Goal: Task Accomplishment & Management: Manage account settings

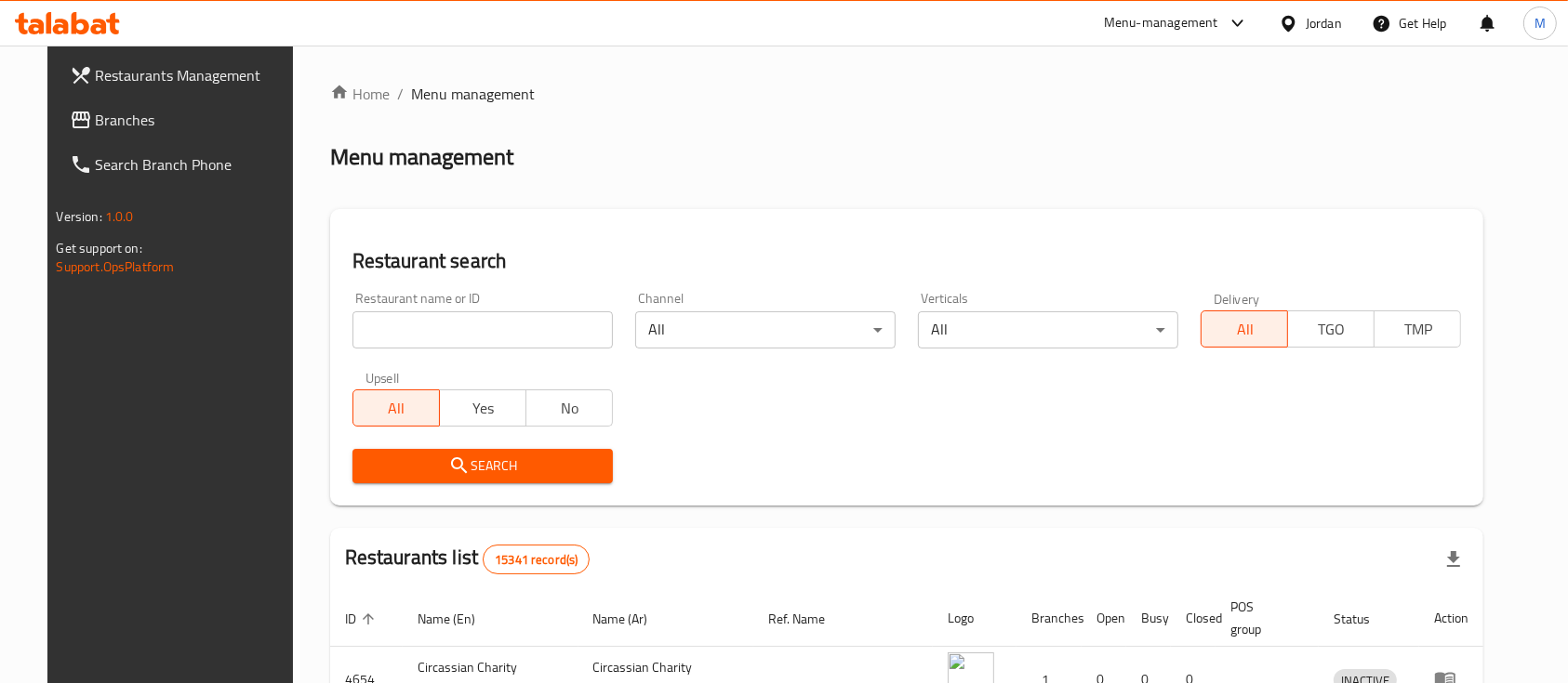
click at [447, 325] on input "search" at bounding box center [483, 329] width 260 height 37
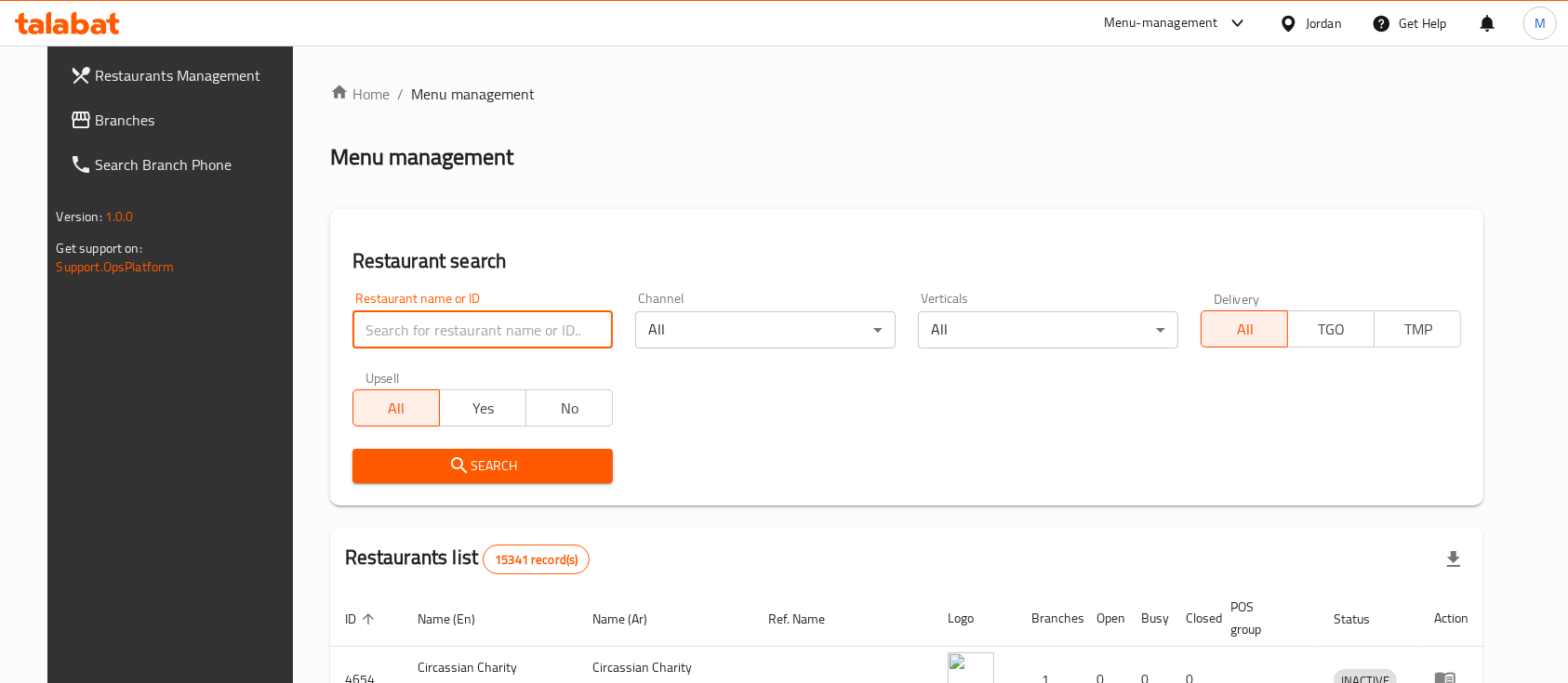
paste input "wesam shaheen roastery"
type input "wesam shaheen roastery"
click button "Search" at bounding box center [483, 466] width 260 height 34
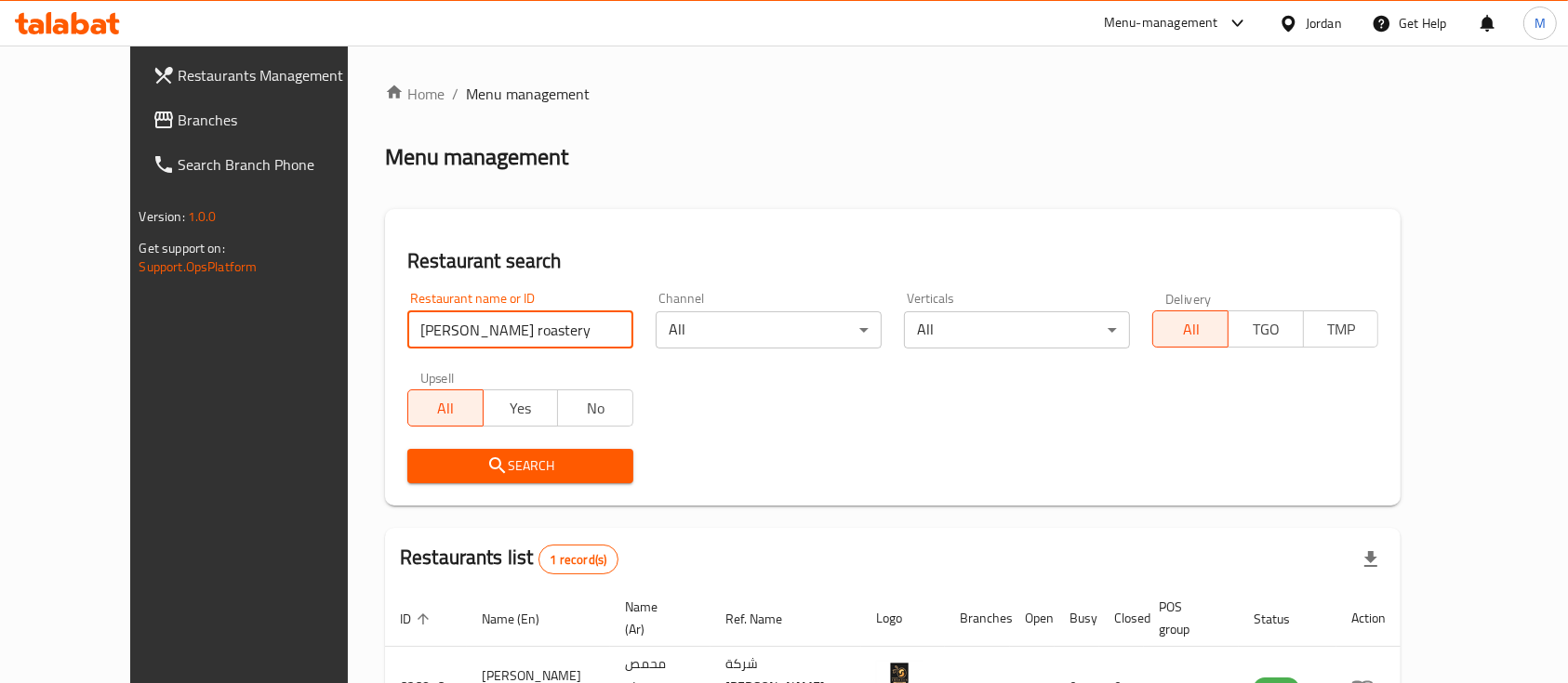
scroll to position [108, 0]
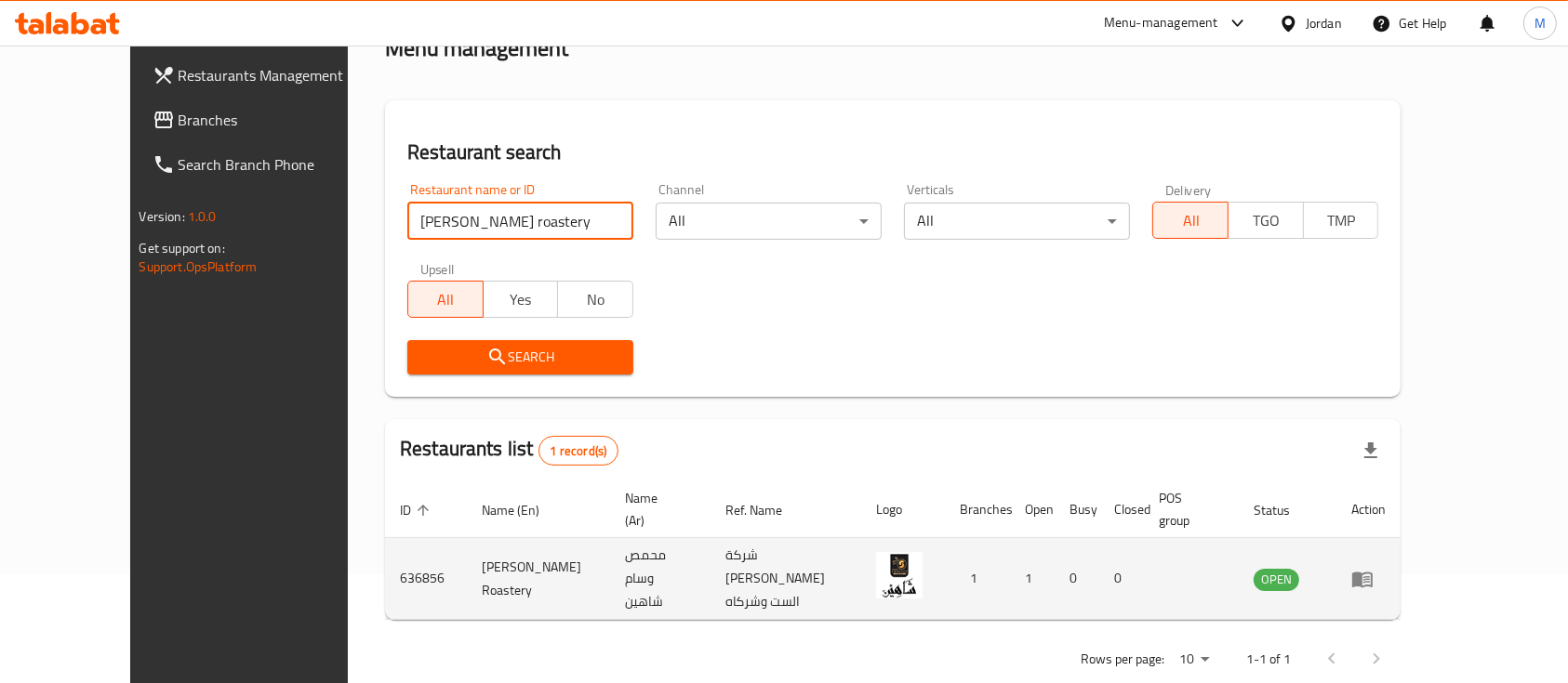
click at [1370, 576] on icon "enhanced table" at bounding box center [1366, 580] width 7 height 8
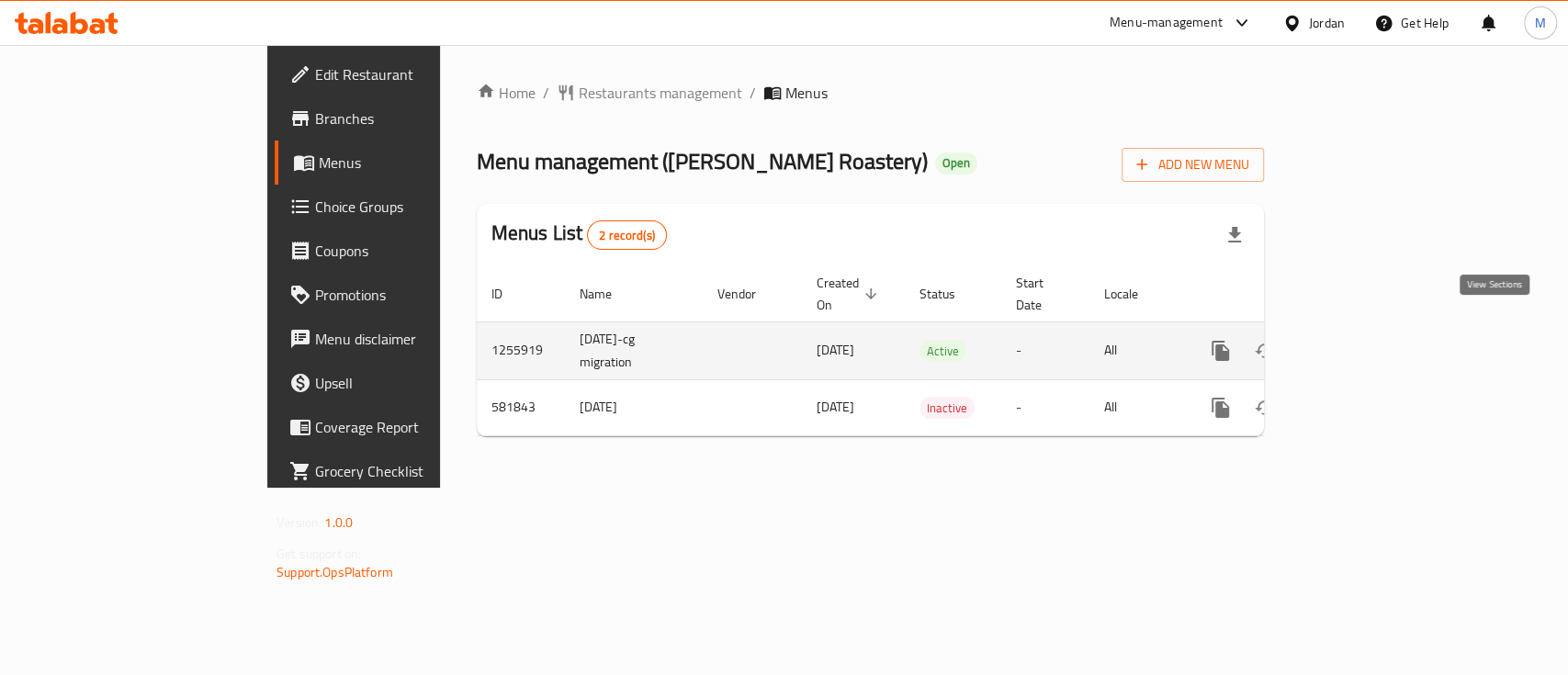
click at [1362, 343] on icon "enhanced table" at bounding box center [1354, 351] width 17 height 17
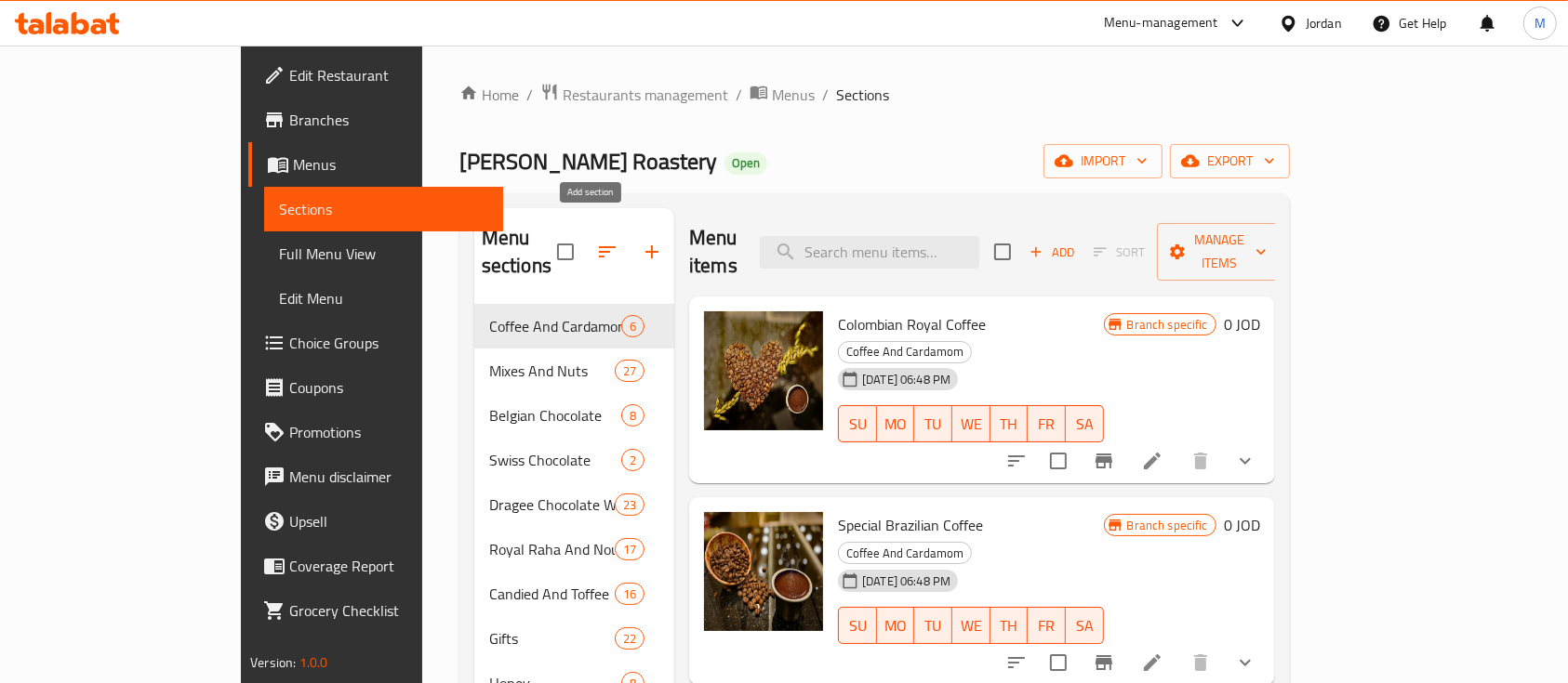
click at [641, 241] on icon "button" at bounding box center [652, 252] width 23 height 23
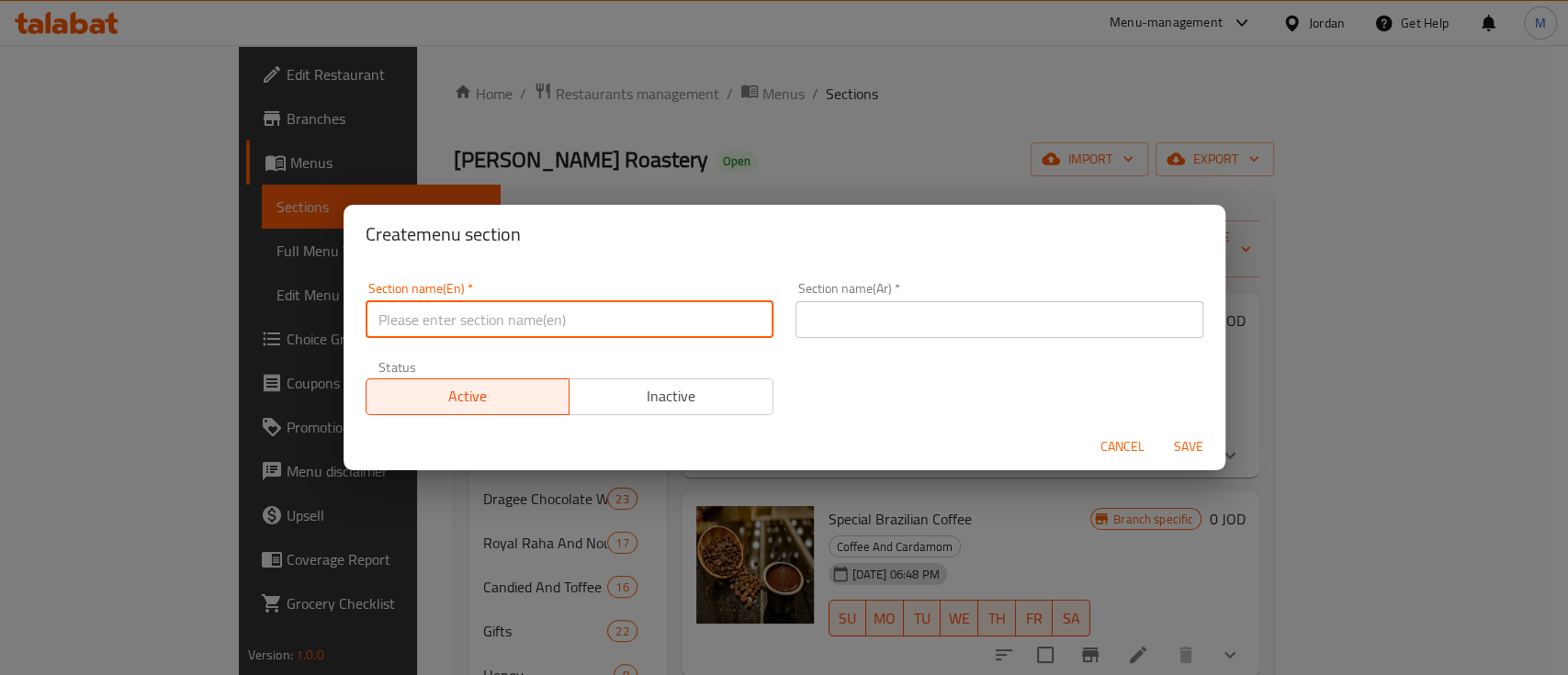
click at [530, 317] on input "text" at bounding box center [570, 319] width 408 height 36
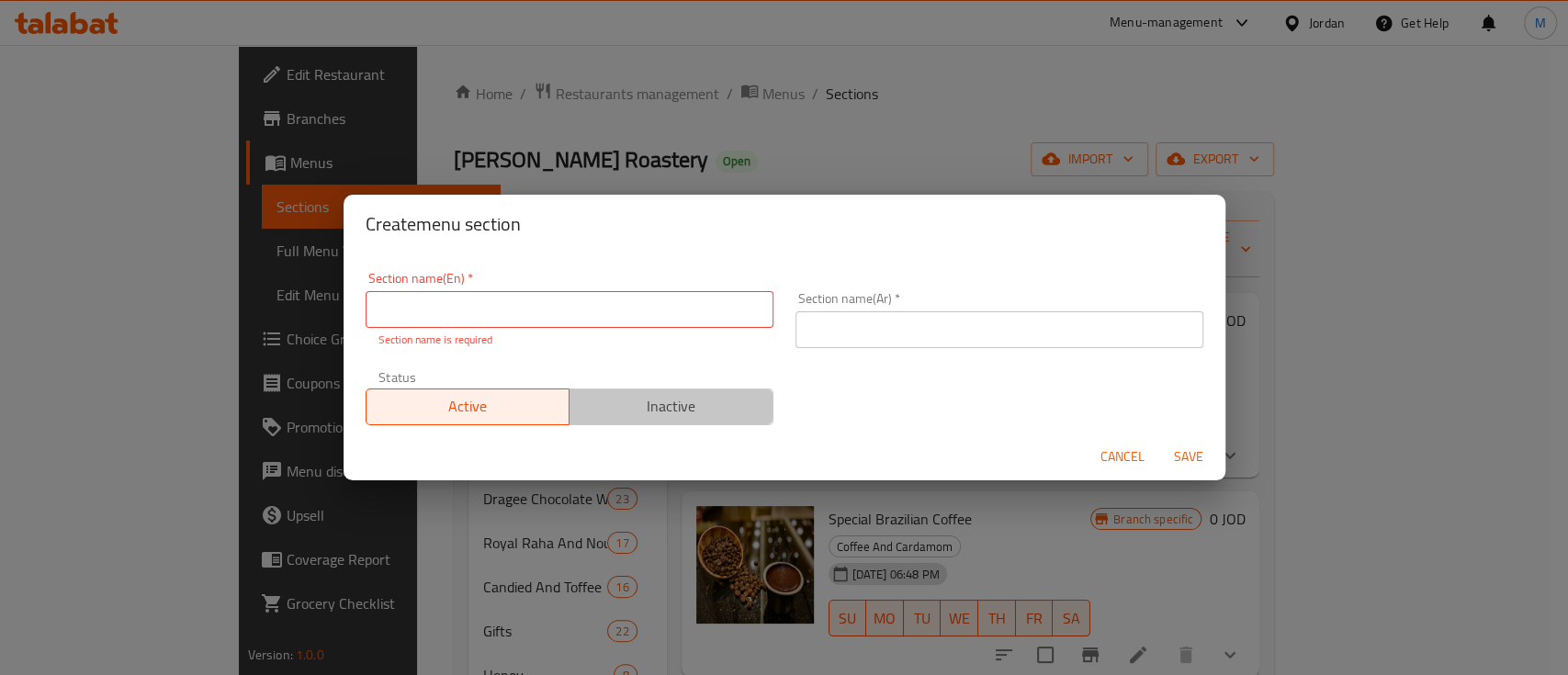
click at [736, 397] on span "Inactive" at bounding box center [671, 406] width 189 height 27
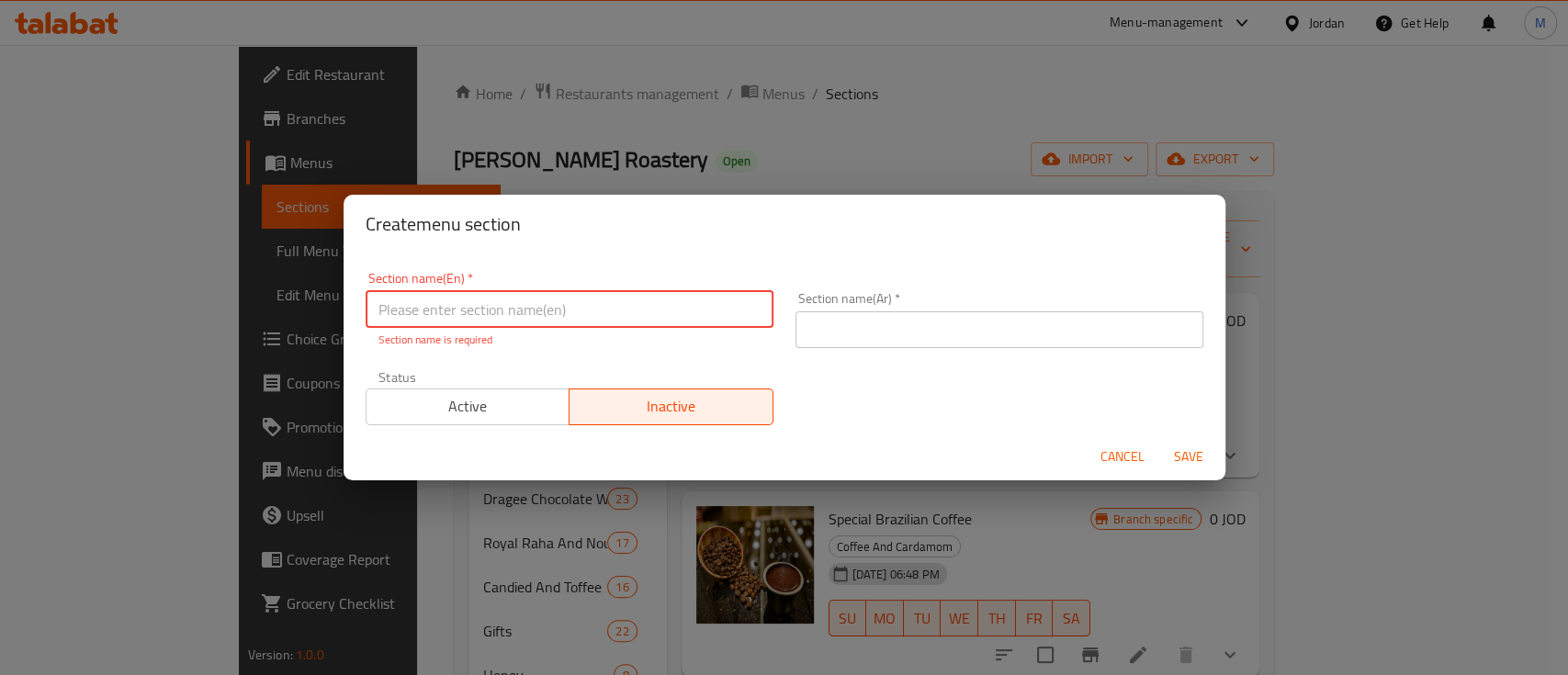
click at [547, 298] on input "text" at bounding box center [570, 309] width 408 height 36
drag, startPoint x: 832, startPoint y: 341, endPoint x: 900, endPoint y: 330, distance: 68.9
click at [833, 341] on div "Section name(Ar)   * Section name(Ar) *" at bounding box center [999, 321] width 430 height 78
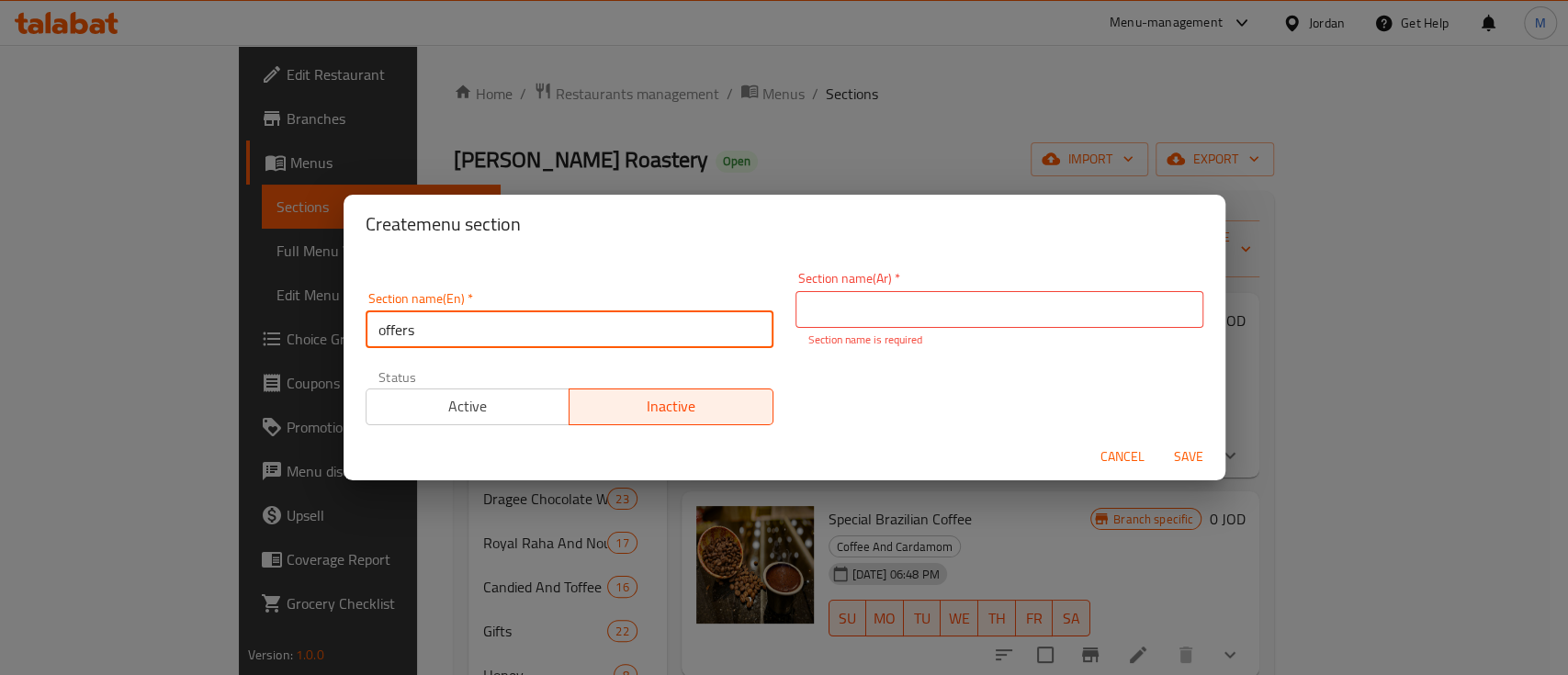
drag, startPoint x: 380, startPoint y: 312, endPoint x: 386, endPoint y: 321, distance: 10.8
click at [386, 321] on input "offers" at bounding box center [570, 329] width 408 height 36
type input "Offers"
click at [918, 302] on input "text" at bounding box center [1000, 309] width 408 height 36
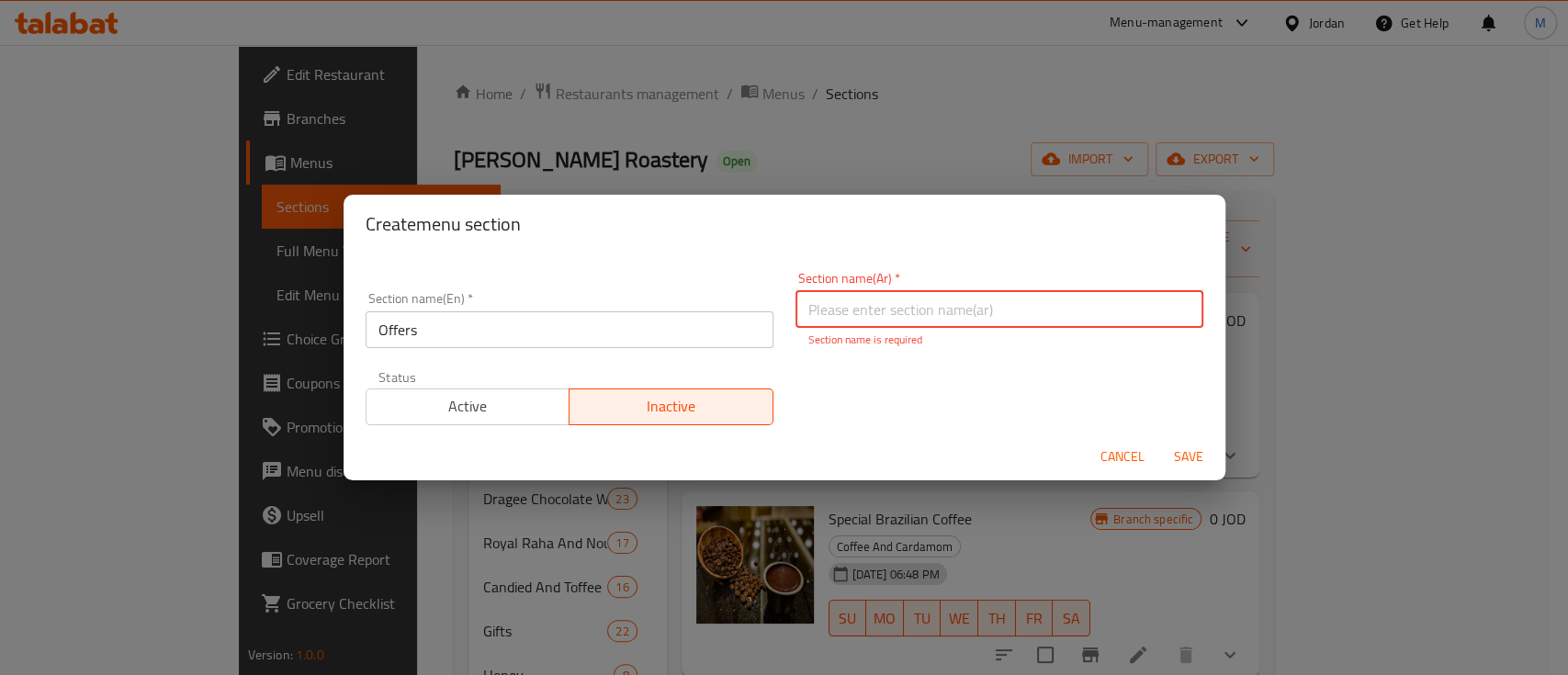
type input "s"
click at [1160, 440] on button "Save" at bounding box center [1189, 457] width 59 height 34
click at [956, 324] on input "text" at bounding box center [1000, 309] width 408 height 36
type input "s"
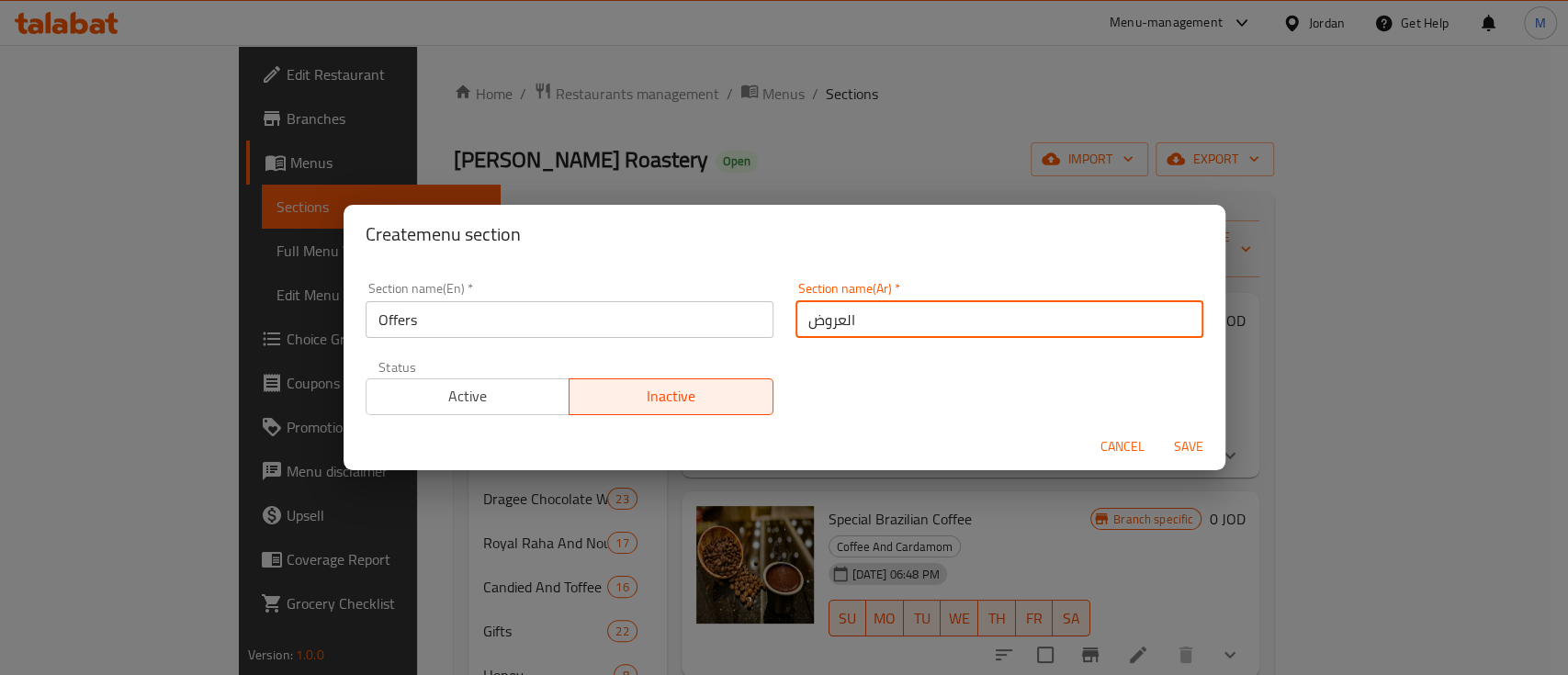
type input "العروض"
click at [1180, 450] on span "Save" at bounding box center [1189, 447] width 44 height 23
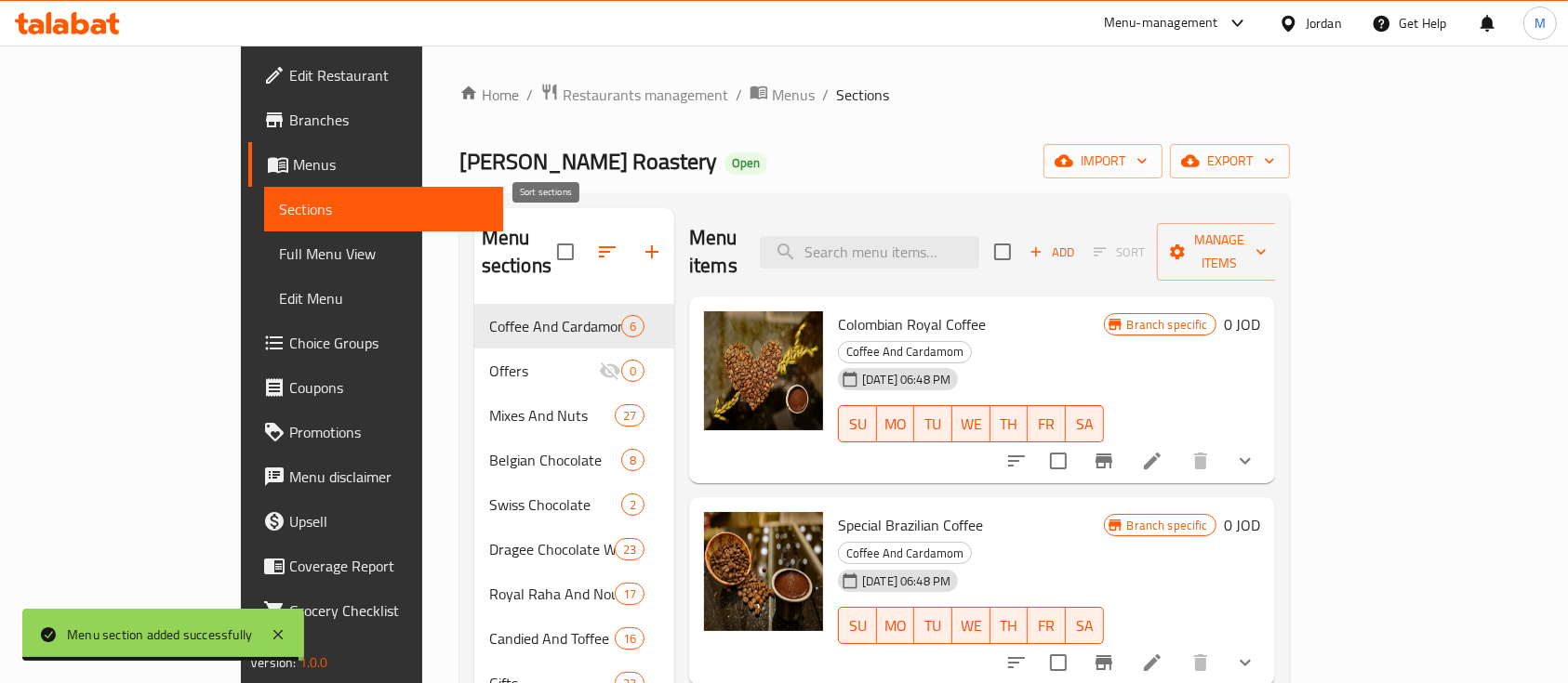
click at [596, 241] on icon "button" at bounding box center [608, 252] width 23 height 23
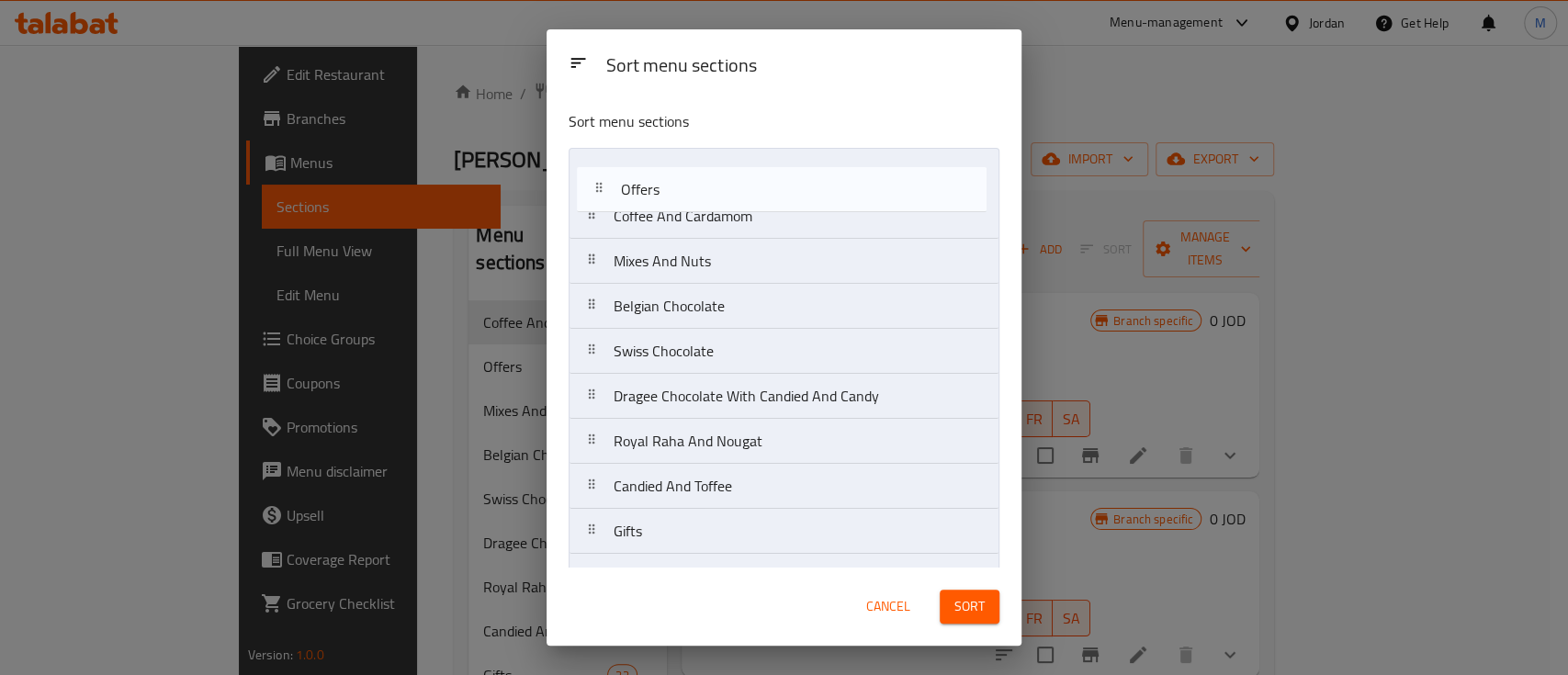
drag, startPoint x: 815, startPoint y: 232, endPoint x: 868, endPoint y: 239, distance: 53.5
click at [828, 194] on nav "Coffee And Cardamom Offers Mixes And Nuts Belgian Chocolate Swiss Chocolate Dra…" at bounding box center [784, 644] width 431 height 992
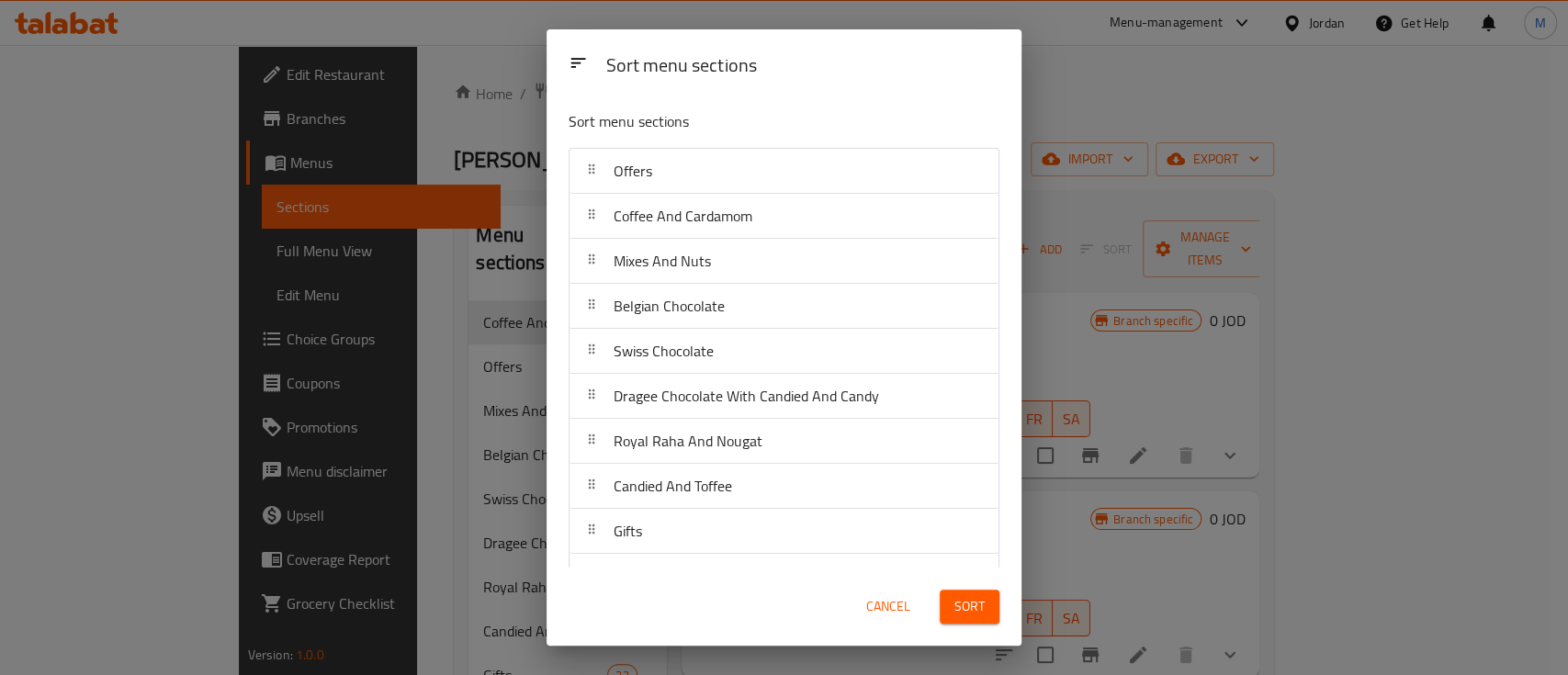
click at [983, 613] on span "Sort" at bounding box center [970, 607] width 31 height 23
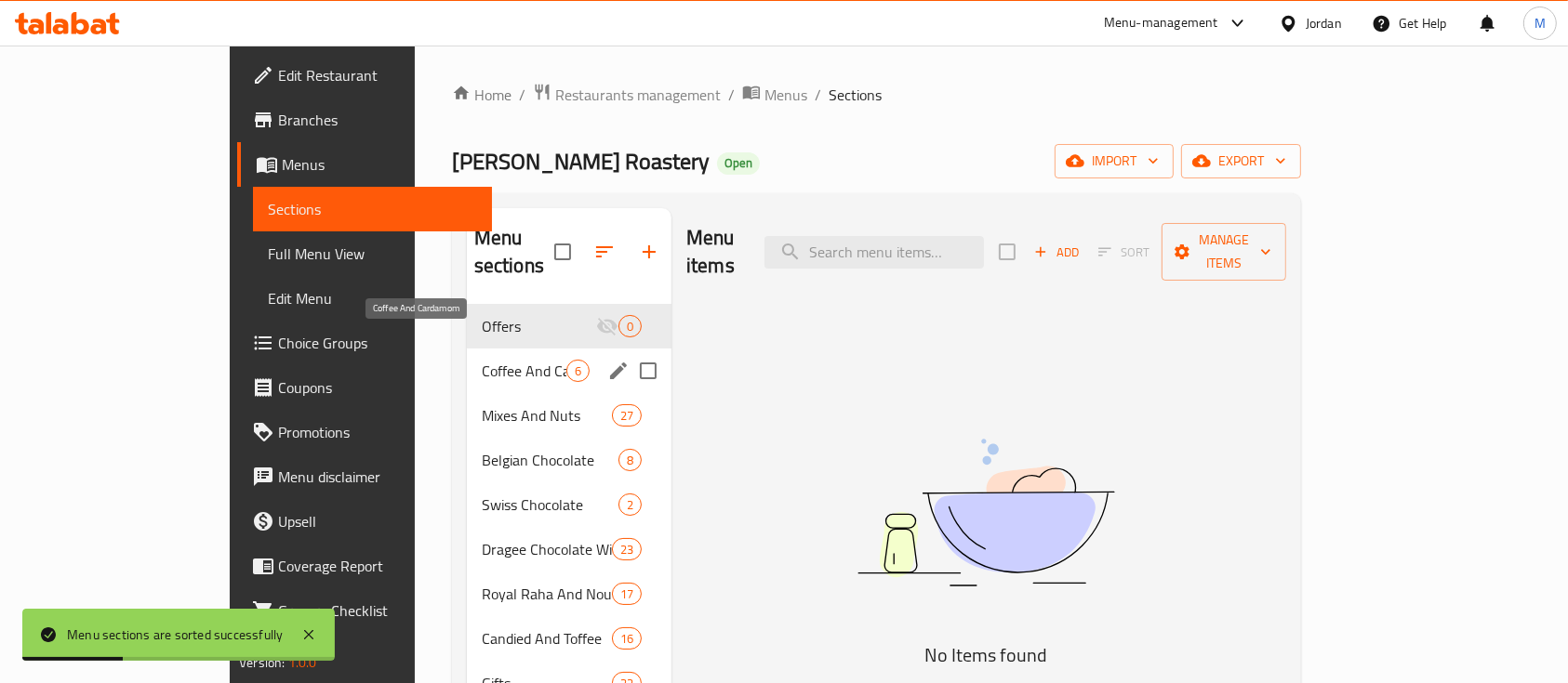
click at [482, 359] on span "Coffee And Cardamom" at bounding box center [525, 371] width 85 height 23
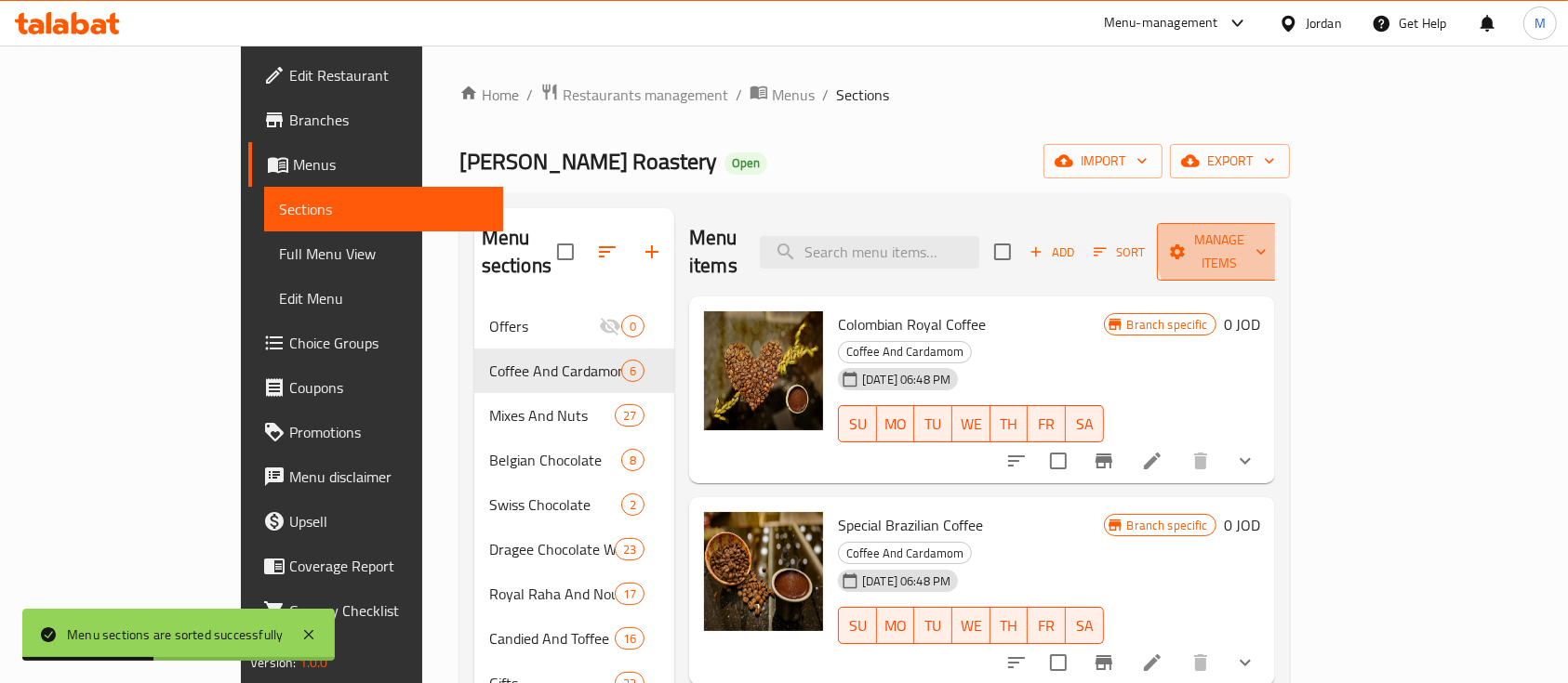
click at [1266, 239] on span "Manage items" at bounding box center [1219, 251] width 95 height 46
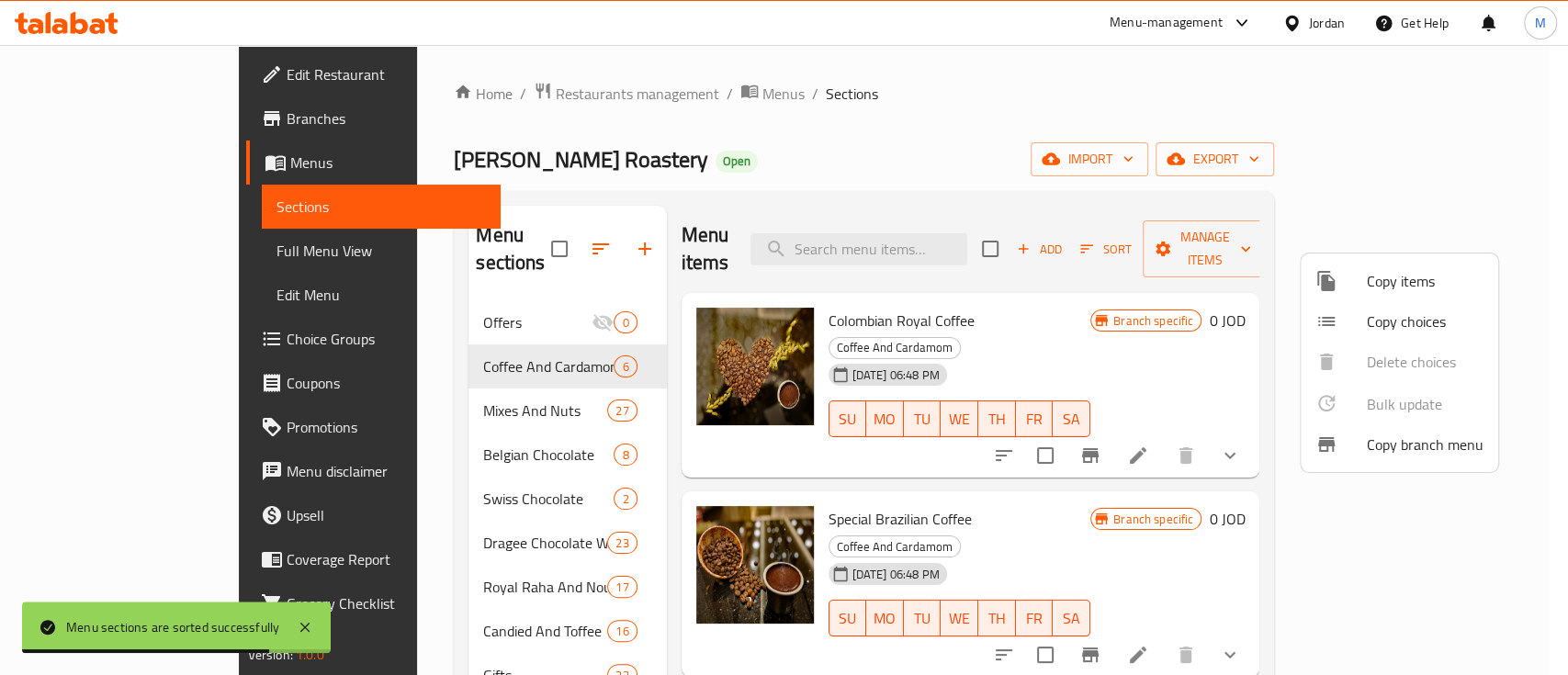
click at [1448, 276] on span "Copy items" at bounding box center [1425, 282] width 117 height 22
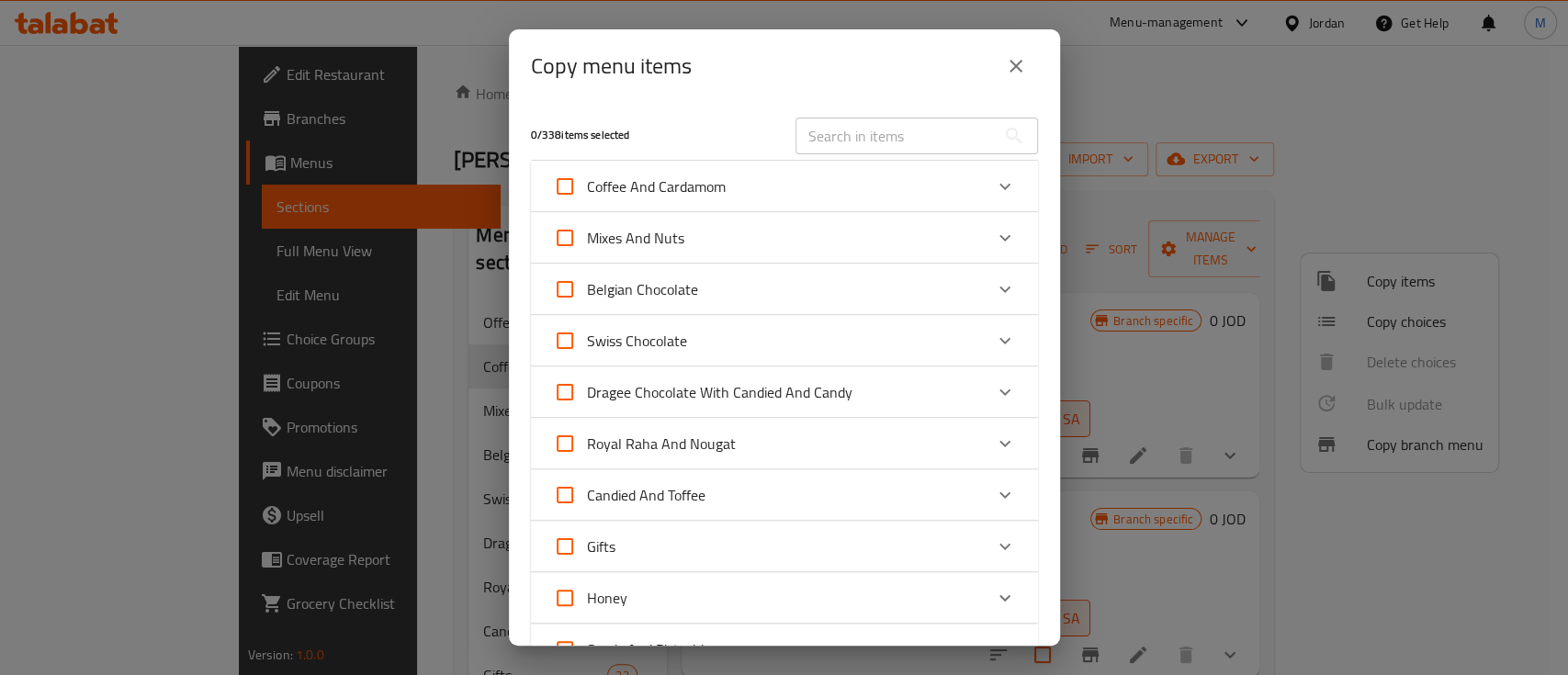
drag, startPoint x: 841, startPoint y: 132, endPoint x: 861, endPoint y: 129, distance: 20.2
click at [841, 132] on input "text" at bounding box center [896, 135] width 200 height 36
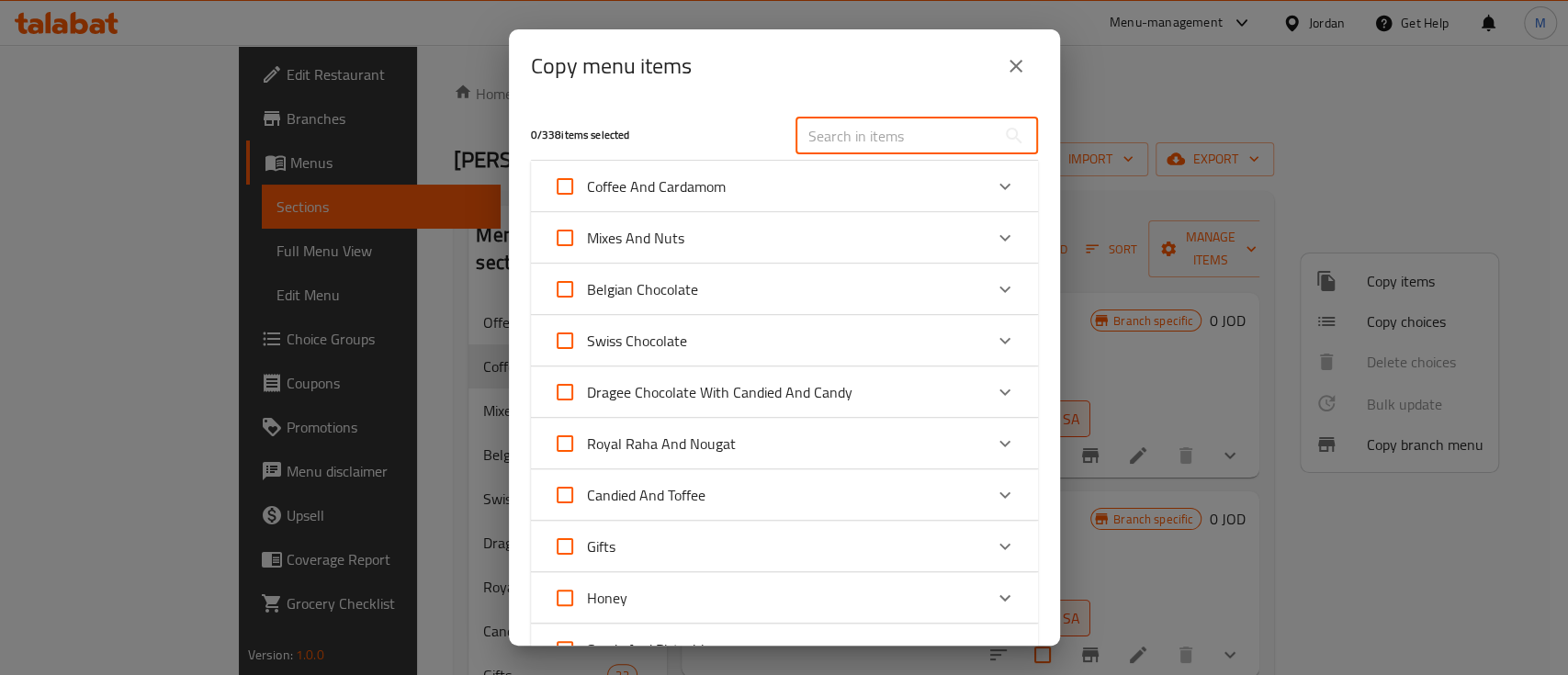
paste input "Super Mix With Seeds"
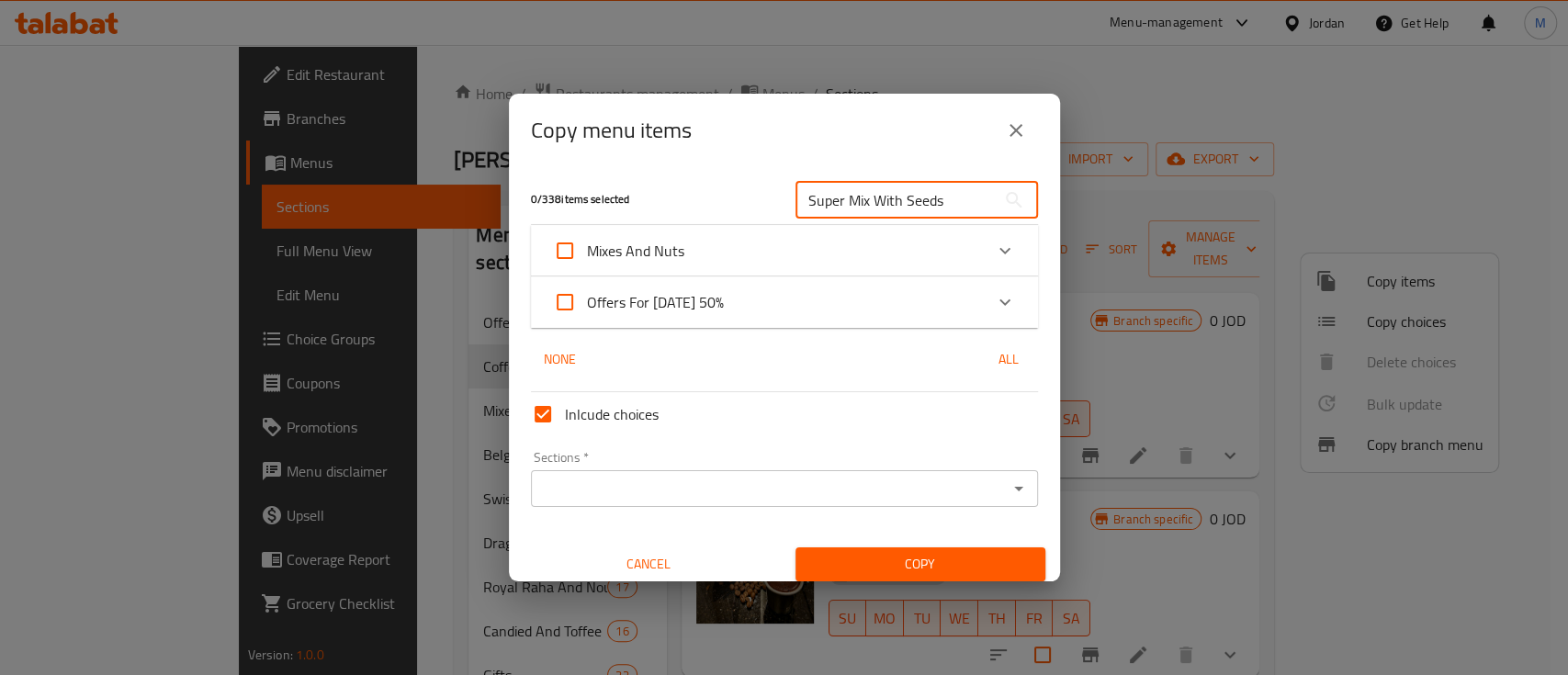
type input "Super Mix With Seeds"
click at [989, 263] on div "Expand" at bounding box center [1005, 250] width 44 height 44
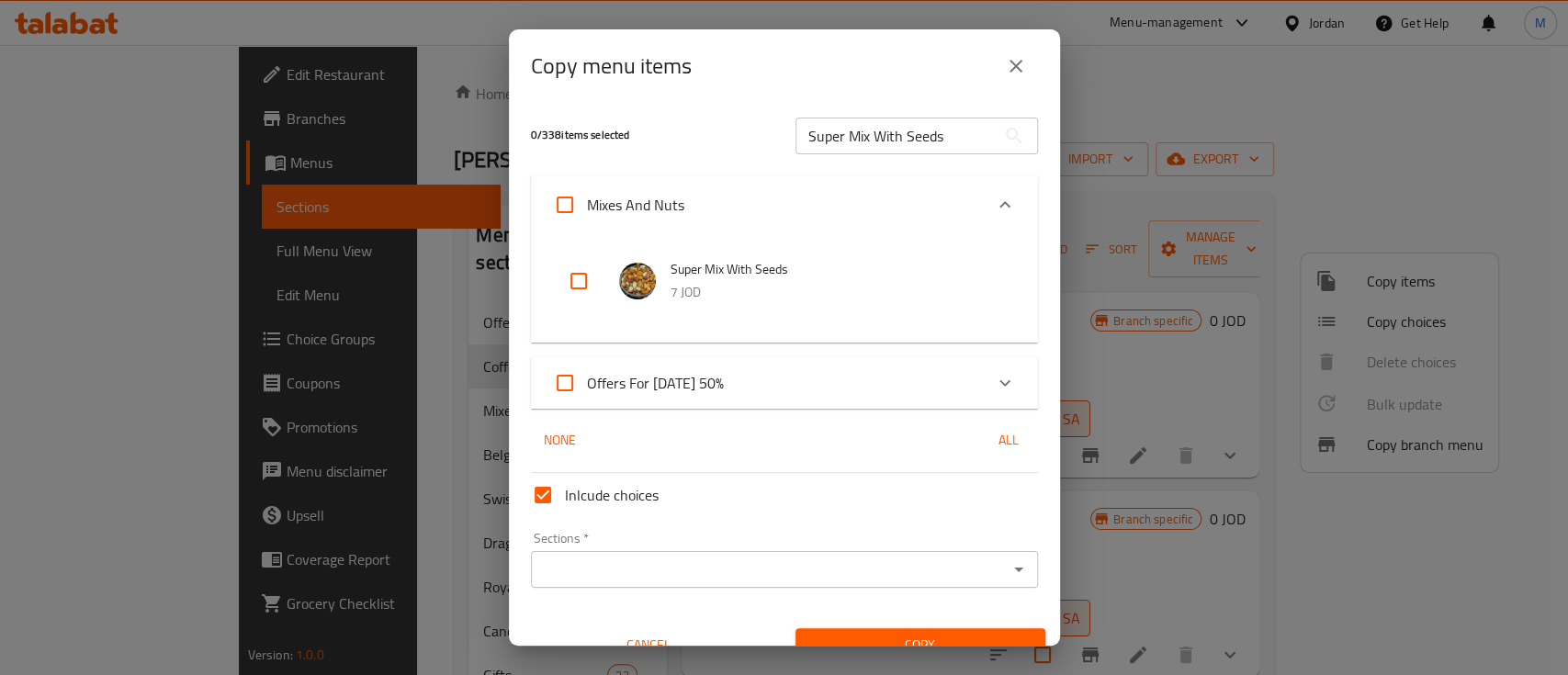
click at [574, 280] on input "checkbox" at bounding box center [578, 281] width 44 height 44
checkbox input "true"
click at [837, 139] on input "Super Mix With Seeds" at bounding box center [896, 135] width 200 height 36
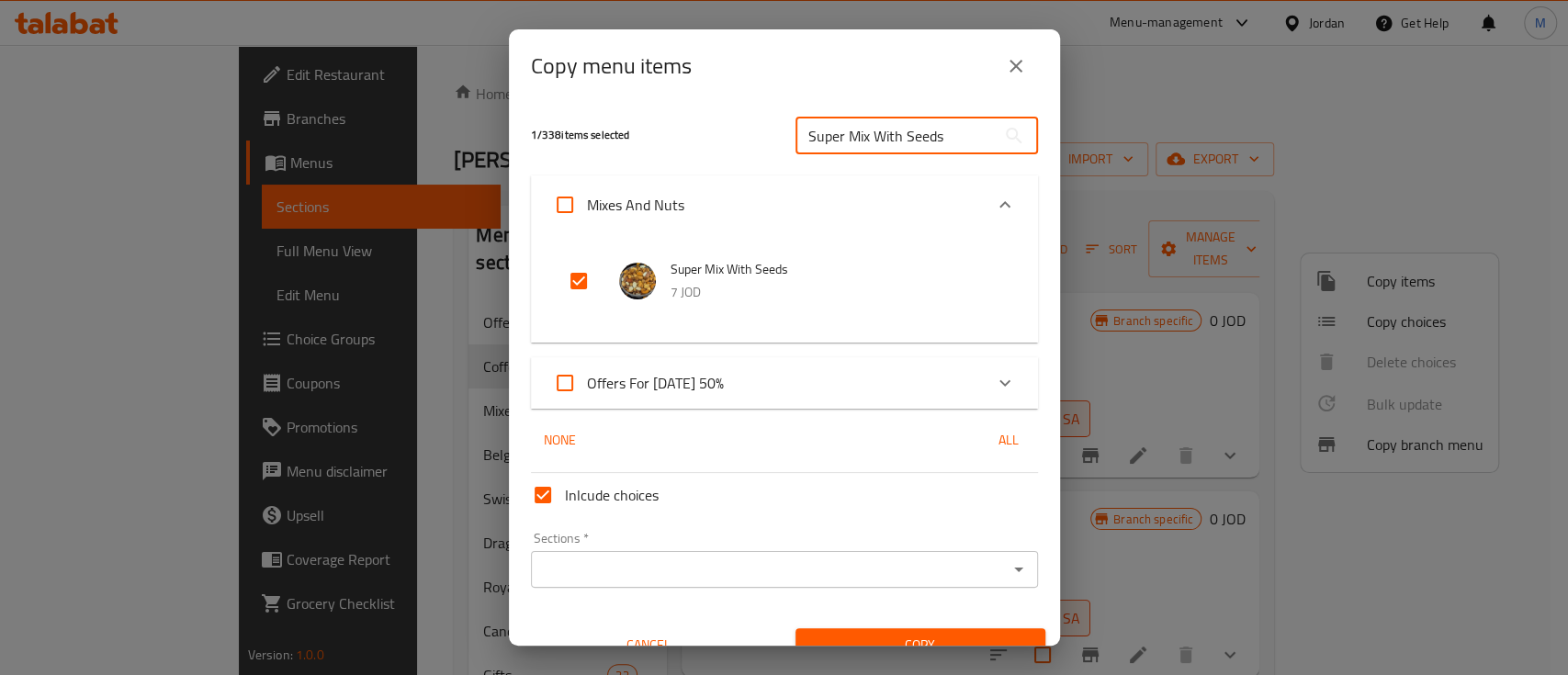
click at [837, 139] on input "Super Mix With Seeds" at bounding box center [896, 135] width 200 height 36
paste input "Peanuts Krekre With Corn"
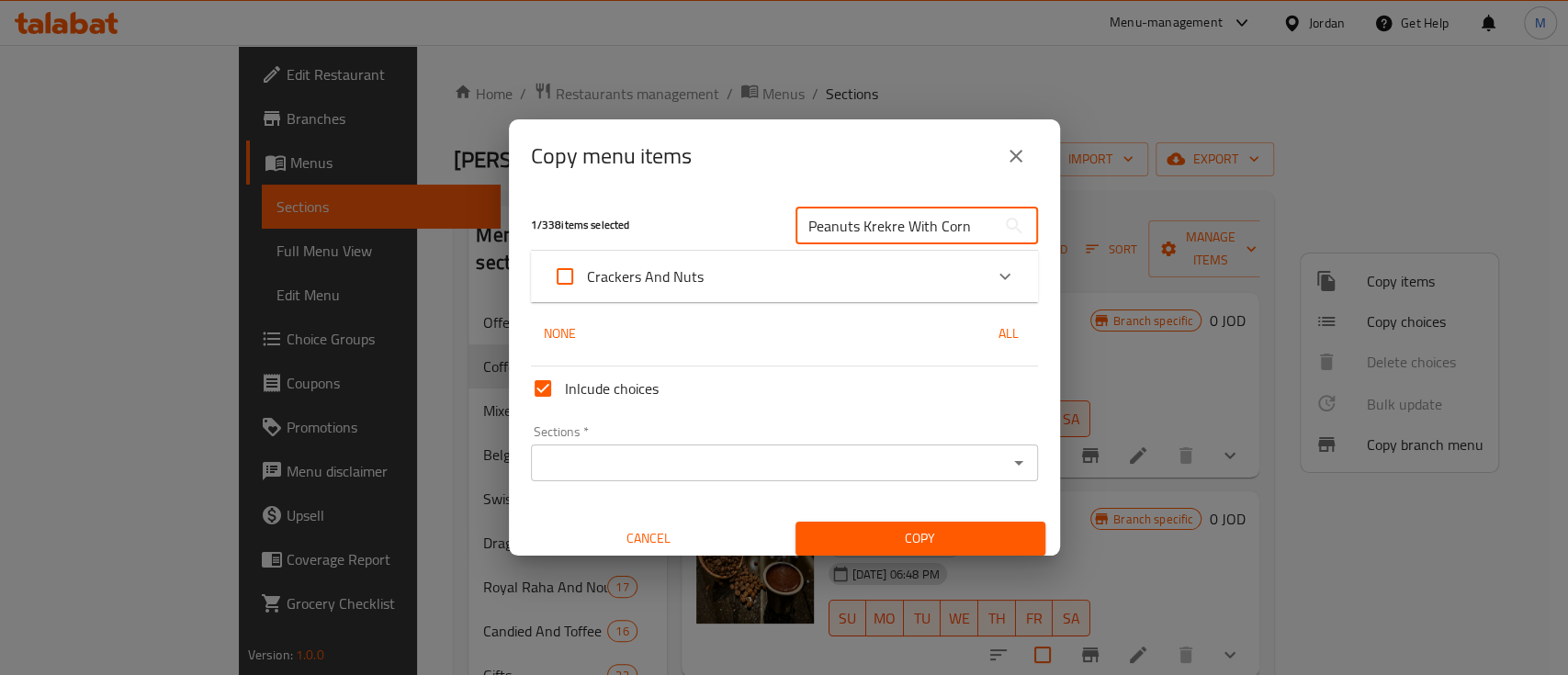
type input "Peanuts Krekre With Corn"
click at [999, 276] on icon "Expand" at bounding box center [1005, 277] width 11 height 7
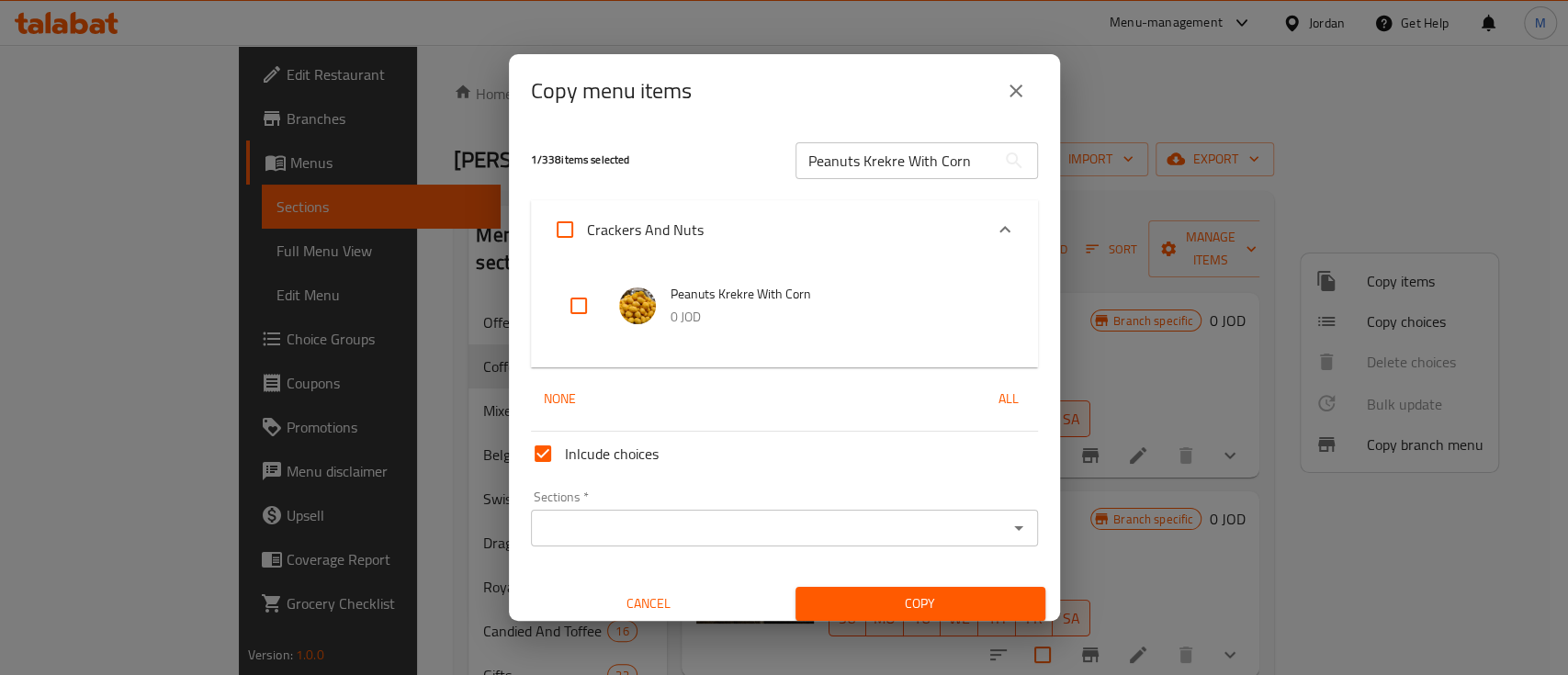
click at [569, 305] on input "checkbox" at bounding box center [578, 306] width 44 height 44
checkbox input "true"
click at [954, 155] on input "Peanuts Krekre With Corn" at bounding box center [896, 160] width 200 height 36
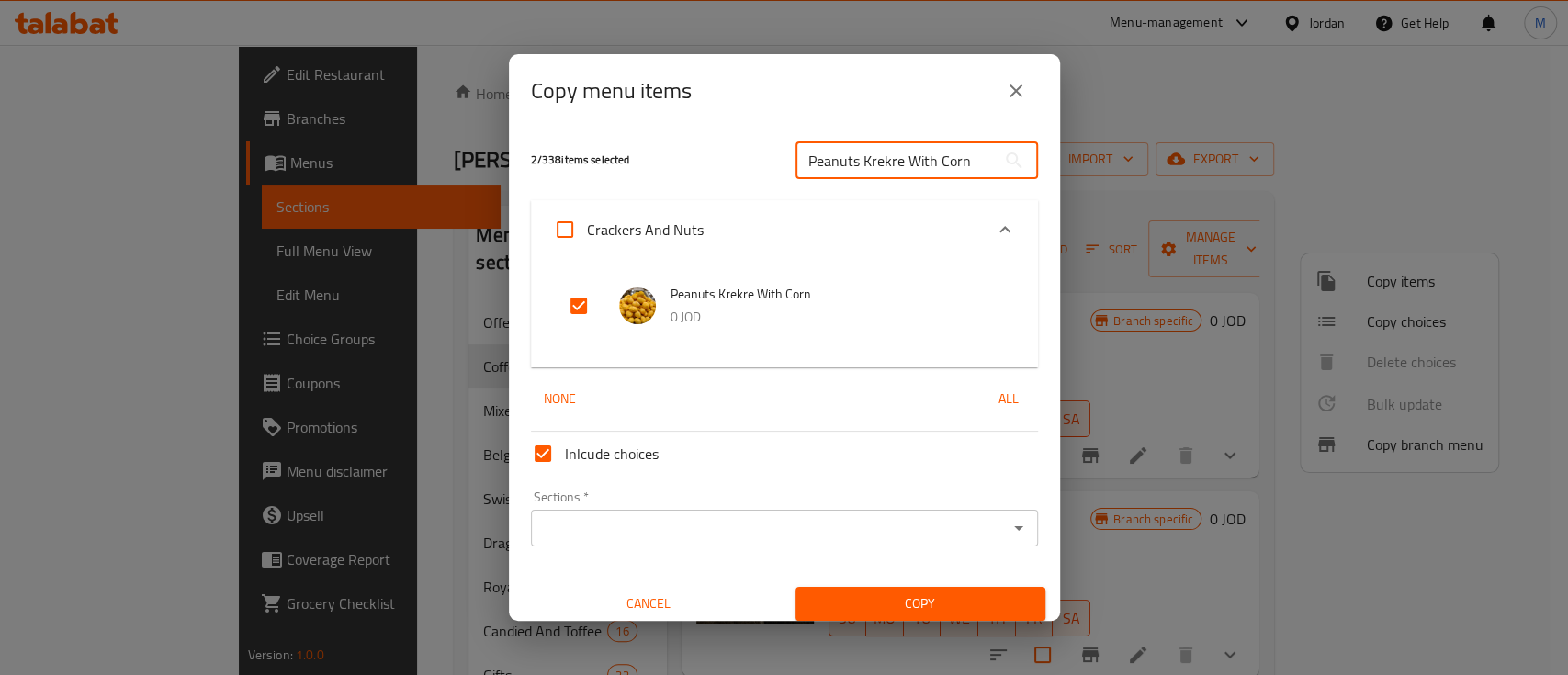
paste input "heese"
type input "Peanuts Krekre With Cheese"
click at [585, 311] on input "checkbox" at bounding box center [578, 306] width 44 height 44
checkbox input "true"
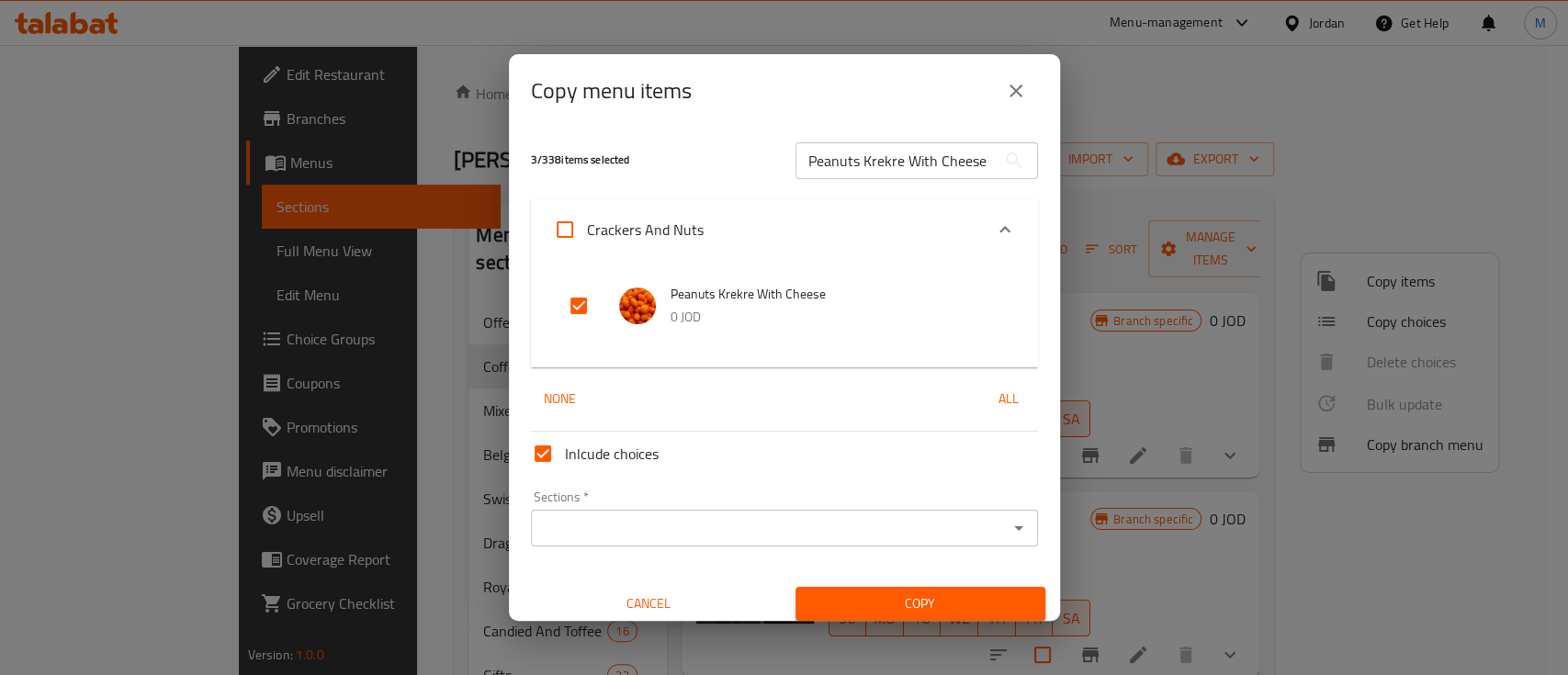
click at [897, 147] on input "Peanuts Krekre With Cheese" at bounding box center [896, 160] width 200 height 36
paste input "Thym"
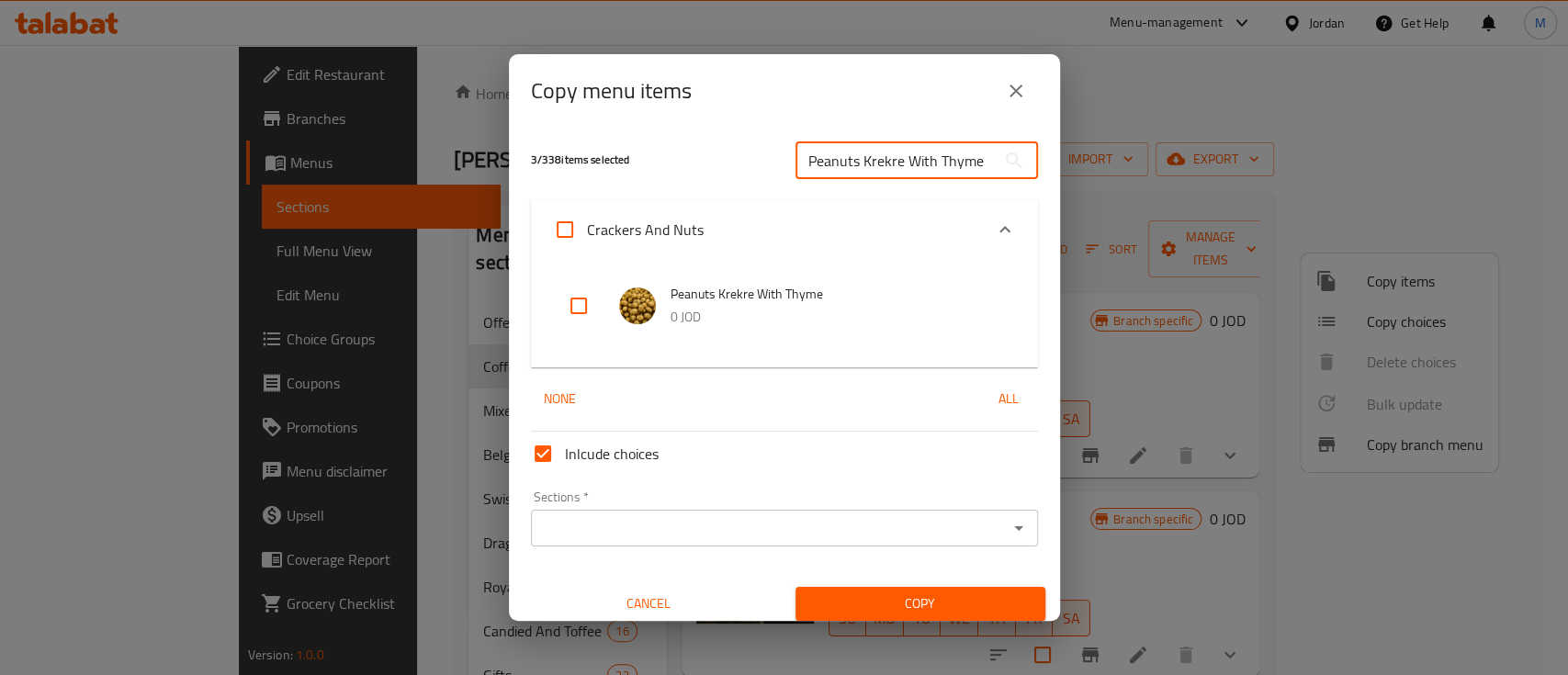
type input "Peanuts Krekre With Thyme"
click at [583, 303] on input "checkbox" at bounding box center [578, 306] width 44 height 44
checkbox input "true"
click at [897, 152] on input "Peanuts Krekre With Thyme" at bounding box center [896, 160] width 200 height 36
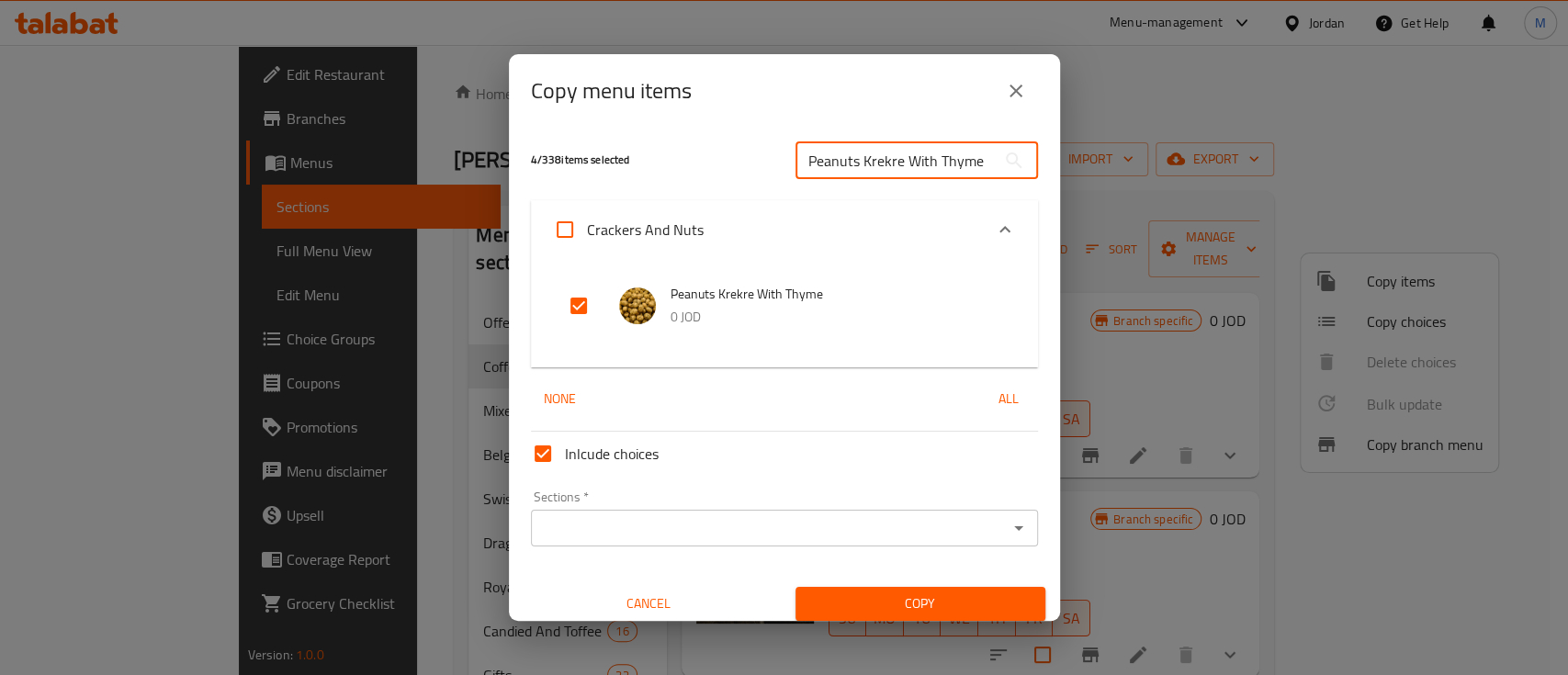
click at [897, 152] on input "Peanuts Krekre With Thyme" at bounding box center [896, 160] width 200 height 36
paste input "Pizza"
type input "Peanuts Krekre With Pizza"
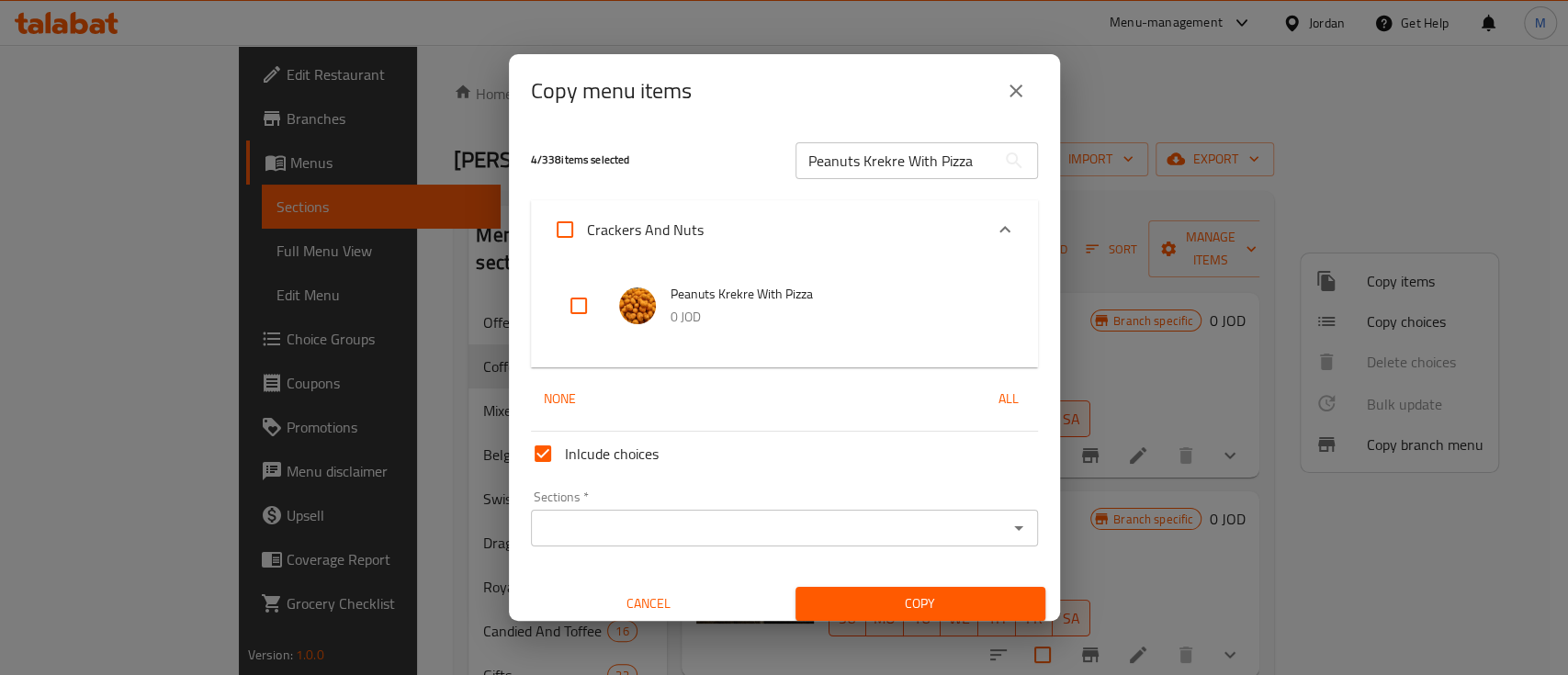
click at [585, 305] on input "checkbox" at bounding box center [578, 306] width 44 height 44
checkbox input "true"
click at [945, 166] on input "Peanuts Krekre With Pizza" at bounding box center [896, 160] width 200 height 36
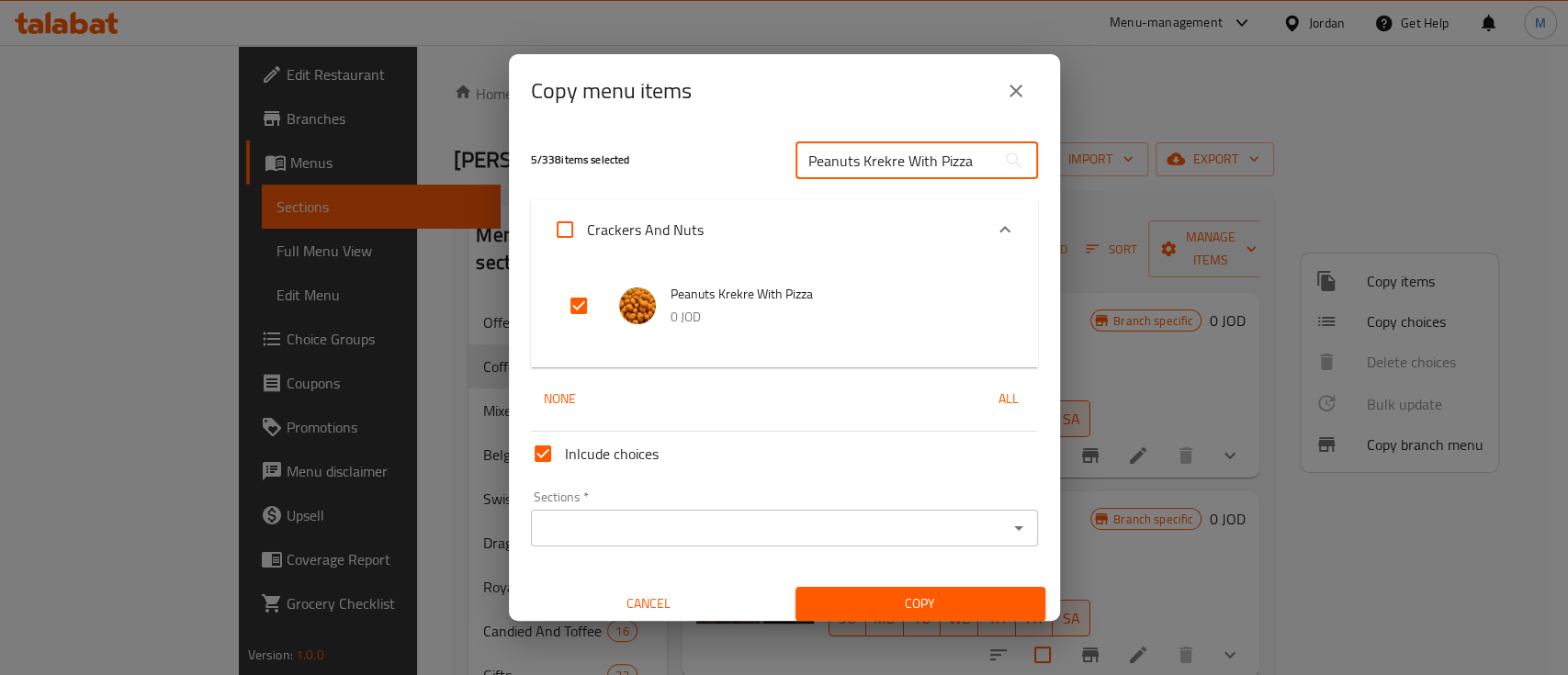
paste input "King Cracker"
type input "King Cracker"
click at [590, 304] on input "checkbox" at bounding box center [578, 306] width 44 height 44
checkbox input "true"
drag, startPoint x: 882, startPoint y: 160, endPoint x: 760, endPoint y: 160, distance: 122.0
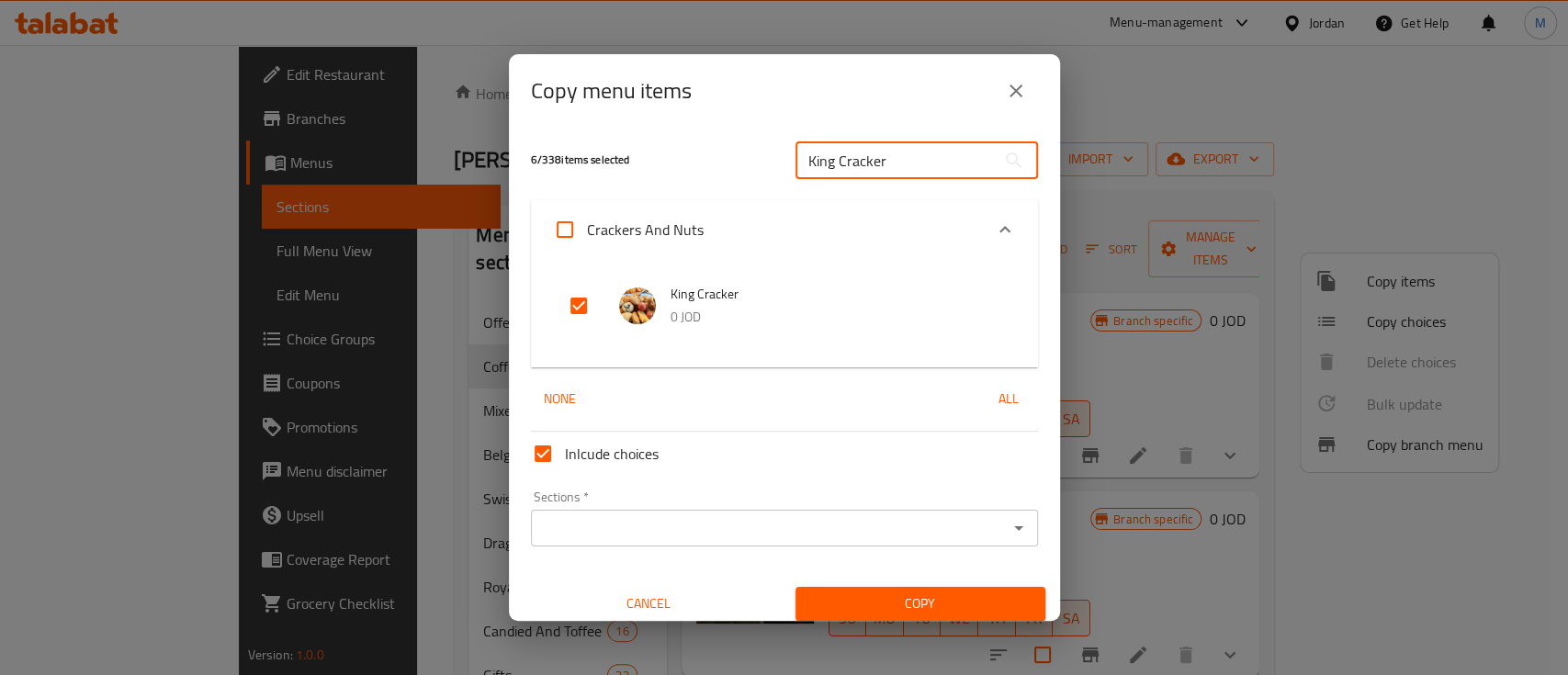
click at [760, 160] on div "6 / 338 items selected King Cracker ​" at bounding box center [785, 160] width 530 height 73
paste input "Mixed A"
type input "Mixed A"
click at [583, 300] on input "checkbox" at bounding box center [578, 306] width 44 height 44
checkbox input "true"
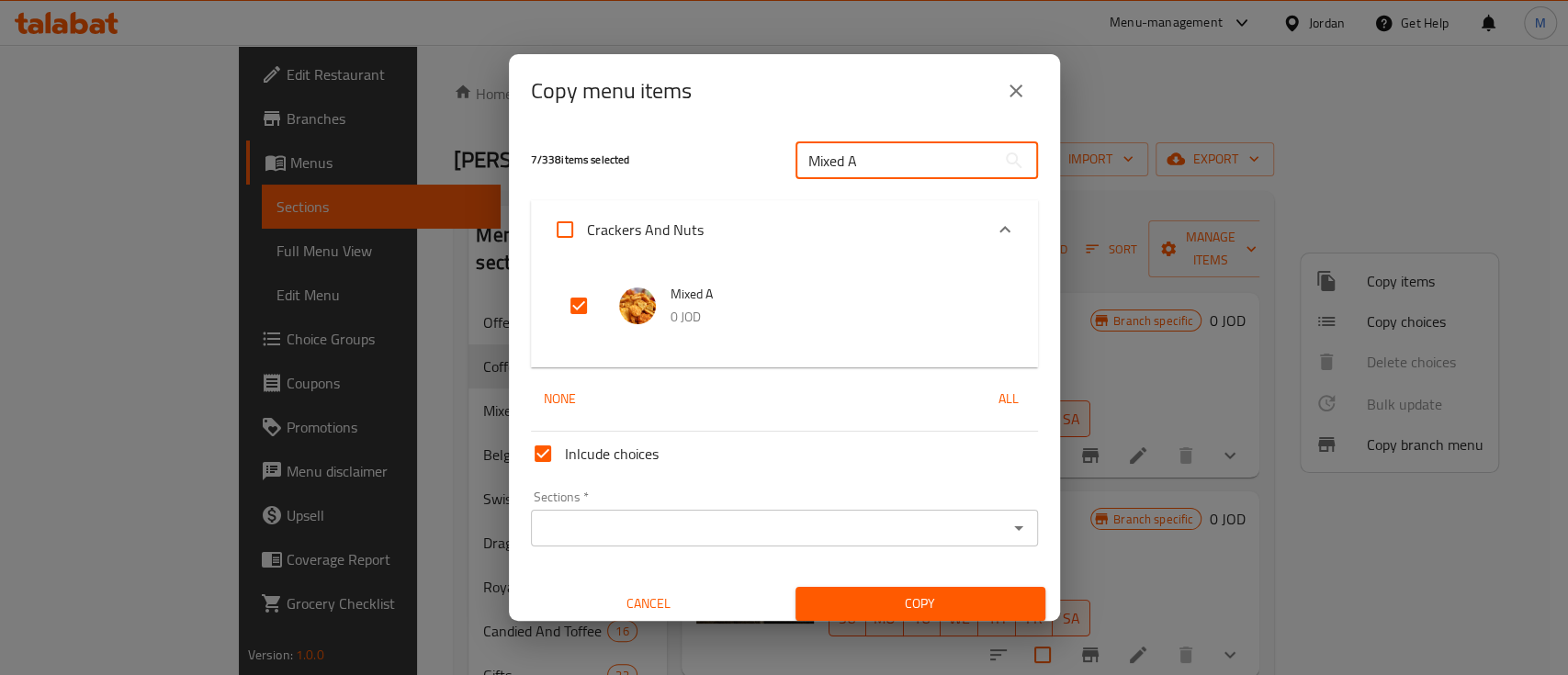
drag, startPoint x: 874, startPoint y: 161, endPoint x: 757, endPoint y: 166, distance: 117.1
click at [759, 165] on div "7 / 338 items selected Mixed A ​" at bounding box center [785, 160] width 530 height 73
paste input "Original Mix"
type input "Original Mix"
click at [584, 305] on input "checkbox" at bounding box center [578, 306] width 44 height 44
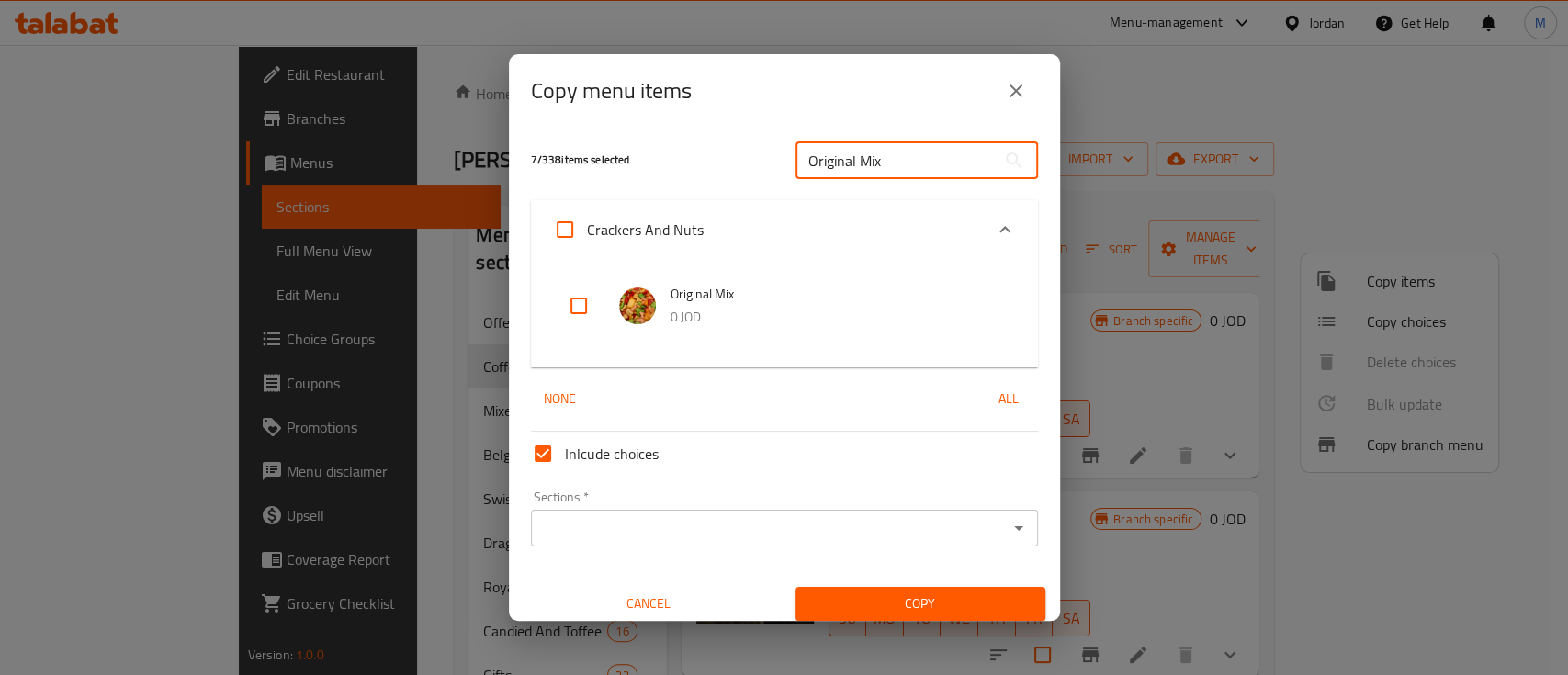
checkbox input "true"
drag, startPoint x: 924, startPoint y: 166, endPoint x: 750, endPoint y: 165, distance: 174.0
click at [753, 165] on div "8 / 338 items selected Original Mix ​" at bounding box center [785, 160] width 530 height 73
paste input "Pumkin Lub"
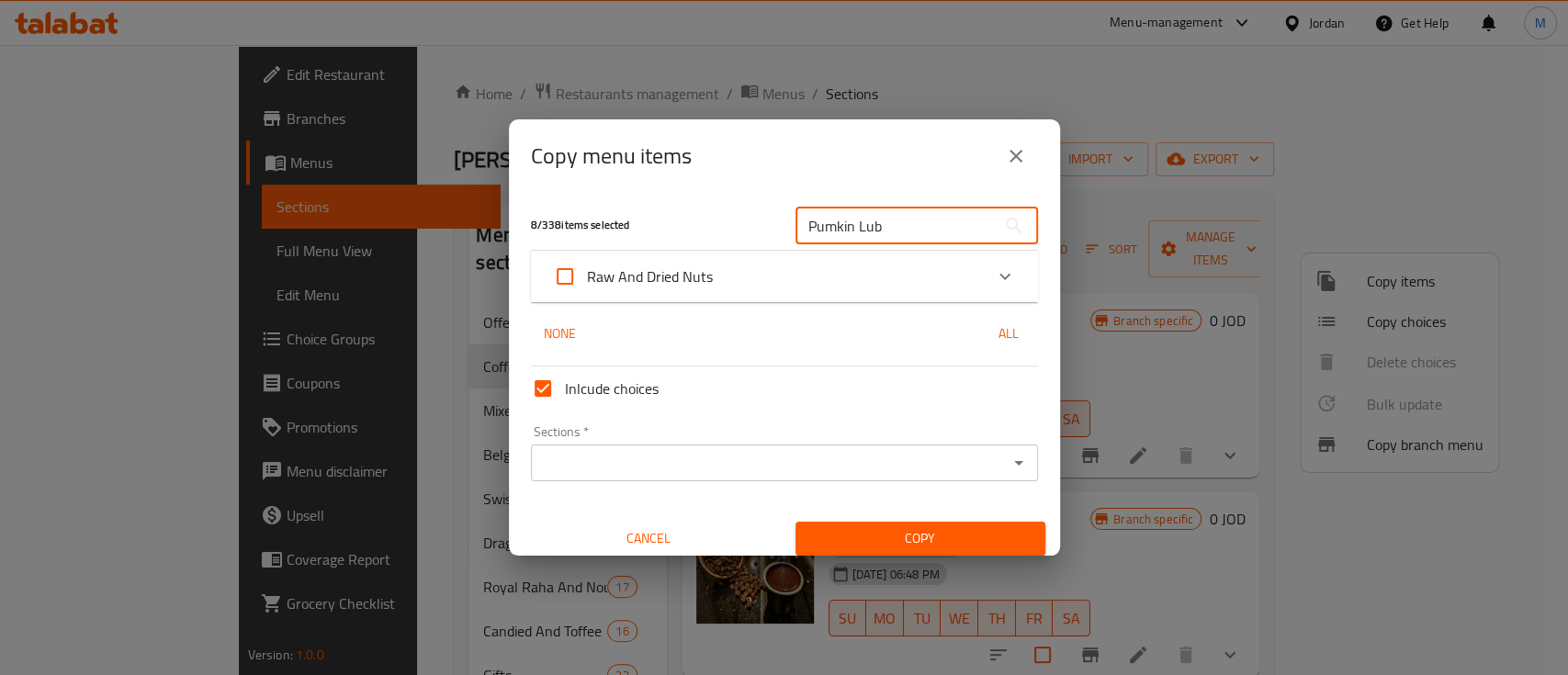
type input "Pumkin Lub"
click at [999, 277] on icon "Expand" at bounding box center [1005, 277] width 11 height 7
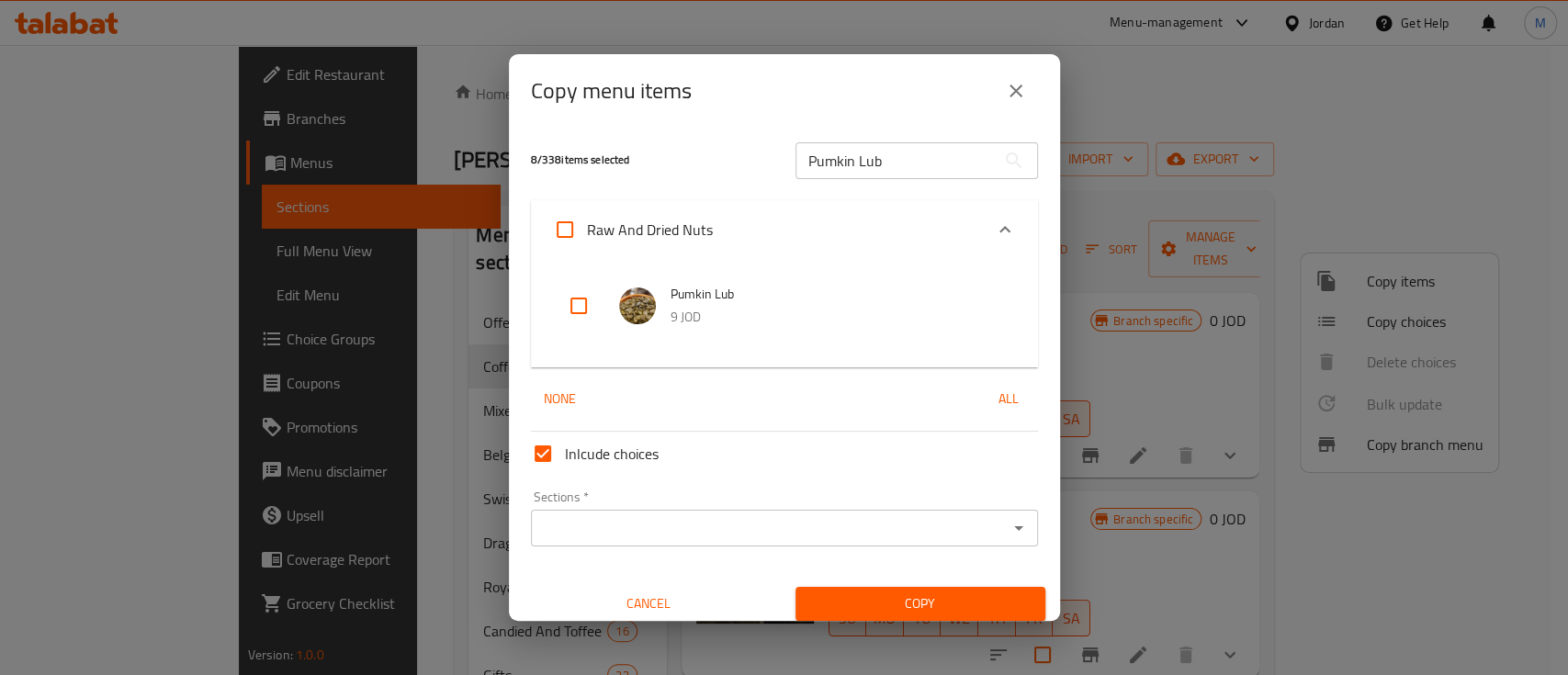
click at [582, 292] on input "checkbox" at bounding box center [578, 306] width 44 height 44
checkbox input "true"
drag, startPoint x: 876, startPoint y: 154, endPoint x: 706, endPoint y: 158, distance: 170.0
click at [707, 158] on div "9 / 338 items selected Pumkin Lub ​" at bounding box center [785, 160] width 530 height 73
paste input "Jumbo American Blonde Raisin"
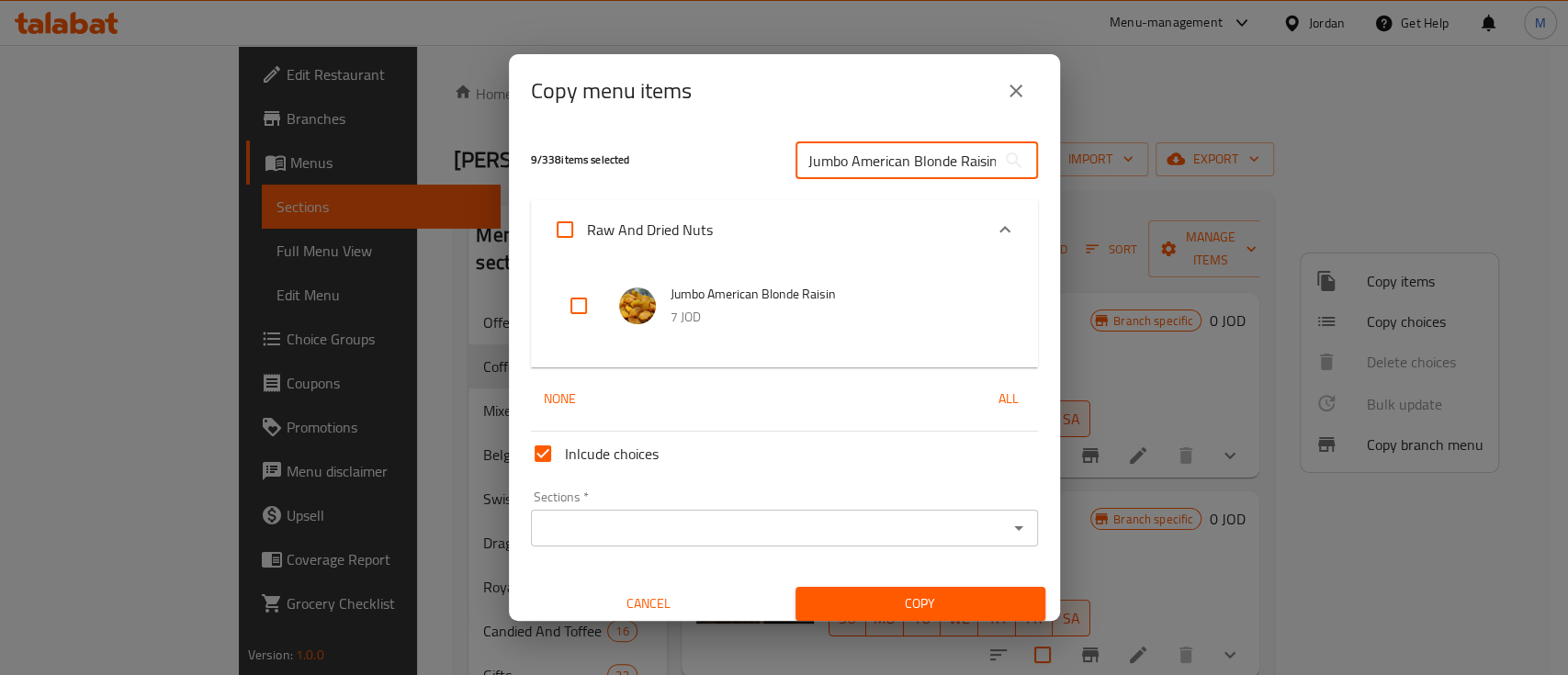
scroll to position [0, 10]
type input "Jumbo American Blonde Raisin"
click at [583, 310] on input "checkbox" at bounding box center [578, 306] width 44 height 44
checkbox input "true"
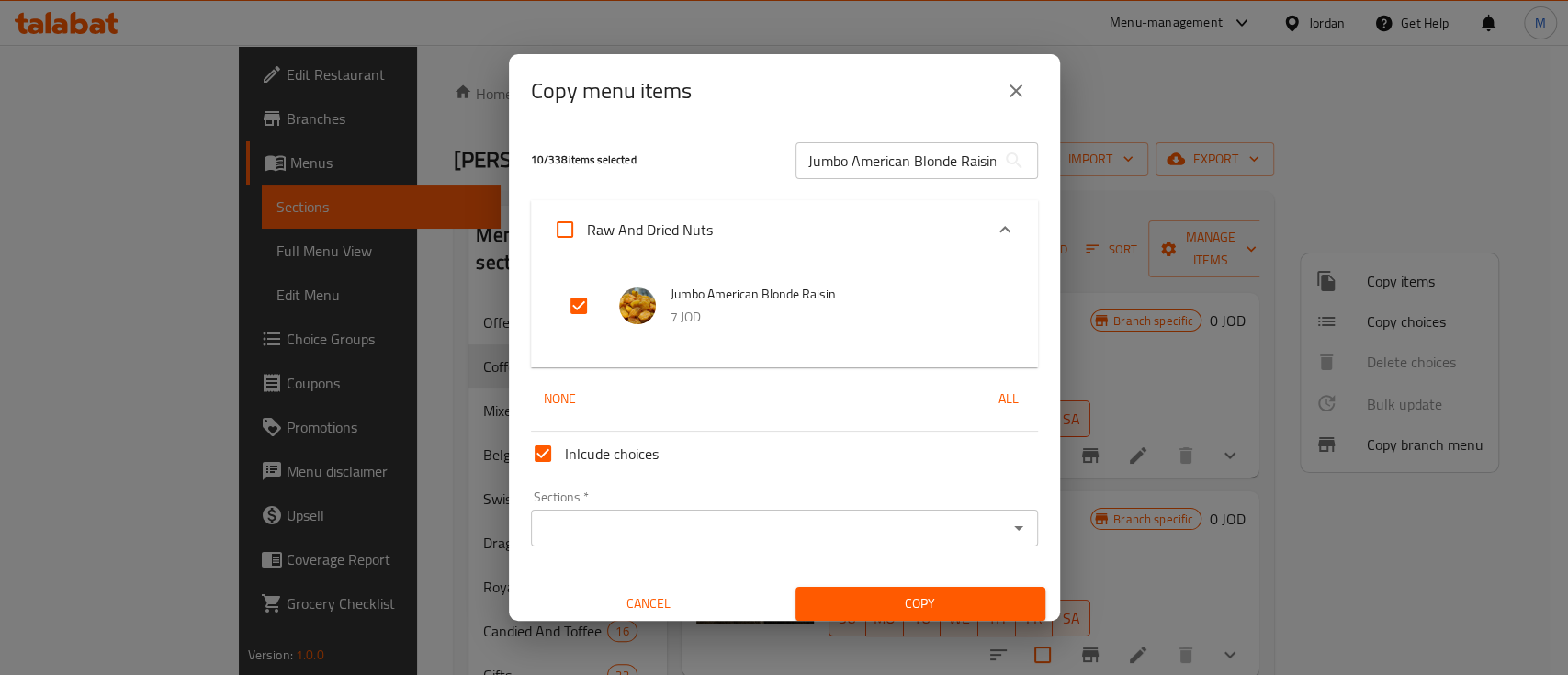
click at [915, 164] on input "Jumbo American Blonde Raisin" at bounding box center [896, 160] width 200 height 36
paste input "Tropical Mixed Fruit"
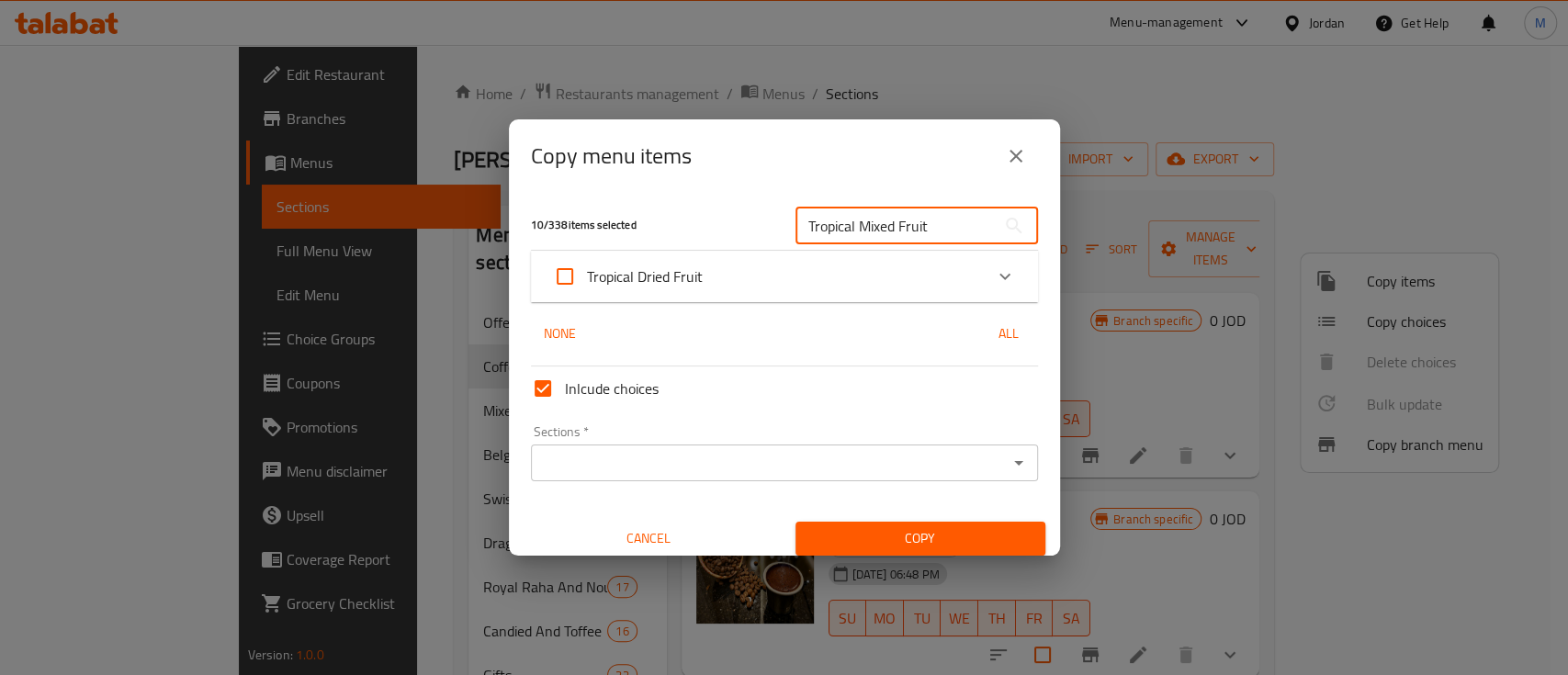
type input "Tropical Mixed Fruit"
click at [994, 271] on icon "Expand" at bounding box center [1005, 277] width 22 height 22
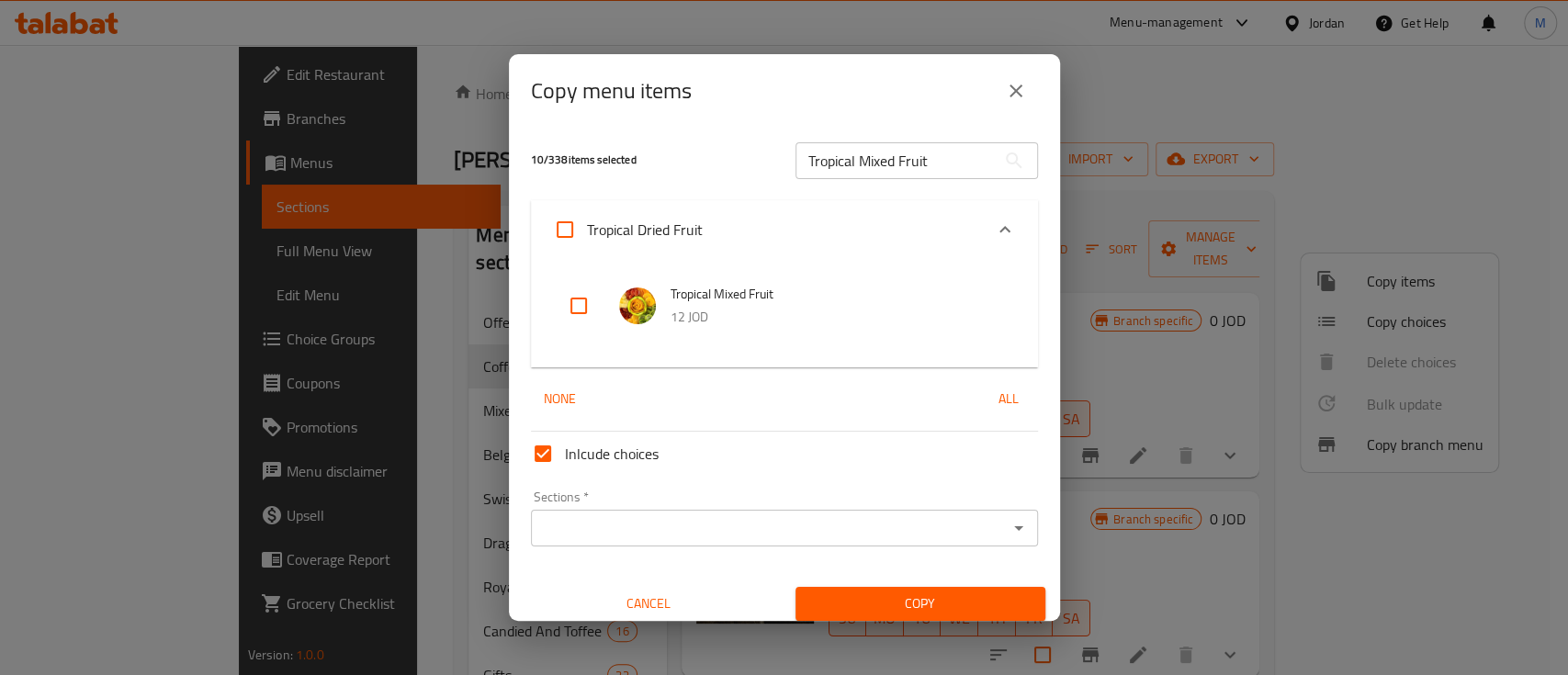
click at [580, 308] on input "checkbox" at bounding box center [578, 306] width 44 height 44
checkbox input "true"
drag, startPoint x: 917, startPoint y: 154, endPoint x: 738, endPoint y: 165, distance: 179.3
click at [738, 165] on div "11 / 338 items selected Tropical Mixed Fruit ​" at bounding box center [785, 160] width 530 height 73
paste input "Syrian Mixed Fruits"
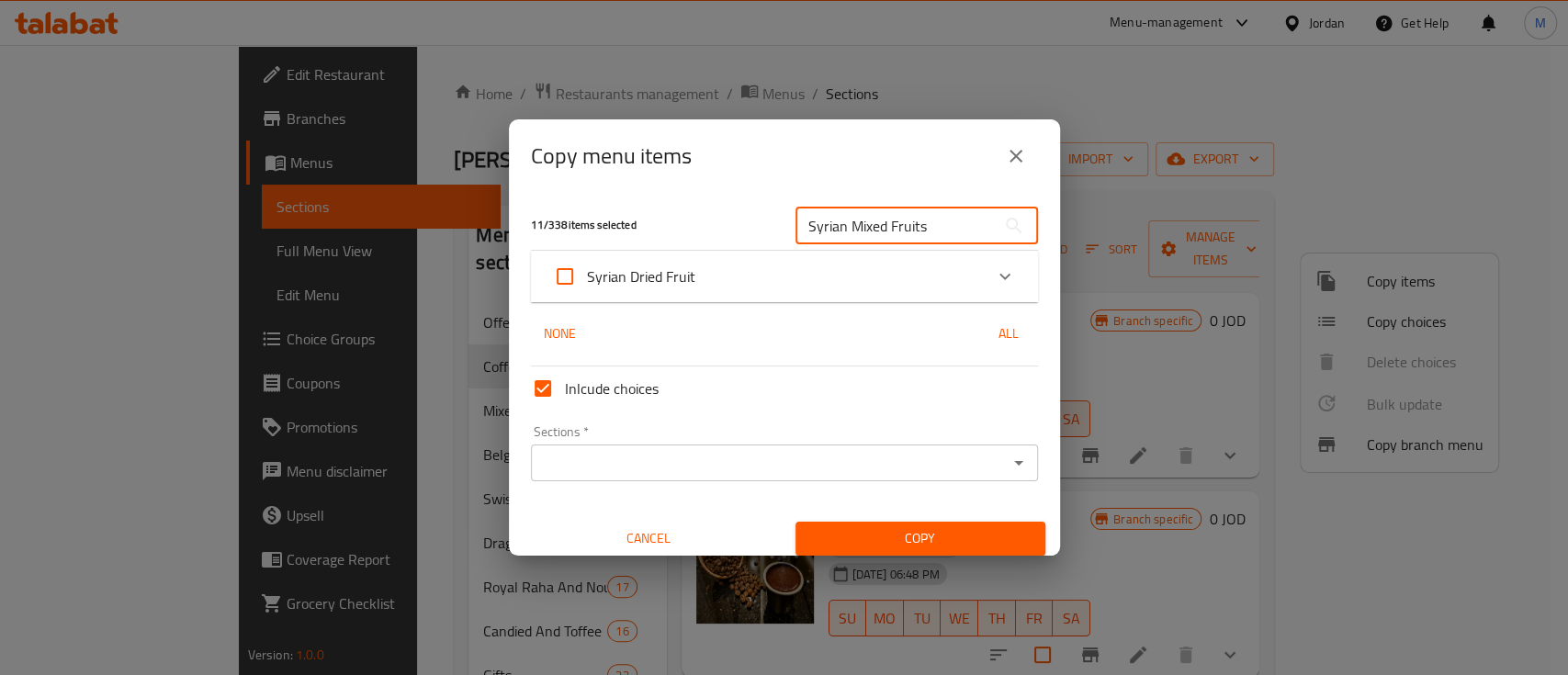
type input "Syrian Mixed Fruits"
click at [557, 272] on input "Syrian Dried Fruit" at bounding box center [565, 276] width 44 height 44
checkbox input "true"
click at [560, 278] on input "Syrian Dried Fruit" at bounding box center [565, 276] width 44 height 44
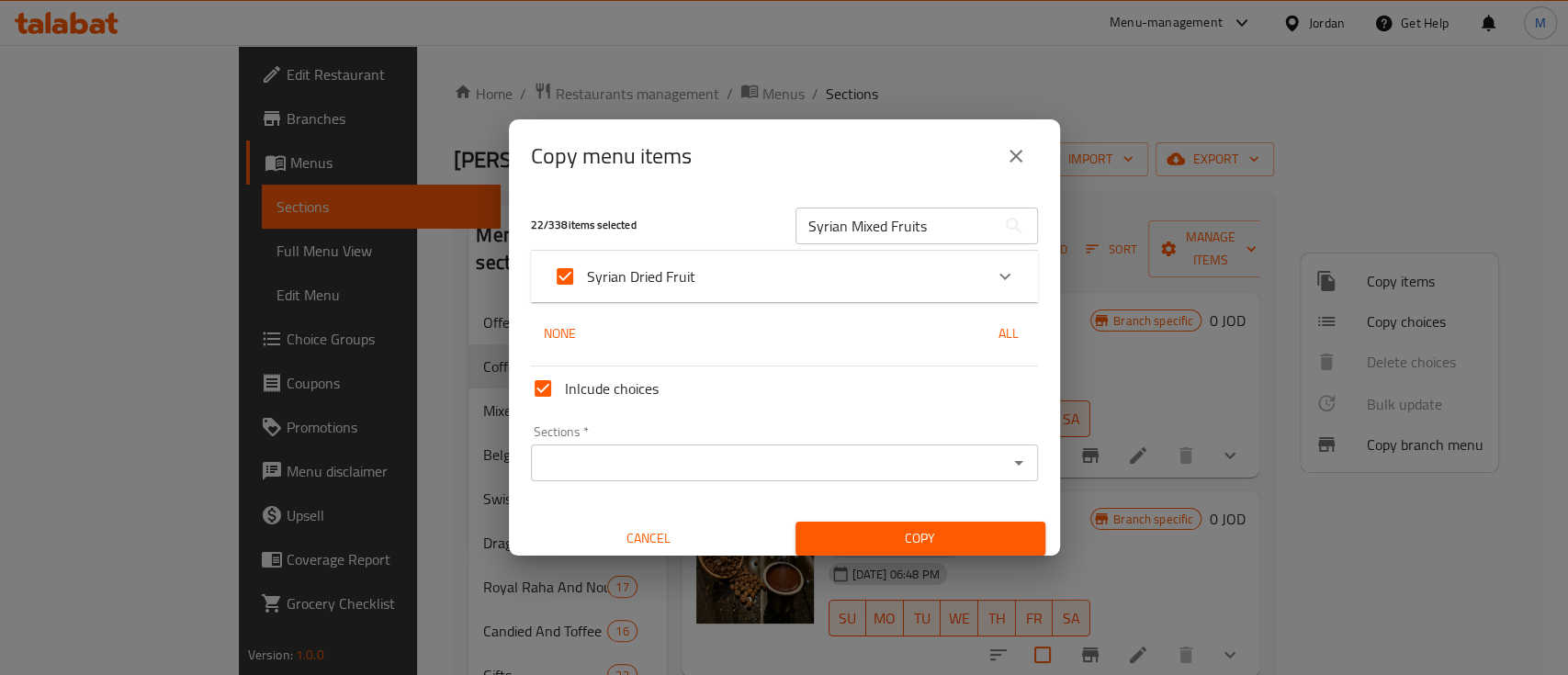
checkbox input "false"
click at [994, 278] on icon "Expand" at bounding box center [1005, 277] width 22 height 22
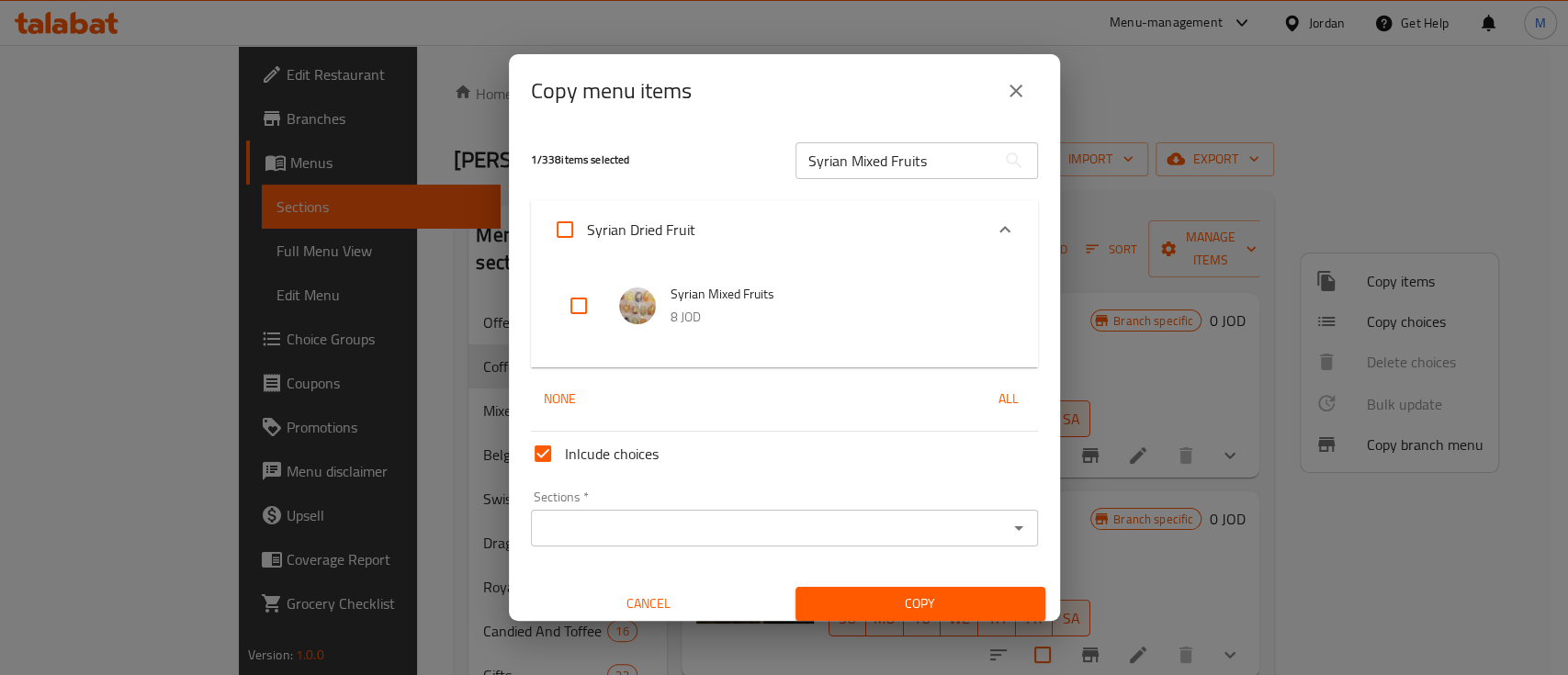
click at [579, 300] on input "checkbox" at bounding box center [578, 306] width 44 height 44
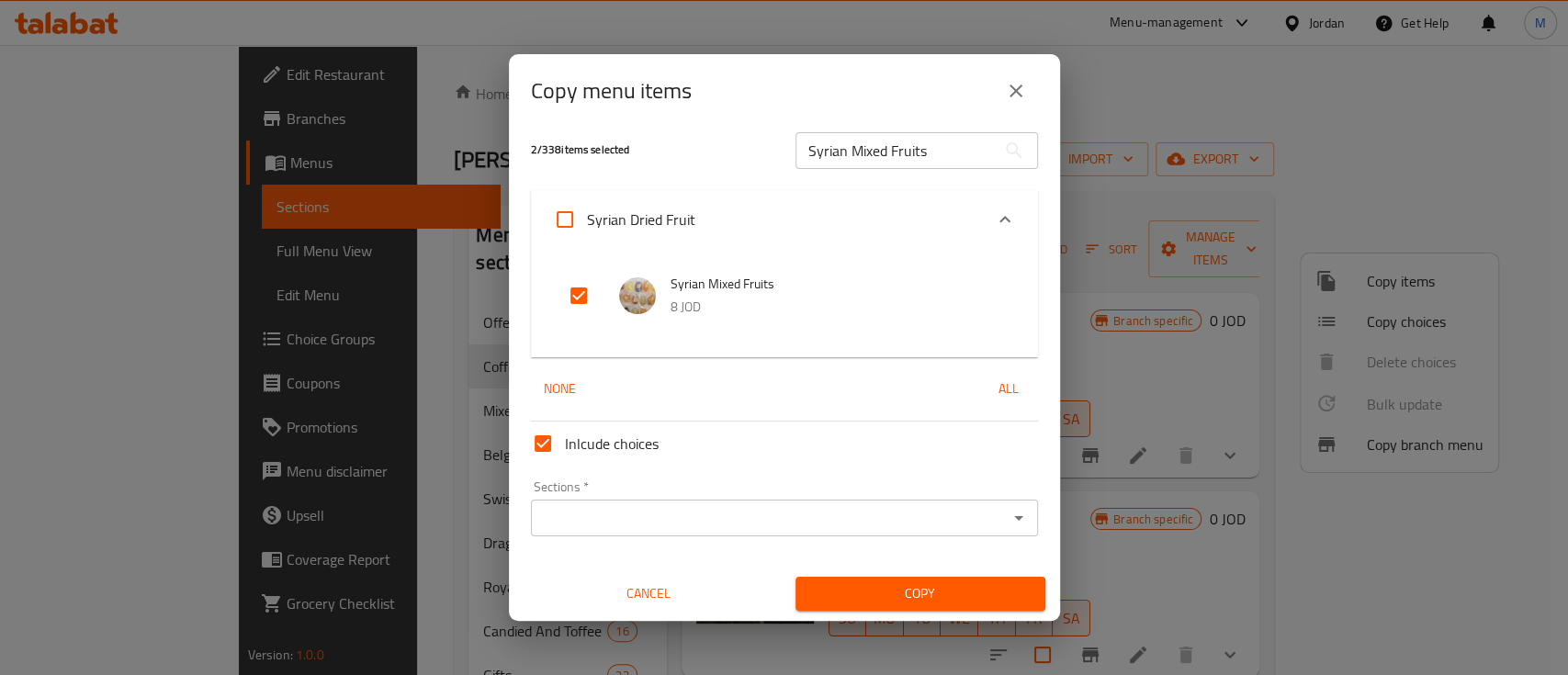
click at [570, 389] on span "None" at bounding box center [560, 389] width 44 height 23
checkbox input "false"
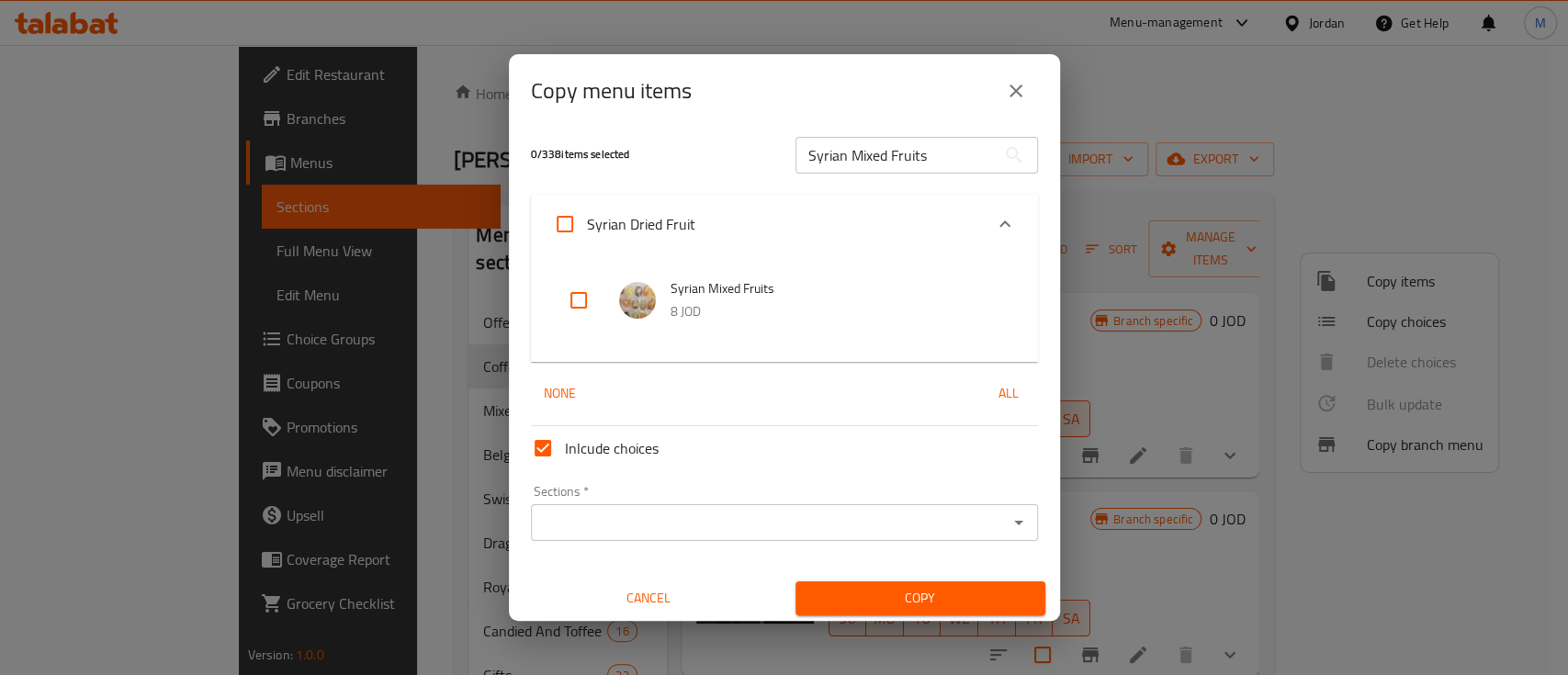
scroll to position [0, 0]
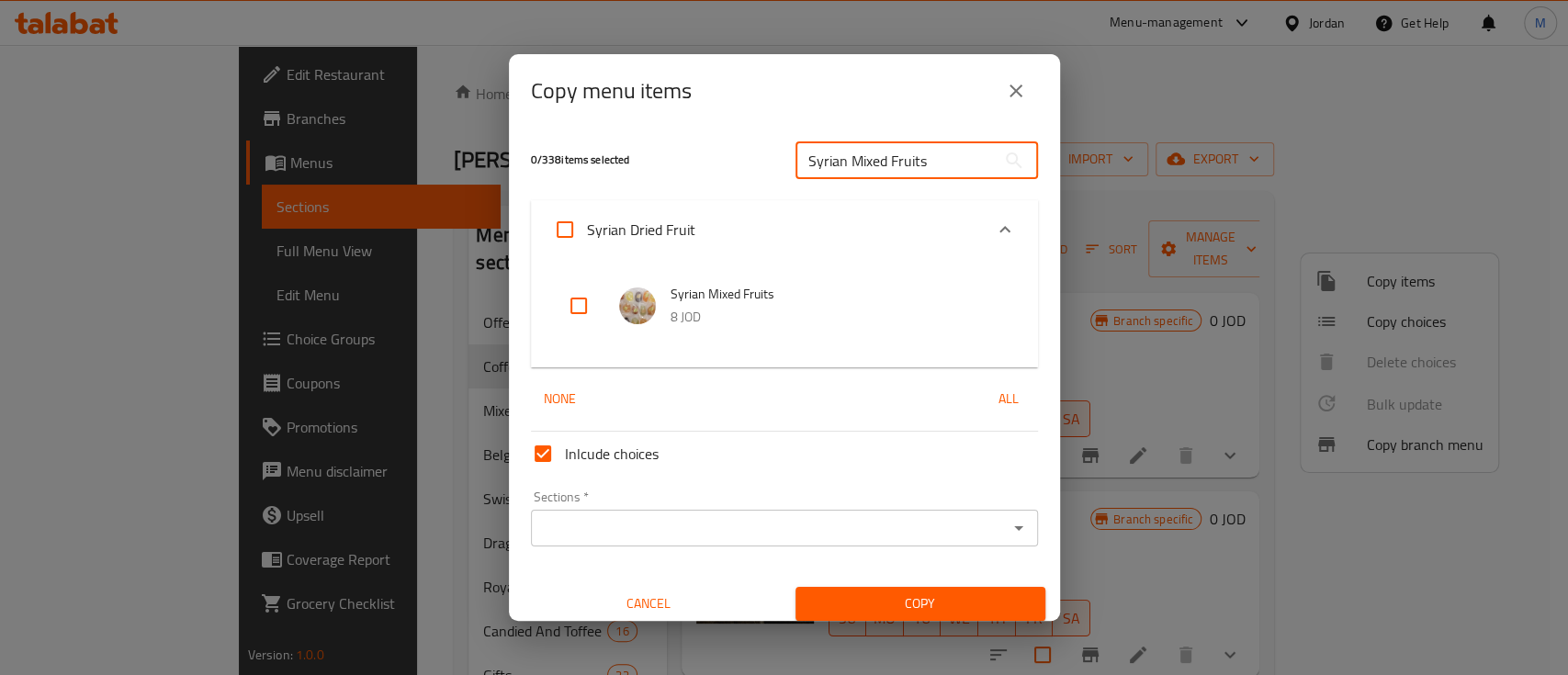
drag, startPoint x: 928, startPoint y: 166, endPoint x: 681, endPoint y: 185, distance: 247.7
click at [691, 185] on div "0 / 338 items selected Syrian Mixed Fruits ​" at bounding box center [785, 160] width 530 height 73
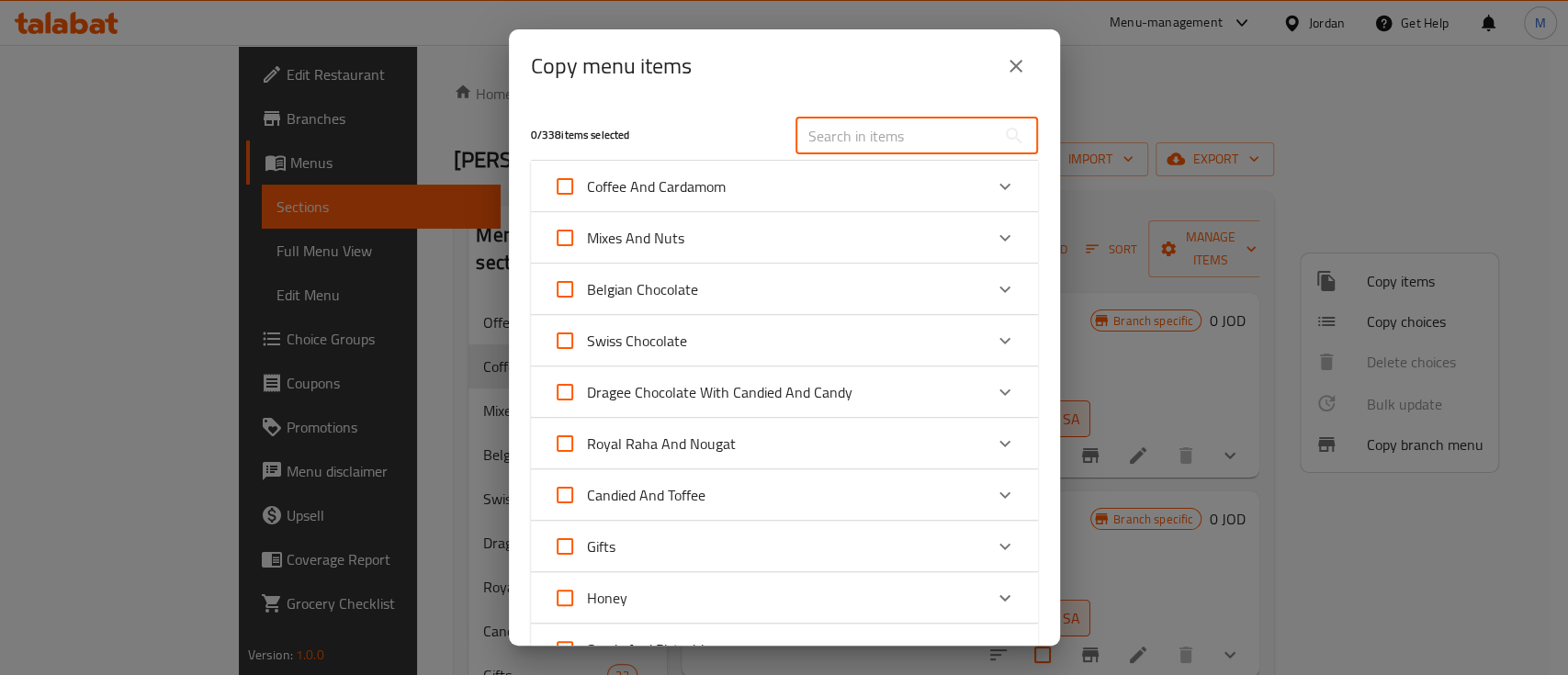
paste input "Super Mix With Seeds"
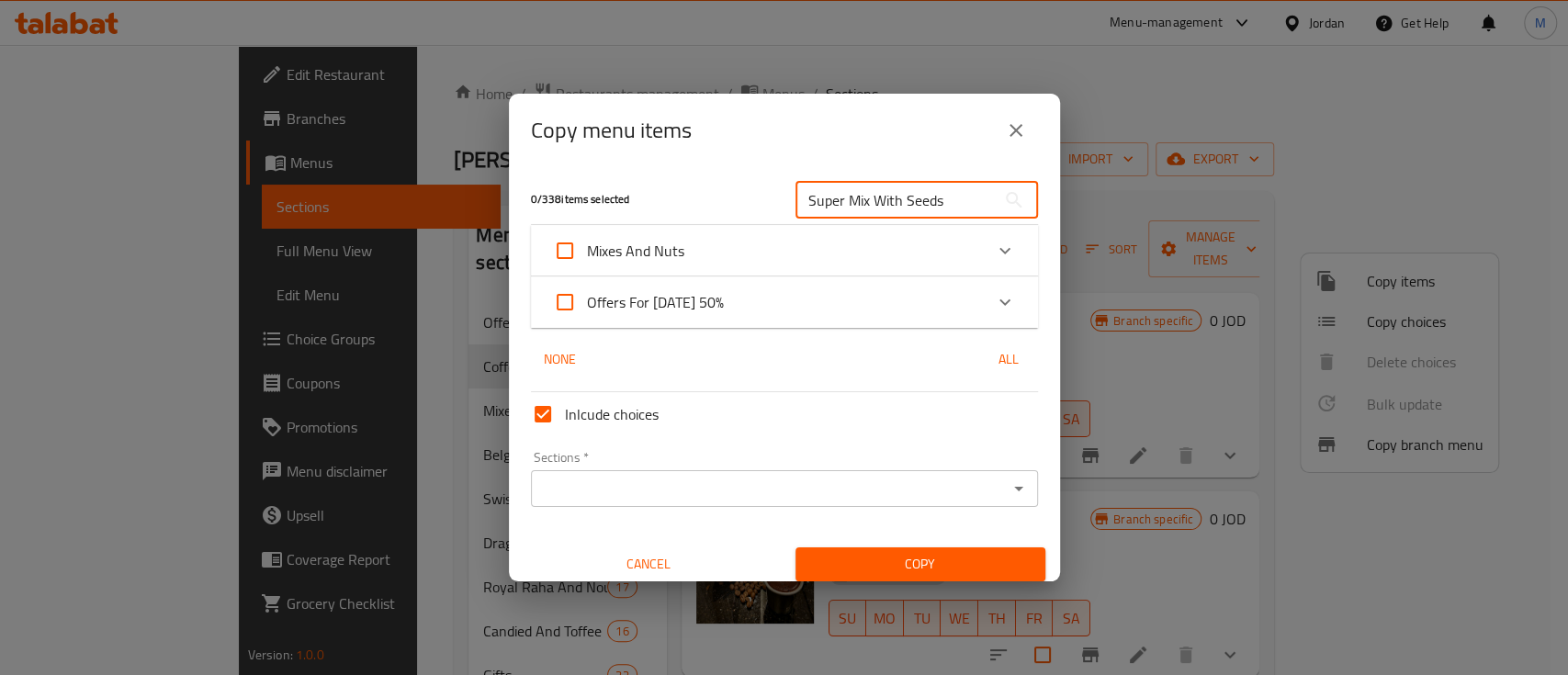
type input "Super Mix With Seeds"
click at [994, 255] on icon "Expand" at bounding box center [1005, 251] width 22 height 22
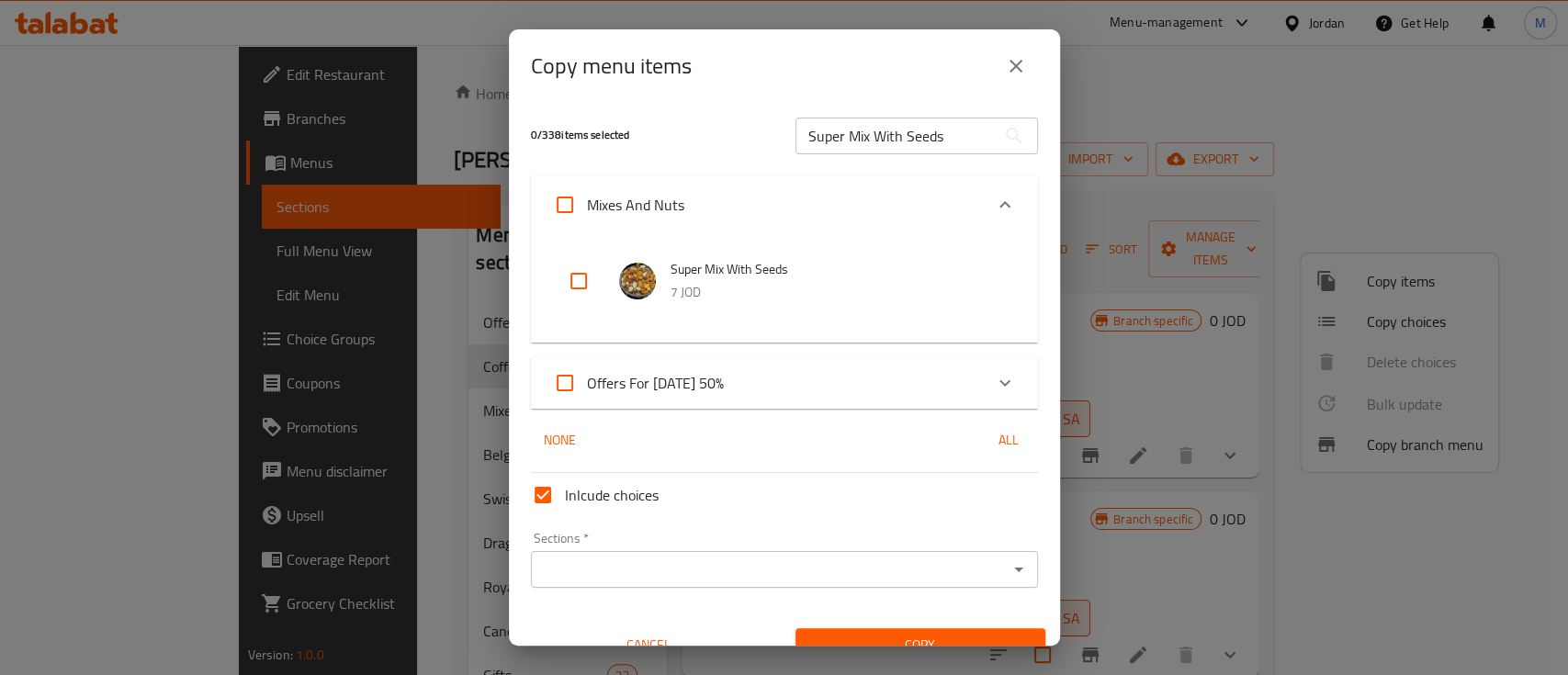
click at [585, 285] on input "checkbox" at bounding box center [578, 281] width 44 height 44
checkbox input "true"
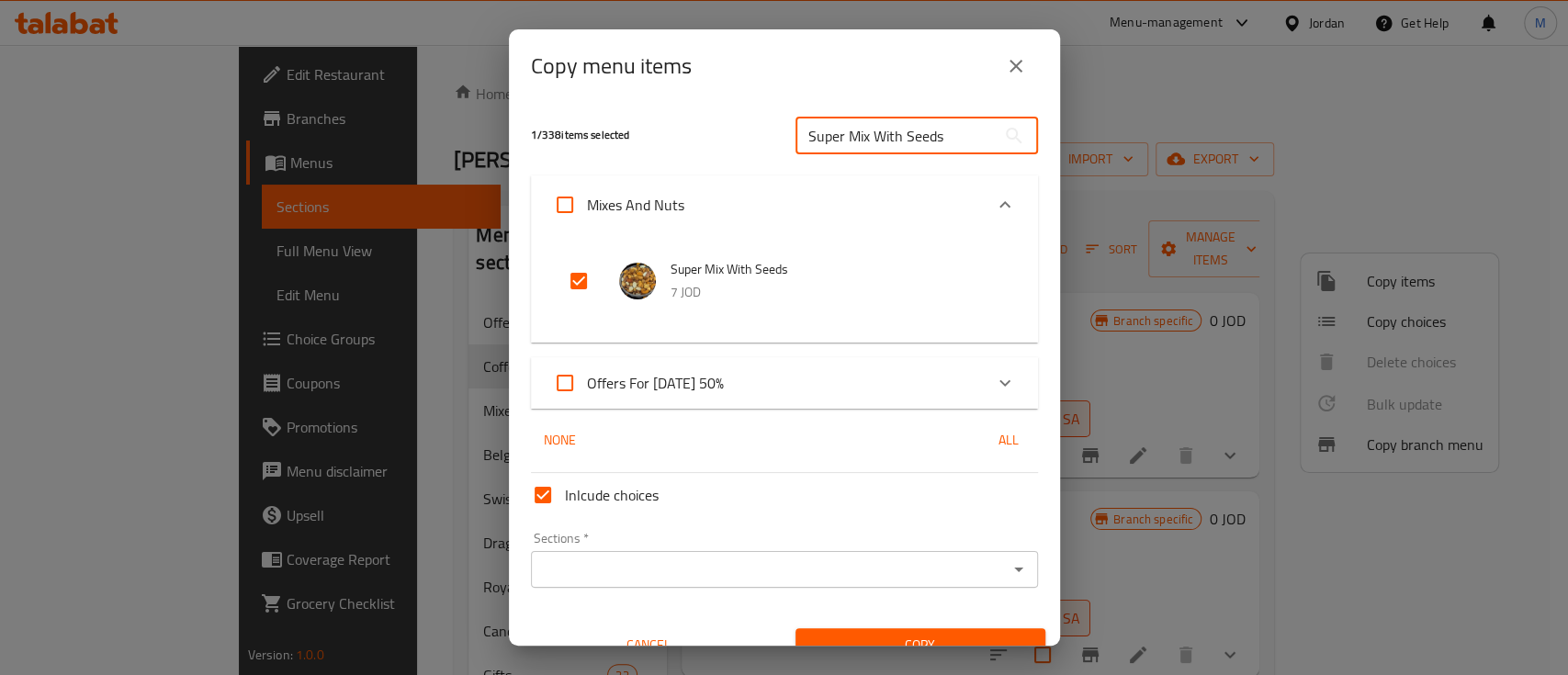
drag, startPoint x: 930, startPoint y: 138, endPoint x: 779, endPoint y: 141, distance: 151.0
click at [785, 141] on div "Super Mix With Seeds ​" at bounding box center [917, 135] width 265 height 59
paste input "Peanuts Krekre With Corn"
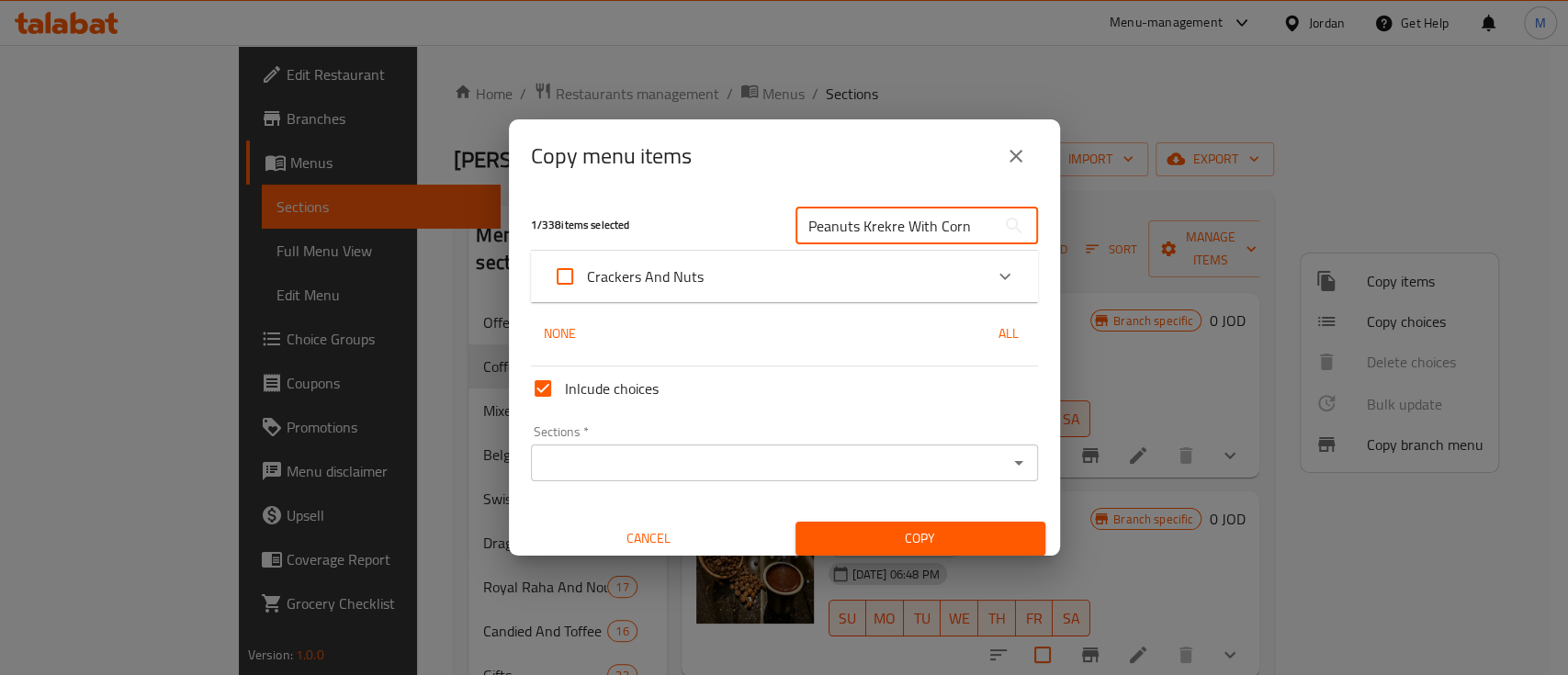
type input "Peanuts Krekre With Corn"
click at [999, 276] on icon "Expand" at bounding box center [1005, 277] width 11 height 7
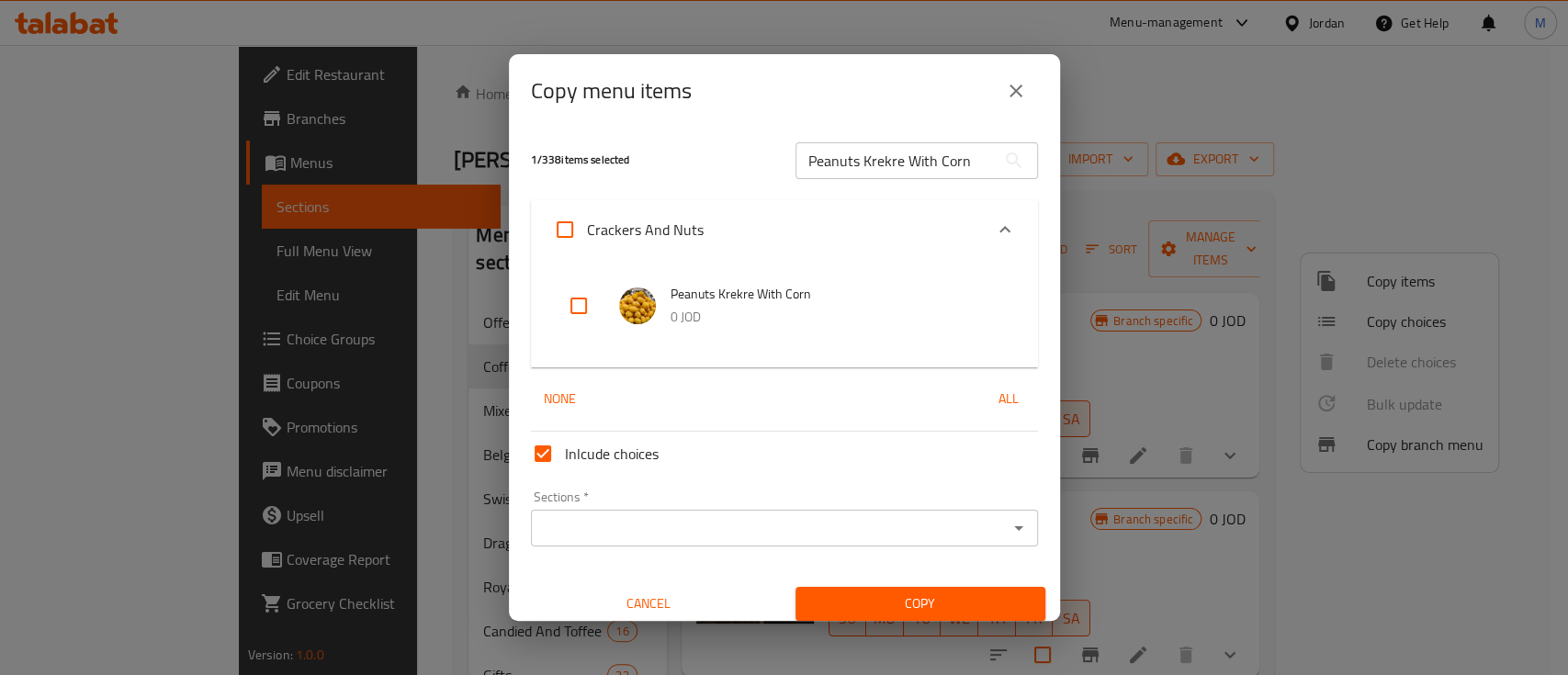
click at [576, 297] on input "checkbox" at bounding box center [578, 306] width 44 height 44
checkbox input "true"
click at [936, 158] on input "Peanuts Krekre With Corn" at bounding box center [896, 160] width 200 height 36
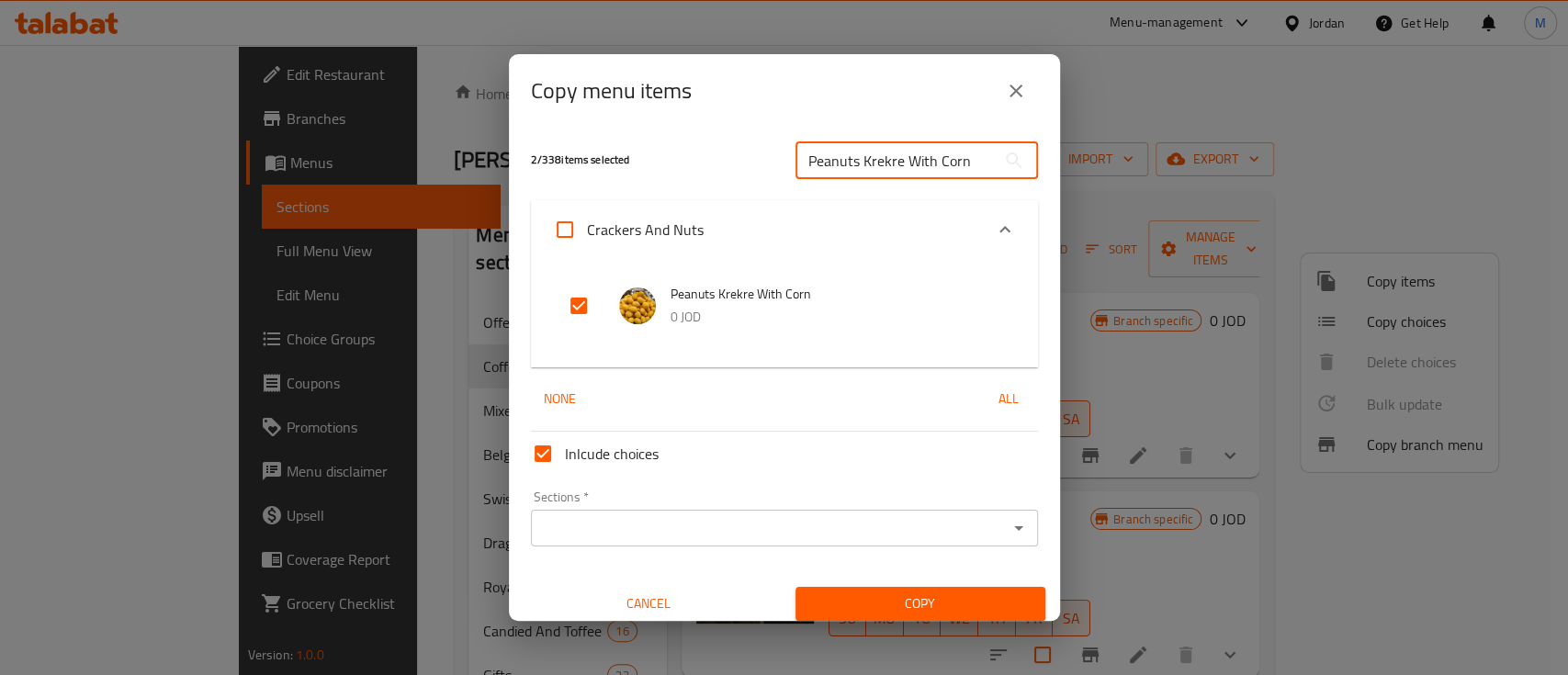
paste input "heese"
type input "Peanuts Krekre With Cheese"
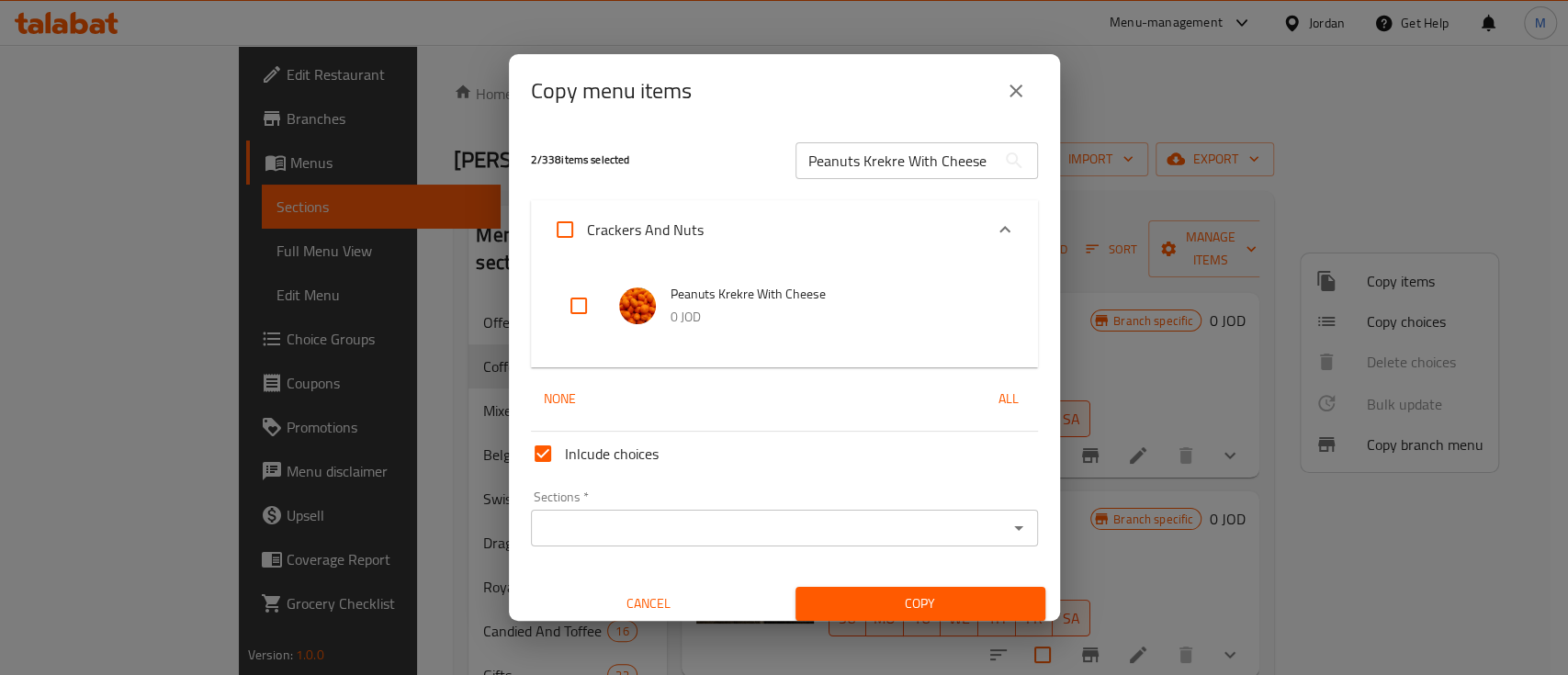
click at [587, 304] on input "checkbox" at bounding box center [578, 306] width 44 height 44
checkbox input "true"
click at [855, 158] on input "Peanuts Krekre With Cheese" at bounding box center [896, 160] width 200 height 36
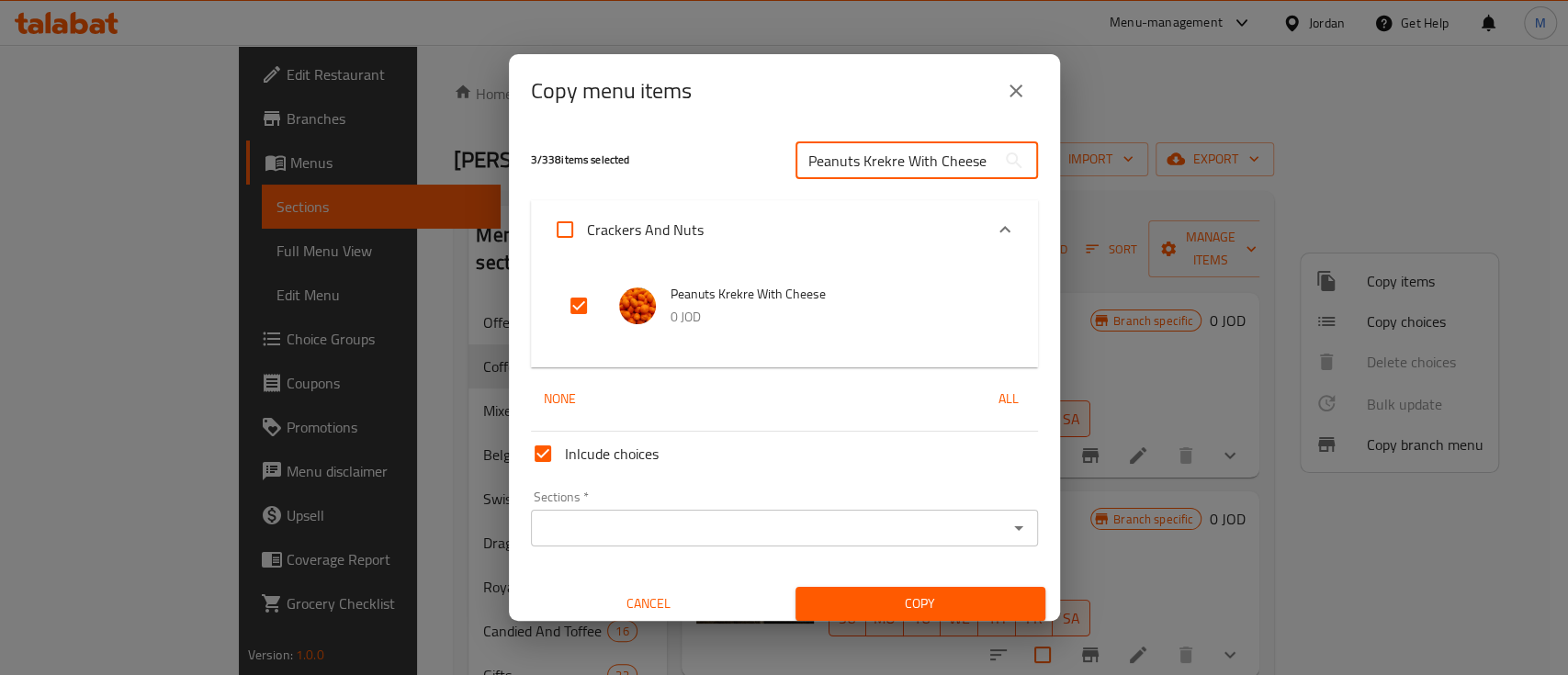
paste input "Thym"
type input "Peanuts Krekre With Thyme"
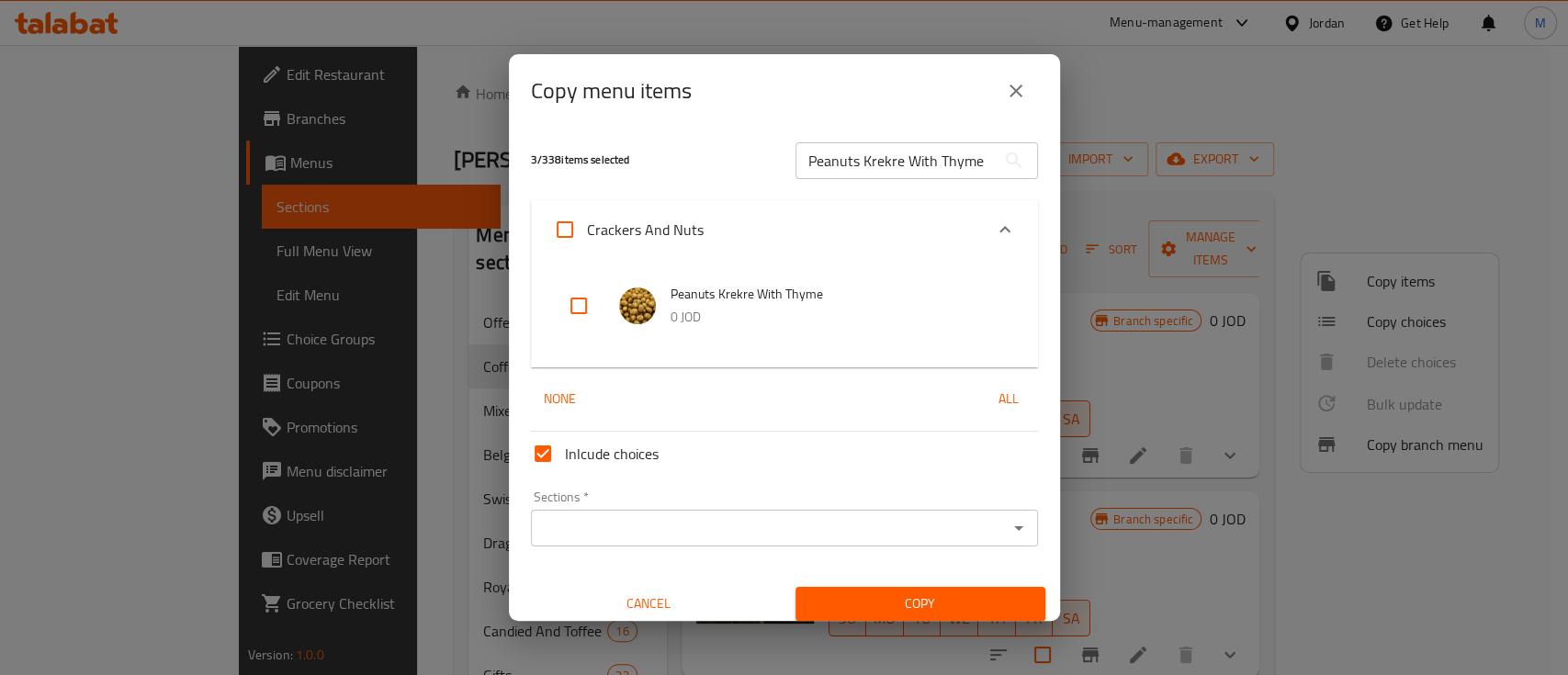
click at [582, 303] on input "checkbox" at bounding box center [578, 306] width 44 height 44
checkbox input "true"
click at [824, 154] on input "Peanuts Krekre With Thyme" at bounding box center [896, 160] width 200 height 36
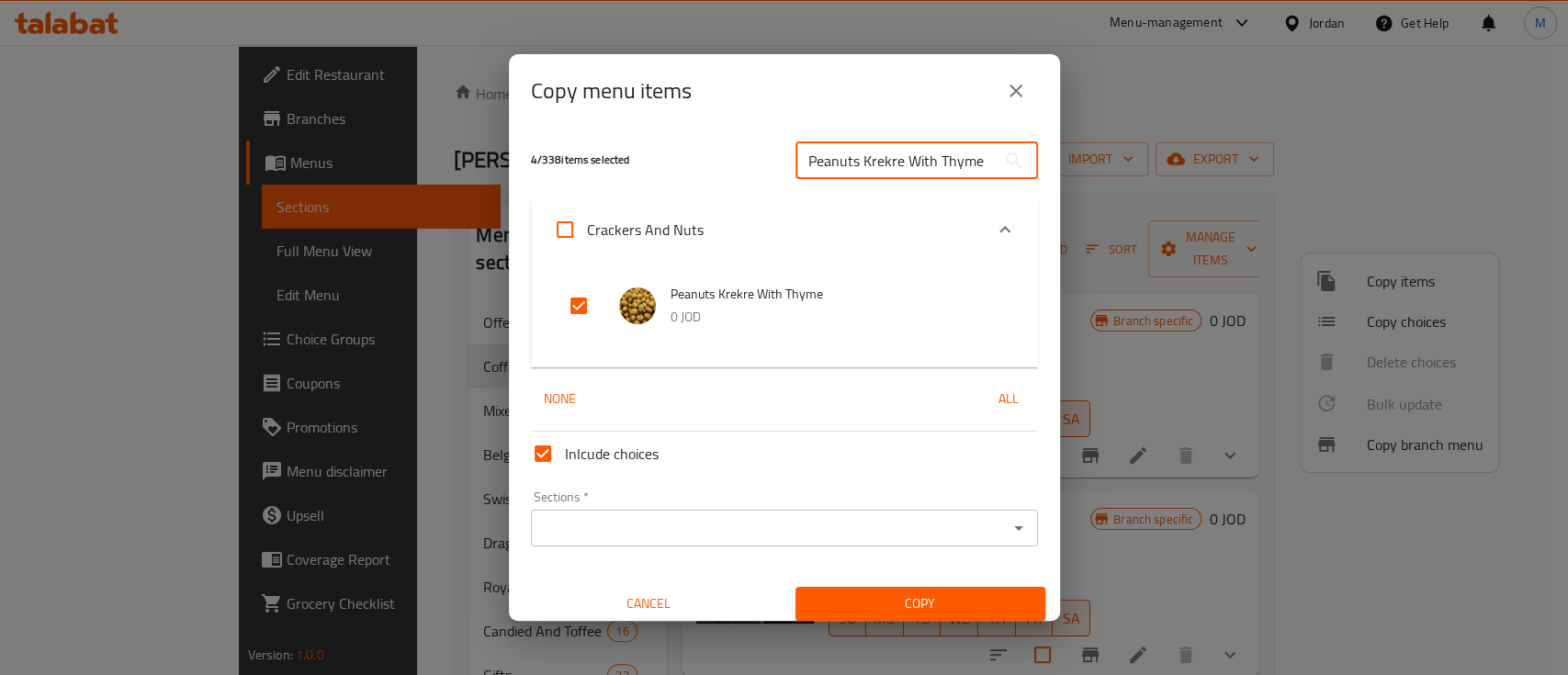
paste input "Pizza"
type input "Peanuts Krekre With Pizza"
click at [588, 301] on input "checkbox" at bounding box center [578, 306] width 44 height 44
checkbox input "true"
click at [869, 174] on input "Peanuts Krekre With Pizza" at bounding box center [896, 160] width 200 height 36
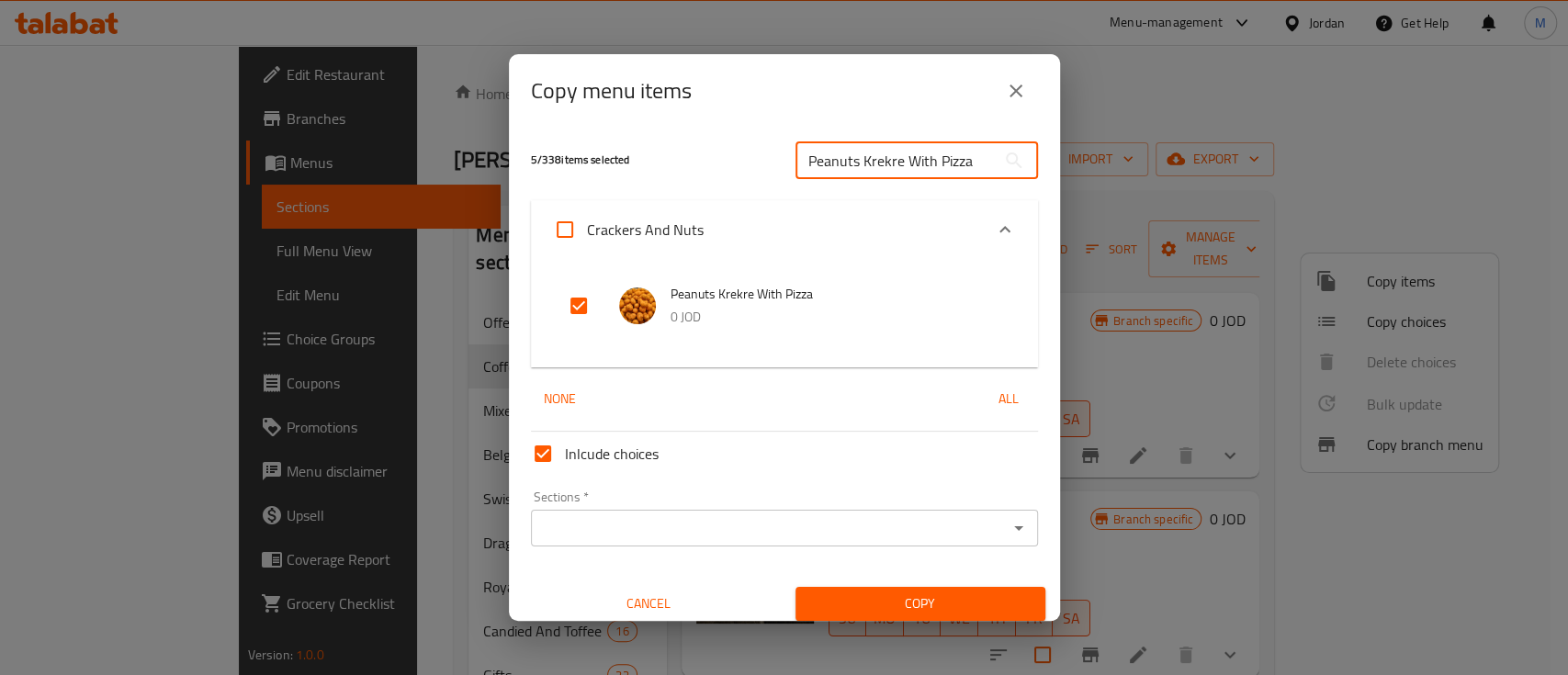
click at [869, 174] on input "Peanuts Krekre With Pizza" at bounding box center [896, 160] width 200 height 36
paste input "King Cracker"
type input "King Cracker"
click at [577, 308] on input "checkbox" at bounding box center [578, 306] width 44 height 44
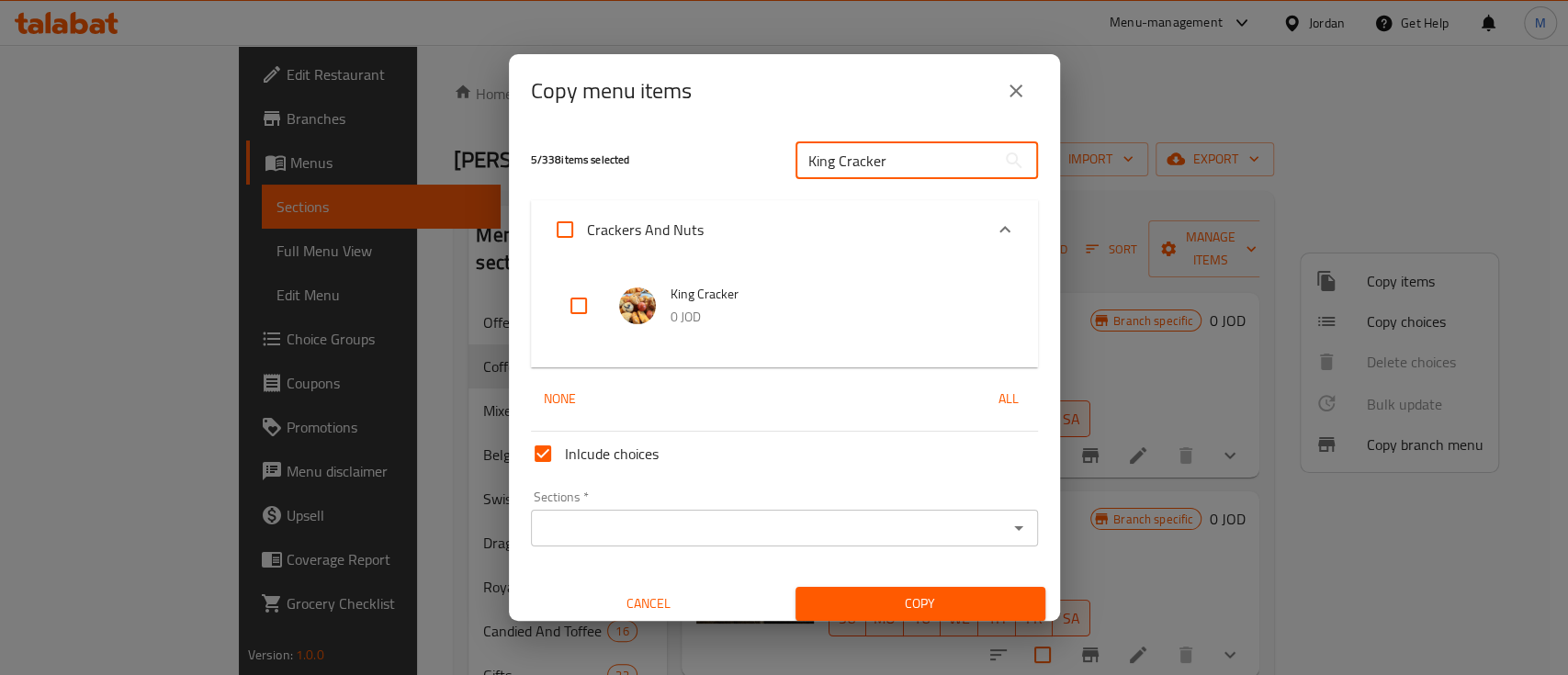
checkbox input "true"
click at [828, 172] on input "King Cracker" at bounding box center [896, 160] width 200 height 36
paste input "Mixed A"
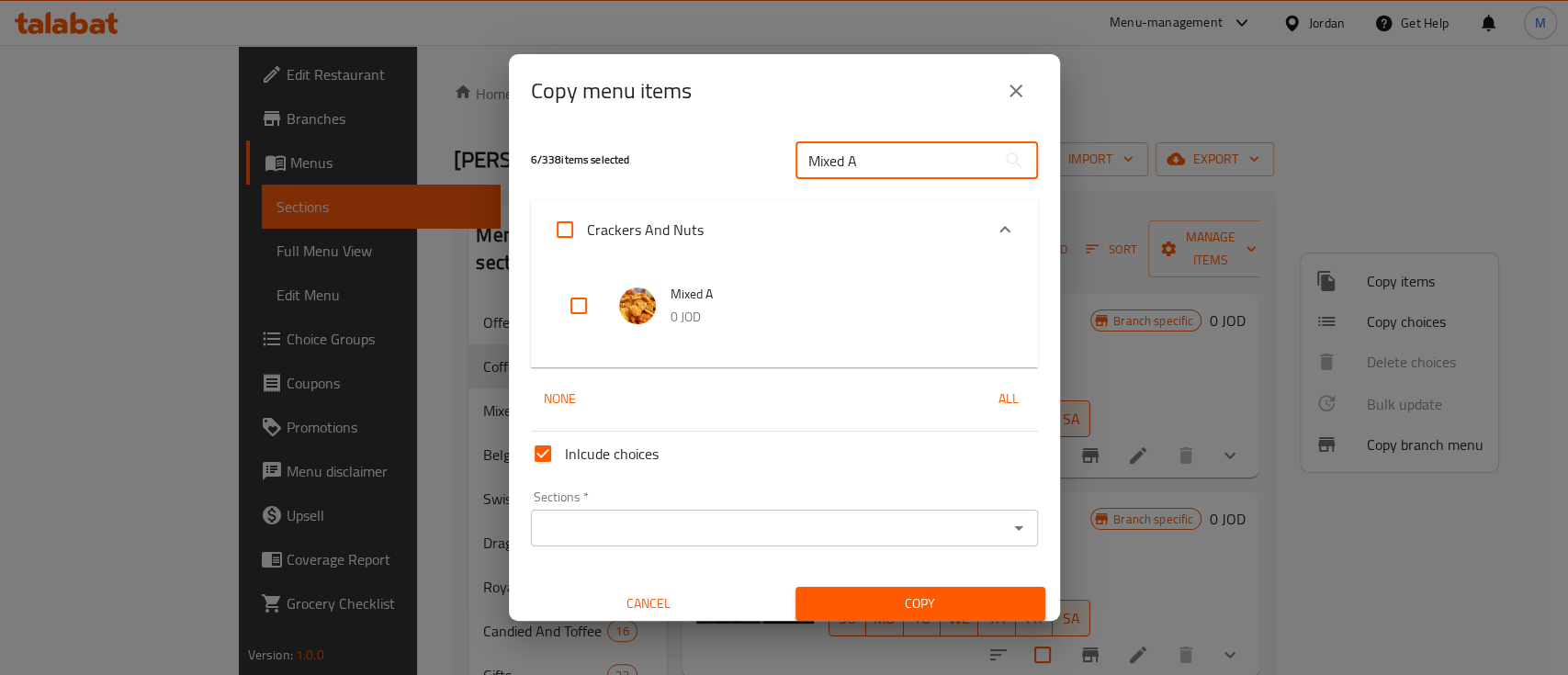
type input "Mixed A"
click at [577, 307] on input "checkbox" at bounding box center [578, 306] width 44 height 44
checkbox input "true"
click at [838, 157] on input "Mixed A" at bounding box center [896, 160] width 200 height 36
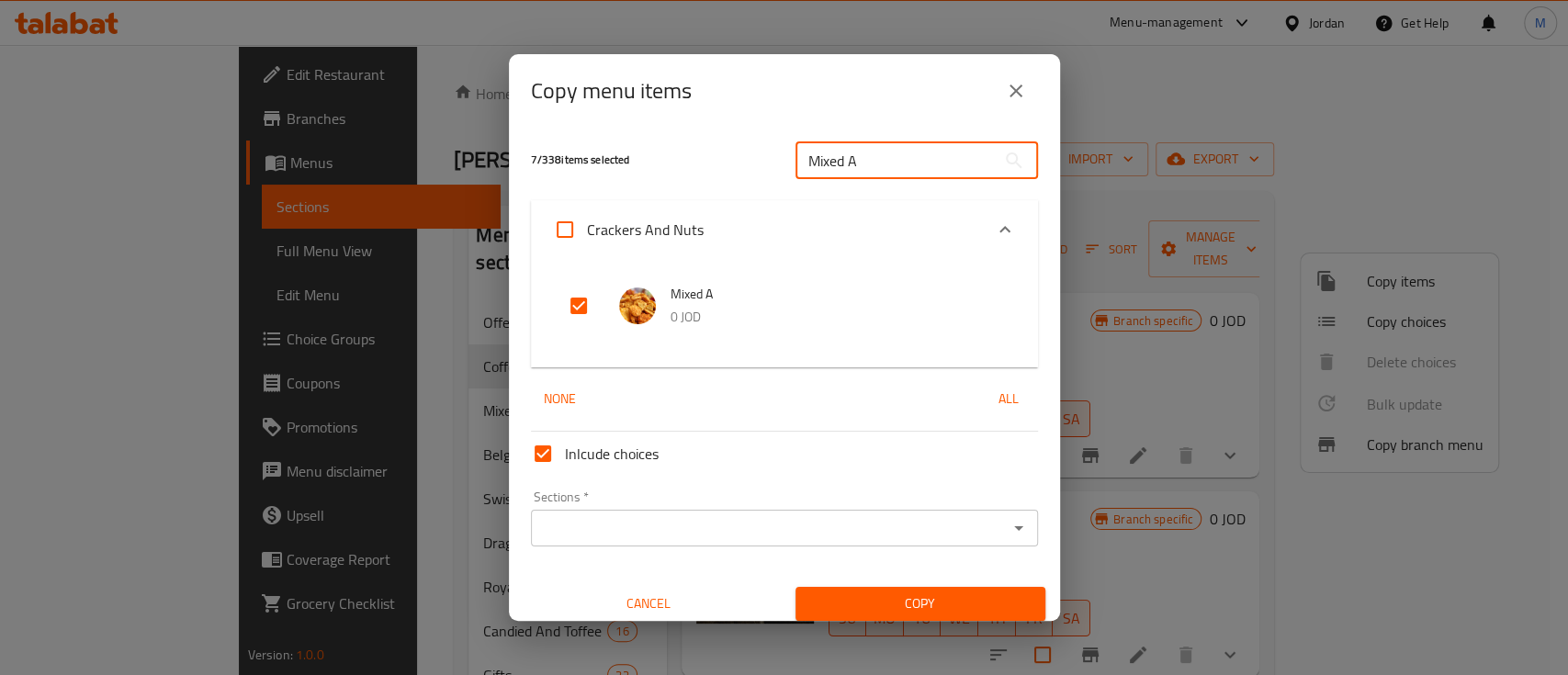
click at [838, 157] on input "Mixed A" at bounding box center [896, 160] width 200 height 36
paste input "Original Mix"
type input "Original Mix"
click at [585, 309] on input "checkbox" at bounding box center [578, 306] width 44 height 44
checkbox input "true"
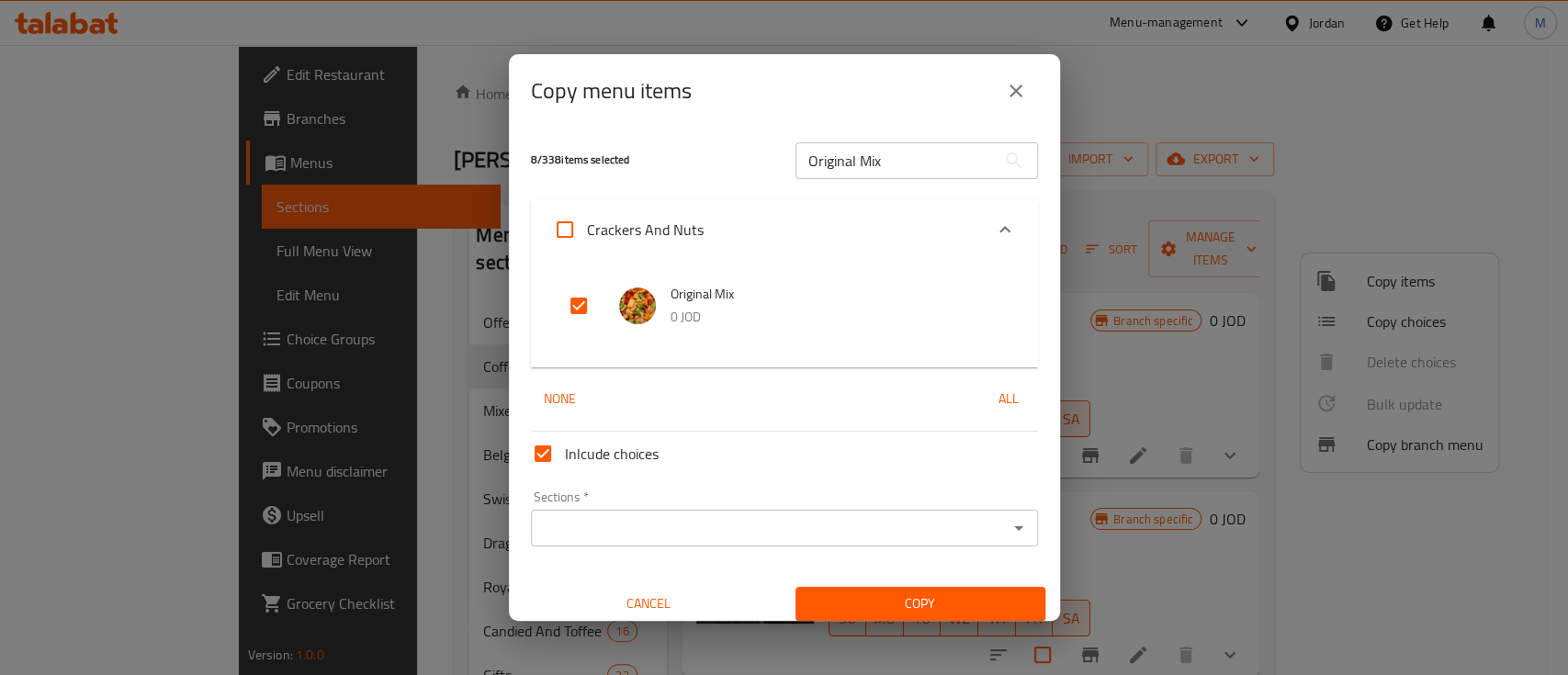
click at [846, 151] on input "Original Mix" at bounding box center [896, 160] width 200 height 36
paste input "Pumkin Lub"
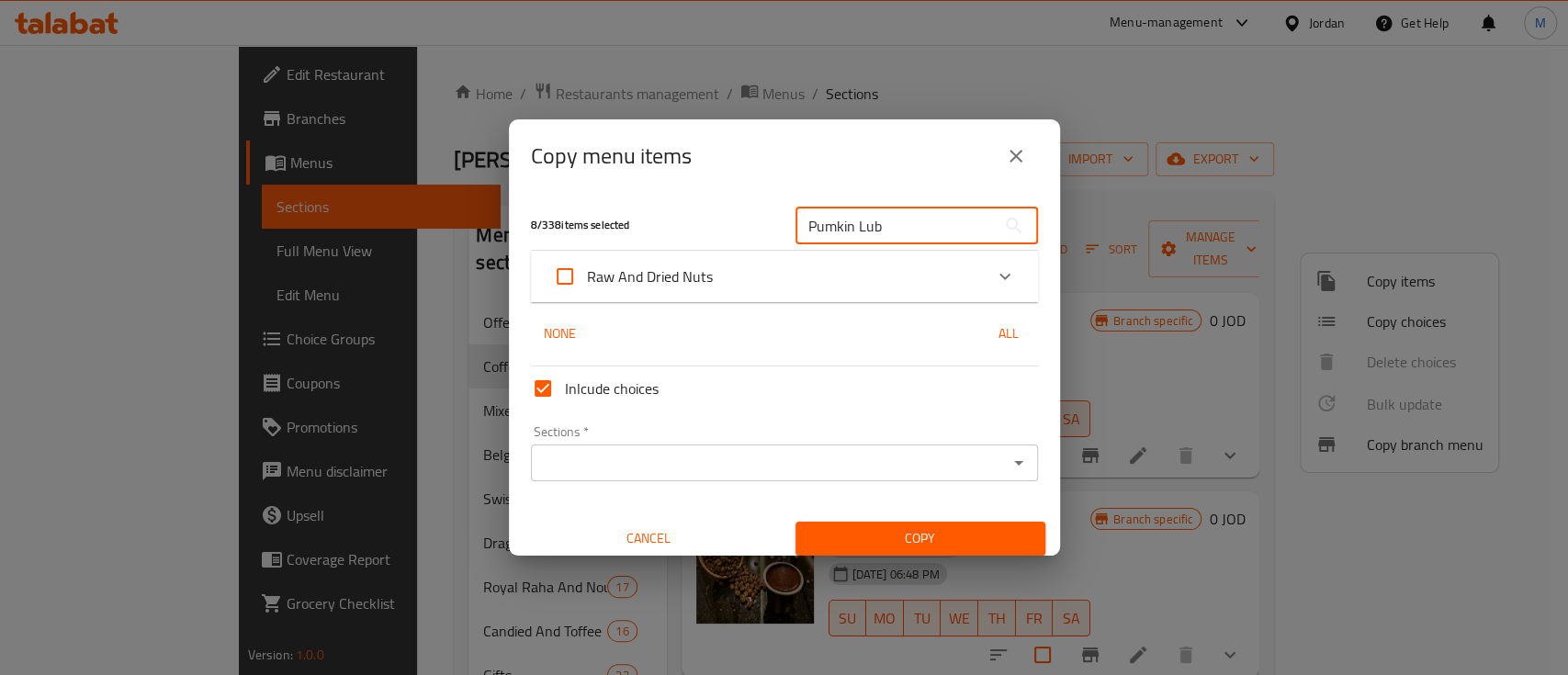
type input "Pumkin Lub"
click at [994, 286] on icon "Expand" at bounding box center [1005, 277] width 22 height 22
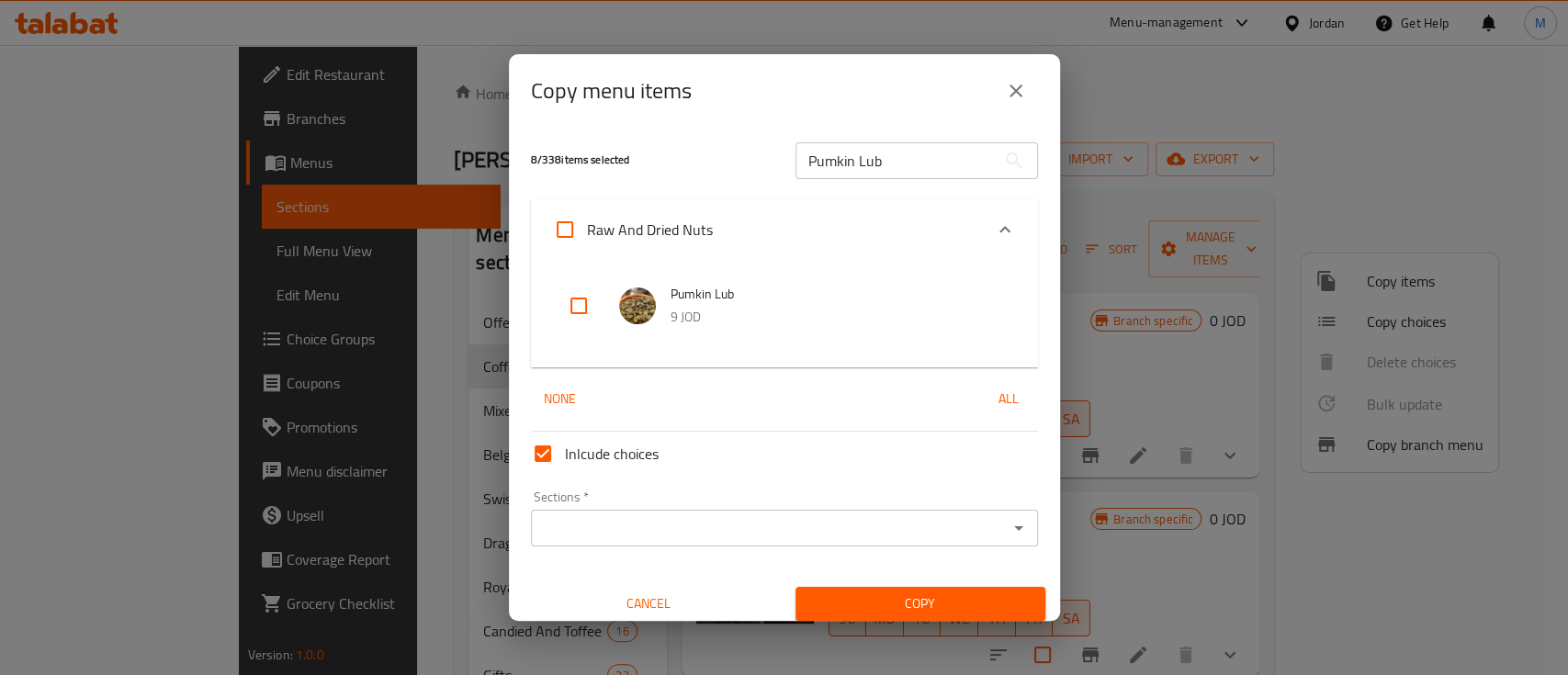
click at [586, 303] on input "checkbox" at bounding box center [578, 306] width 44 height 44
checkbox input "true"
drag, startPoint x: 874, startPoint y: 164, endPoint x: 744, endPoint y: 172, distance: 130.2
click at [751, 171] on div "9 / 338 items selected Pumkin Lub ​" at bounding box center [785, 160] width 530 height 73
paste input "Jumbo American Blonde Raisin"
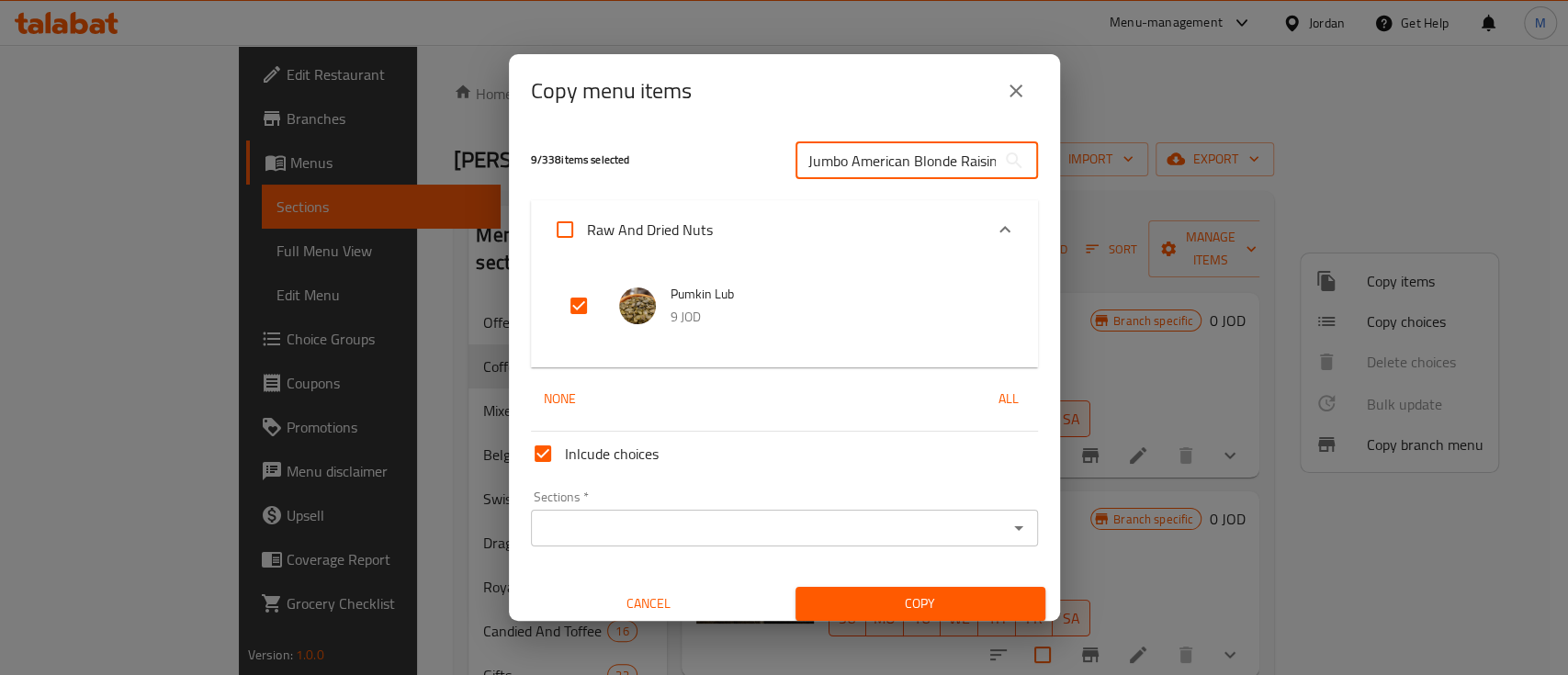
scroll to position [0, 10]
type input "Jumbo American Blonde Raisin"
click at [576, 305] on input "checkbox" at bounding box center [578, 306] width 44 height 44
checkbox input "true"
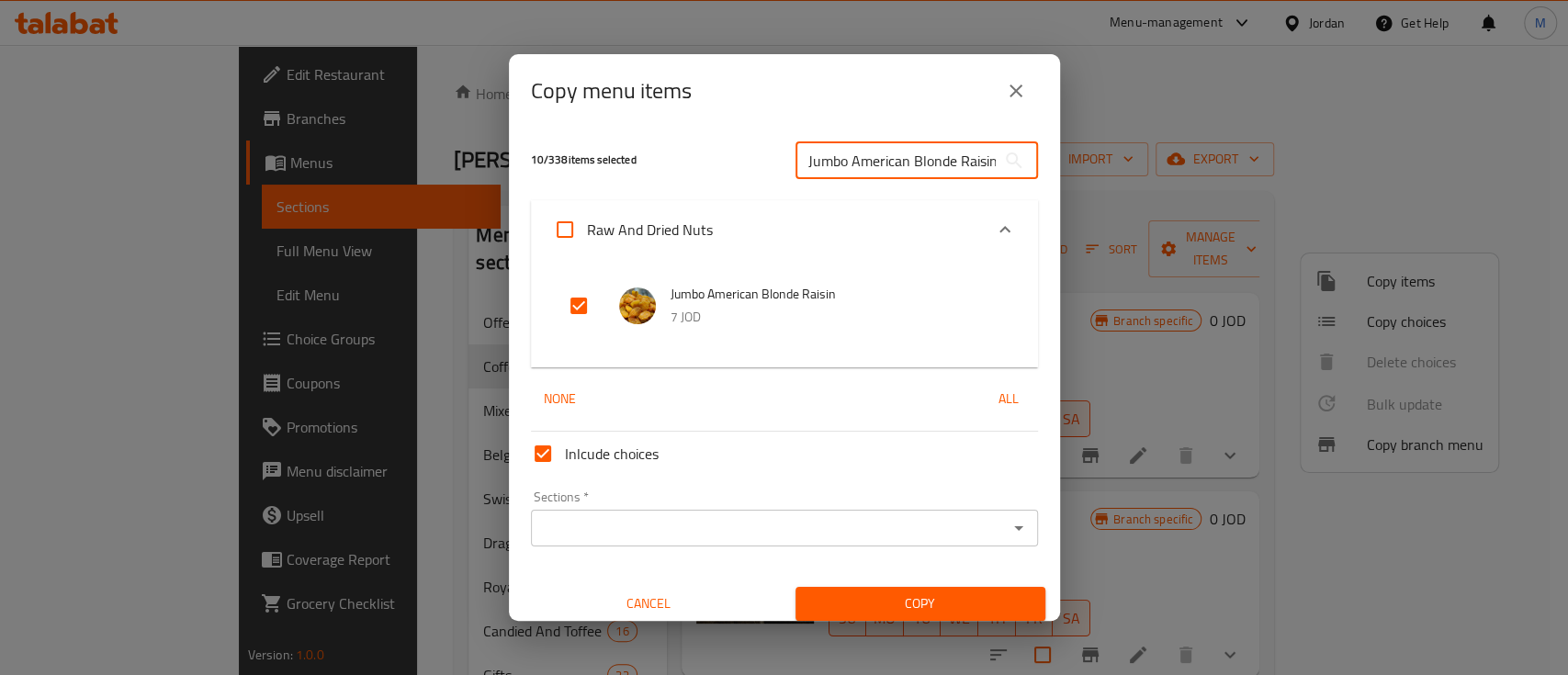
click at [963, 165] on input "Jumbo American Blonde Raisin" at bounding box center [896, 160] width 200 height 36
paste input "Tropical Mixed Fruit"
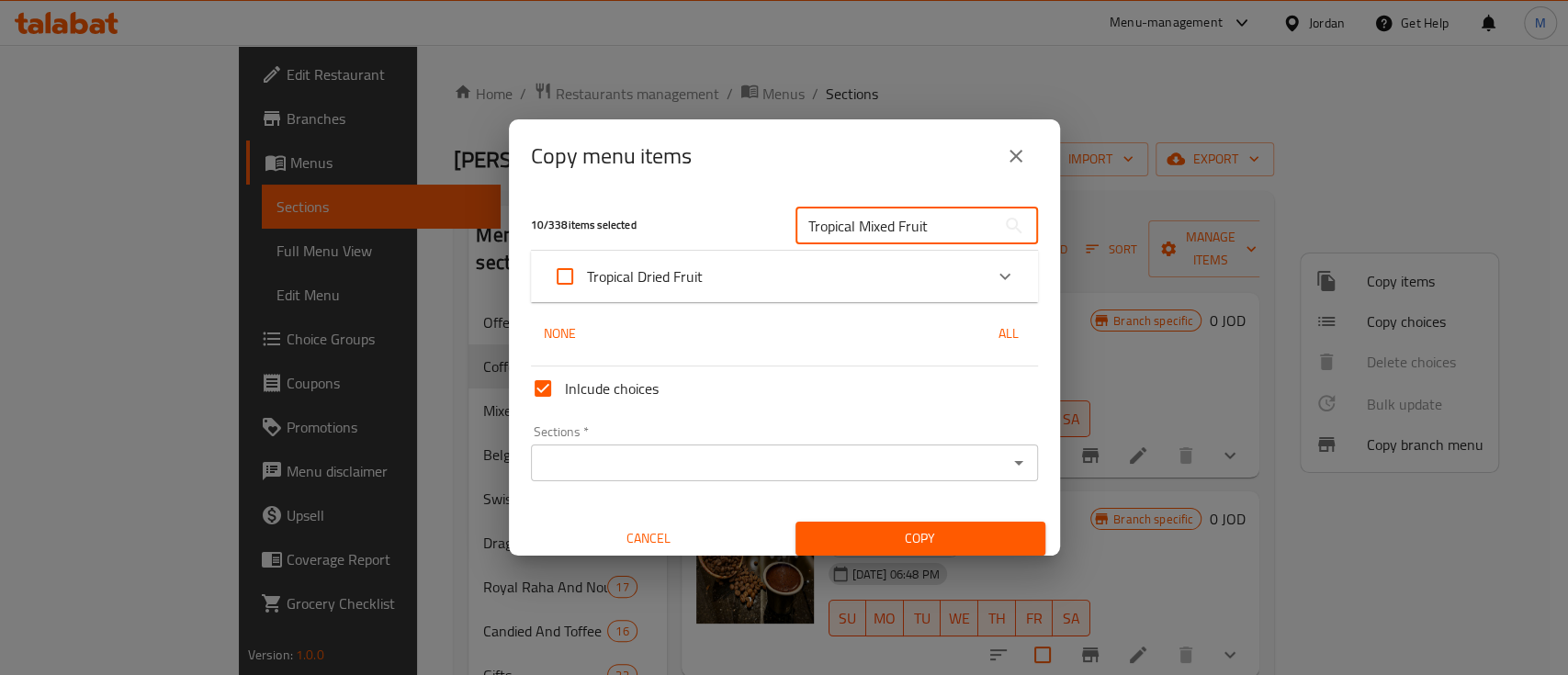
type input "Tropical Mixed Fruit"
click at [994, 272] on icon "Expand" at bounding box center [1005, 277] width 22 height 22
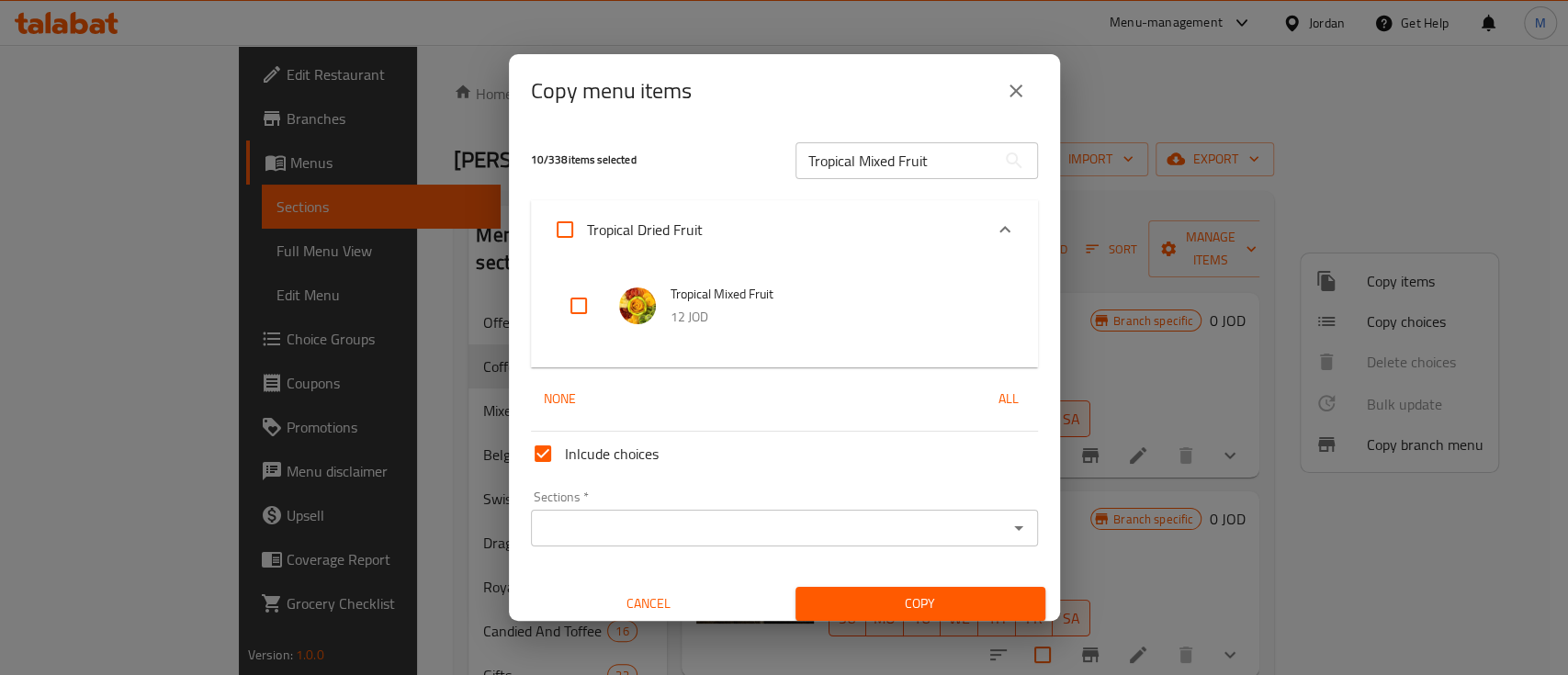
click at [585, 302] on input "checkbox" at bounding box center [578, 306] width 44 height 44
checkbox input "true"
drag, startPoint x: 946, startPoint y: 151, endPoint x: 767, endPoint y: 158, distance: 179.1
click at [767, 158] on div "11 / 338 items selected Tropical Mixed Fruit ​" at bounding box center [785, 160] width 530 height 73
paste input "Syrian Mixed Fruits"
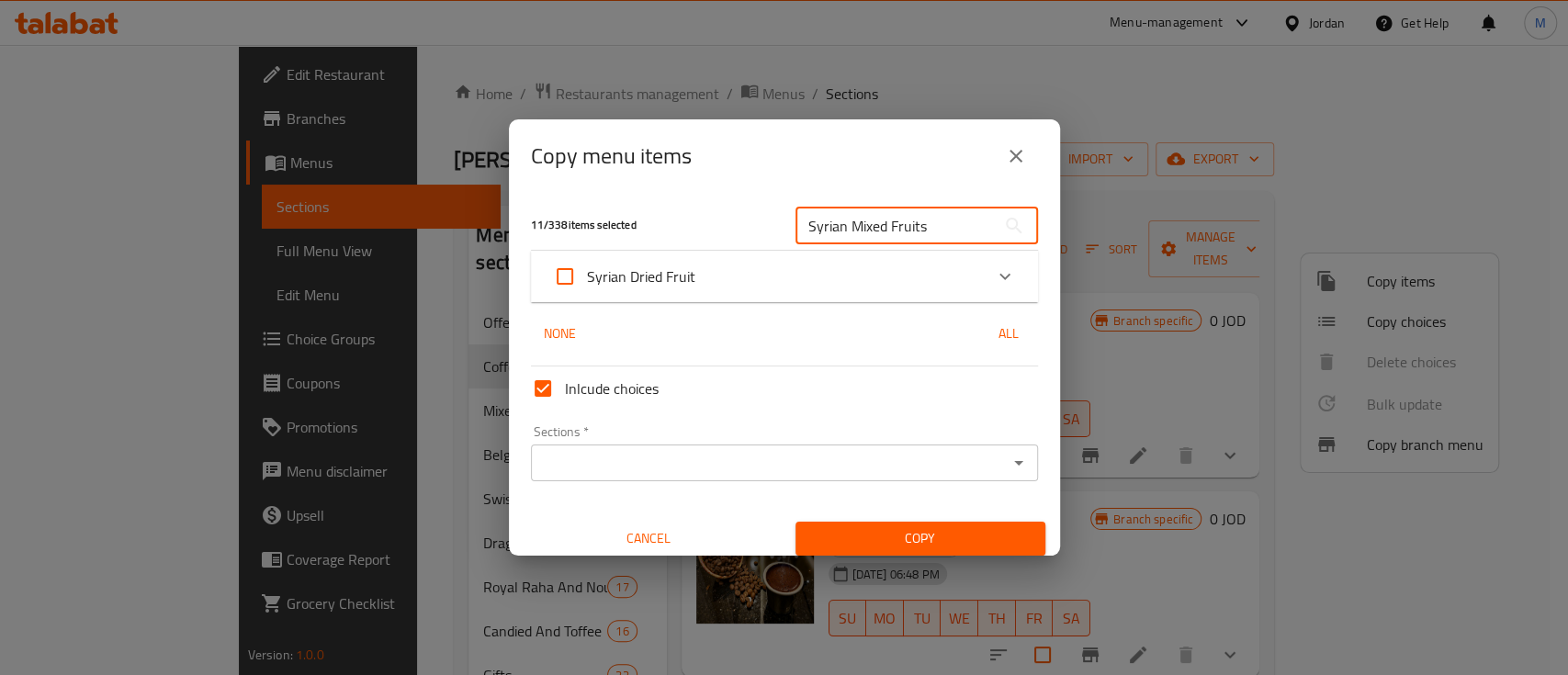
type input "Syrian Mixed Fruits"
click at [999, 280] on icon "Expand" at bounding box center [1005, 277] width 11 height 7
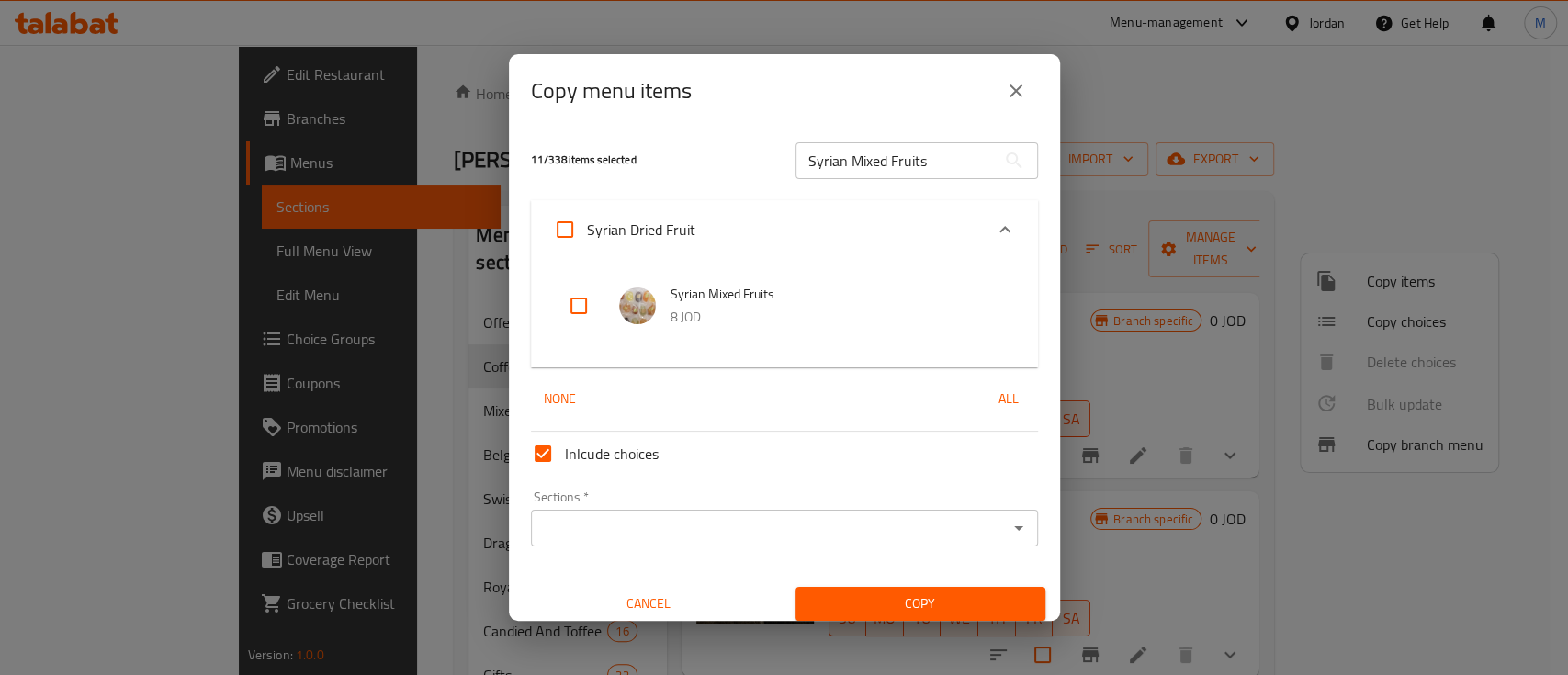
click at [579, 307] on input "checkbox" at bounding box center [578, 306] width 44 height 44
checkbox input "true"
drag, startPoint x: 928, startPoint y: 166, endPoint x: 787, endPoint y: 166, distance: 141.0
click at [796, 166] on input "Syrian Mixed Fruits" at bounding box center [896, 160] width 200 height 36
paste input "Qamar El Din"
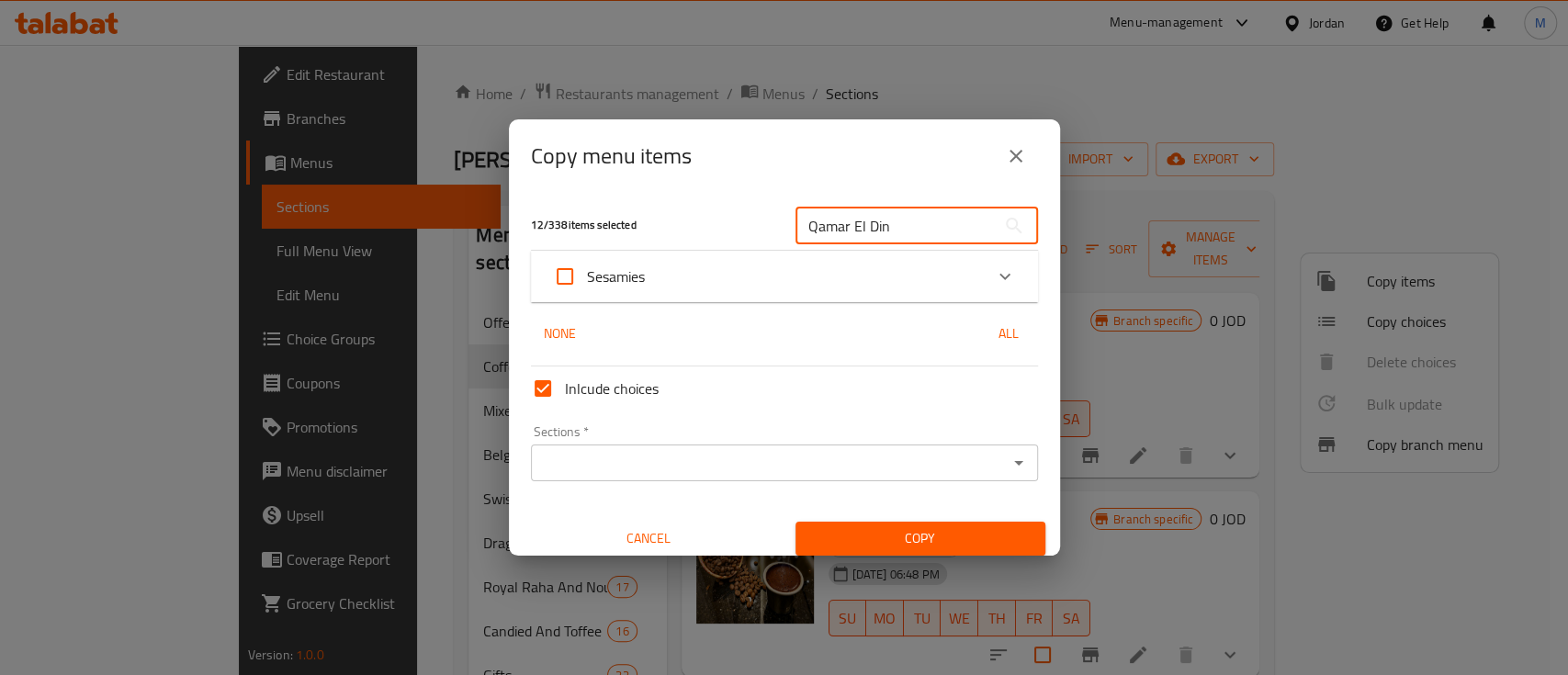
type input "Qamar El Din"
click at [994, 282] on icon "Expand" at bounding box center [1005, 277] width 22 height 22
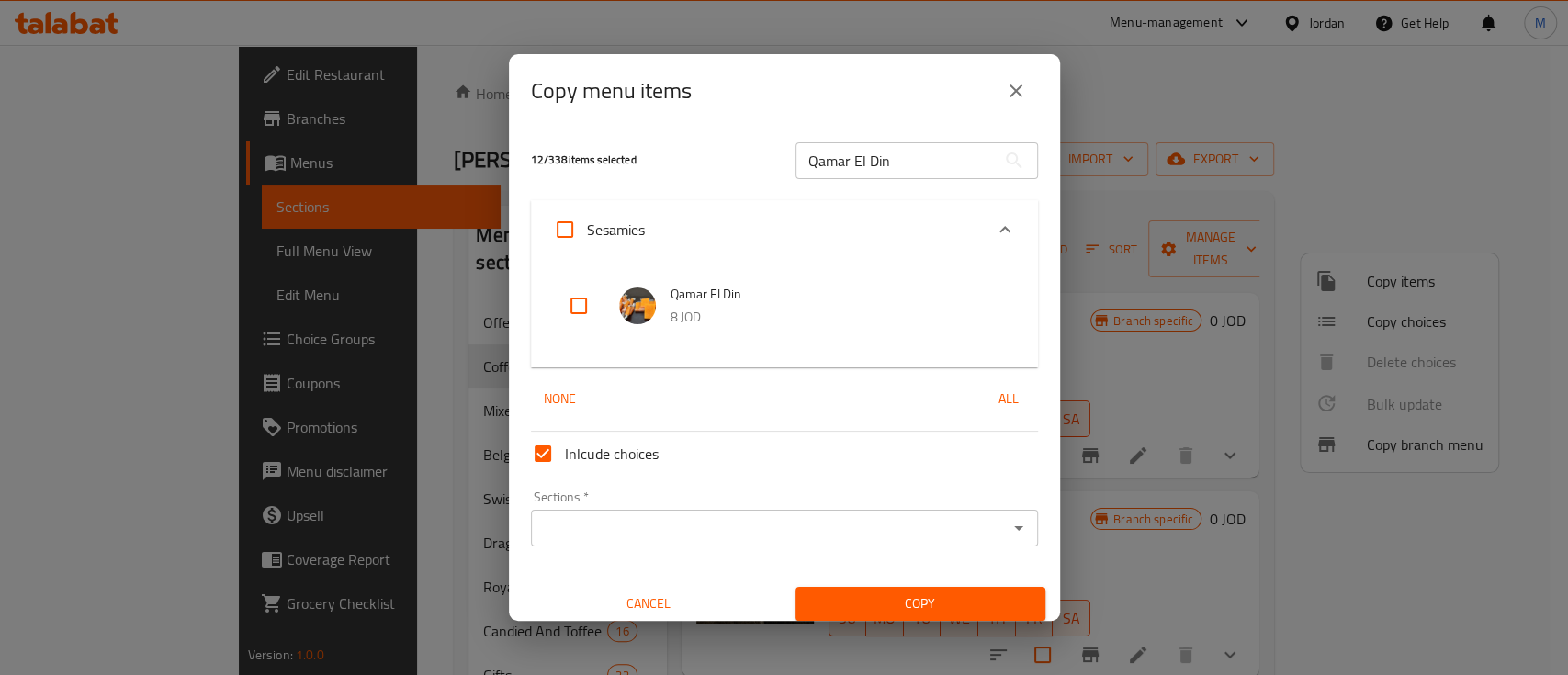
click at [576, 301] on input "checkbox" at bounding box center [578, 306] width 44 height 44
checkbox input "true"
drag, startPoint x: 832, startPoint y: 163, endPoint x: 760, endPoint y: 163, distance: 72.0
click at [760, 163] on div "13 / 338 items selected Qamar El Din ​" at bounding box center [785, 160] width 530 height 73
paste input "Shya Seeds"
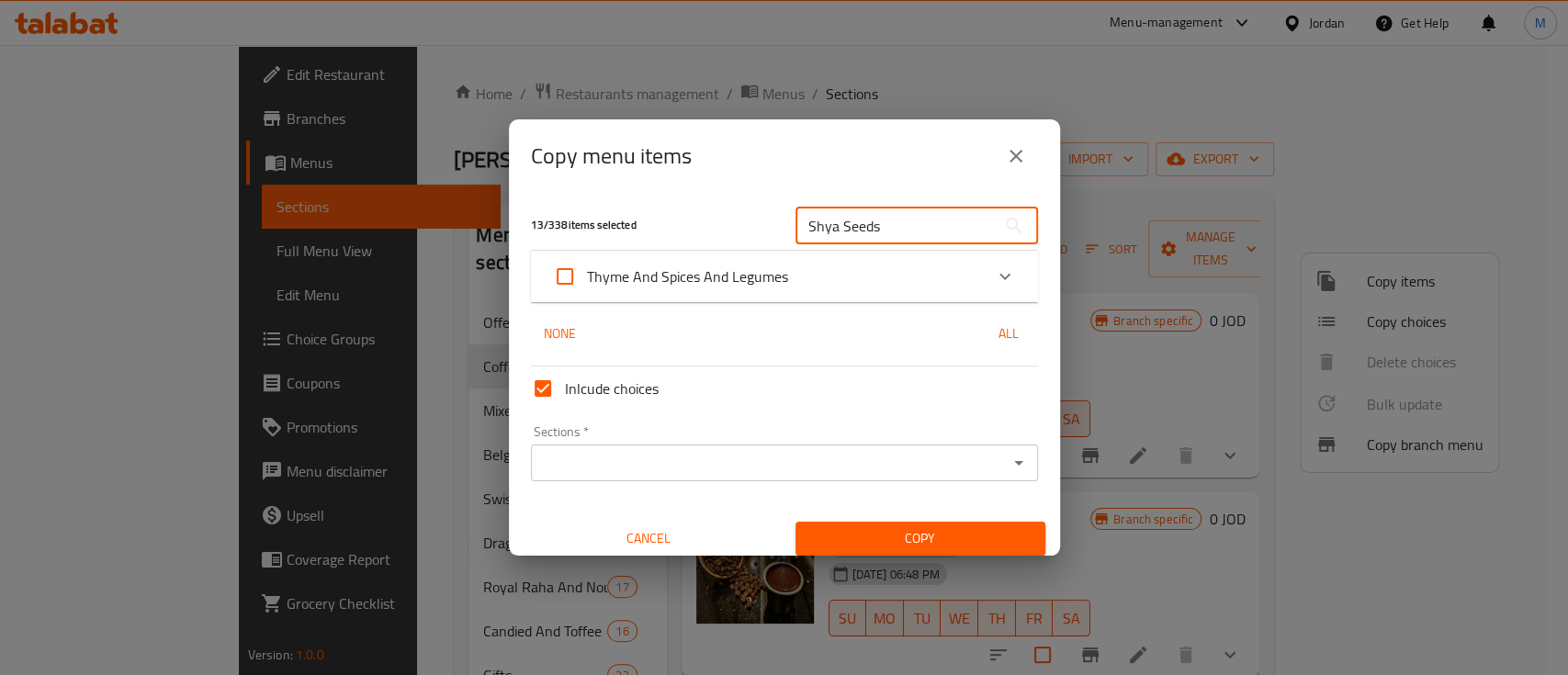
type input "Shya Seeds"
click at [994, 274] on icon "Expand" at bounding box center [1005, 277] width 22 height 22
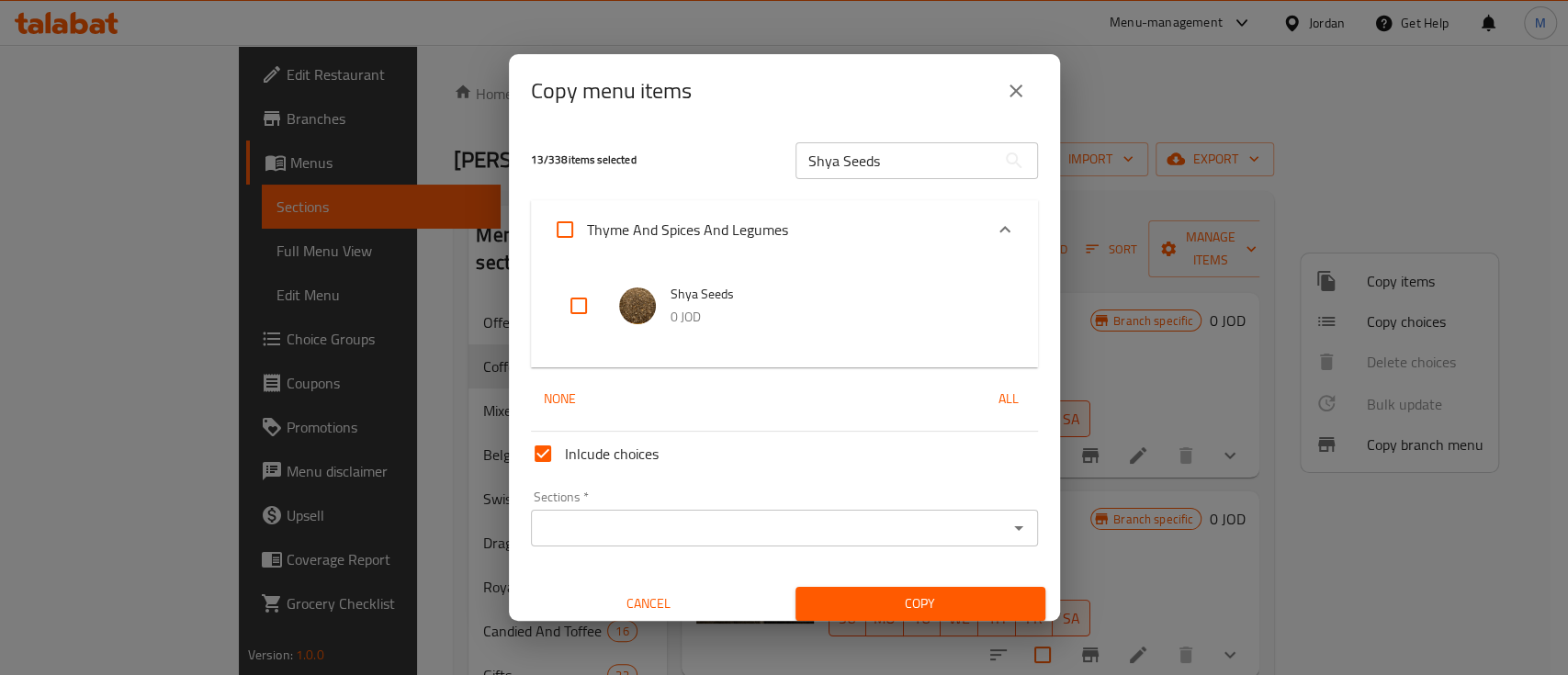
click at [584, 308] on input "checkbox" at bounding box center [578, 306] width 44 height 44
checkbox input "true"
drag, startPoint x: 894, startPoint y: 154, endPoint x: 740, endPoint y: 163, distance: 154.3
click at [742, 163] on div "14 / 338 items selected Shya Seeds ​" at bounding box center [785, 160] width 530 height 73
paste input "Bulgur"
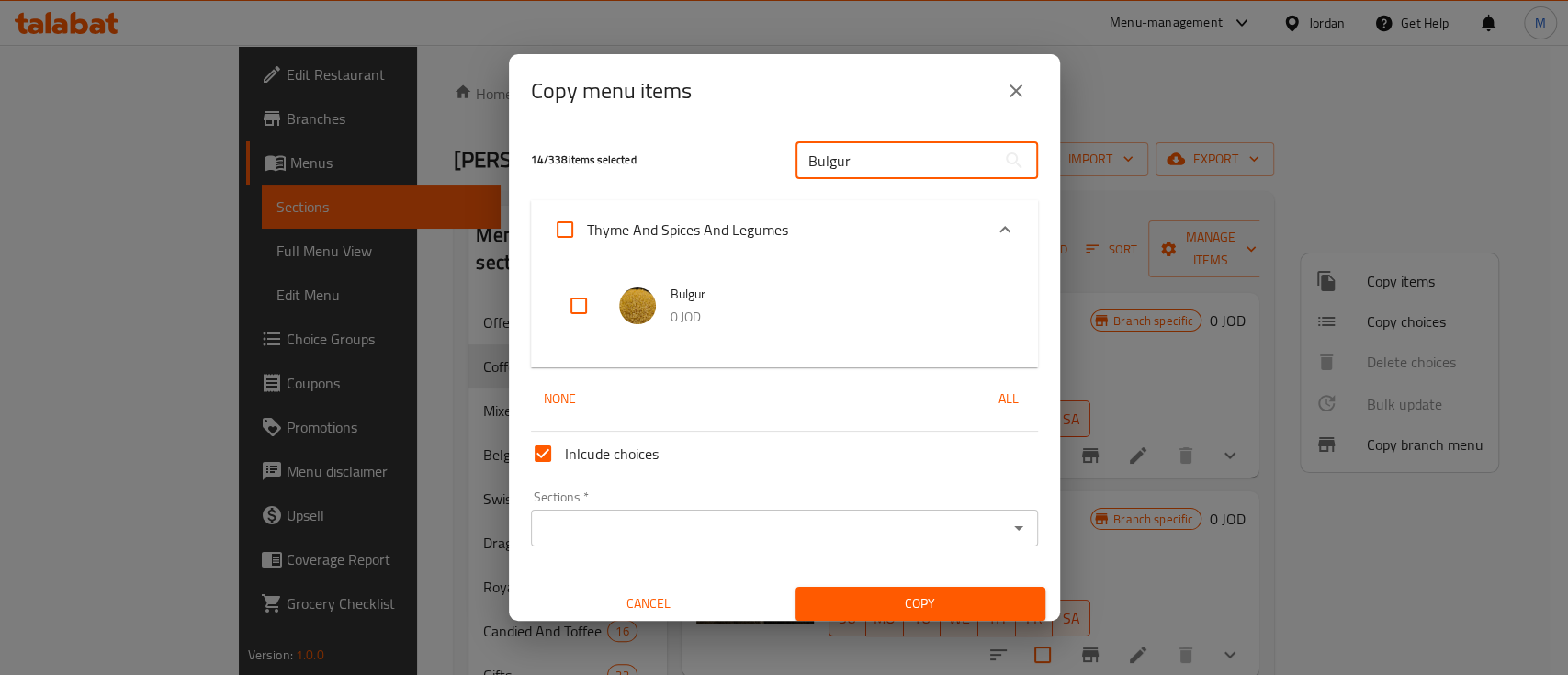
type input "Bulgur"
click at [571, 301] on input "checkbox" at bounding box center [578, 306] width 44 height 44
checkbox input "true"
drag, startPoint x: 878, startPoint y: 160, endPoint x: 743, endPoint y: 167, distance: 135.2
click at [743, 167] on div "15 / 338 items selected Bulgur ​" at bounding box center [785, 160] width 530 height 73
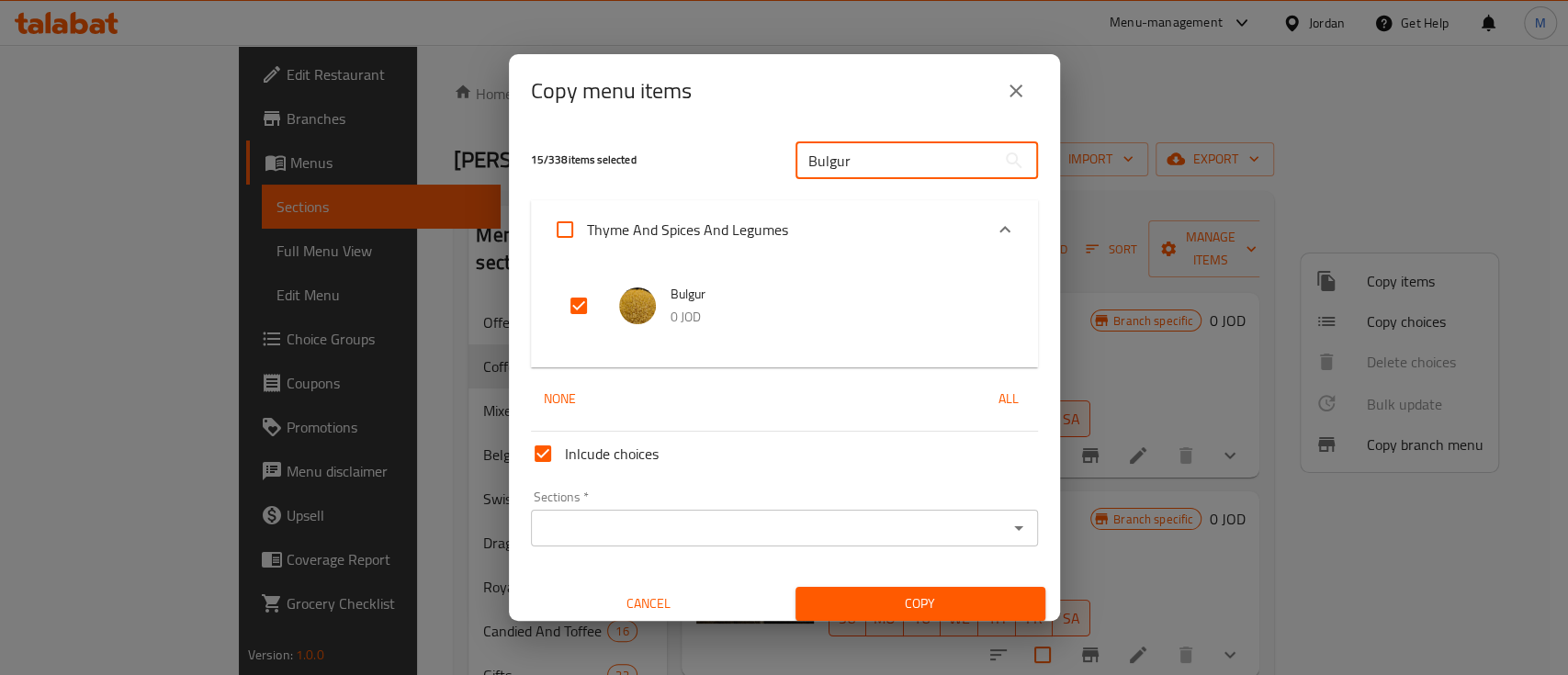
paste input "Red Lentil"
type input "Red Lentil"
click at [571, 305] on input "checkbox" at bounding box center [578, 306] width 44 height 44
checkbox input "true"
drag, startPoint x: 875, startPoint y: 157, endPoint x: 760, endPoint y: 160, distance: 115.0
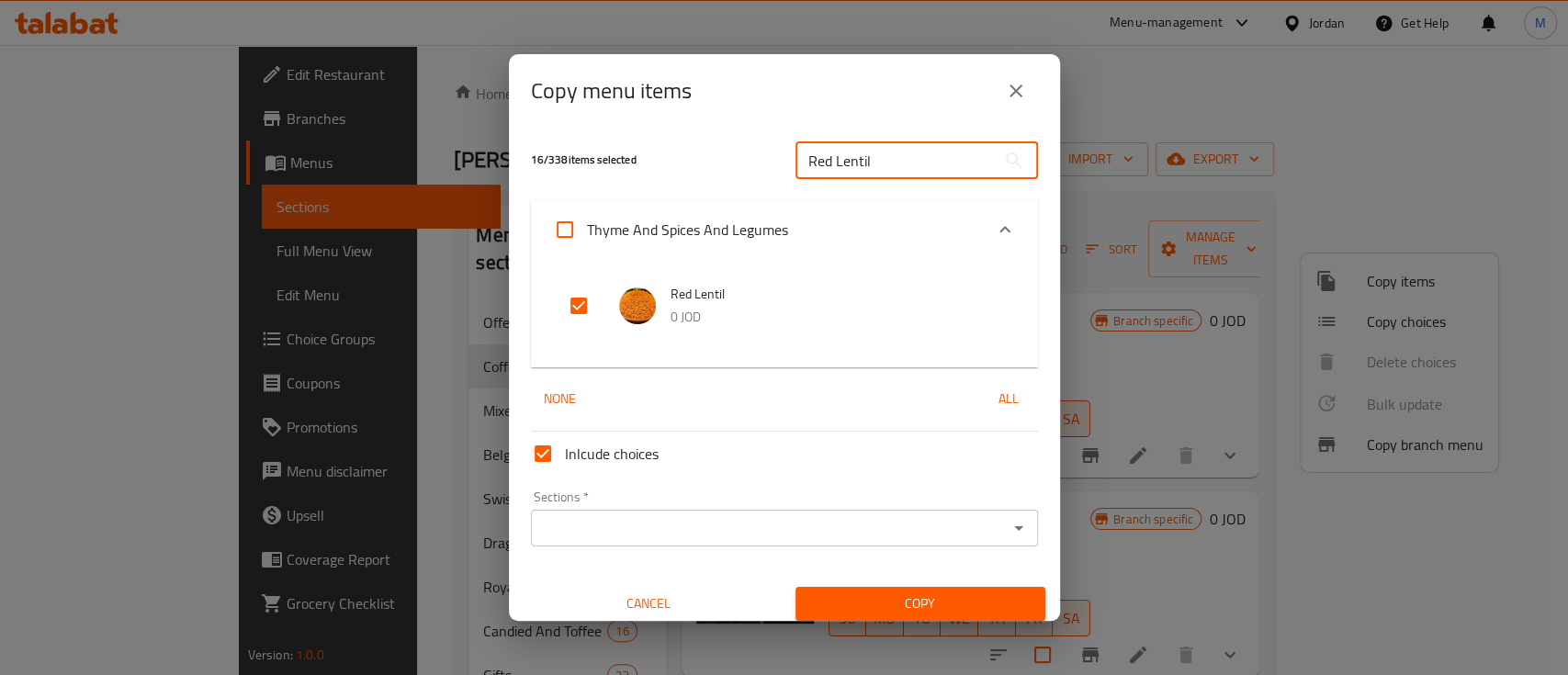
click at [760, 160] on div "16 / 338 items selected Red Lentil ​" at bounding box center [785, 160] width 530 height 73
paste input "Brouwn Linte"
type input "Brouwn Lintel"
click at [584, 309] on input "checkbox" at bounding box center [578, 306] width 44 height 44
checkbox input "true"
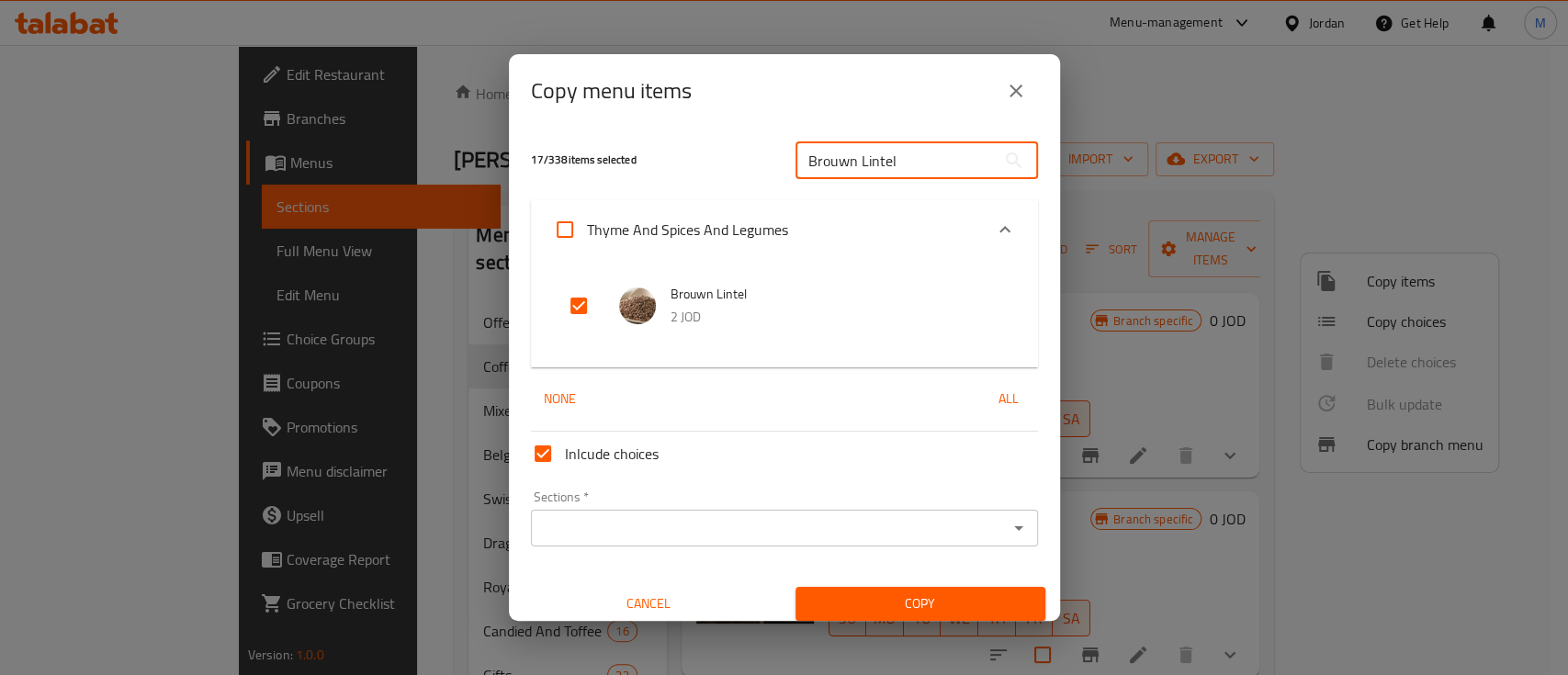
drag, startPoint x: 887, startPoint y: 165, endPoint x: 778, endPoint y: 171, distance: 109.2
click at [785, 170] on div "Brouwn Lintel ​" at bounding box center [917, 160] width 265 height 59
paste input "Sweet Lupine"
type input "Sweet Lupine"
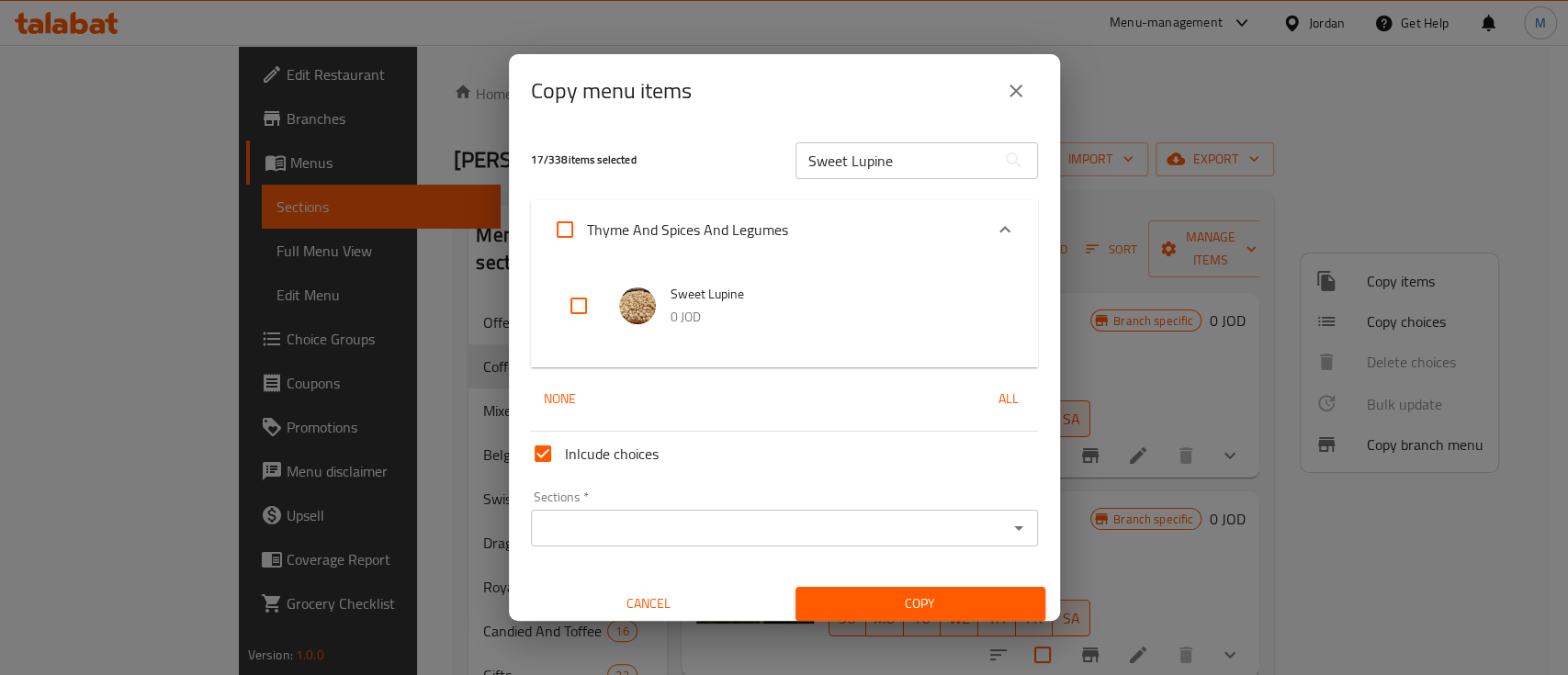
click at [569, 305] on input "checkbox" at bounding box center [578, 306] width 44 height 44
checkbox input "true"
drag, startPoint x: 903, startPoint y: 170, endPoint x: 791, endPoint y: 170, distance: 112.0
click at [796, 170] on input "Sweet Lupine" at bounding box center [896, 160] width 200 height 36
paste input "Janeen Frekeh"
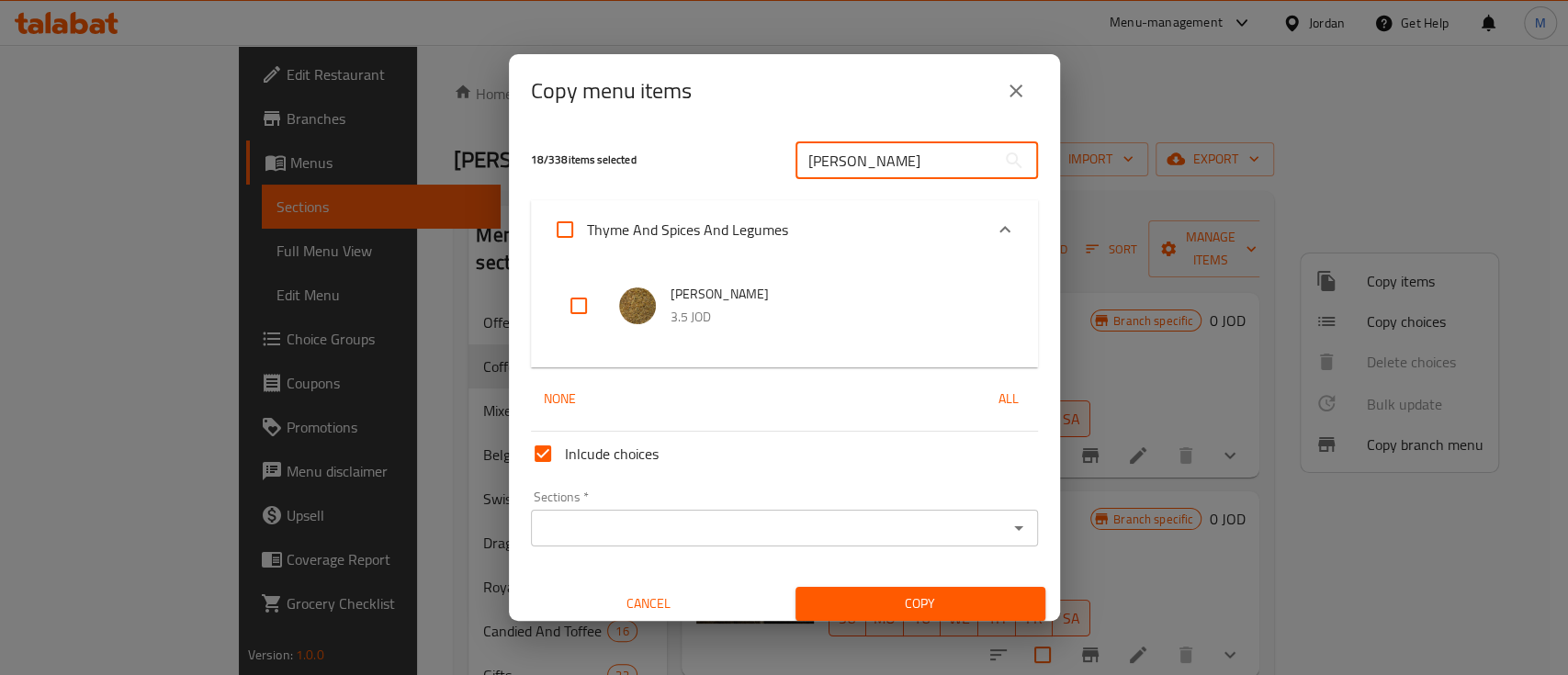
type input "Janeen Frekeh"
click at [573, 304] on input "checkbox" at bounding box center [578, 306] width 44 height 44
checkbox input "true"
drag, startPoint x: 903, startPoint y: 172, endPoint x: 781, endPoint y: 167, distance: 122.1
click at [785, 167] on div "Janeen Frekeh ​" at bounding box center [917, 160] width 265 height 59
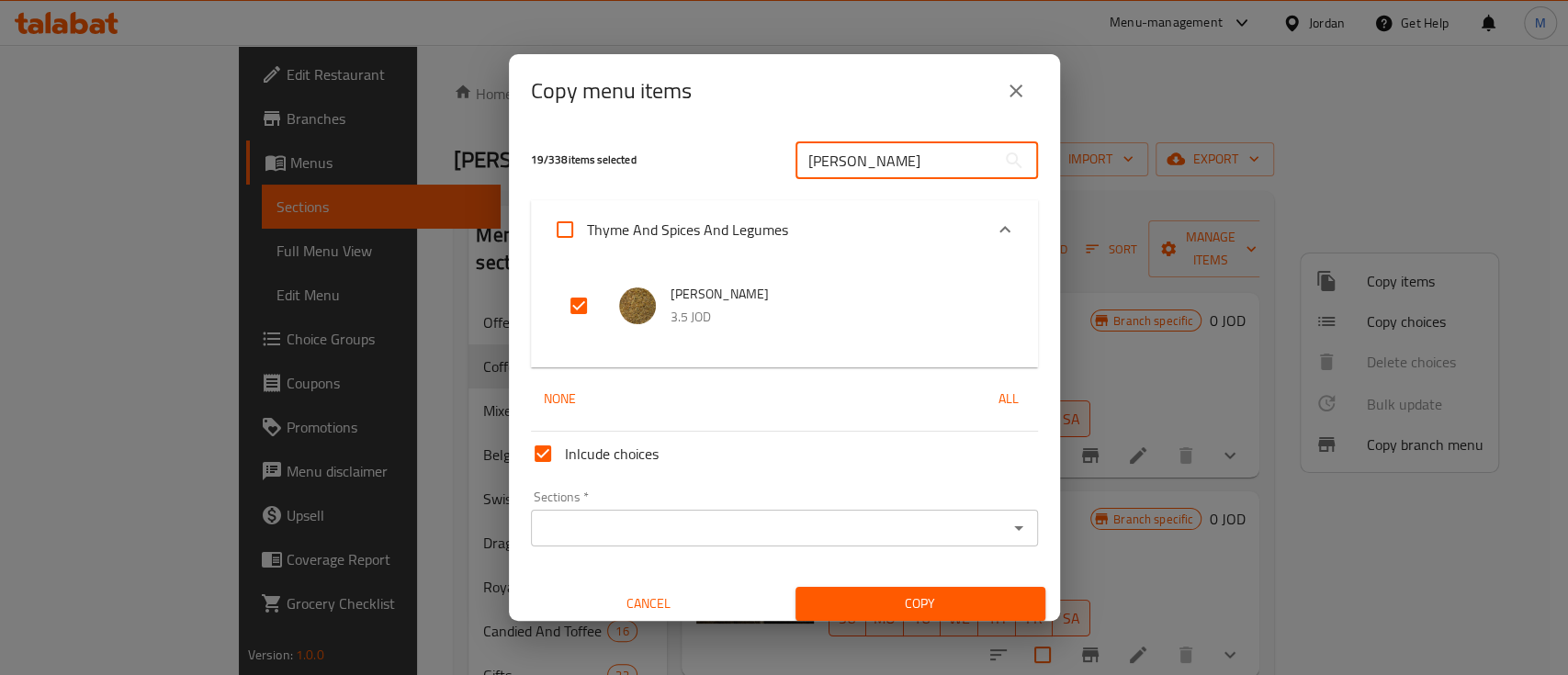
paste input "Thyme"
type input "Janeen Thyme"
click at [571, 304] on input "checkbox" at bounding box center [578, 306] width 44 height 44
checkbox input "true"
drag, startPoint x: 911, startPoint y: 162, endPoint x: 772, endPoint y: 172, distance: 139.4
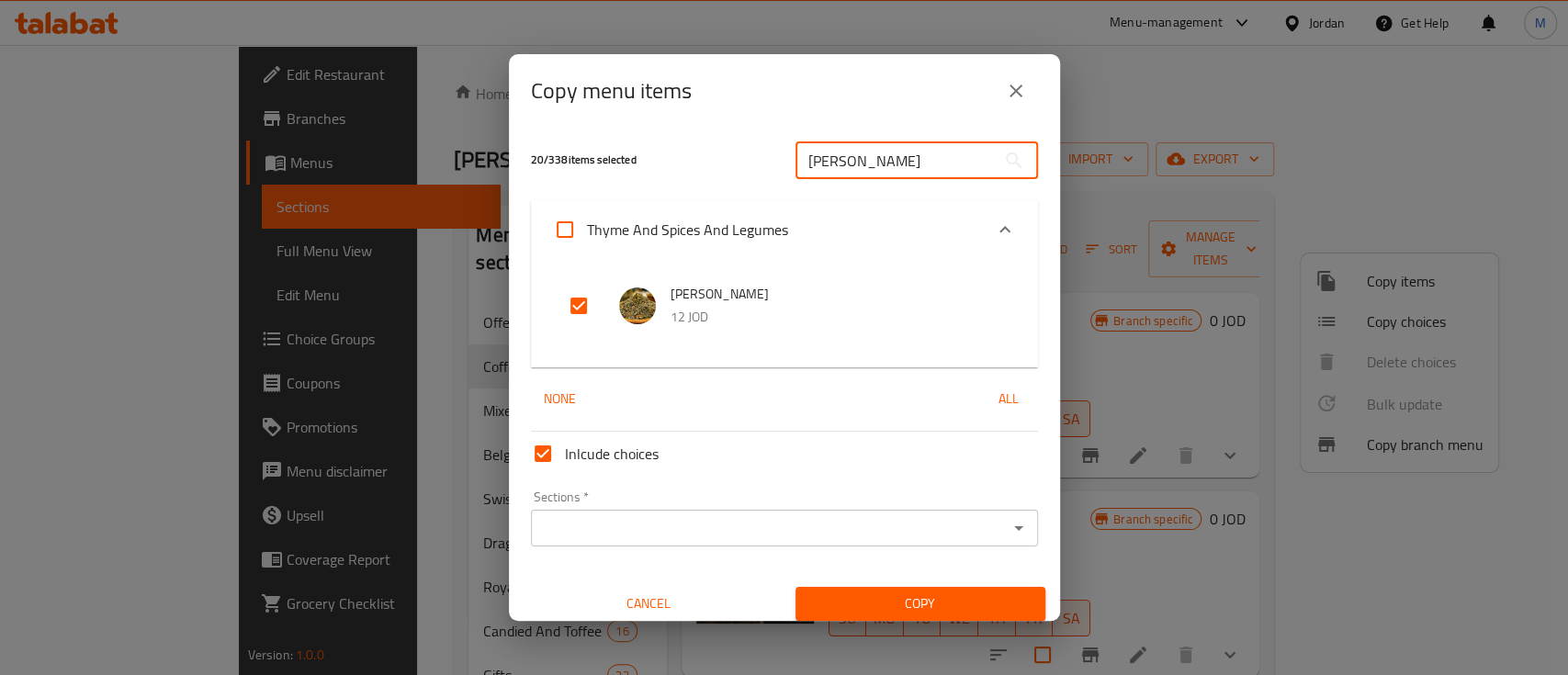
click at [772, 172] on div "20 / 338 items selected Janeen Thyme ​" at bounding box center [785, 160] width 530 height 73
paste input "Ghazaweya Red Doqqa"
type input "Ghazaweya Red Doqqa"
click at [584, 307] on input "checkbox" at bounding box center [578, 306] width 44 height 44
checkbox input "true"
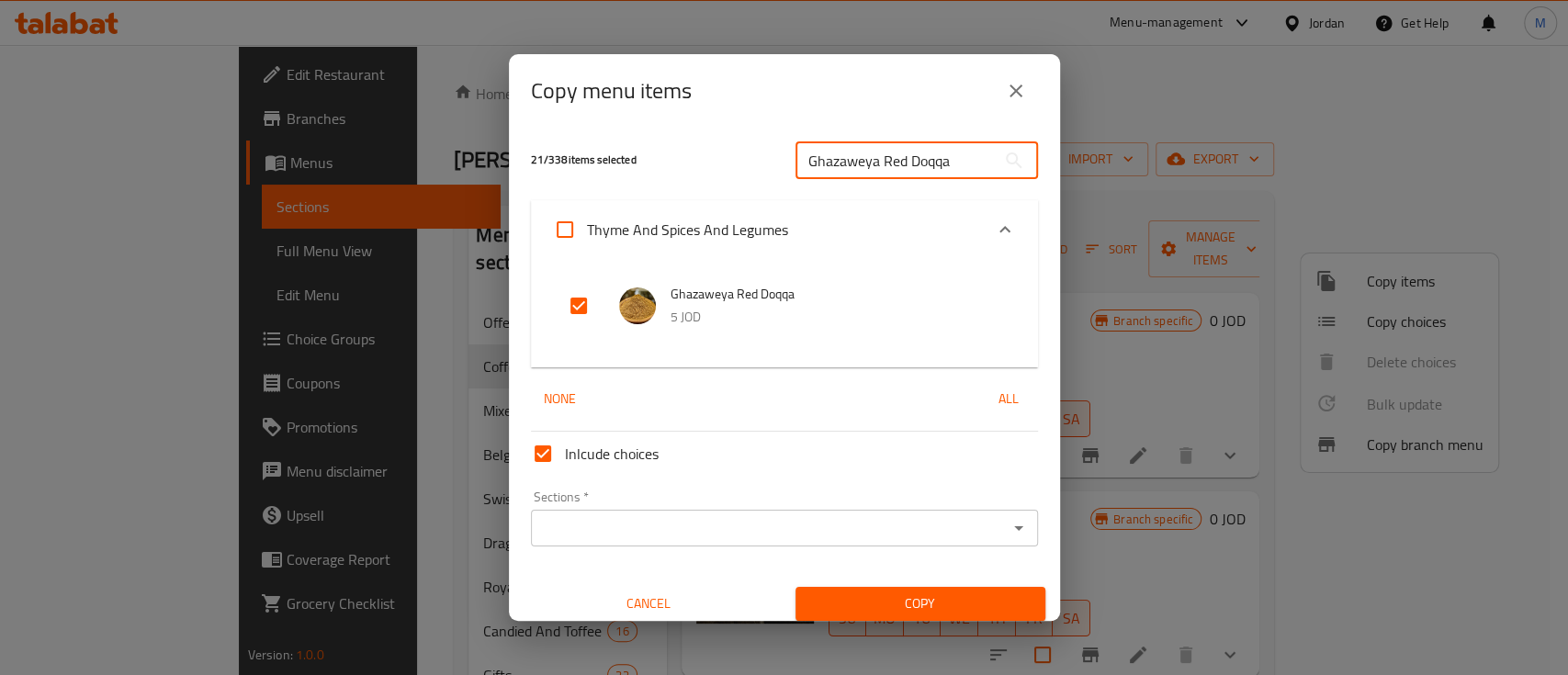
drag, startPoint x: 947, startPoint y: 162, endPoint x: 736, endPoint y: 176, distance: 211.5
click at [736, 176] on div "21 / 338 items selected Ghazaweya Red Doqqa ​" at bounding box center [785, 160] width 530 height 73
paste input "Sweet Of Ramadan"
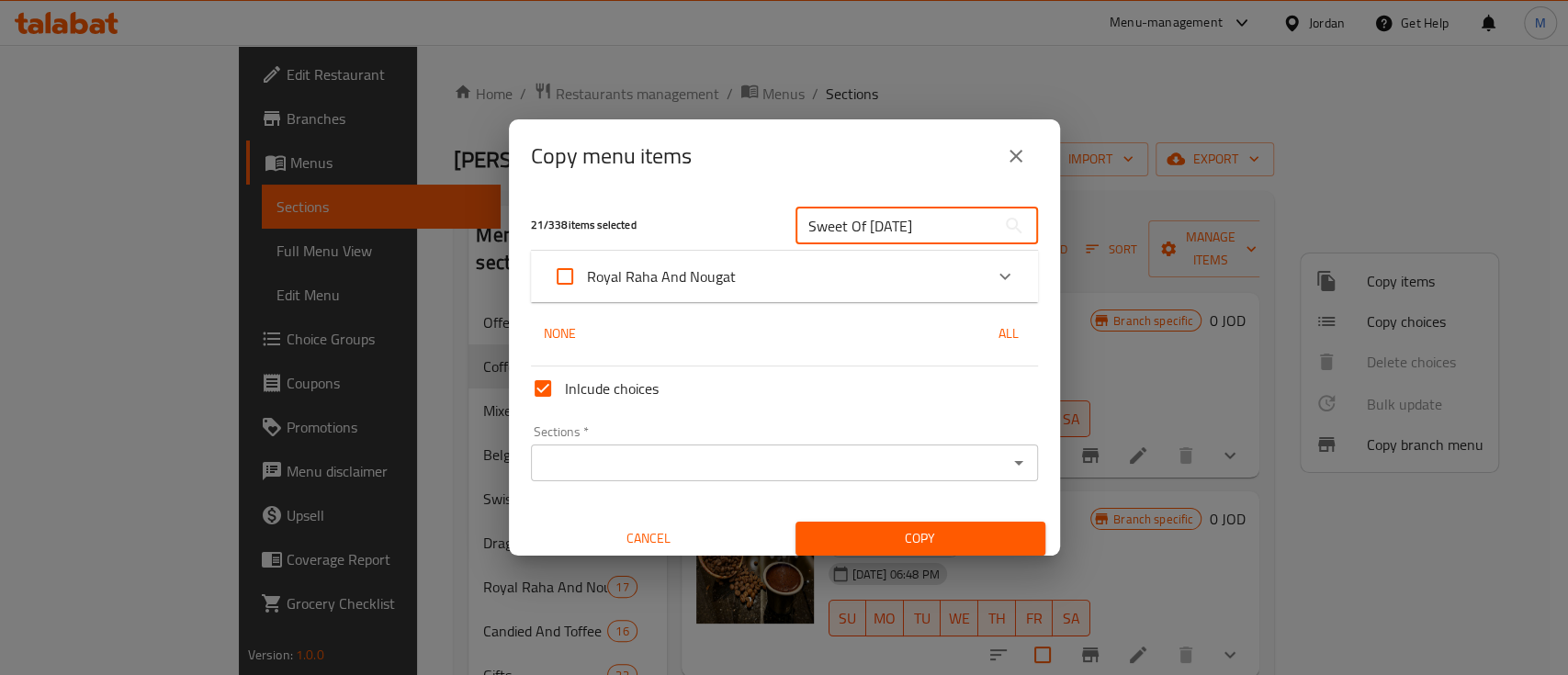
type input "Sweet Of Ramadan"
click at [994, 280] on icon "Expand" at bounding box center [1005, 277] width 22 height 22
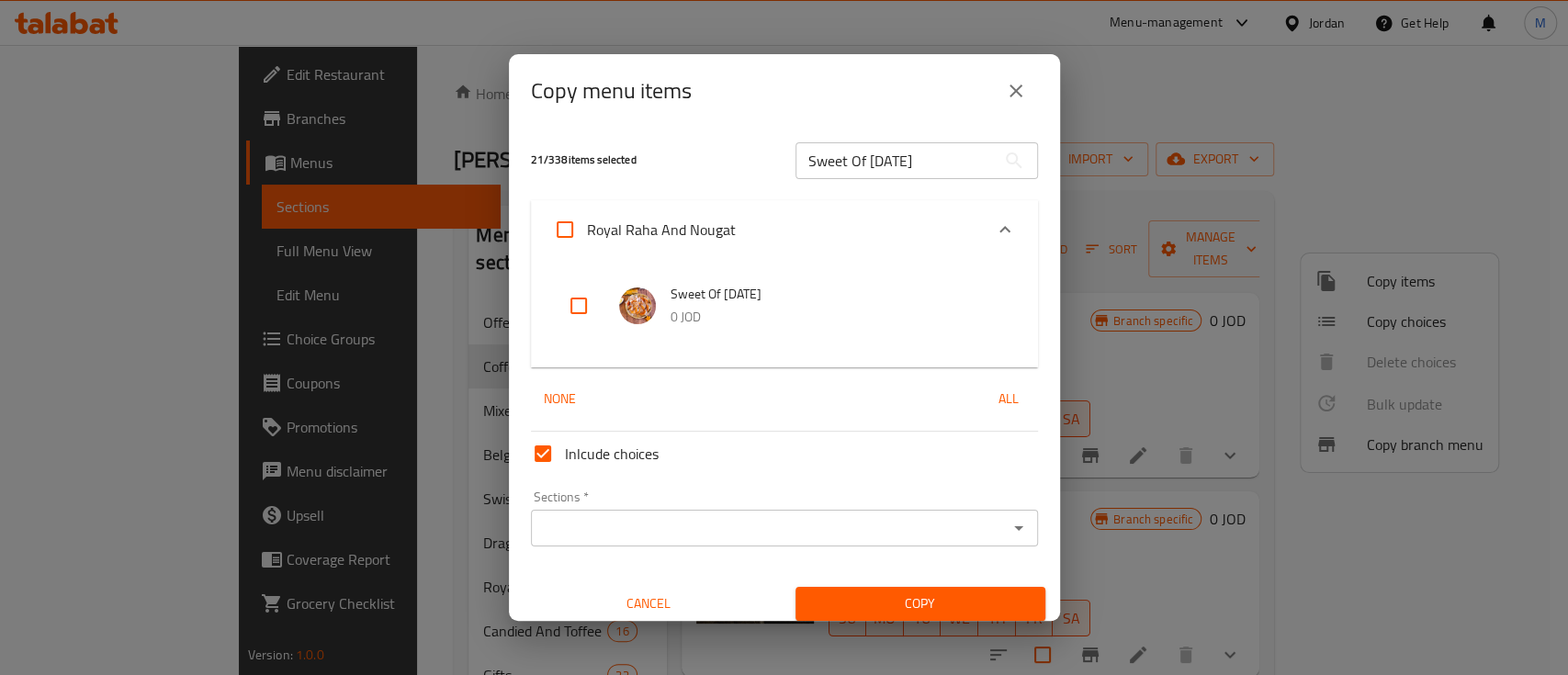
click at [580, 300] on input "checkbox" at bounding box center [578, 306] width 44 height 44
checkbox input "true"
drag, startPoint x: 912, startPoint y: 165, endPoint x: 789, endPoint y: 162, distance: 123.0
click at [796, 162] on input "Sweet Of Ramadan" at bounding box center [896, 160] width 200 height 36
paste input "ِaraysey Pieces"
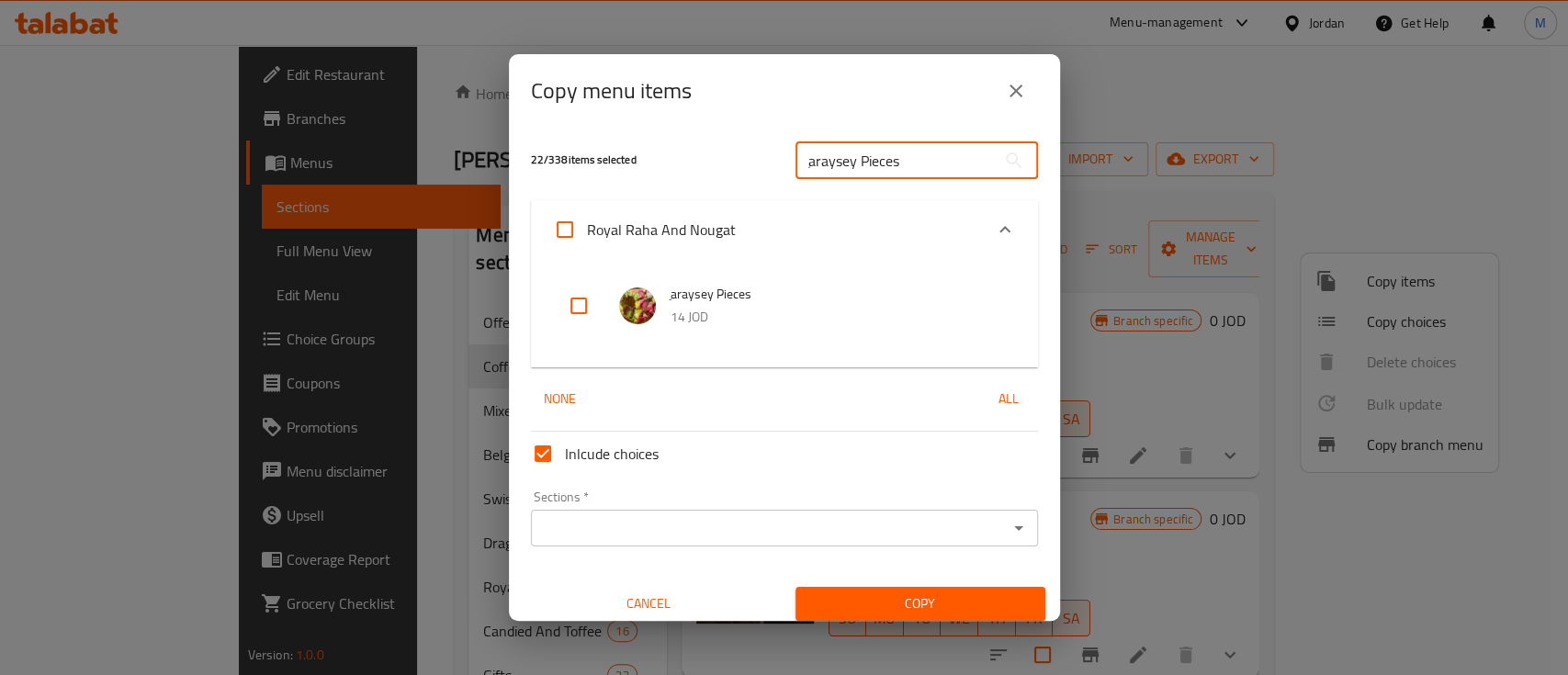
type input "ِaraysey Pieces"
click at [576, 307] on input "checkbox" at bounding box center [578, 306] width 44 height 44
checkbox input "true"
drag, startPoint x: 846, startPoint y: 174, endPoint x: 757, endPoint y: 180, distance: 89.2
click at [757, 180] on div "23 / 338 items selected ِaraysey Pieces ​" at bounding box center [785, 160] width 530 height 73
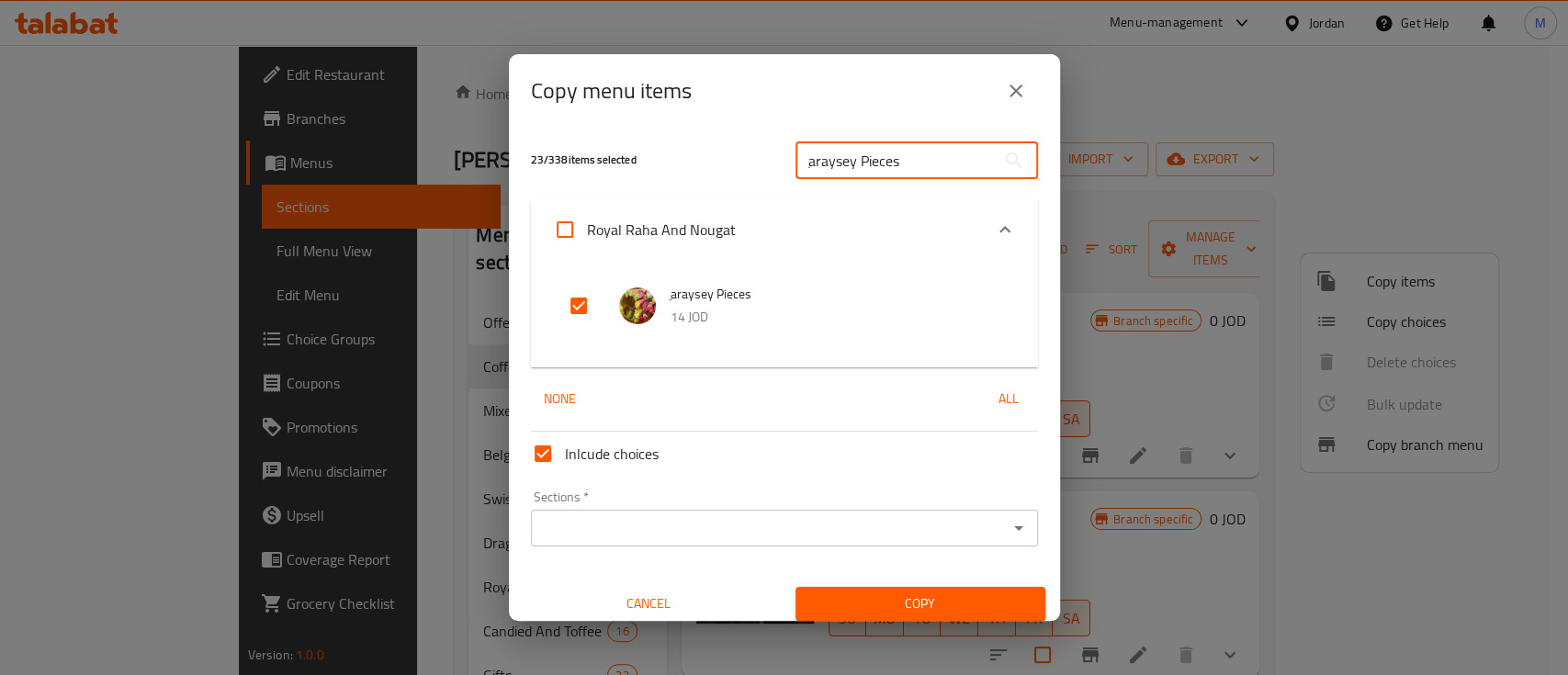
paste input "Araysey Nougat"
type input "Araysey Nougat"
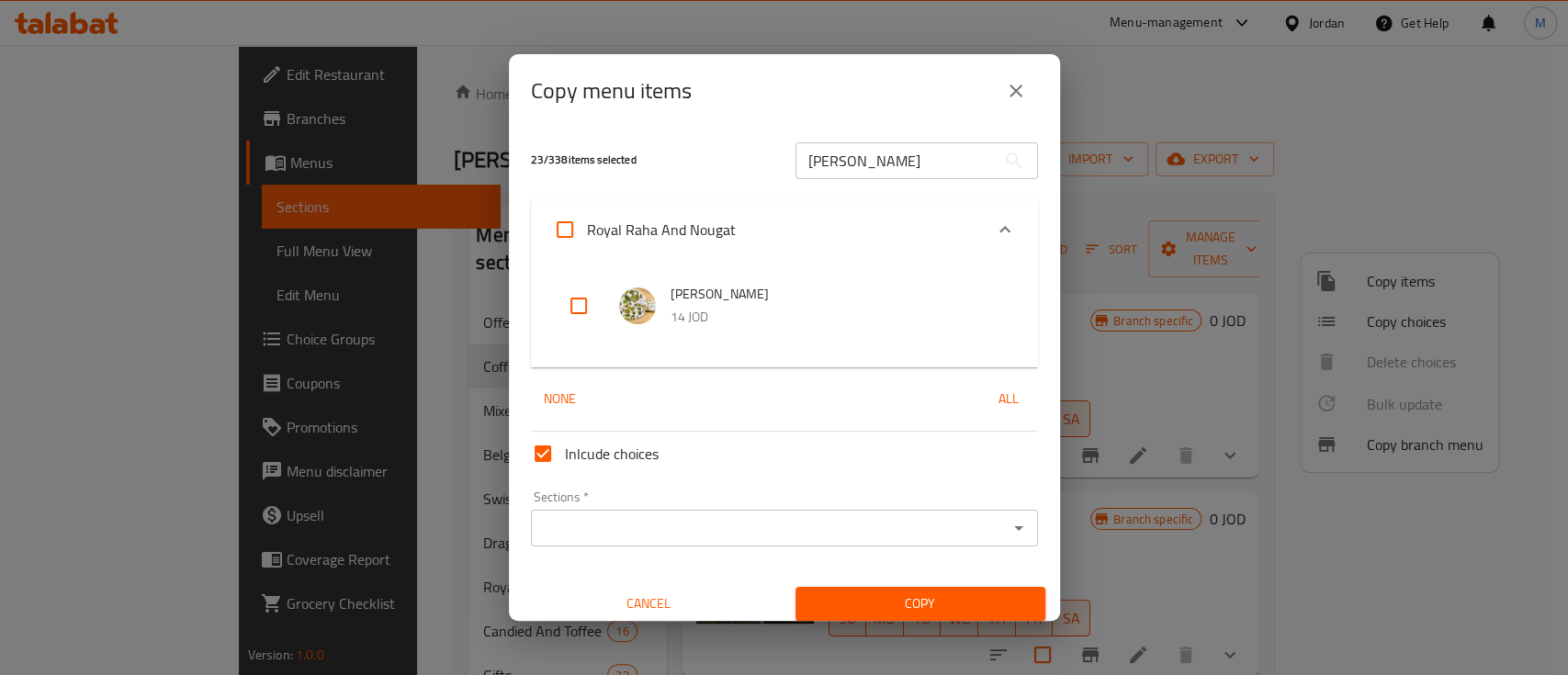
click at [583, 310] on input "checkbox" at bounding box center [578, 306] width 44 height 44
checkbox input "true"
drag, startPoint x: 859, startPoint y: 170, endPoint x: 759, endPoint y: 172, distance: 100.0
click at [759, 172] on div "24 / 338 items selected Araysey Nougat ​" at bounding box center [785, 160] width 530 height 73
paste input "Raha With Pomegranatee"
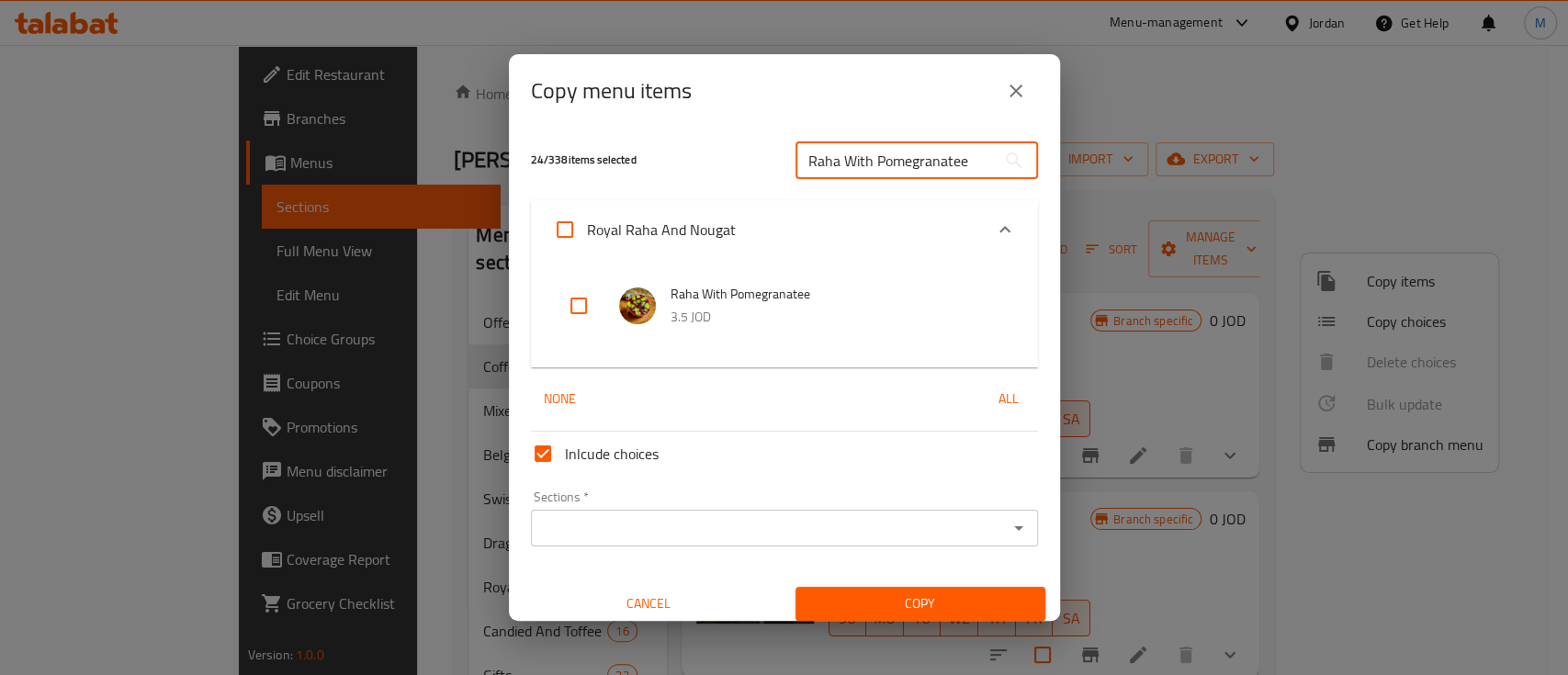
type input "Raha With Pomegranatee"
click at [578, 307] on input "checkbox" at bounding box center [578, 306] width 44 height 44
checkbox input "true"
click at [963, 160] on input "Raha With Pomegranatee" at bounding box center [896, 160] width 200 height 36
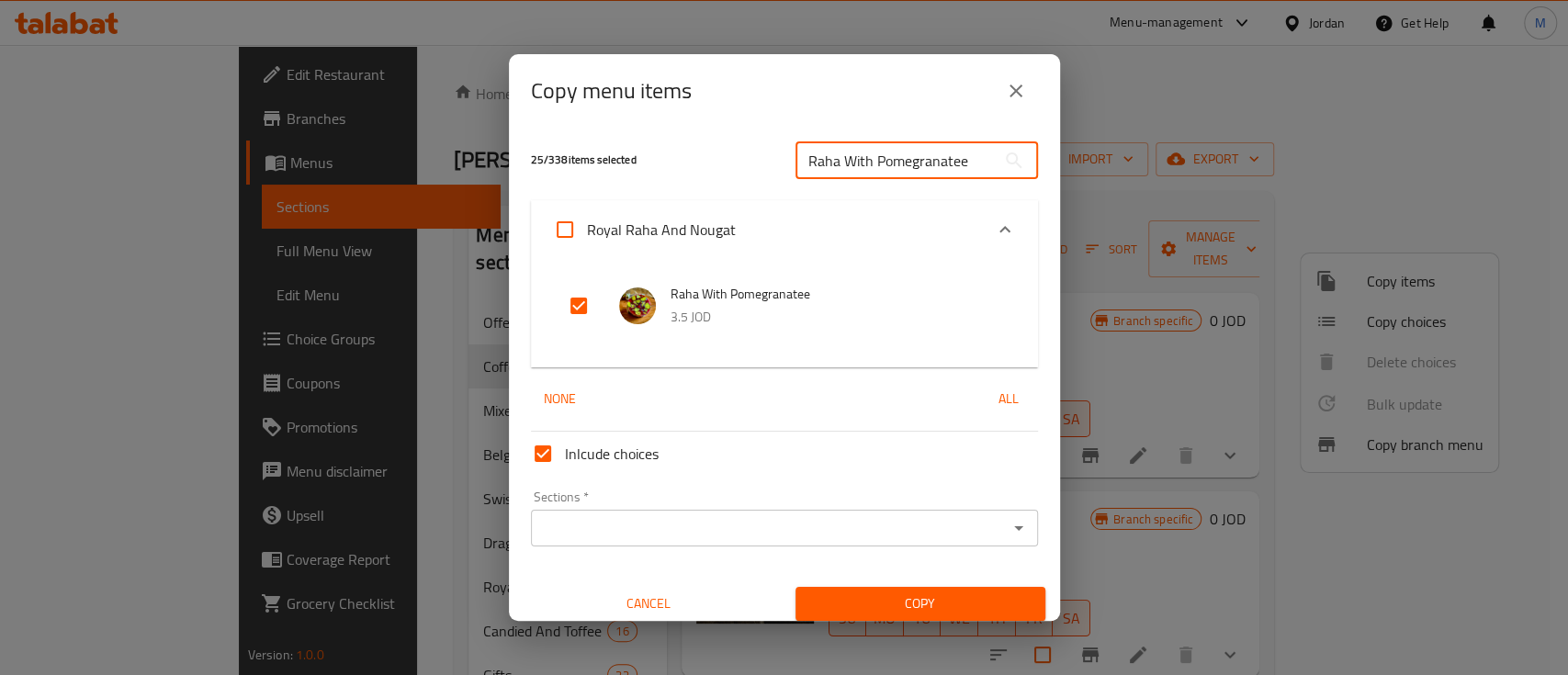
click at [963, 160] on input "Raha With Pomegranatee" at bounding box center [896, 160] width 200 height 36
paste input "Freeze-dried Fruits"
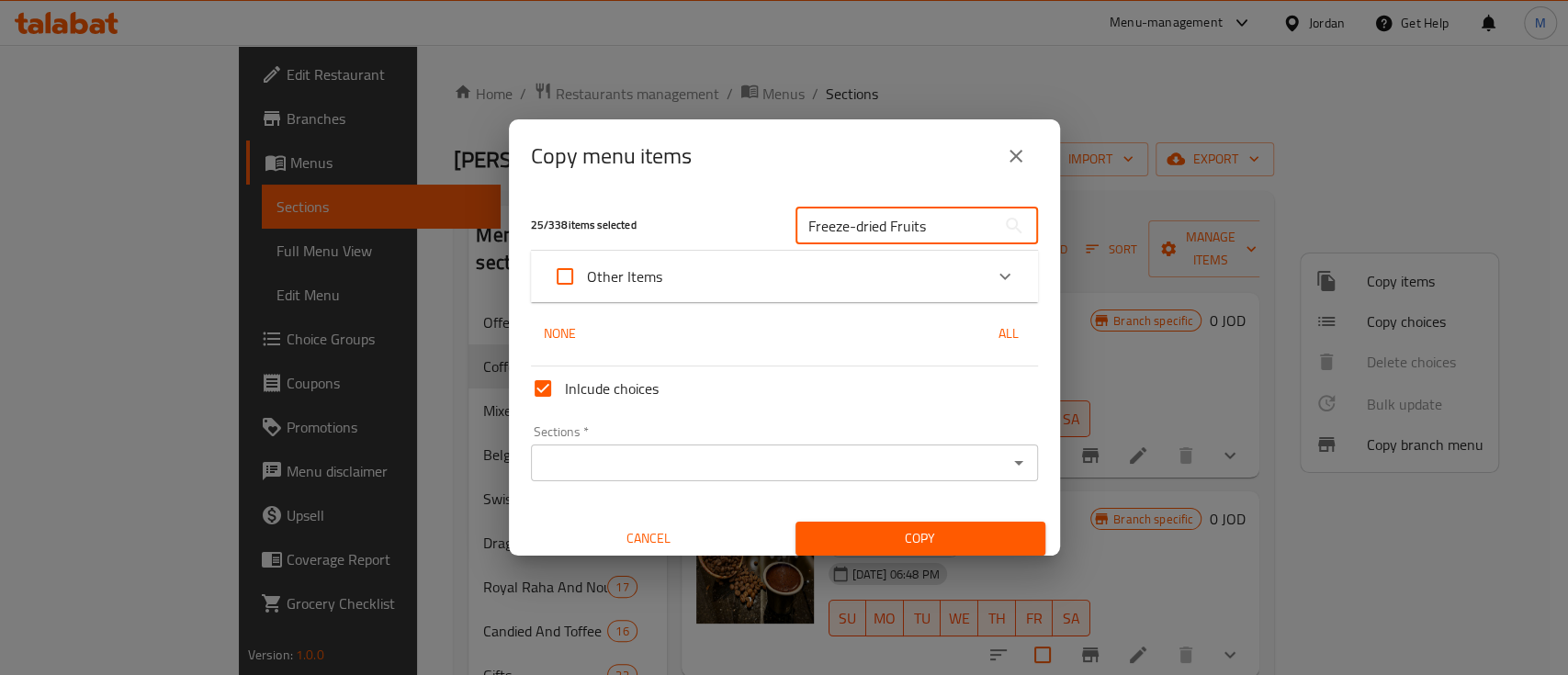
type input "Freeze-dried Fruits"
click at [999, 276] on icon "Expand" at bounding box center [1005, 277] width 11 height 7
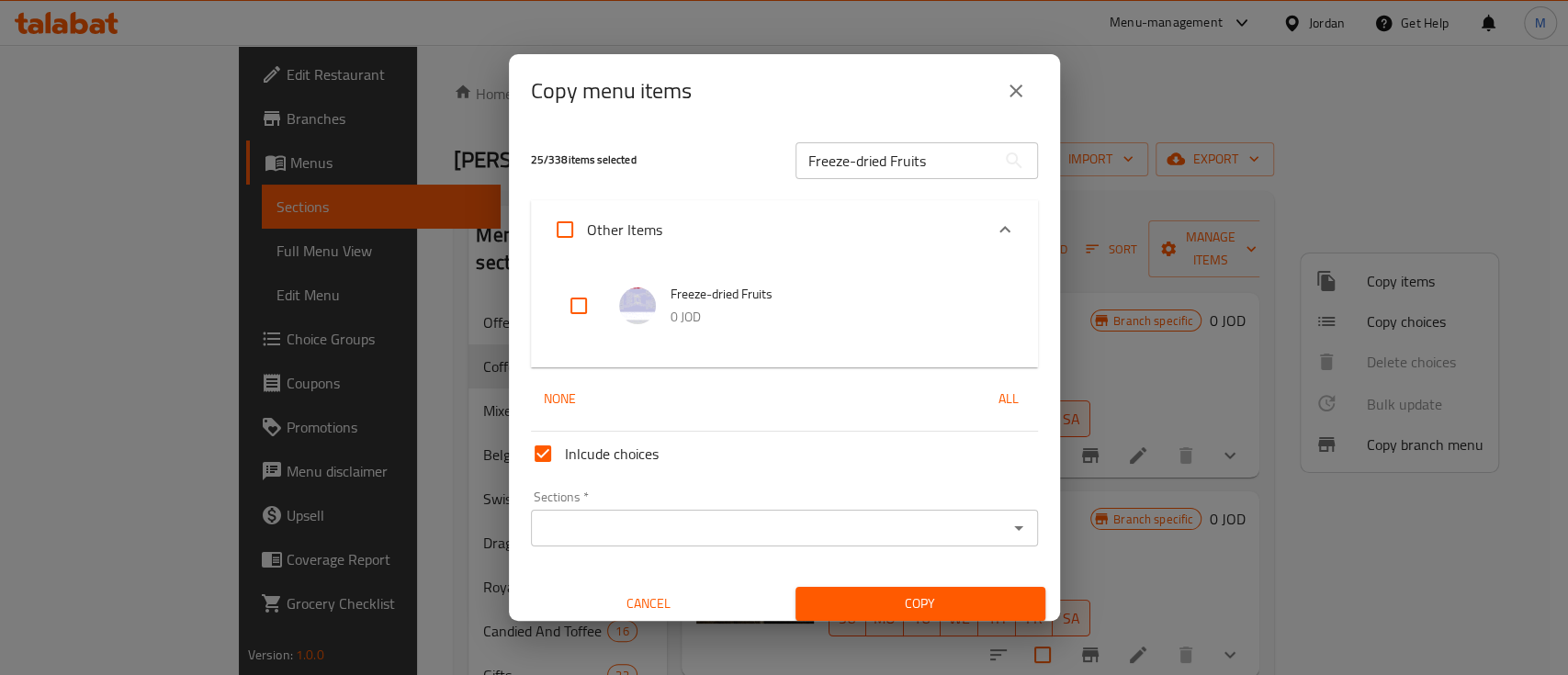
click at [576, 300] on input "checkbox" at bounding box center [578, 306] width 44 height 44
checkbox input "true"
drag, startPoint x: 924, startPoint y: 168, endPoint x: 781, endPoint y: 180, distance: 143.5
click at [785, 180] on div "Freeze-dried Fruits ​" at bounding box center [917, 160] width 265 height 59
paste input "Strawberry"
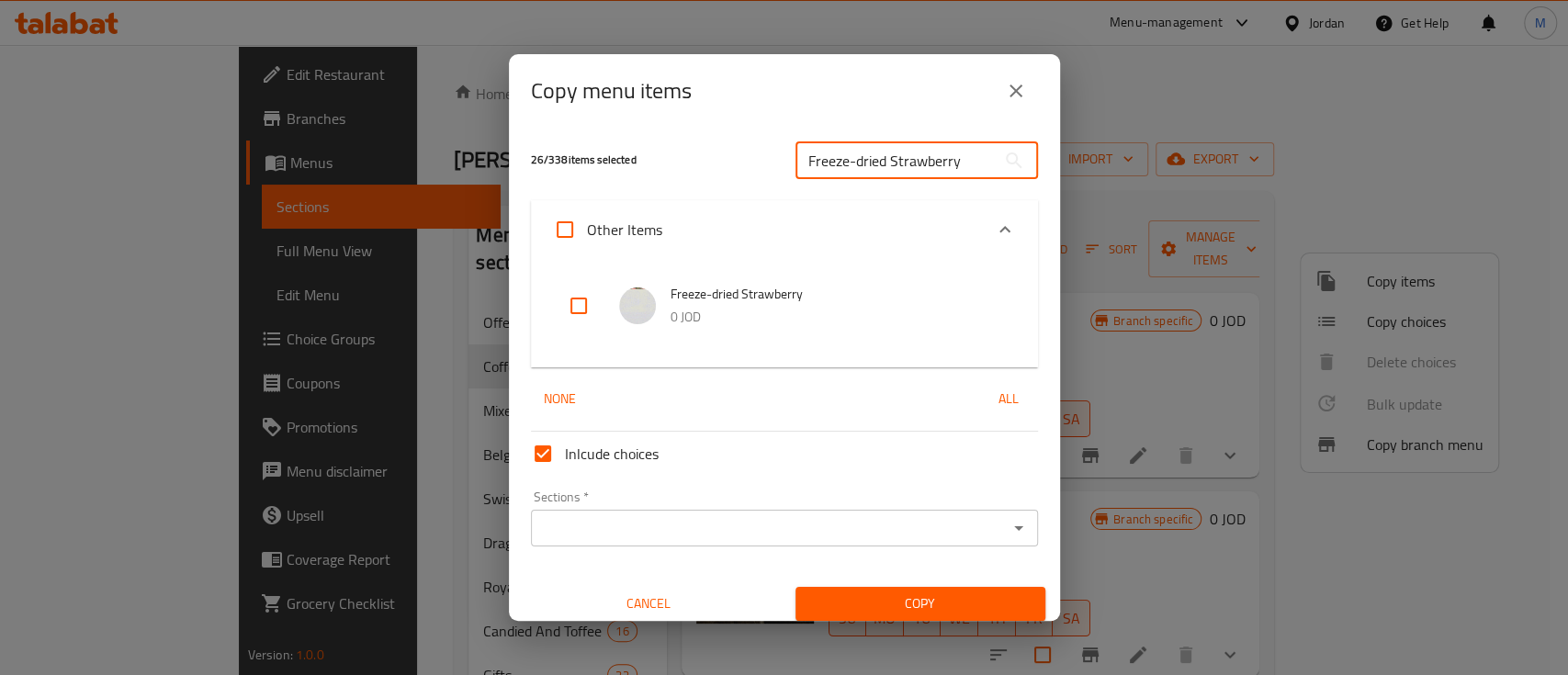
type input "Freeze-dried Strawberry"
click at [577, 310] on input "checkbox" at bounding box center [578, 306] width 44 height 44
checkbox input "true"
drag, startPoint x: 950, startPoint y: 167, endPoint x: 765, endPoint y: 185, distance: 185.9
click at [763, 185] on div "27 / 338 items selected Freeze-dried Strawberry ​" at bounding box center [785, 160] width 530 height 73
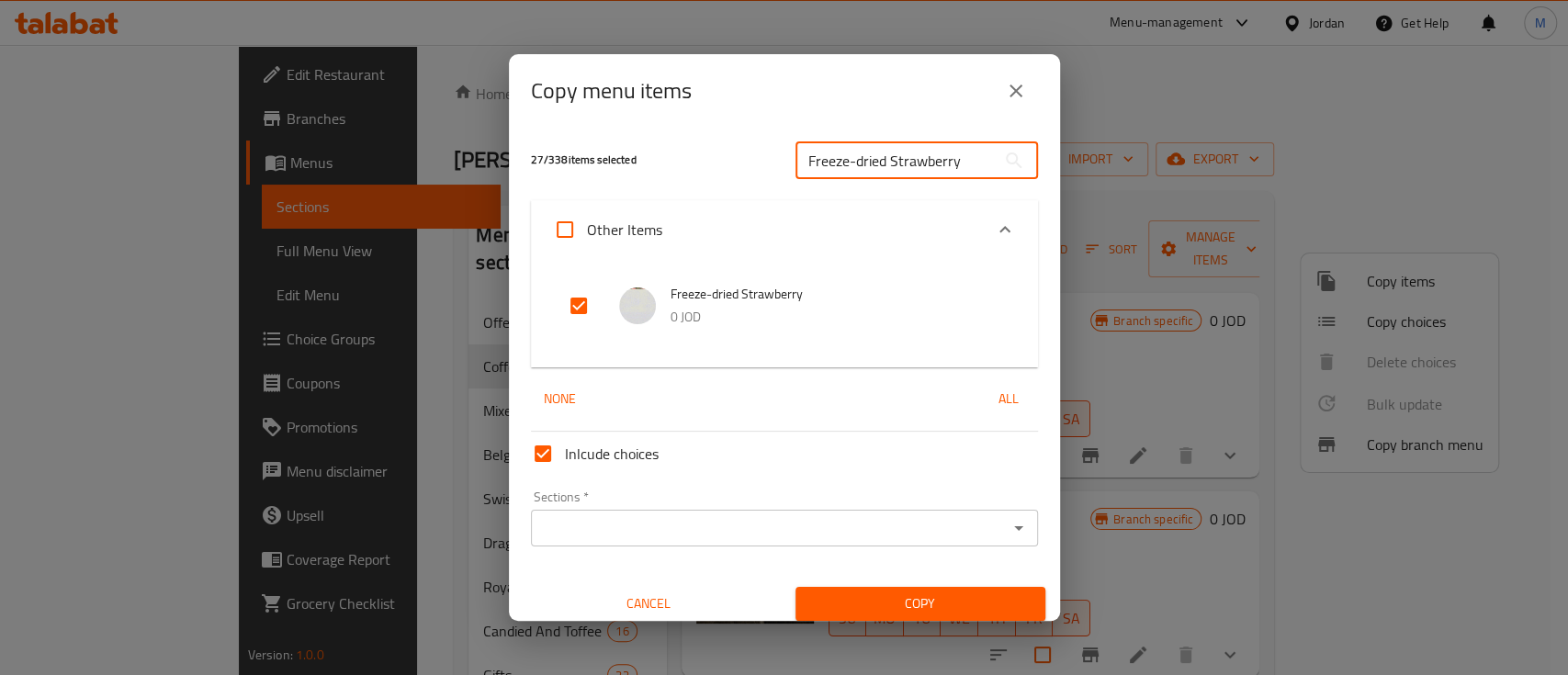
paste input "Bananas"
type input "Freeze-dried Bananas"
click at [582, 298] on input "checkbox" at bounding box center [578, 306] width 44 height 44
checkbox input "true"
drag, startPoint x: 940, startPoint y: 158, endPoint x: 744, endPoint y: 175, distance: 196.7
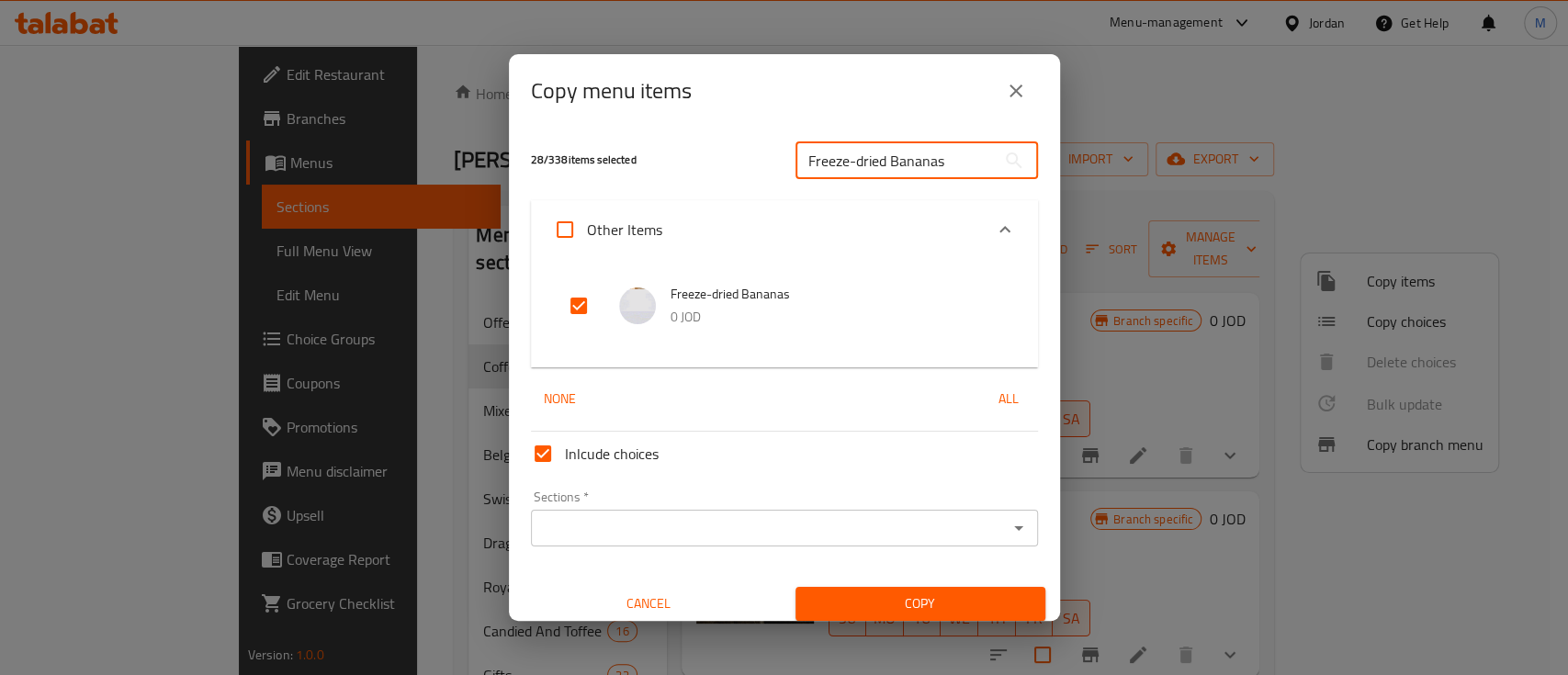
click at [744, 175] on div "28 / 338 items selected Freeze-dried Bananas ​" at bounding box center [785, 160] width 530 height 73
paste input "Mango"
type input "Freeze-dried Mango"
click at [582, 309] on input "checkbox" at bounding box center [578, 306] width 44 height 44
checkbox input "true"
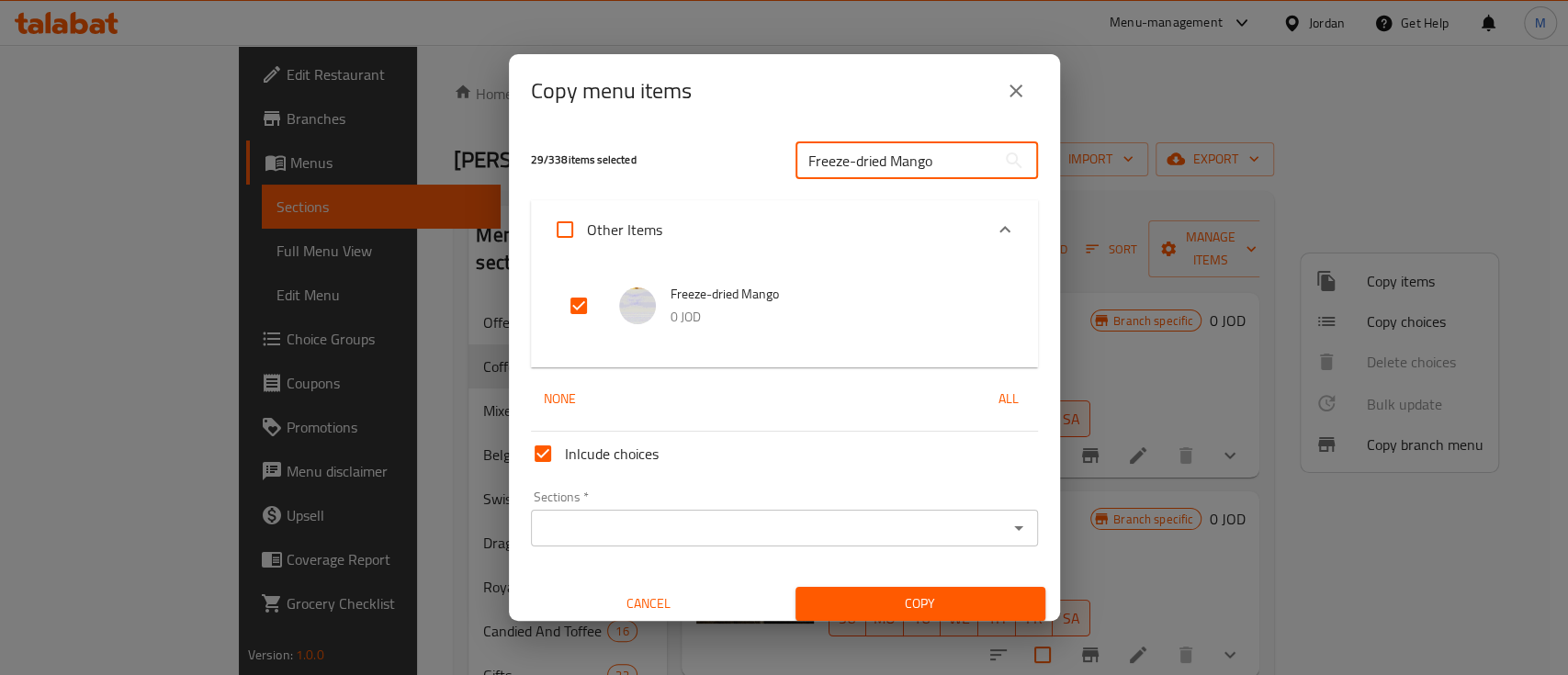
drag, startPoint x: 928, startPoint y: 160, endPoint x: 773, endPoint y: 159, distance: 155.0
click at [773, 159] on div "29 / 338 items selected Freeze-dried Mango ​" at bounding box center [785, 160] width 530 height 73
paste input "Crunchy Vegetables Chips"
type input "Crunchy Vegetables Chips"
click at [572, 311] on input "checkbox" at bounding box center [578, 306] width 44 height 44
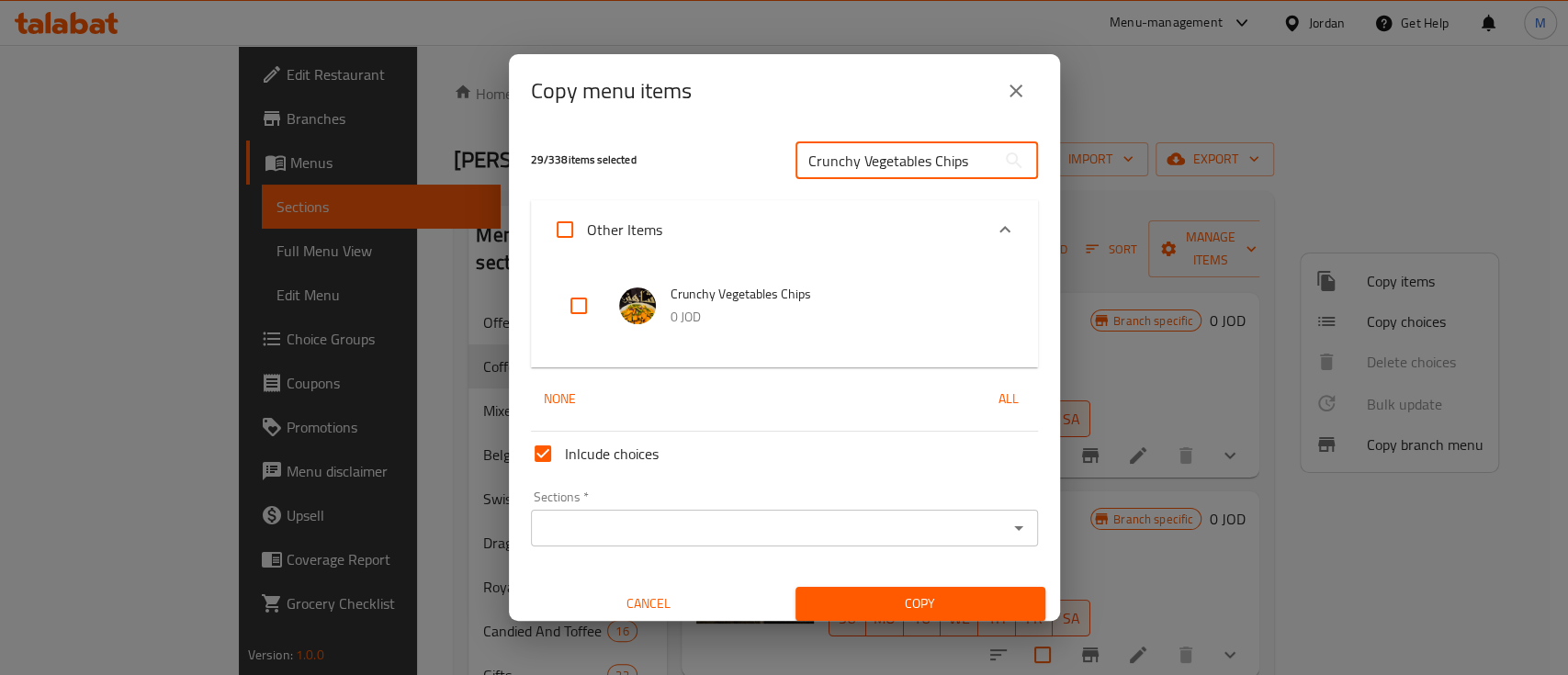
checkbox input "true"
drag, startPoint x: 931, startPoint y: 165, endPoint x: 776, endPoint y: 165, distance: 155.0
click at [785, 165] on div "Crunchy Vegetables Chips ​" at bounding box center [917, 160] width 265 height 59
paste input "Arabic Gum"
type input "Arabic Gum"
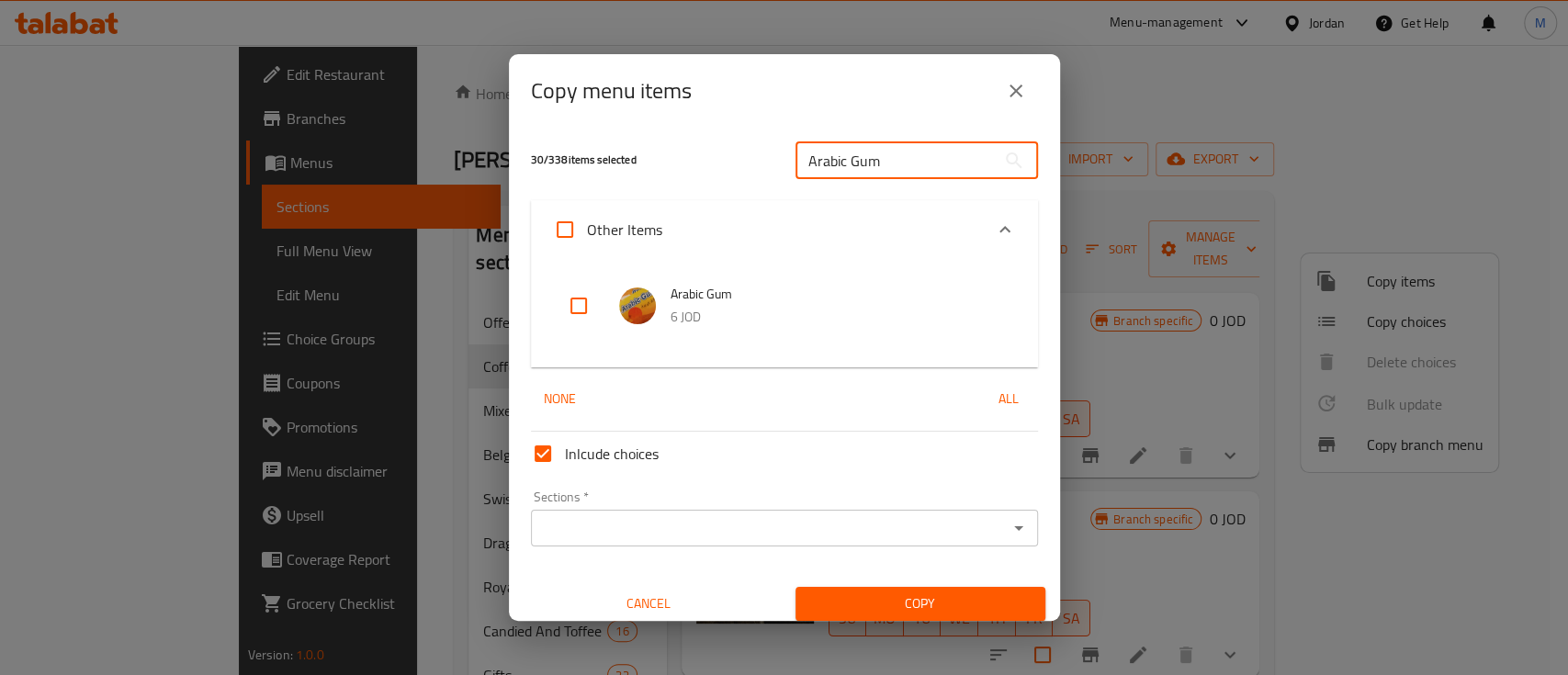
click at [575, 310] on input "checkbox" at bounding box center [578, 306] width 44 height 44
checkbox input "true"
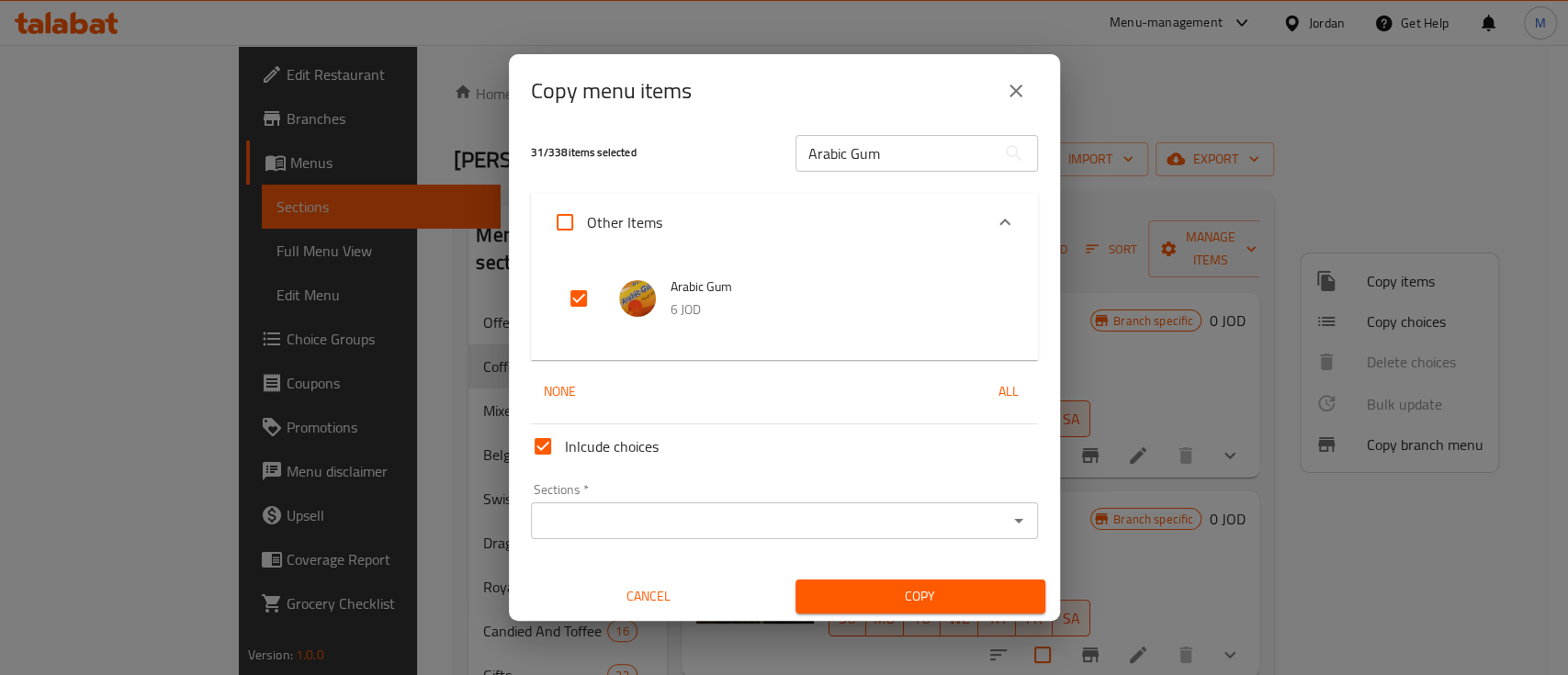
scroll to position [10, 0]
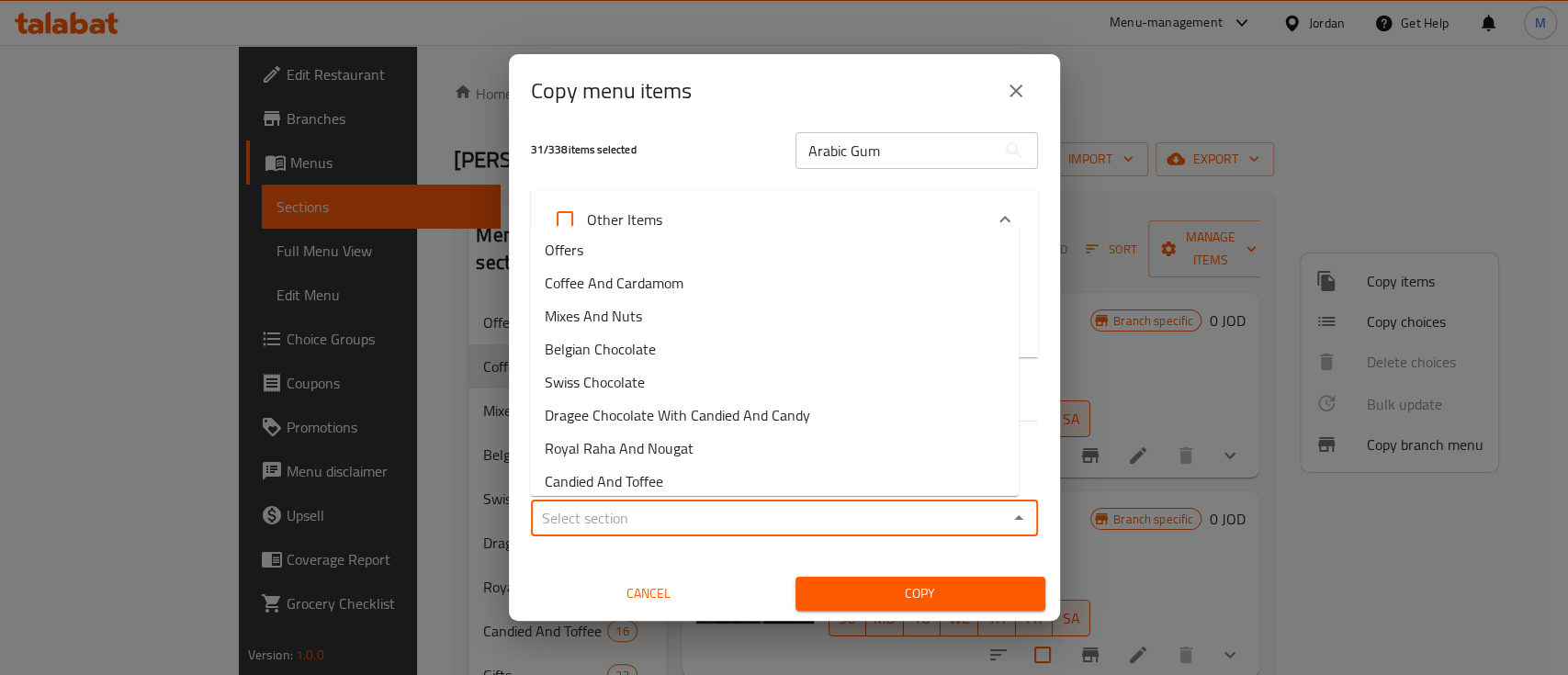
click at [709, 526] on input "Sections   *" at bounding box center [770, 518] width 466 height 26
click at [626, 233] on li "Offers" at bounding box center [775, 249] width 488 height 33
type input "Offers"
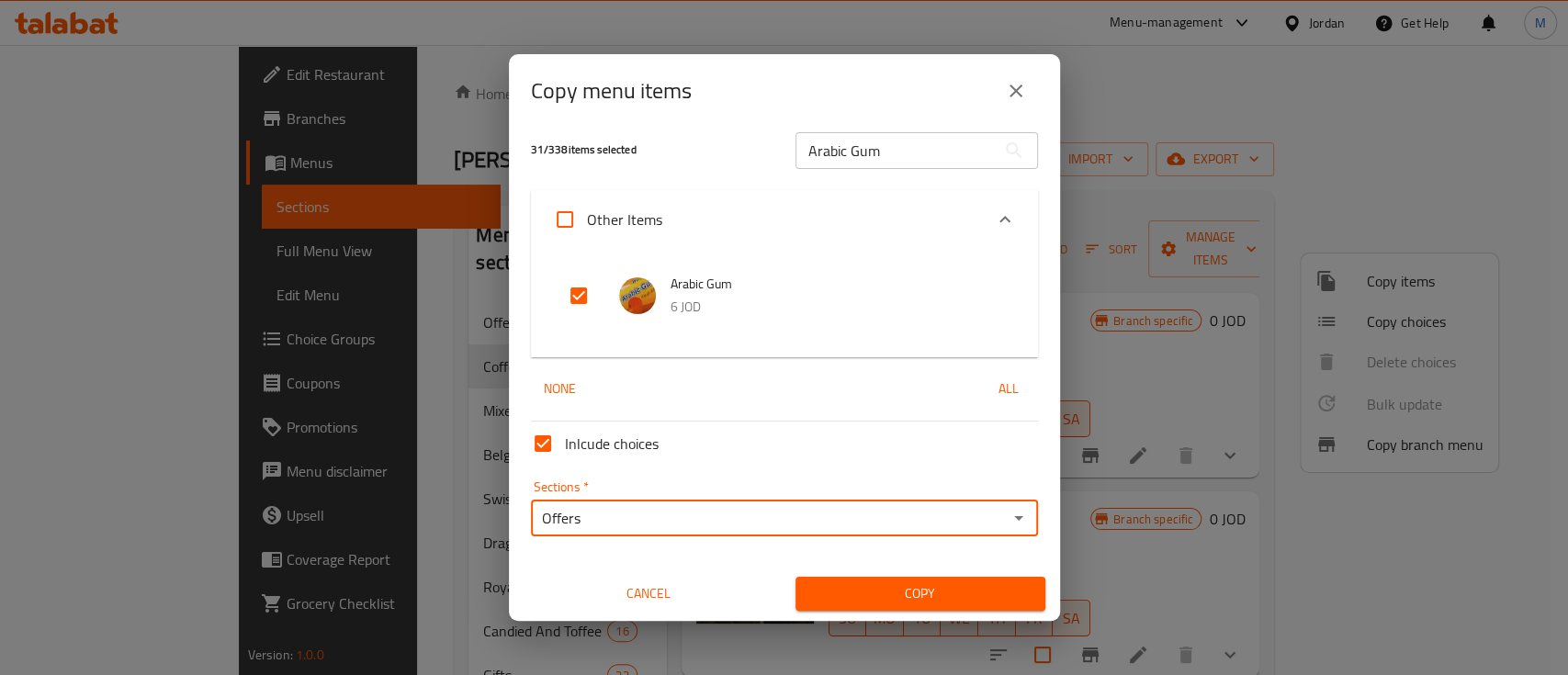
click at [874, 593] on span "Copy" at bounding box center [920, 594] width 221 height 23
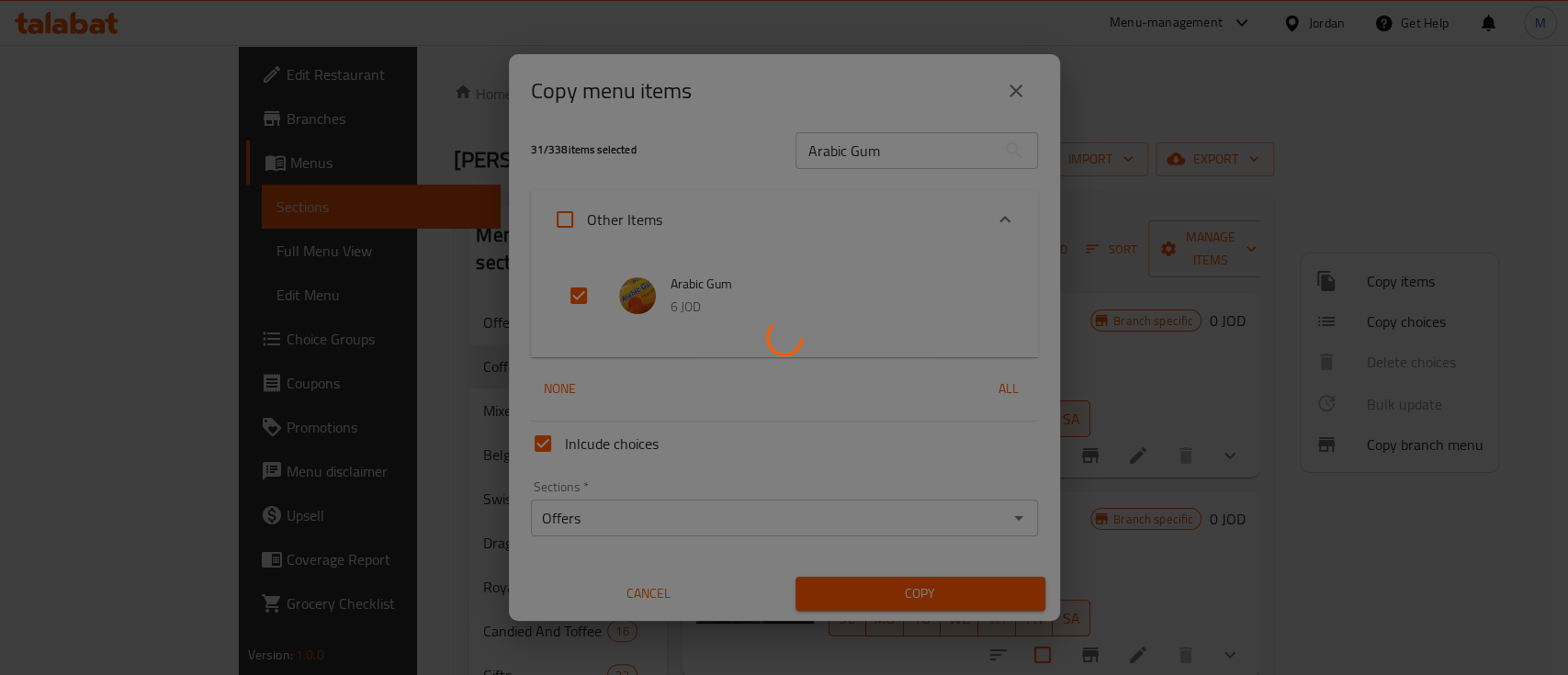
click at [1083, 322] on div at bounding box center [784, 338] width 1568 height 675
click at [878, 348] on div at bounding box center [784, 338] width 1568 height 675
click at [874, 599] on div at bounding box center [784, 338] width 1568 height 675
click at [500, 255] on div at bounding box center [784, 338] width 1568 height 675
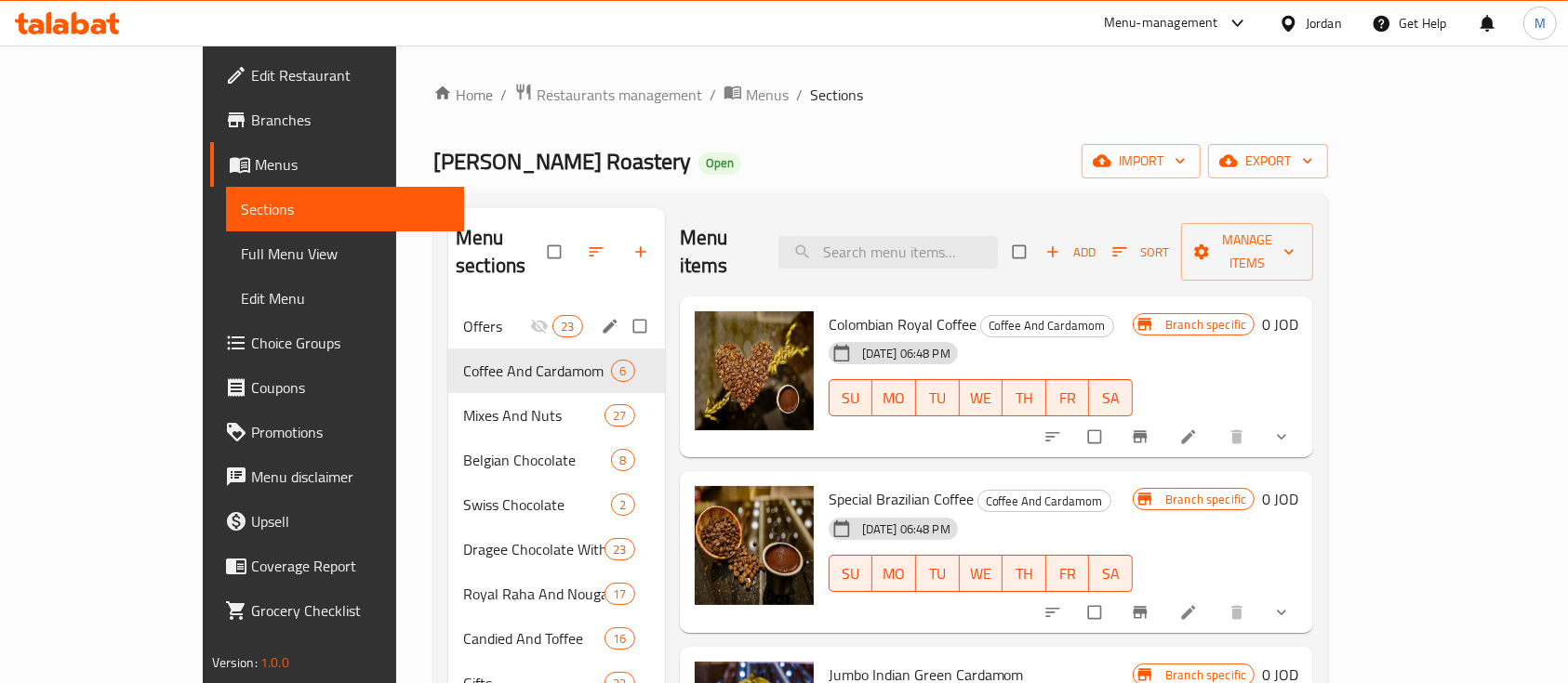
click at [463, 315] on span "Offers" at bounding box center [496, 326] width 67 height 23
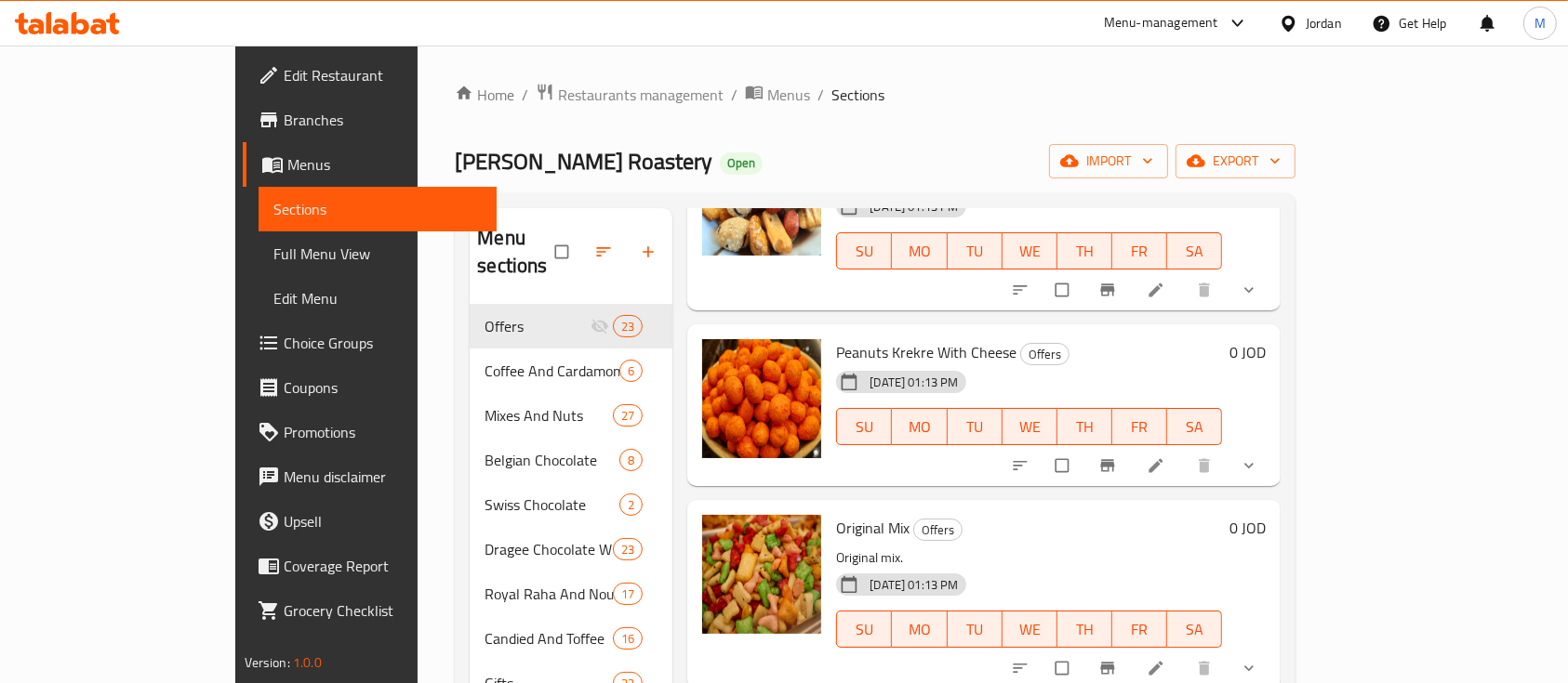
scroll to position [247, 0]
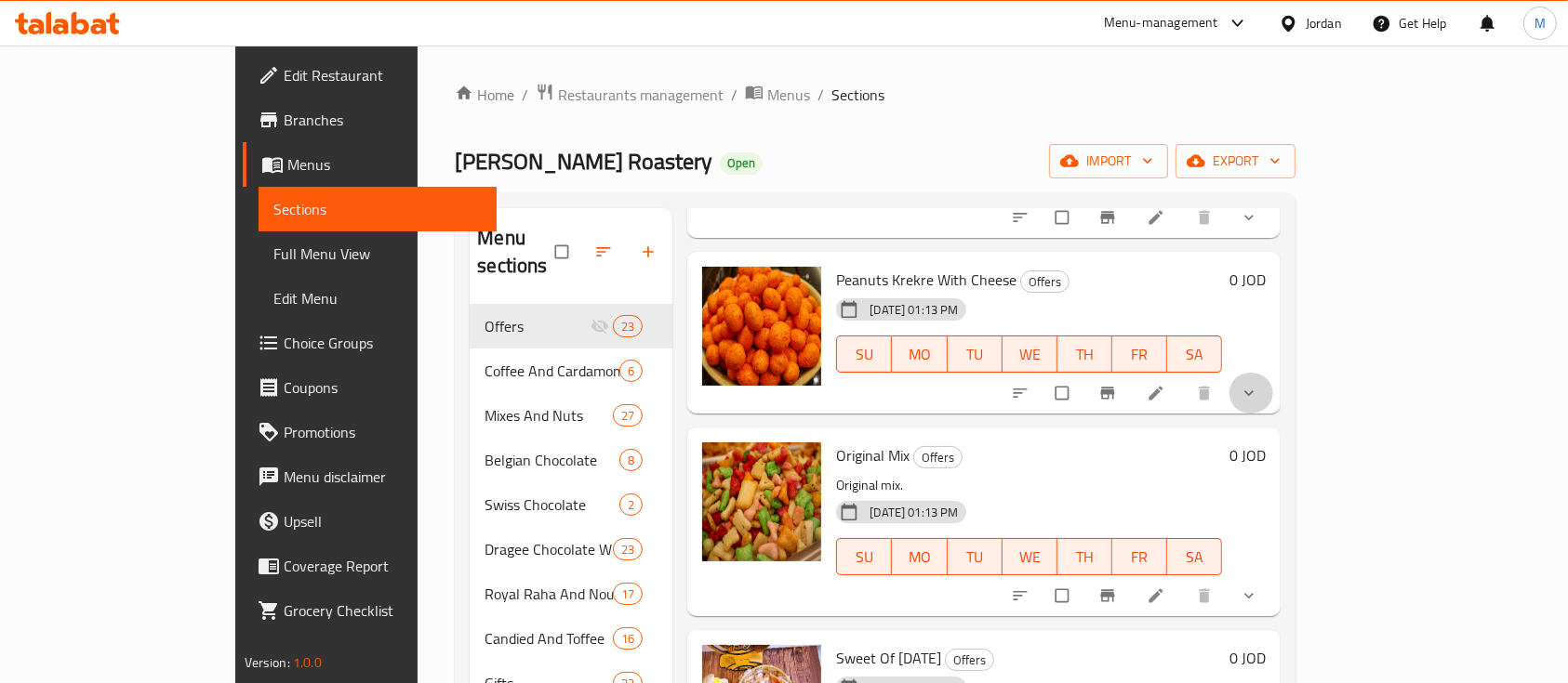
click at [1273, 381] on button "show more" at bounding box center [1250, 392] width 44 height 41
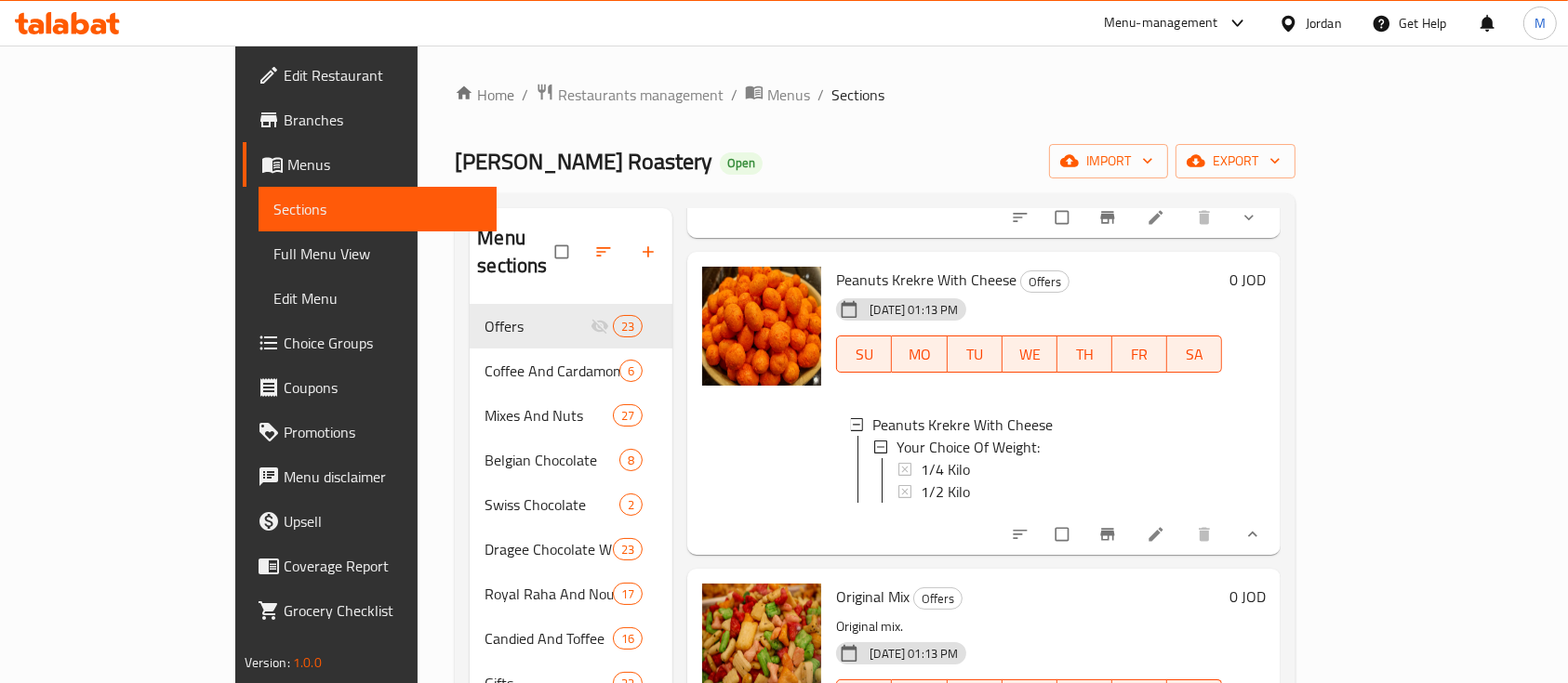
click at [1273, 522] on button "show more" at bounding box center [1250, 534] width 44 height 41
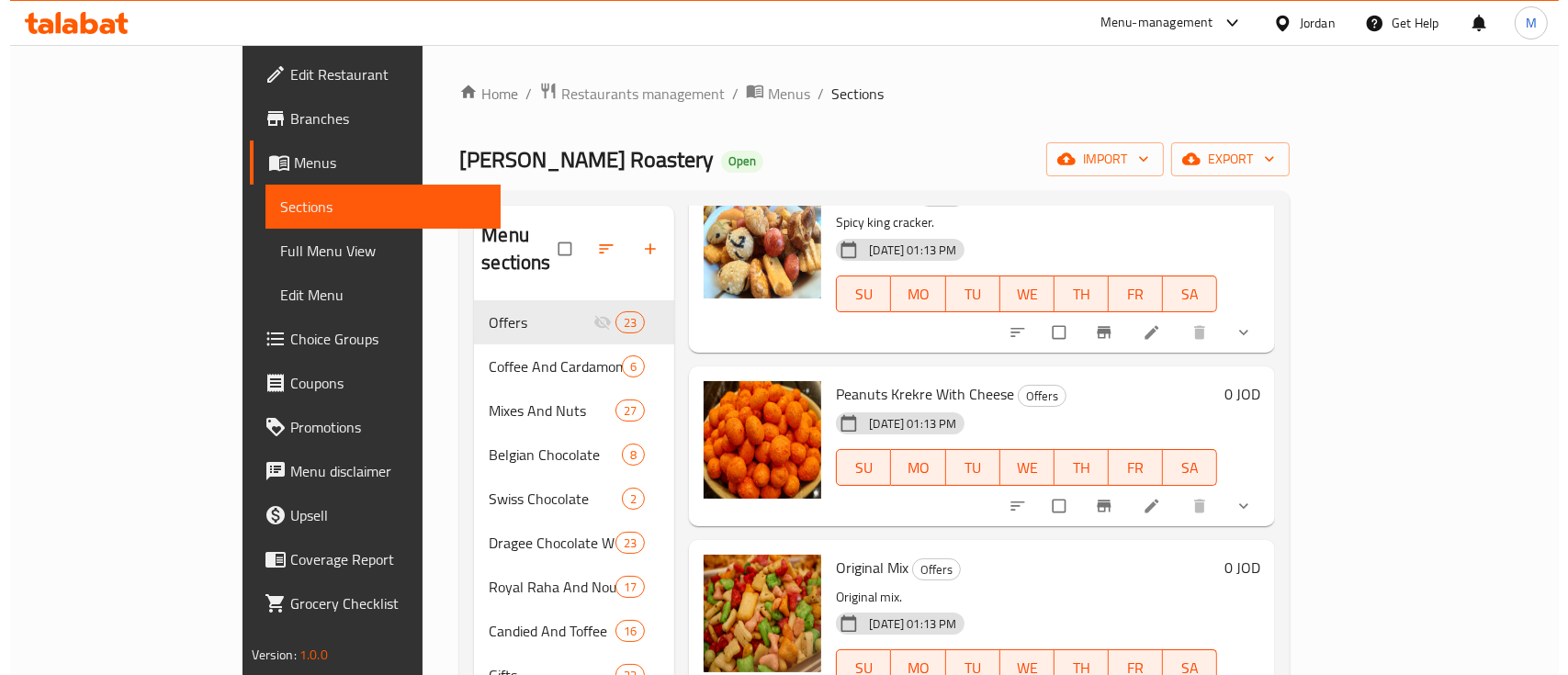
scroll to position [0, 0]
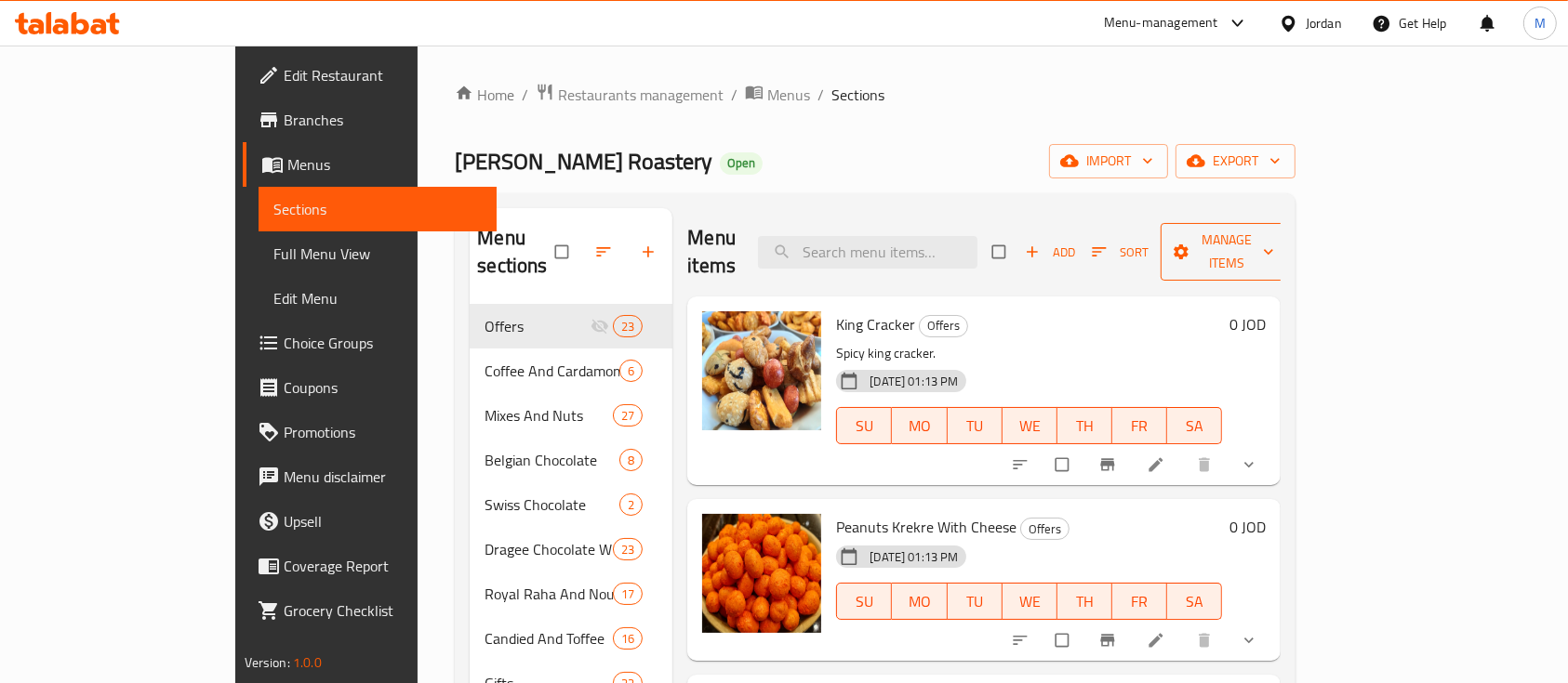
click at [1191, 242] on icon "button" at bounding box center [1181, 252] width 19 height 19
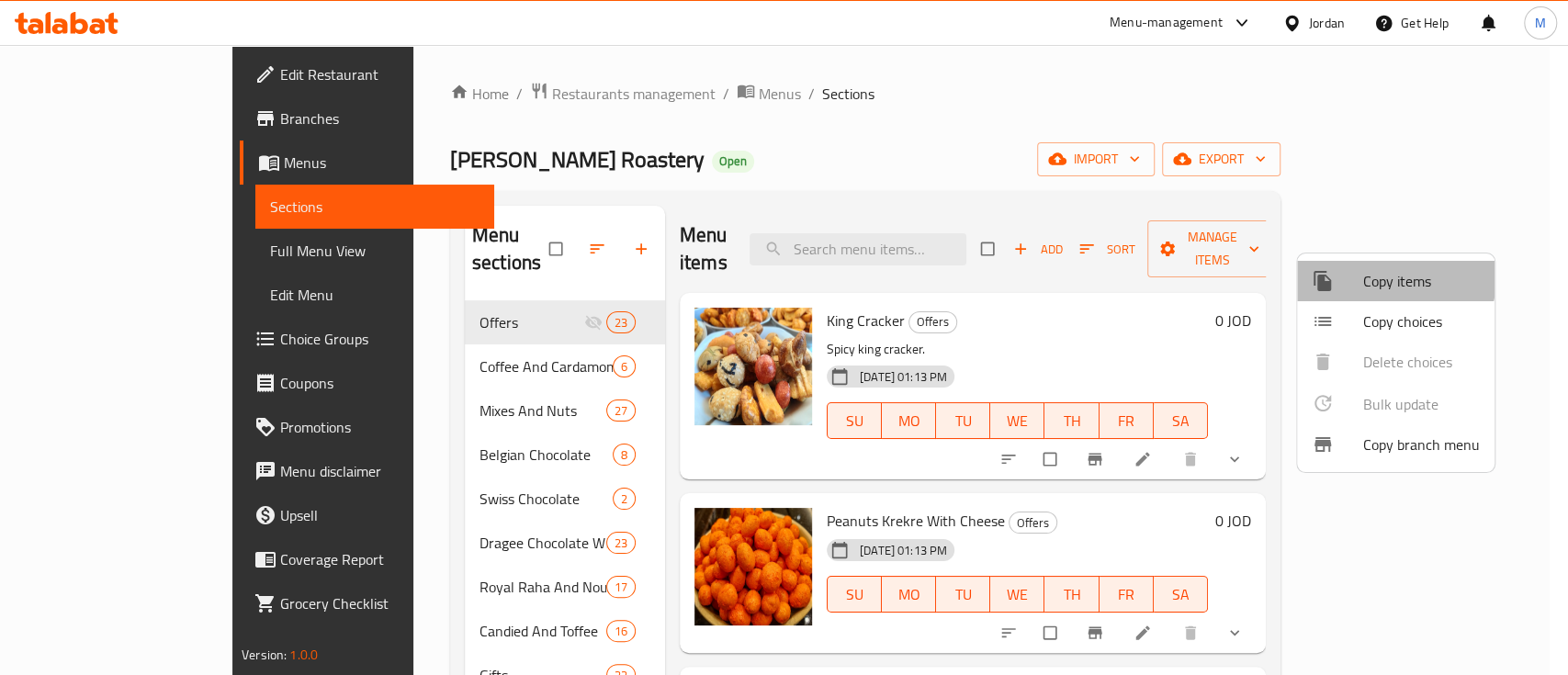
click at [1369, 275] on span "Copy items" at bounding box center [1422, 282] width 117 height 22
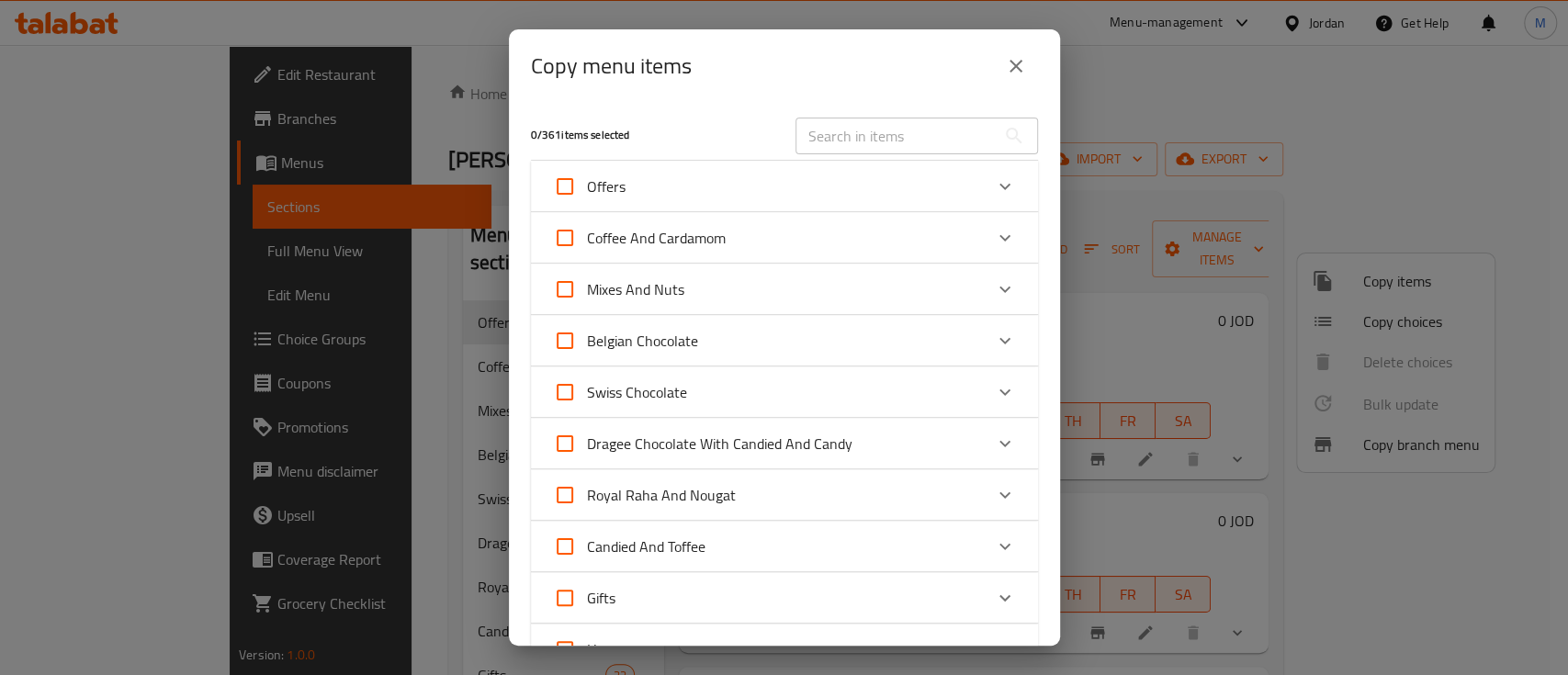
click at [822, 125] on input "text" at bounding box center [896, 135] width 200 height 36
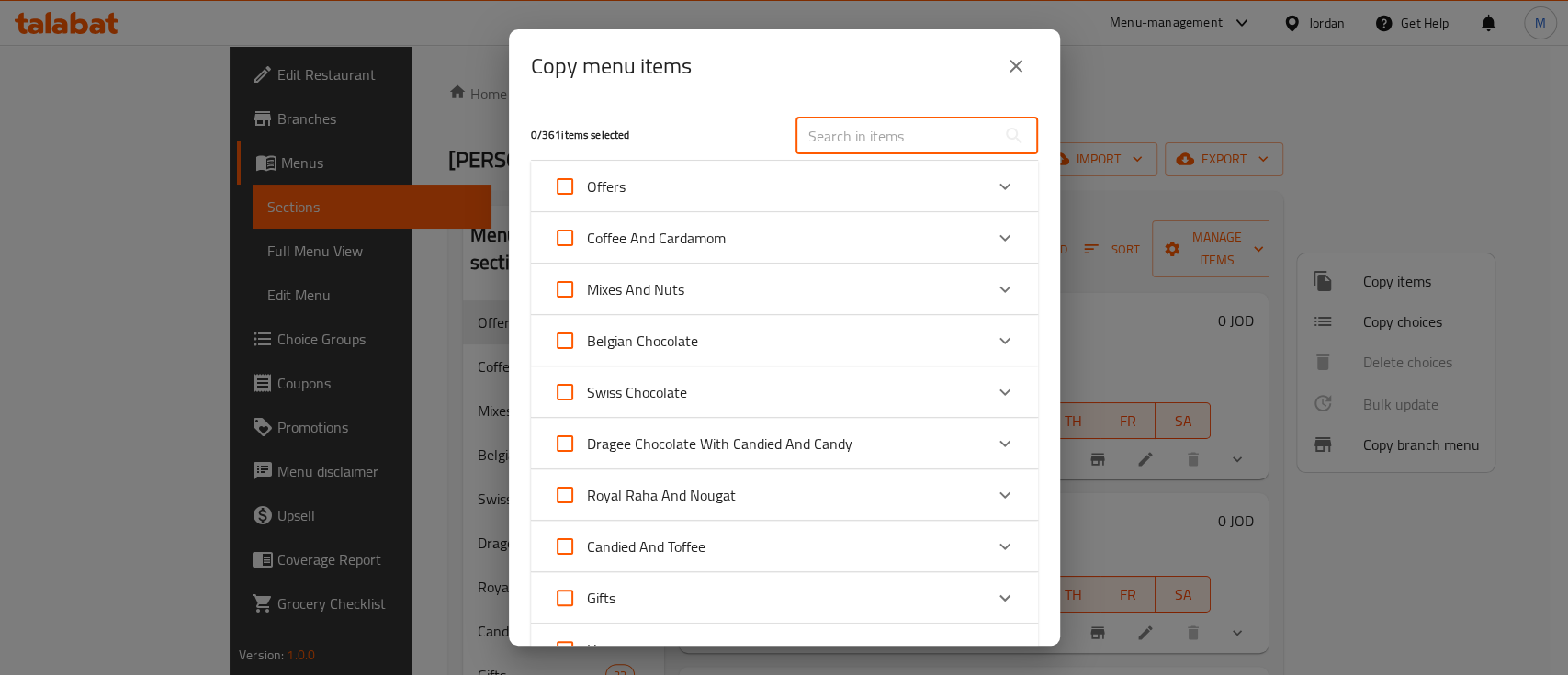
paste input "Peanuts Krekre With Thyme"
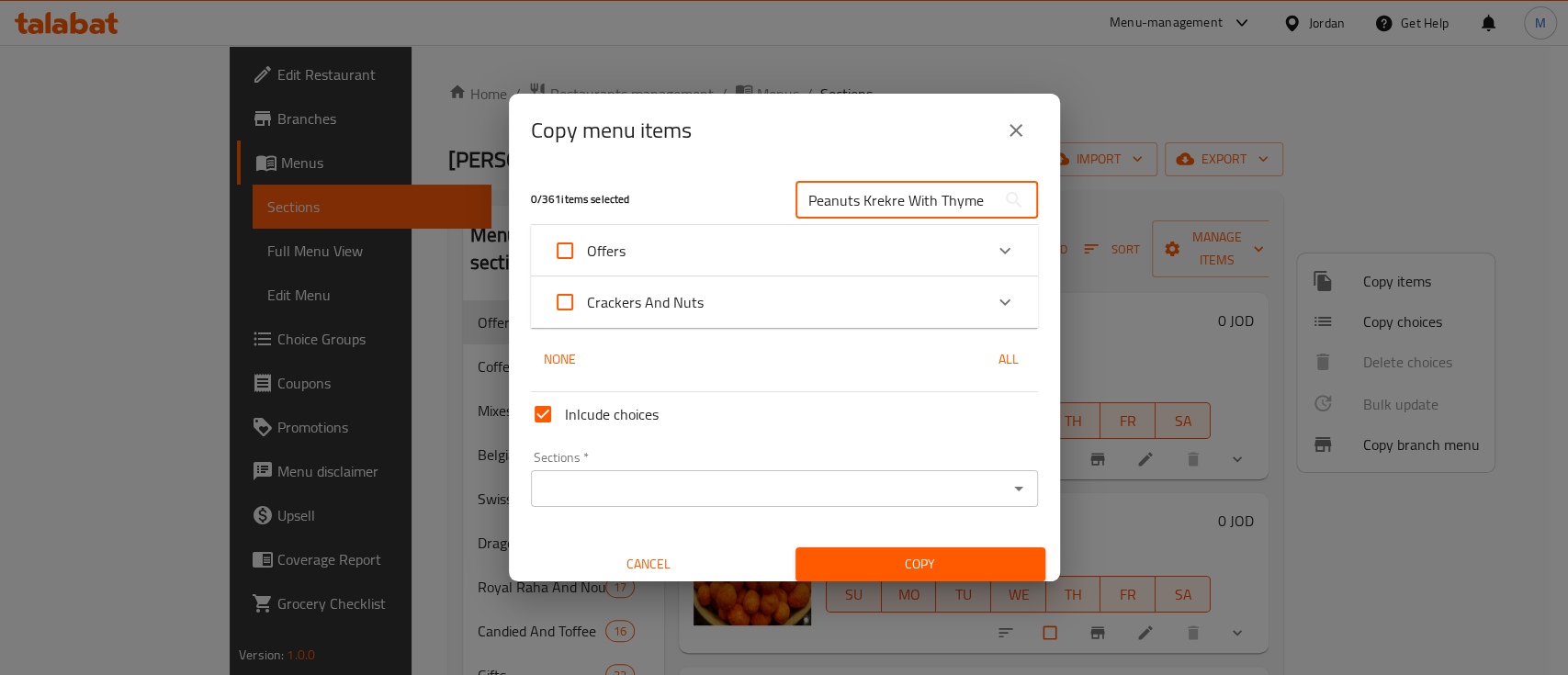
type input "Peanuts Krekre With Thyme"
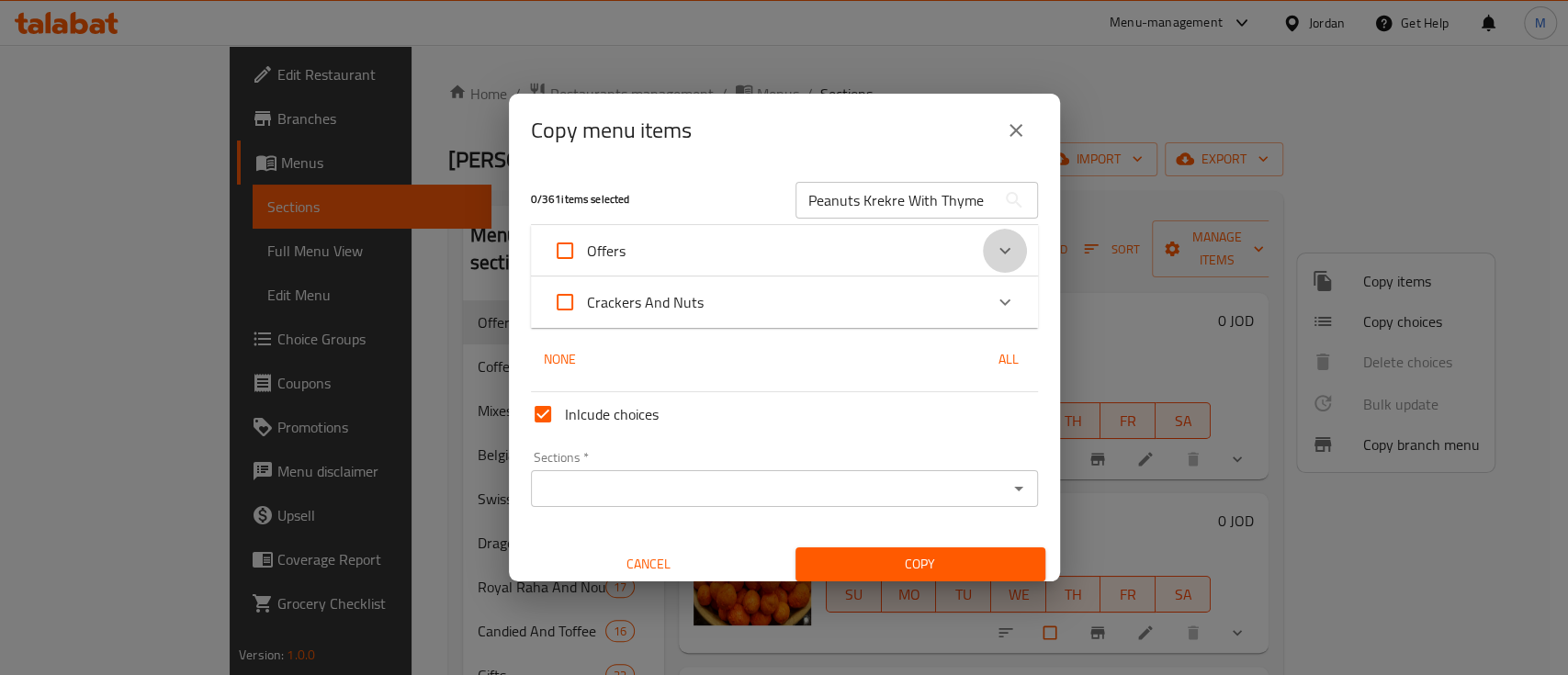
click at [994, 258] on icon "Expand" at bounding box center [1005, 251] width 22 height 22
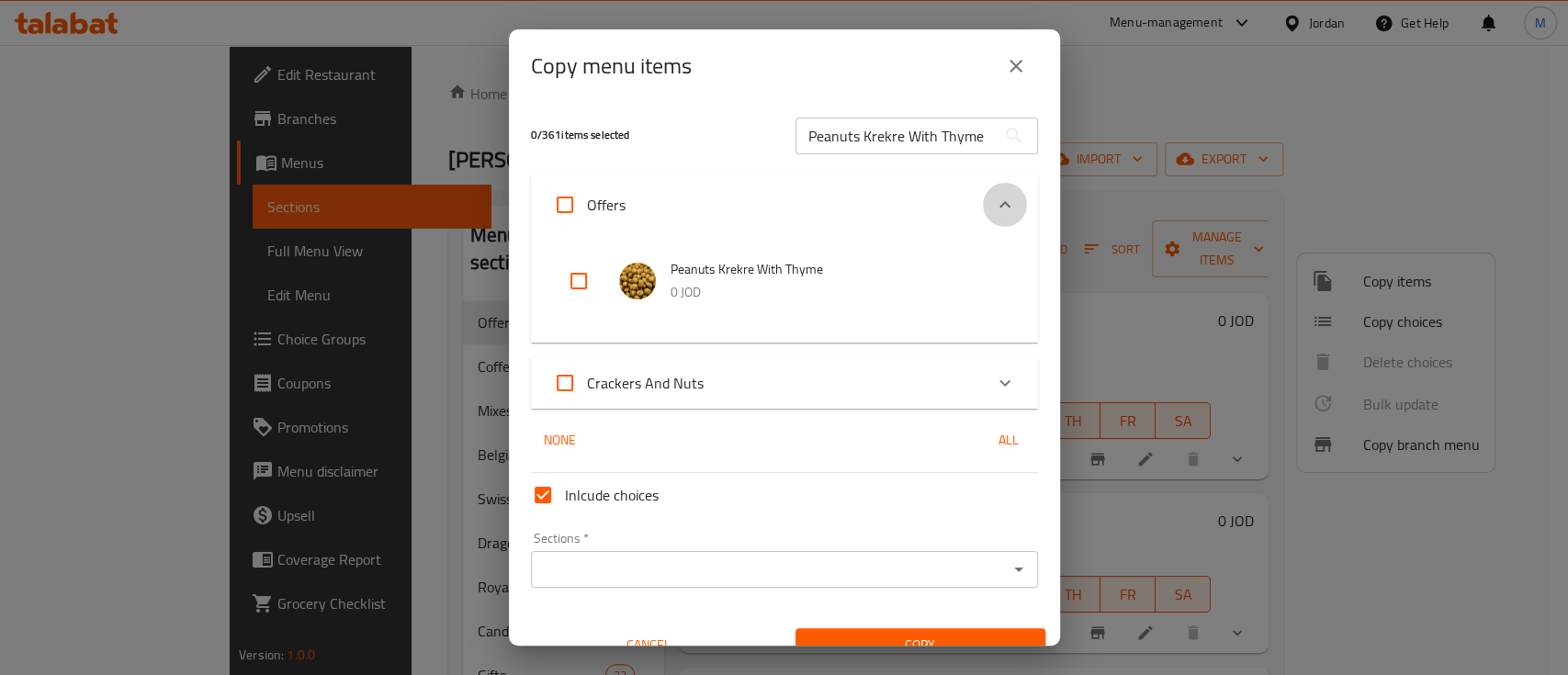
click at [994, 210] on icon "Expand" at bounding box center [1005, 205] width 22 height 22
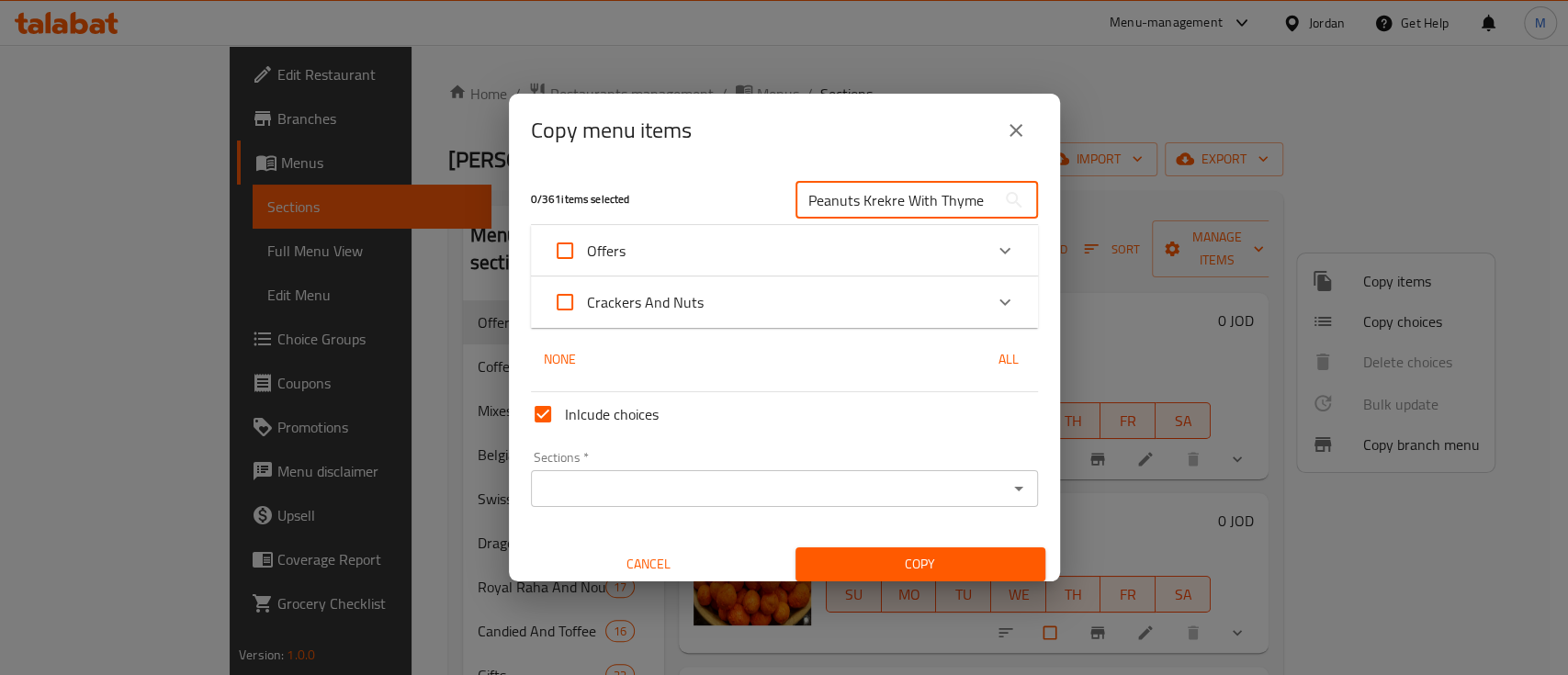
click at [969, 206] on input "Peanuts Krekre With Thyme" at bounding box center [896, 200] width 200 height 36
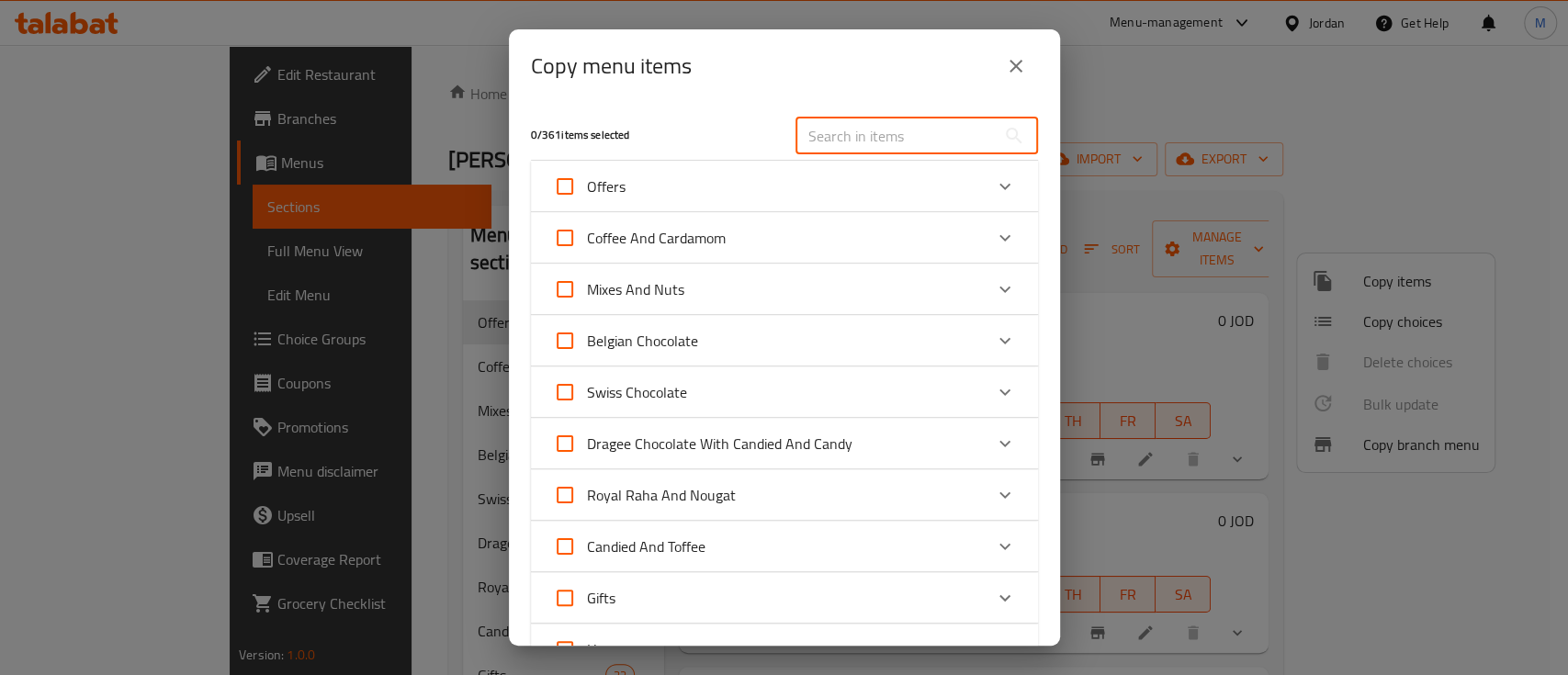
paste input "Peanuts Krekre With Pizza"
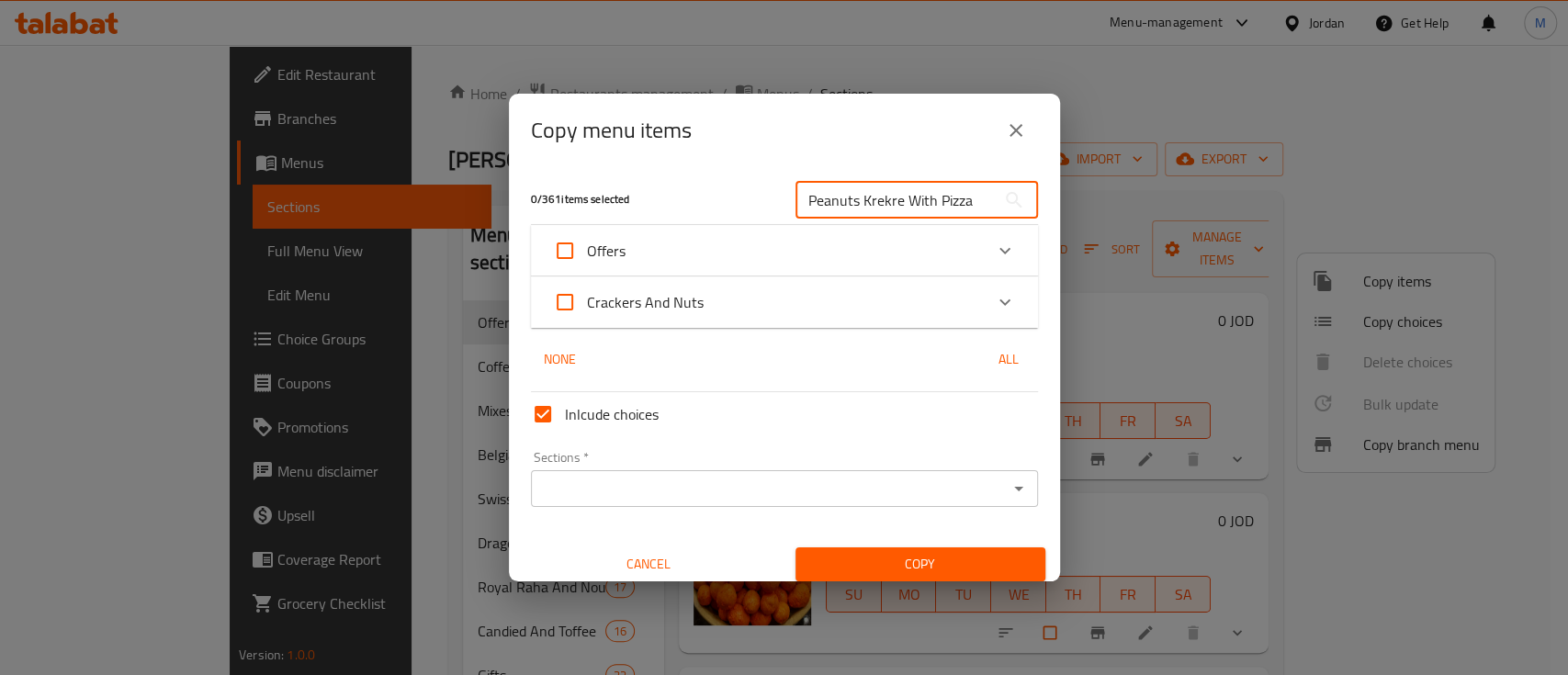
click at [861, 198] on input "Peanuts Krekre With Pizza" at bounding box center [896, 200] width 200 height 36
paste input "Corn"
click at [883, 208] on input "Peanuts Krekre With Corn" at bounding box center [896, 200] width 200 height 36
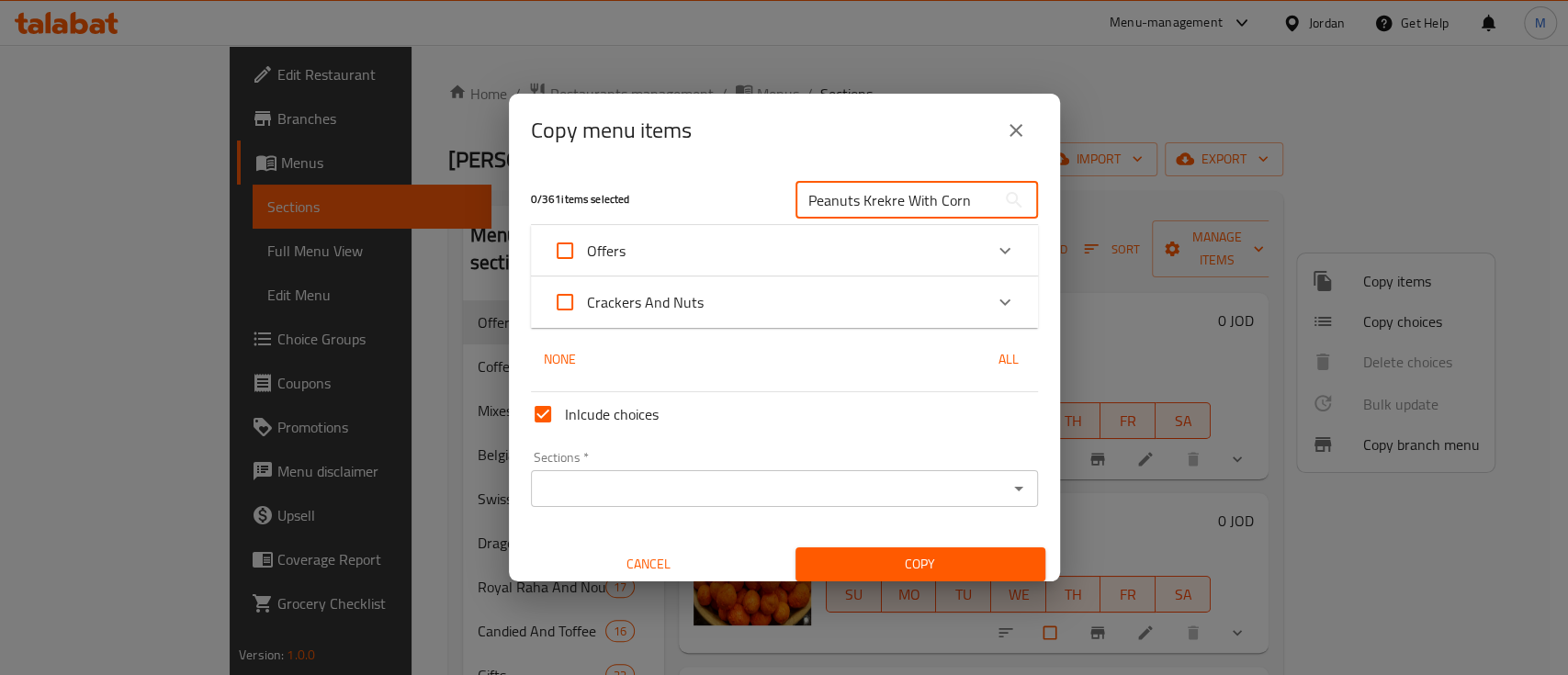
click at [883, 208] on input "Peanuts Krekre With Corn" at bounding box center [896, 200] width 200 height 36
paste input "heese"
click at [857, 214] on input "Peanuts Krekre With Cheese" at bounding box center [896, 200] width 200 height 36
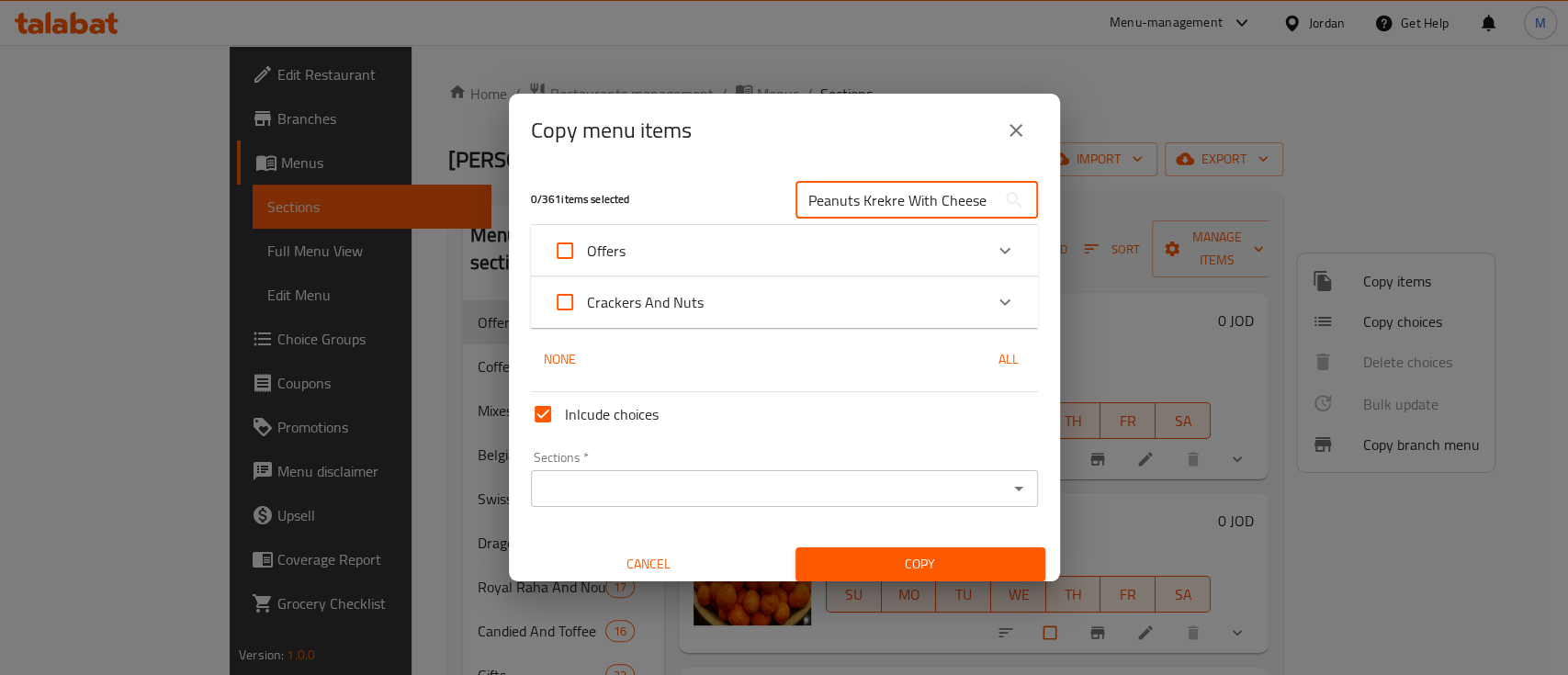
click at [857, 214] on input "Peanuts Krekre With Cheese" at bounding box center [896, 200] width 200 height 36
paste input "Super Mix With Seeds"
type input "Super Mix With Seeds"
click at [994, 245] on icon "Expand" at bounding box center [1005, 251] width 22 height 22
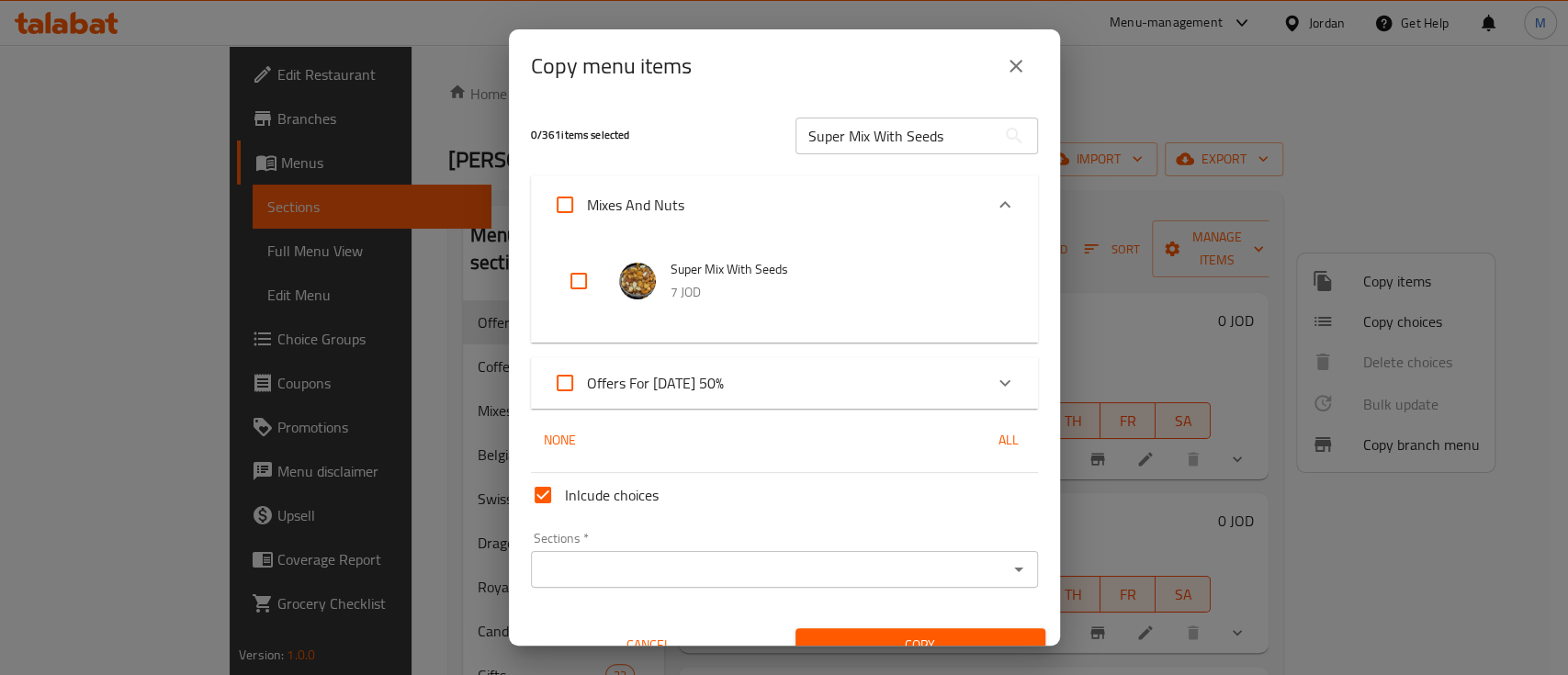
click at [589, 282] on input "checkbox" at bounding box center [578, 281] width 44 height 44
checkbox input "true"
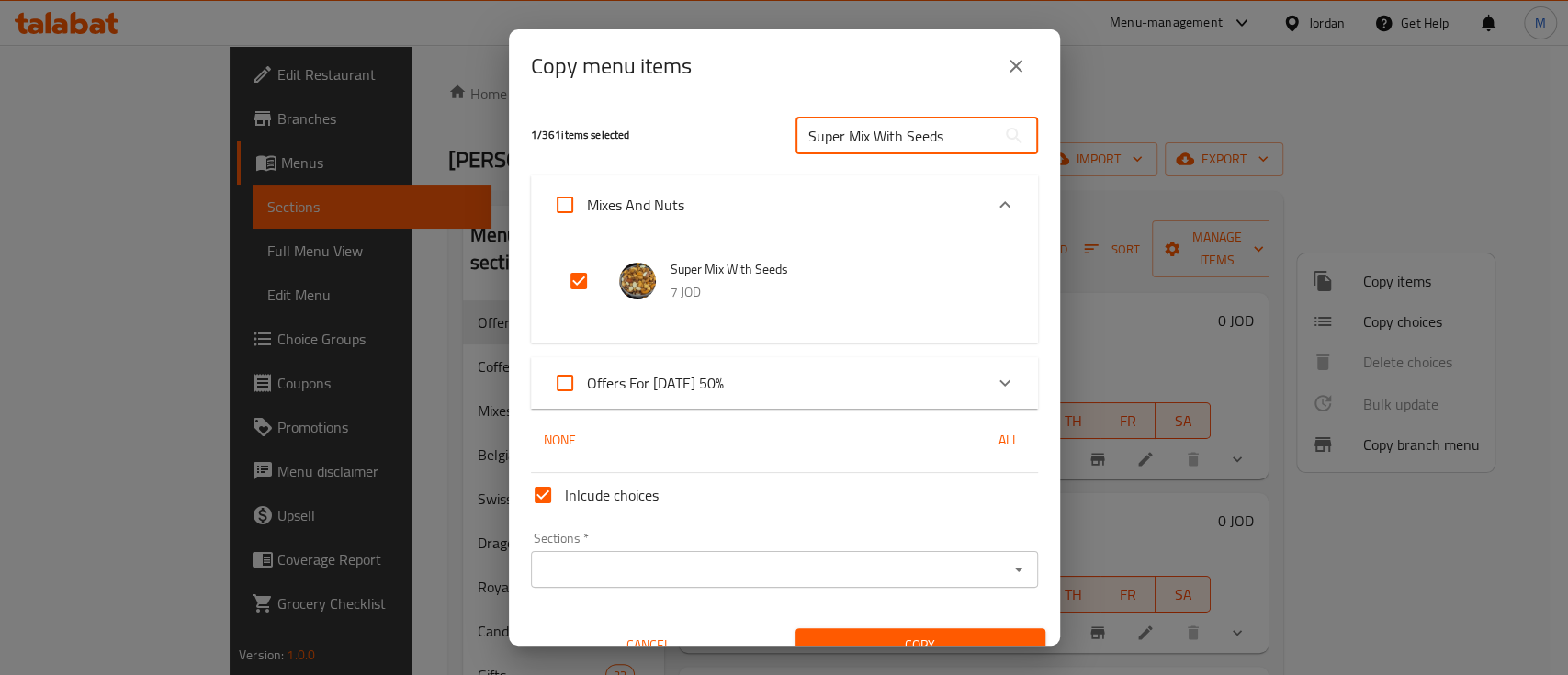
drag, startPoint x: 937, startPoint y: 139, endPoint x: 800, endPoint y: 141, distance: 137.0
click at [800, 141] on input "Super Mix With Seeds" at bounding box center [896, 135] width 200 height 36
paste input "King Cracker"
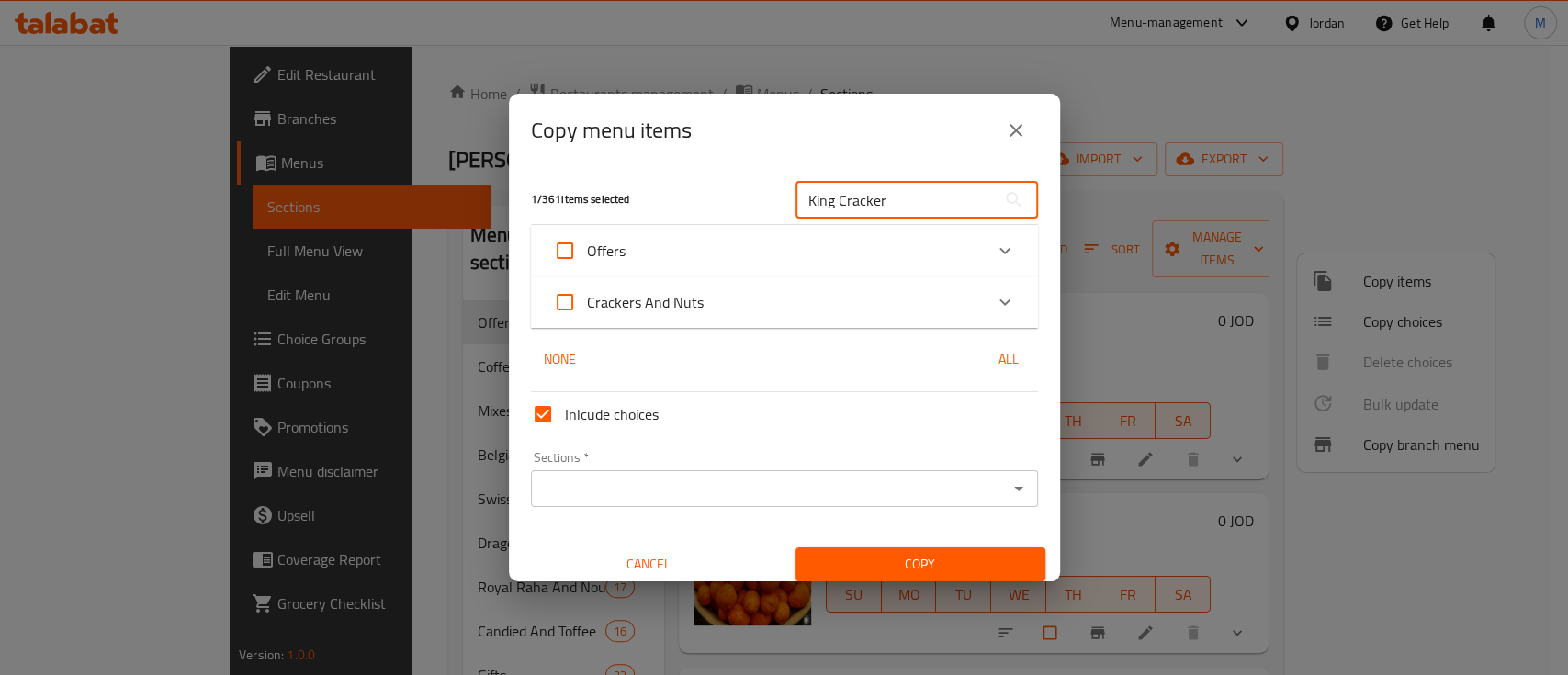
drag, startPoint x: 873, startPoint y: 199, endPoint x: 787, endPoint y: 202, distance: 86.1
click at [796, 202] on input "King Cracker" at bounding box center [896, 200] width 200 height 36
paste input "Mixed A"
drag, startPoint x: 859, startPoint y: 210, endPoint x: 767, endPoint y: 211, distance: 92.0
click at [769, 211] on div "1 / 361 items selected Mixed A ​" at bounding box center [785, 200] width 530 height 73
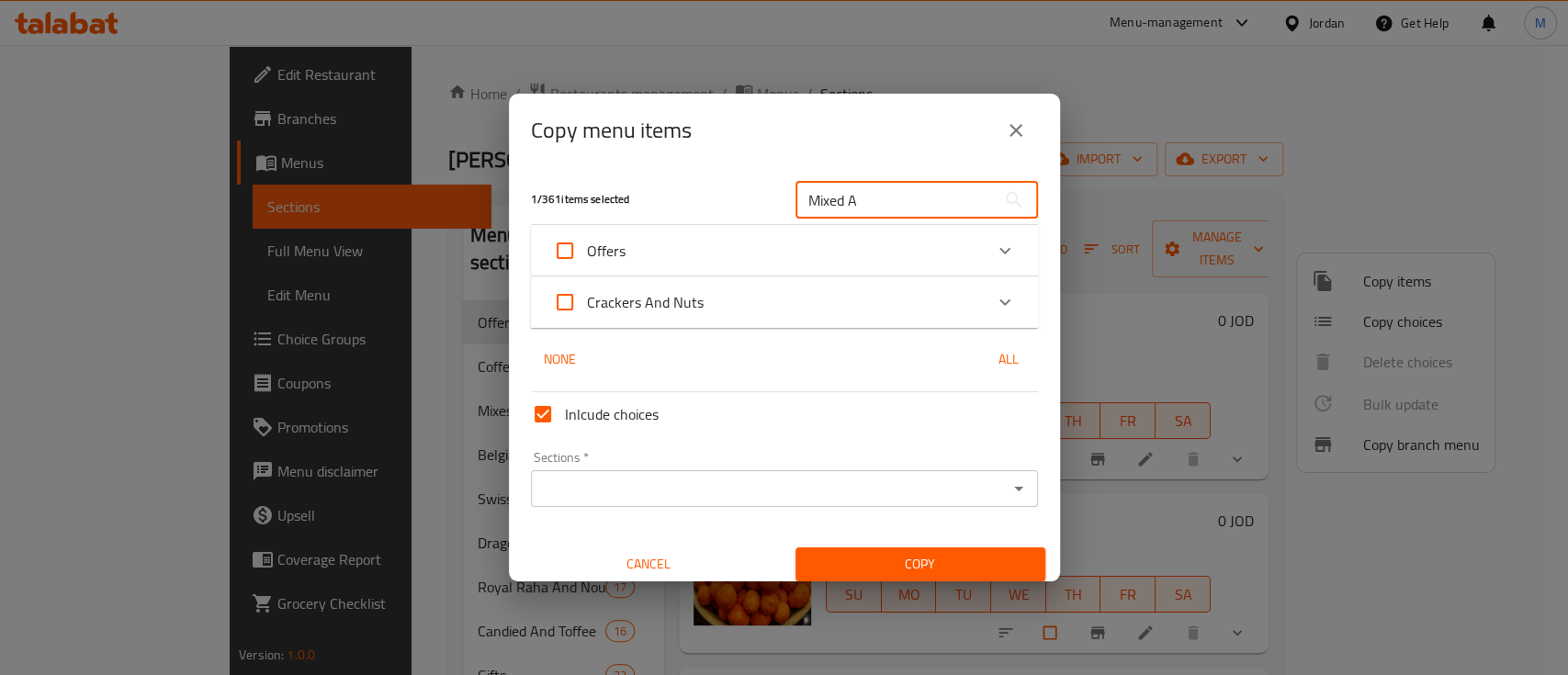
paste input "Original Mix"
drag, startPoint x: 877, startPoint y: 193, endPoint x: 763, endPoint y: 202, distance: 114.4
click at [764, 202] on div "1 / 361 items selected Original Mix ​" at bounding box center [785, 200] width 530 height 73
paste input "Pumkin Lub"
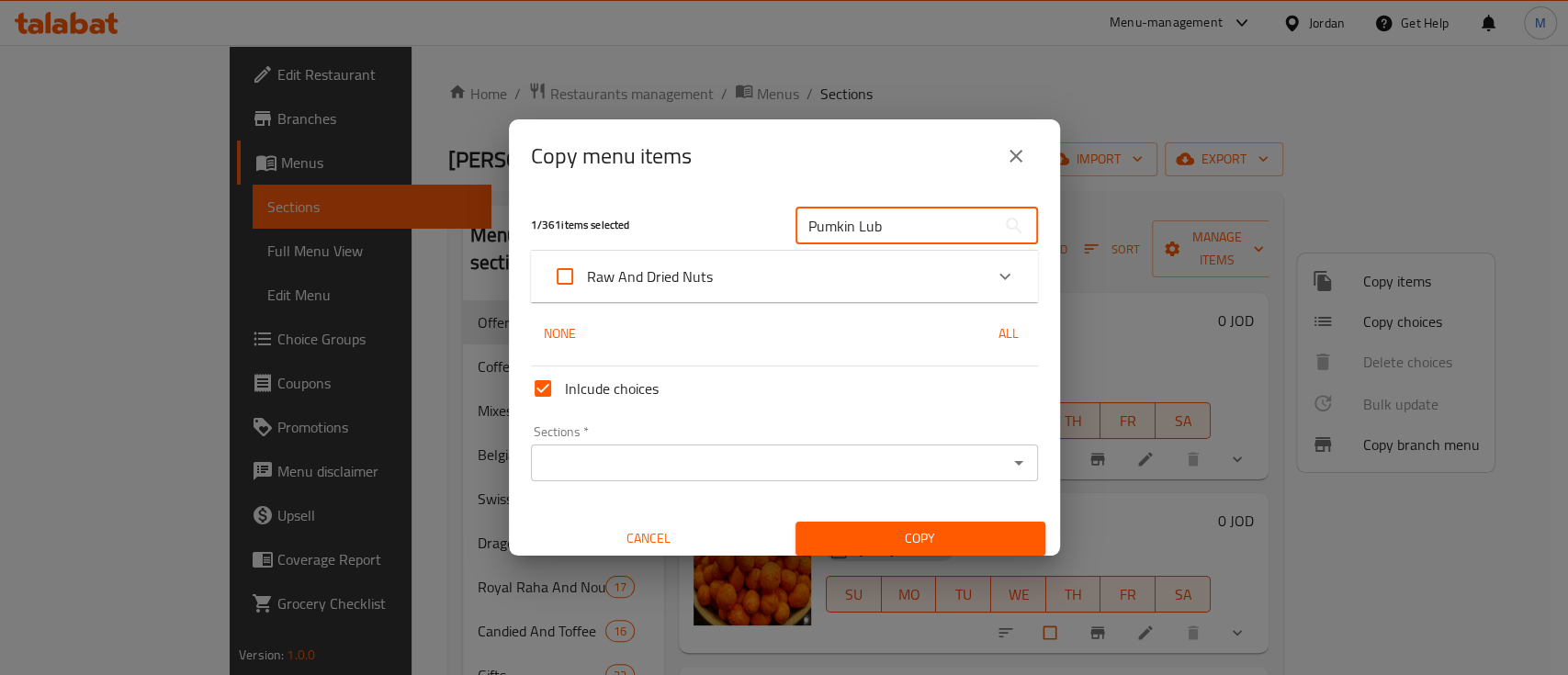
type input "Pumkin Lub"
click at [994, 267] on icon "Expand" at bounding box center [1005, 277] width 22 height 22
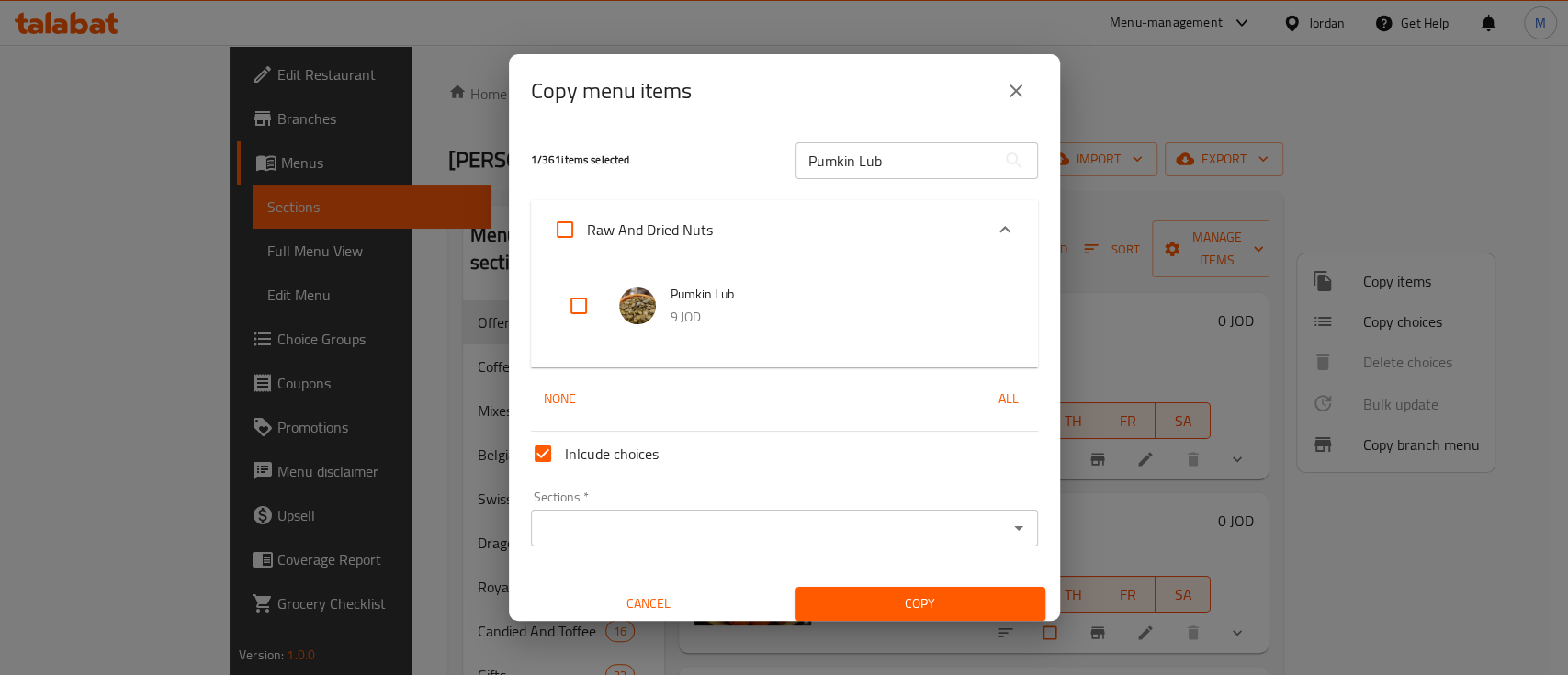
click at [594, 305] on input "checkbox" at bounding box center [578, 306] width 44 height 44
checkbox input "true"
drag, startPoint x: 882, startPoint y: 171, endPoint x: 779, endPoint y: 172, distance: 103.0
click at [785, 172] on div "Pumkin Lub ​" at bounding box center [917, 160] width 265 height 59
paste input "Jumbo American Blonde Raisin"
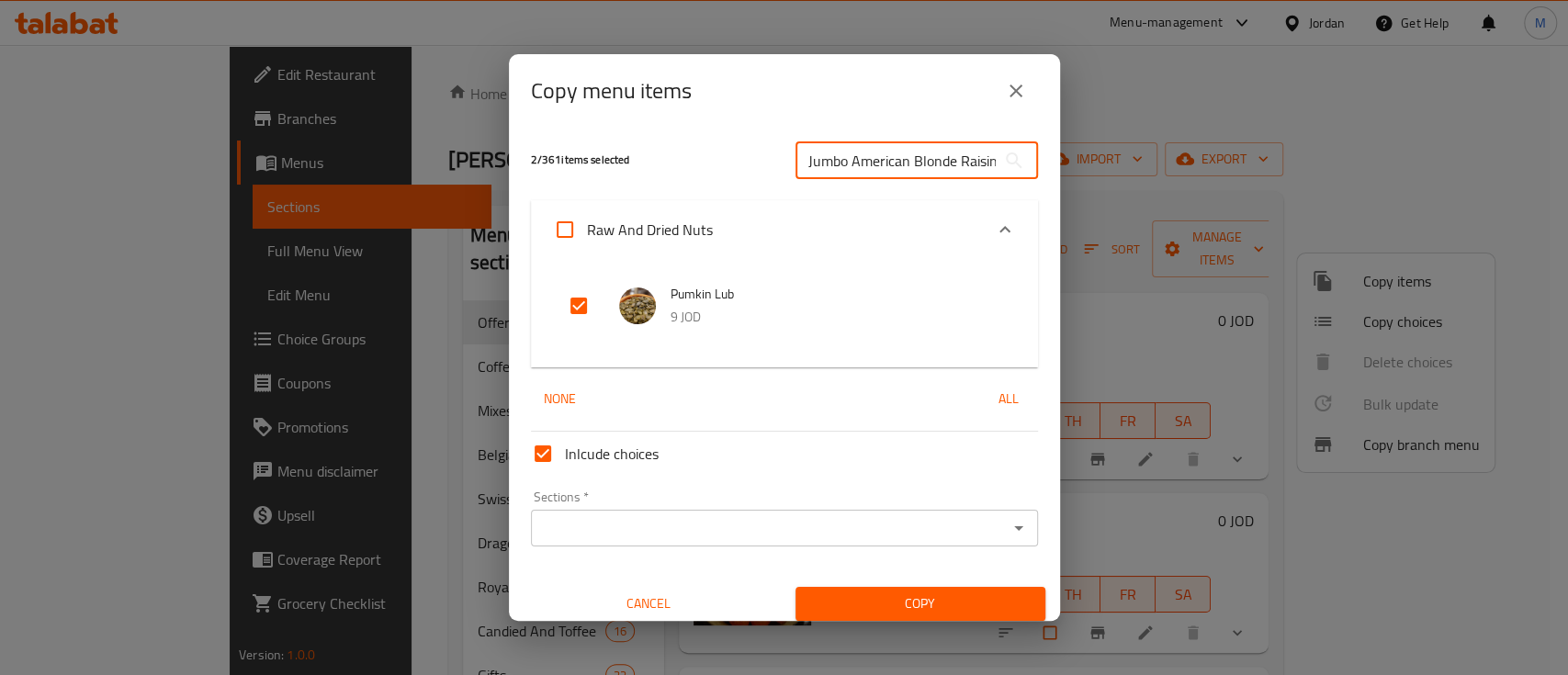
scroll to position [0, 10]
type input "Jumbo American Blonde Raisin"
click at [585, 305] on input "checkbox" at bounding box center [578, 306] width 44 height 44
checkbox input "true"
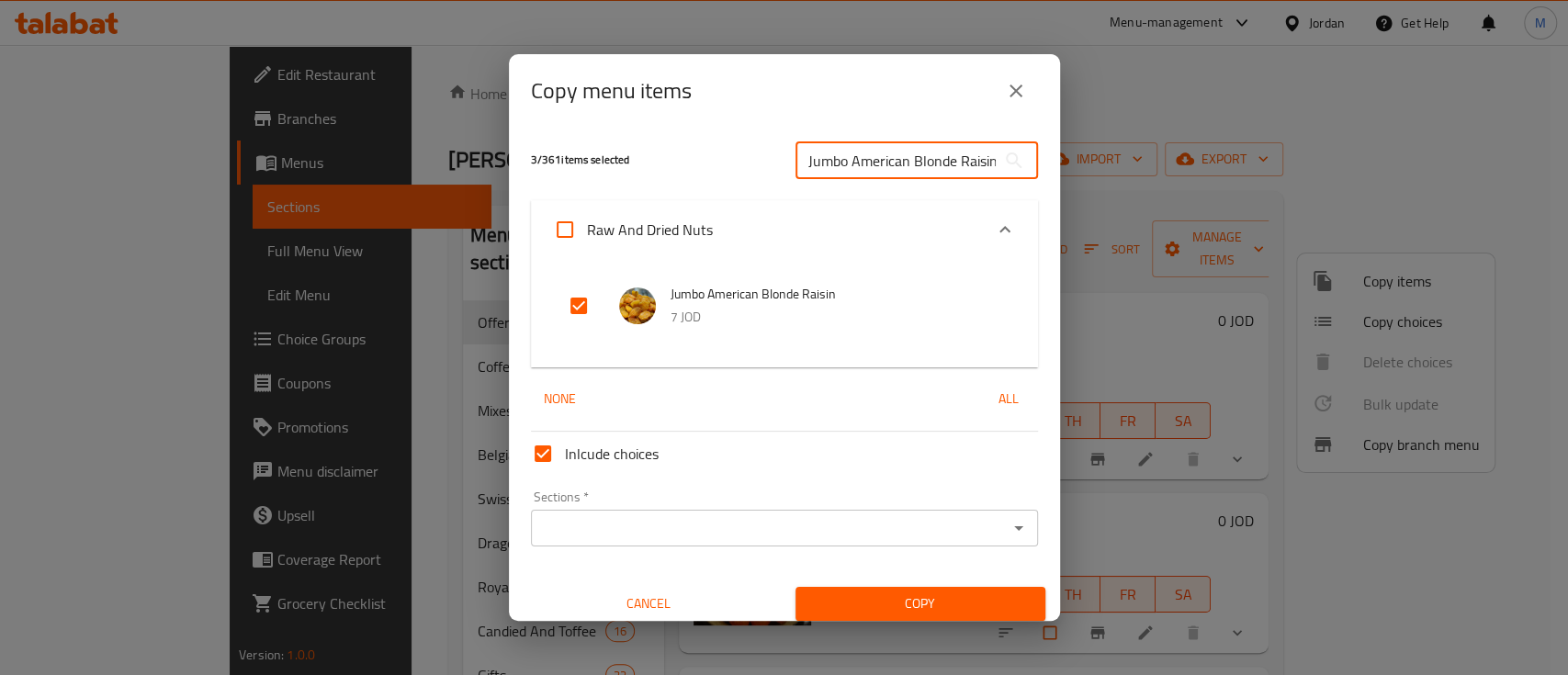
click at [968, 169] on input "Jumbo American Blonde Raisin" at bounding box center [896, 160] width 200 height 36
paste input "Tropical Mixed Fruit"
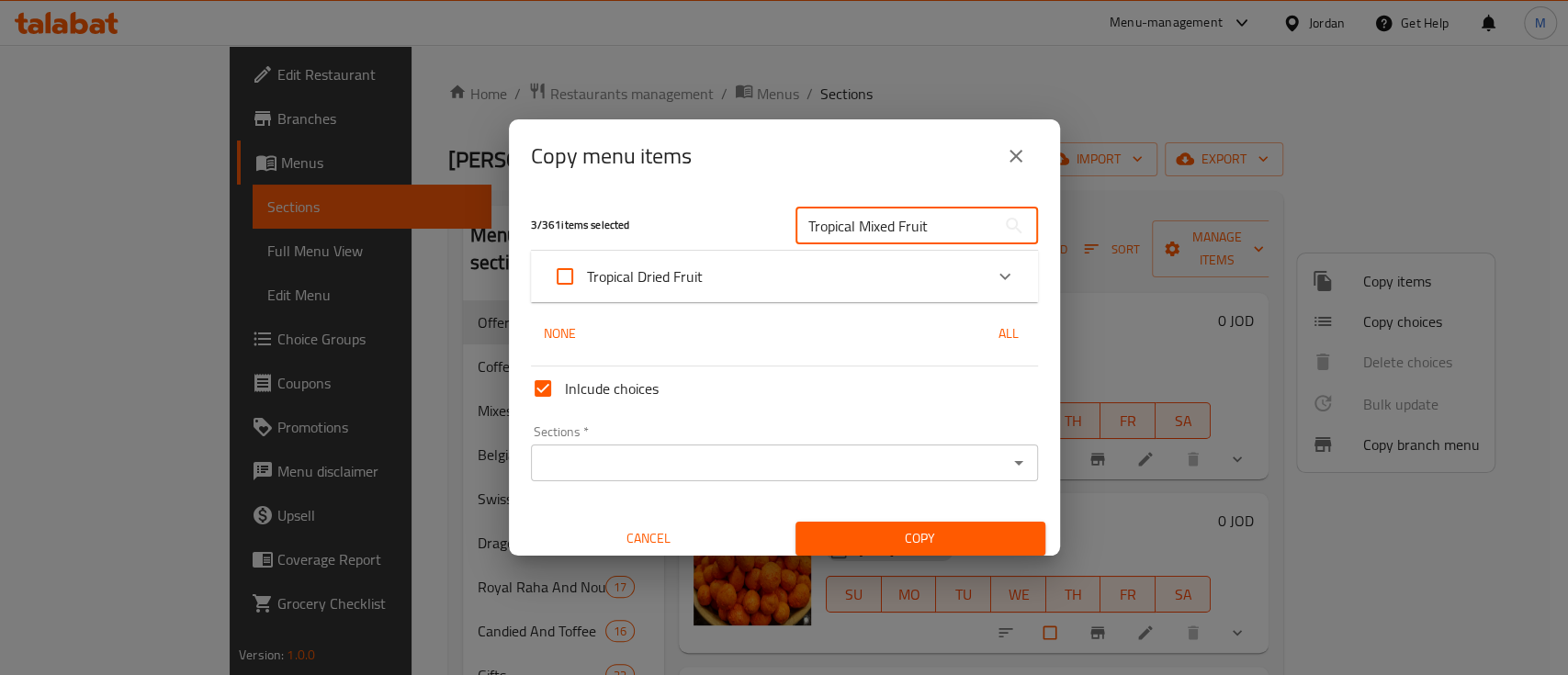
type input "Tropical Mixed Fruit"
click at [994, 280] on icon "Expand" at bounding box center [1005, 277] width 22 height 22
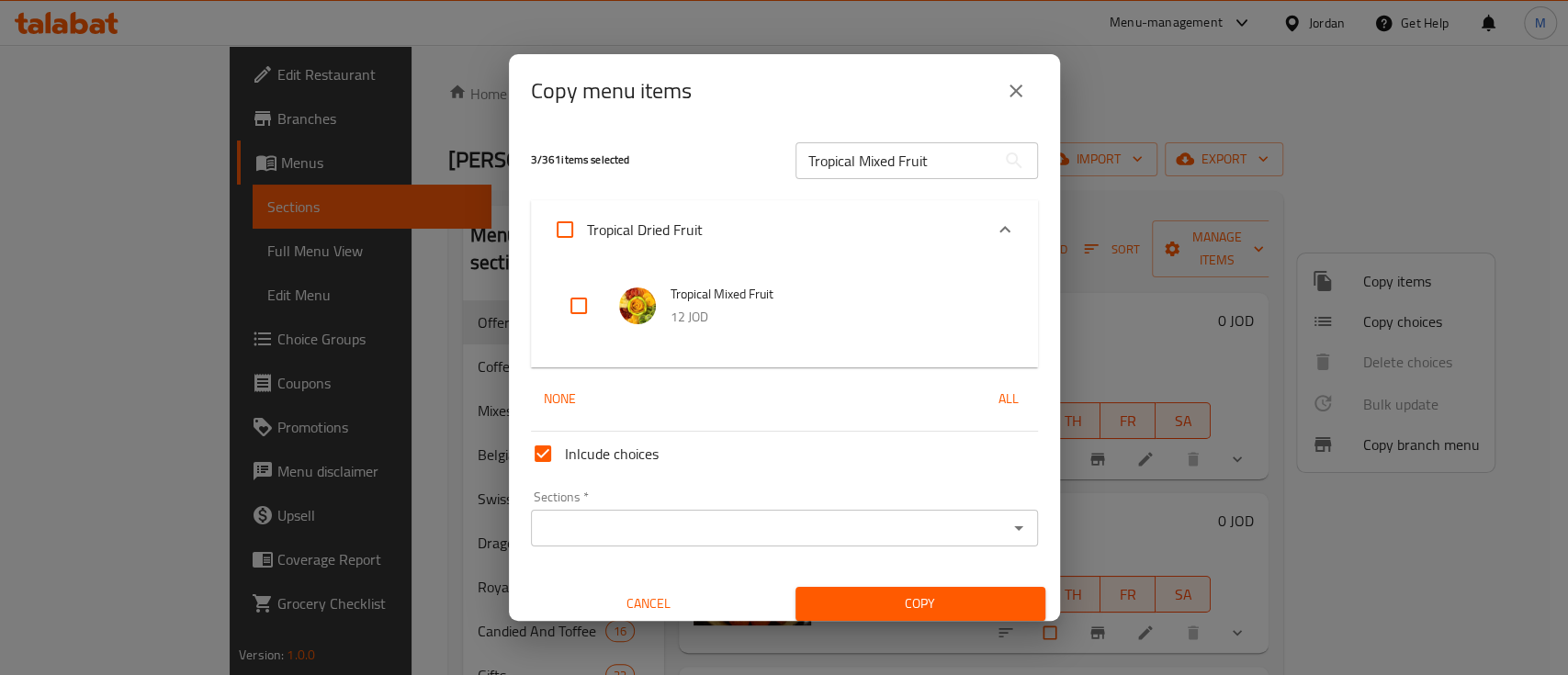
click at [589, 309] on input "checkbox" at bounding box center [578, 306] width 44 height 44
checkbox input "true"
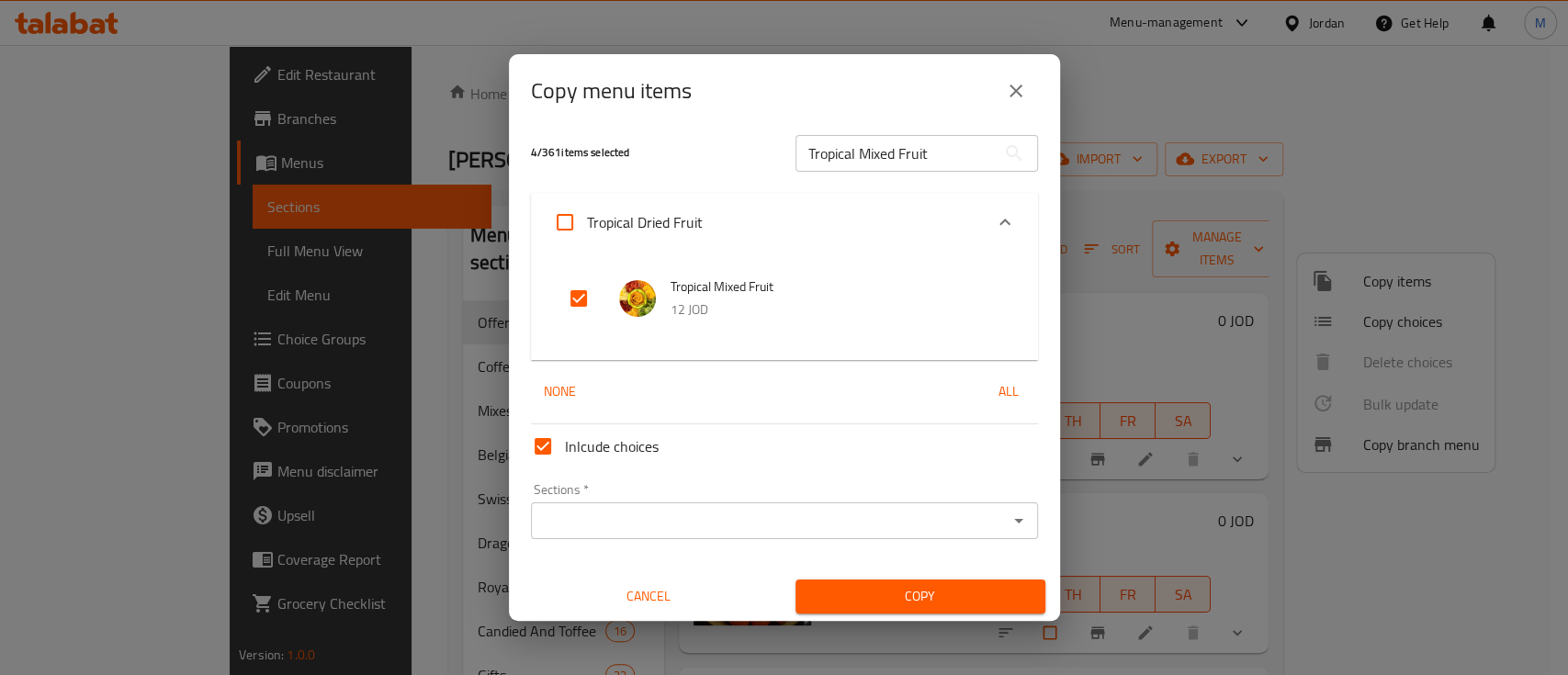
scroll to position [10, 0]
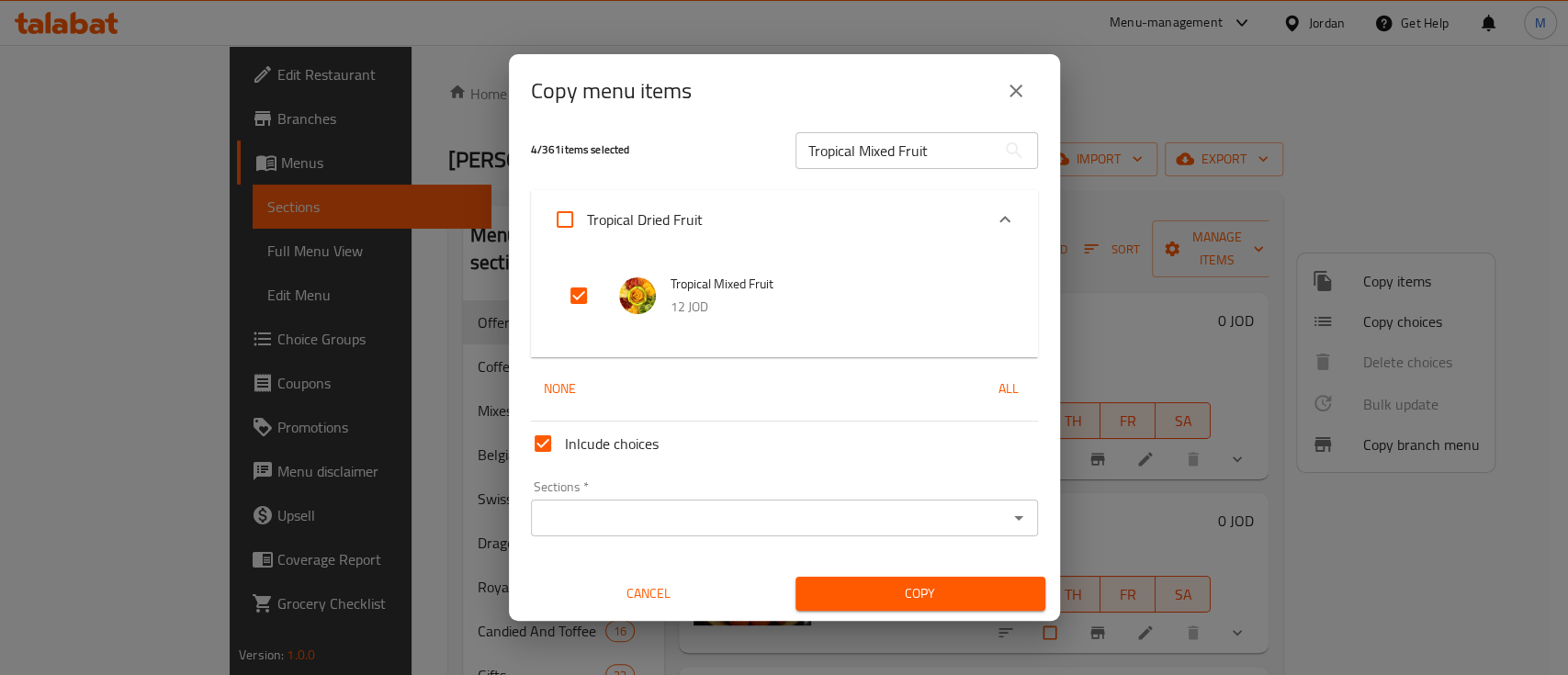
click at [656, 523] on input "Sections   *" at bounding box center [770, 518] width 466 height 26
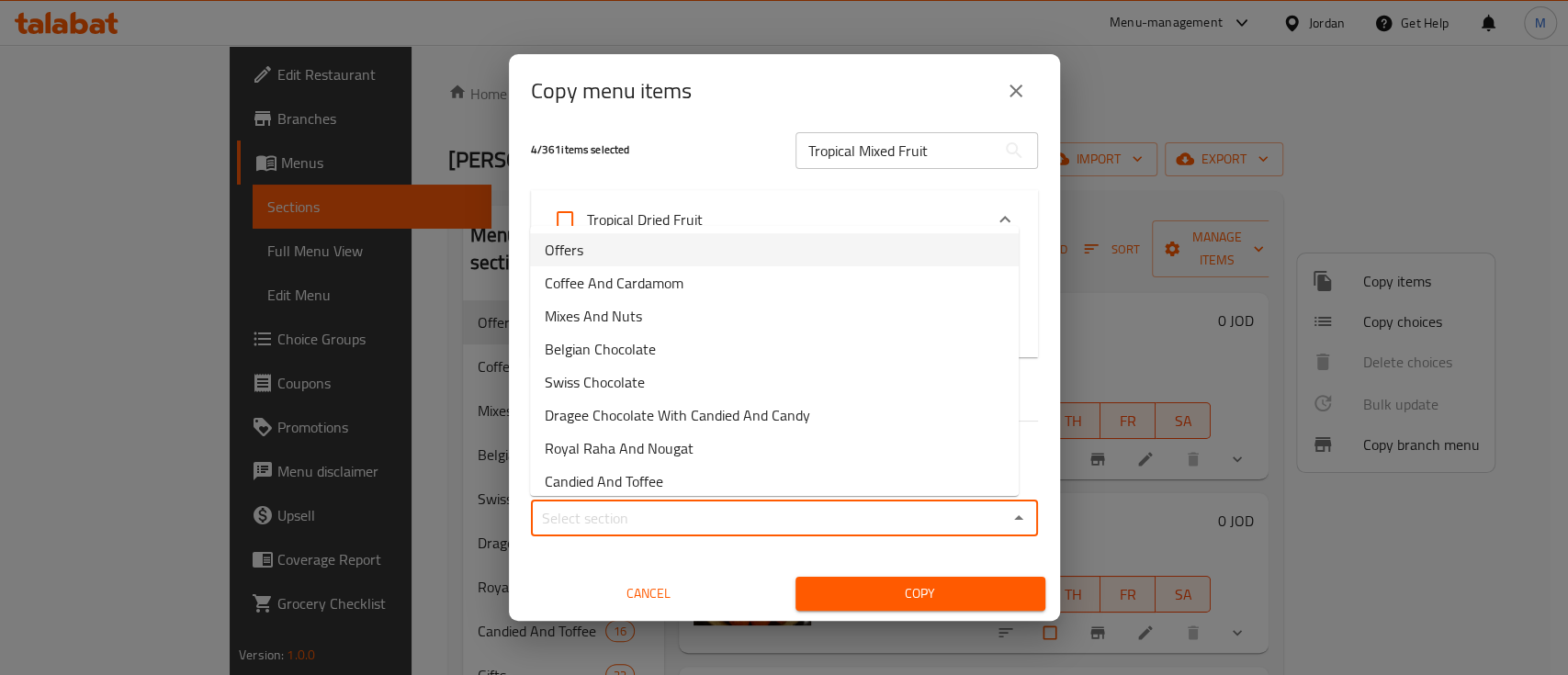
click at [621, 251] on li "Offers" at bounding box center [775, 249] width 488 height 33
type input "Offers"
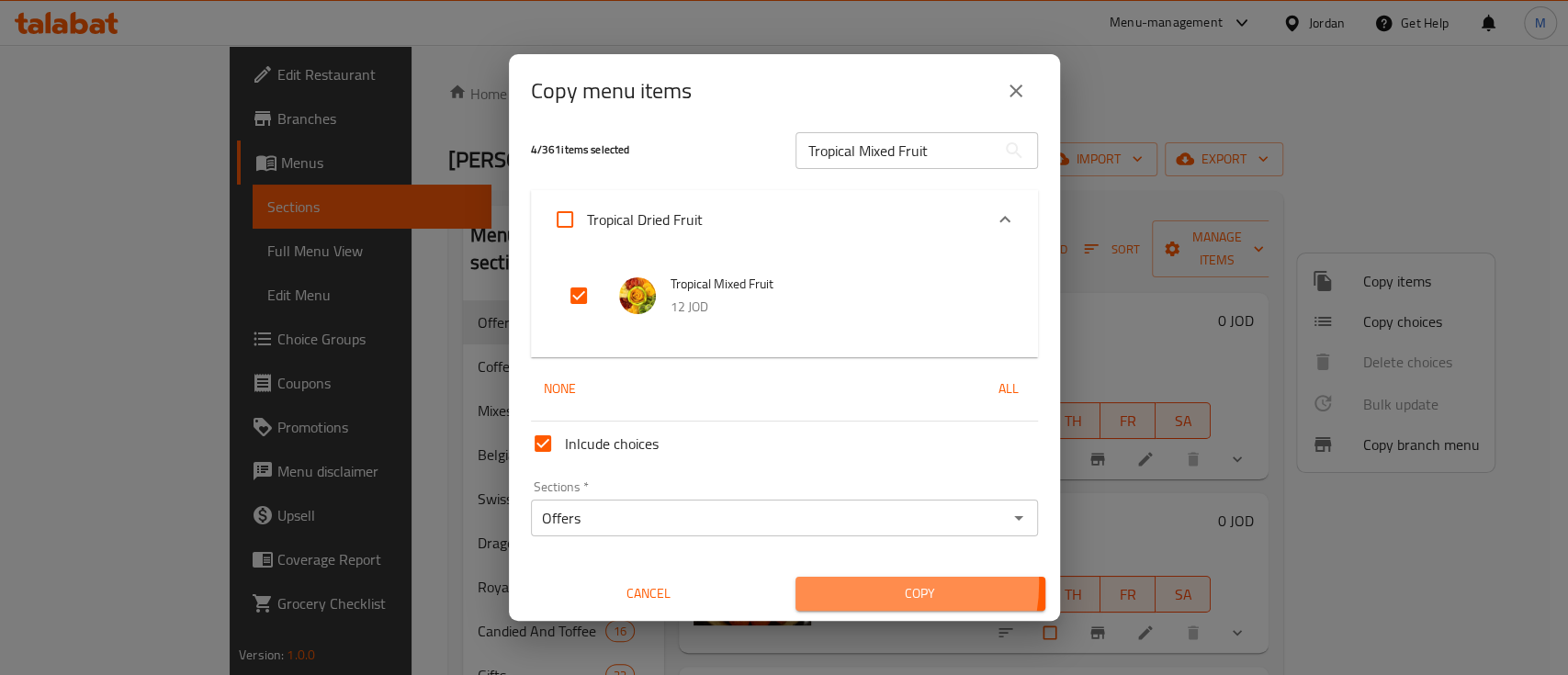
click at [860, 584] on span "Copy" at bounding box center [920, 594] width 221 height 23
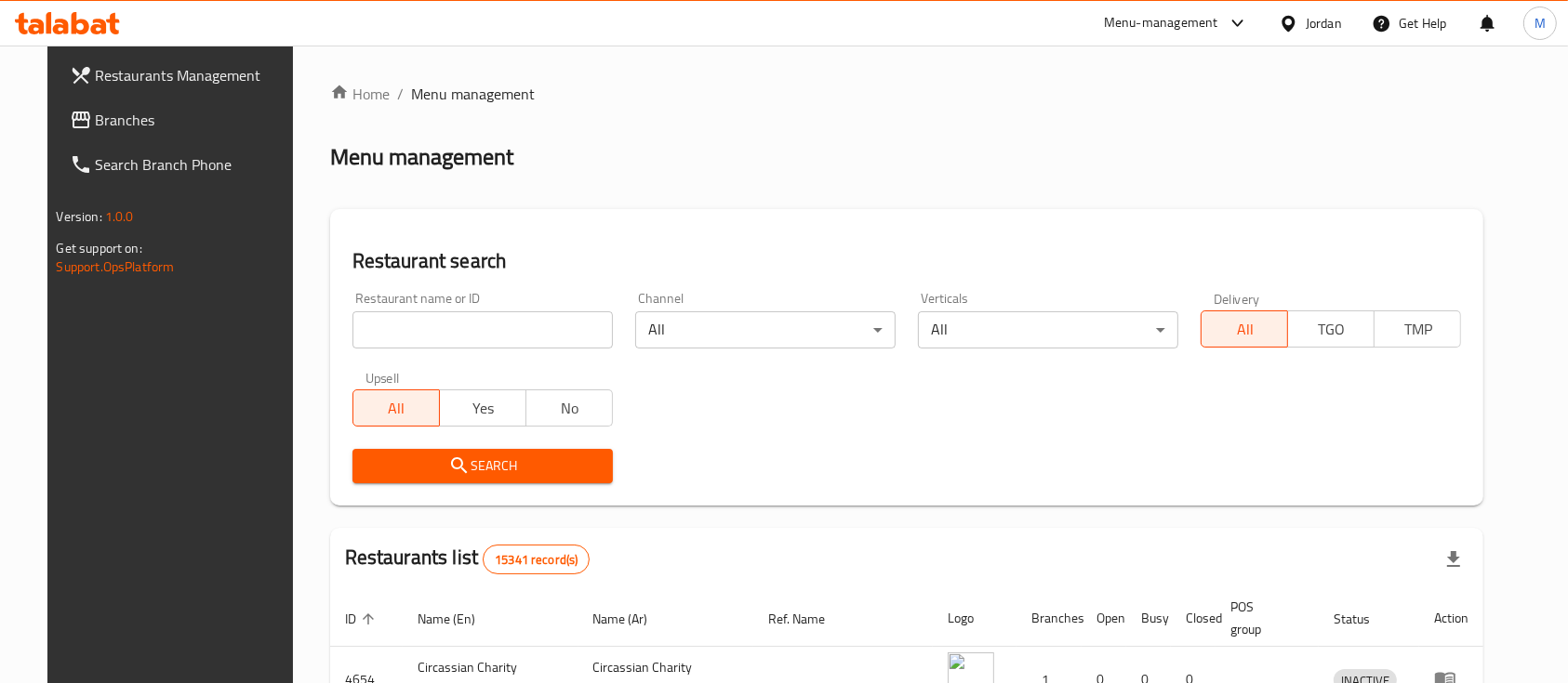
click at [450, 316] on input "search" at bounding box center [483, 329] width 260 height 37
type input "ص"
type input "wesam shaheen roastery"
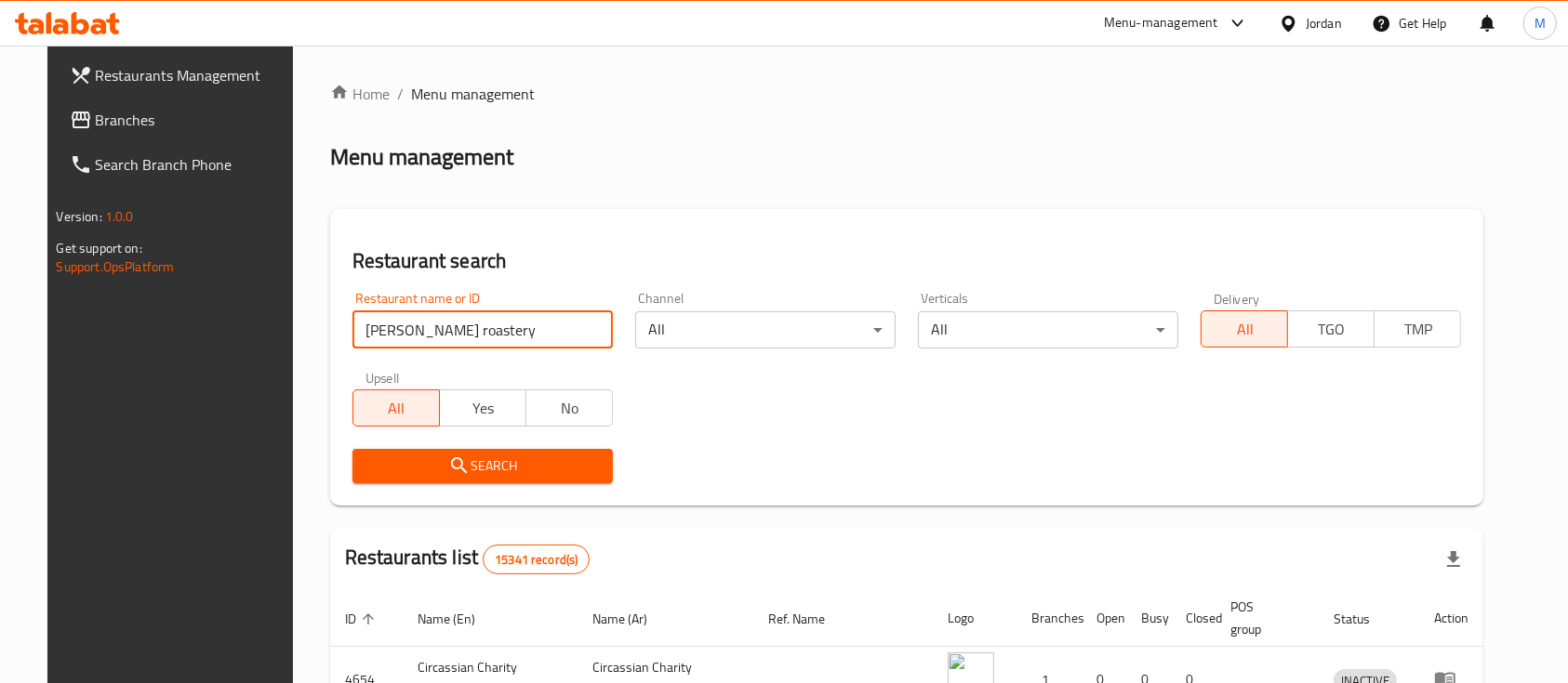
click button "Search" at bounding box center [483, 466] width 260 height 34
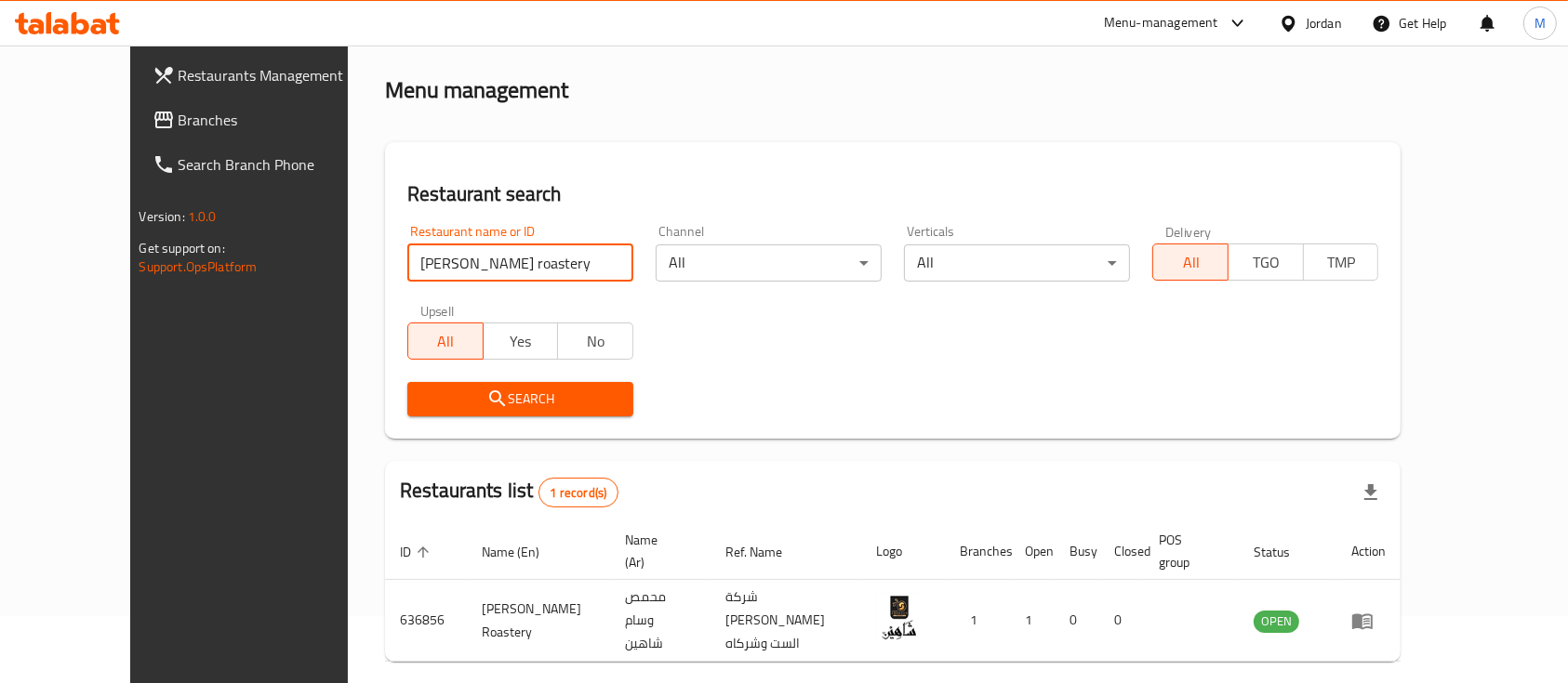
scroll to position [108, 0]
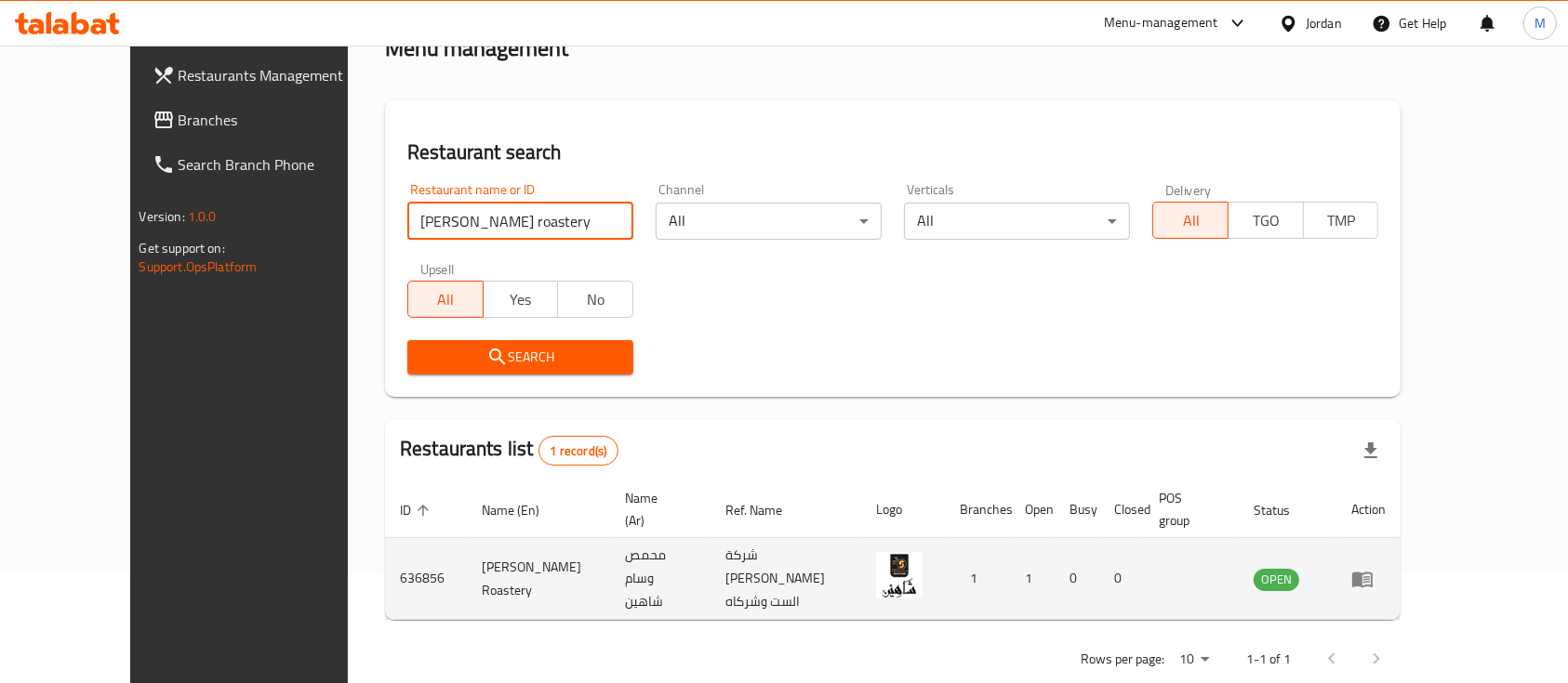
click at [1374, 568] on icon "enhanced table" at bounding box center [1362, 579] width 23 height 23
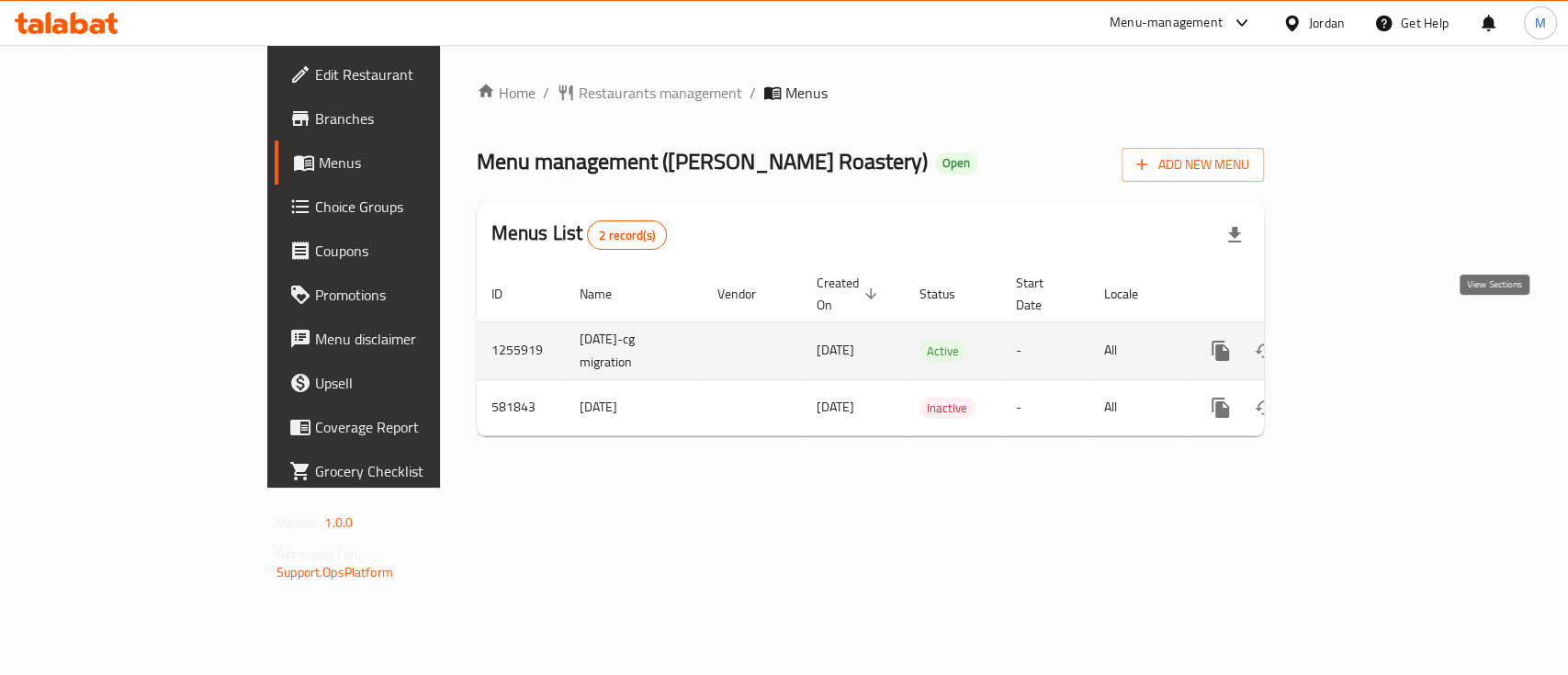
click at [1375, 345] on link "enhanced table" at bounding box center [1353, 351] width 44 height 44
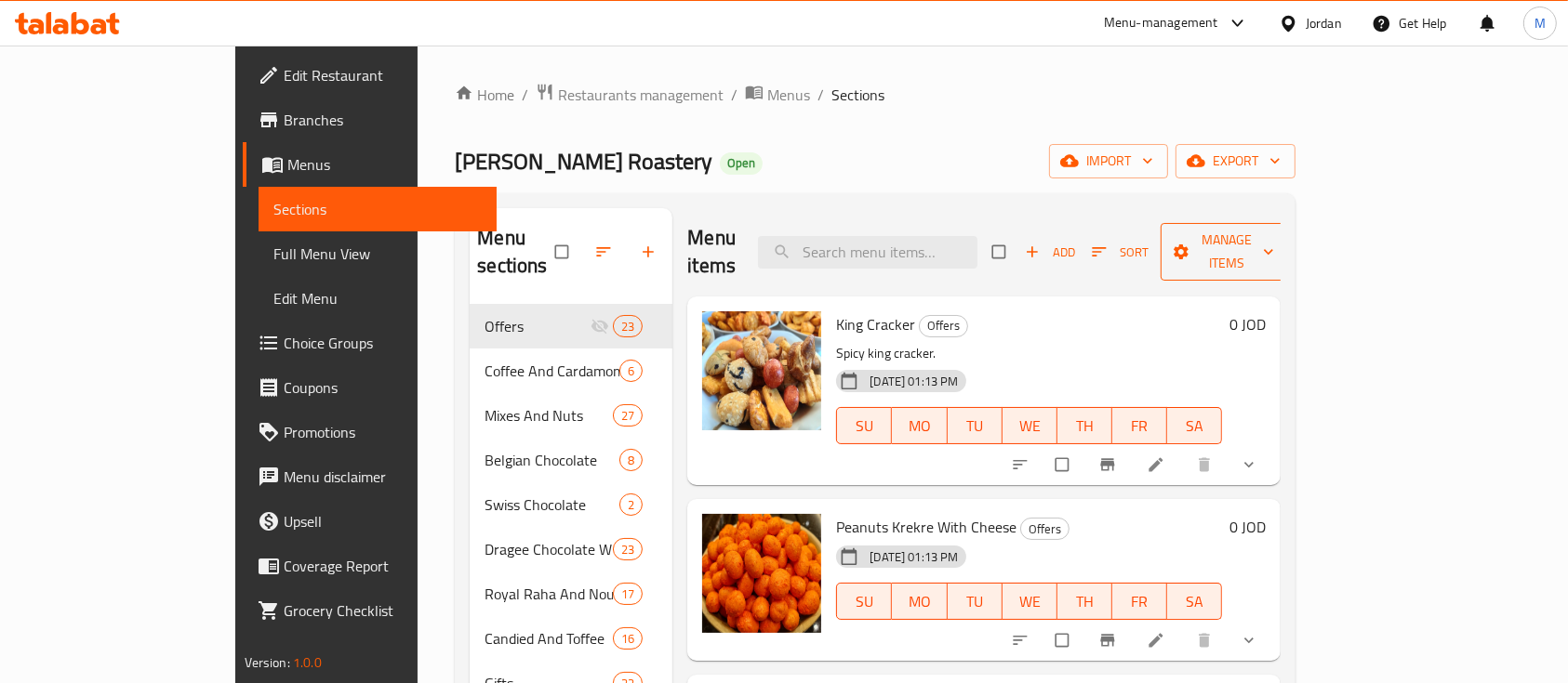
click at [1277, 247] on span "Manage items" at bounding box center [1226, 251] width 102 height 46
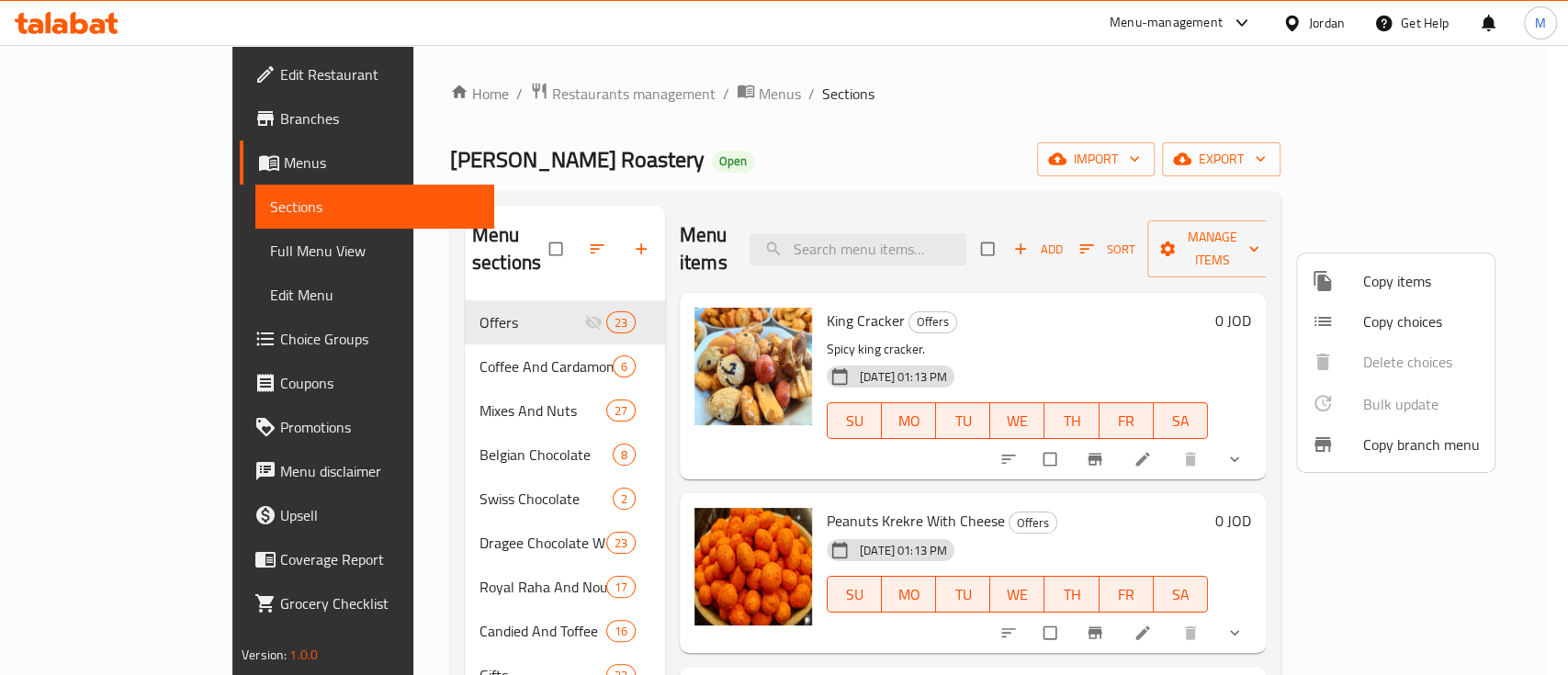
click at [1398, 291] on span "Copy items" at bounding box center [1422, 282] width 117 height 22
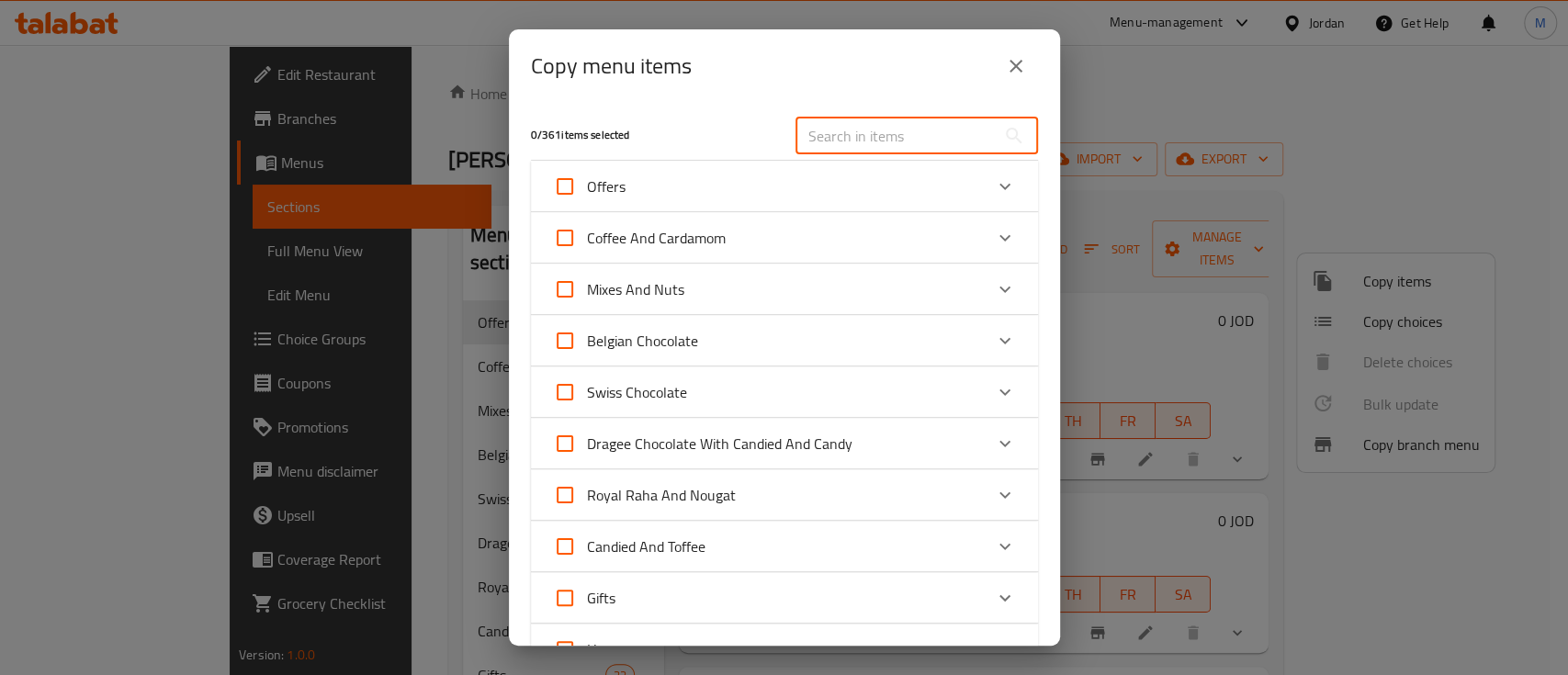
click at [857, 153] on input "text" at bounding box center [896, 135] width 200 height 36
paste input "Super Mix With Seeds"
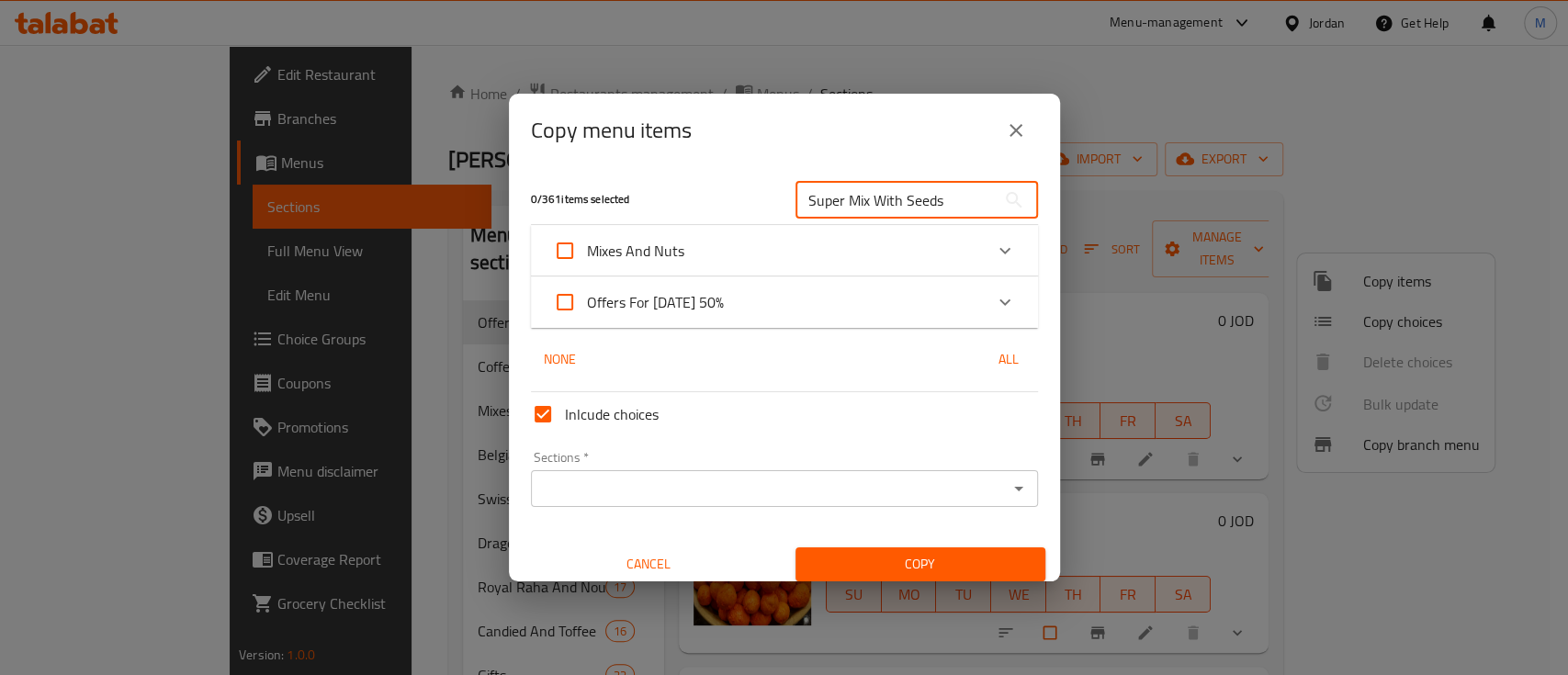
type input "Super Mix With Seeds"
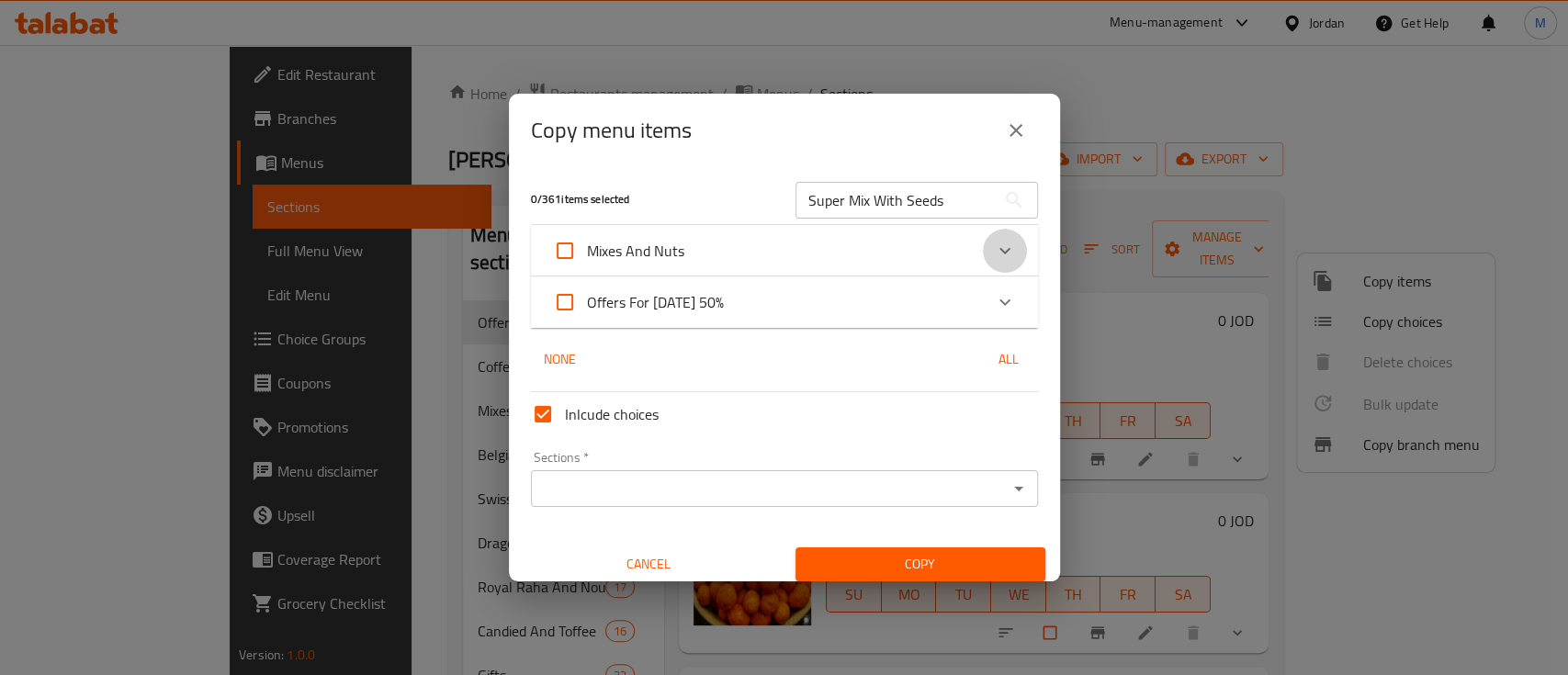
click at [994, 248] on icon "Expand" at bounding box center [1005, 251] width 22 height 22
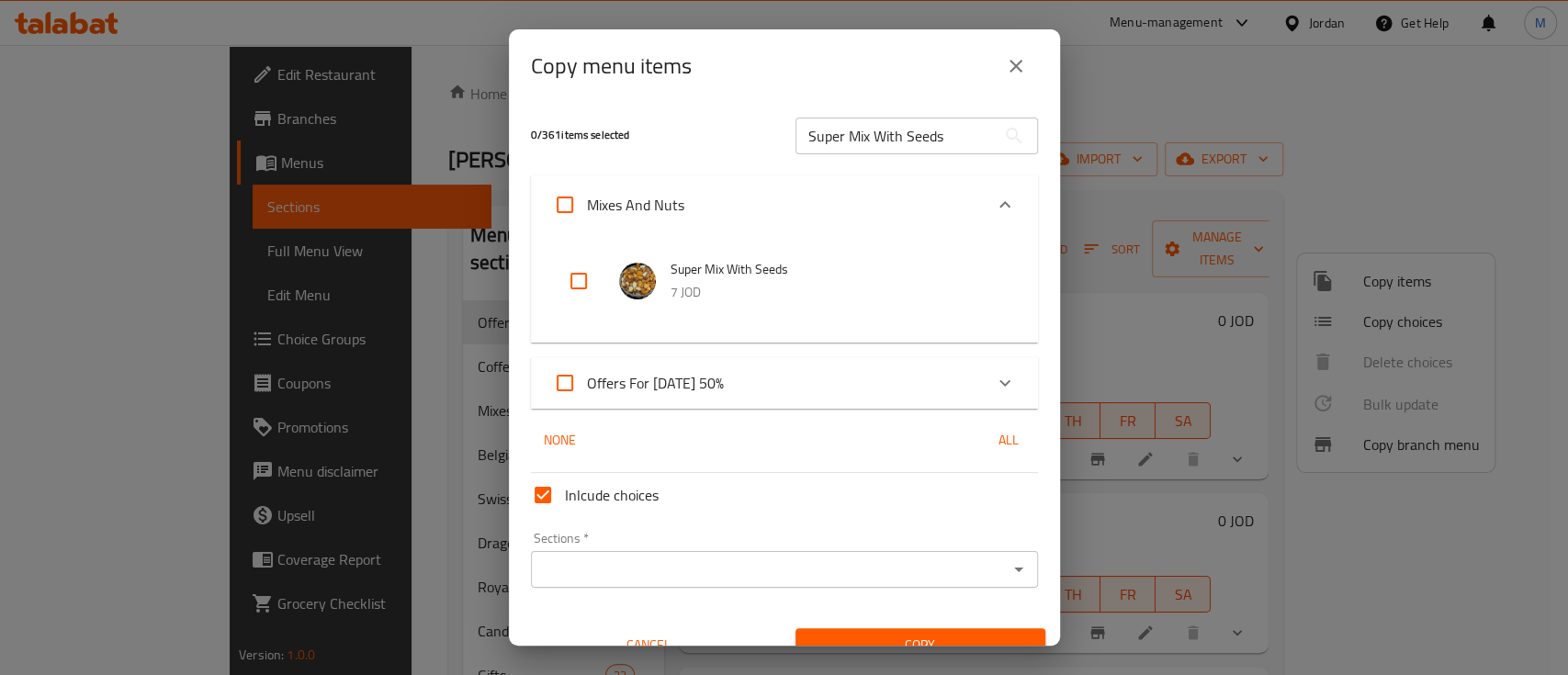
click at [574, 278] on input "checkbox" at bounding box center [578, 281] width 44 height 44
checkbox input "true"
click at [994, 201] on icon "Expand" at bounding box center [1005, 205] width 22 height 22
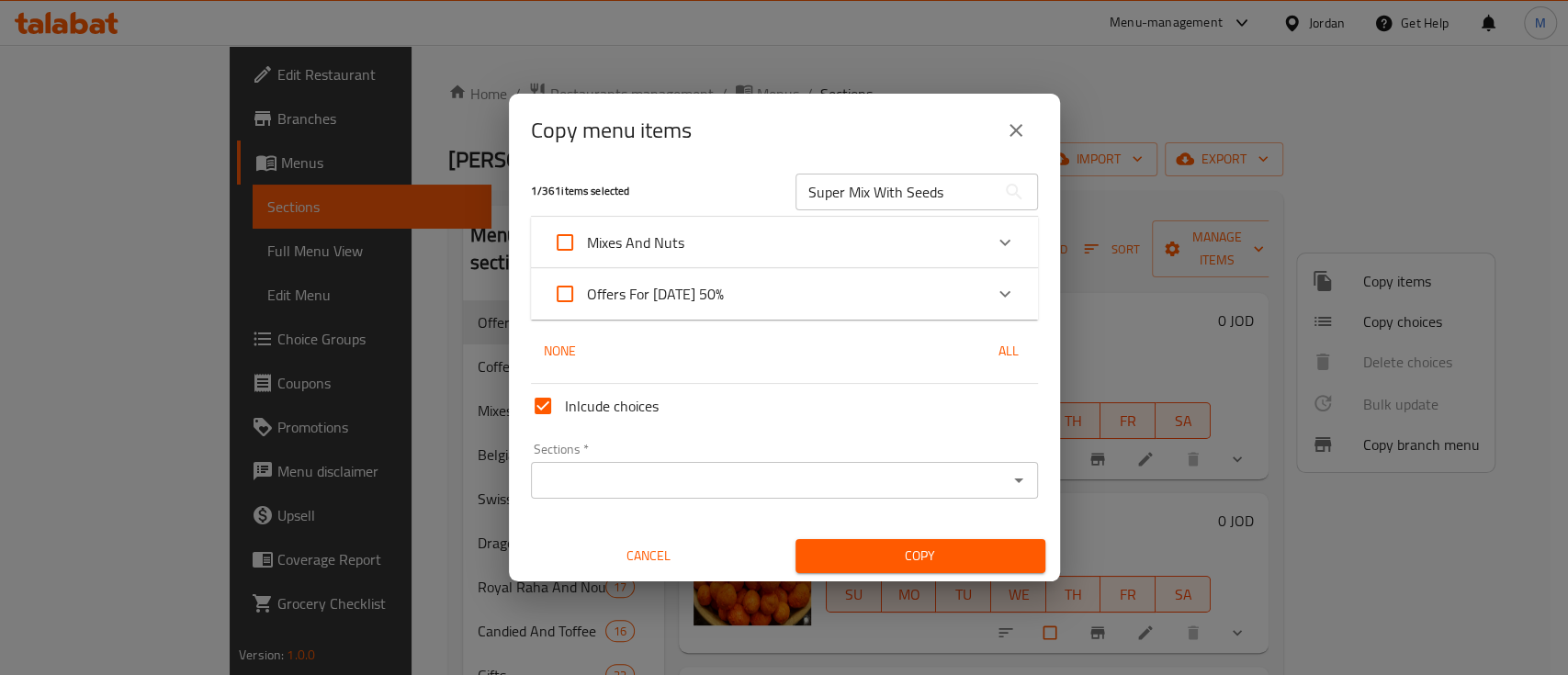
scroll to position [10, 0]
click at [657, 489] on input "Sections   *" at bounding box center [770, 479] width 466 height 26
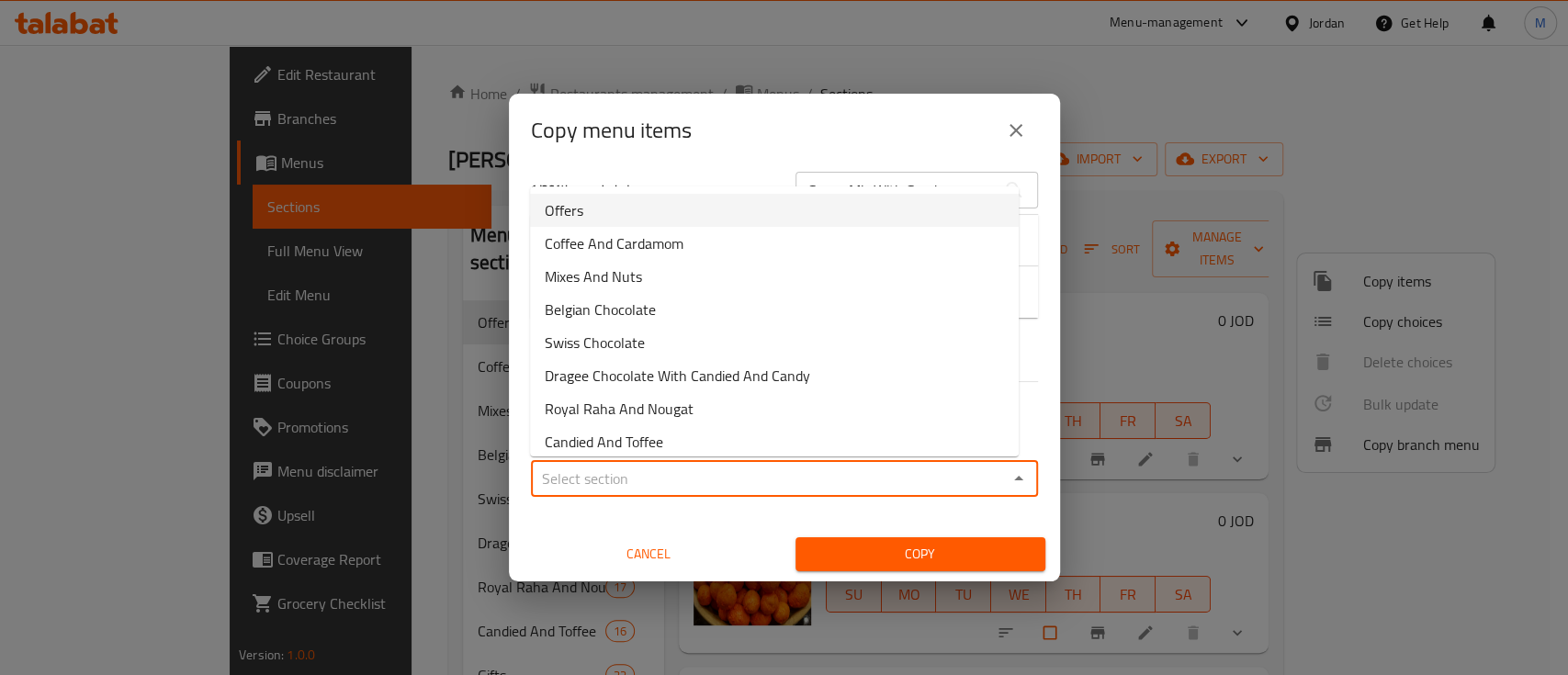
click at [581, 205] on span "Offers" at bounding box center [563, 211] width 38 height 22
type input "Offers"
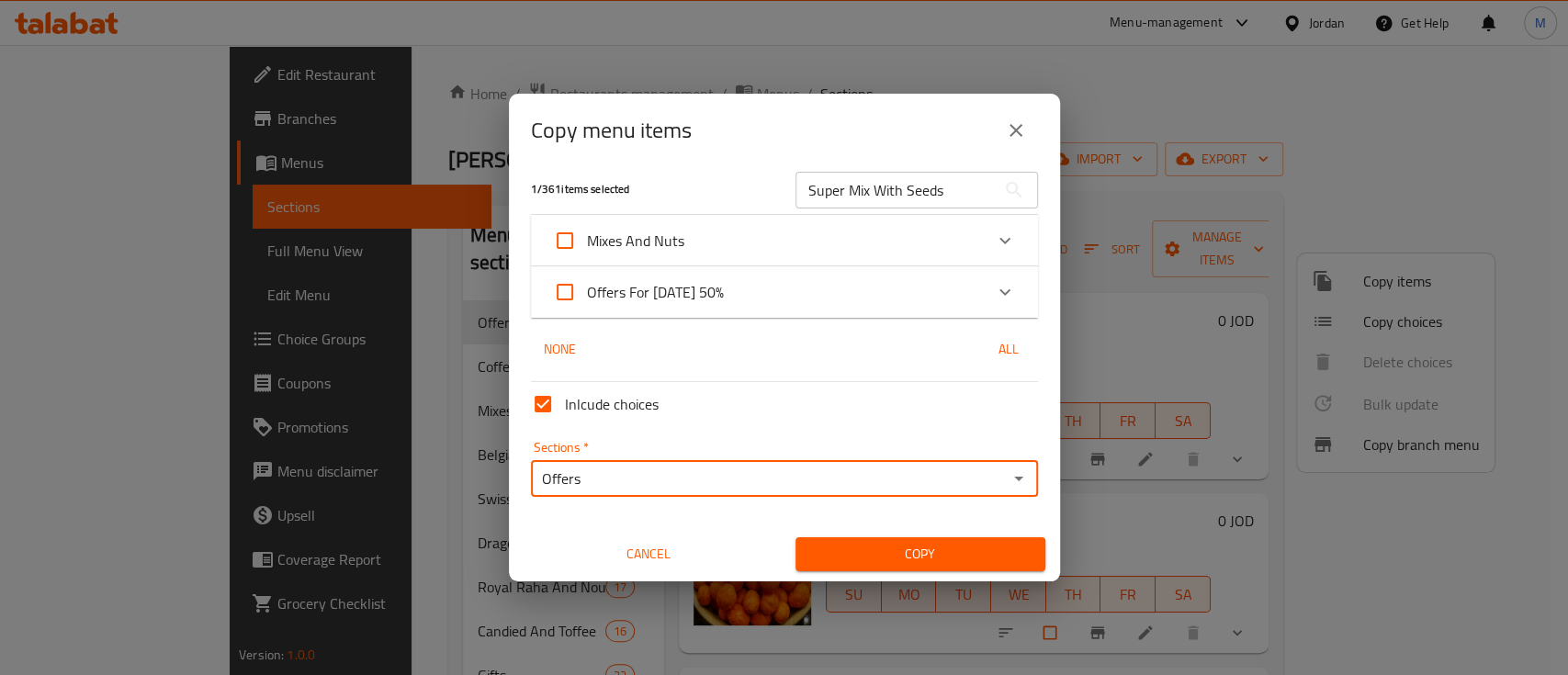
click at [913, 548] on span "Copy" at bounding box center [920, 555] width 221 height 23
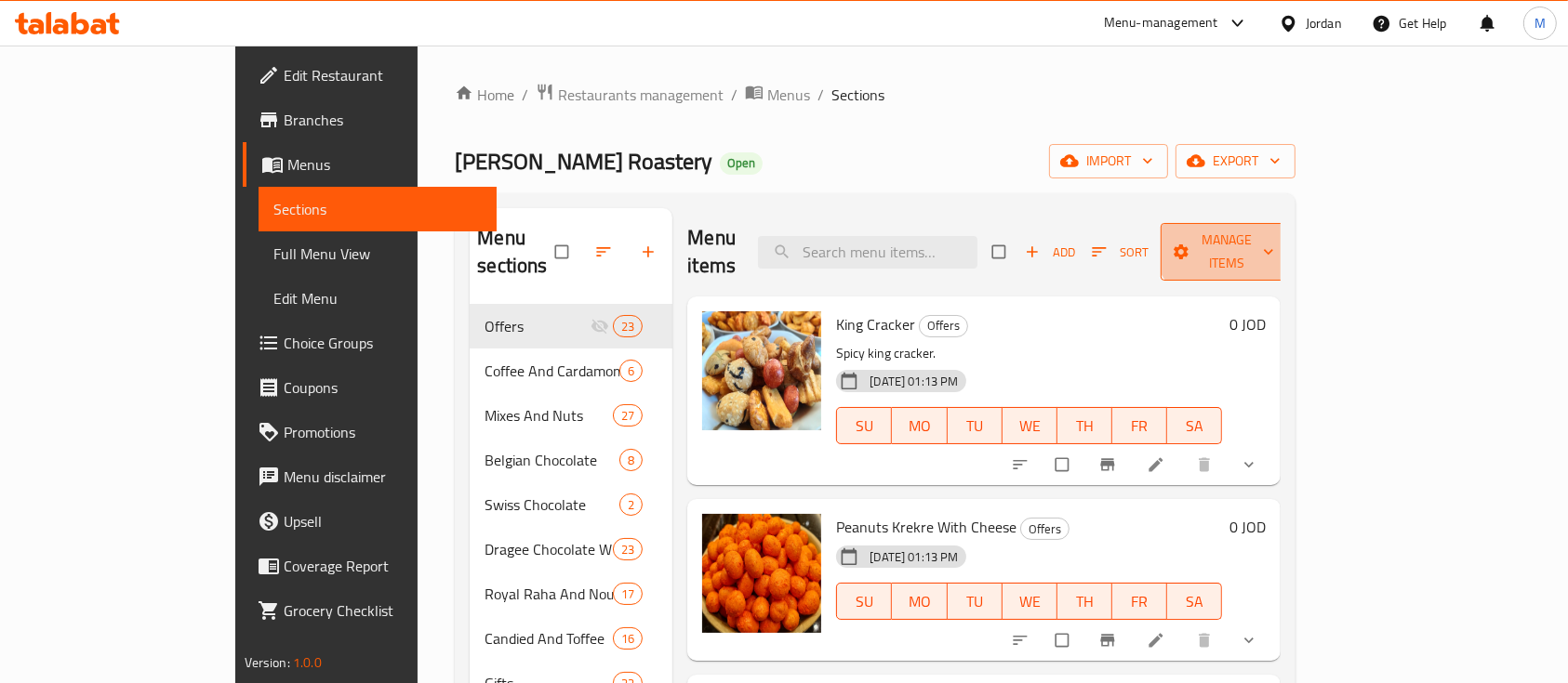
click at [1277, 228] on span "Manage items" at bounding box center [1226, 251] width 102 height 46
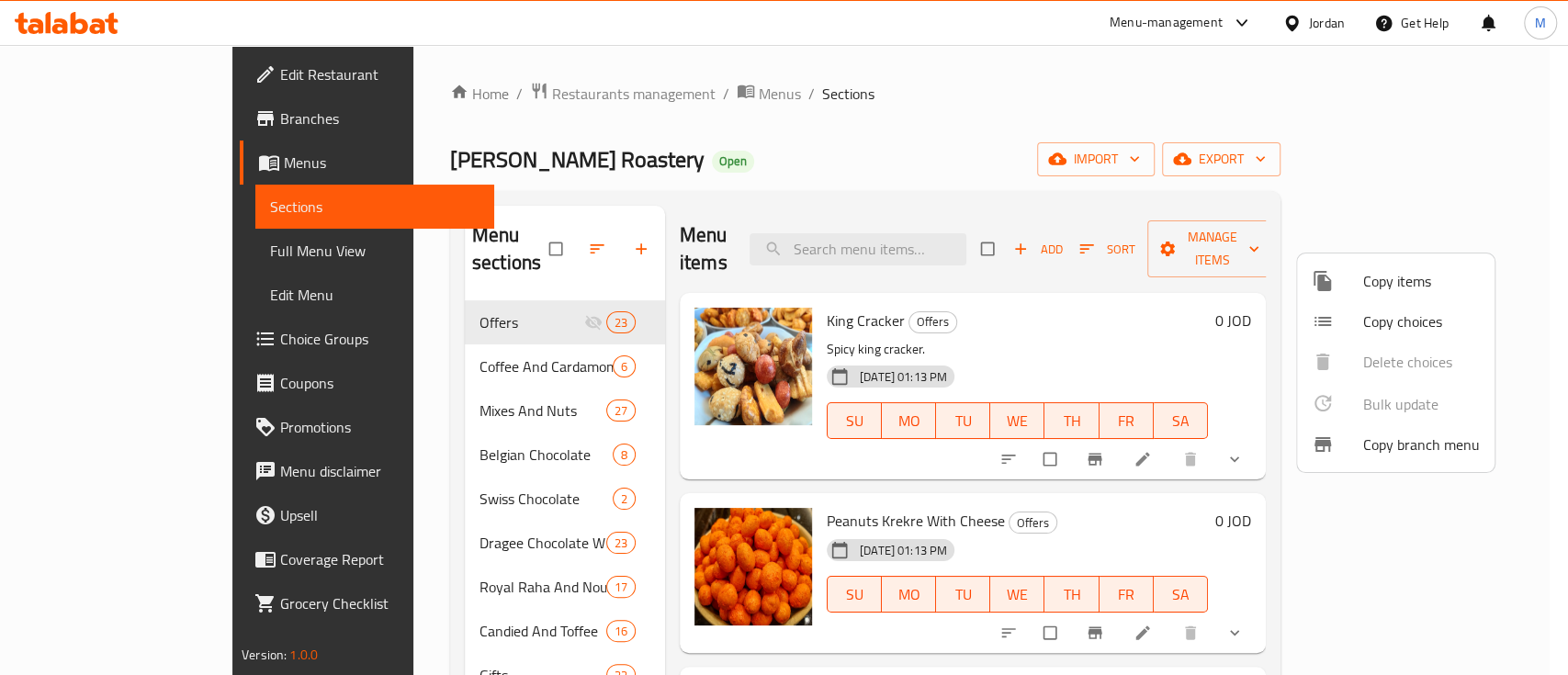
click at [1402, 285] on span "Copy items" at bounding box center [1422, 282] width 117 height 22
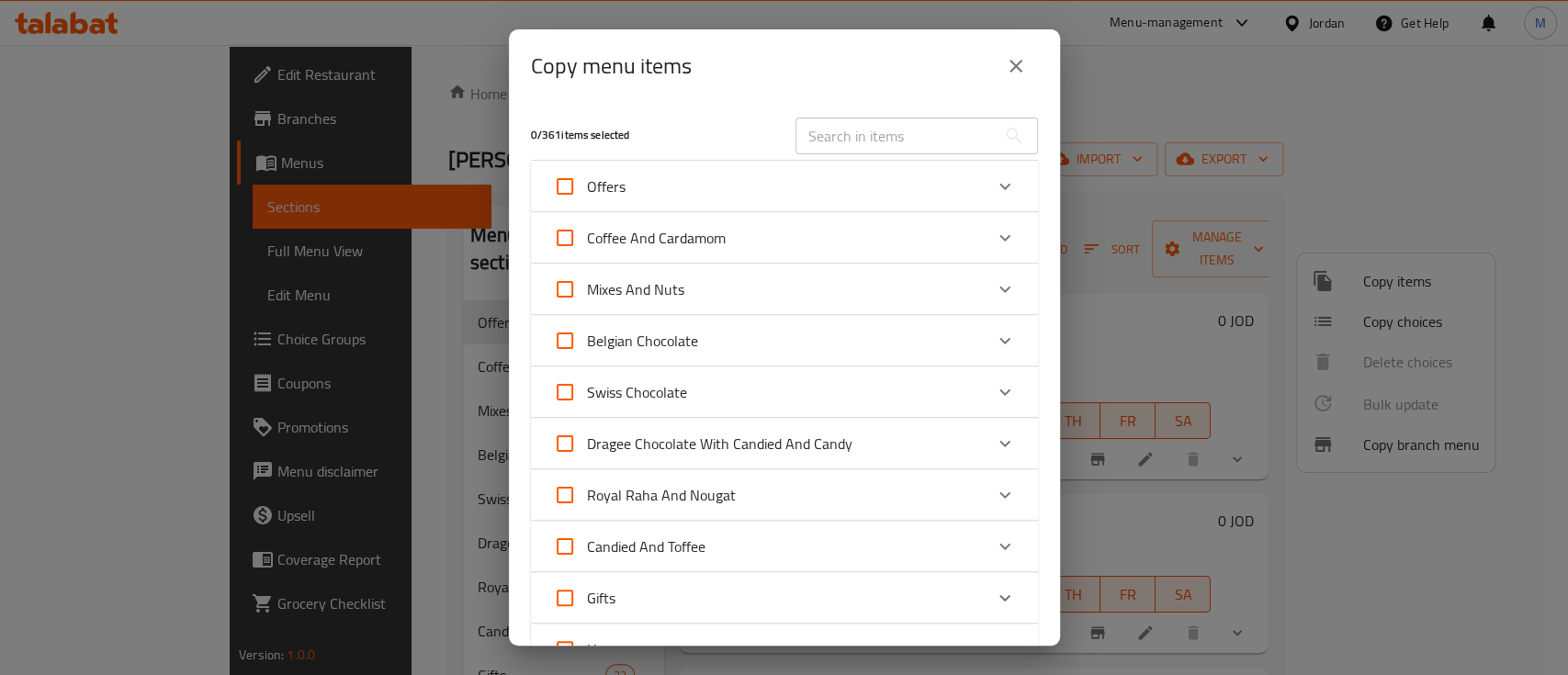
click at [847, 128] on input "text" at bounding box center [896, 135] width 200 height 36
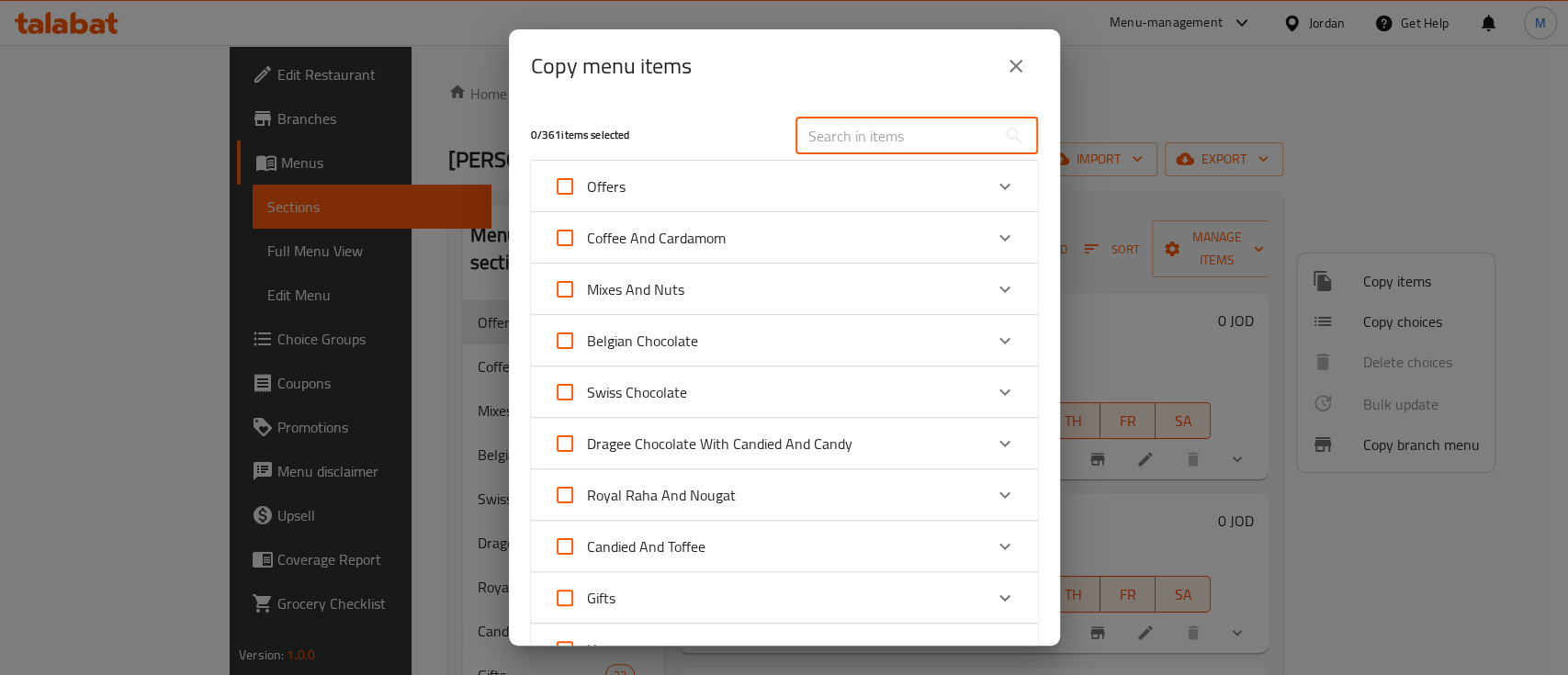
paste input "Super Mix With Seeds"
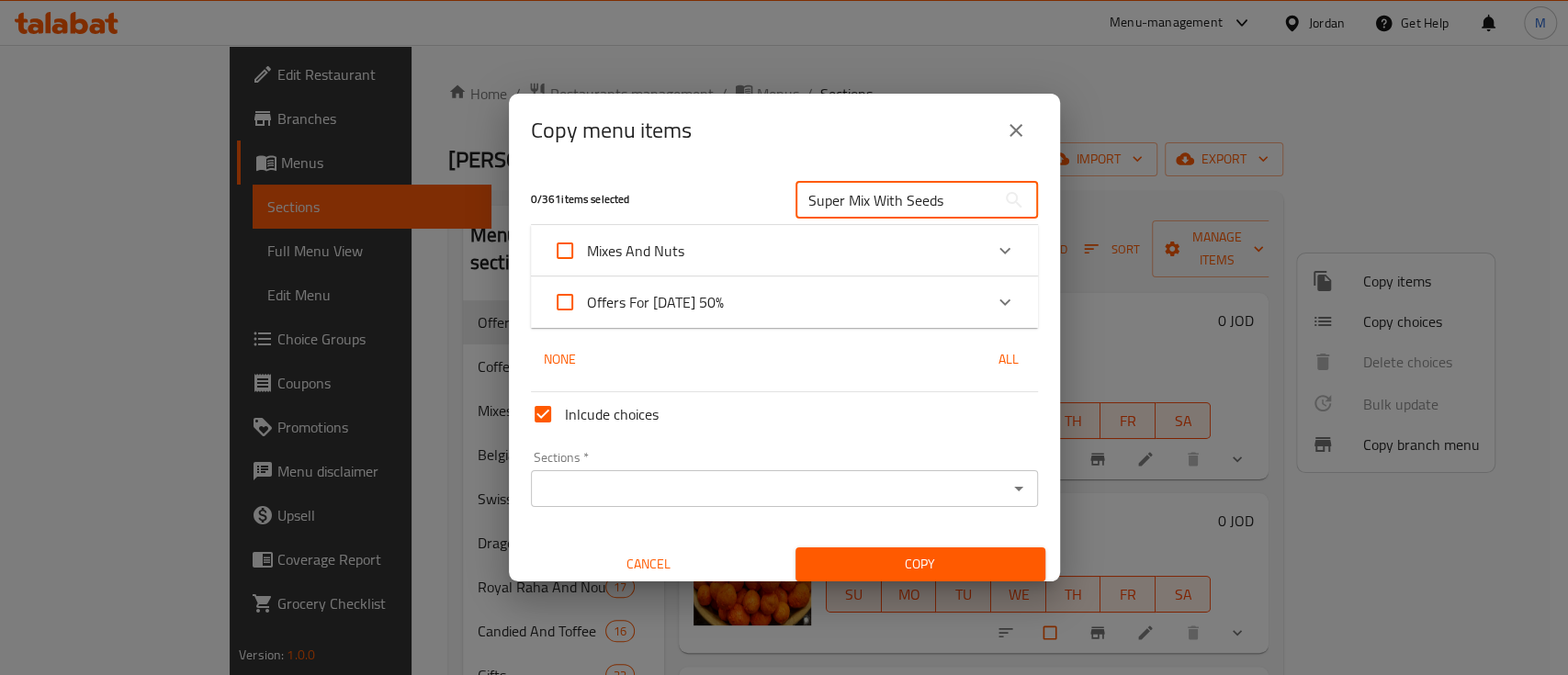
type input "Super Mix With Seeds"
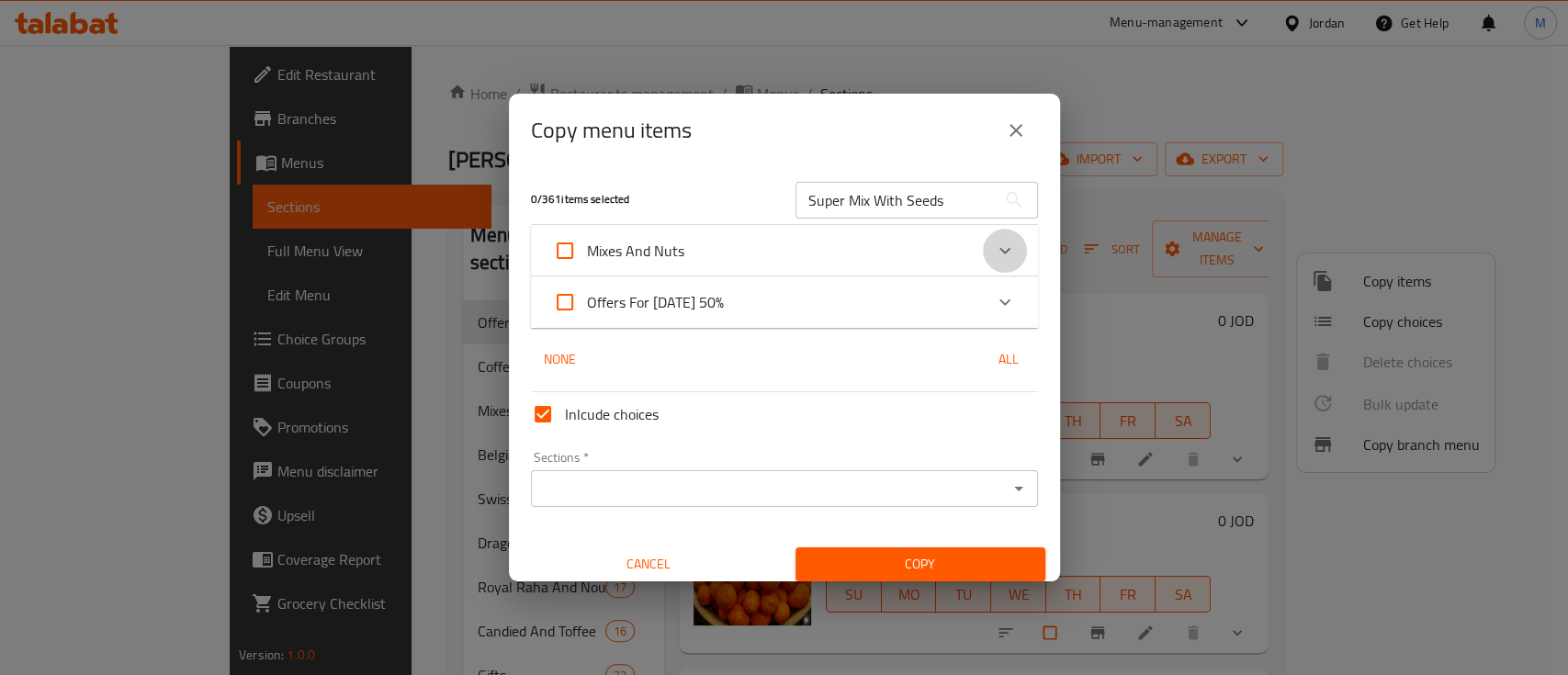
click at [994, 258] on icon "Expand" at bounding box center [1005, 251] width 22 height 22
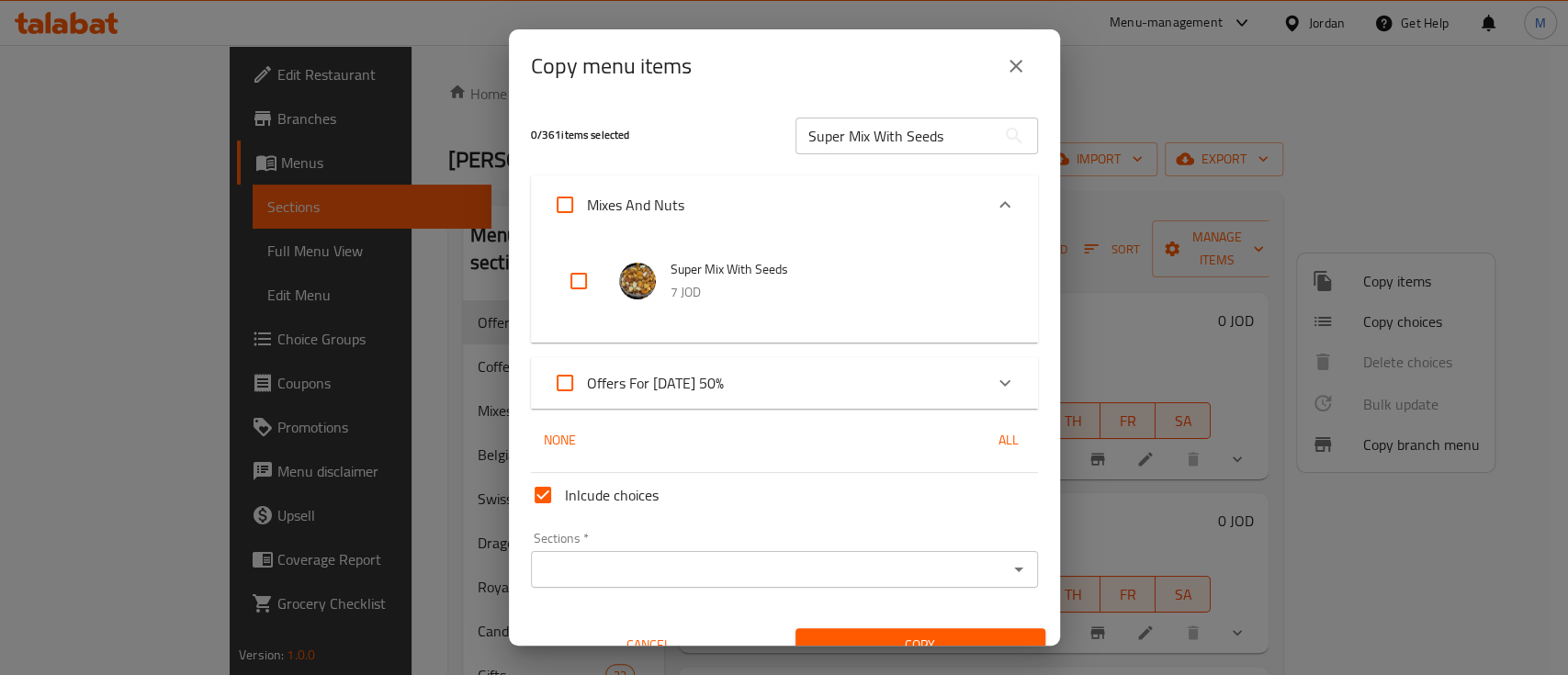
click at [581, 273] on input "checkbox" at bounding box center [578, 281] width 44 height 44
checkbox input "true"
click at [999, 202] on icon "Expand" at bounding box center [1005, 204] width 11 height 7
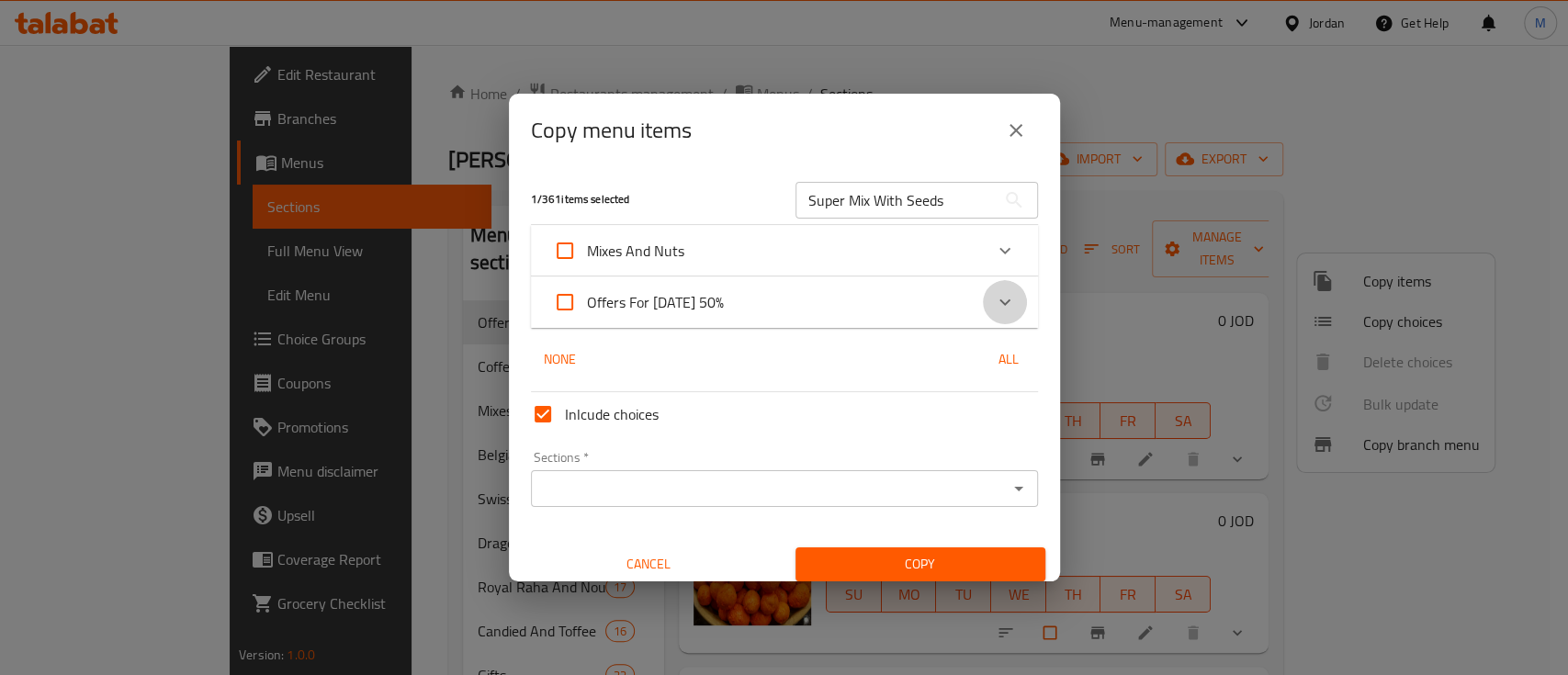
drag, startPoint x: 992, startPoint y: 301, endPoint x: 935, endPoint y: 316, distance: 58.9
click at [994, 301] on icon "Expand" at bounding box center [1005, 302] width 22 height 22
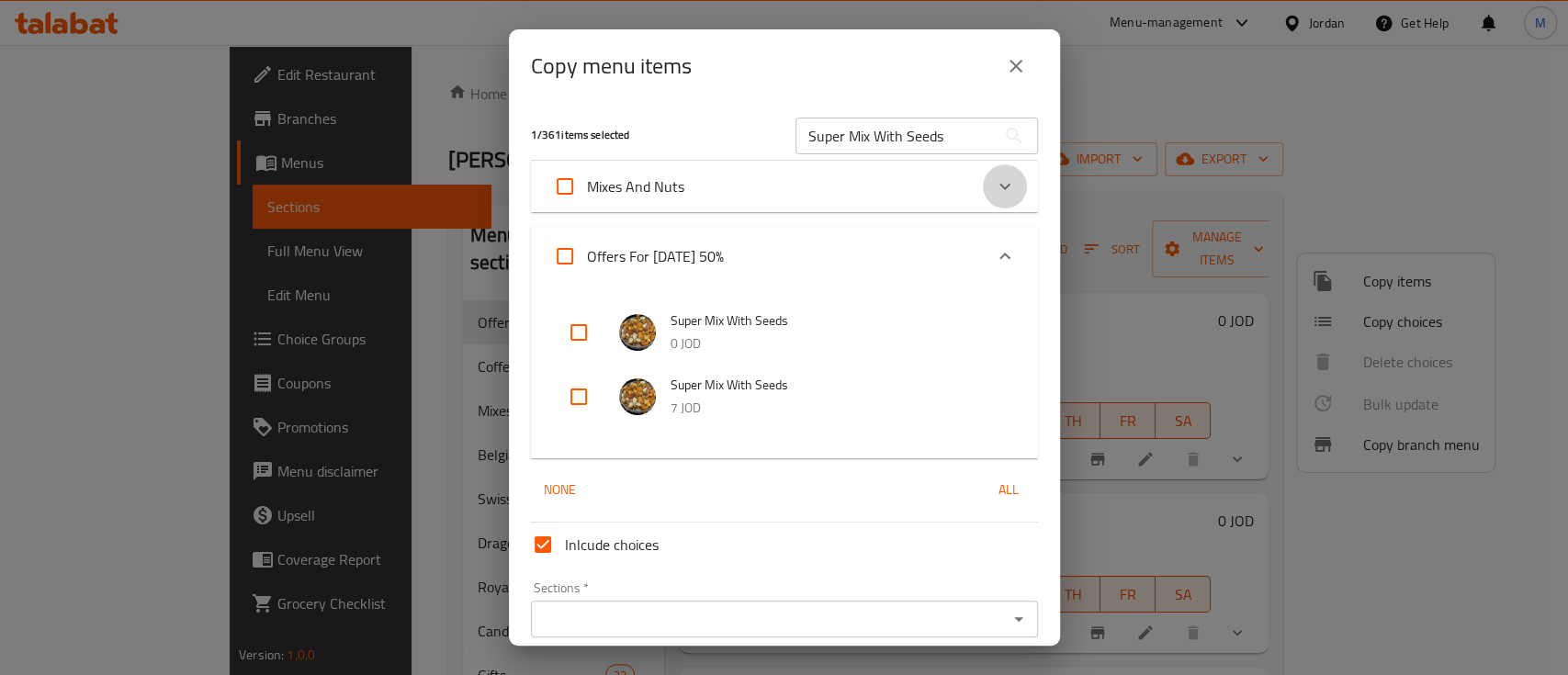
click at [994, 179] on icon "Expand" at bounding box center [1005, 186] width 22 height 22
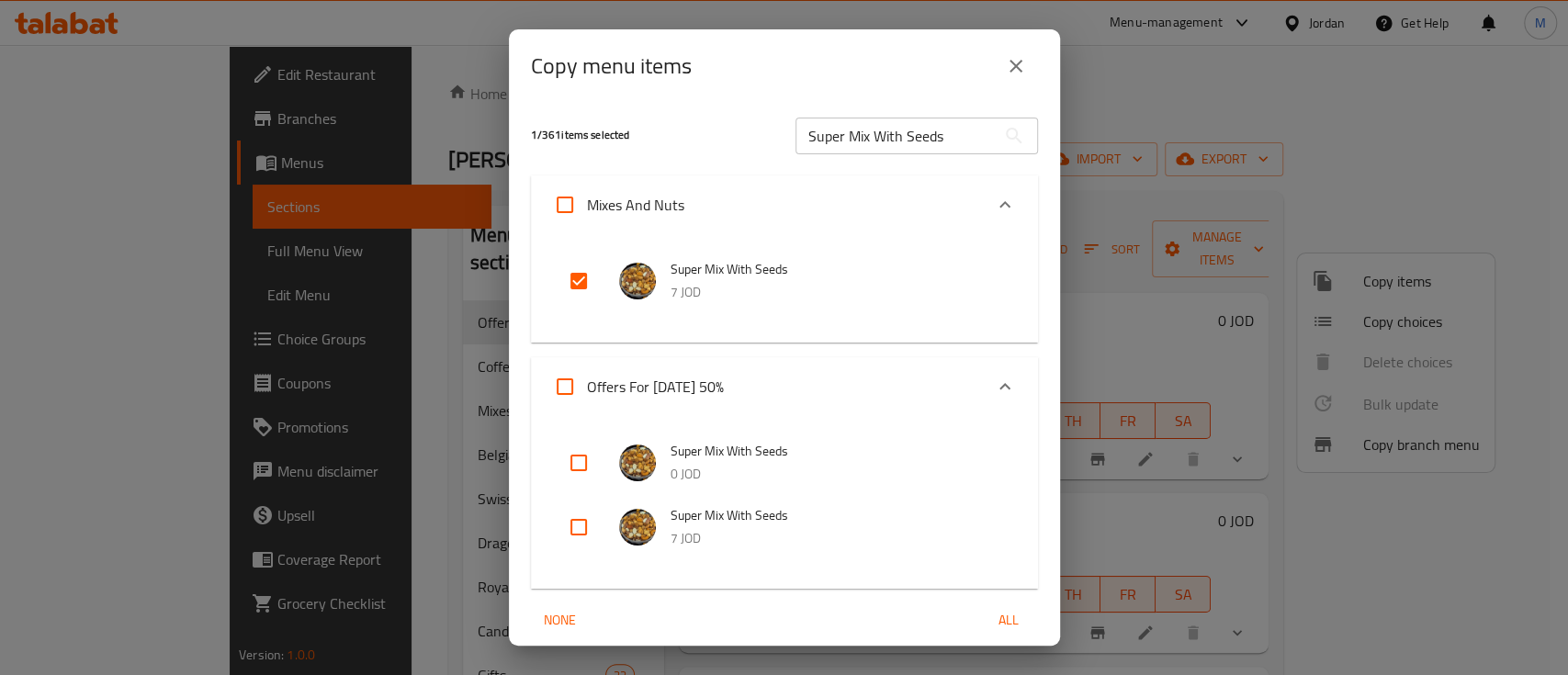
click at [580, 530] on input "checkbox" at bounding box center [578, 527] width 44 height 44
checkbox input "true"
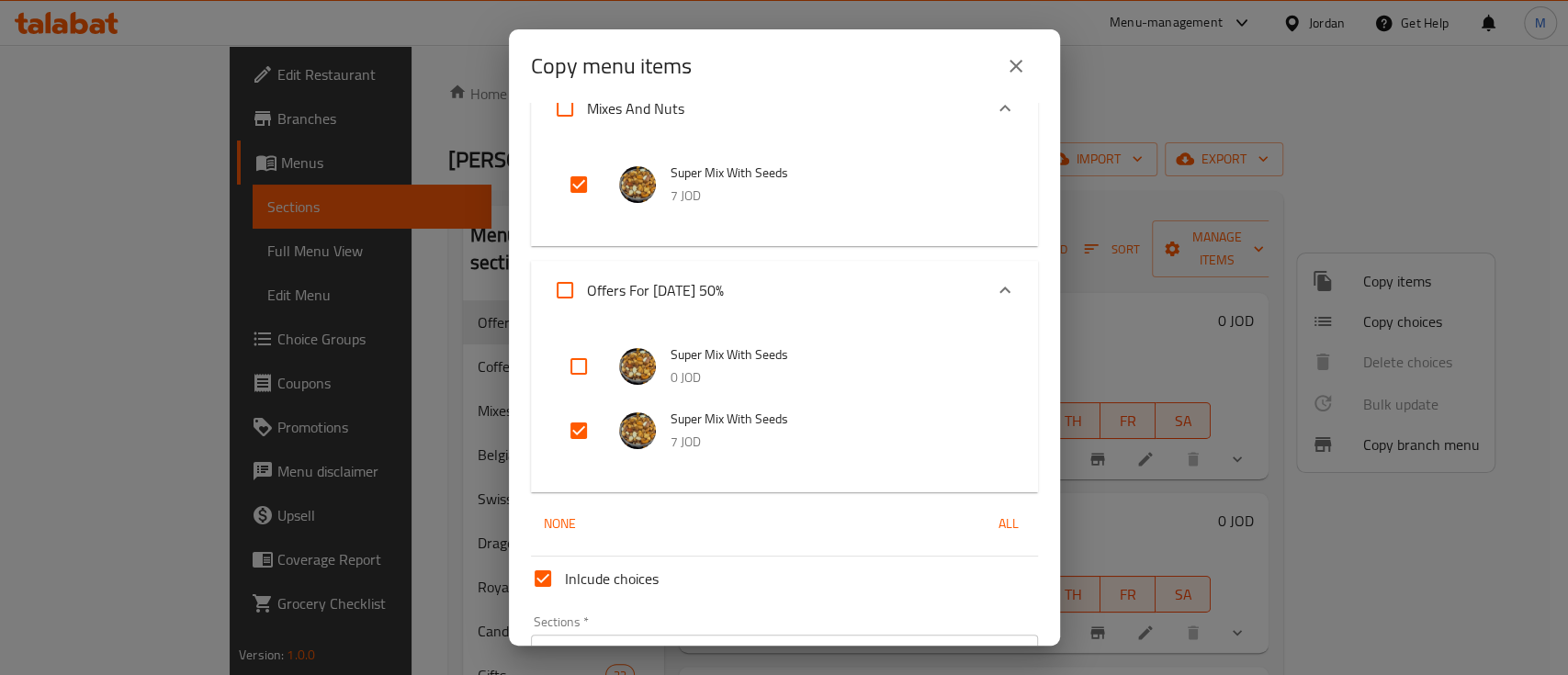
scroll to position [207, 0]
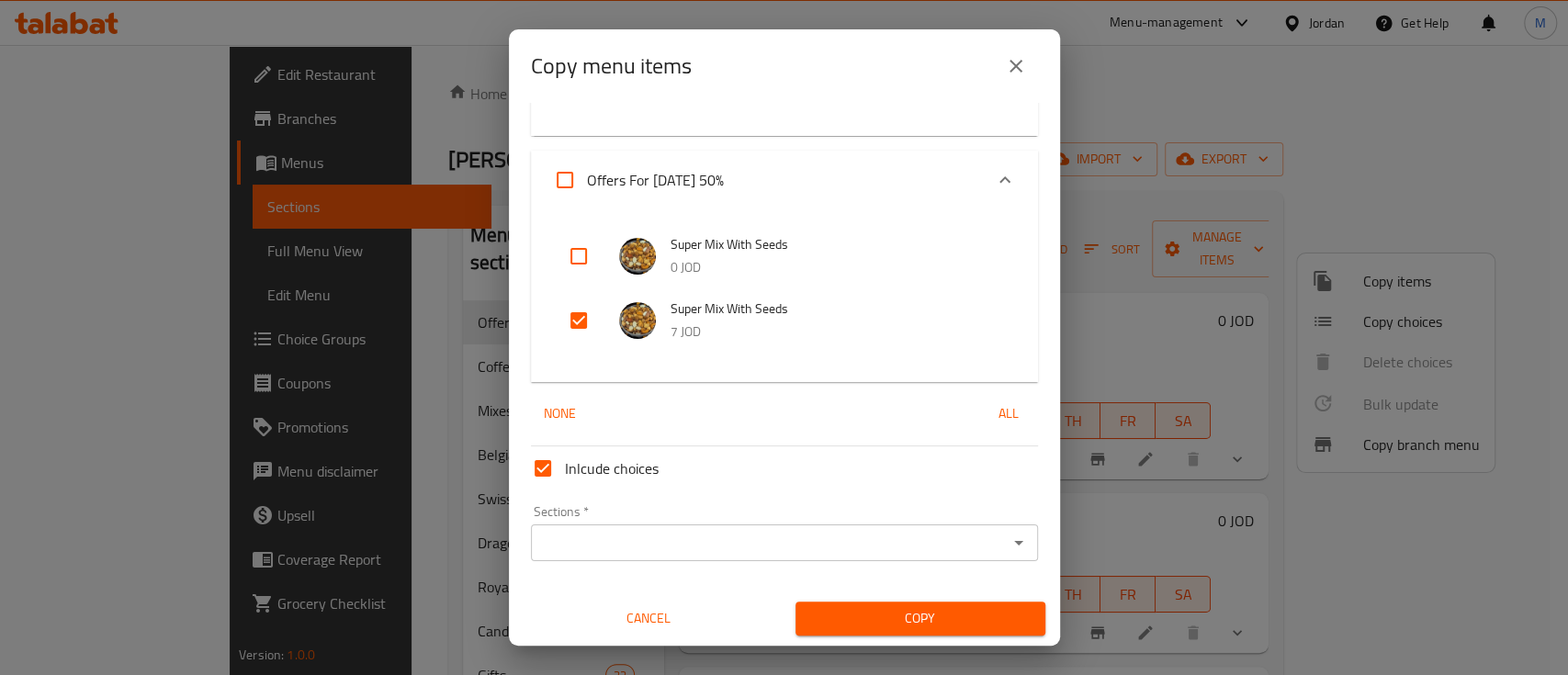
click at [701, 535] on input "Sections   *" at bounding box center [770, 544] width 466 height 26
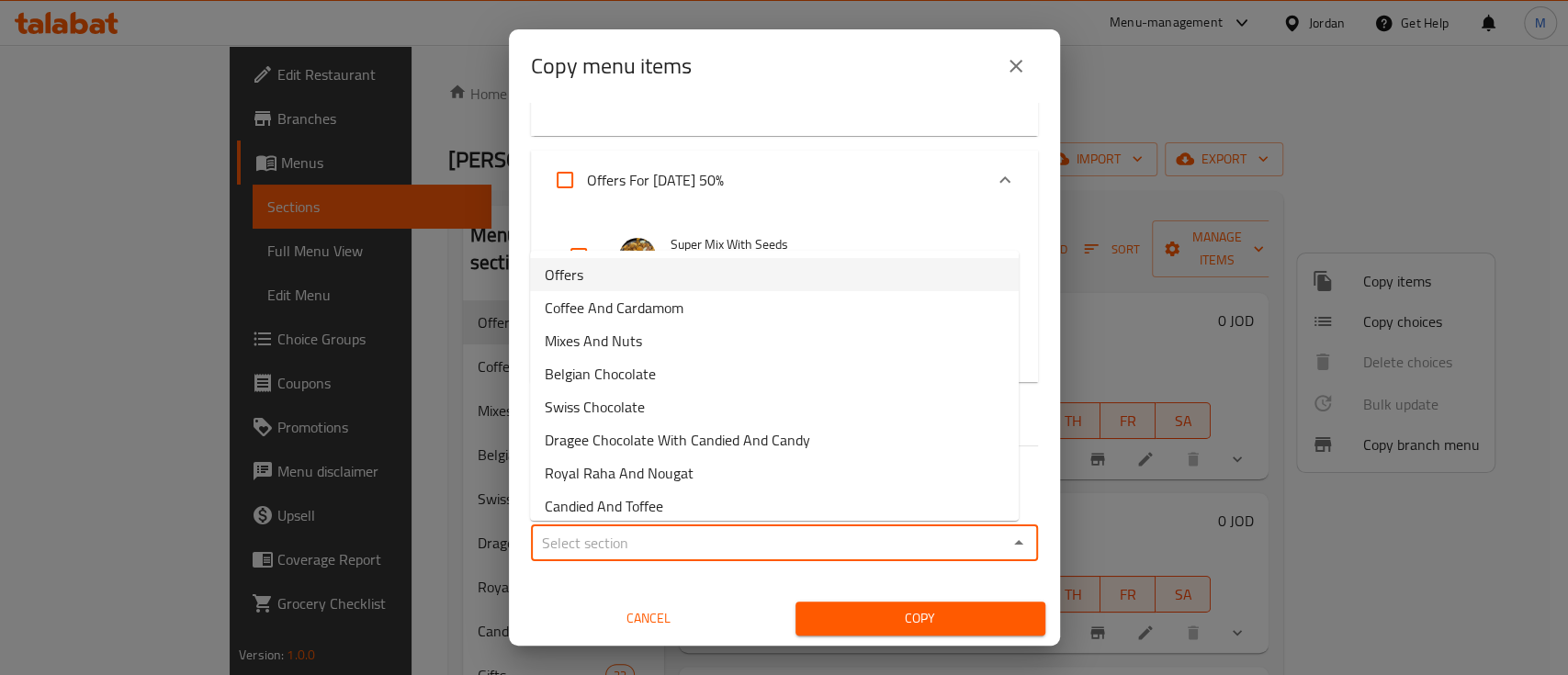
click at [664, 273] on li "Offers" at bounding box center [775, 274] width 488 height 33
type input "Offers"
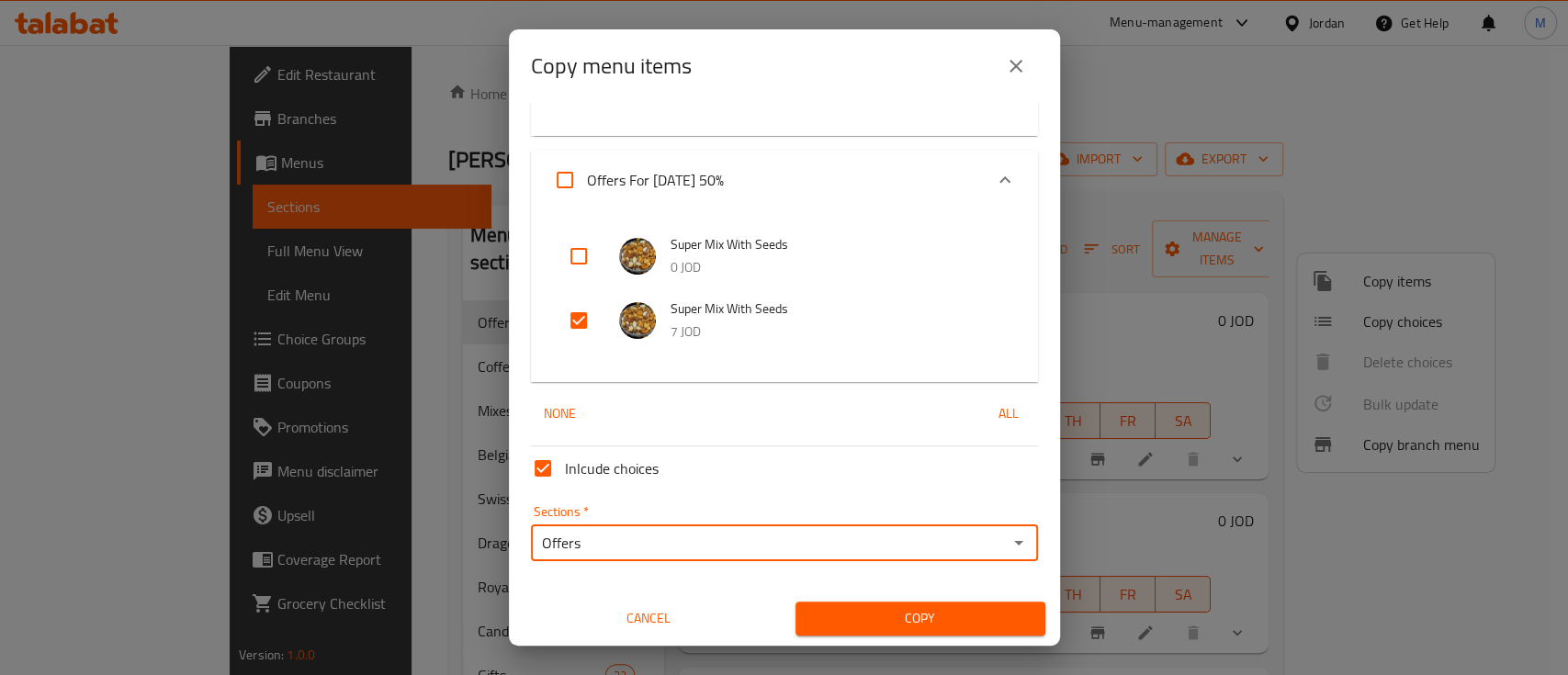
click at [901, 616] on span "Copy" at bounding box center [920, 619] width 221 height 23
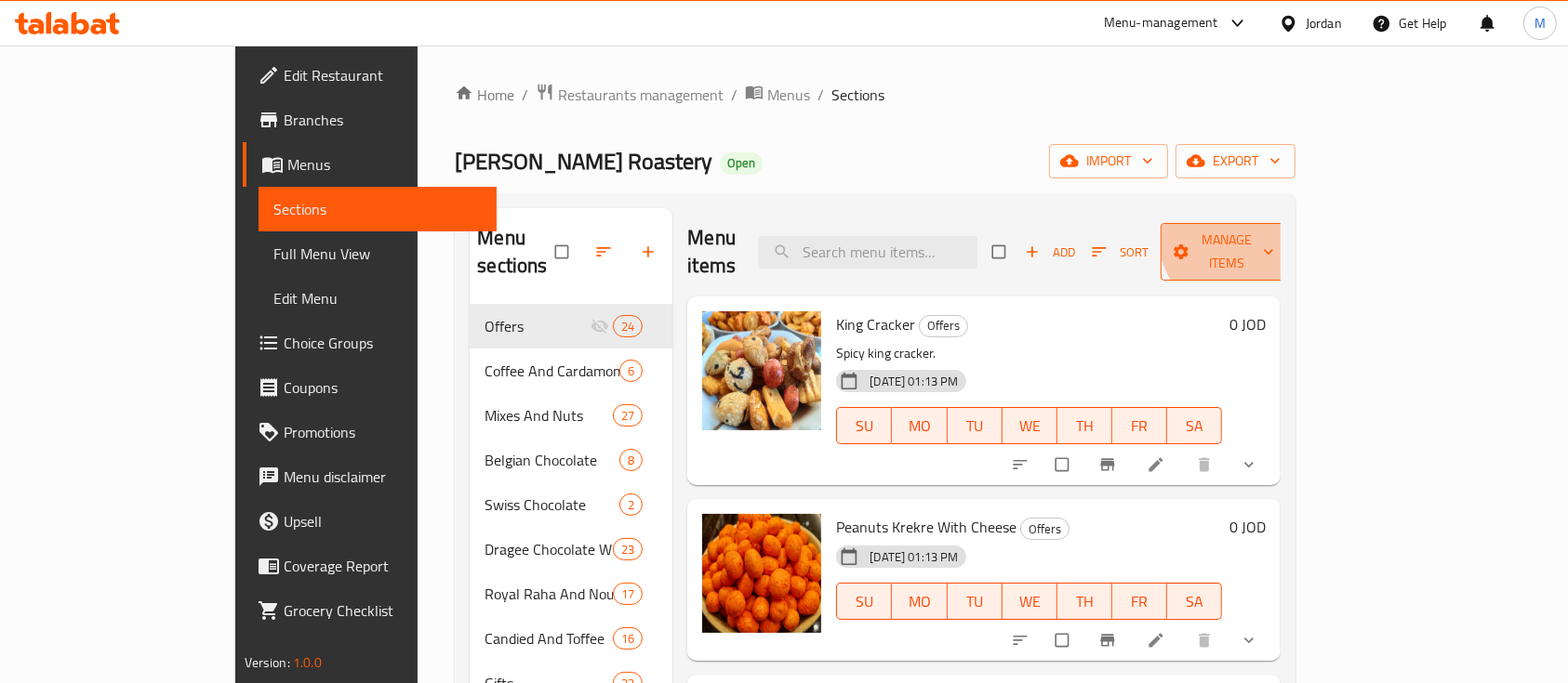
click at [1277, 228] on span "Manage items" at bounding box center [1226, 251] width 102 height 46
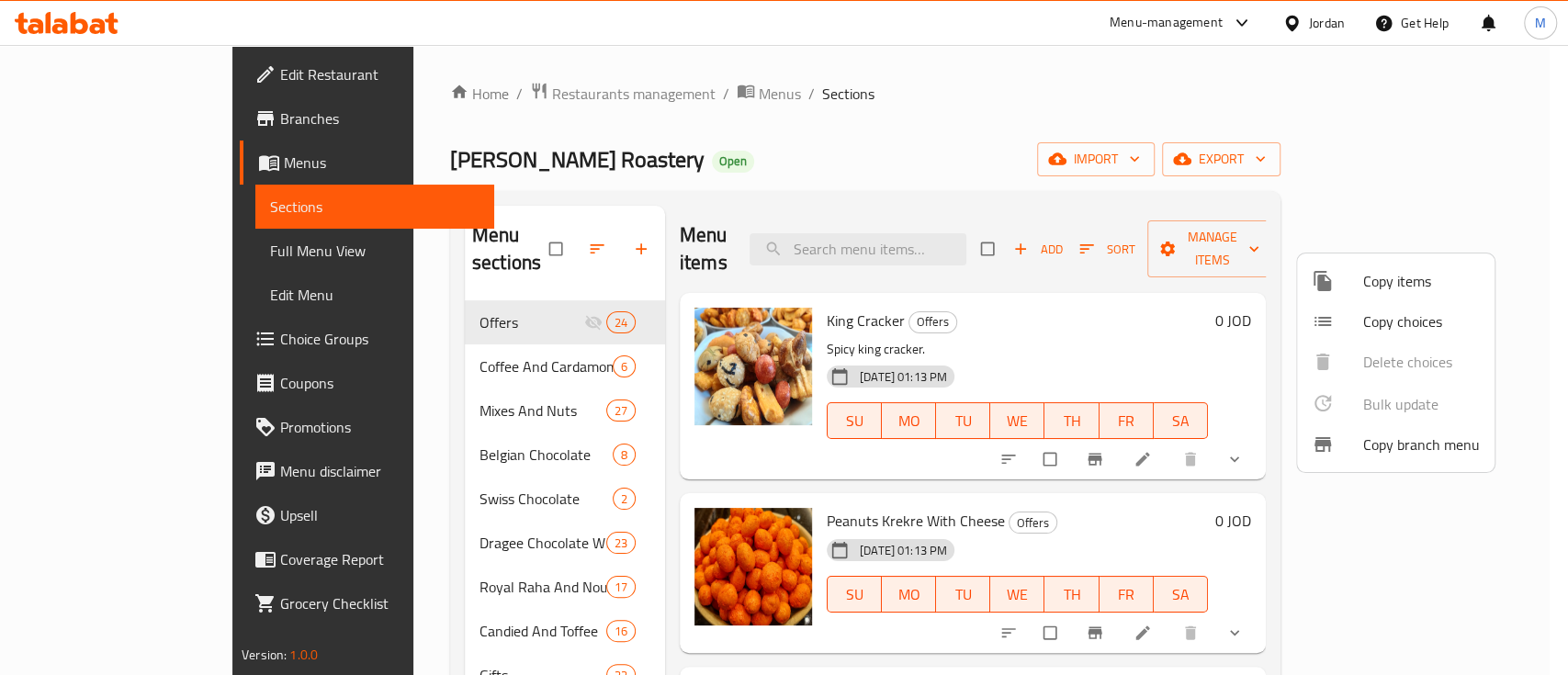
click at [1398, 280] on span "Copy items" at bounding box center [1422, 282] width 117 height 22
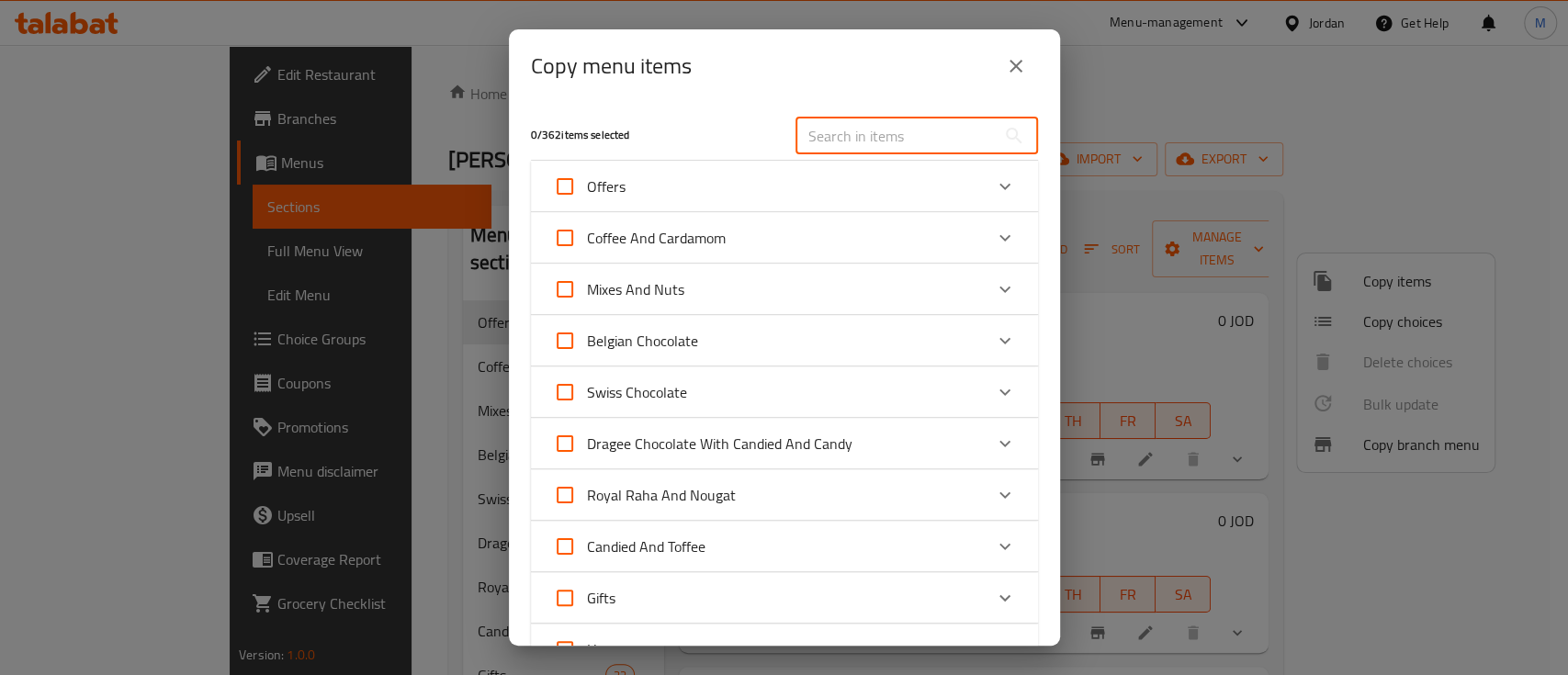
click at [884, 123] on input "text" at bounding box center [896, 135] width 200 height 36
paste input "Syrian Mixed Fruits"
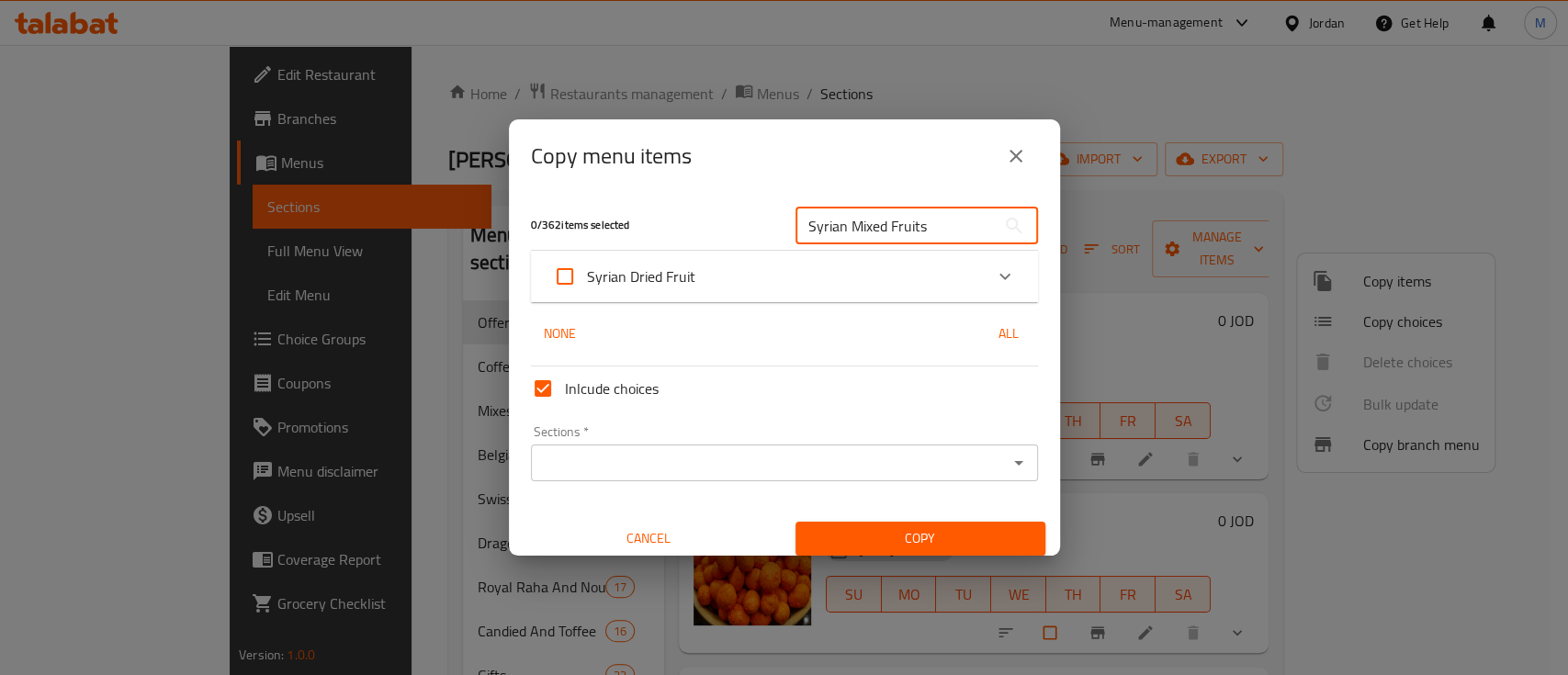
type input "Syrian Mixed Fruits"
click at [994, 272] on icon "Expand" at bounding box center [1005, 277] width 22 height 22
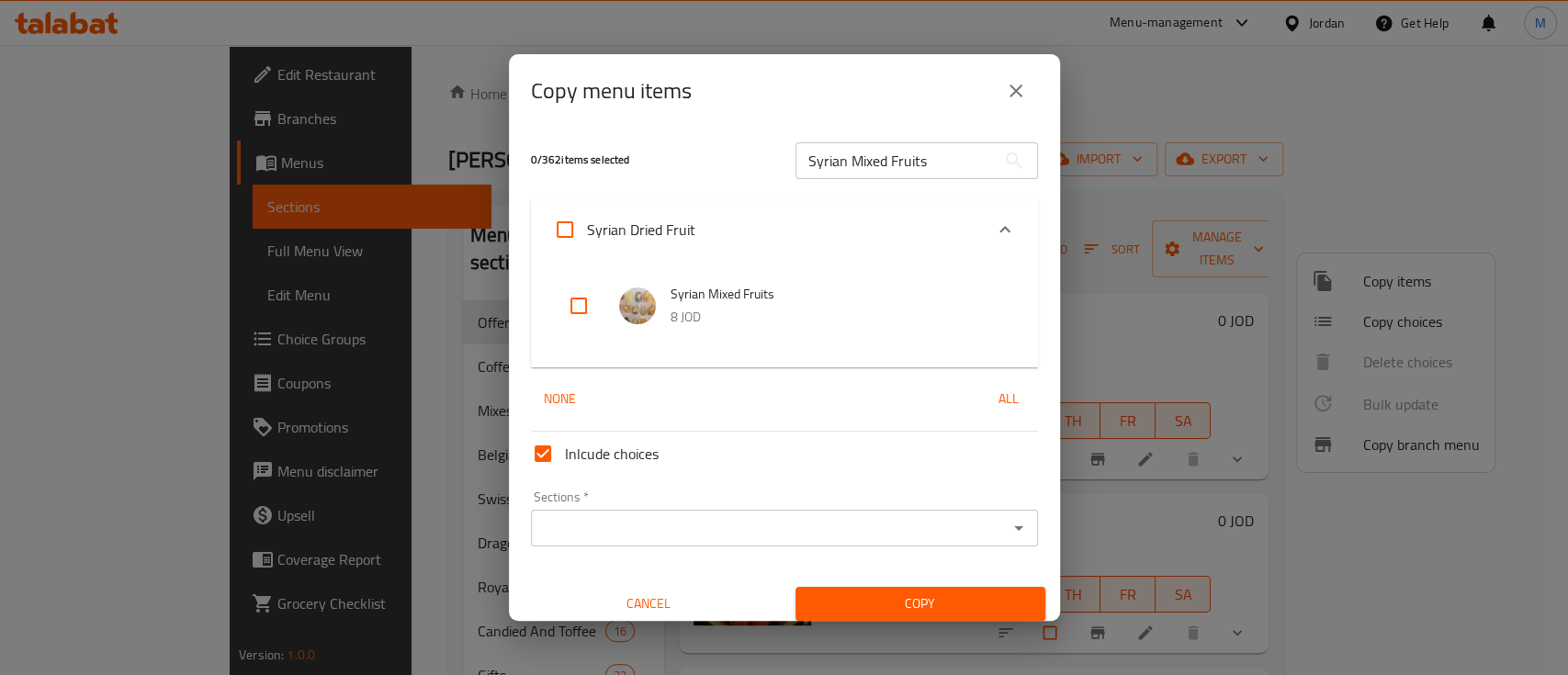
click at [586, 309] on input "checkbox" at bounding box center [578, 306] width 44 height 44
checkbox input "true"
click at [994, 230] on icon "Expand" at bounding box center [1005, 230] width 22 height 22
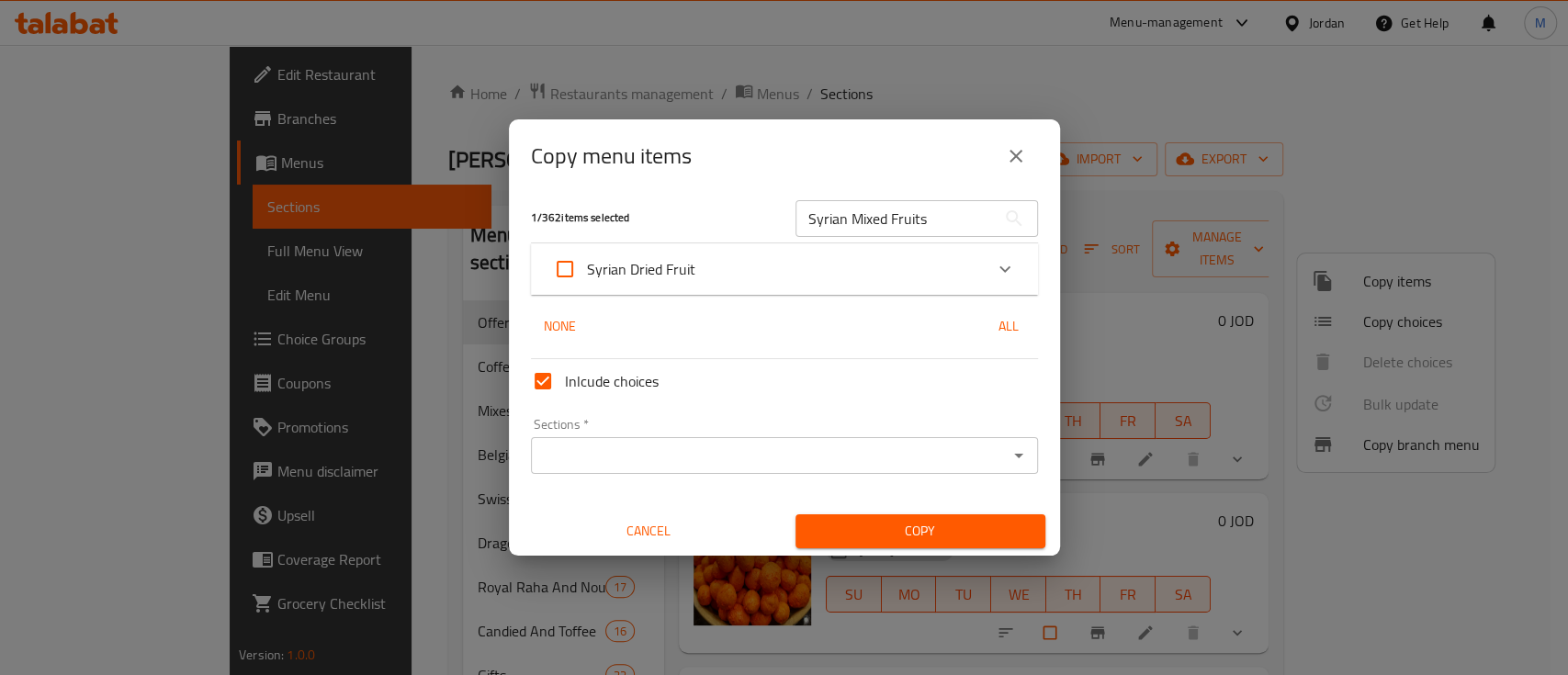
scroll to position [10, 0]
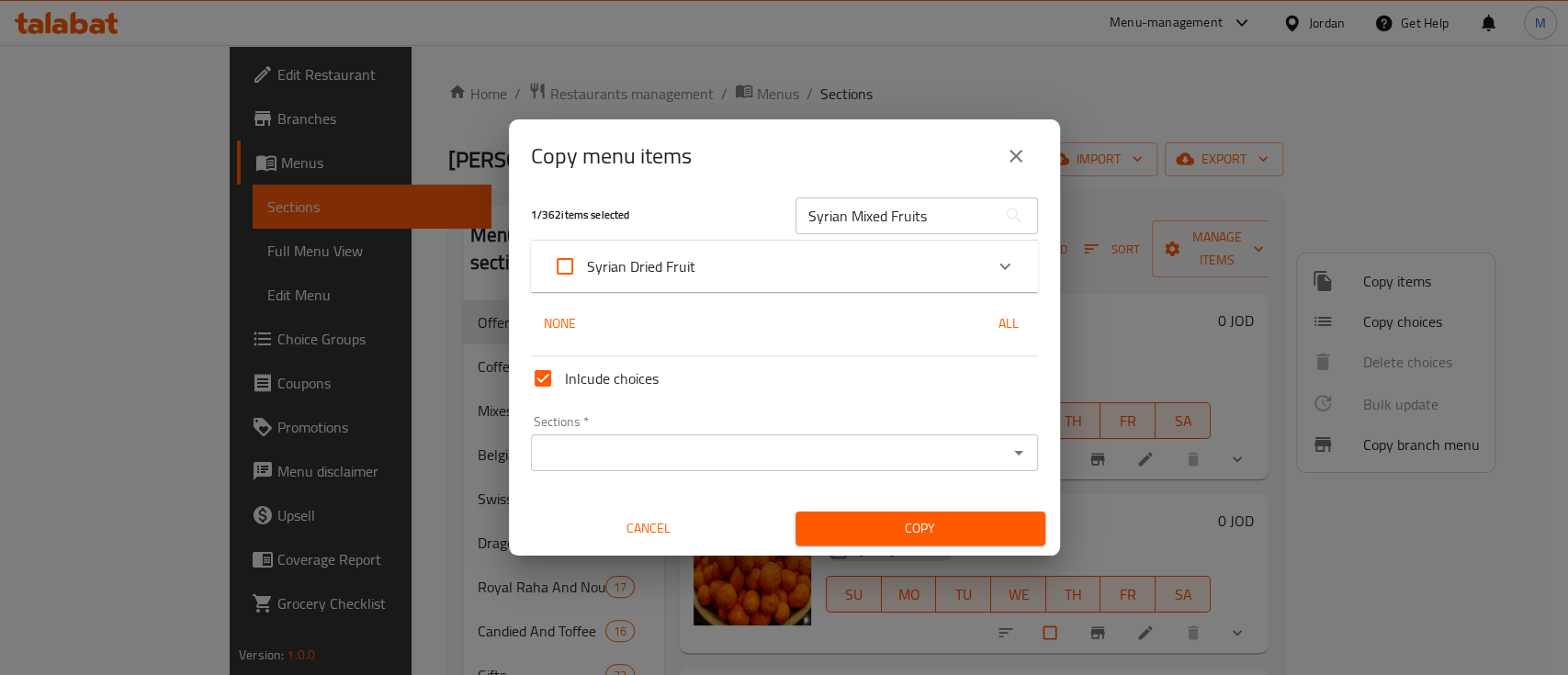
click at [669, 465] on input "Sections   *" at bounding box center [770, 453] width 466 height 26
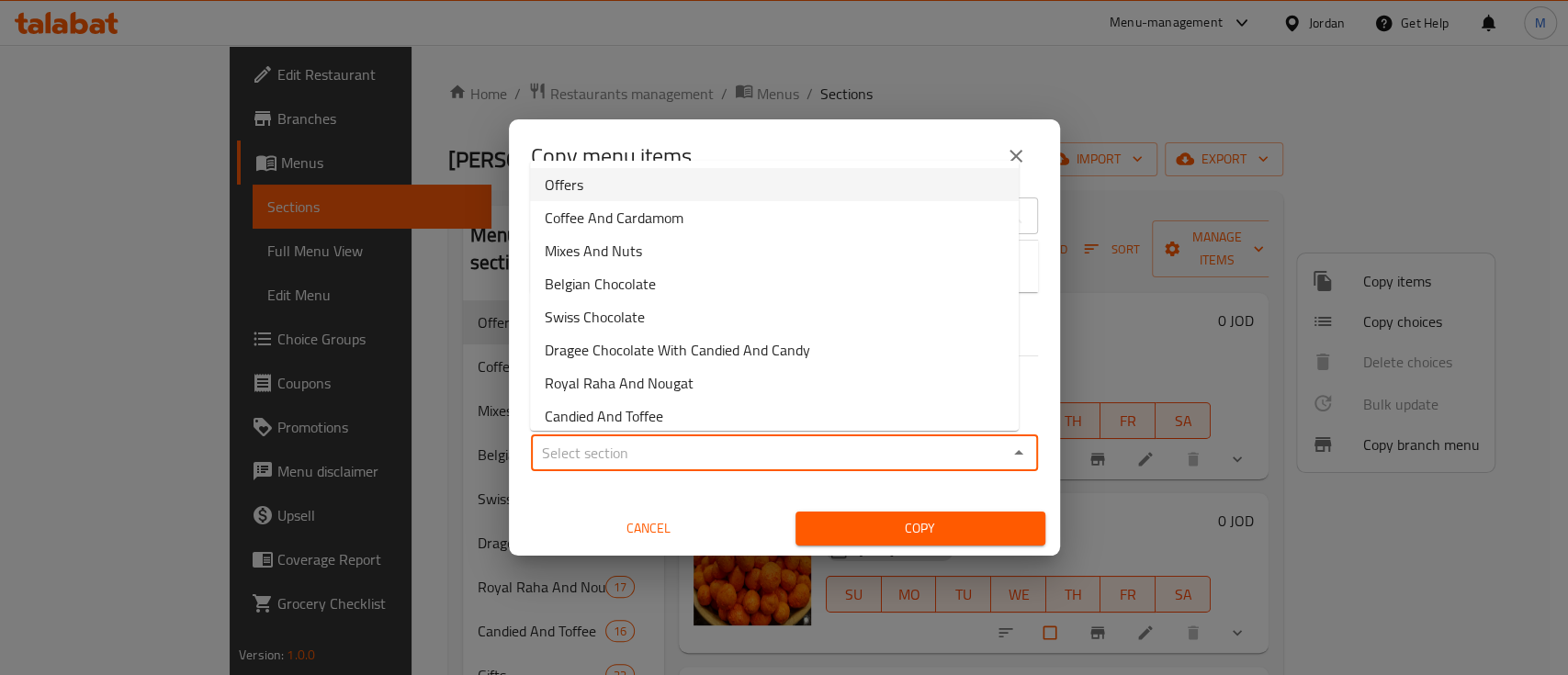
click at [630, 188] on li "Offers" at bounding box center [775, 184] width 488 height 33
type input "Offers"
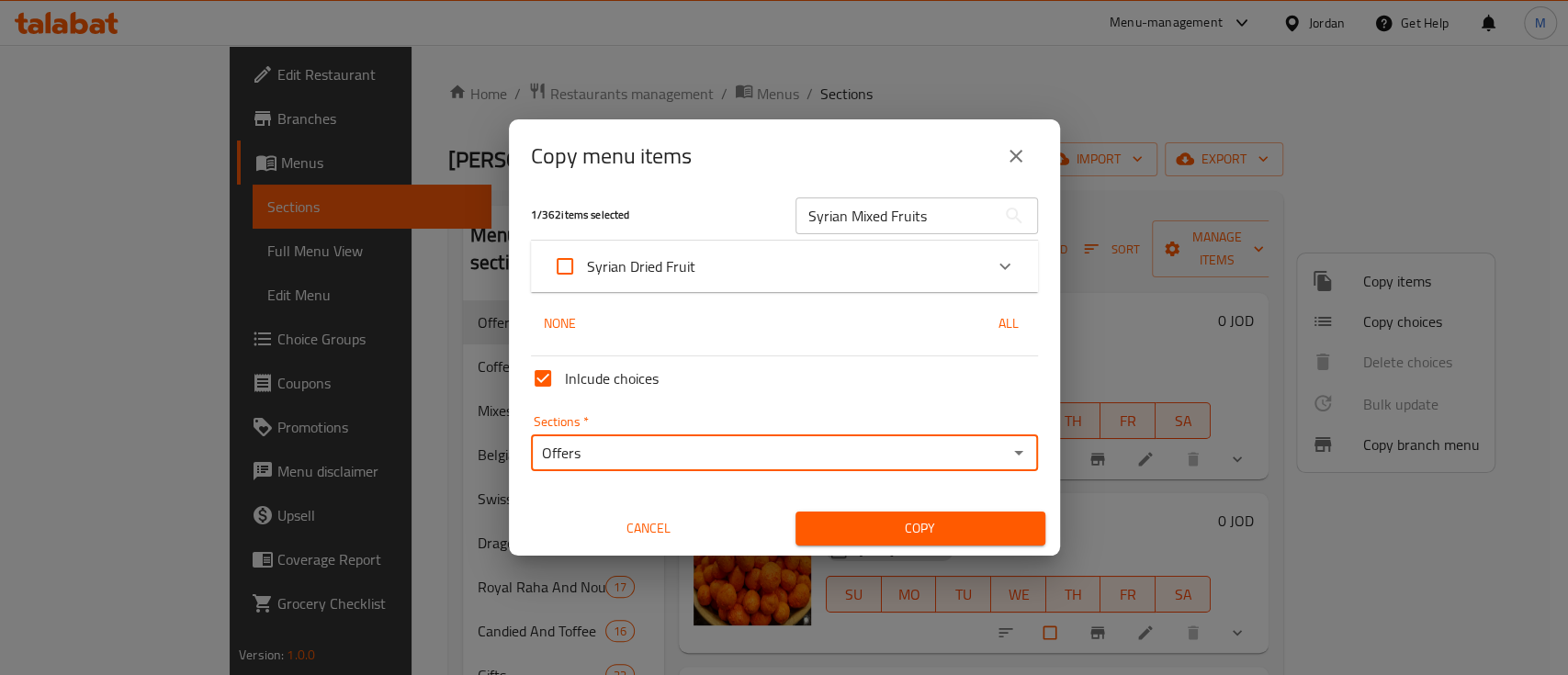
click at [903, 518] on span "Copy" at bounding box center [920, 529] width 221 height 23
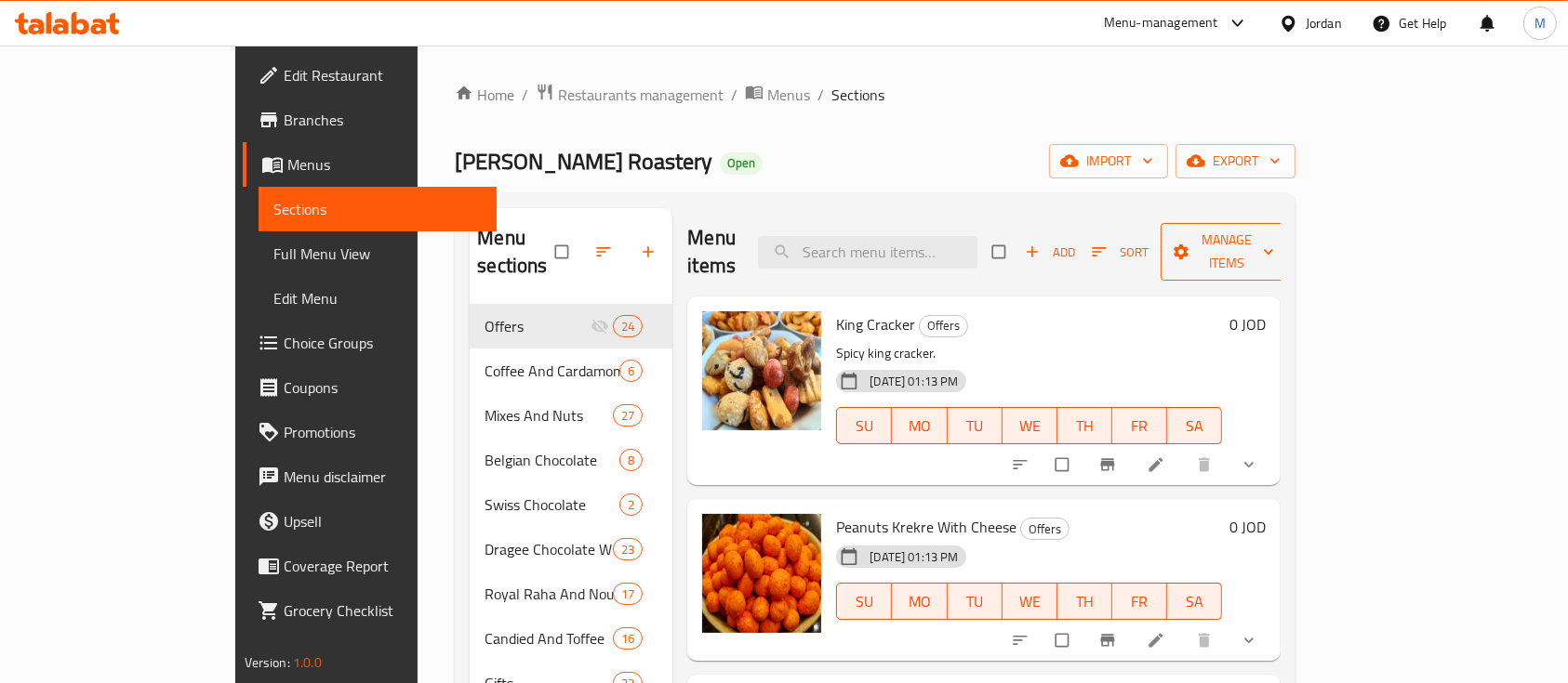
click at [1277, 229] on span "Manage items" at bounding box center [1226, 251] width 102 height 46
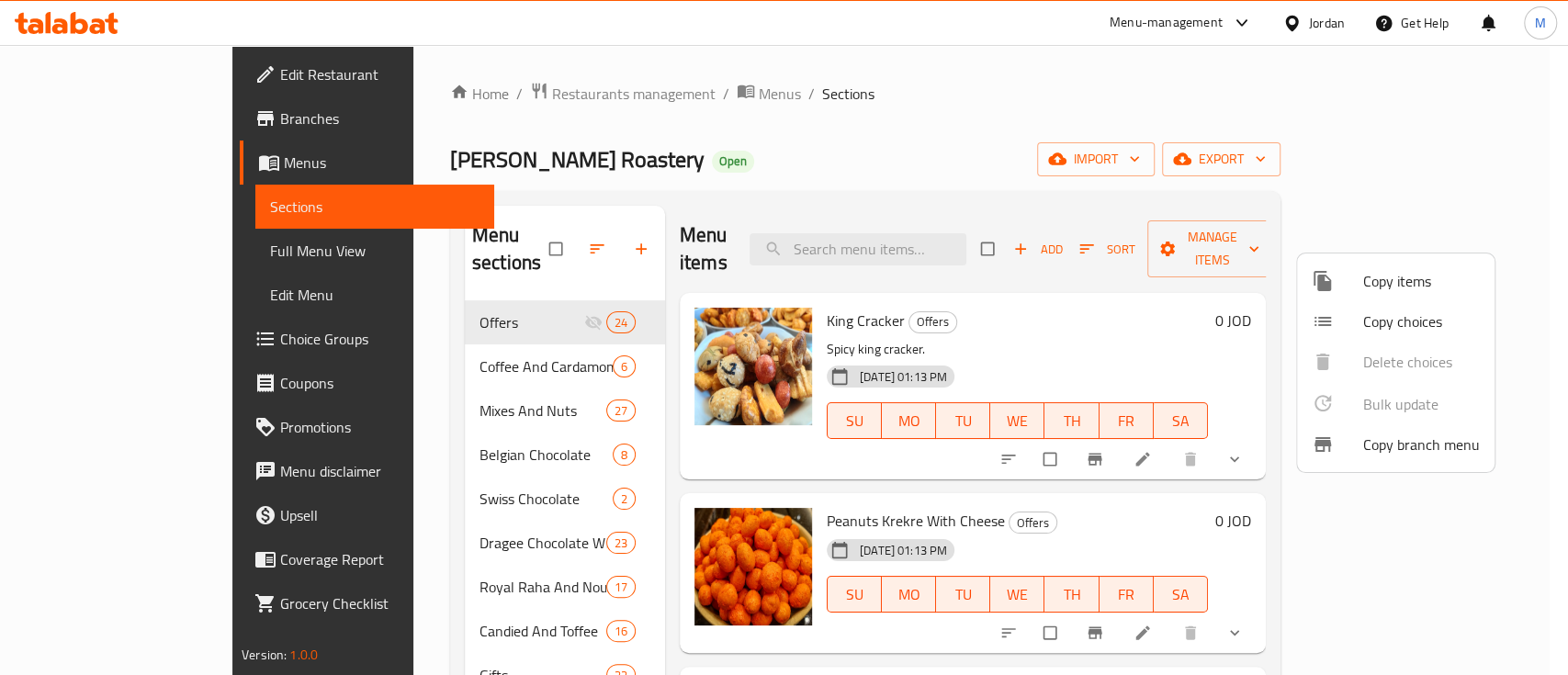
click at [1419, 283] on span "Copy items" at bounding box center [1422, 282] width 117 height 22
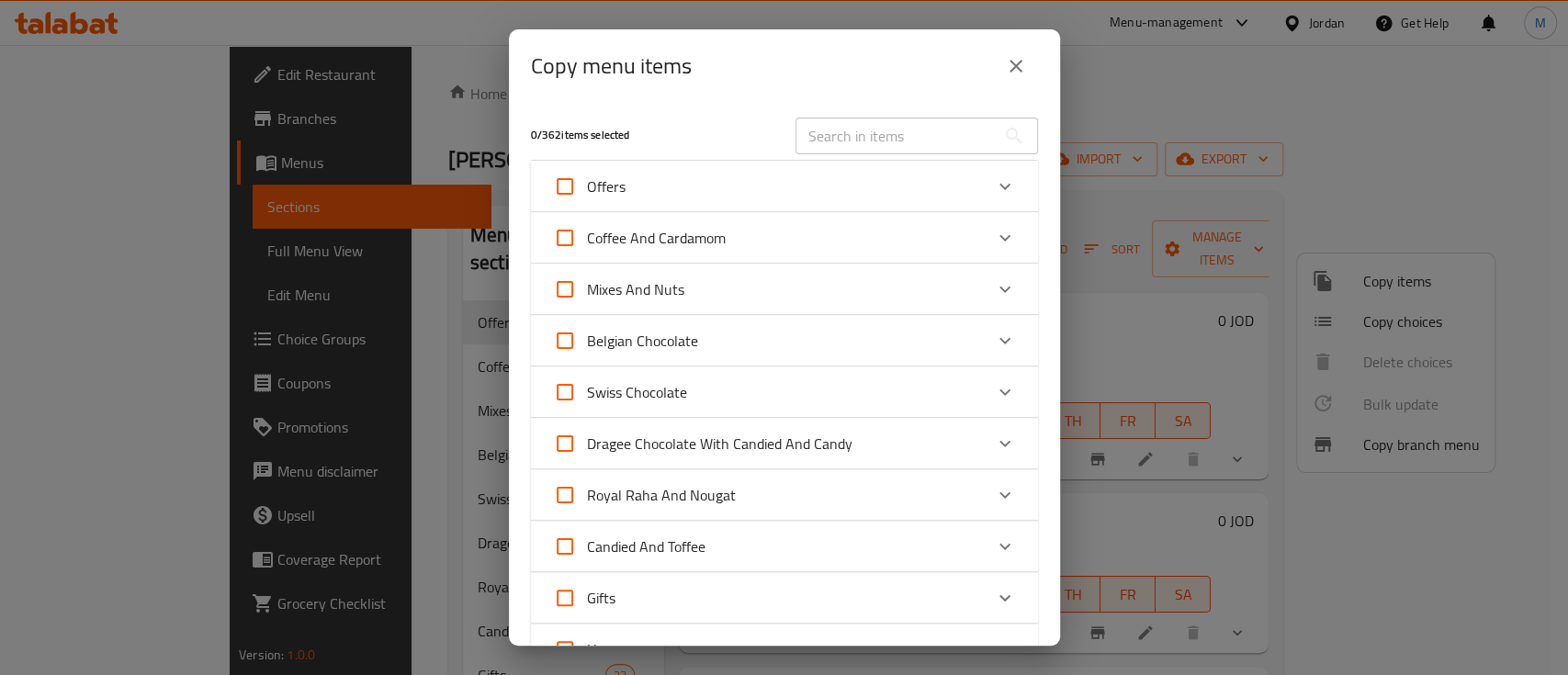
click at [820, 148] on input "text" at bounding box center [896, 135] width 200 height 36
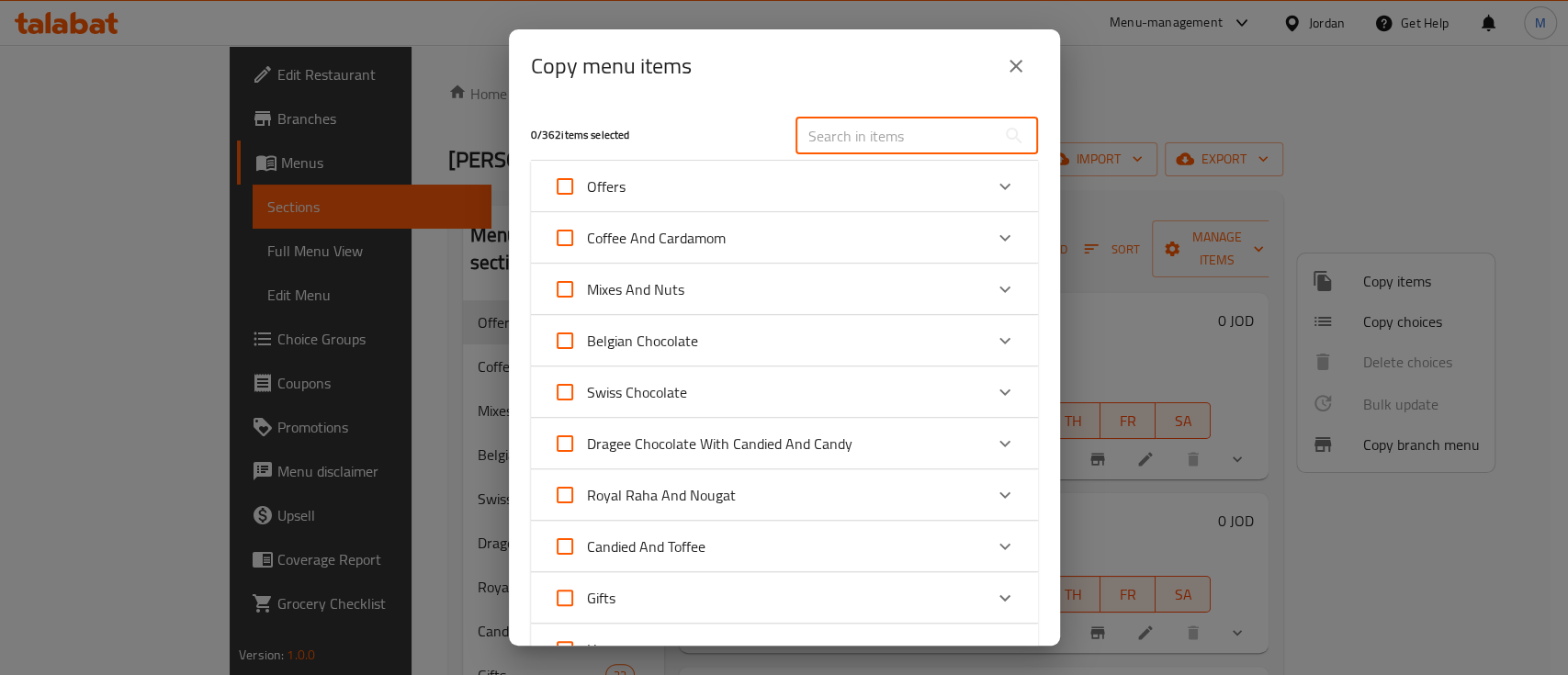
paste input "Crunchy Vegetables Chips"
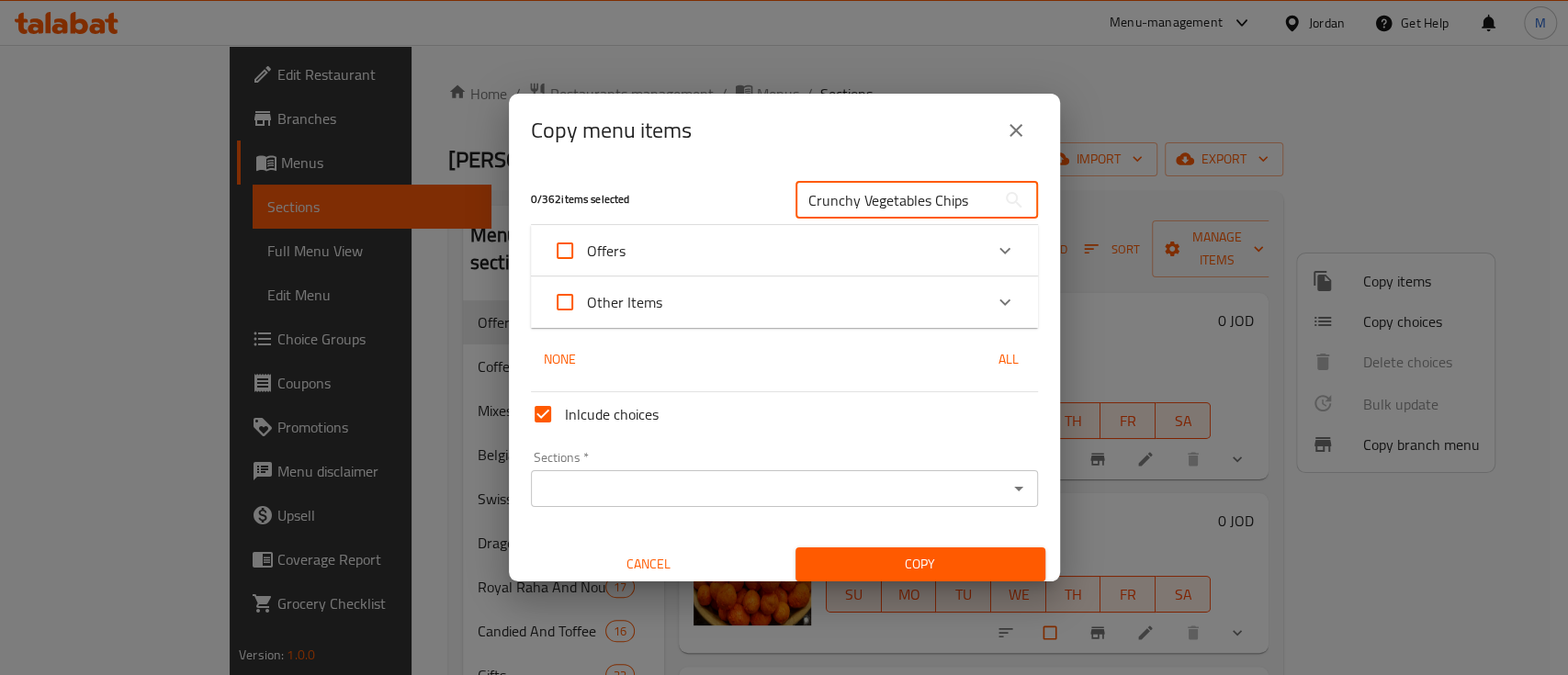
drag, startPoint x: 951, startPoint y: 207, endPoint x: 785, endPoint y: 202, distance: 166.1
click at [785, 202] on div "Crunchy Vegetables Chips ​" at bounding box center [917, 200] width 265 height 59
click at [838, 202] on input "Crunchy Vegetables Chips" at bounding box center [896, 200] width 200 height 36
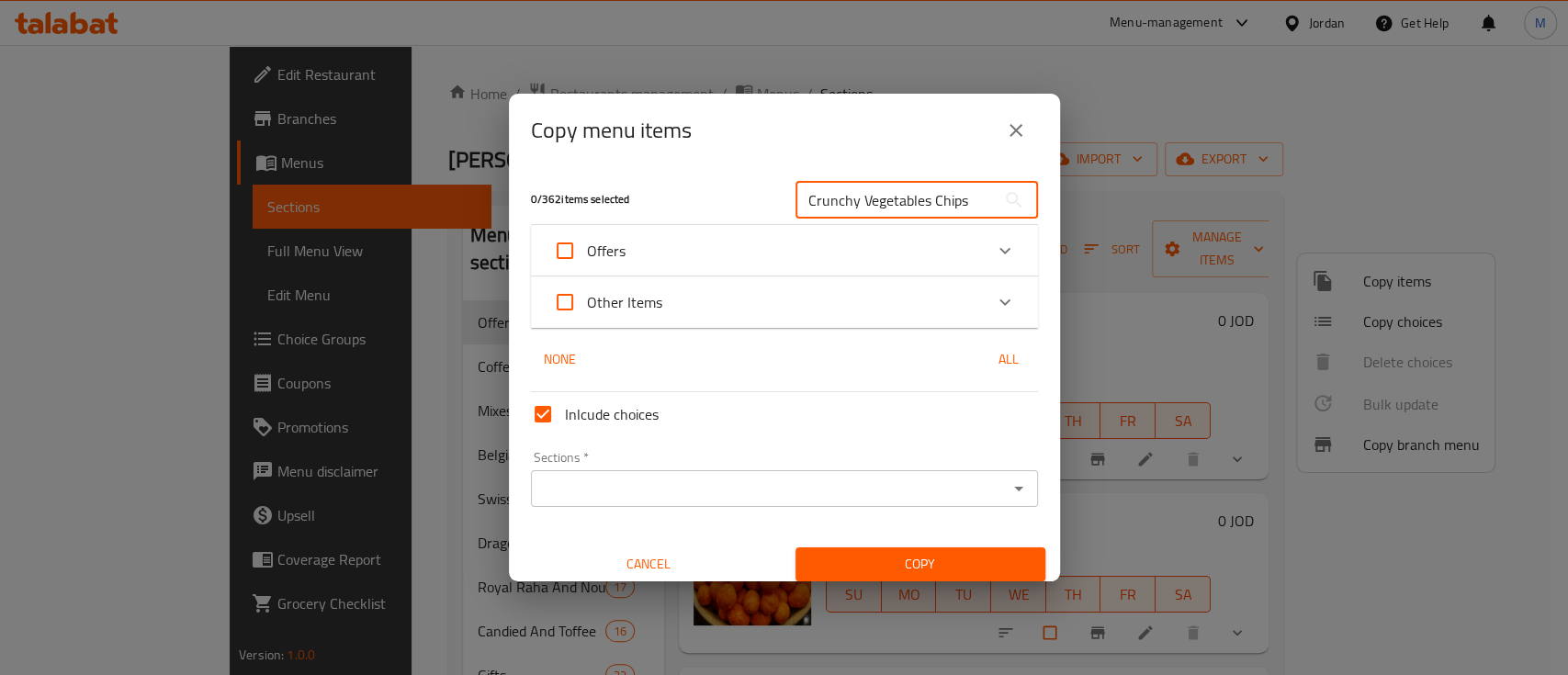
paste input "Freeze-dried Mango"
click at [875, 197] on input "Freeze-dried Mango" at bounding box center [896, 200] width 200 height 36
paste input "Bananas"
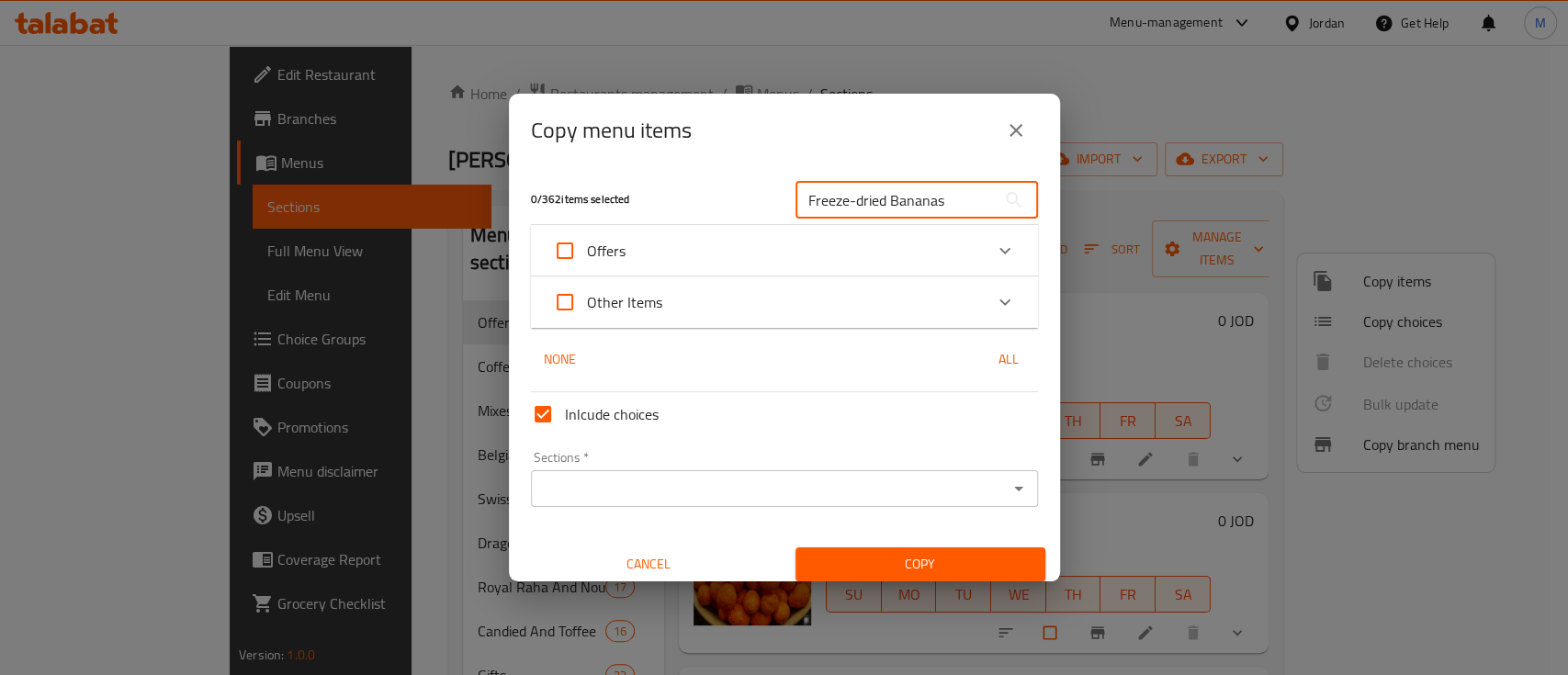
click at [854, 196] on input "Freeze-dried Bananas" at bounding box center [896, 200] width 200 height 36
paste input "Strawberry"
click at [874, 184] on input "Freeze-dried Strawberry" at bounding box center [896, 200] width 200 height 36
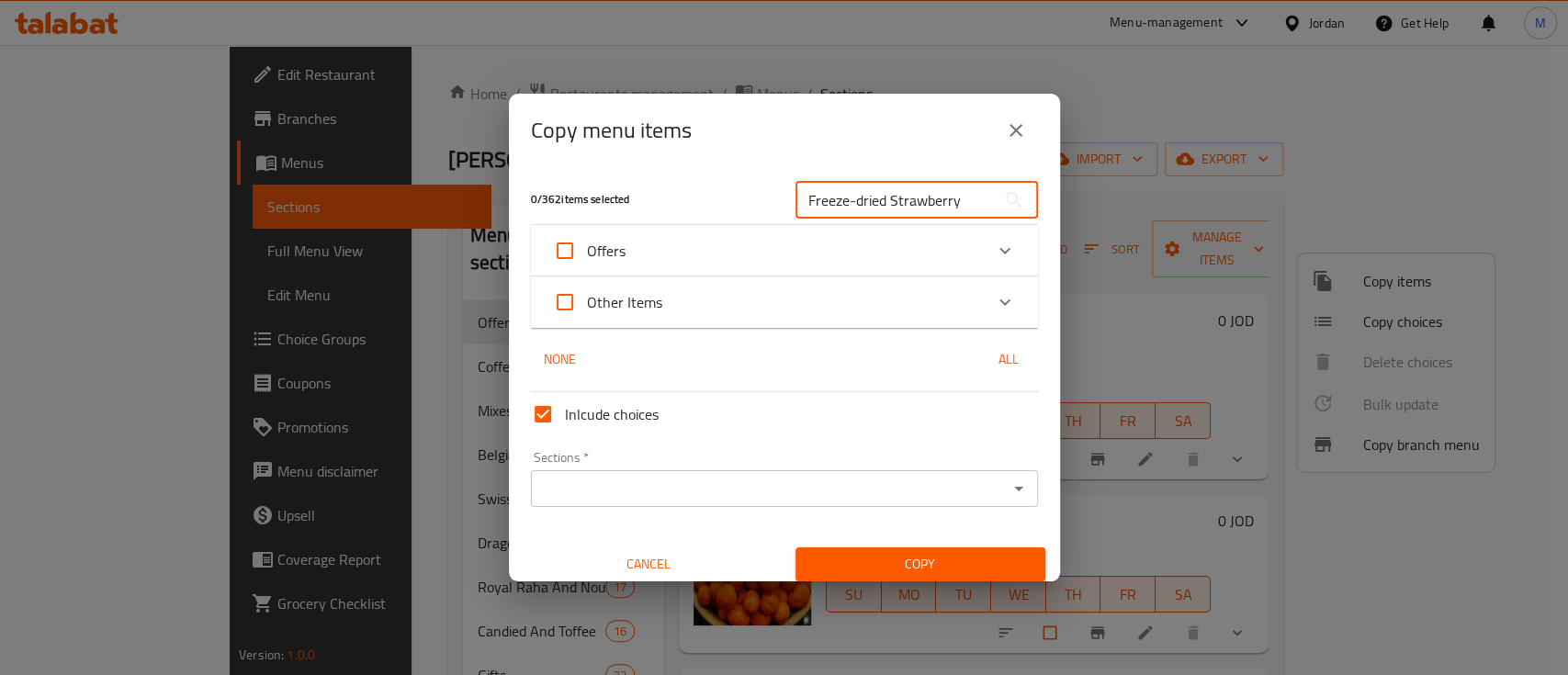
click at [874, 184] on input "Freeze-dried Strawberry" at bounding box center [896, 200] width 200 height 36
paste input "Fruits"
click at [904, 186] on input "Freeze-dried Fruits" at bounding box center [896, 200] width 200 height 36
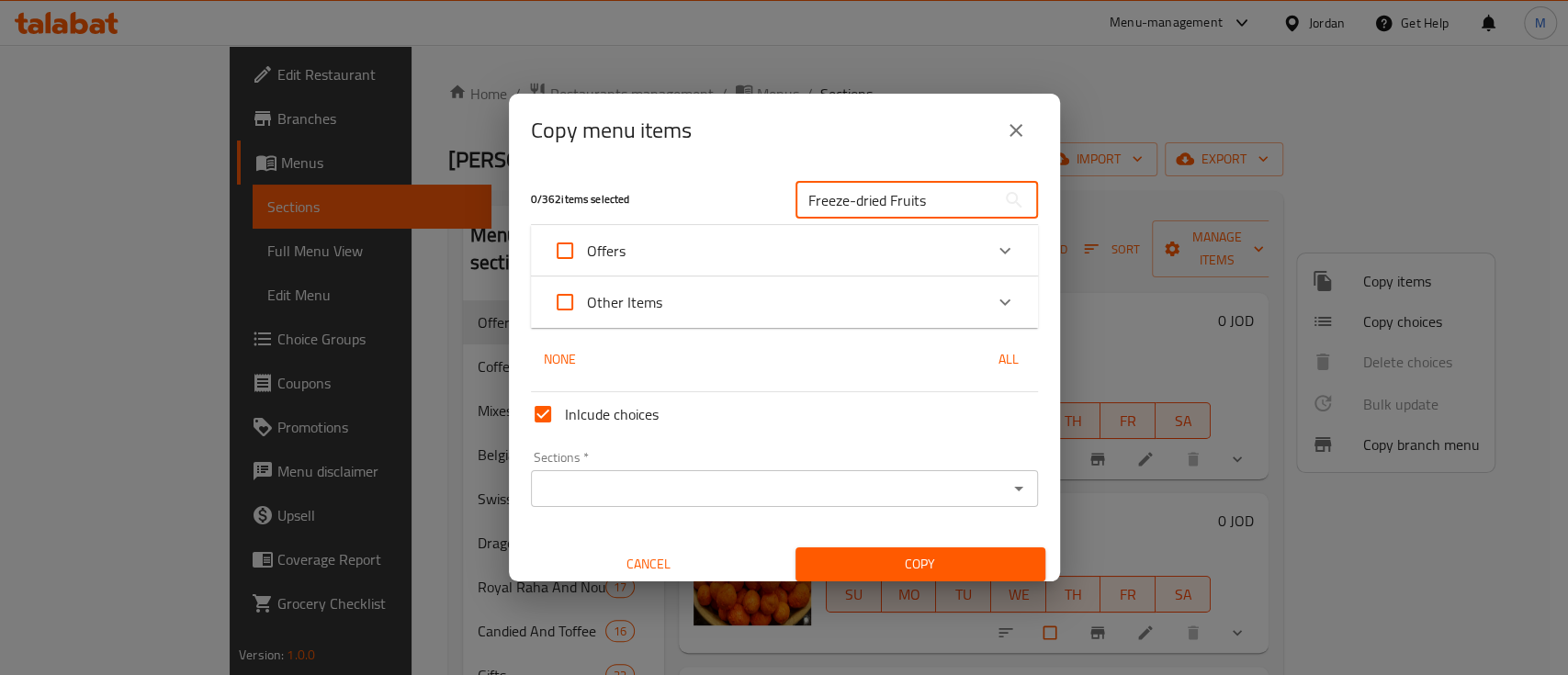
click at [904, 186] on input "Freeze-dried Fruits" at bounding box center [896, 200] width 200 height 36
paste input "Raha With Pomegranatee"
click at [951, 192] on input "Raha With Pomegranatee" at bounding box center [896, 200] width 200 height 36
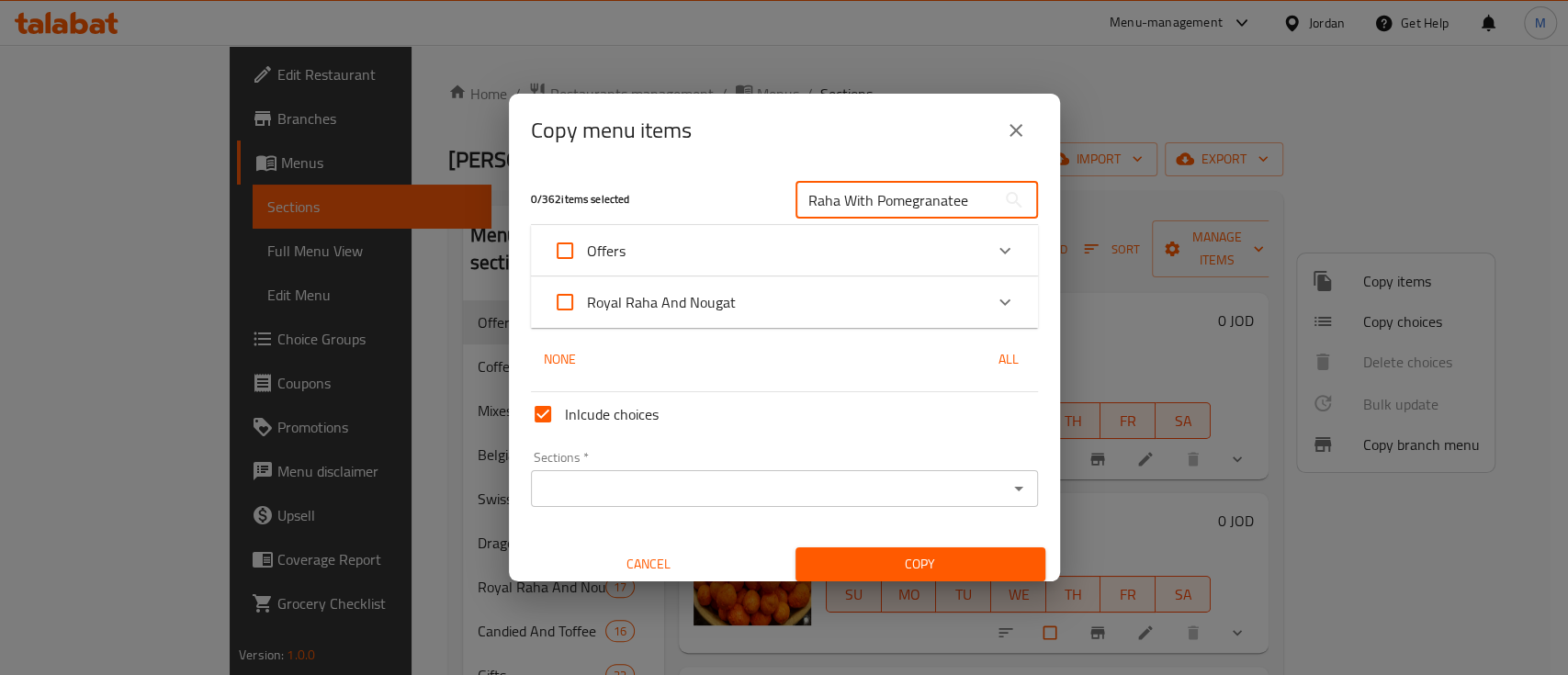
paste input "[PERSON_NAME]"
click at [881, 200] on input "[PERSON_NAME]" at bounding box center [896, 200] width 200 height 36
paste input "ِaraysey Pieces"
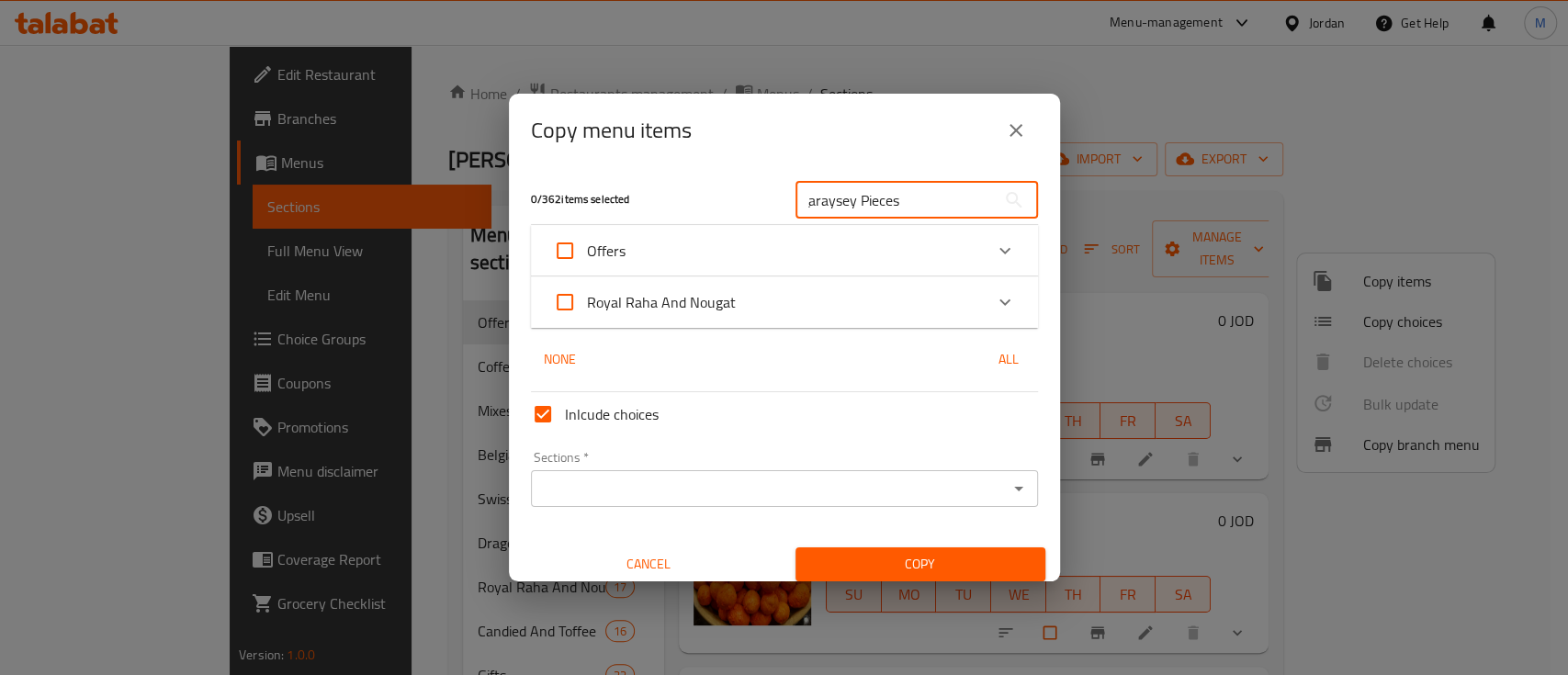
drag, startPoint x: 792, startPoint y: 200, endPoint x: 731, endPoint y: 198, distance: 61.0
click at [734, 199] on div "0 / 362 items selected ِaraysey Pieces ​" at bounding box center [785, 200] width 530 height 73
paste input "Sweet Of [DATE]"
drag, startPoint x: 925, startPoint y: 186, endPoint x: 754, endPoint y: 195, distance: 171.2
click at [765, 195] on div "0 / 362 items selected Sweet Of Ramadan ​" at bounding box center [785, 200] width 530 height 73
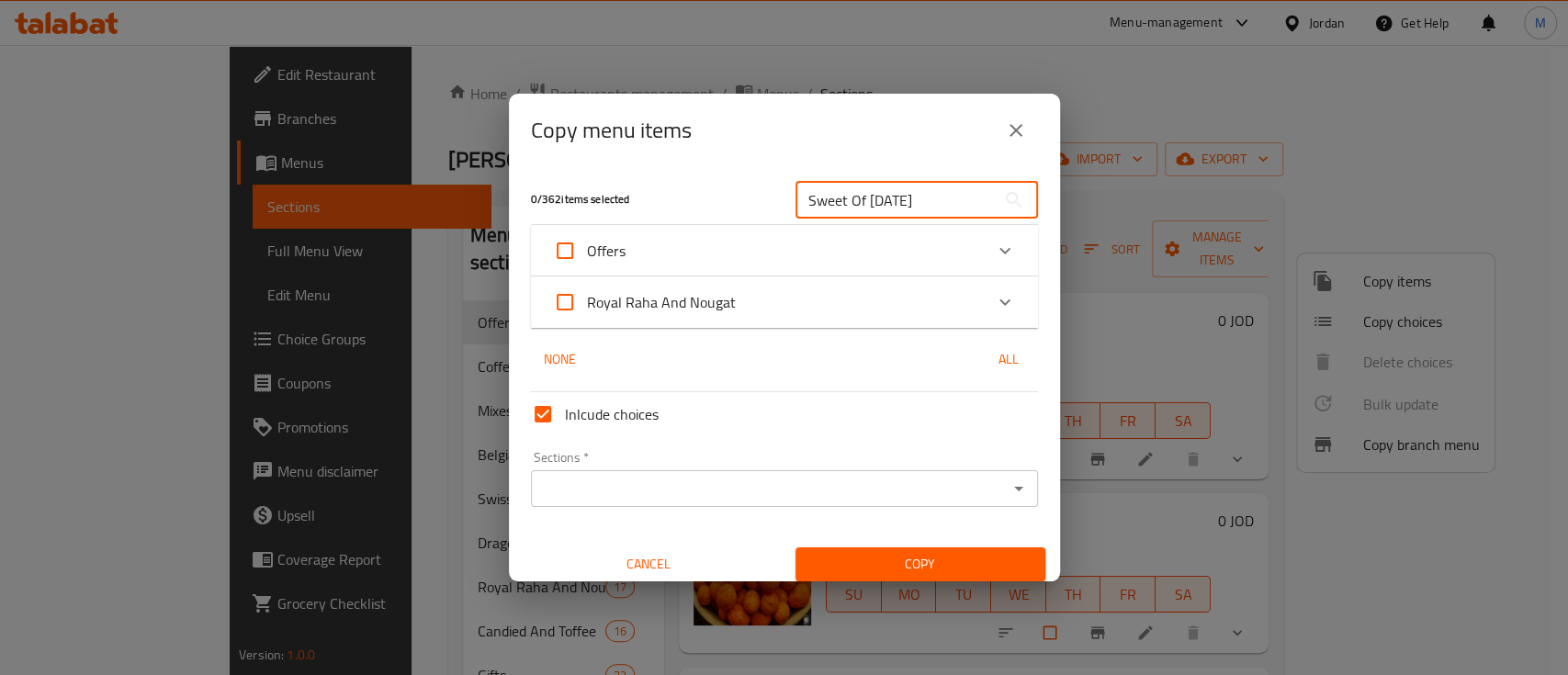
paste input "Ghazaweya Red Doqqa"
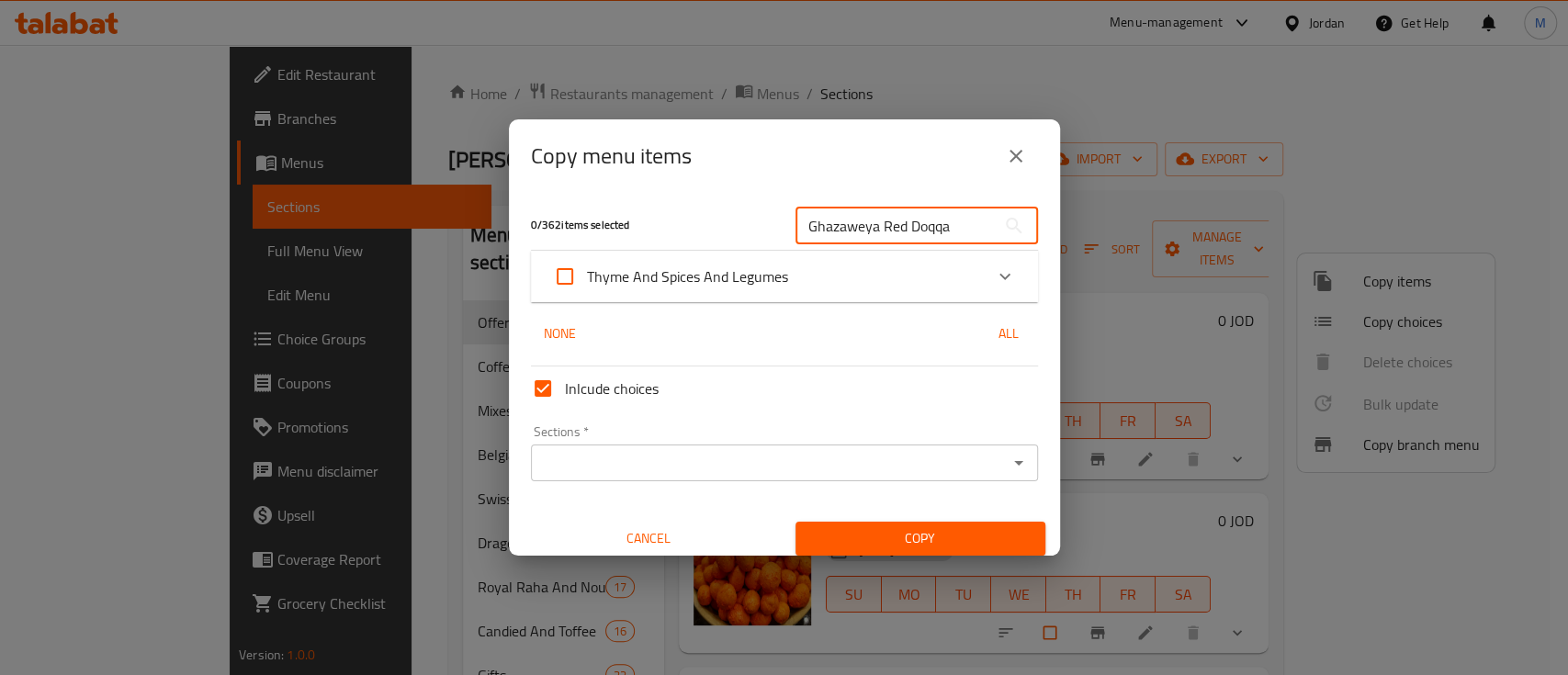
type input "Ghazaweya Red Doqqa"
click at [999, 274] on icon "Expand" at bounding box center [1005, 277] width 11 height 7
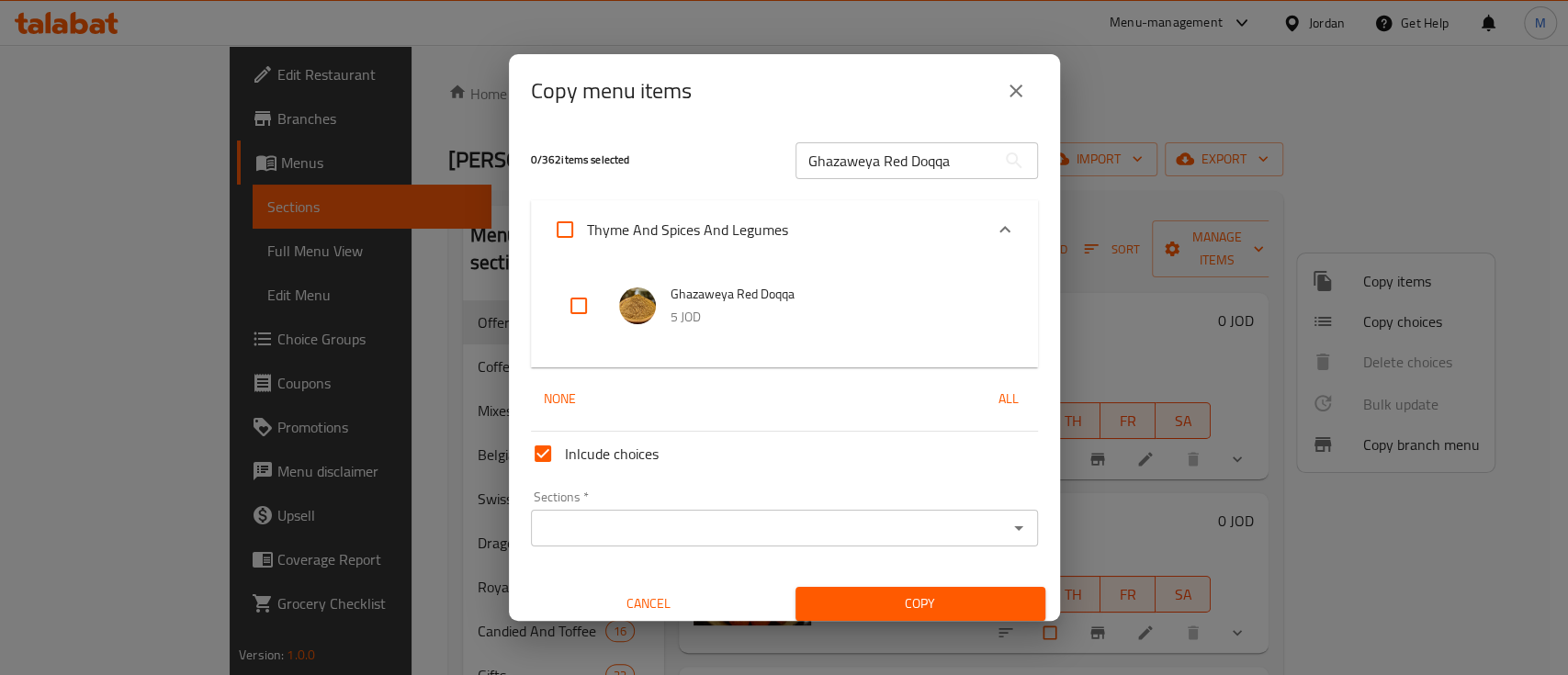
click at [585, 297] on input "checkbox" at bounding box center [578, 306] width 44 height 44
checkbox input "true"
drag, startPoint x: 992, startPoint y: 222, endPoint x: 983, endPoint y: 239, distance: 19.2
click at [994, 224] on icon "Expand" at bounding box center [1005, 230] width 22 height 22
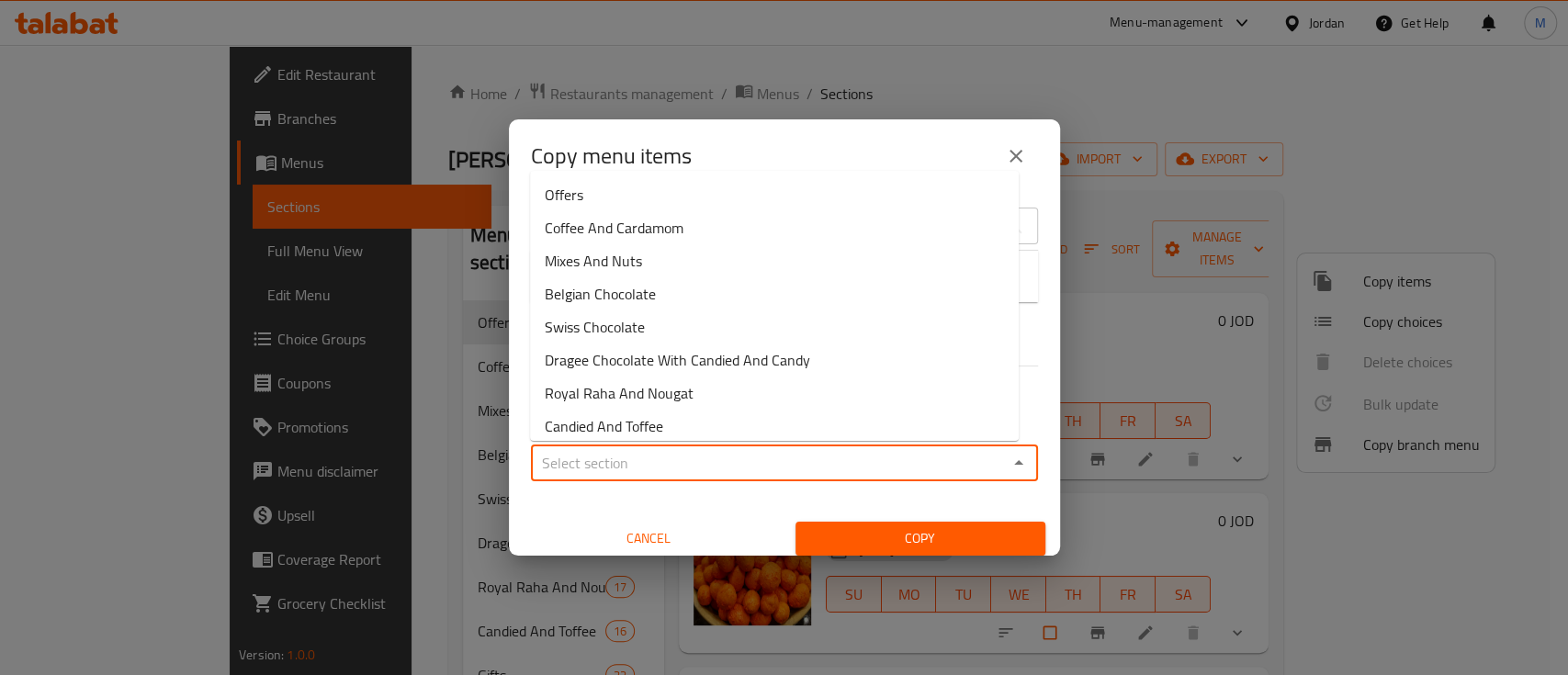
click at [695, 458] on input "Sections   *" at bounding box center [770, 463] width 466 height 26
click at [596, 199] on li "Offers" at bounding box center [775, 194] width 488 height 33
type input "Offers"
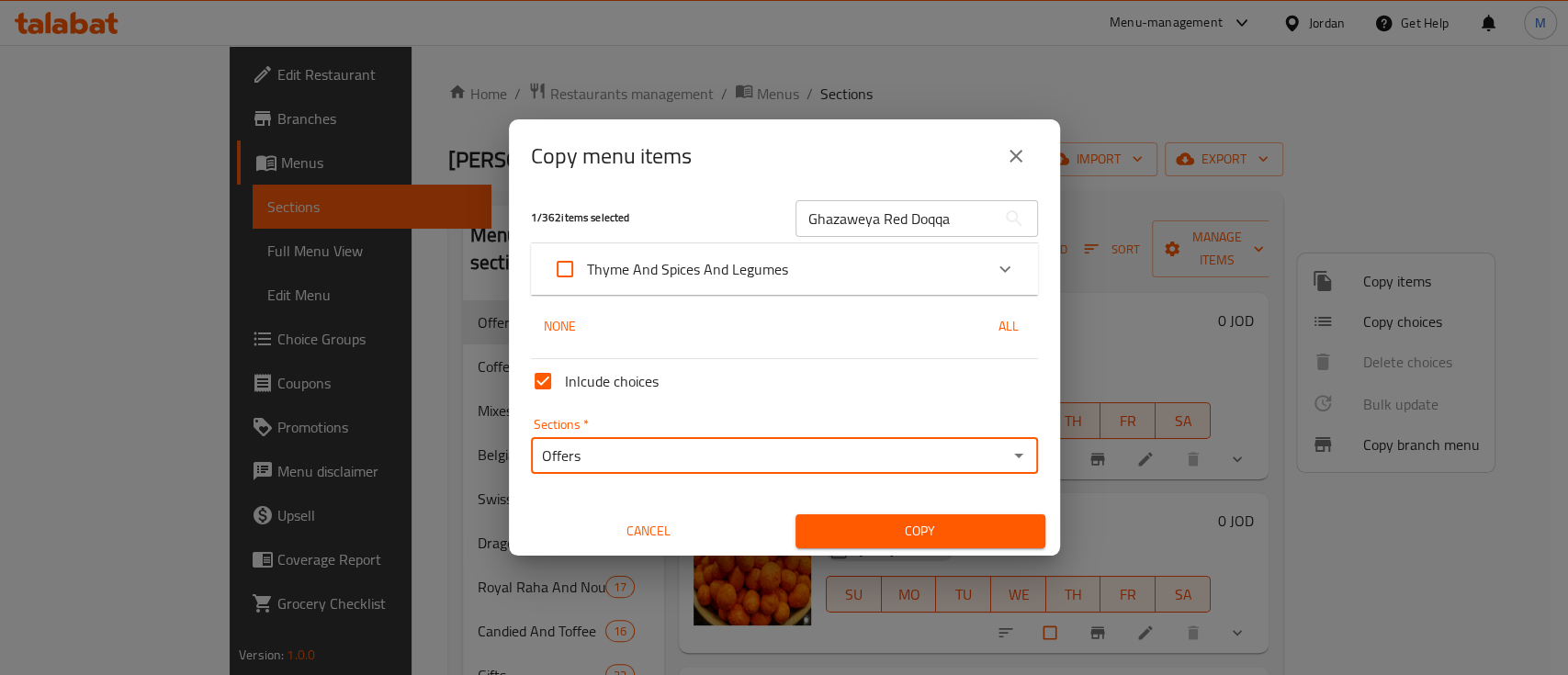
scroll to position [10, 0]
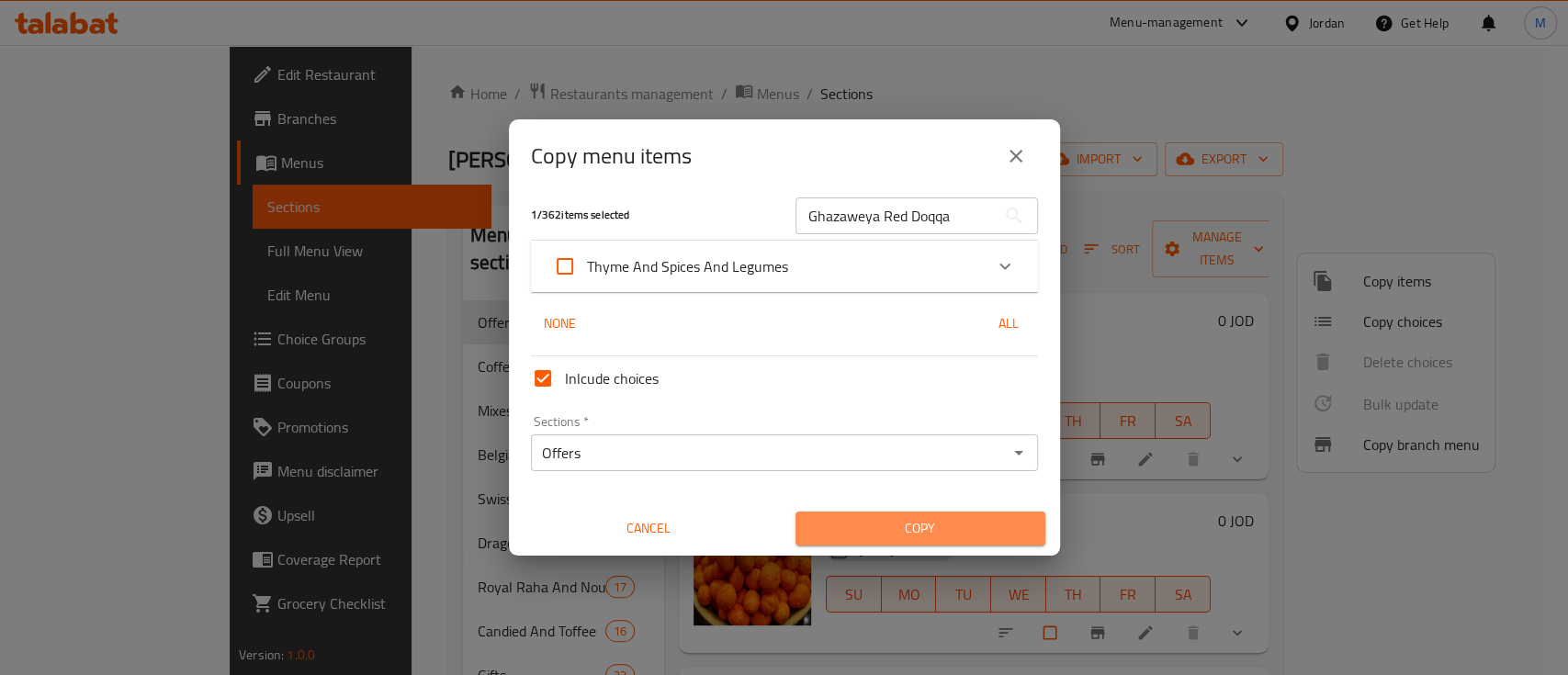
click at [935, 536] on span "Copy" at bounding box center [920, 529] width 221 height 23
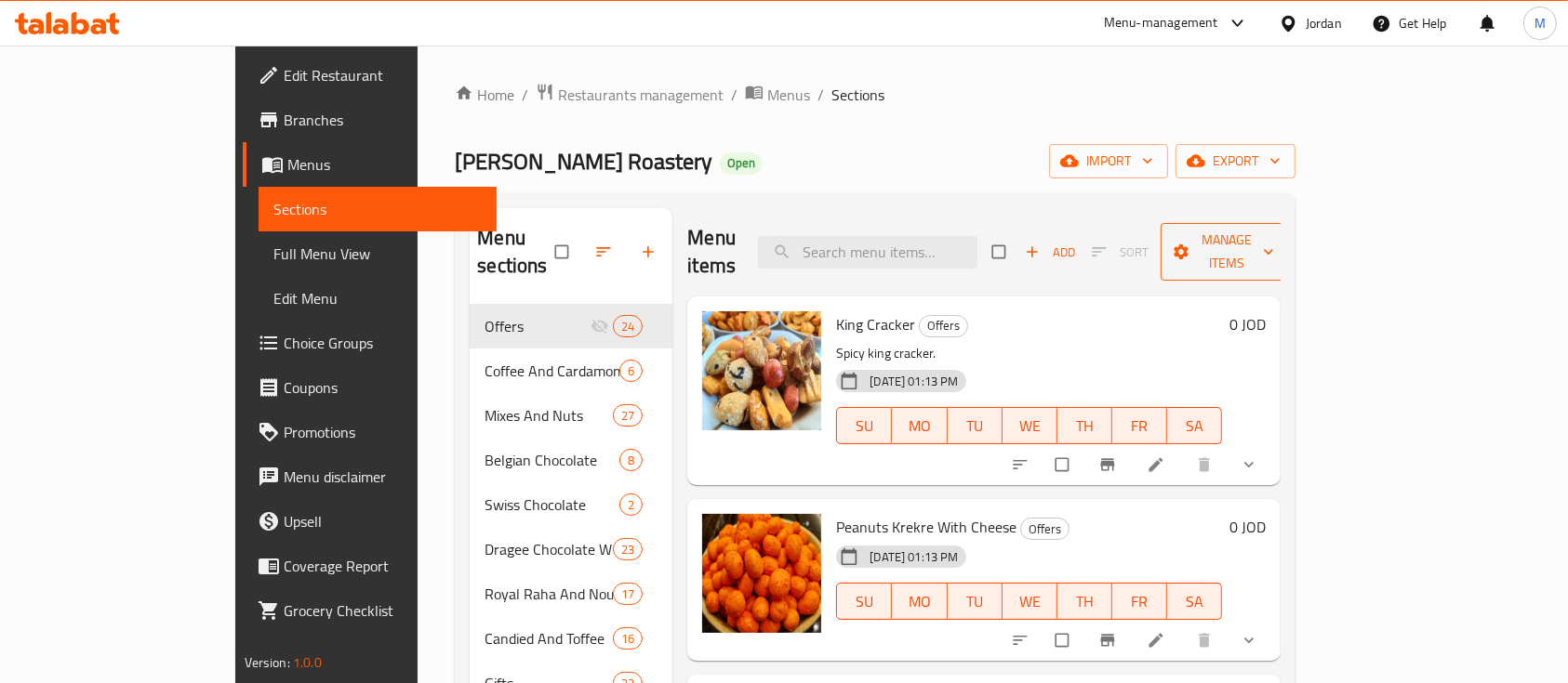
click at [1277, 234] on span "Manage items" at bounding box center [1226, 251] width 102 height 46
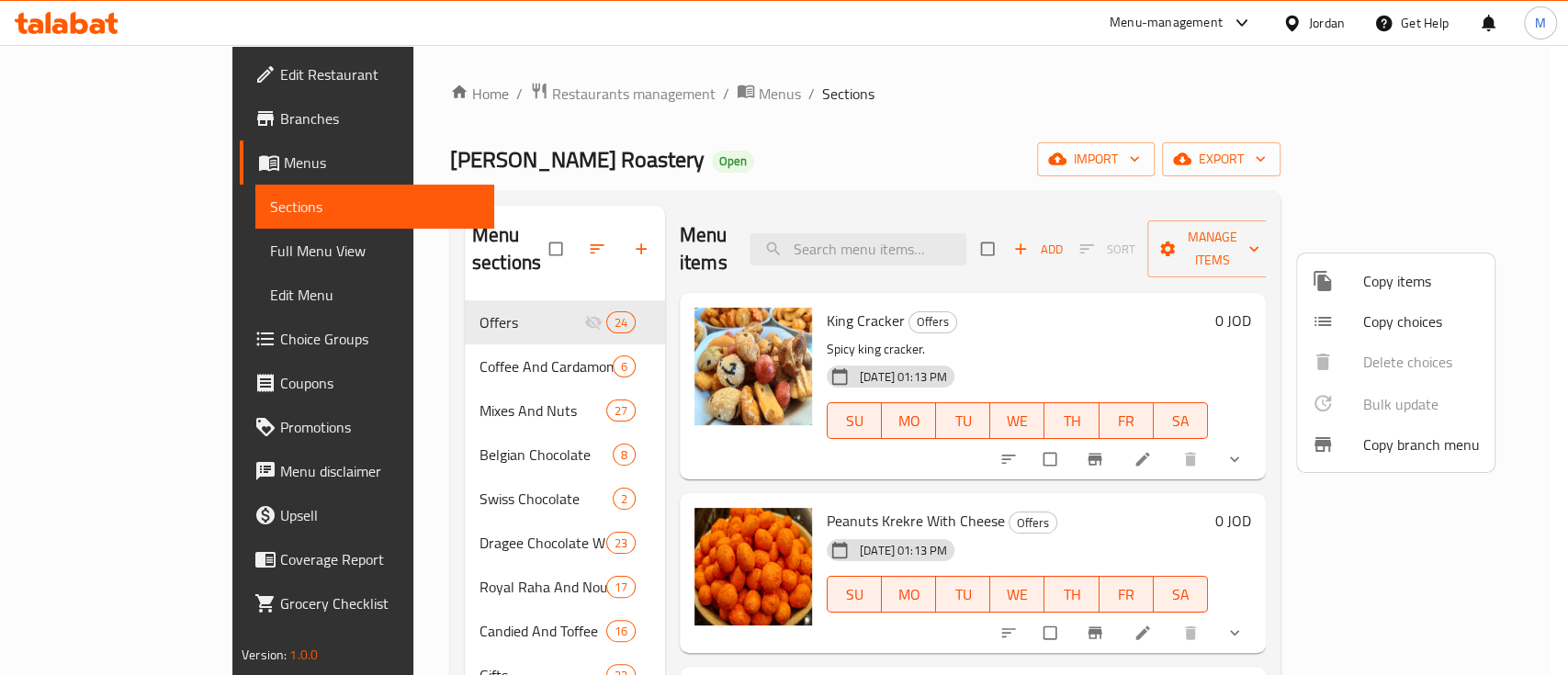
click at [1445, 288] on span "Copy items" at bounding box center [1422, 282] width 117 height 22
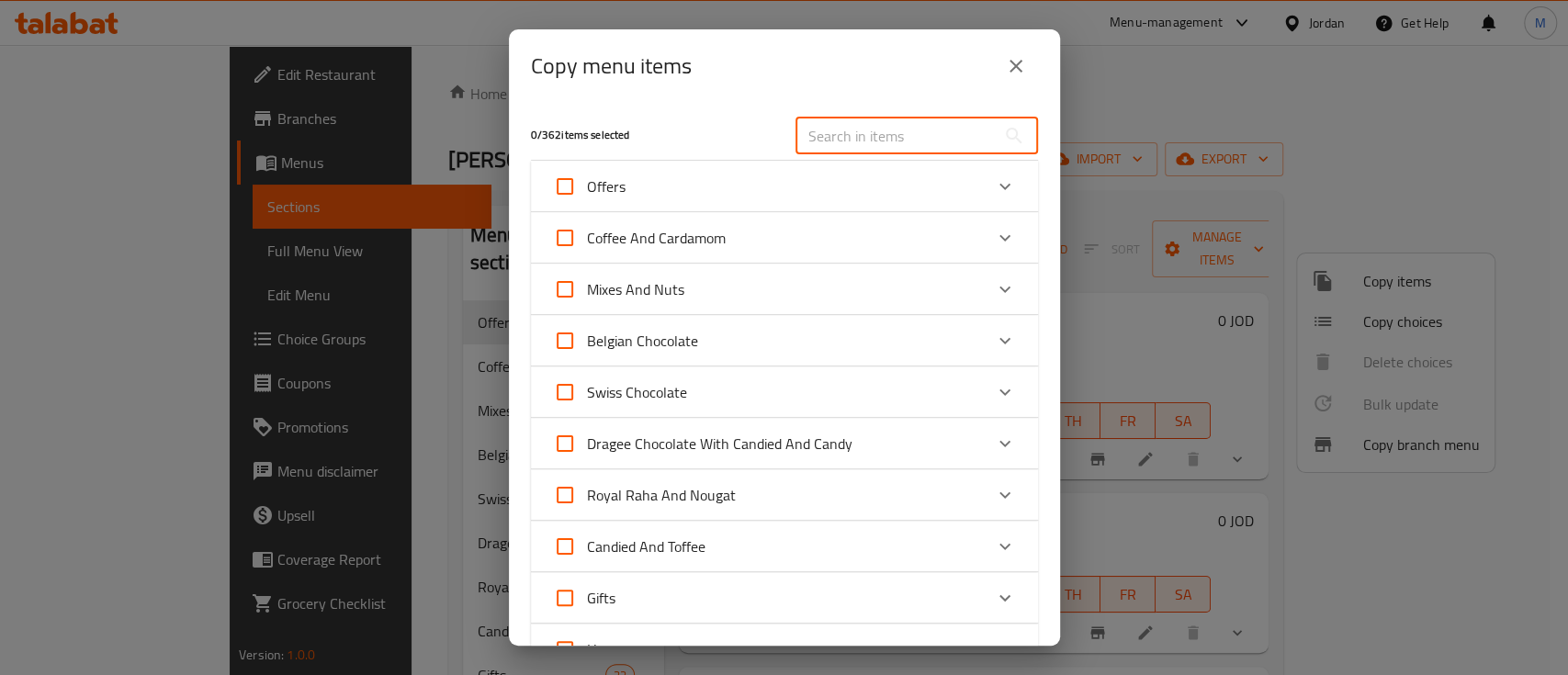
click at [838, 142] on input "text" at bounding box center [896, 135] width 200 height 36
paste input "Ghazaweya Red Doqqa"
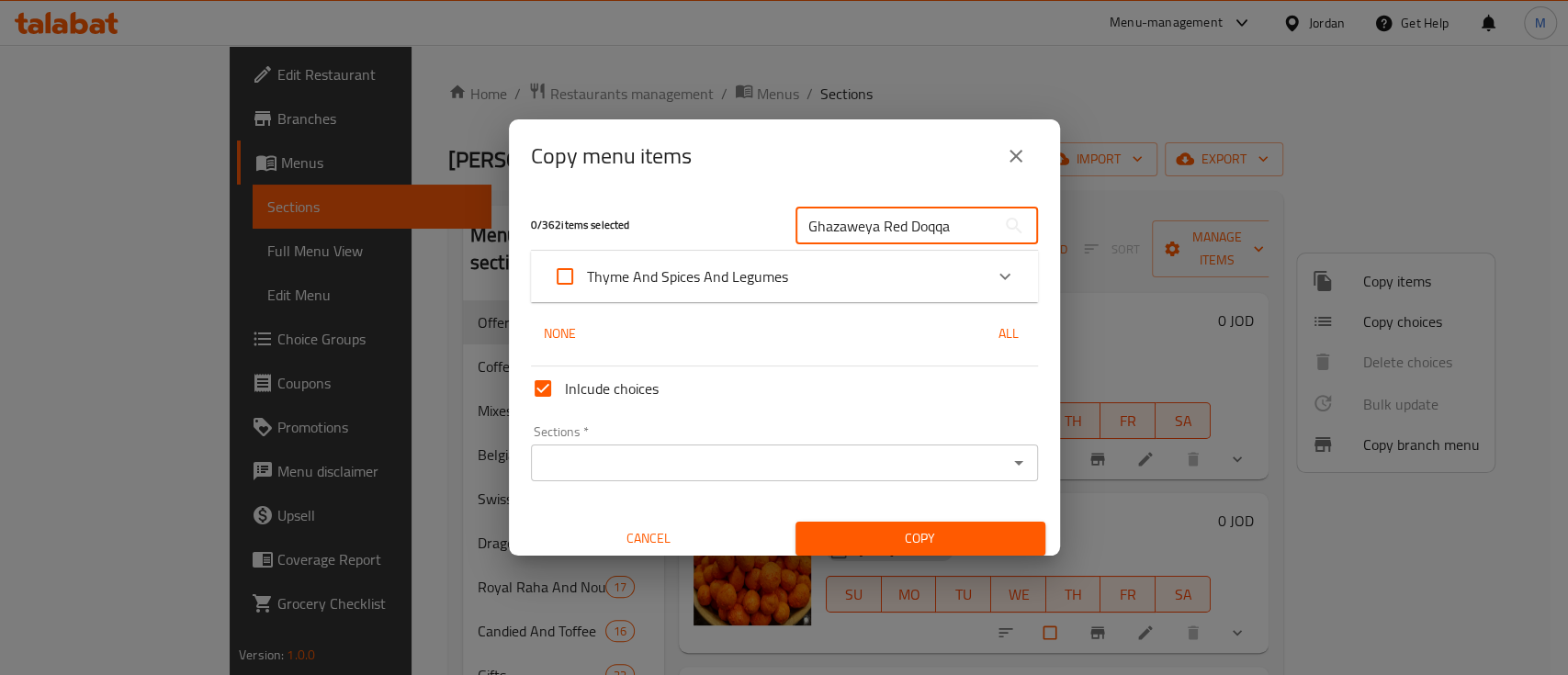
type input "Ghazaweya Red Doqqa"
click at [994, 274] on icon "Expand" at bounding box center [1005, 277] width 22 height 22
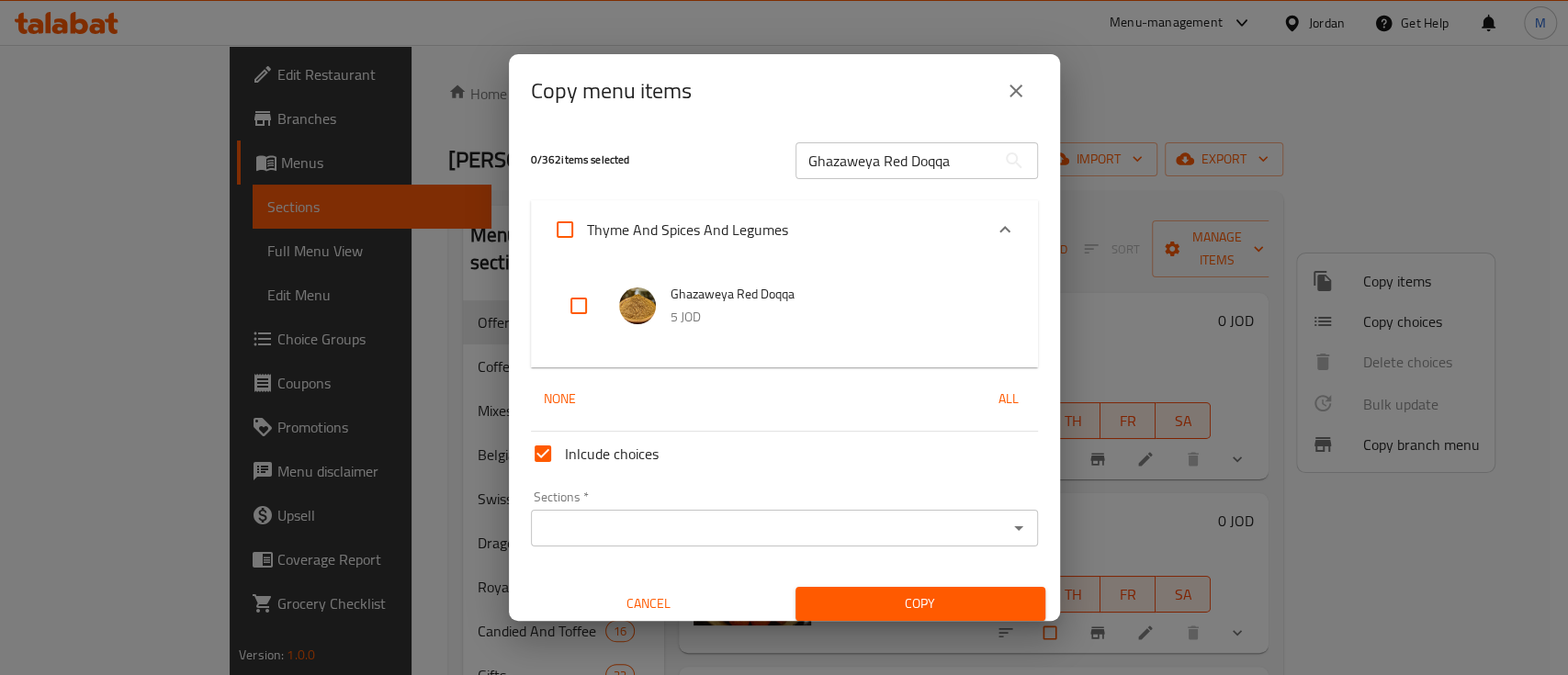
click at [579, 300] on input "checkbox" at bounding box center [578, 306] width 44 height 44
checkbox input "true"
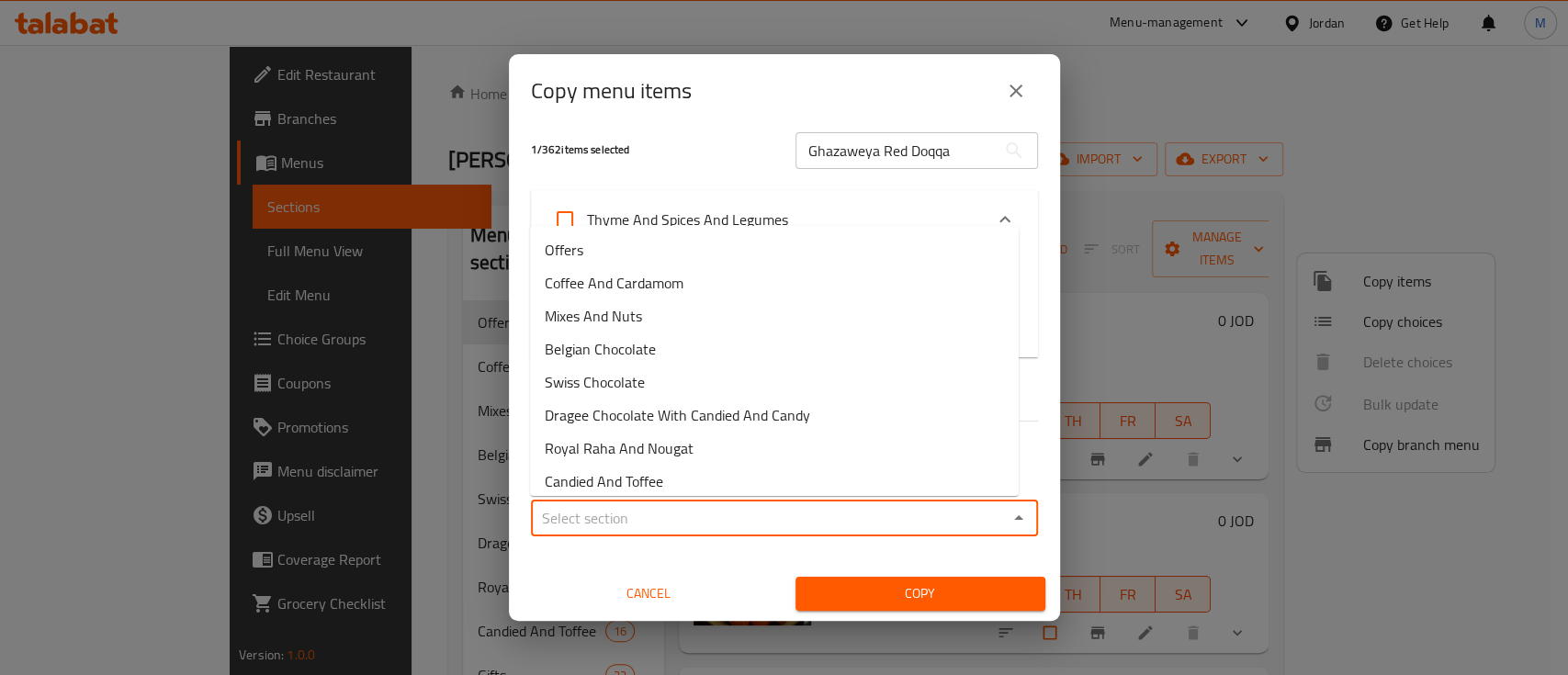
click at [755, 506] on input "Sections   *" at bounding box center [770, 518] width 466 height 26
click at [612, 257] on li "Offers" at bounding box center [775, 249] width 488 height 33
type input "Offers"
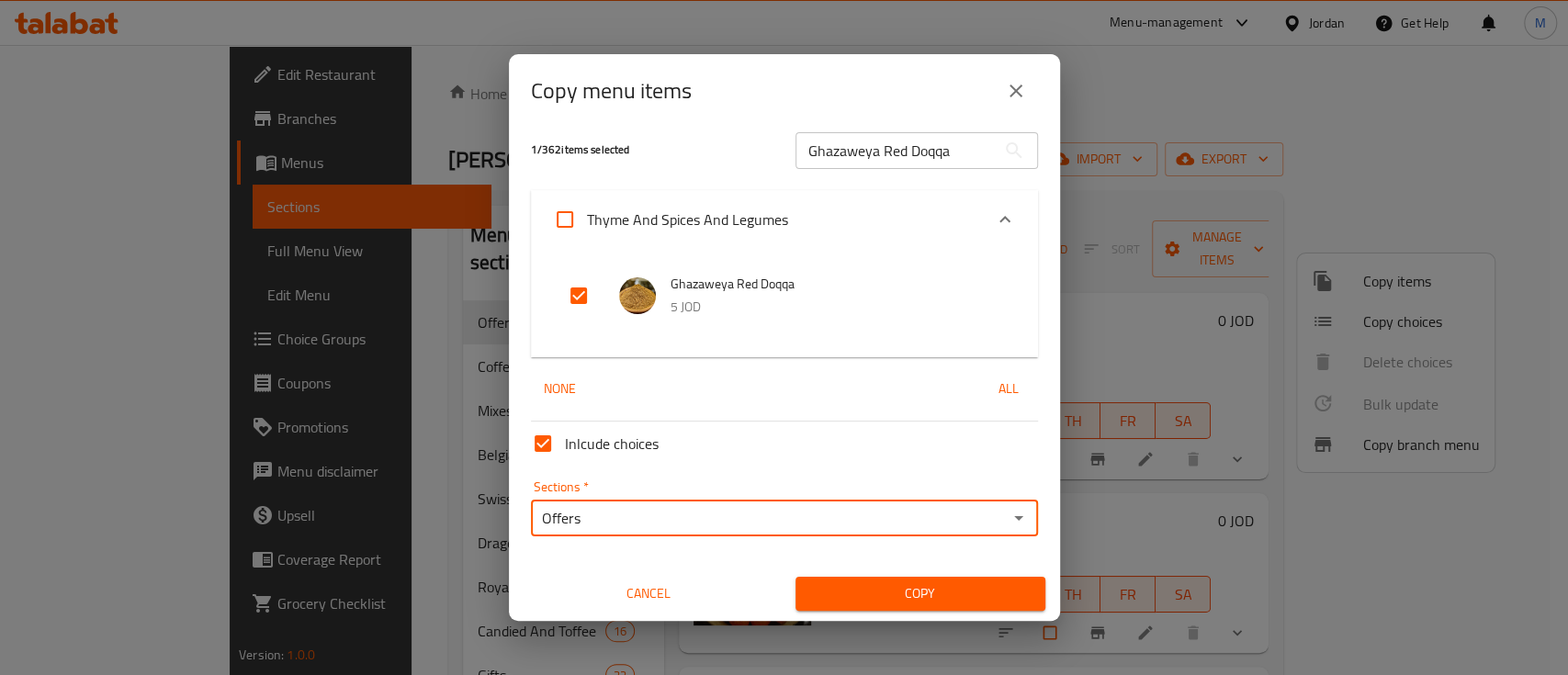
click at [868, 601] on span "Copy" at bounding box center [920, 594] width 221 height 23
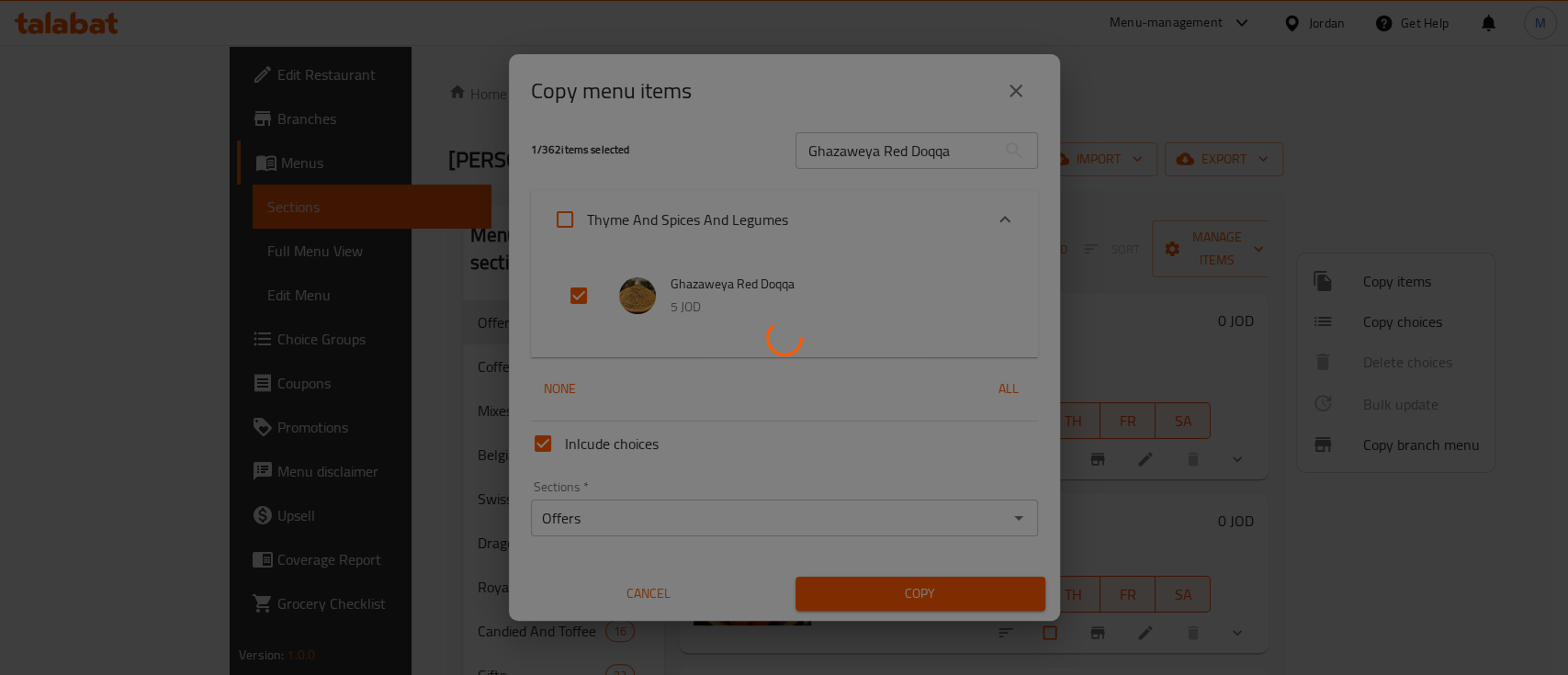
click at [1000, 89] on div at bounding box center [784, 338] width 1568 height 675
click at [842, 137] on div at bounding box center [784, 338] width 1568 height 675
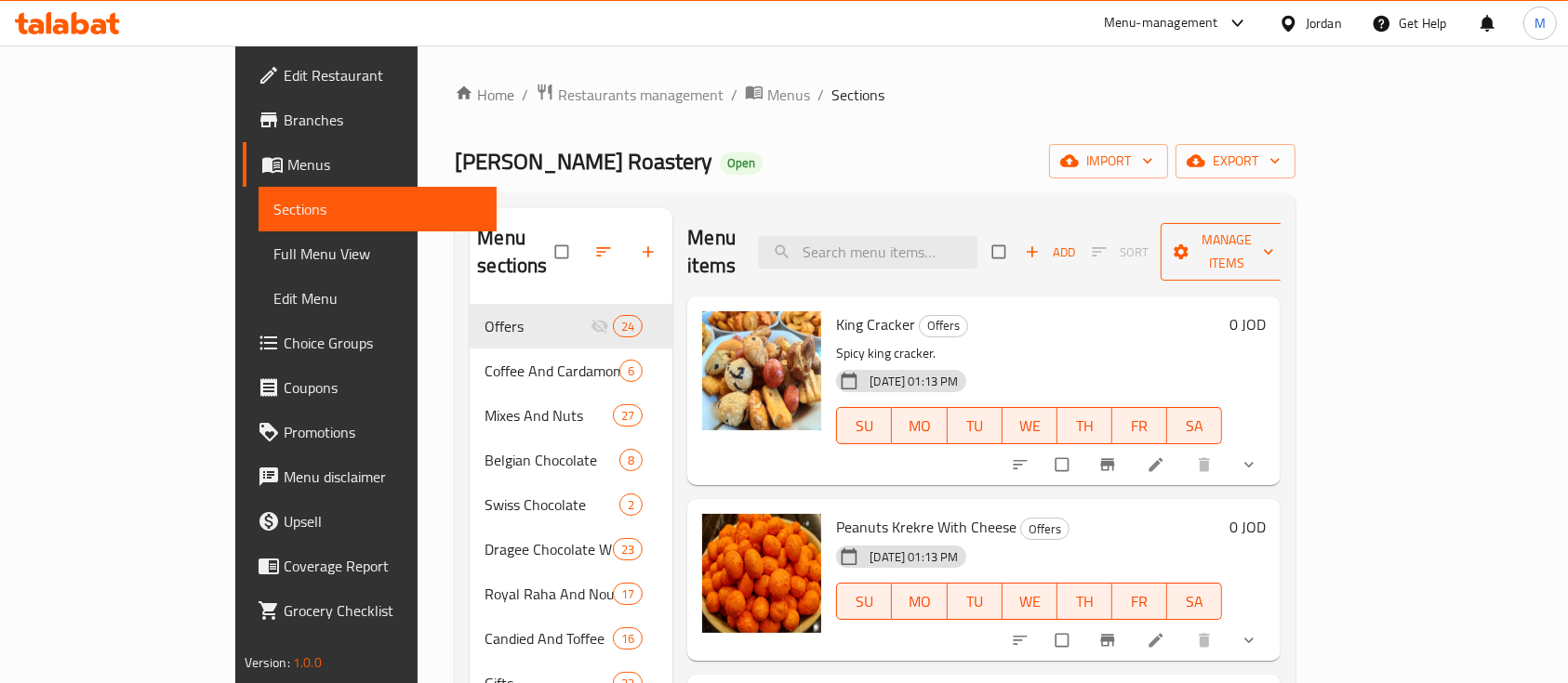
click at [1191, 242] on icon "button" at bounding box center [1181, 252] width 19 height 19
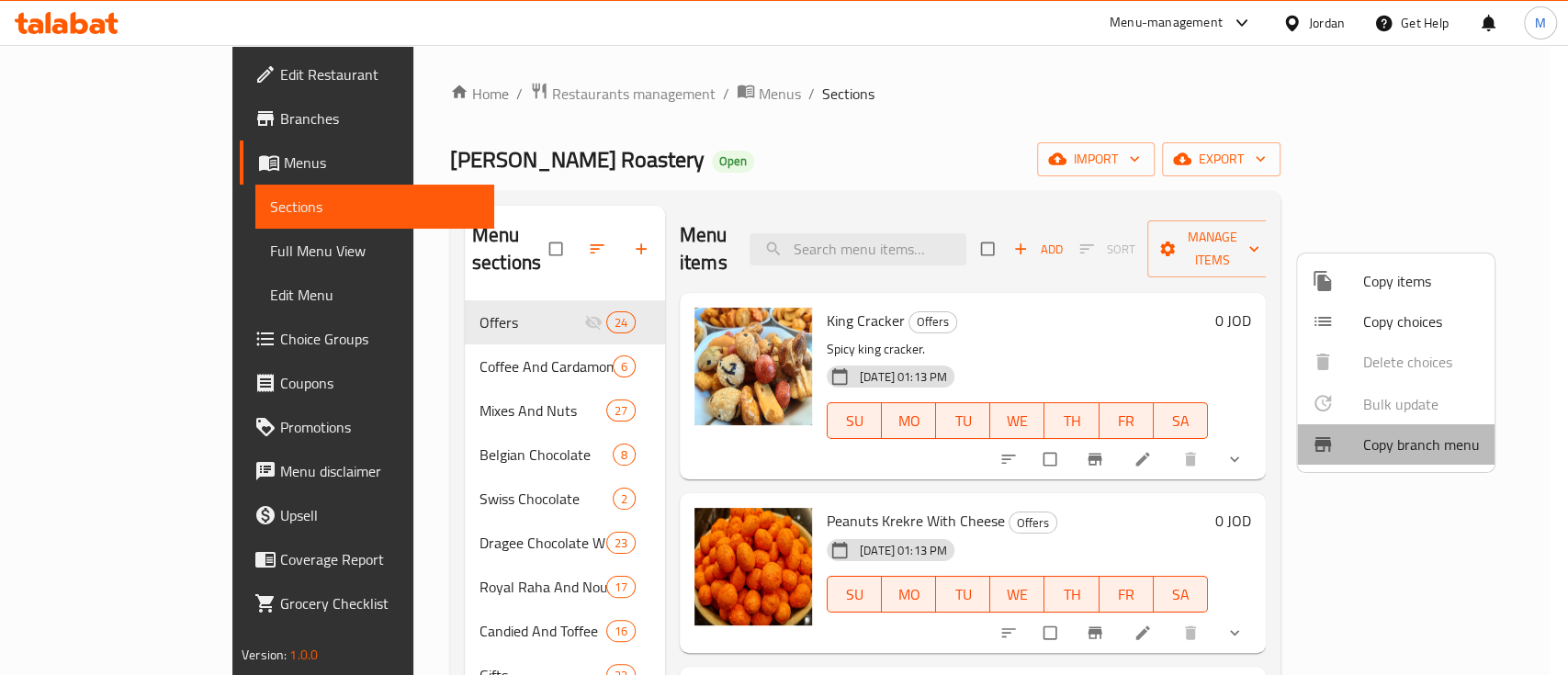
click at [1424, 434] on span "Copy branch menu" at bounding box center [1422, 445] width 117 height 22
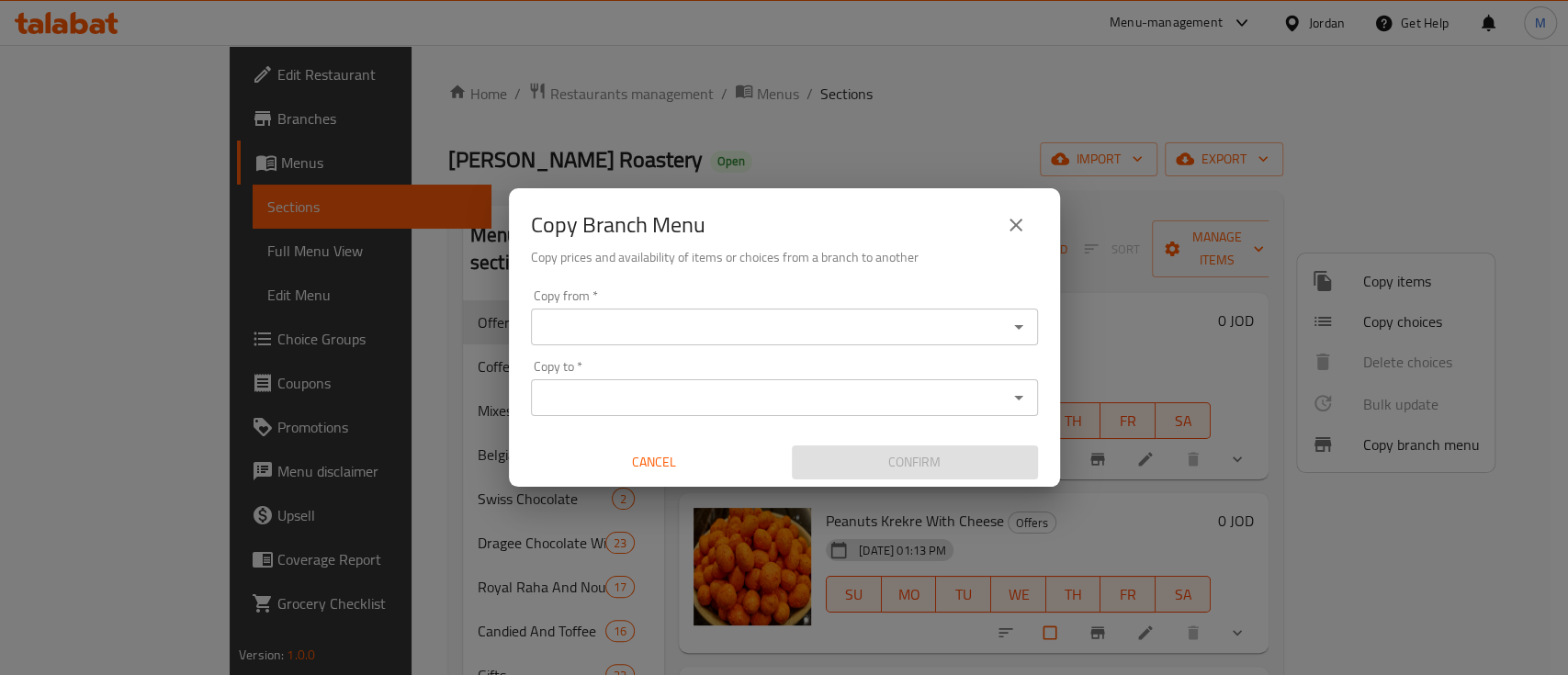
click at [822, 316] on input "Copy from   *" at bounding box center [770, 327] width 466 height 26
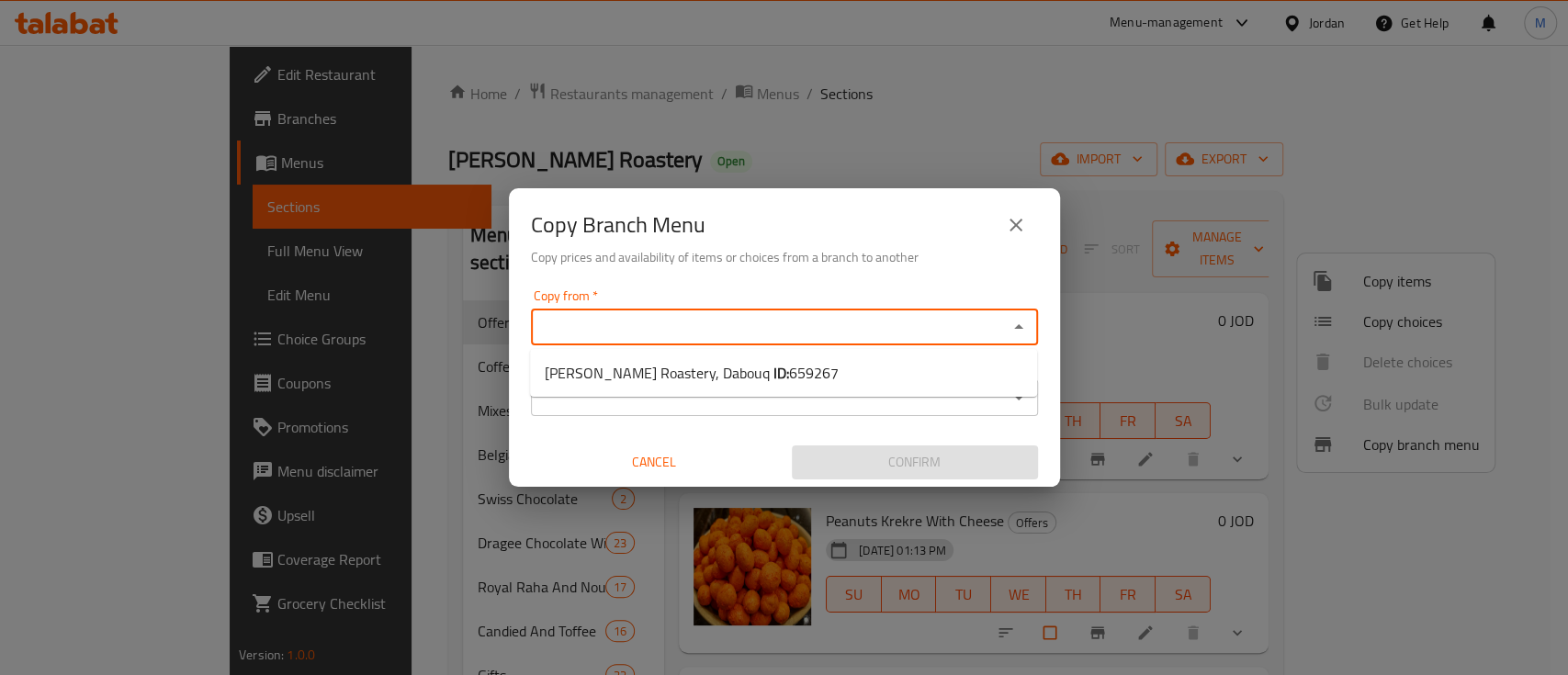
click at [822, 316] on input "Copy from   *" at bounding box center [770, 327] width 466 height 26
click at [796, 377] on div "Copy to   * Copy to *" at bounding box center [785, 388] width 507 height 56
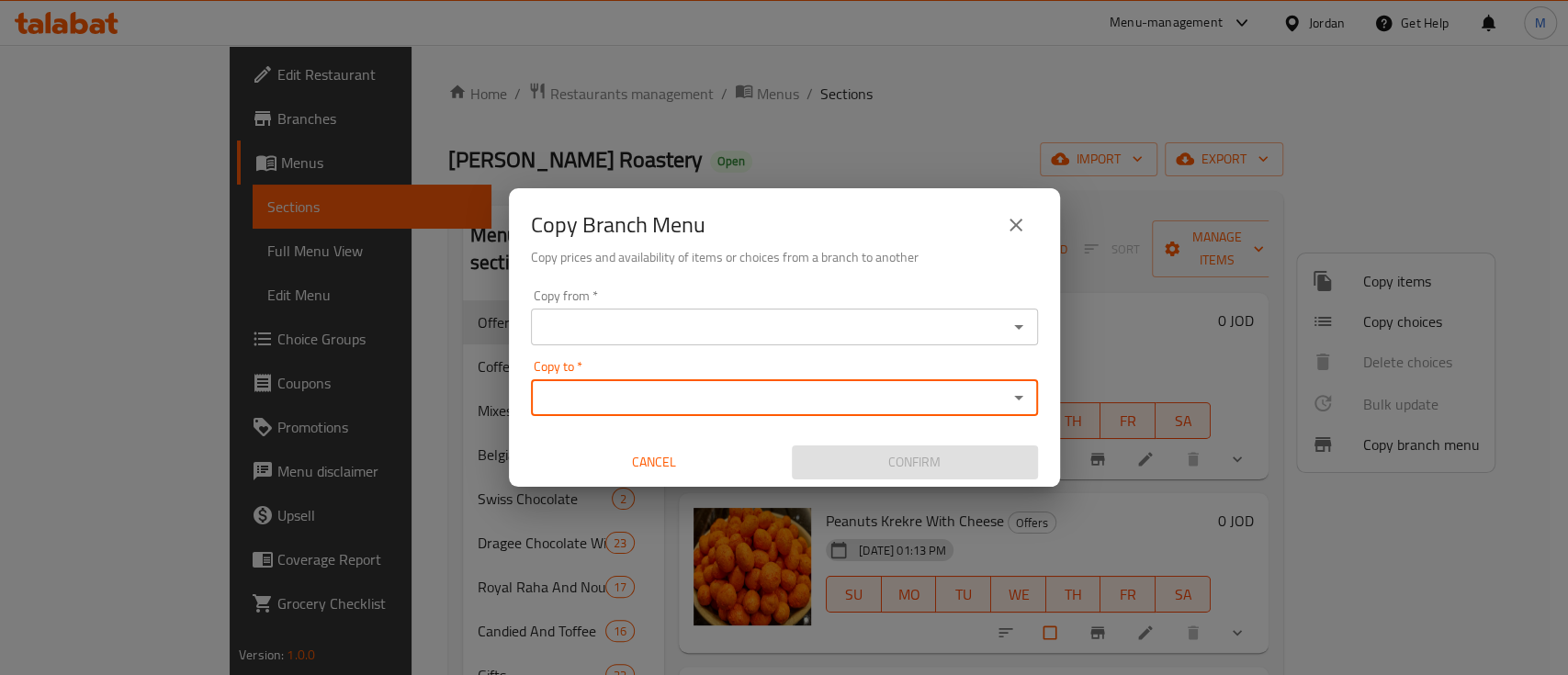
click at [773, 401] on input "Copy to   *" at bounding box center [770, 398] width 466 height 26
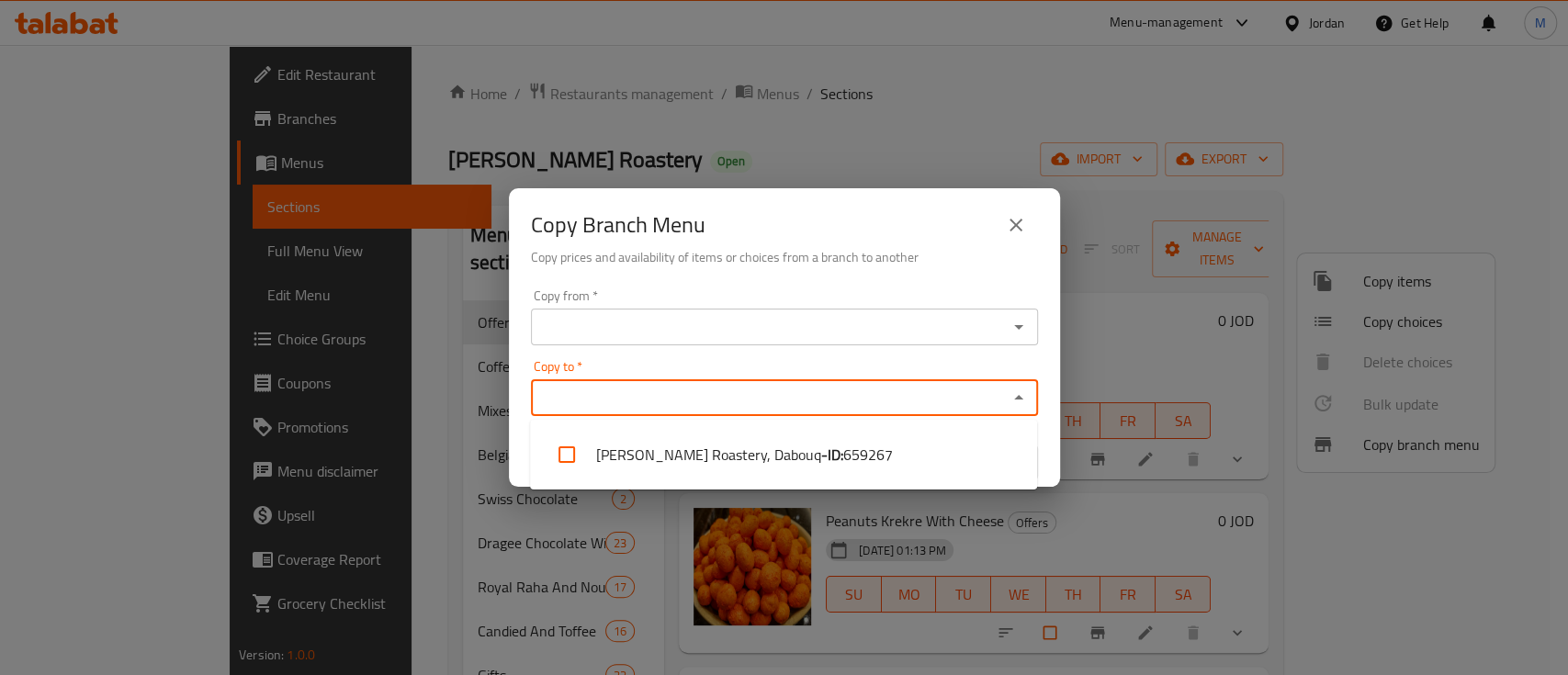
click at [837, 235] on div "Copy Branch Menu" at bounding box center [785, 225] width 507 height 44
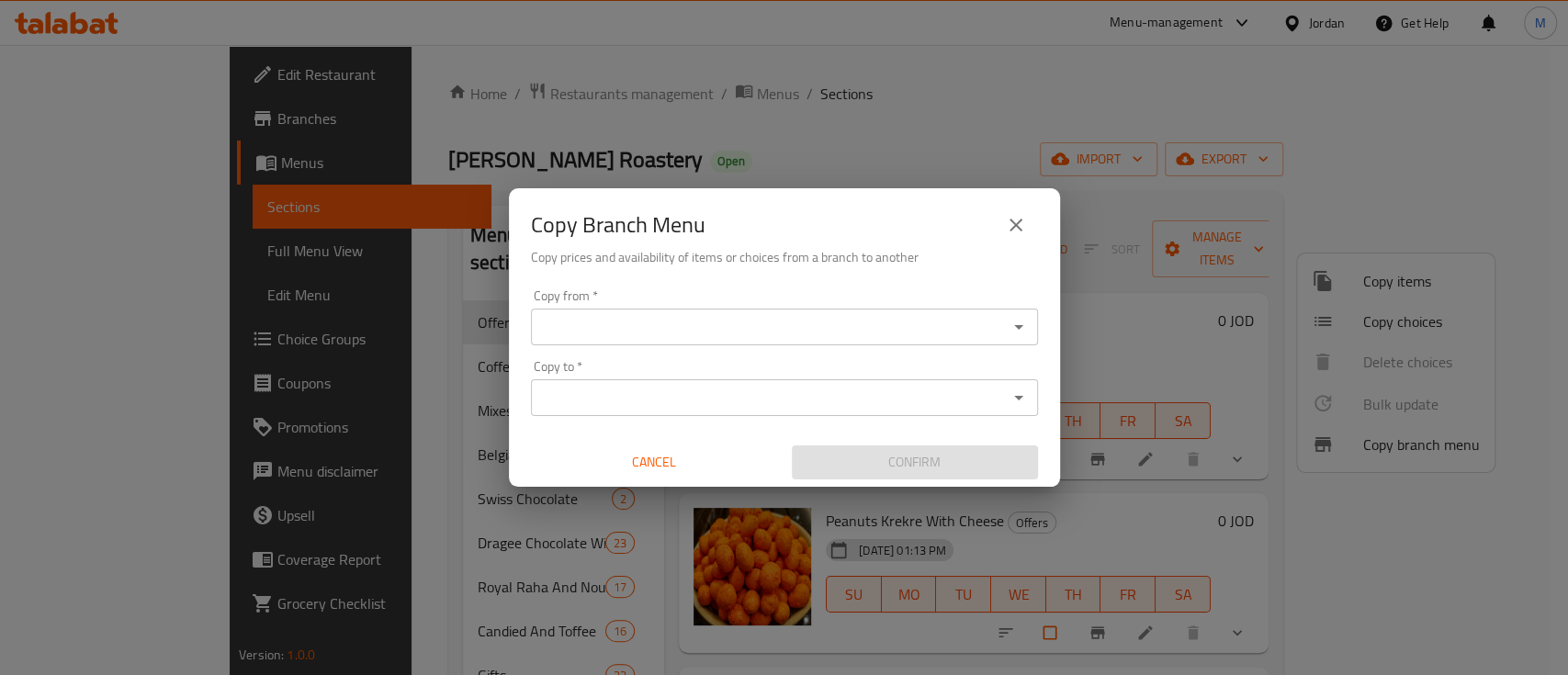
click at [1013, 227] on icon "close" at bounding box center [1016, 226] width 13 height 13
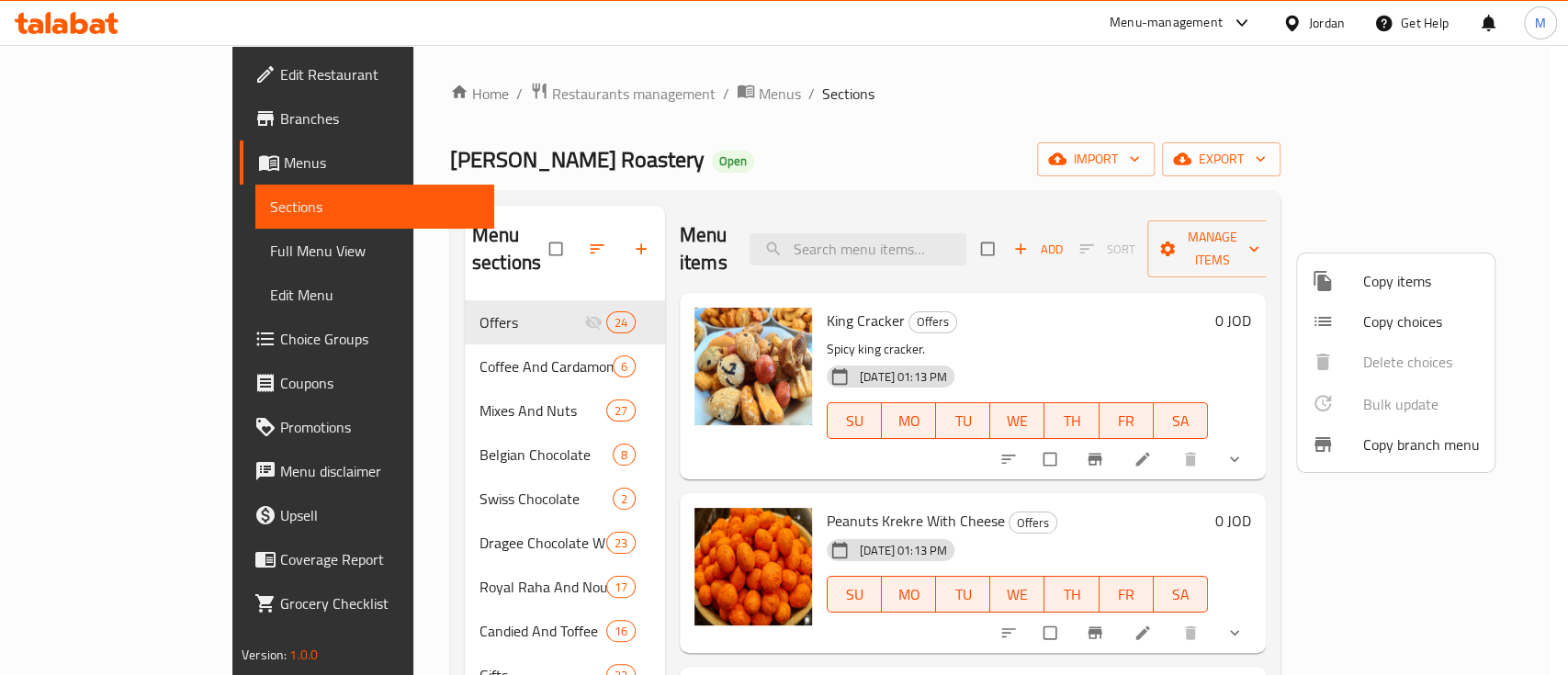
click at [1478, 124] on div at bounding box center [784, 338] width 1568 height 675
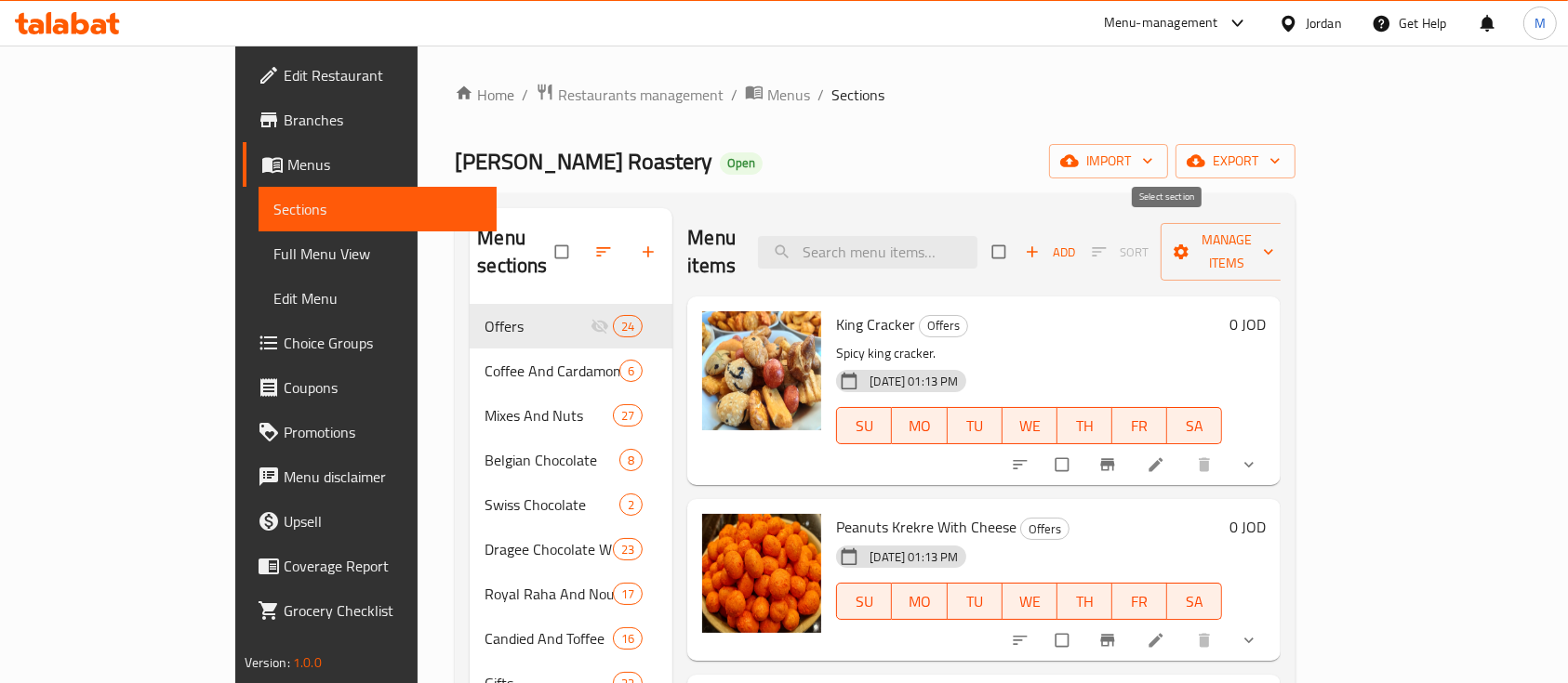
click at [1020, 238] on input "checkbox" at bounding box center [1000, 251] width 39 height 35
checkbox input "true"
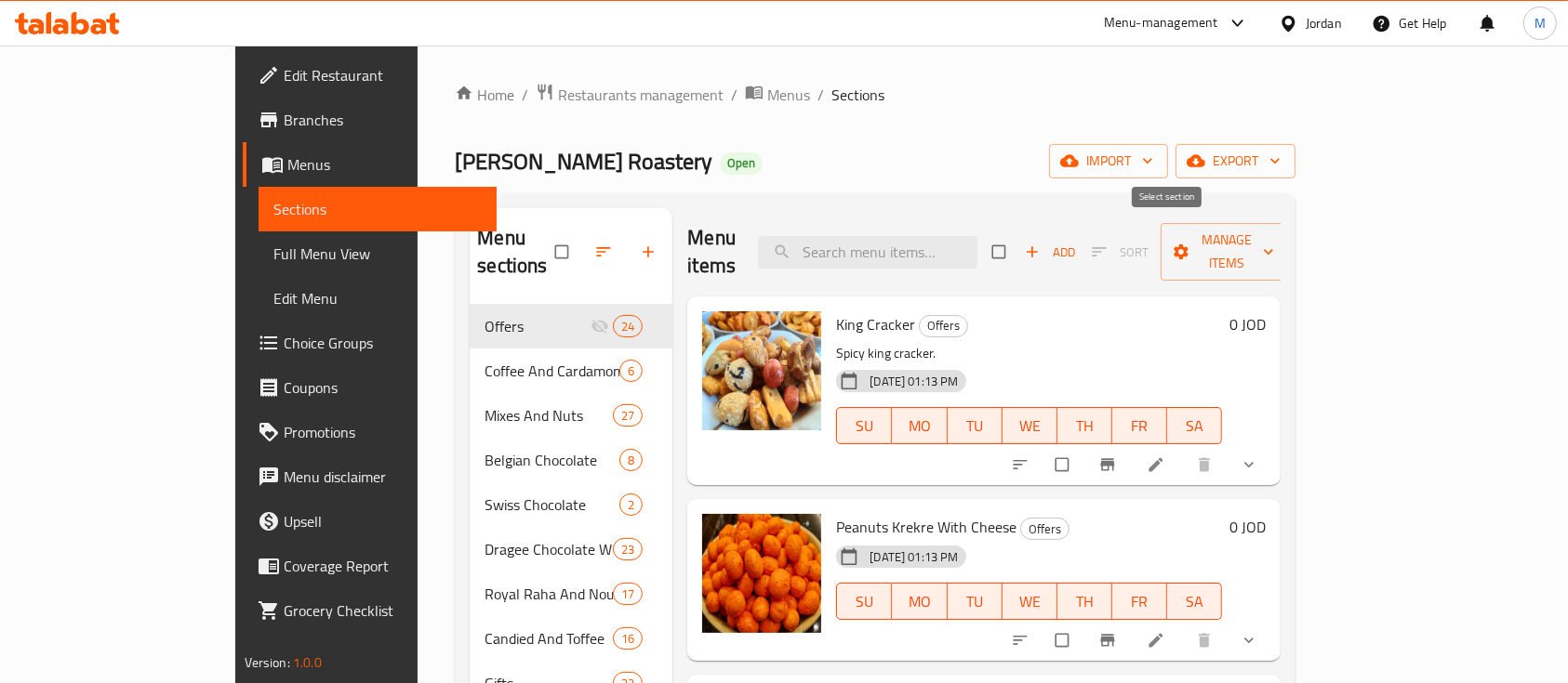
checkbox input "true"
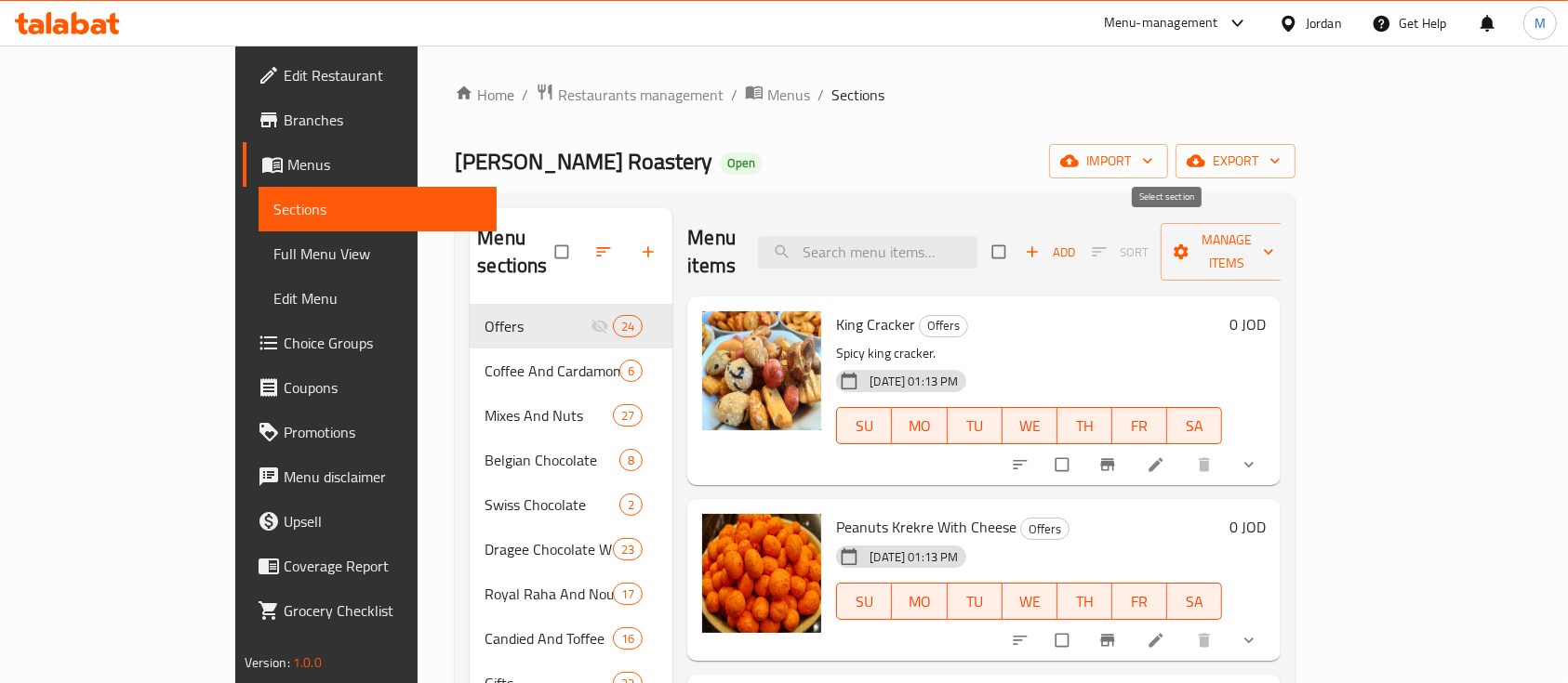
checkbox input "true"
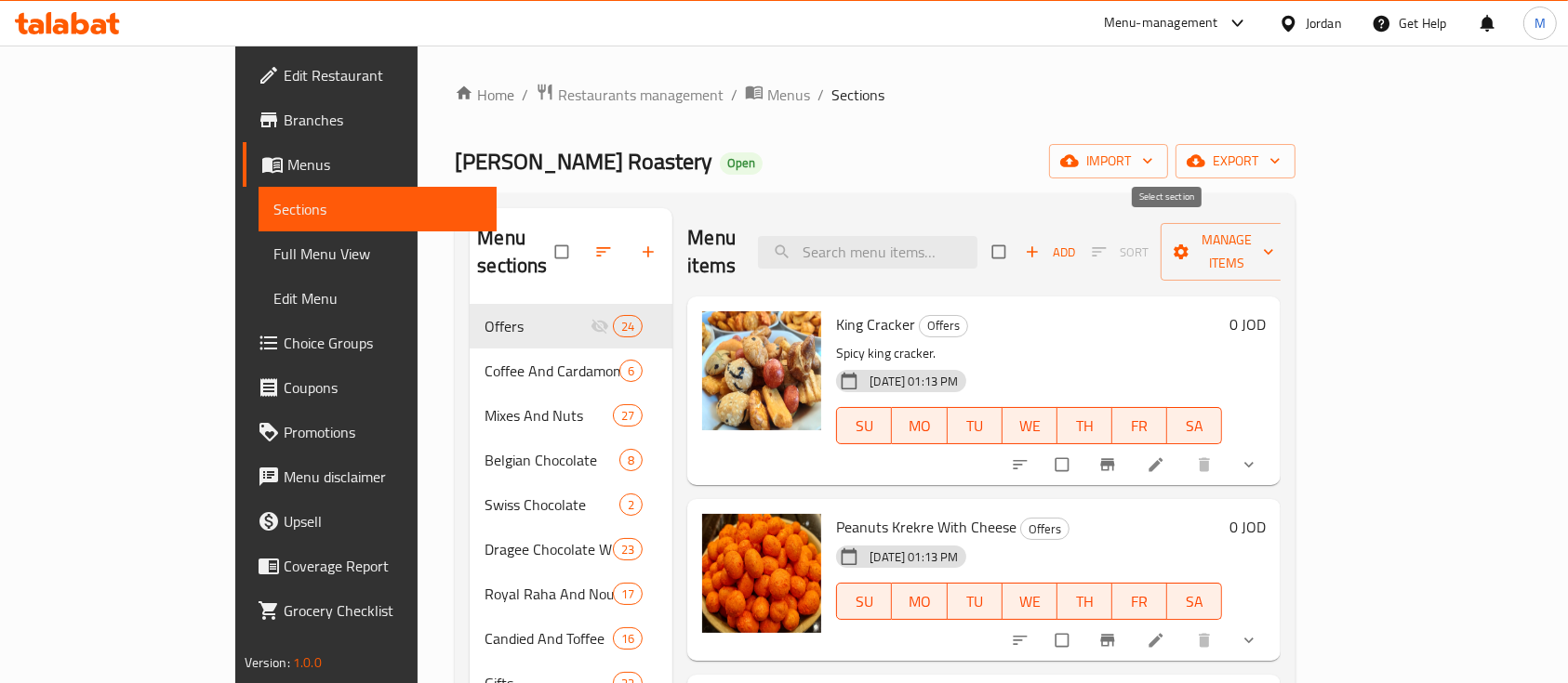
checkbox input "true"
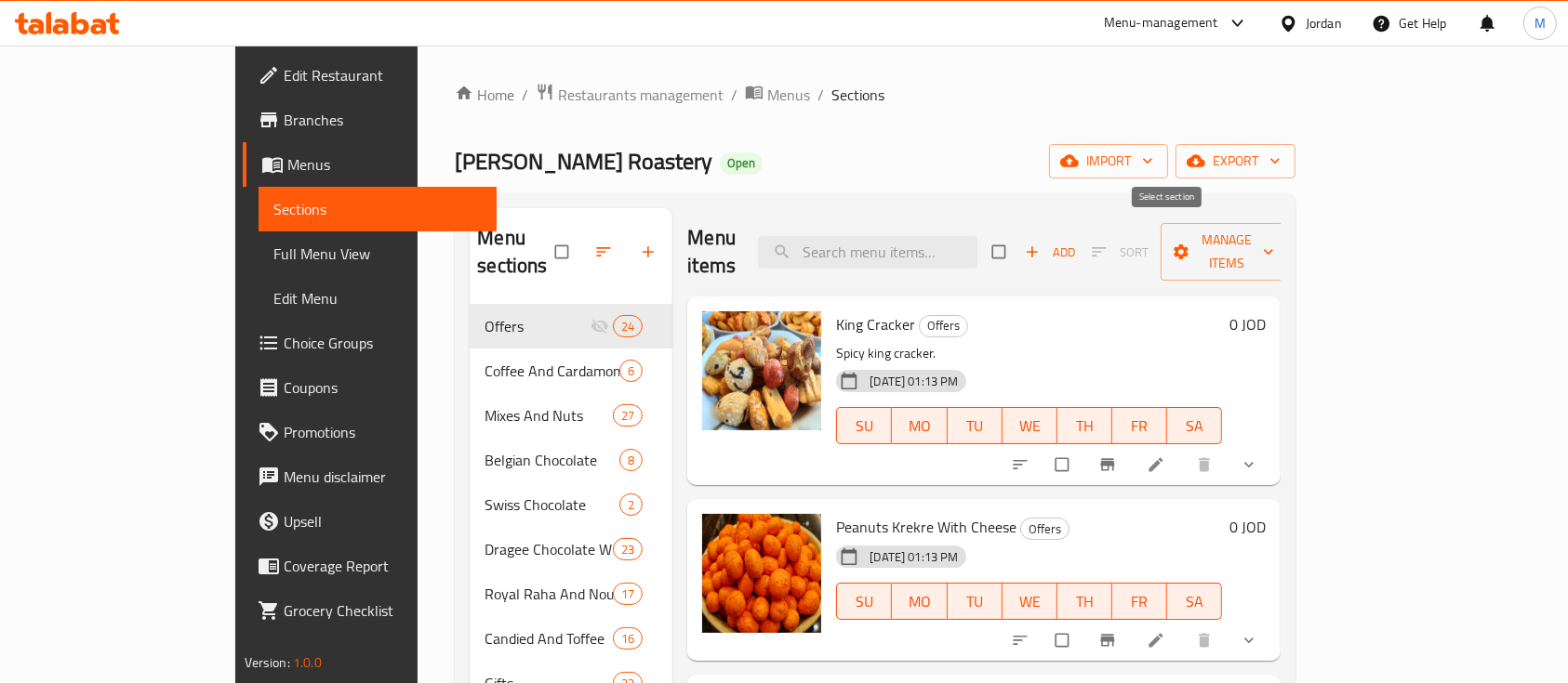
checkbox input "true"
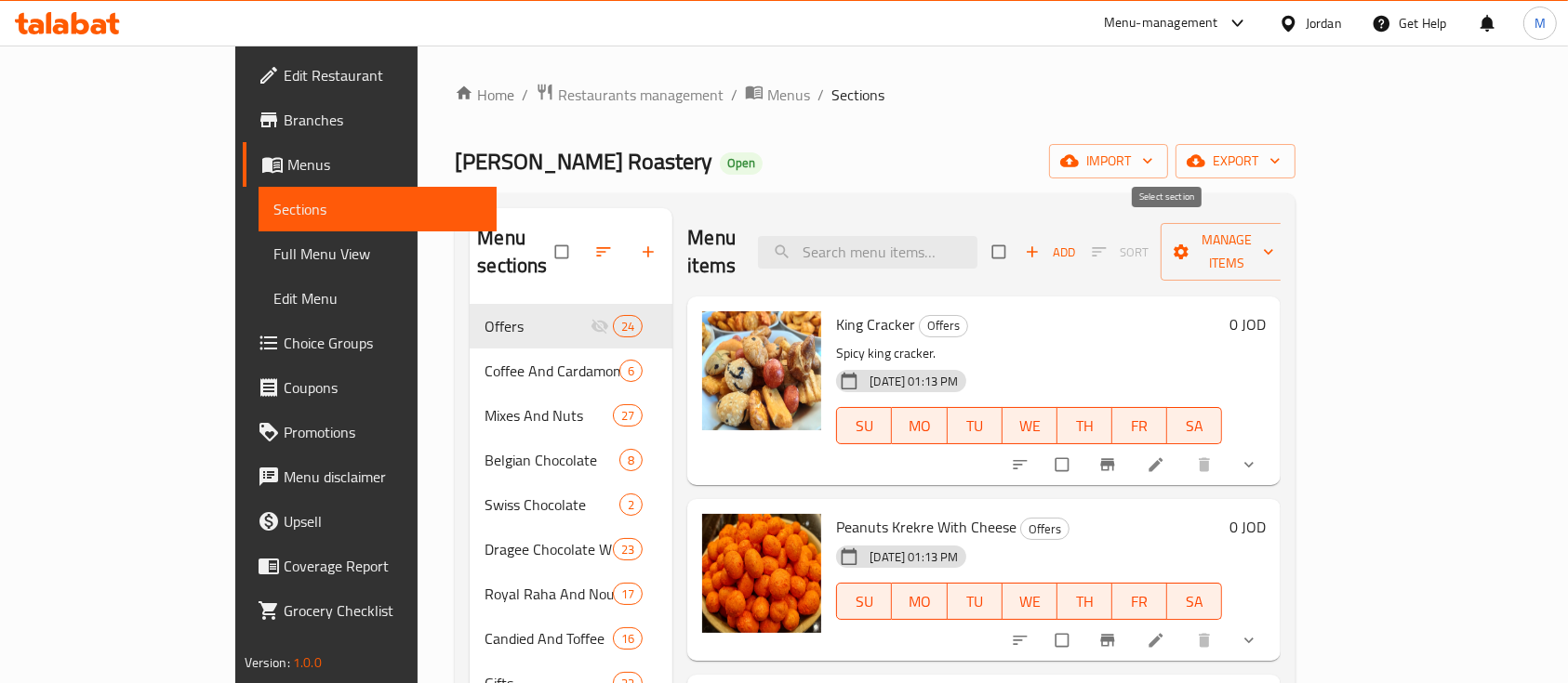
checkbox input "true"
click at [1020, 238] on input "checkbox" at bounding box center [1000, 251] width 39 height 35
checkbox input "false"
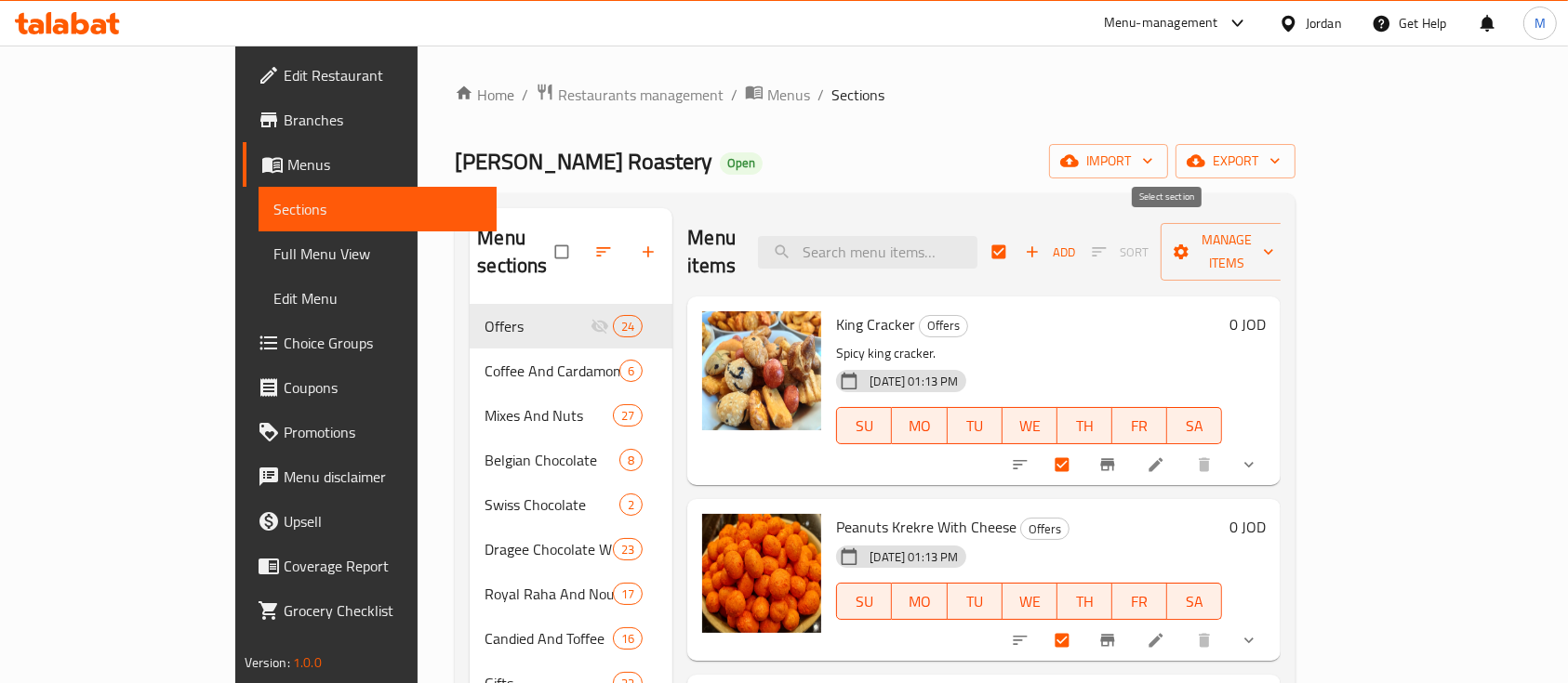
checkbox input "false"
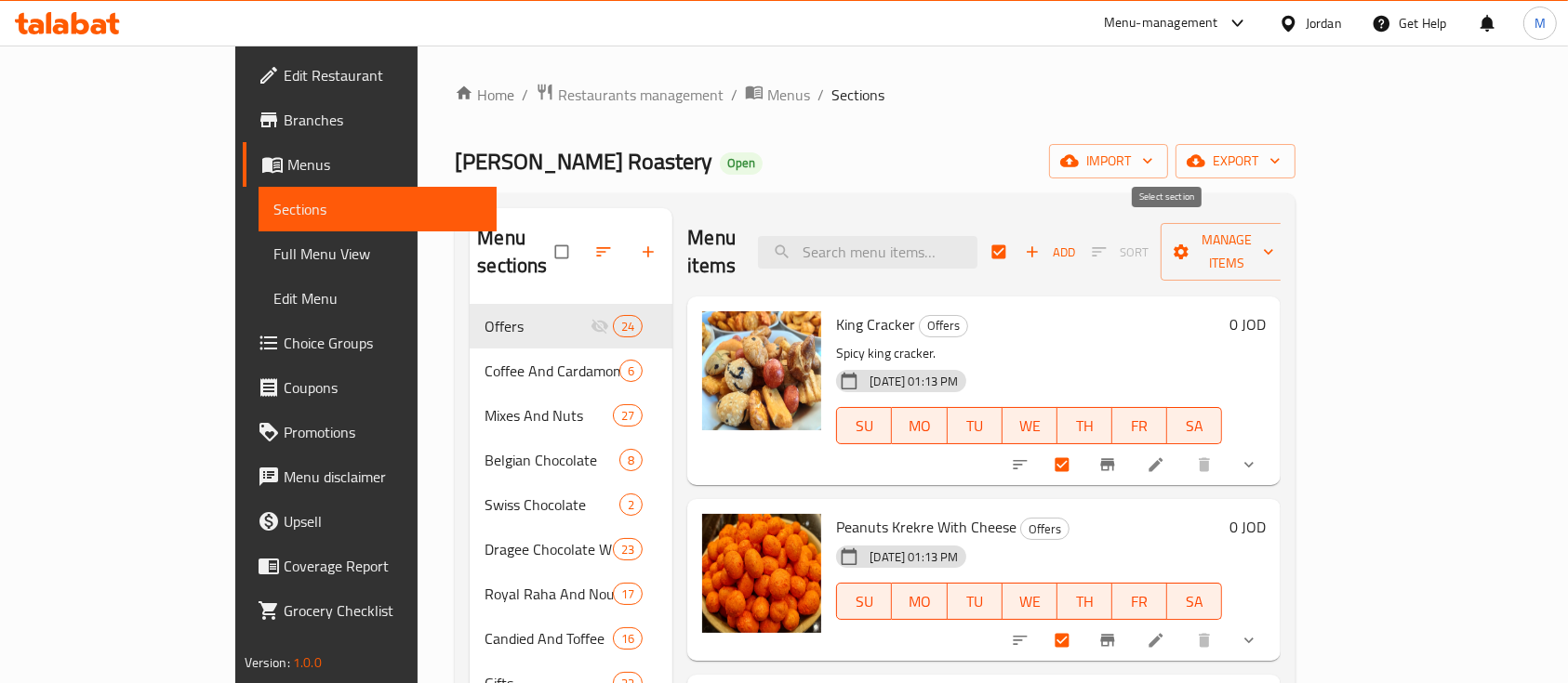
checkbox input "false"
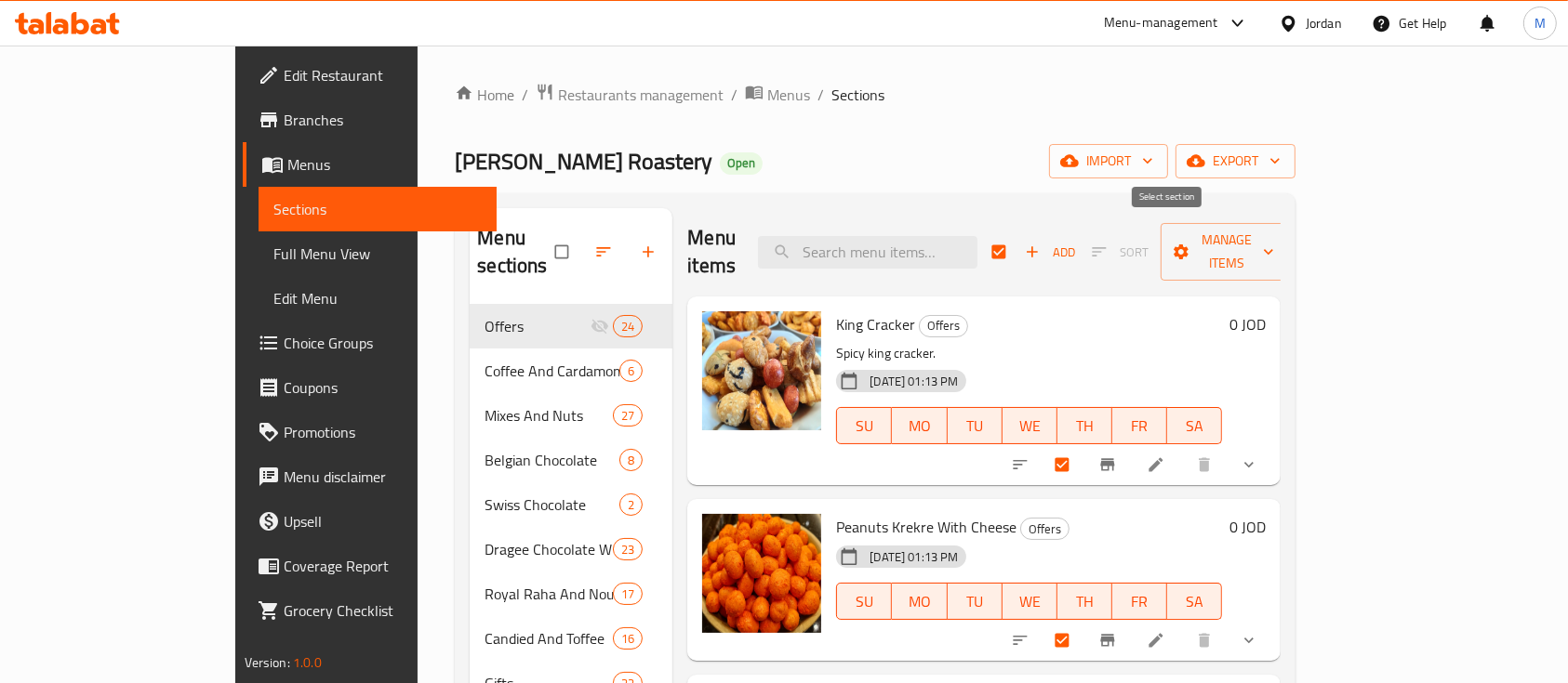
checkbox input "false"
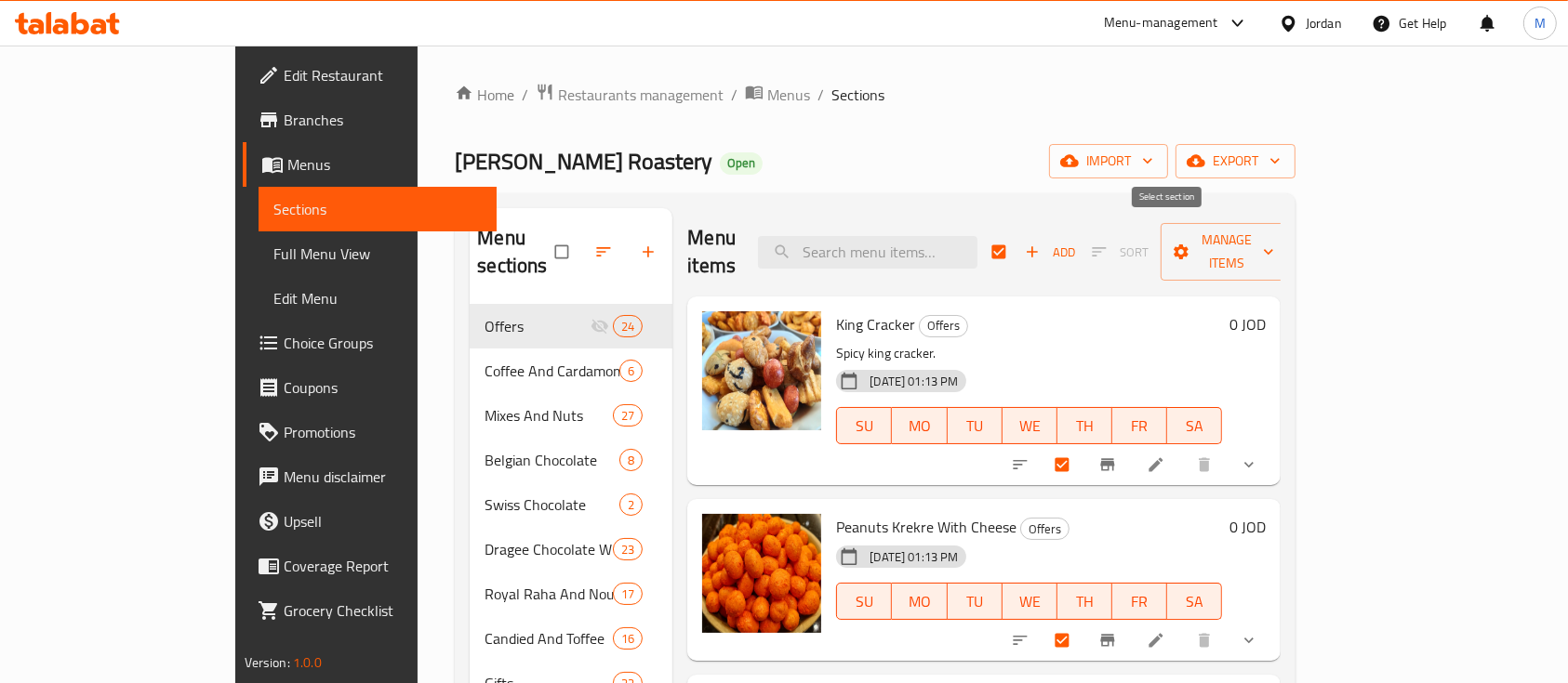
checkbox input "false"
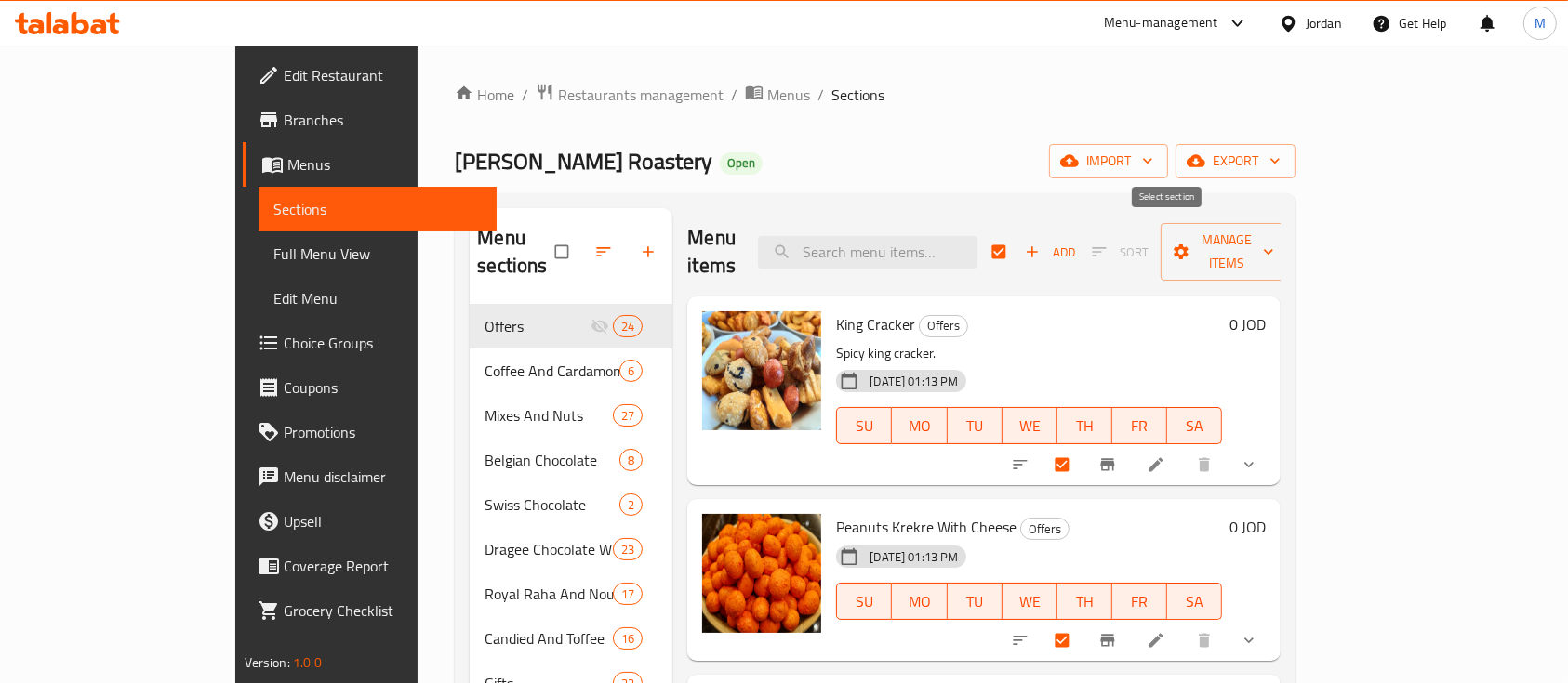
checkbox input "false"
click at [970, 236] on input "search" at bounding box center [867, 252] width 220 height 32
paste input "Ghazaweya Red Doqqa"
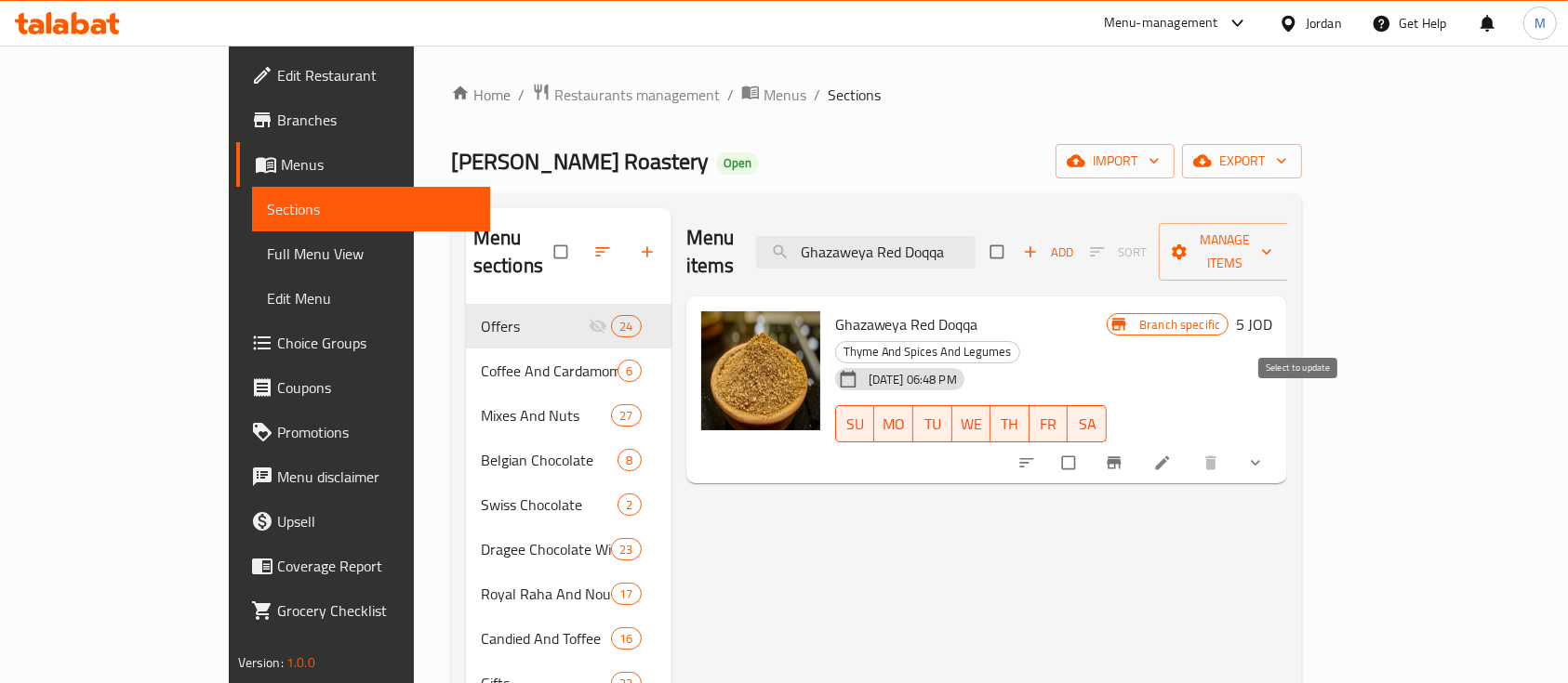
type input "Ghazaweya Red Doqqa"
click at [1090, 445] on input "checkbox" at bounding box center [1070, 462] width 39 height 35
checkbox input "true"
click at [1036, 454] on icon "sort-choices" at bounding box center [1026, 463] width 19 height 19
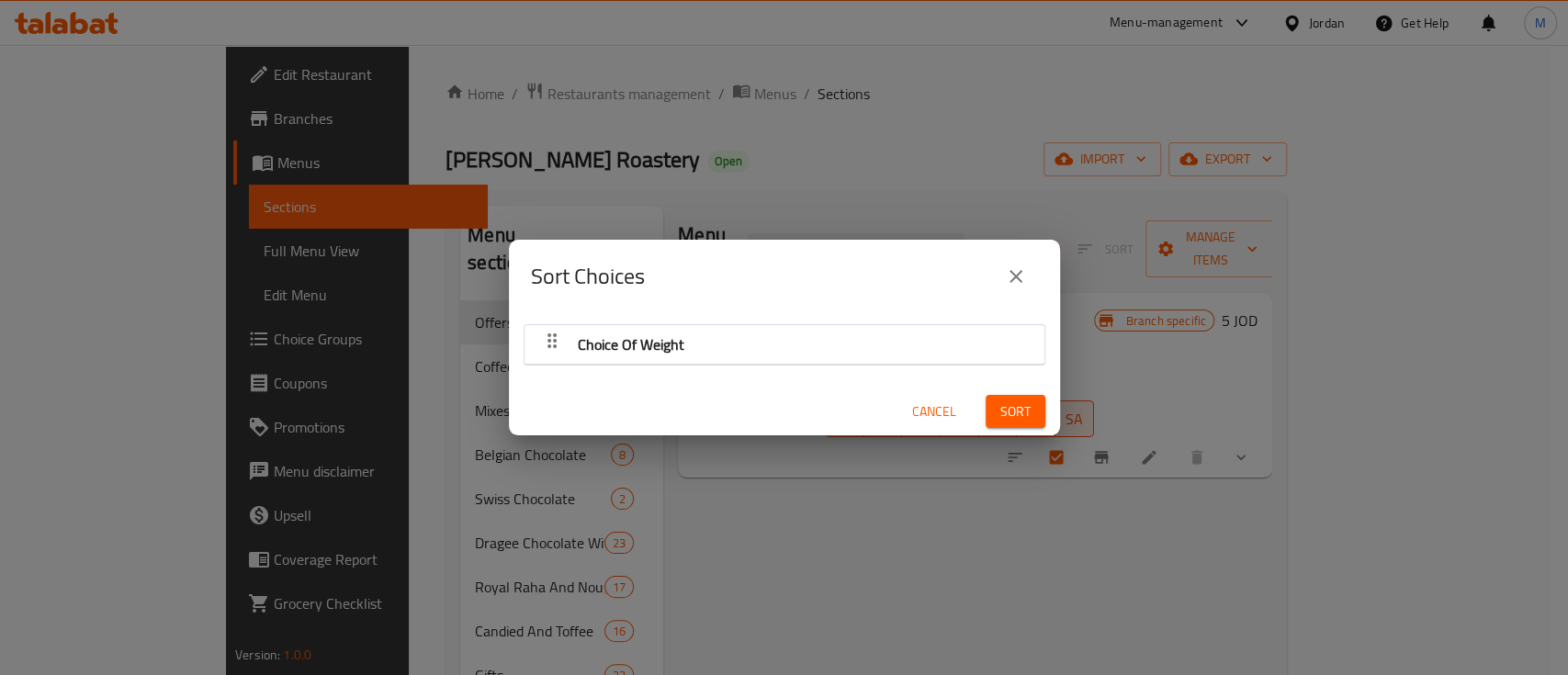
click at [914, 350] on div "Choice Of Weight" at bounding box center [785, 344] width 502 height 44
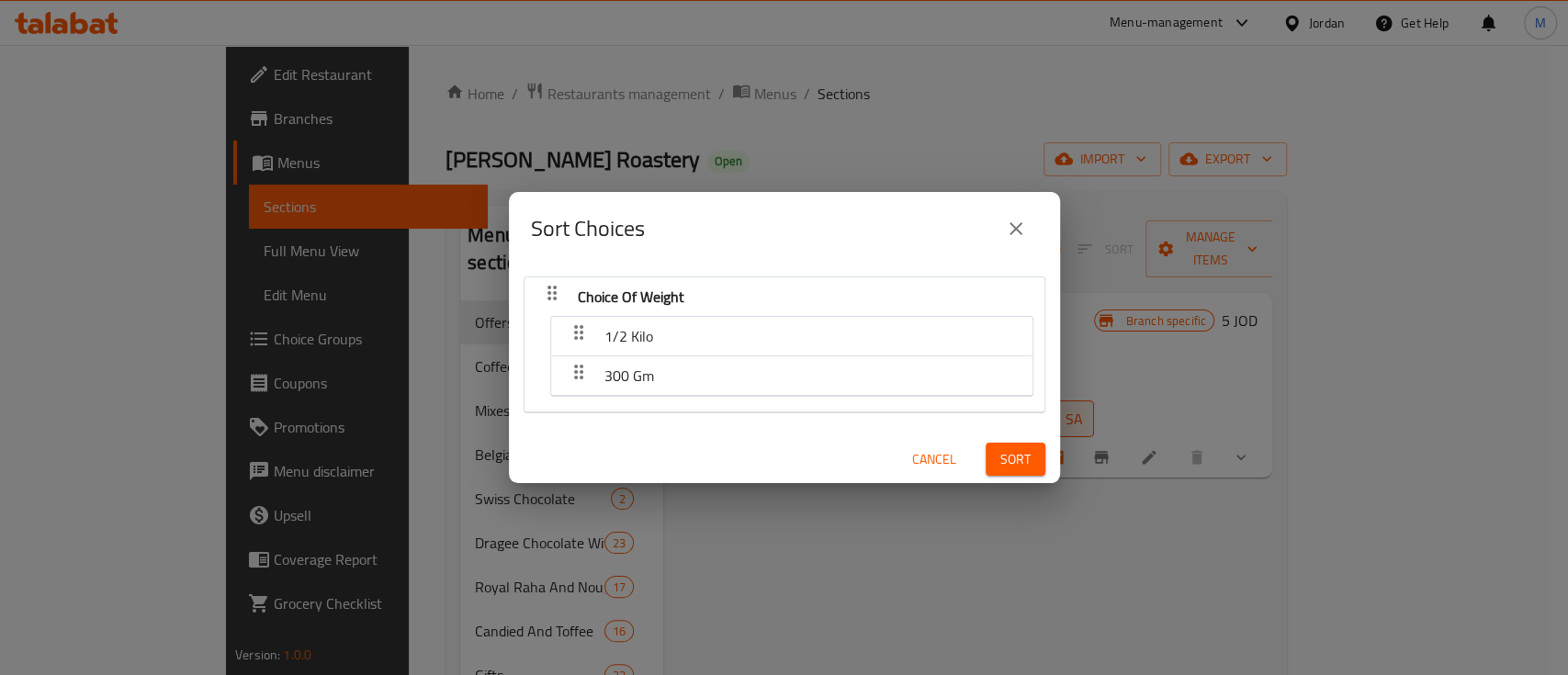
click at [1008, 235] on icon "close" at bounding box center [1016, 229] width 22 height 22
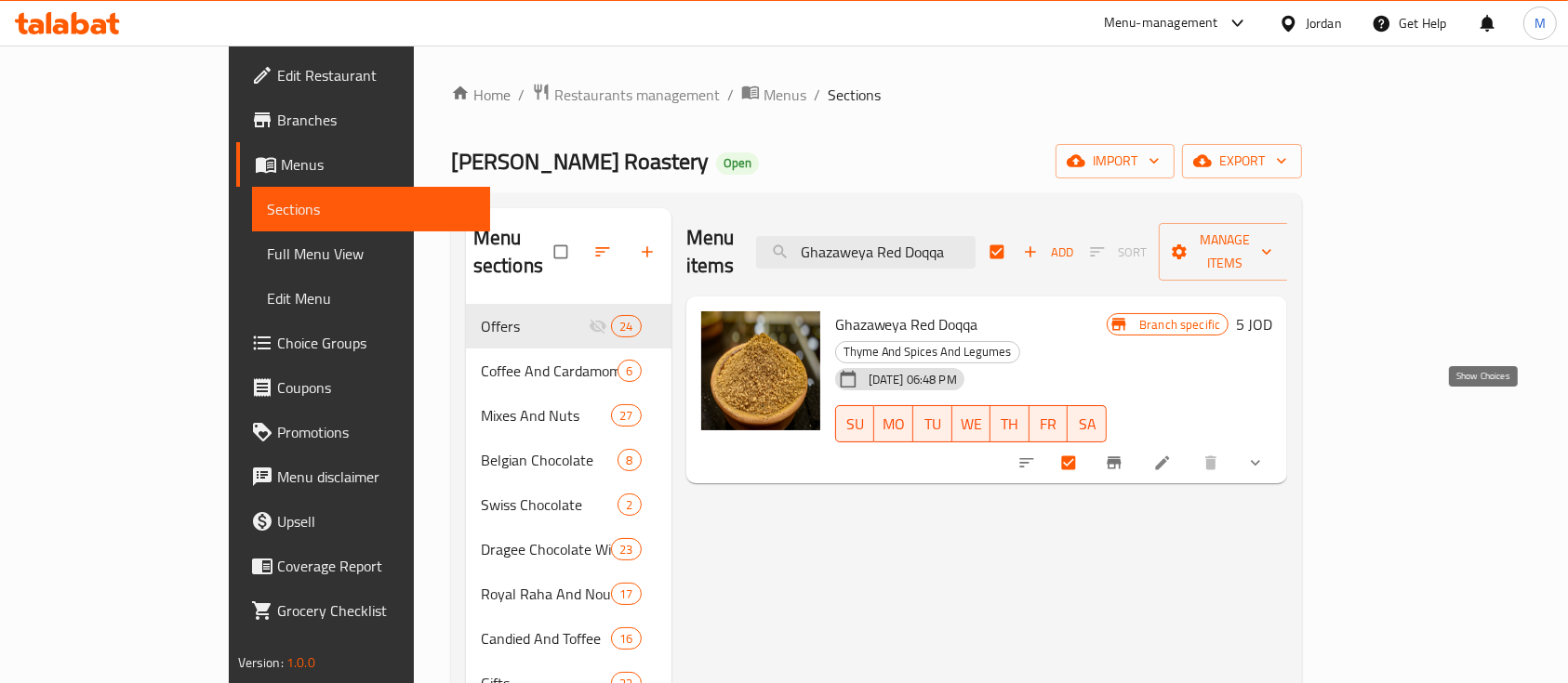
click at [1264, 454] on icon "show more" at bounding box center [1256, 463] width 19 height 19
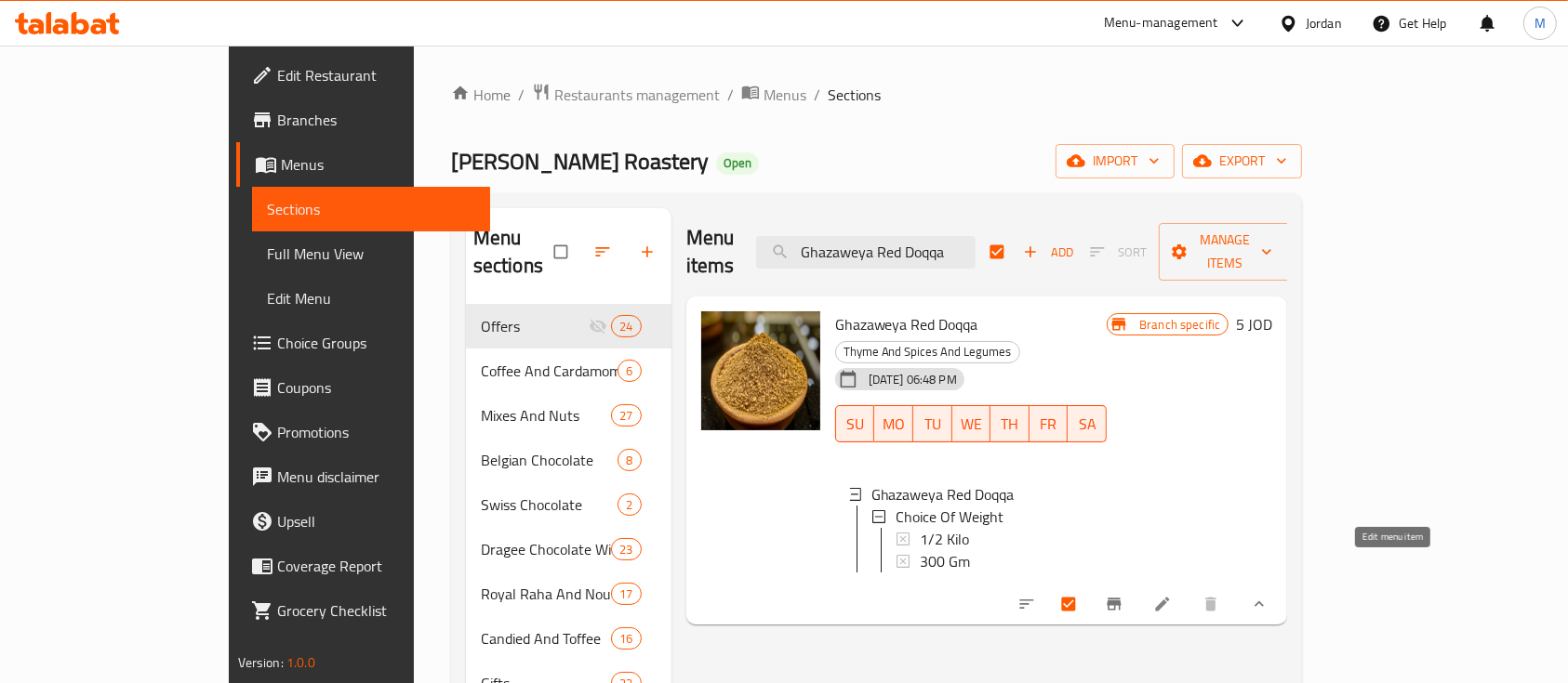
click at [1176, 595] on link at bounding box center [1164, 605] width 23 height 19
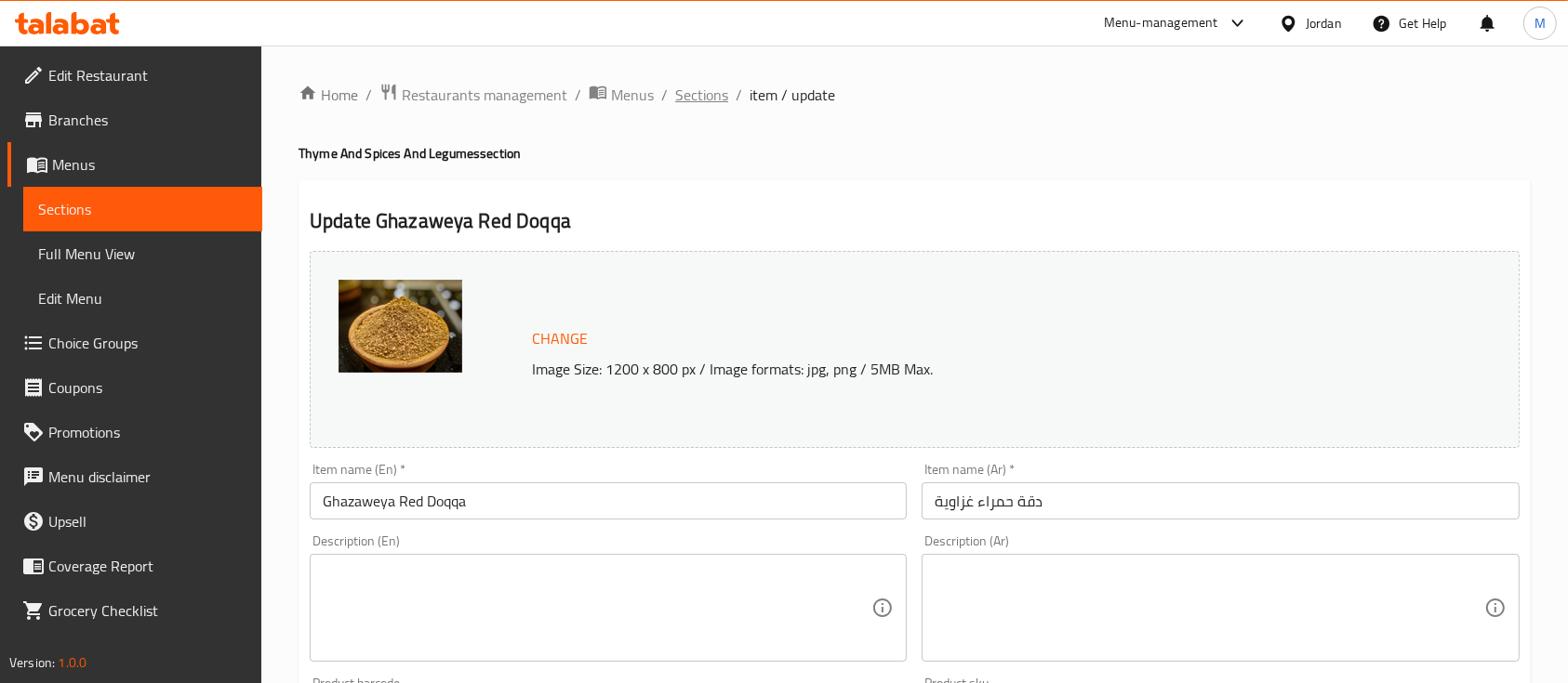
click at [687, 105] on span "Sections" at bounding box center [702, 95] width 53 height 23
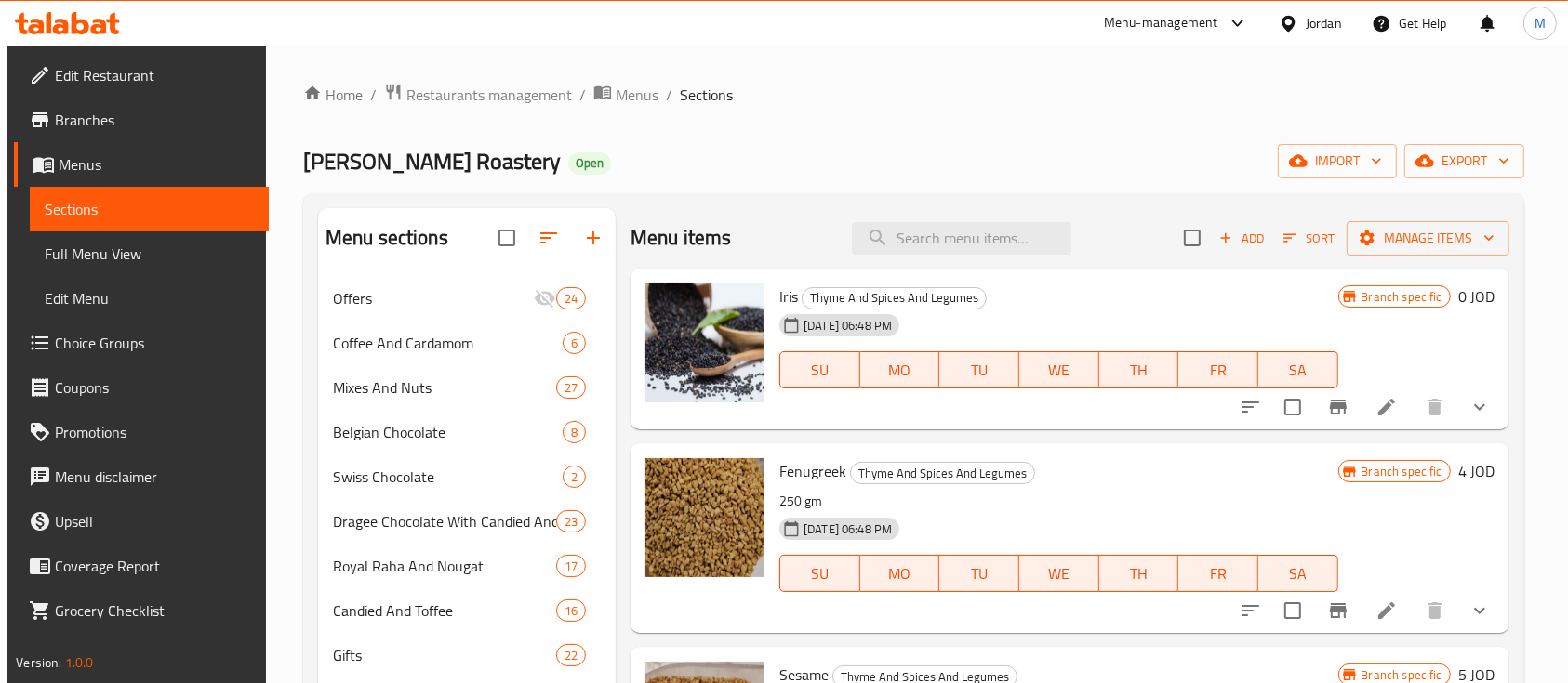
click at [134, 264] on span "Full Menu View" at bounding box center [149, 254] width 209 height 23
click at [74, 302] on span "Edit Menu" at bounding box center [149, 299] width 209 height 23
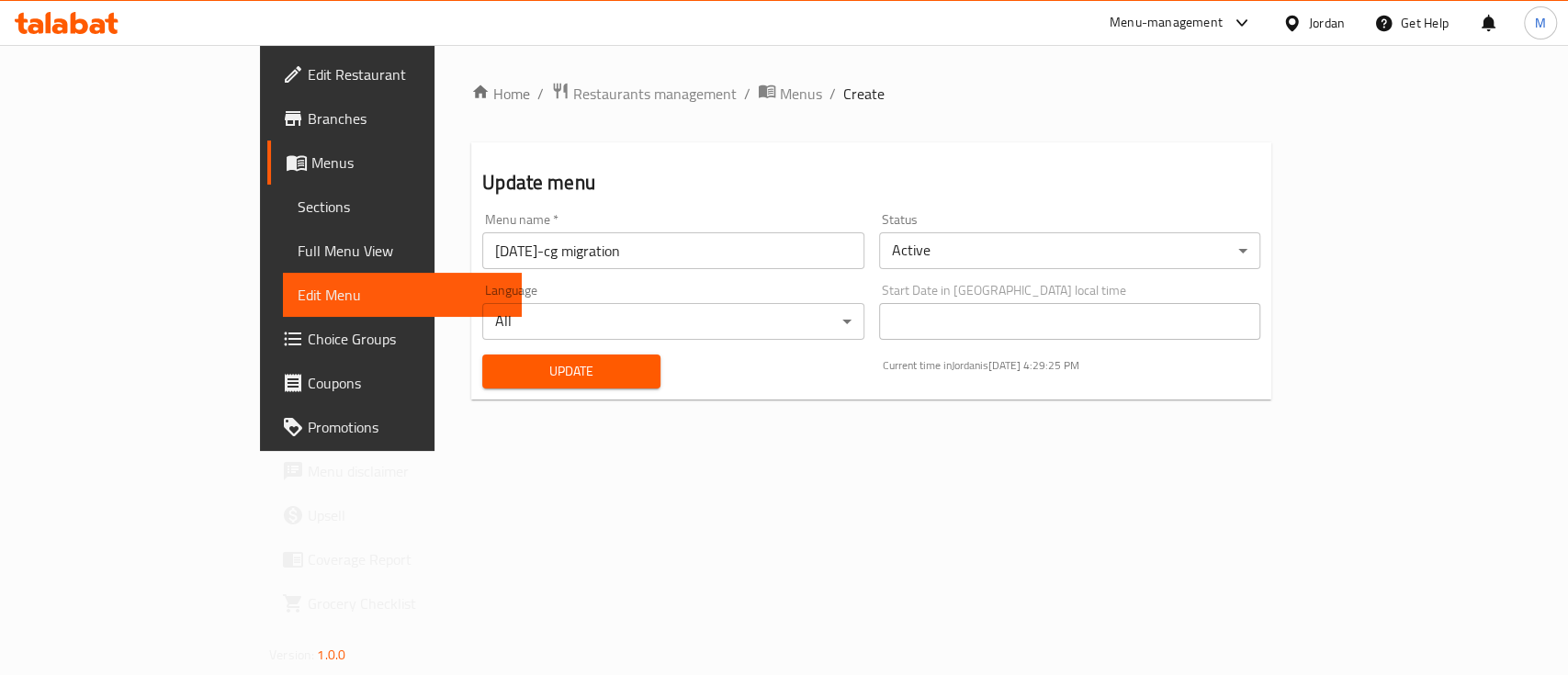
click at [743, 300] on div "Language All ​" at bounding box center [672, 312] width 381 height 56
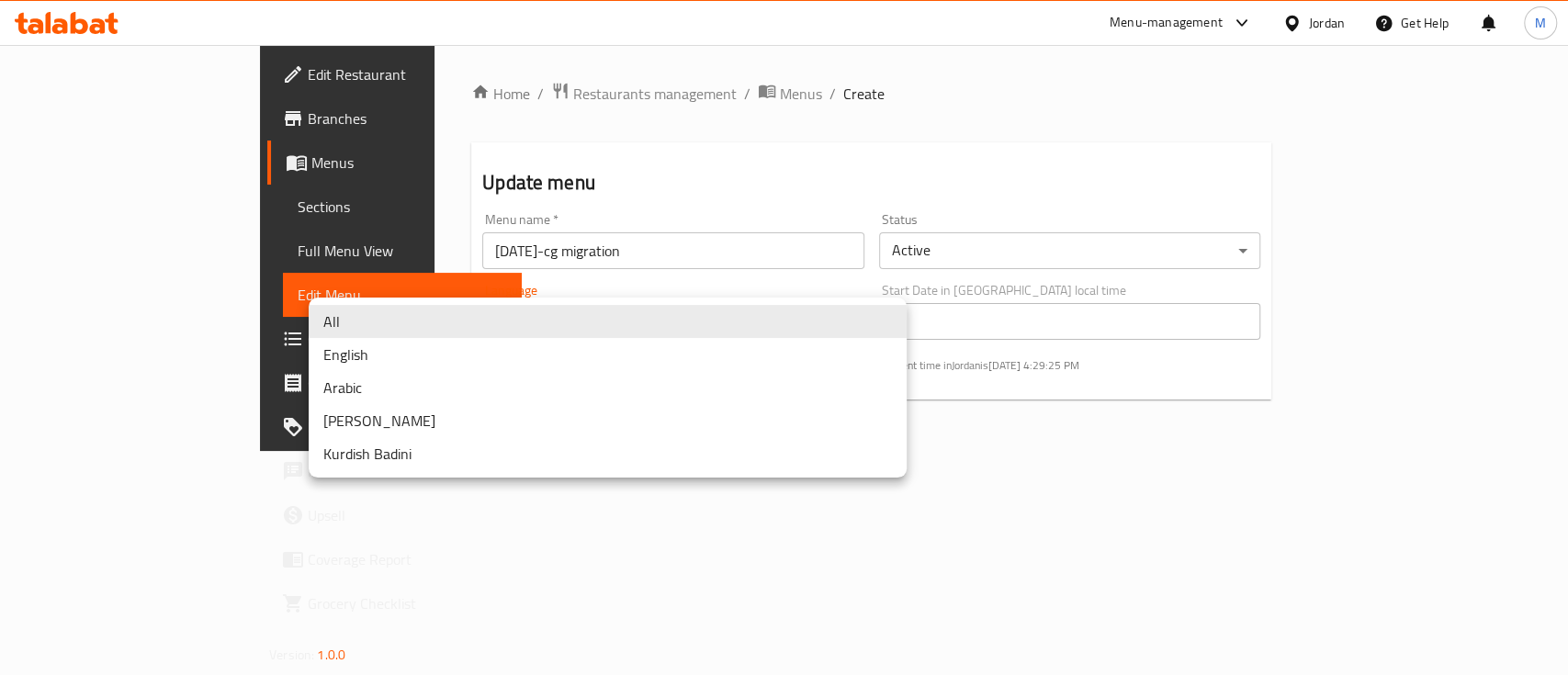
click at [743, 307] on body "​ Menu-management Jordan Get Help M Edit Restaurant Branches Menus Sections Ful…" at bounding box center [784, 360] width 1568 height 630
click at [741, 283] on div at bounding box center [784, 338] width 1568 height 675
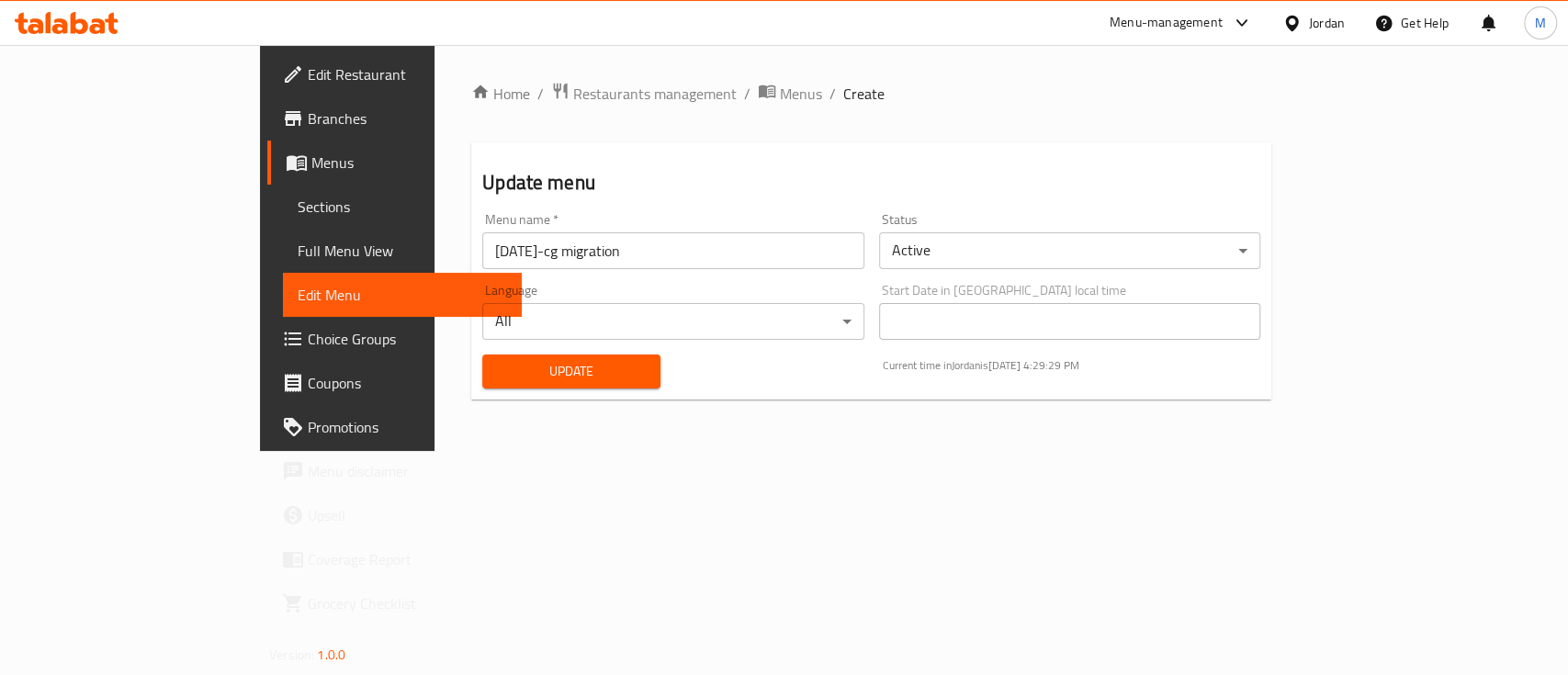
click at [297, 251] on span "Full Menu View" at bounding box center [402, 251] width 210 height 22
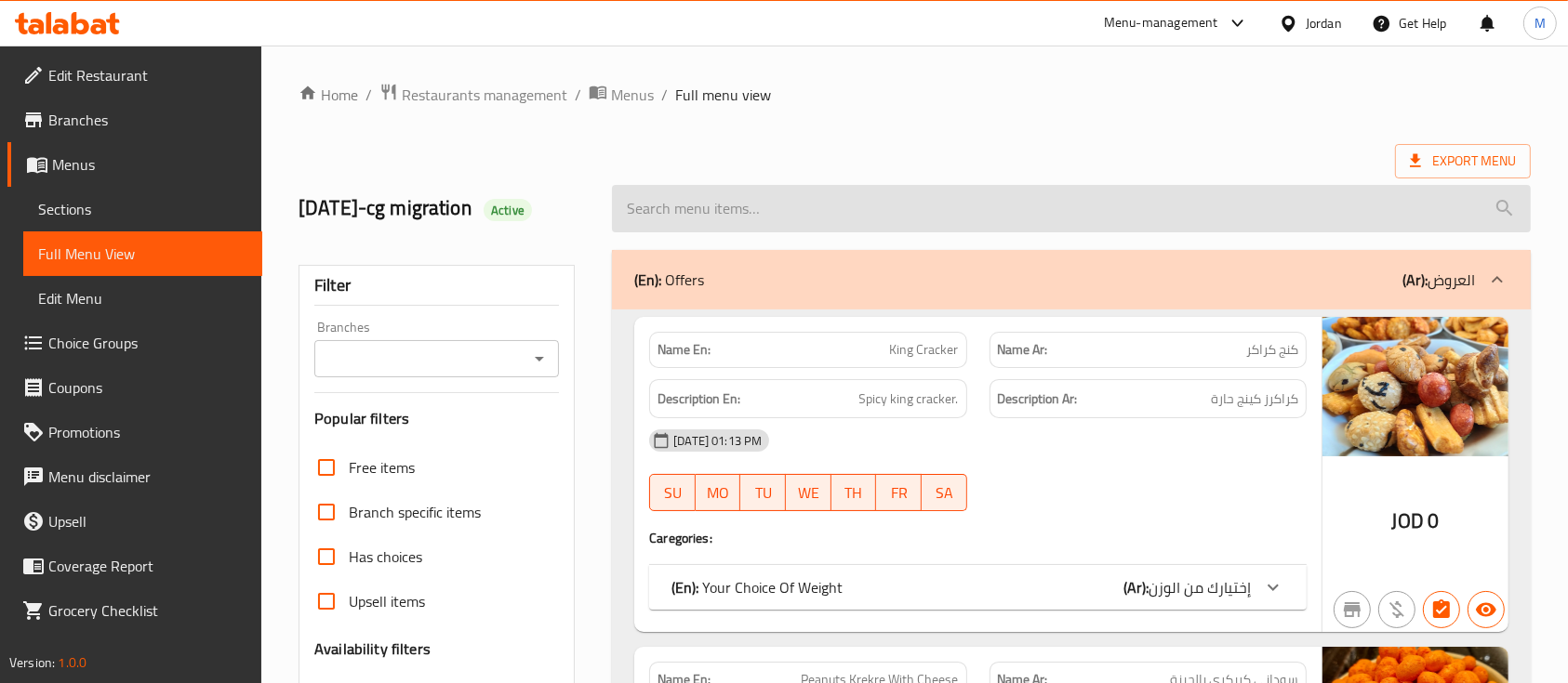
click at [833, 217] on input "search" at bounding box center [1072, 208] width 919 height 47
paste input "Ghazaweya Red Doqqa"
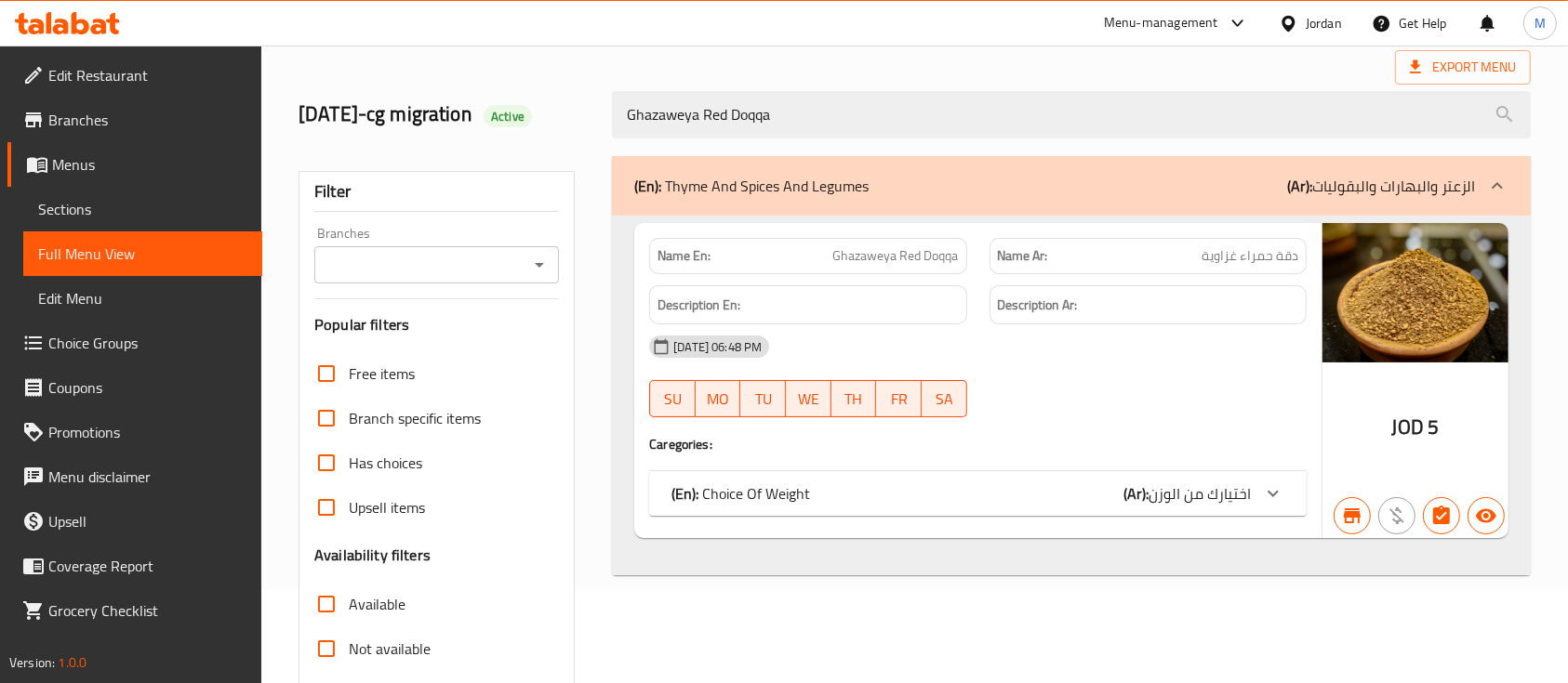
scroll to position [247, 0]
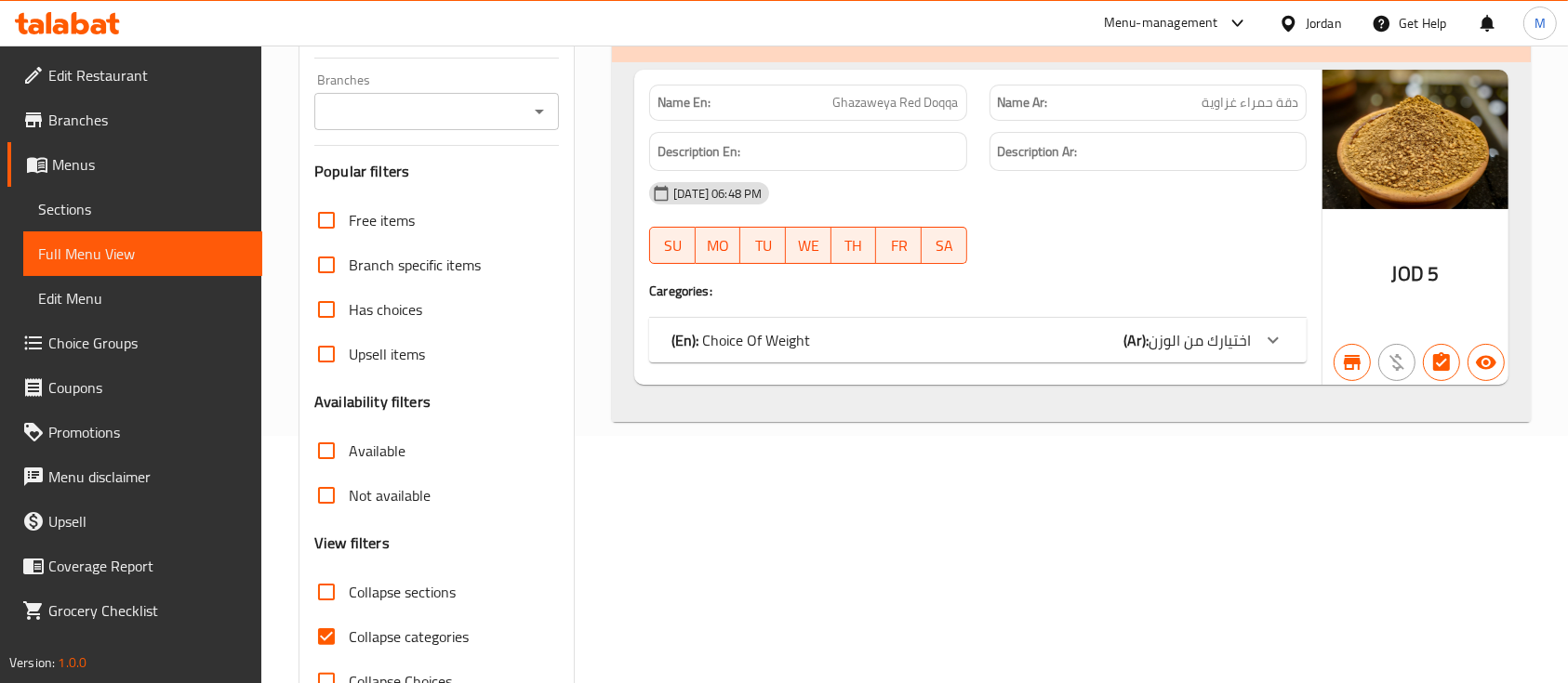
type input "Ghazaweya Red Doqqa"
click at [1267, 334] on icon at bounding box center [1274, 341] width 23 height 23
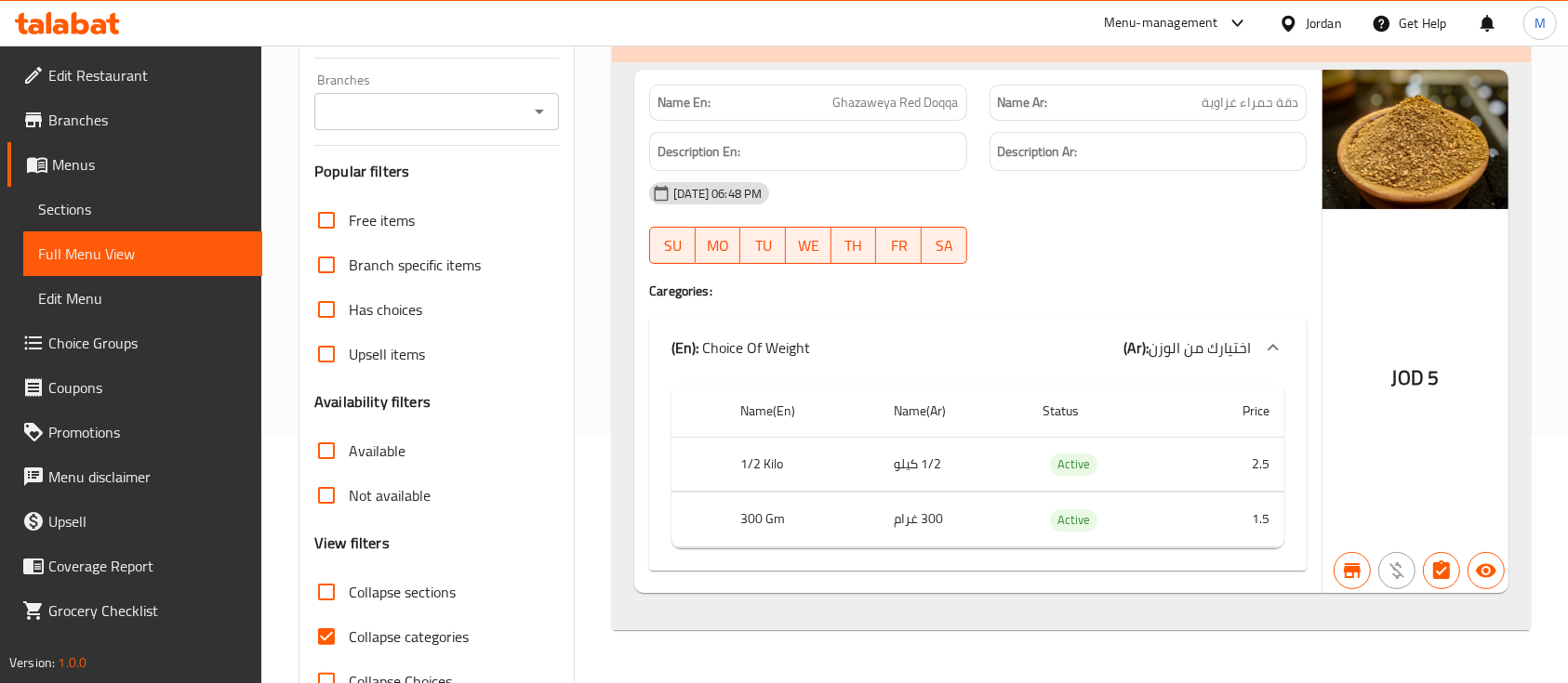
click at [1269, 350] on icon at bounding box center [1274, 348] width 23 height 23
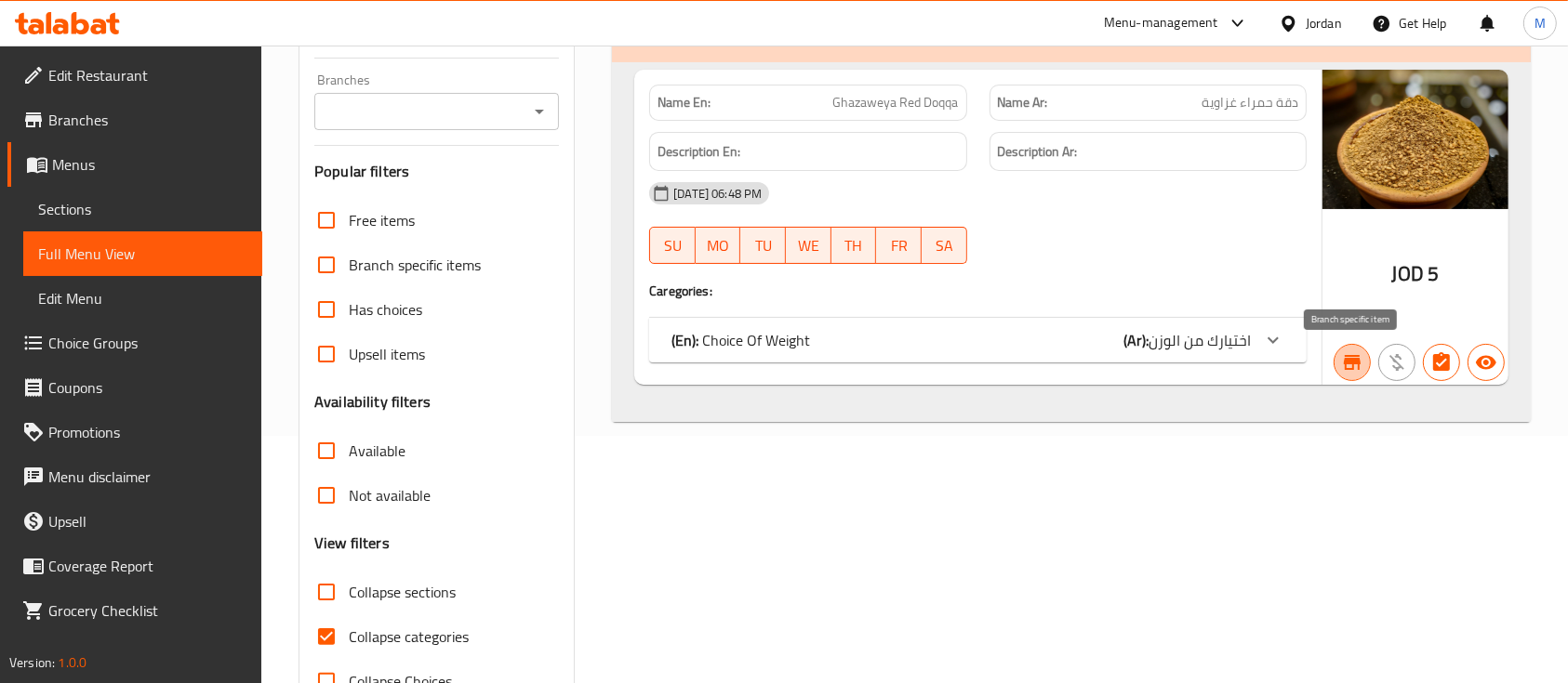
click at [1360, 368] on icon "button" at bounding box center [1352, 363] width 23 height 23
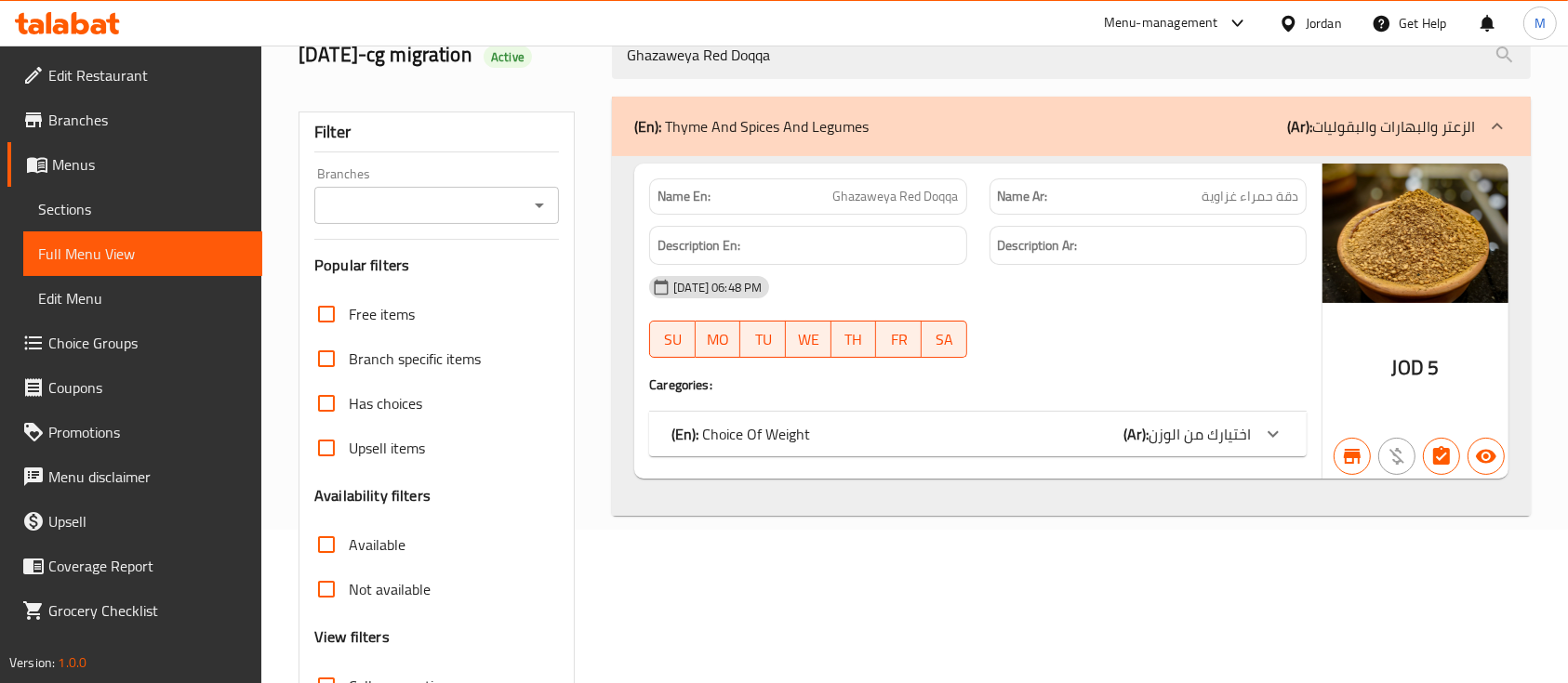
scroll to position [0, 0]
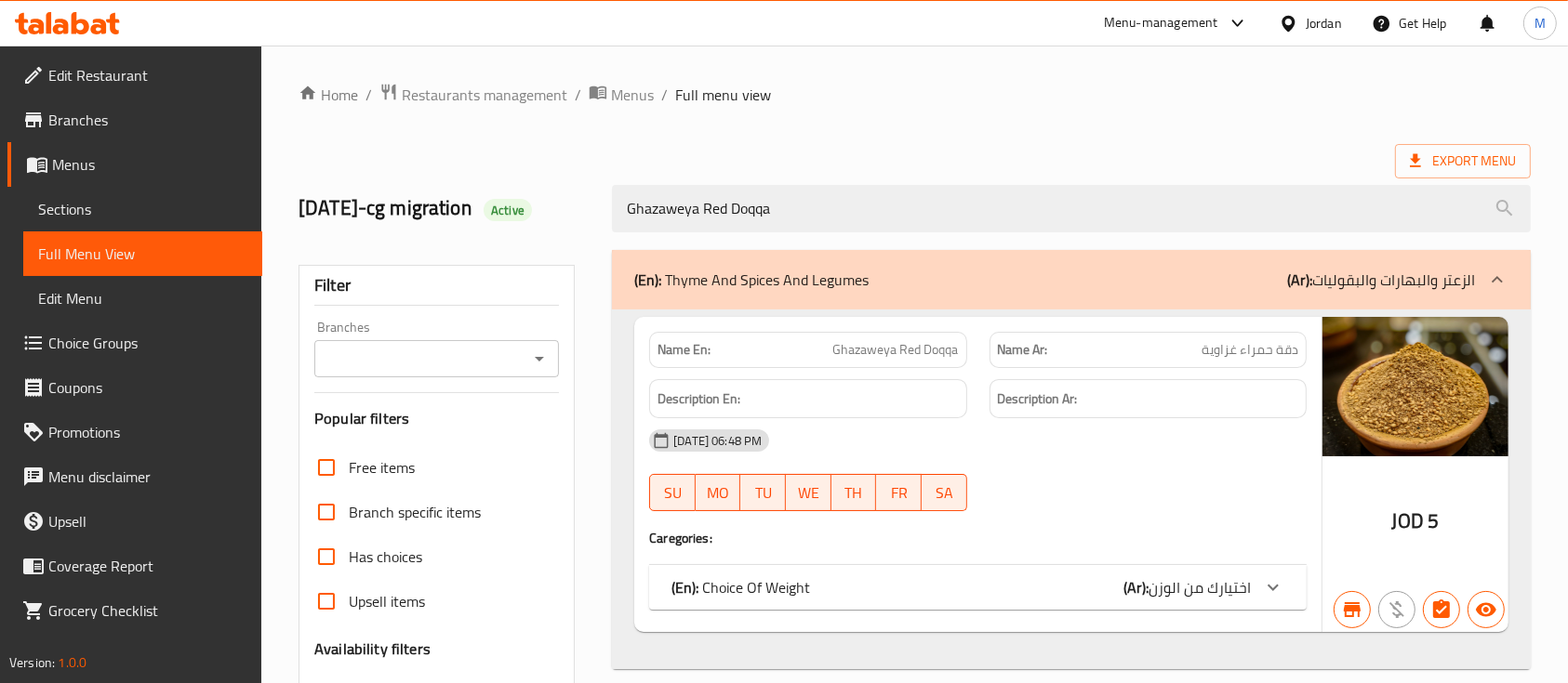
click at [468, 358] on input "Branches" at bounding box center [421, 359] width 203 height 26
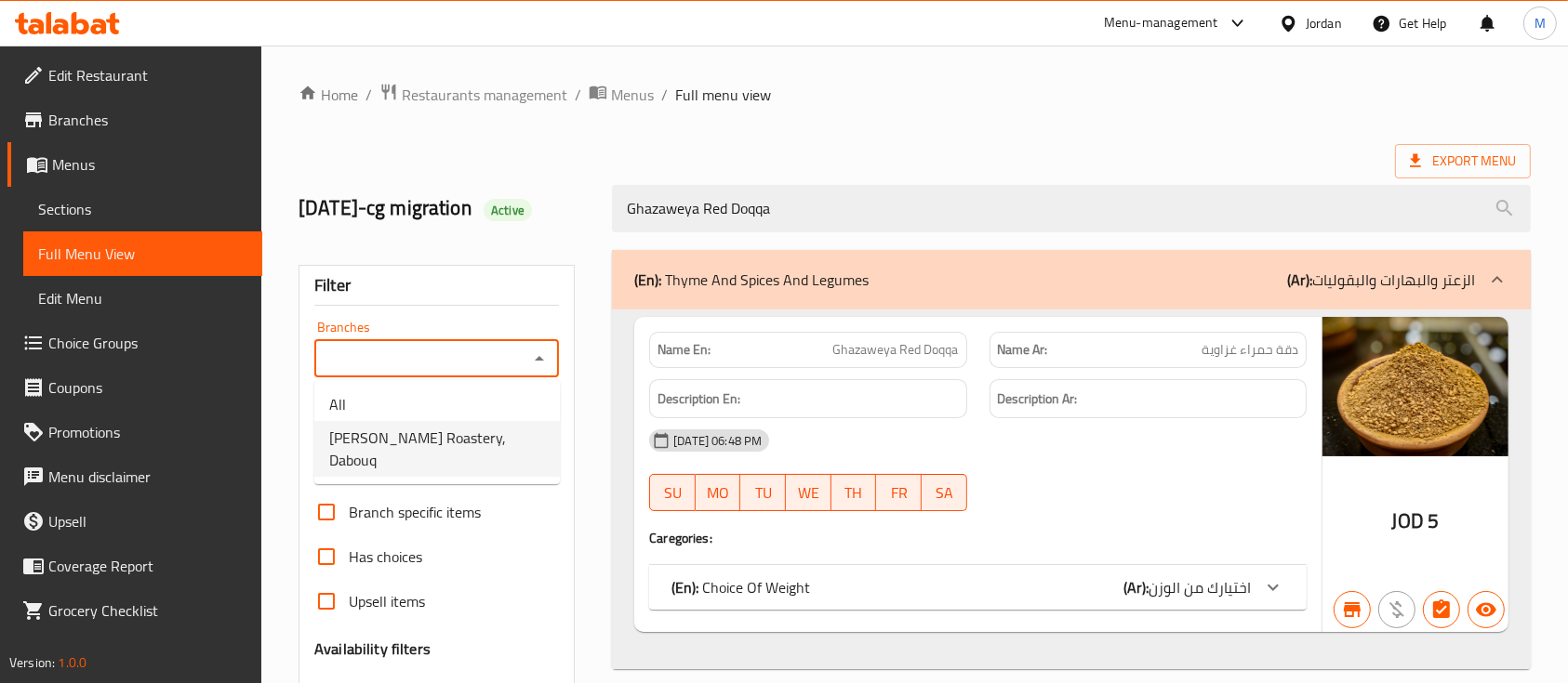
click at [475, 466] on span "[PERSON_NAME] Roastery, Dabouq" at bounding box center [437, 448] width 216 height 44
type input "[PERSON_NAME] Roastery, Dabouq"
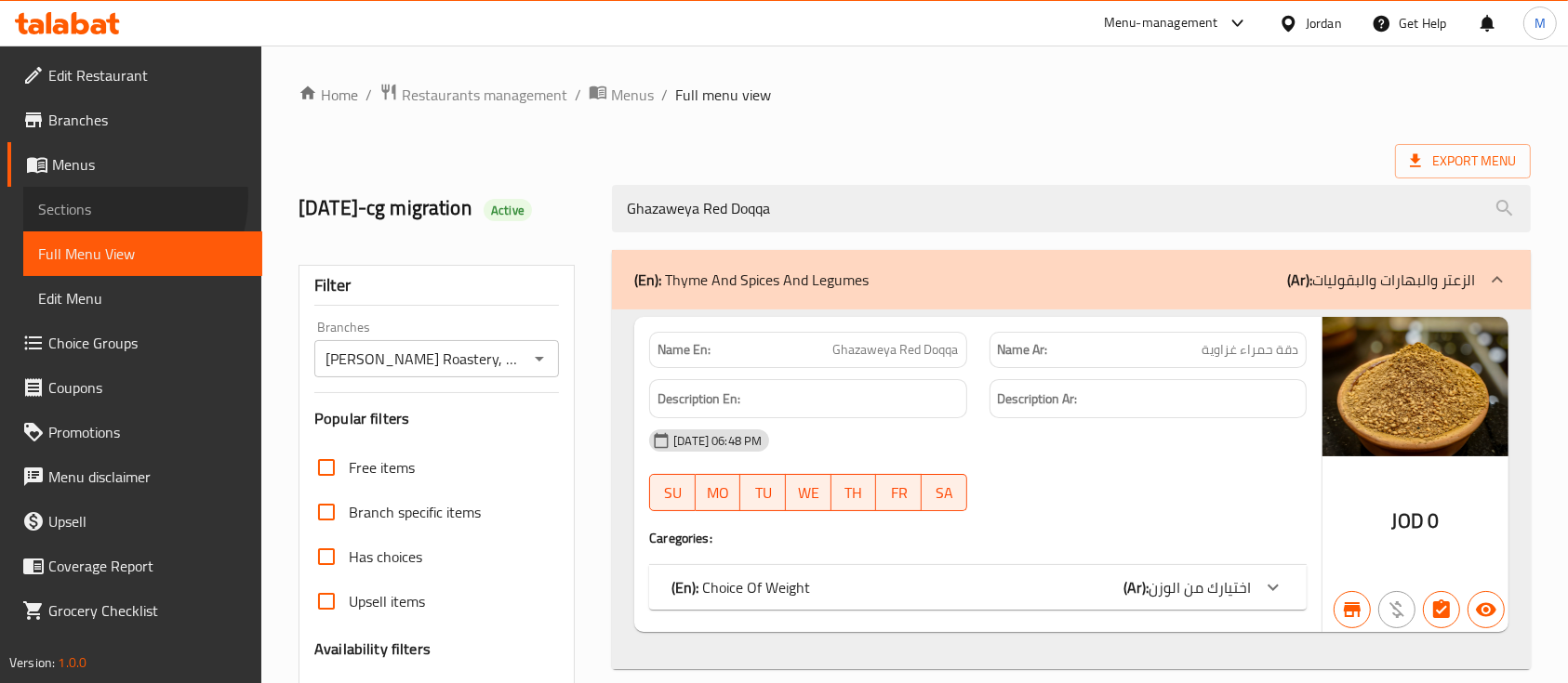
click at [109, 198] on span "Sections" at bounding box center [142, 209] width 209 height 23
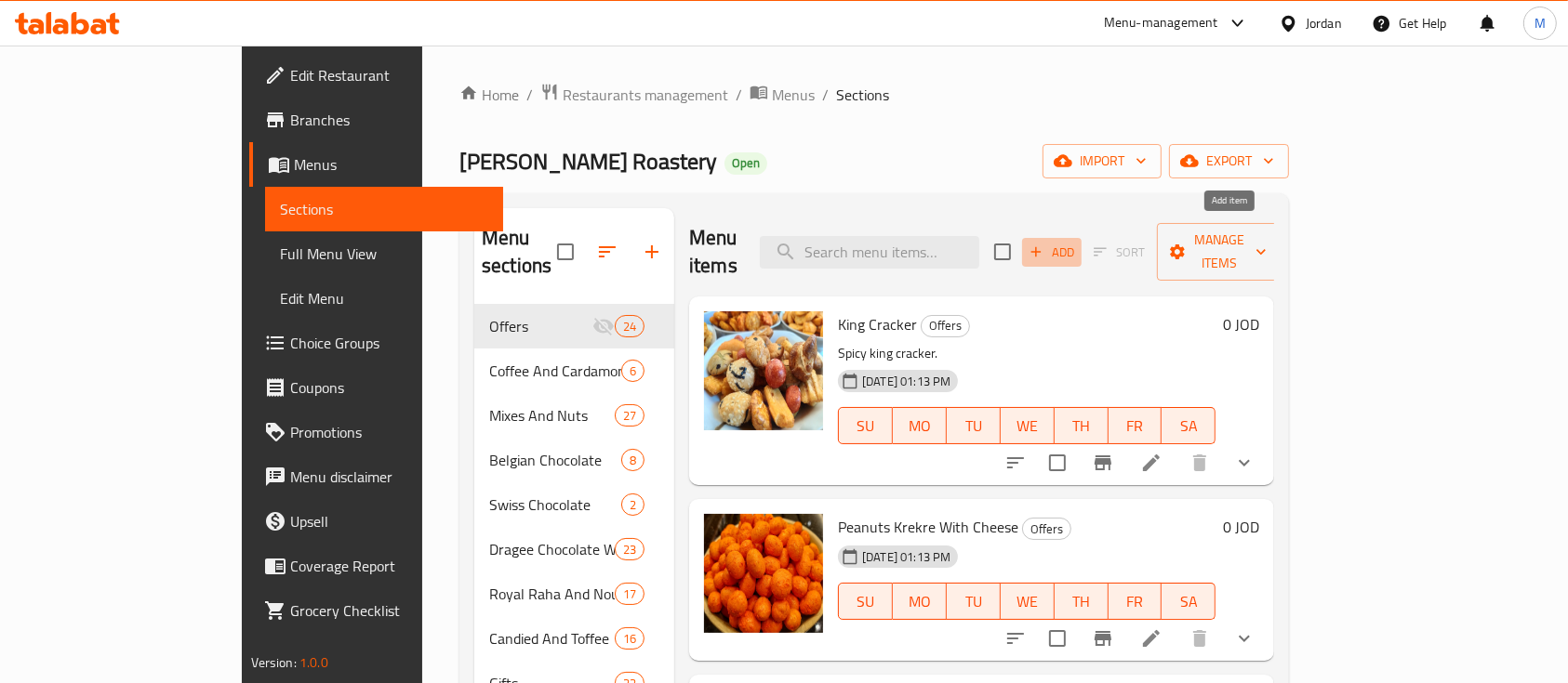
click at [1042, 247] on icon "button" at bounding box center [1036, 252] width 10 height 10
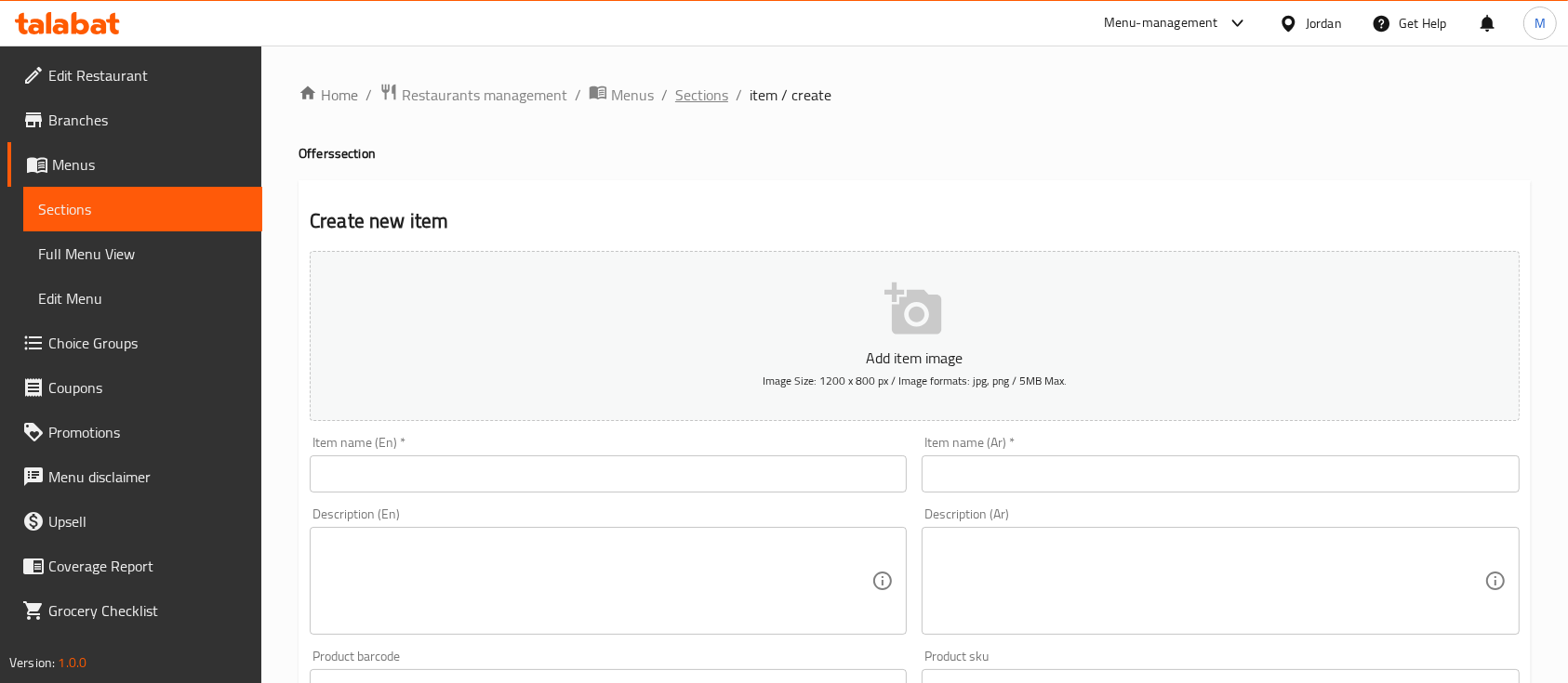
click at [679, 95] on span "Sections" at bounding box center [702, 95] width 53 height 23
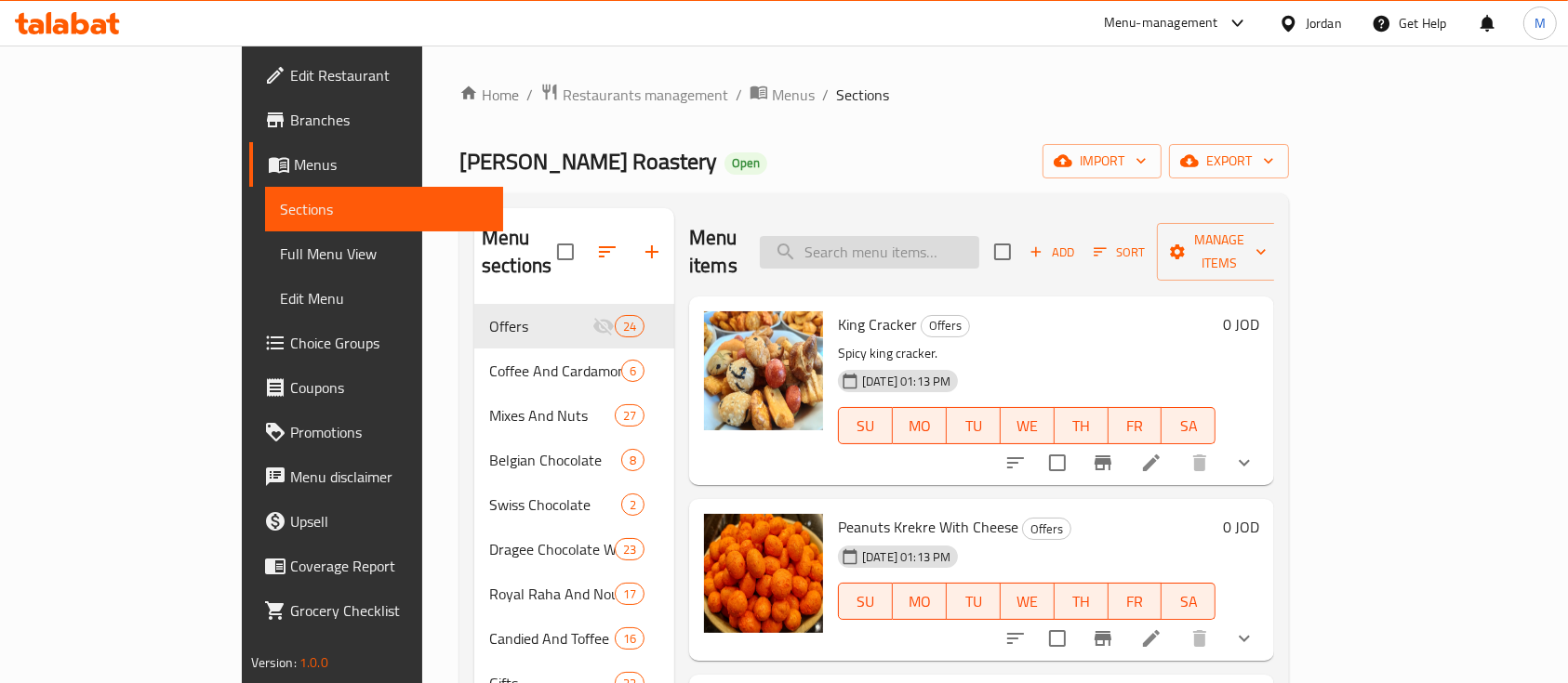
click at [922, 239] on input "search" at bounding box center [869, 252] width 220 height 32
paste input "مخلوطة كريكري"
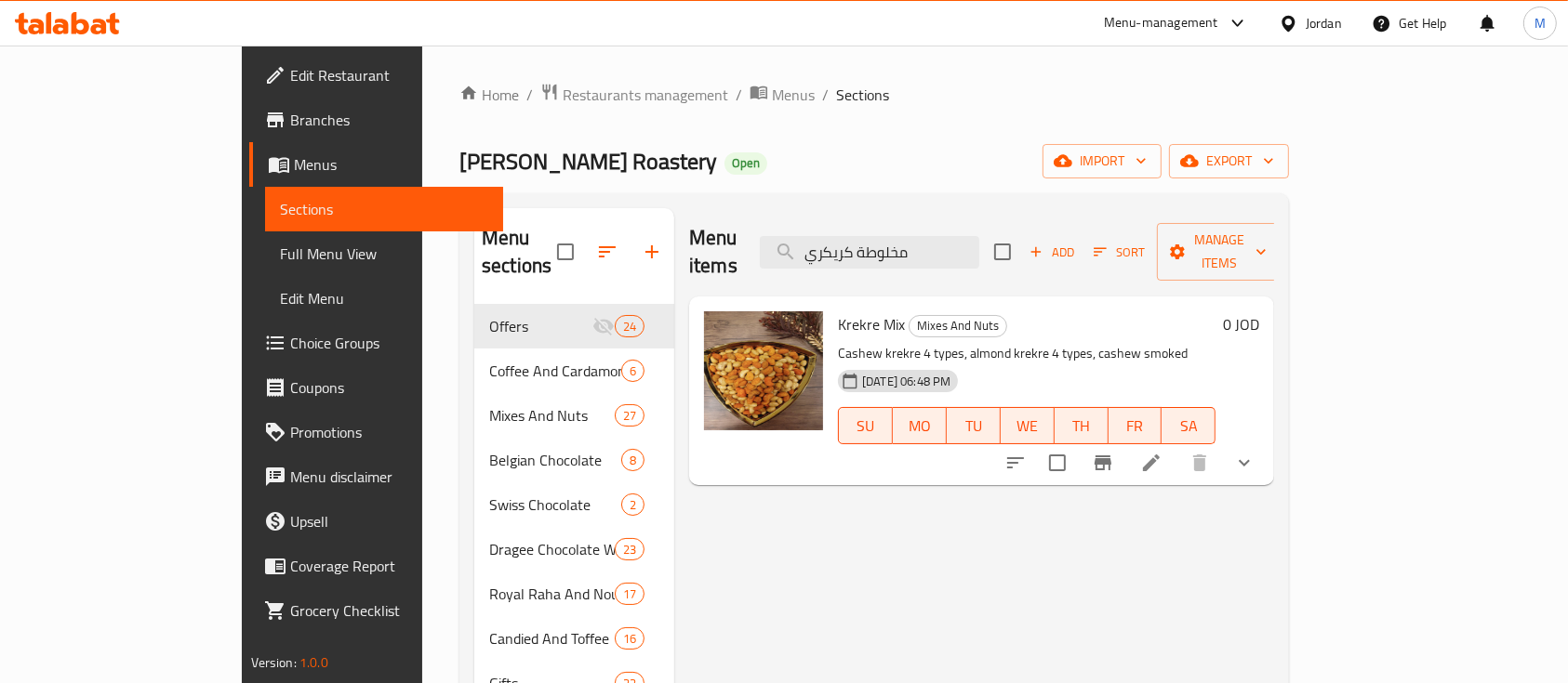
type input "مخلوطة كريكري"
drag, startPoint x: 777, startPoint y: 292, endPoint x: 842, endPoint y: 292, distance: 65.0
click at [842, 310] on span "Krekre Mix" at bounding box center [871, 325] width 67 height 28
click at [1076, 443] on input "checkbox" at bounding box center [1057, 462] width 39 height 39
checkbox input "true"
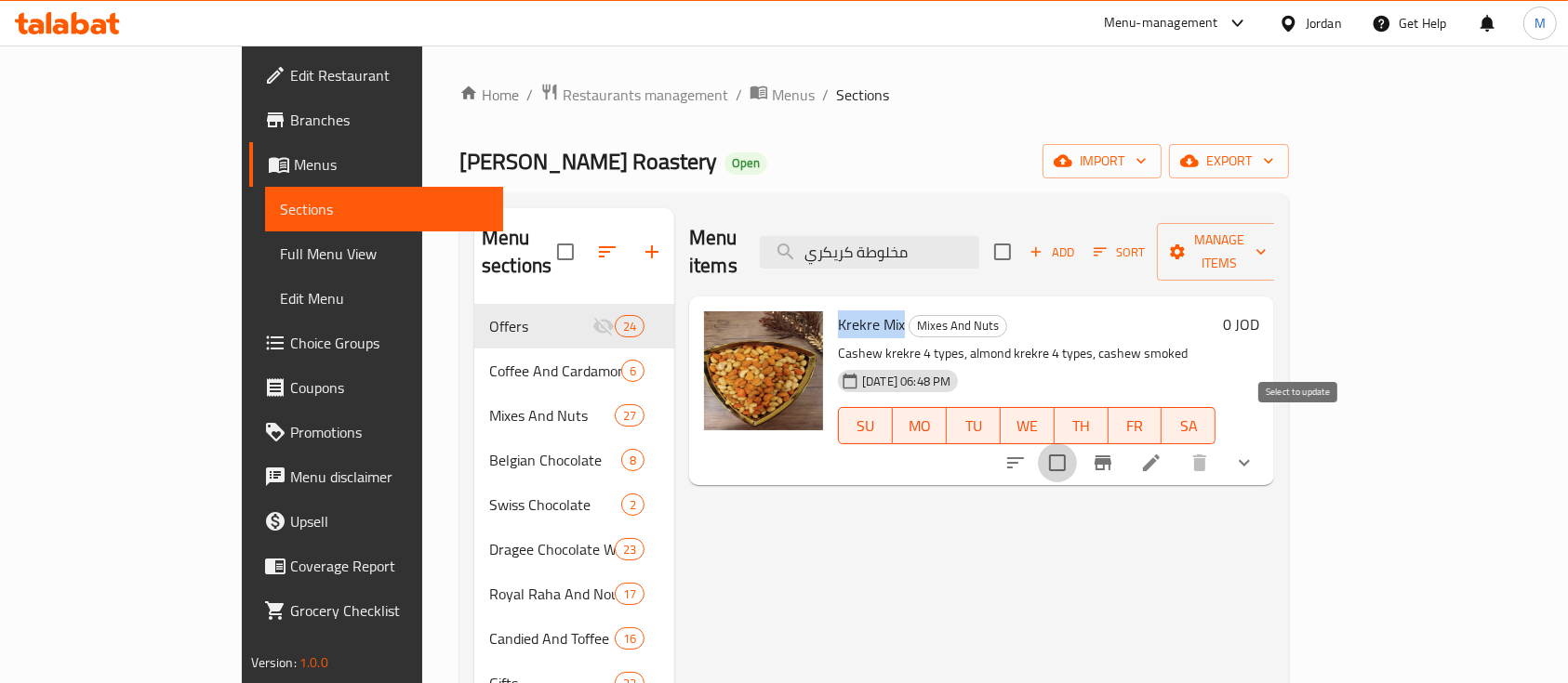
checkbox input "true"
click at [1266, 242] on span "Manage items" at bounding box center [1219, 251] width 95 height 46
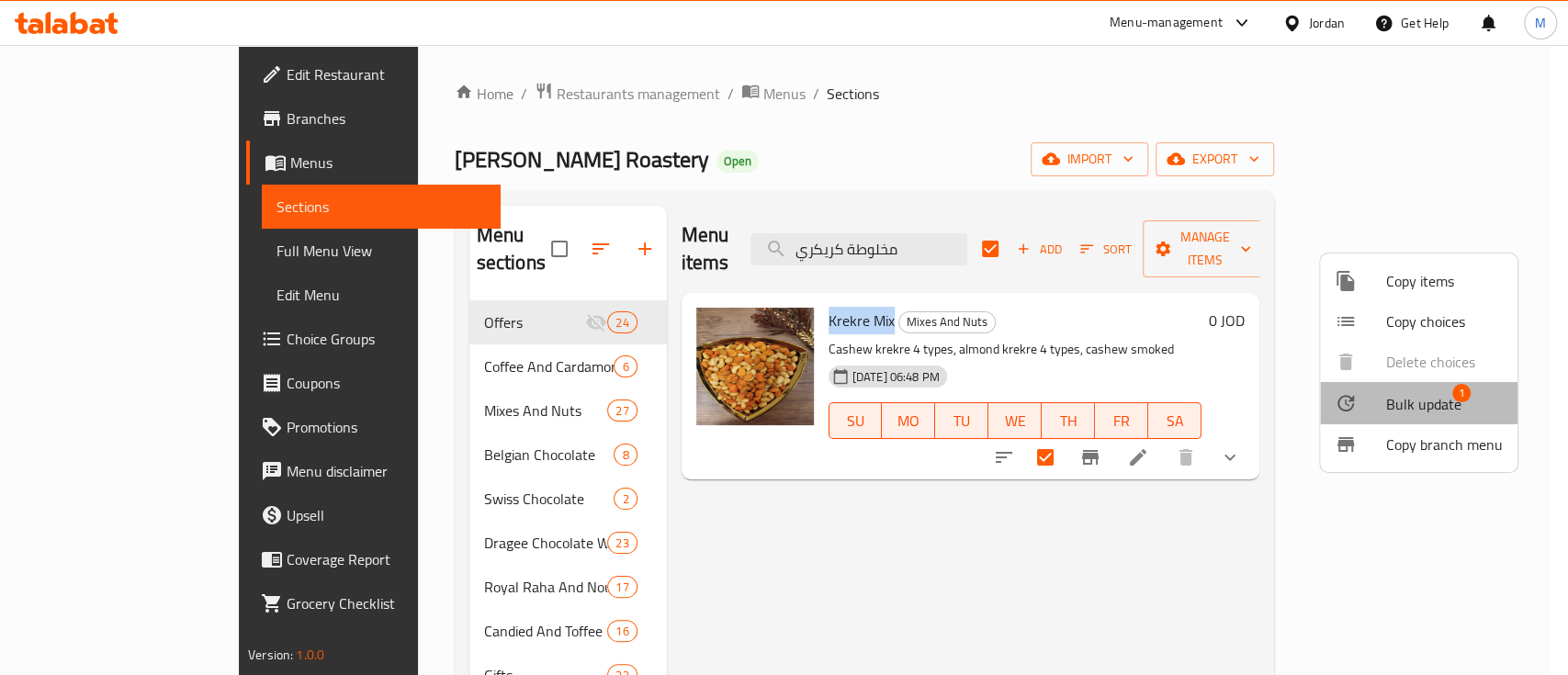
click at [1454, 416] on span "Bulk update" at bounding box center [1424, 405] width 76 height 22
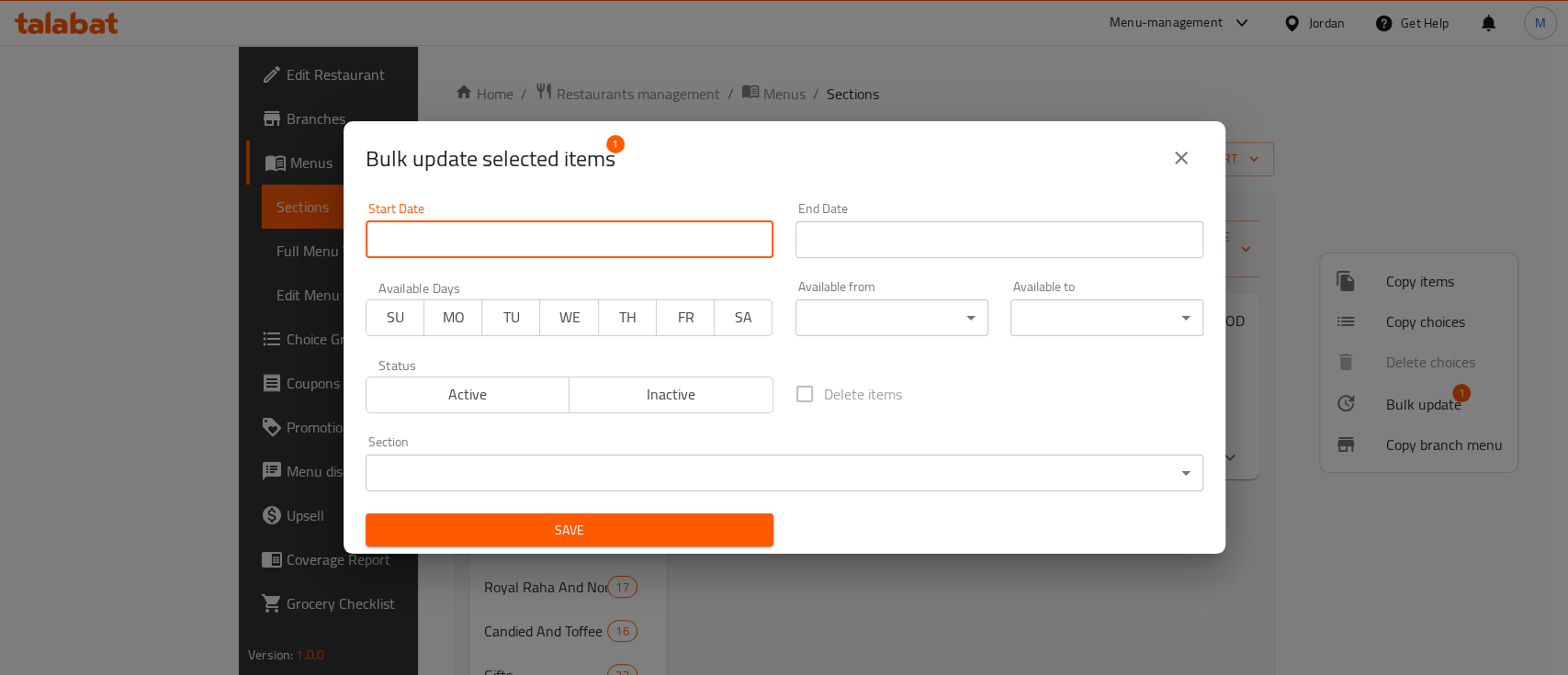
click at [672, 234] on input "Start Date" at bounding box center [570, 240] width 408 height 36
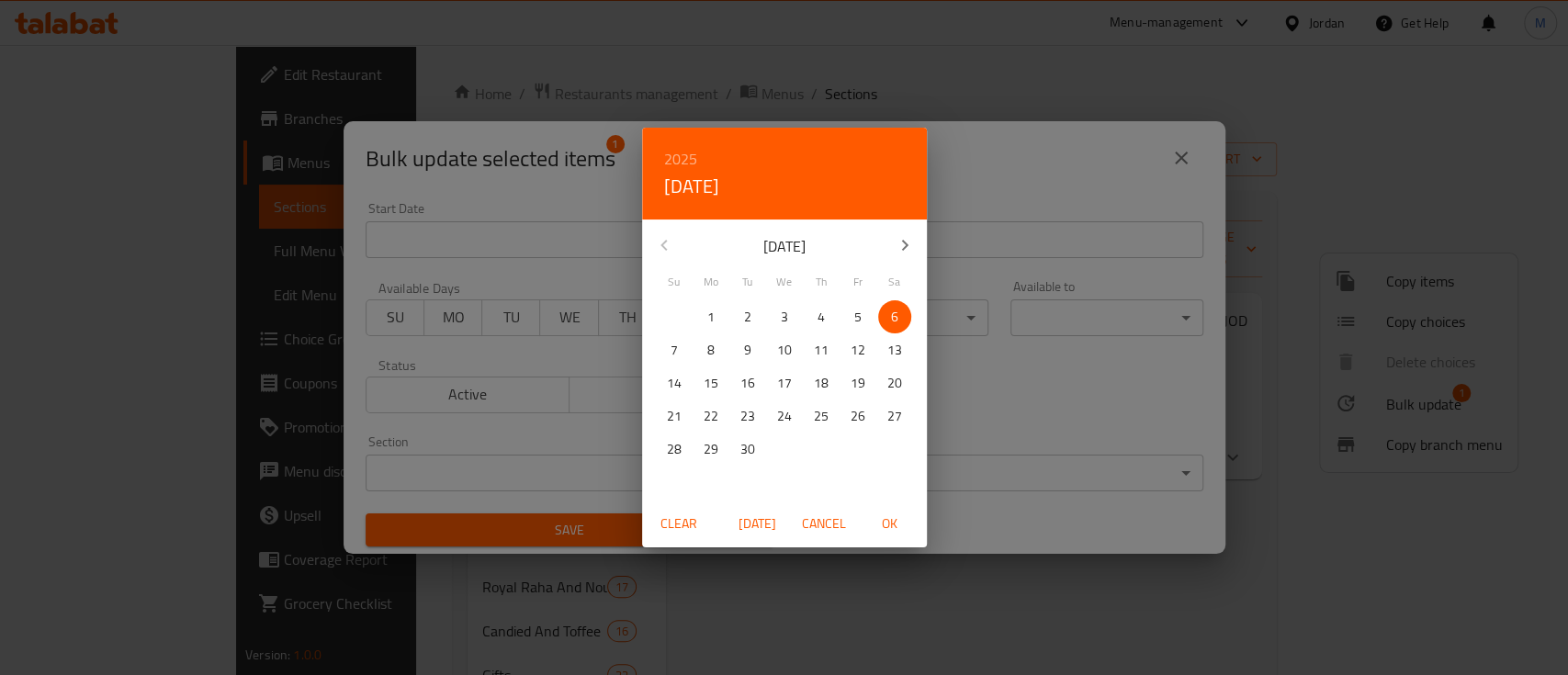
click at [1151, 224] on div "2025 Sat, Sep 6 September 2025 Su Mo Tu We Th Fr Sa 31 1 2 3 4 5 6 7 8 9 10 11 …" at bounding box center [784, 338] width 1568 height 675
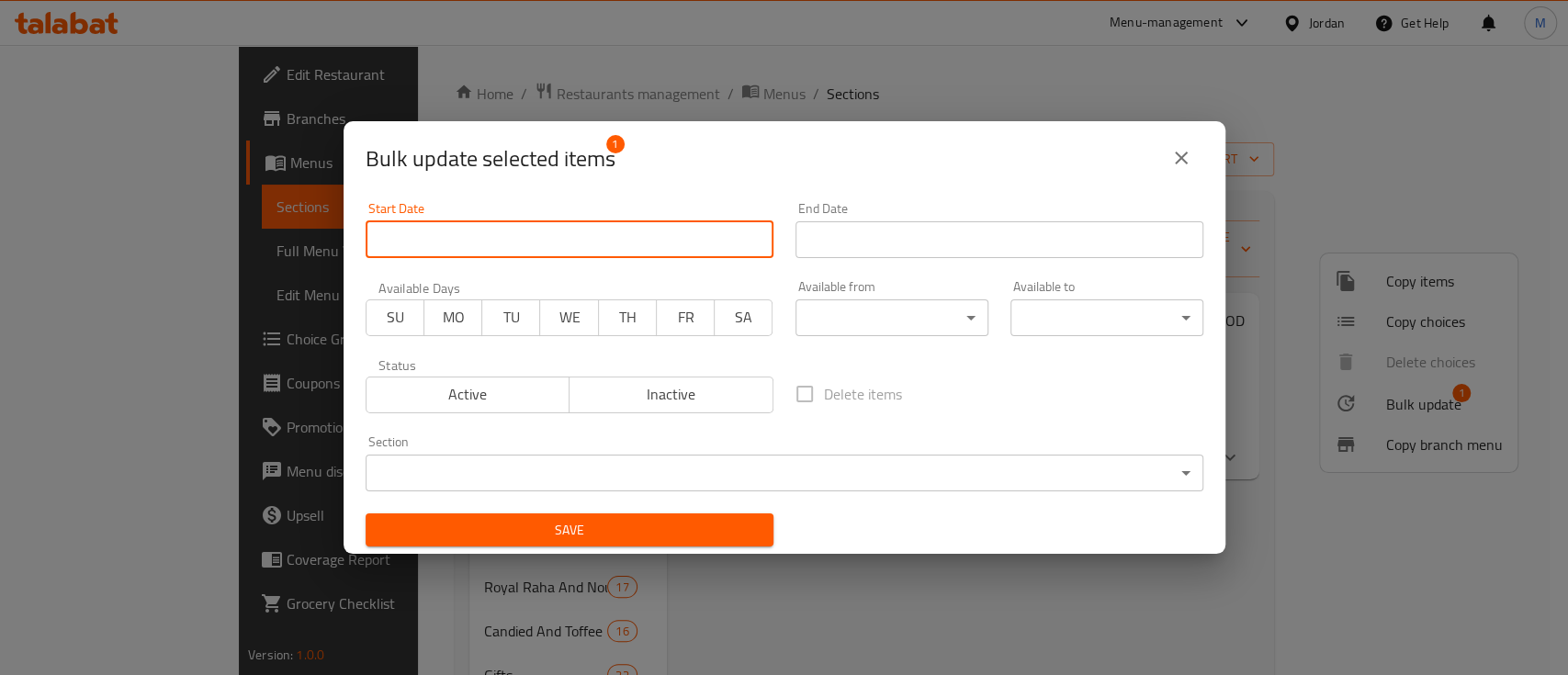
click at [1184, 162] on icon "close" at bounding box center [1182, 158] width 13 height 13
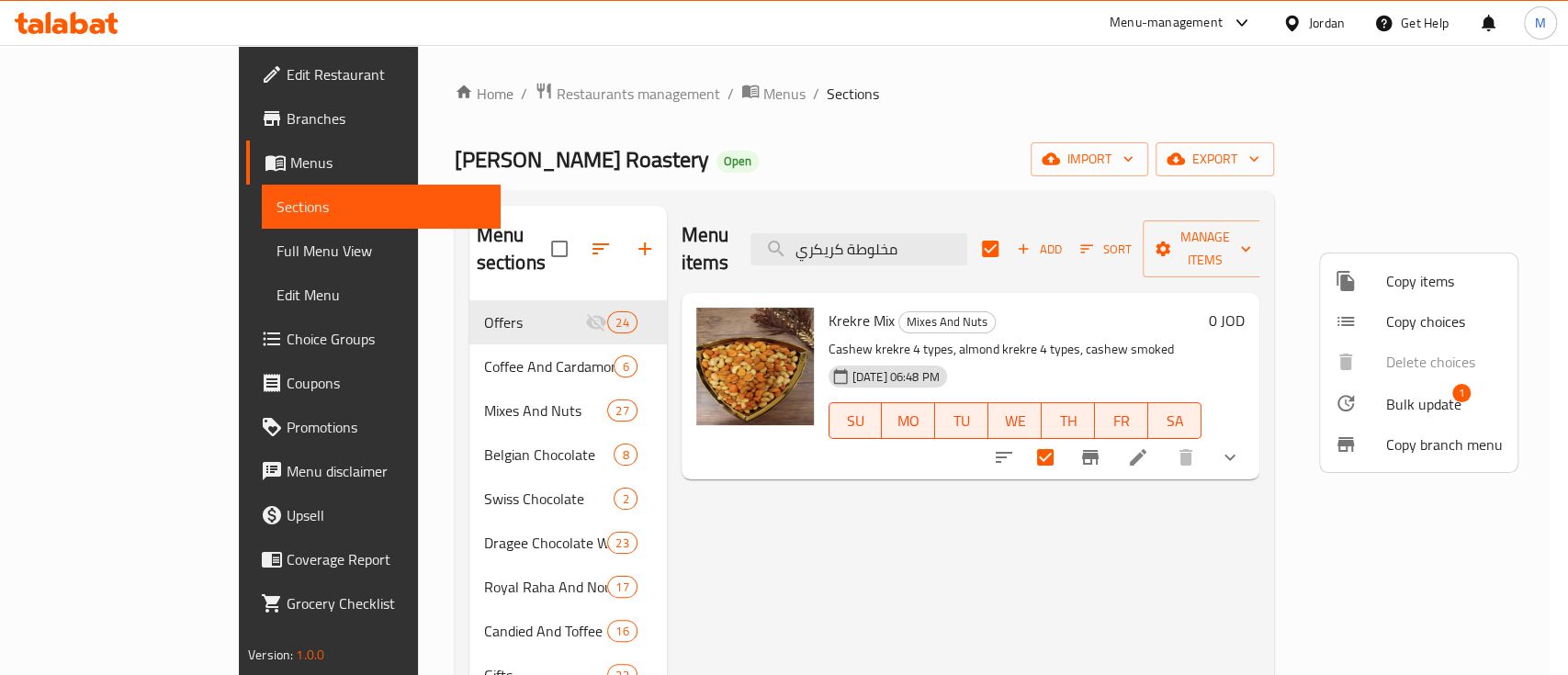
click at [1415, 292] on span "Copy items" at bounding box center [1444, 282] width 117 height 22
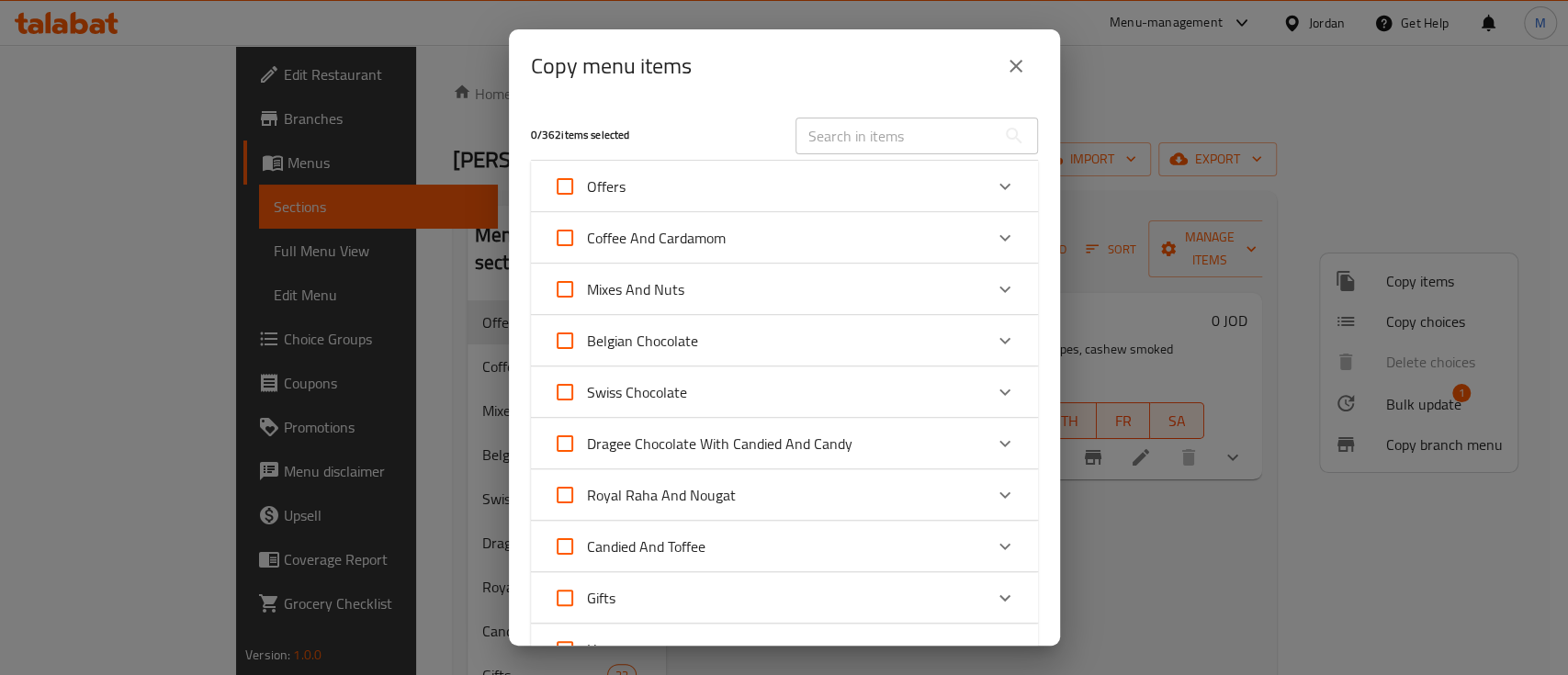
click at [960, 125] on input "text" at bounding box center [896, 135] width 200 height 36
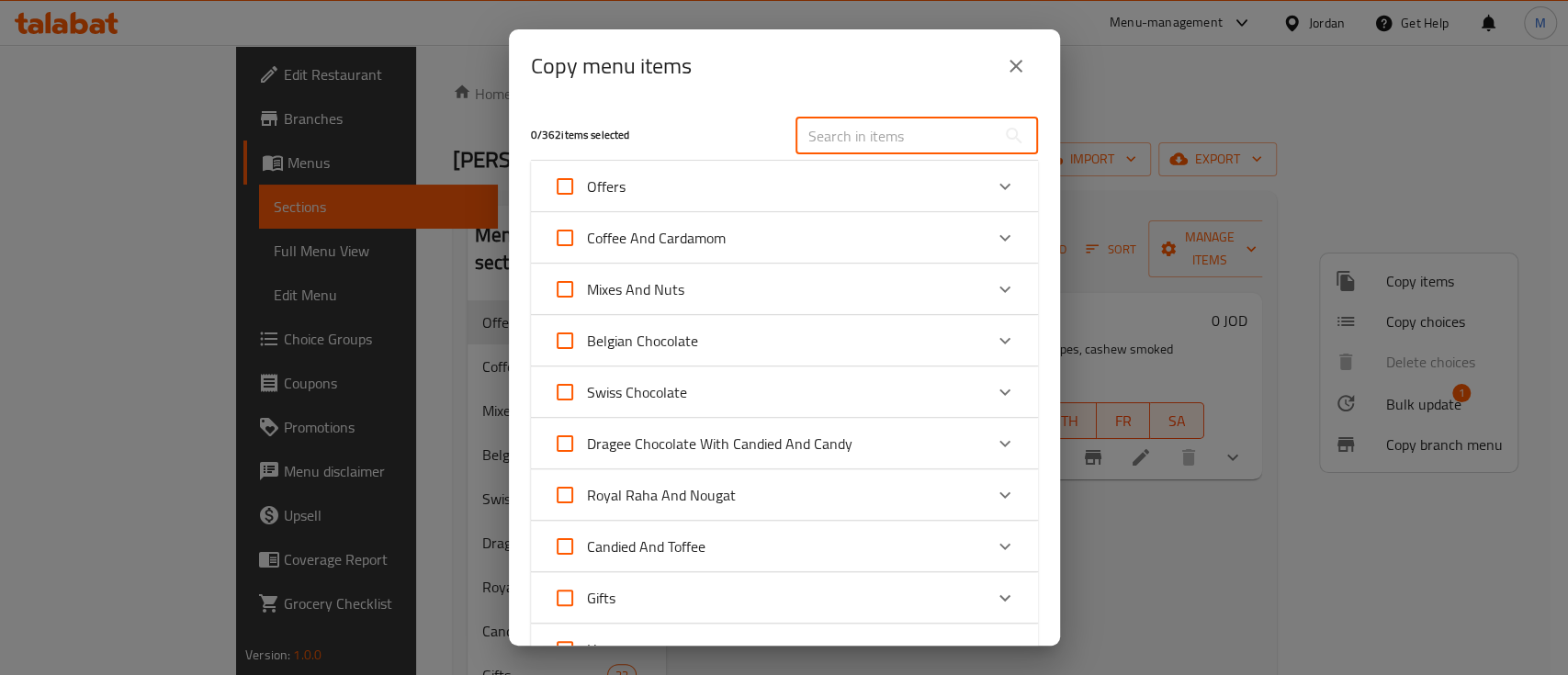
paste input "مخلوطة كريكري"
type input "مخلوطة كريكري"
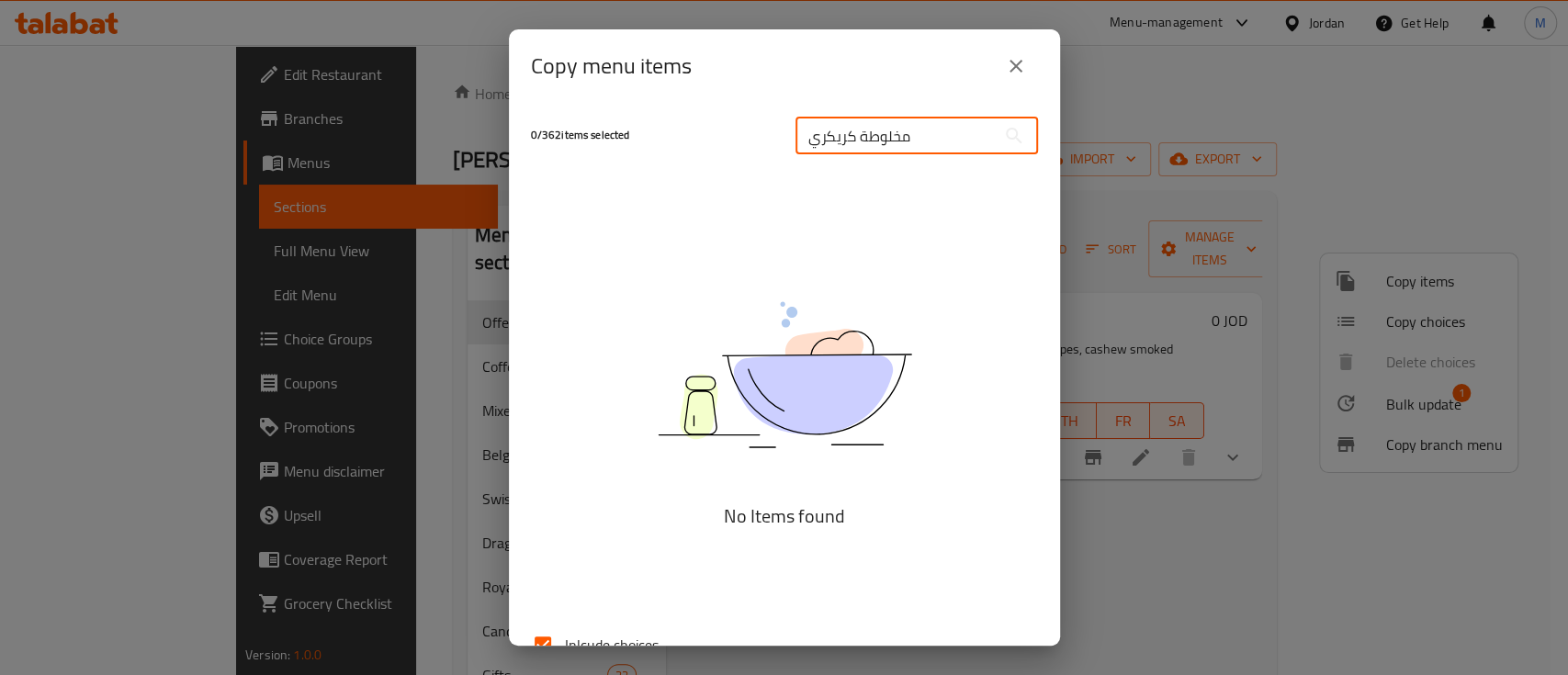
drag, startPoint x: 951, startPoint y: 133, endPoint x: 794, endPoint y: 142, distance: 157.3
click at [796, 142] on input "مخلوطة كريكري" at bounding box center [896, 135] width 200 height 36
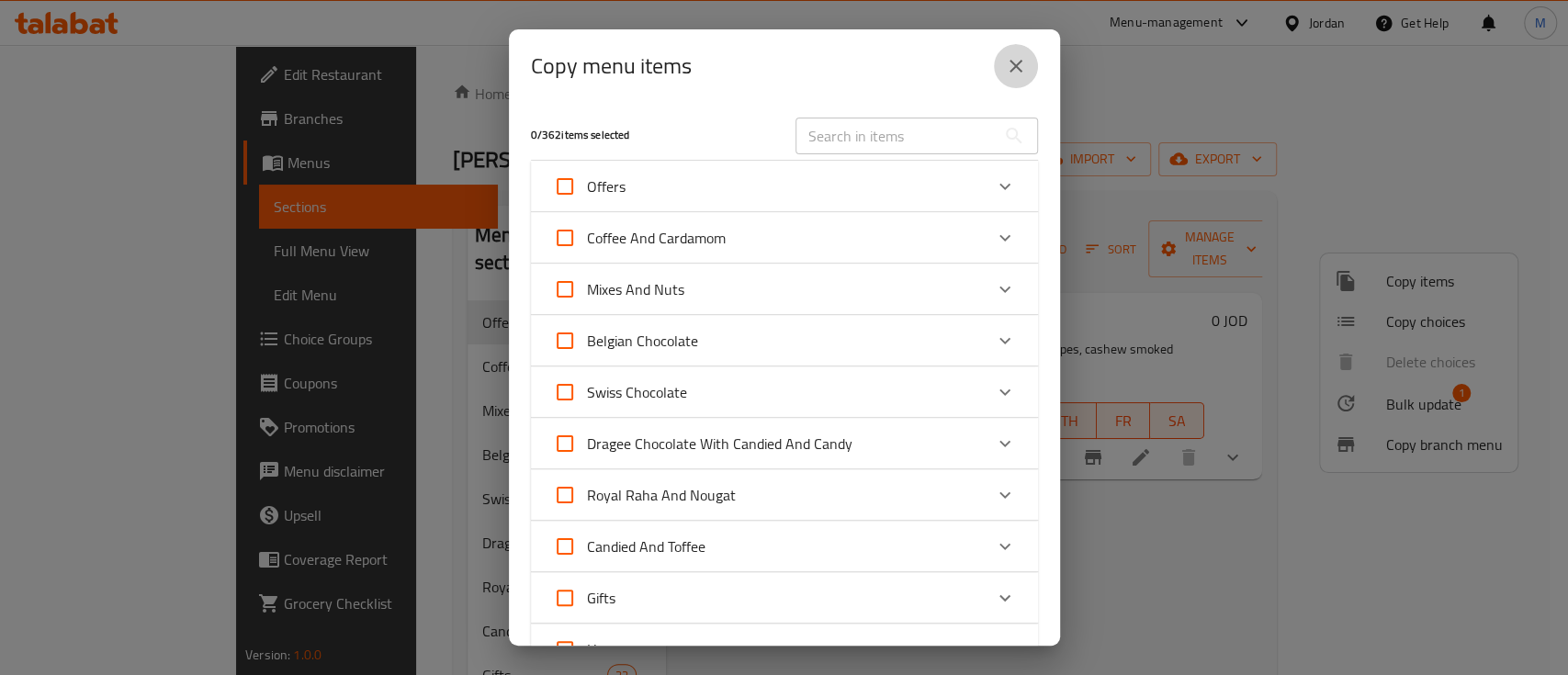
click at [1023, 68] on icon "close" at bounding box center [1016, 66] width 22 height 22
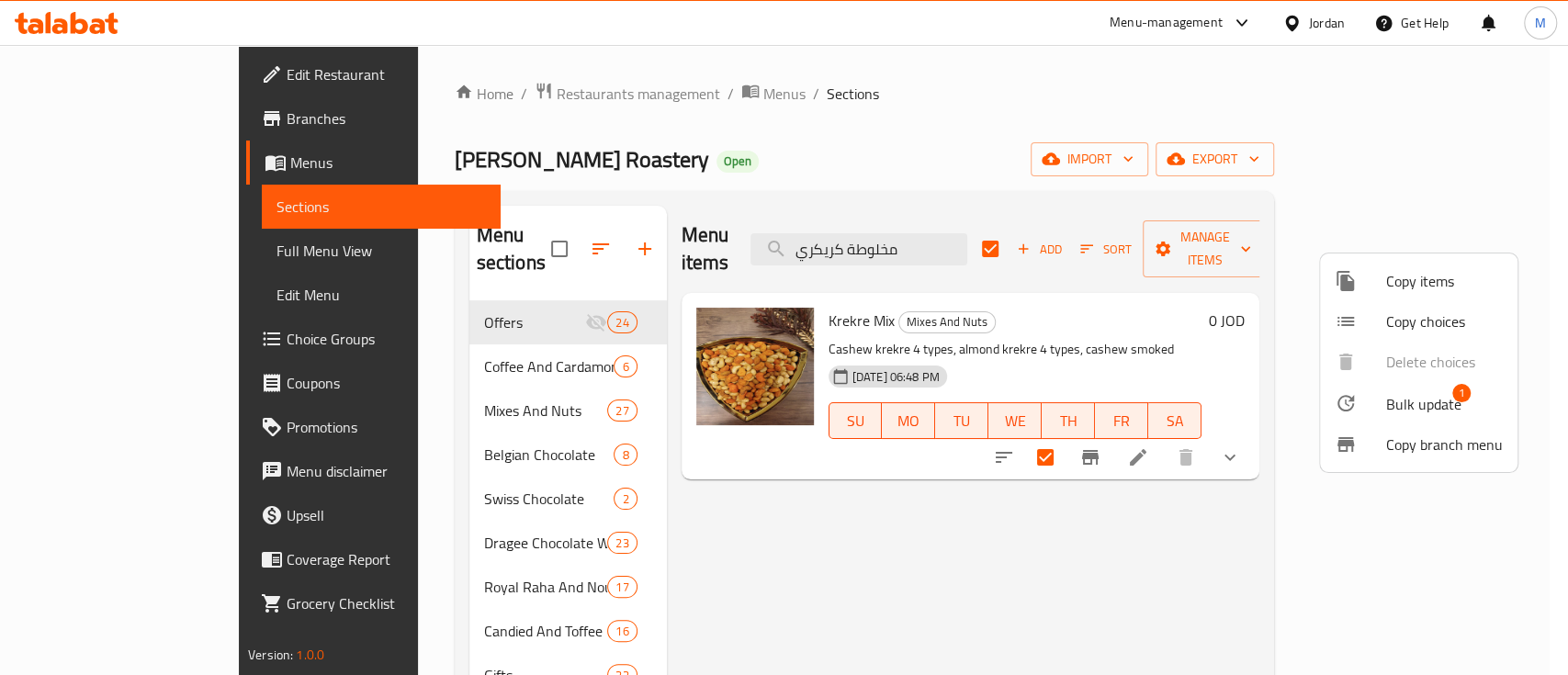
drag, startPoint x: 768, startPoint y: 288, endPoint x: 822, endPoint y: 290, distance: 54.0
click at [821, 290] on div at bounding box center [784, 338] width 1568 height 675
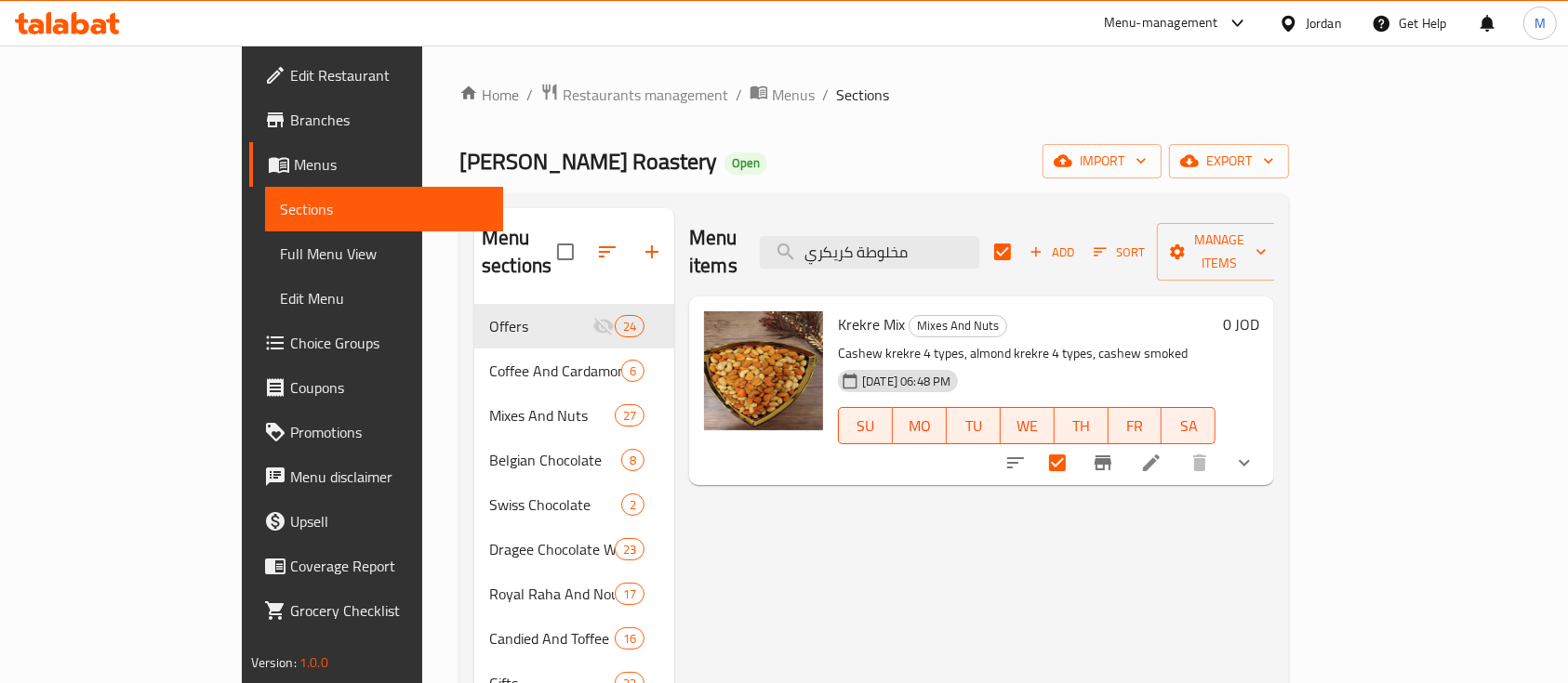
click at [838, 310] on span "Krekre Mix" at bounding box center [871, 325] width 67 height 28
drag, startPoint x: 841, startPoint y: 297, endPoint x: 774, endPoint y: 299, distance: 67.0
click at [830, 304] on div "Krekre Mix Mixes And Nuts Cashew krekre 4 types, almond krekre 4 types, cashew …" at bounding box center [1026, 391] width 392 height 174
copy span "Krekre Mix"
click at [1266, 242] on span "Manage items" at bounding box center [1219, 251] width 95 height 46
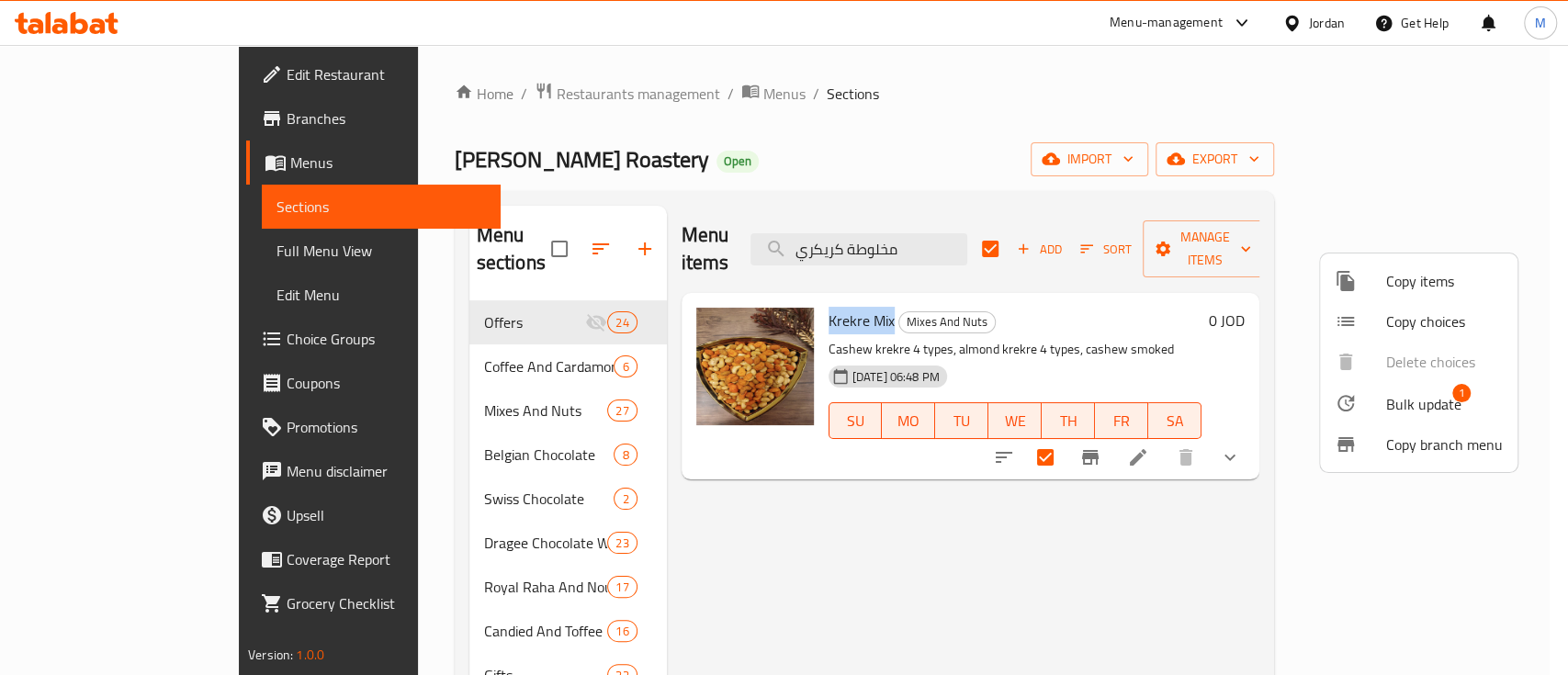
click at [1421, 288] on span "Copy items" at bounding box center [1444, 282] width 117 height 22
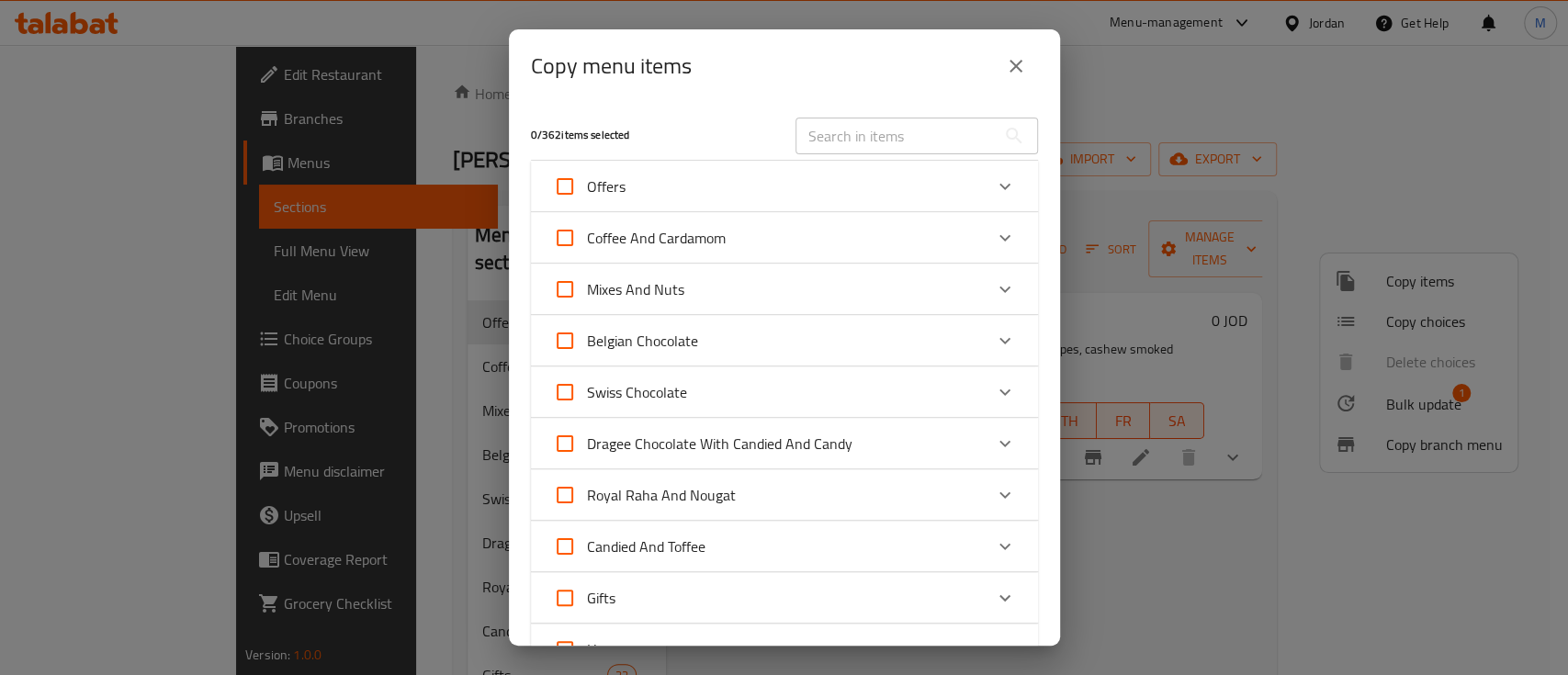
click at [889, 141] on input "text" at bounding box center [896, 135] width 200 height 36
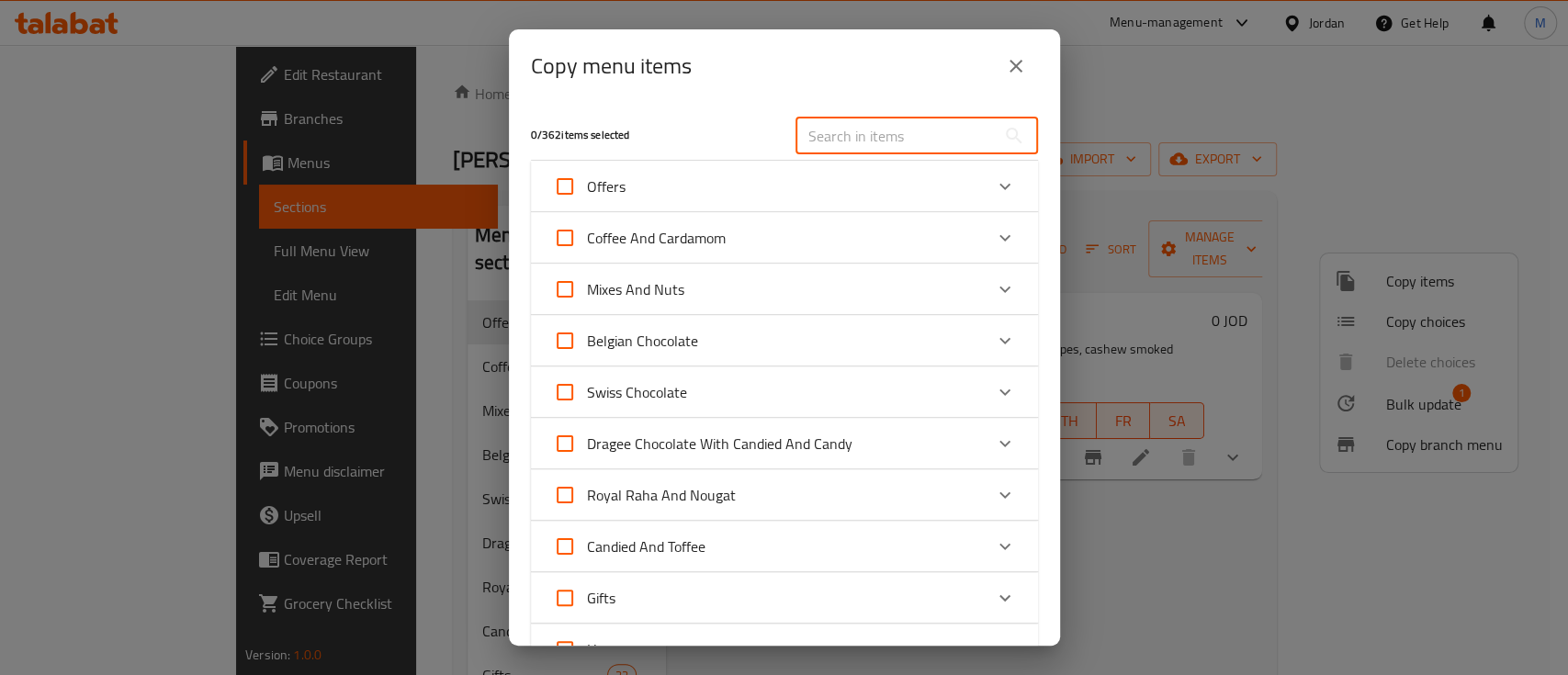
paste input "Krekre Mix"
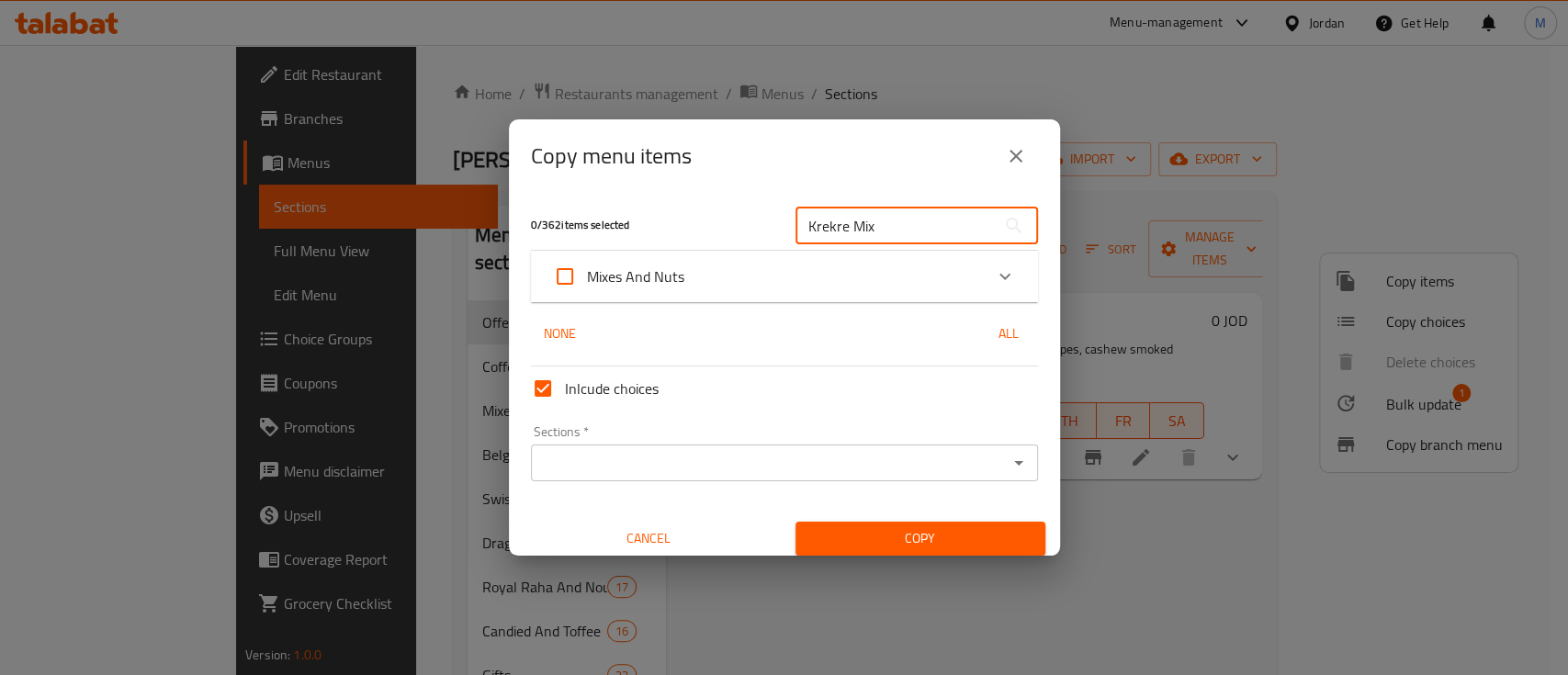
type input "Krekre Mix"
click at [994, 281] on icon "Expand" at bounding box center [1005, 277] width 22 height 22
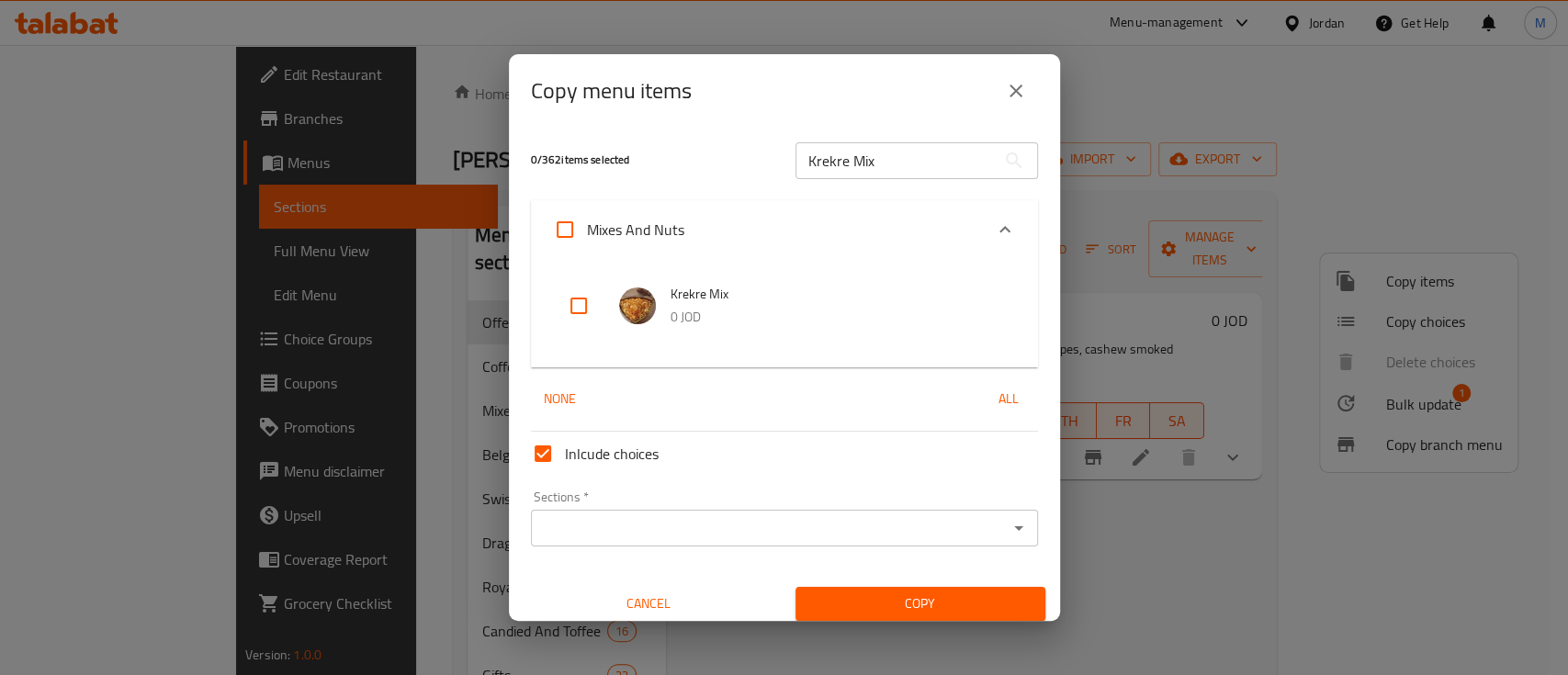
click at [577, 303] on input "checkbox" at bounding box center [578, 306] width 44 height 44
checkbox input "true"
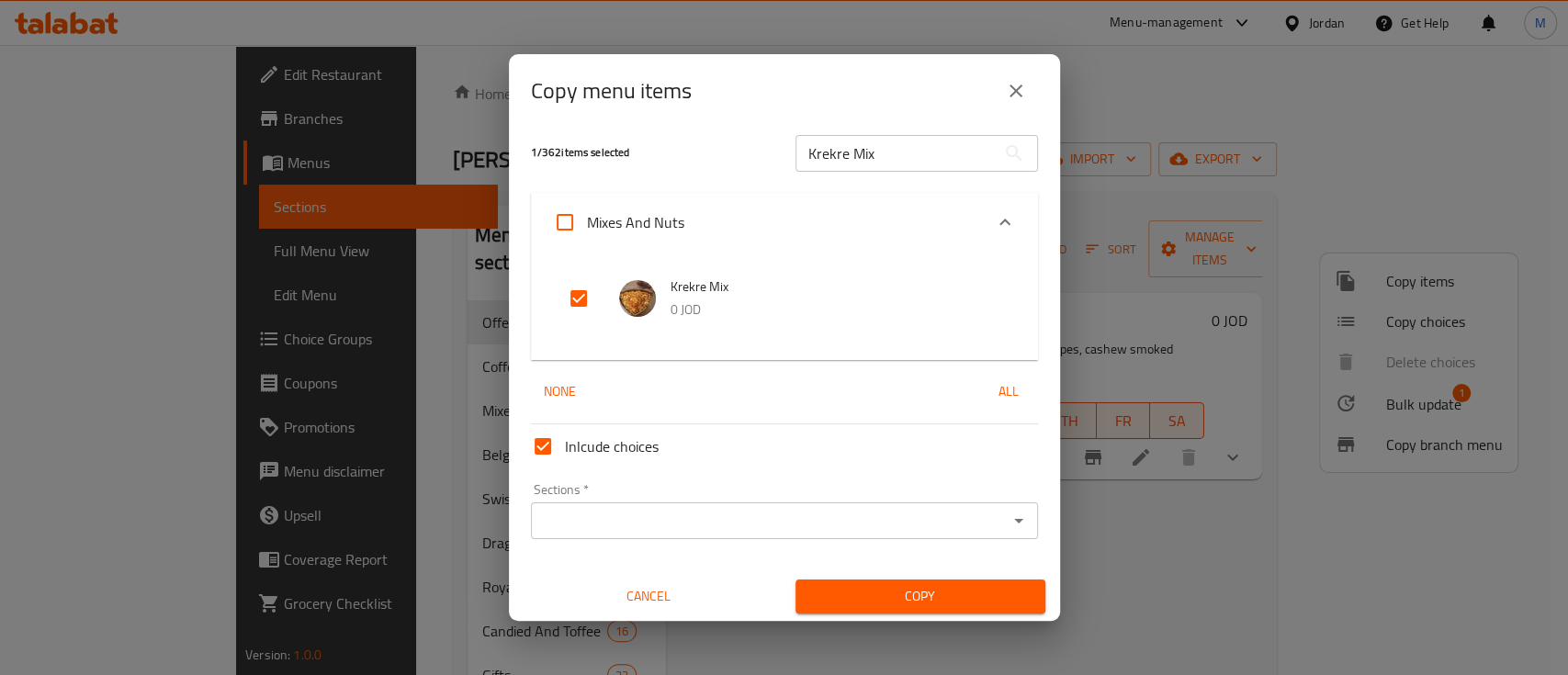
scroll to position [10, 0]
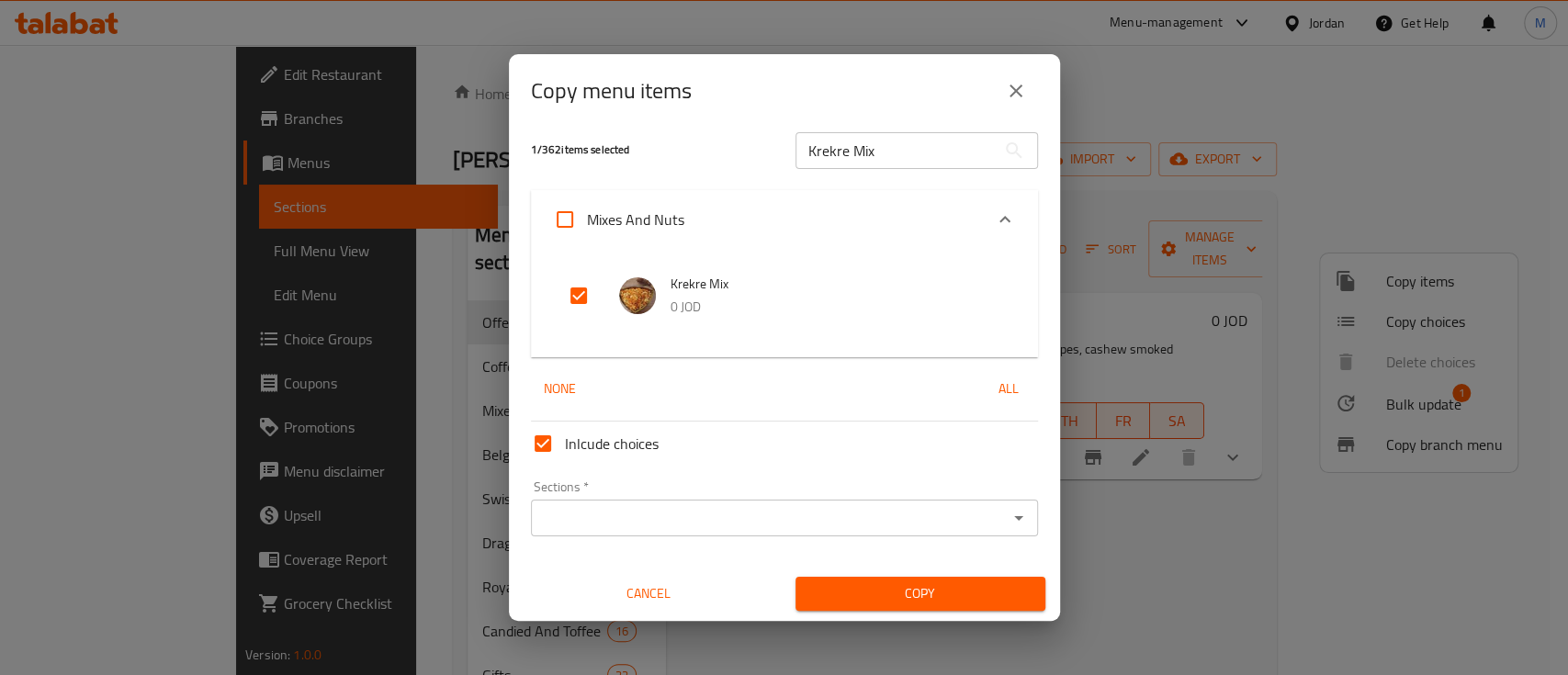
click at [617, 510] on input "Sections   *" at bounding box center [770, 518] width 466 height 26
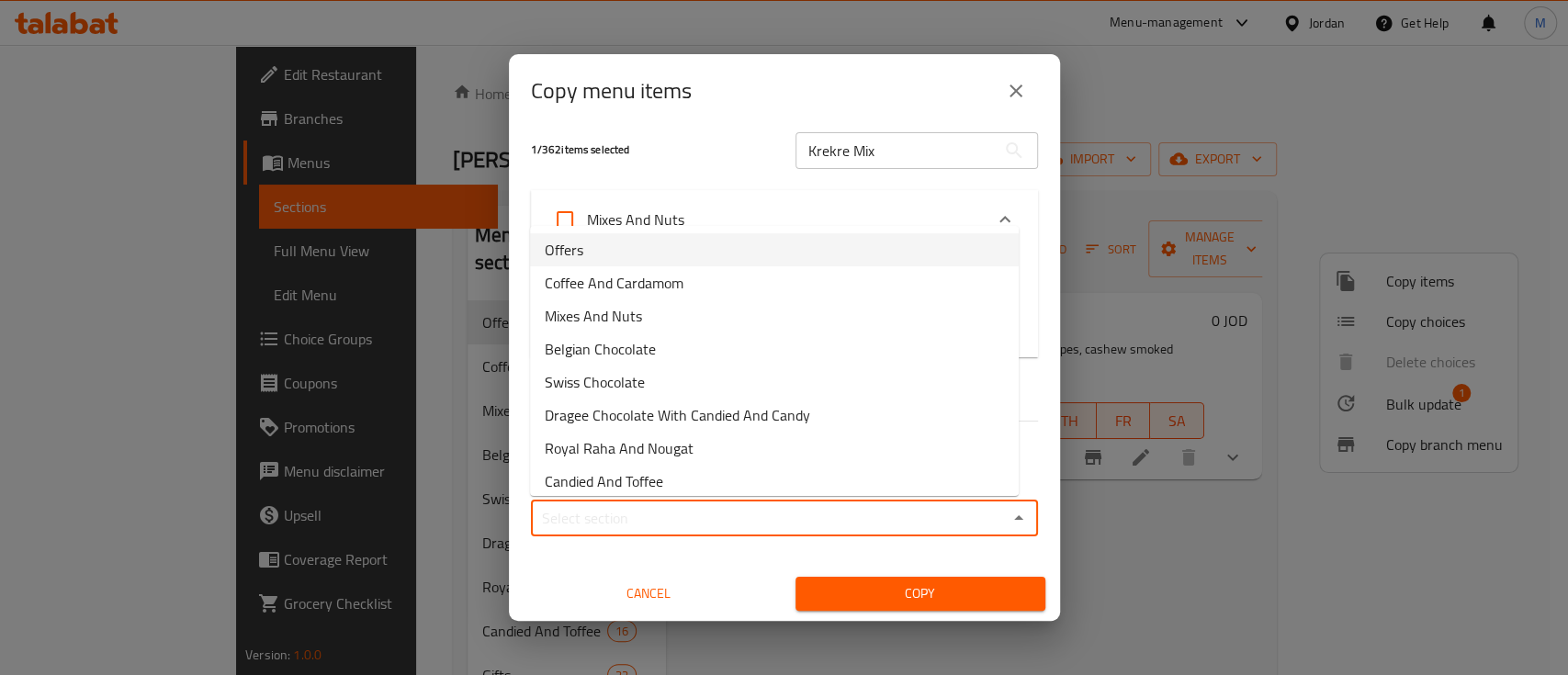
click at [632, 254] on li "Offers" at bounding box center [775, 249] width 488 height 33
type input "Offers"
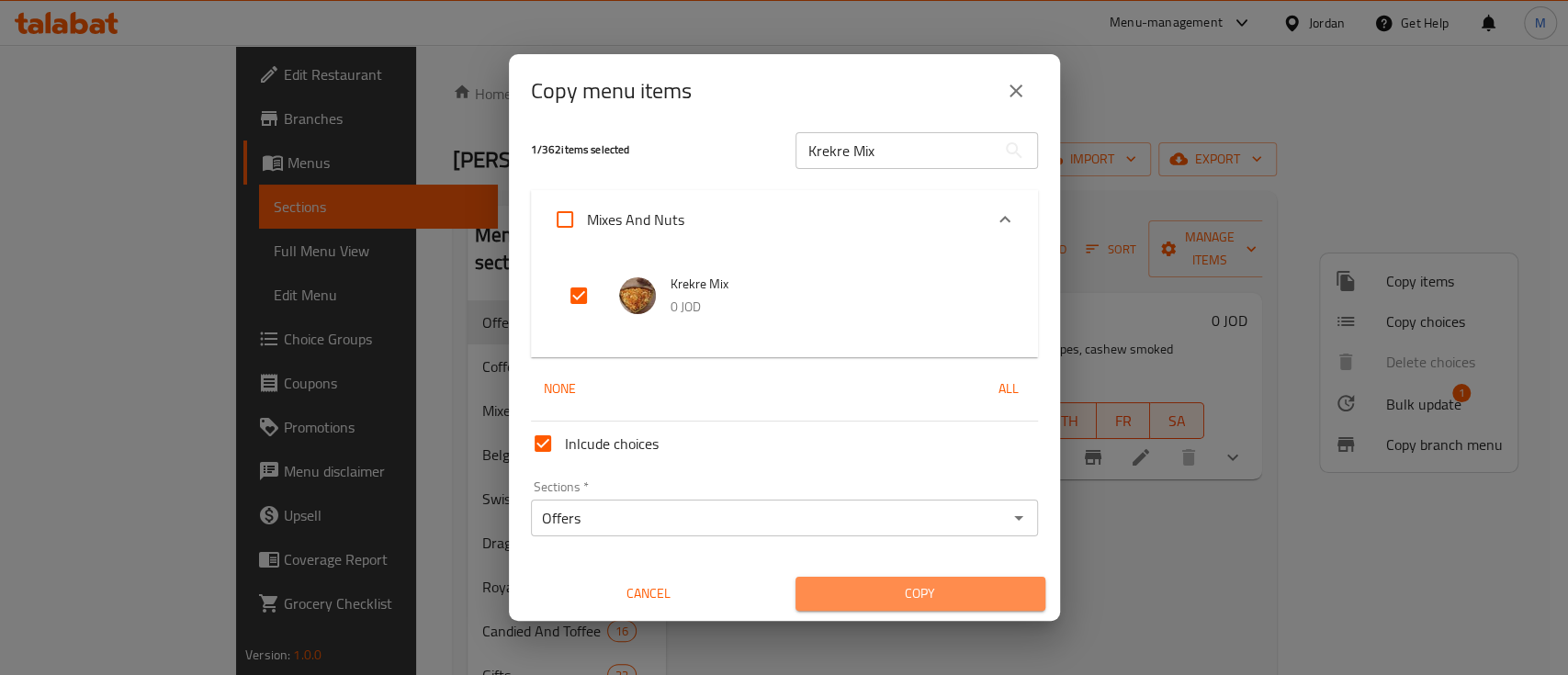
click at [915, 596] on span "Copy" at bounding box center [920, 594] width 221 height 23
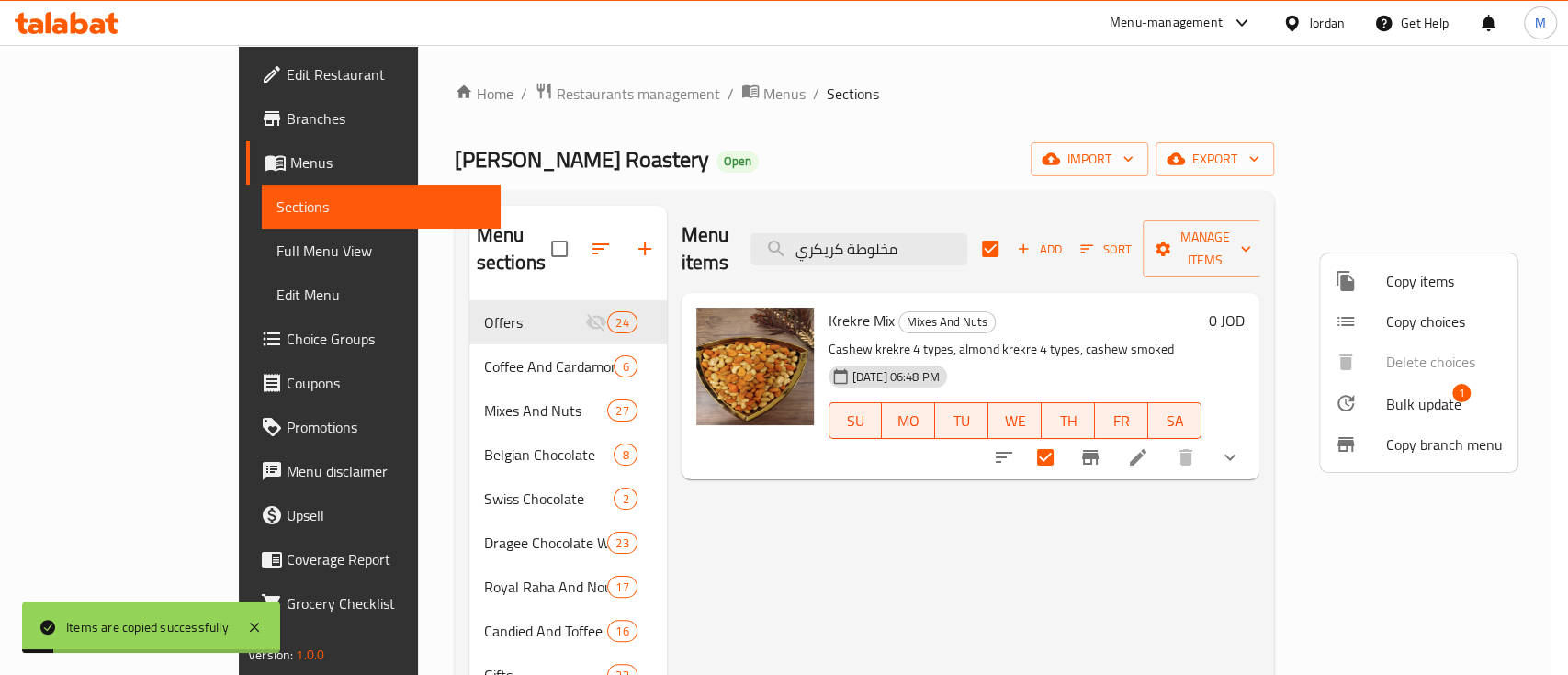
click at [1201, 519] on div at bounding box center [784, 338] width 1568 height 675
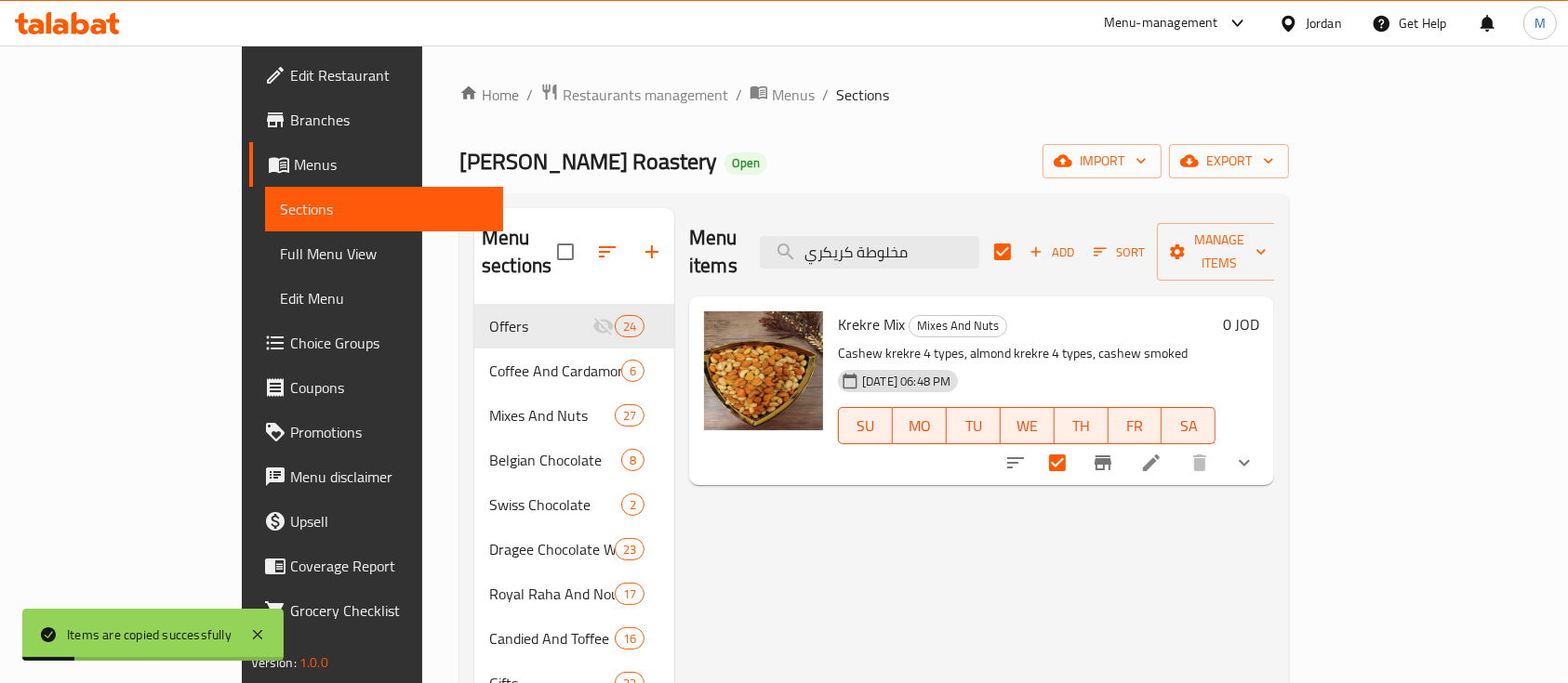
checkbox input "false"
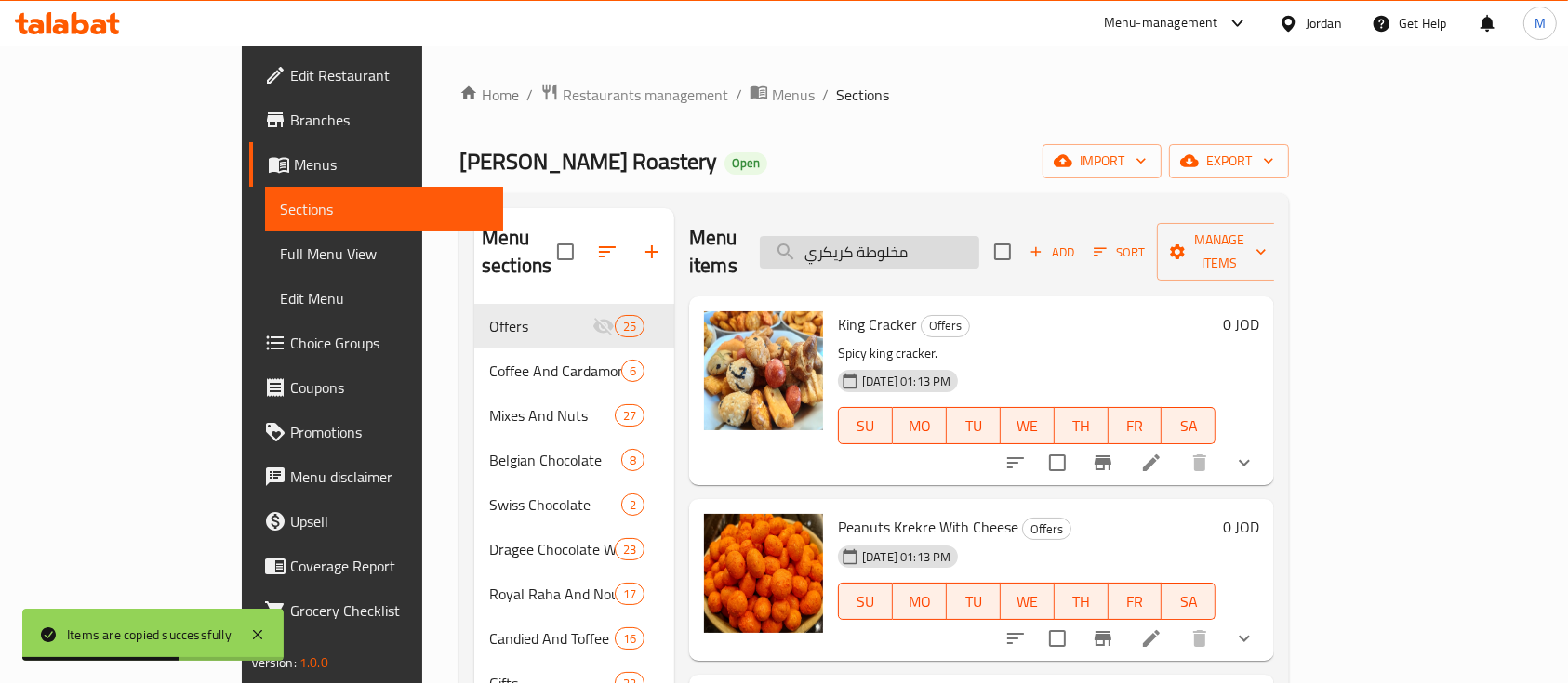
click at [979, 236] on input "مخلوطة كريكري" at bounding box center [869, 252] width 220 height 32
click at [1266, 240] on span "Manage items" at bounding box center [1219, 251] width 95 height 46
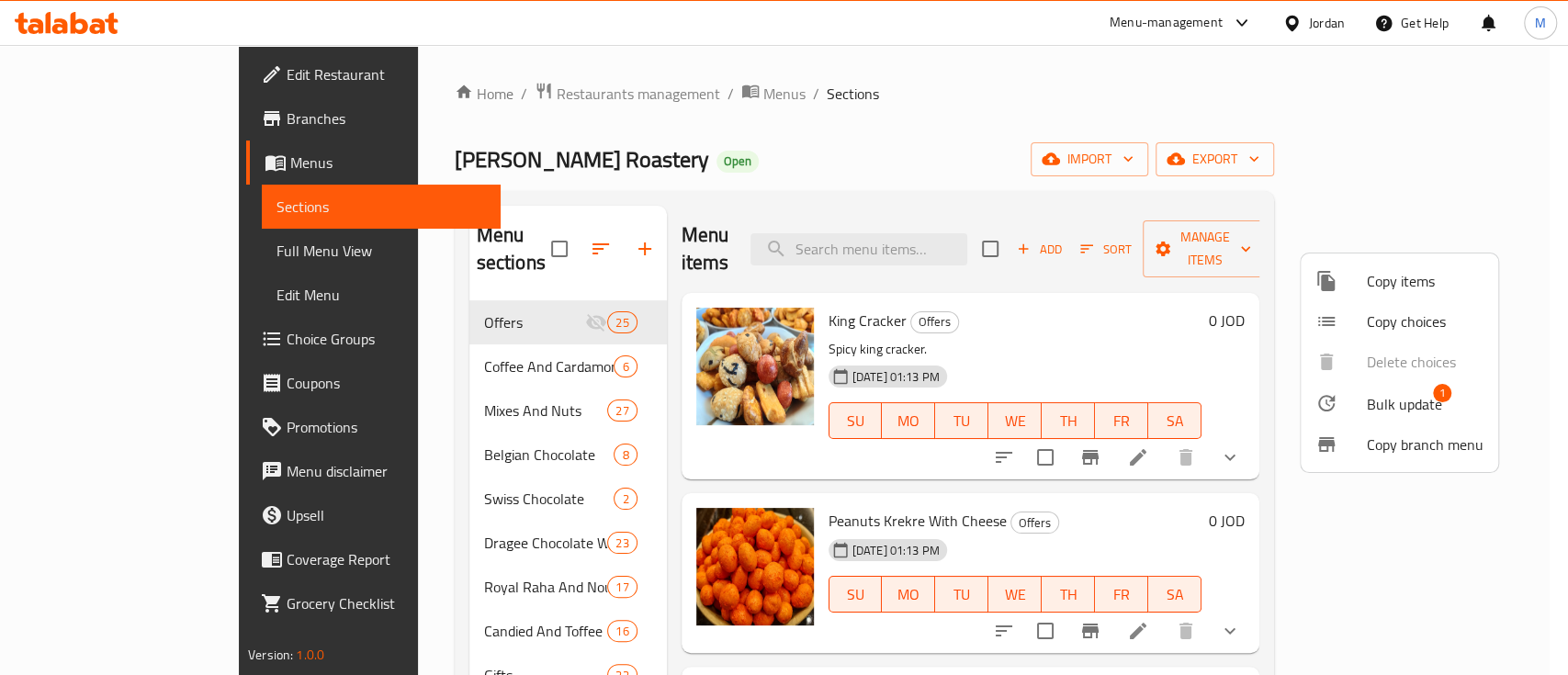
click at [1185, 296] on div at bounding box center [784, 338] width 1568 height 675
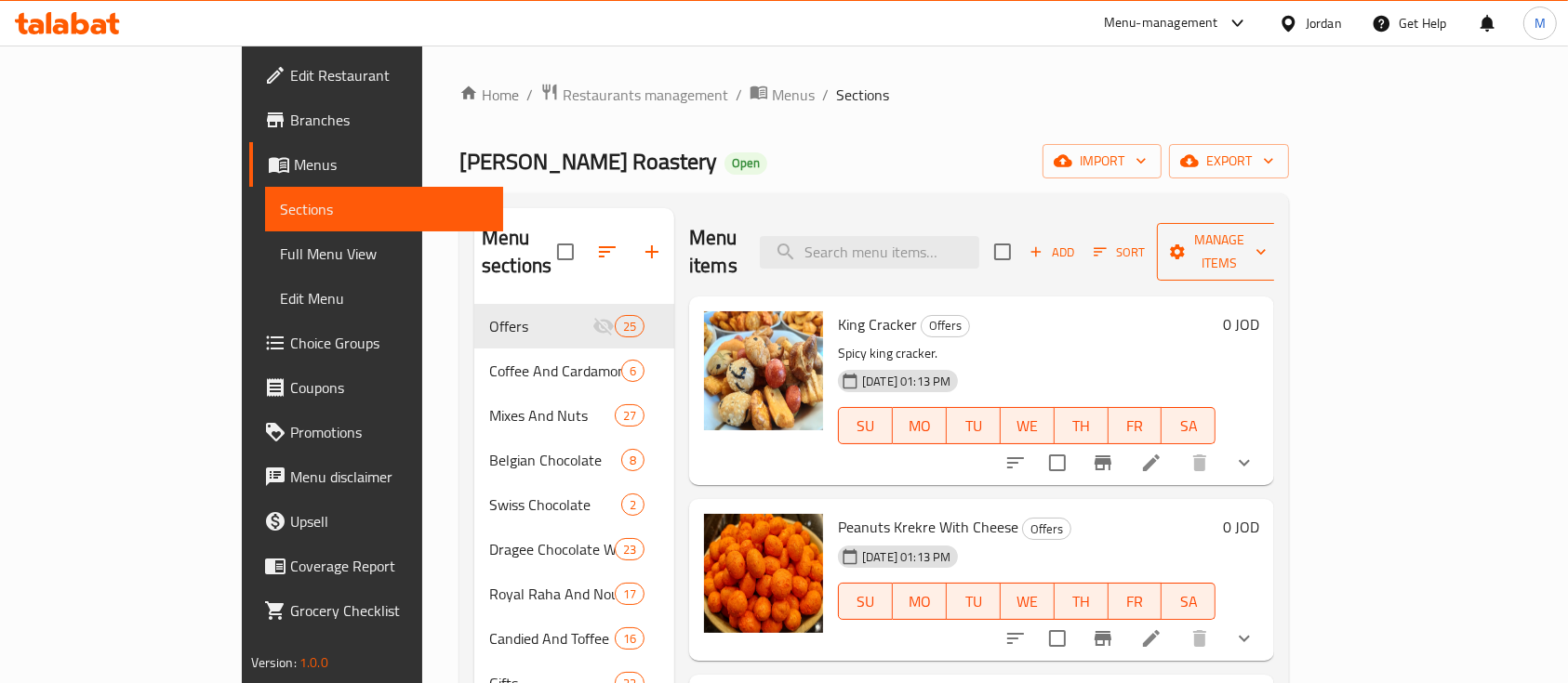
click at [1266, 240] on span "Manage items" at bounding box center [1219, 251] width 95 height 46
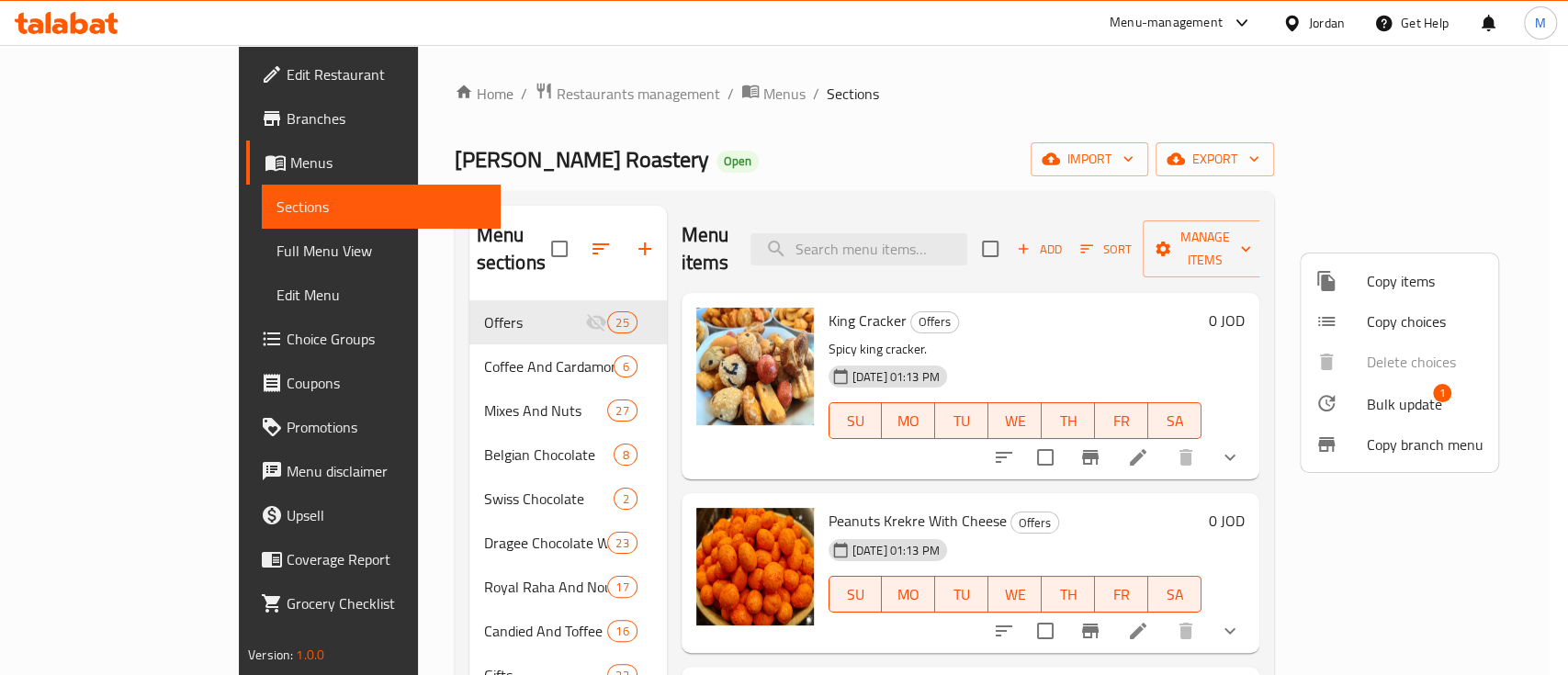
click at [1412, 285] on span "Copy items" at bounding box center [1425, 282] width 117 height 22
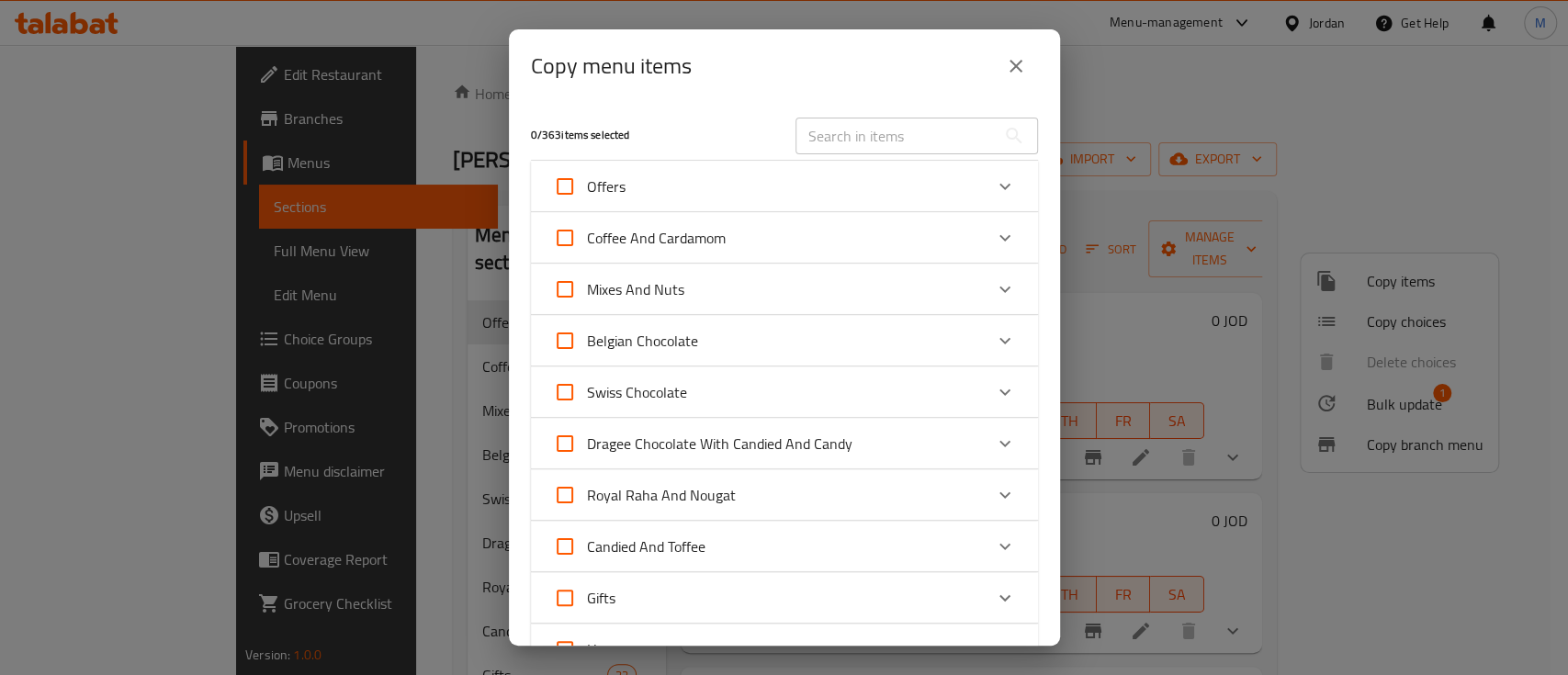
click at [846, 140] on input "text" at bounding box center [896, 135] width 200 height 36
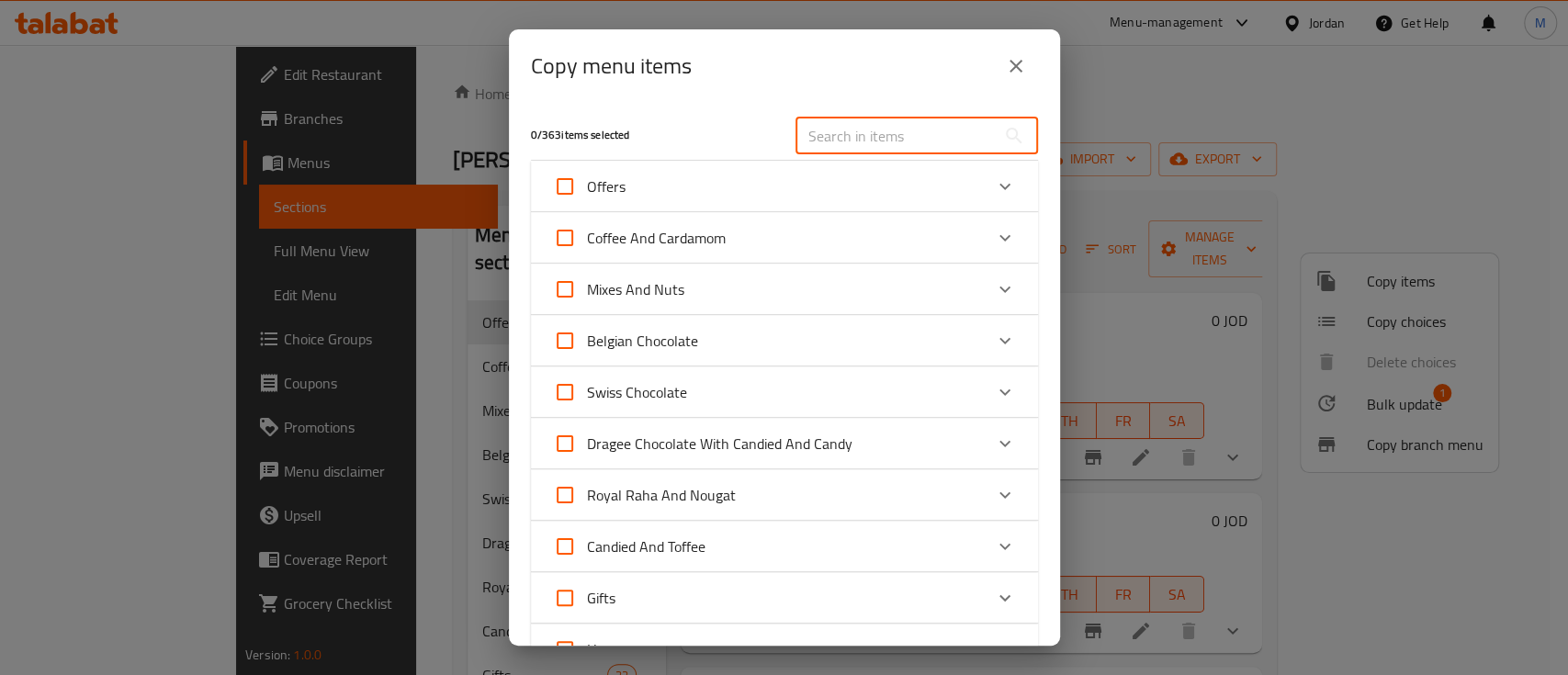
paste input "Ghazaweya Red Doqqa"
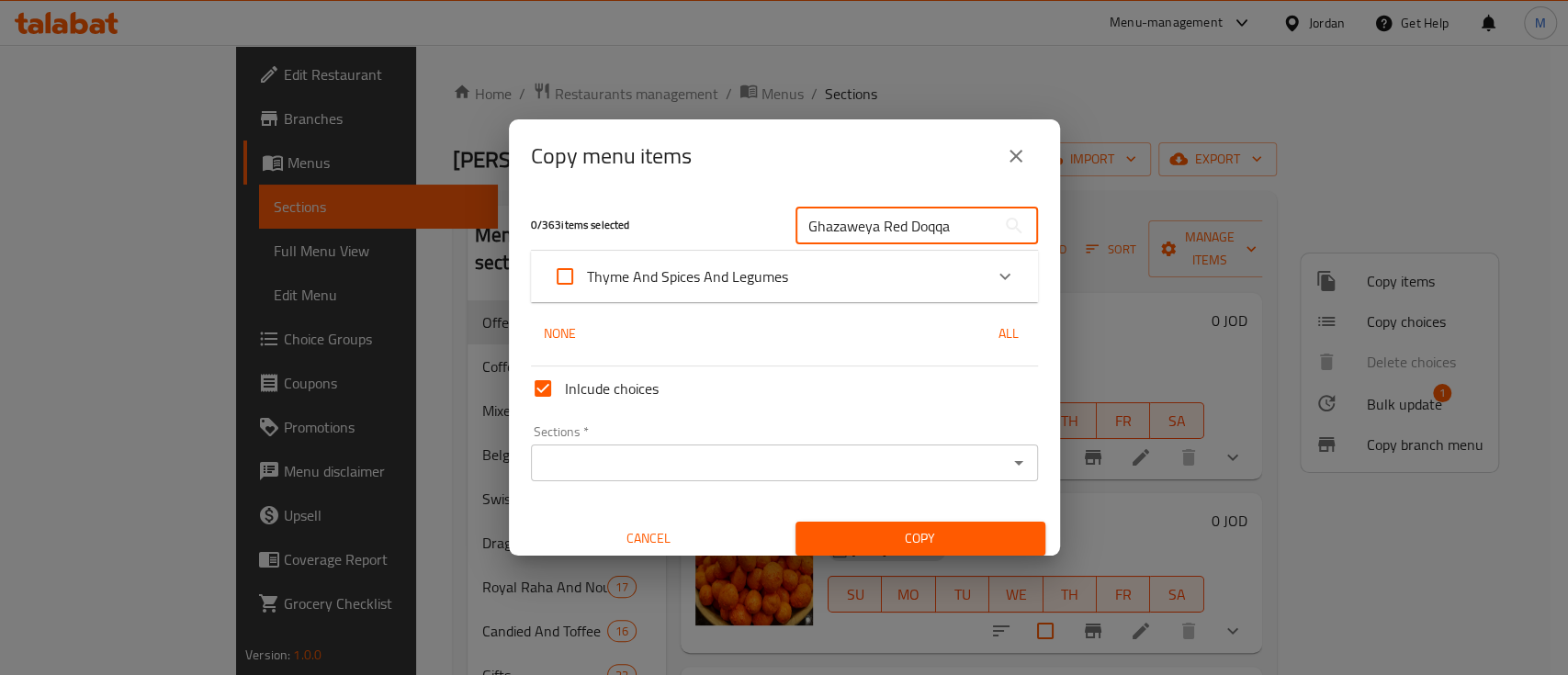
type input "Ghazaweya Red Doqqa"
click at [994, 283] on icon "Expand" at bounding box center [1005, 277] width 22 height 22
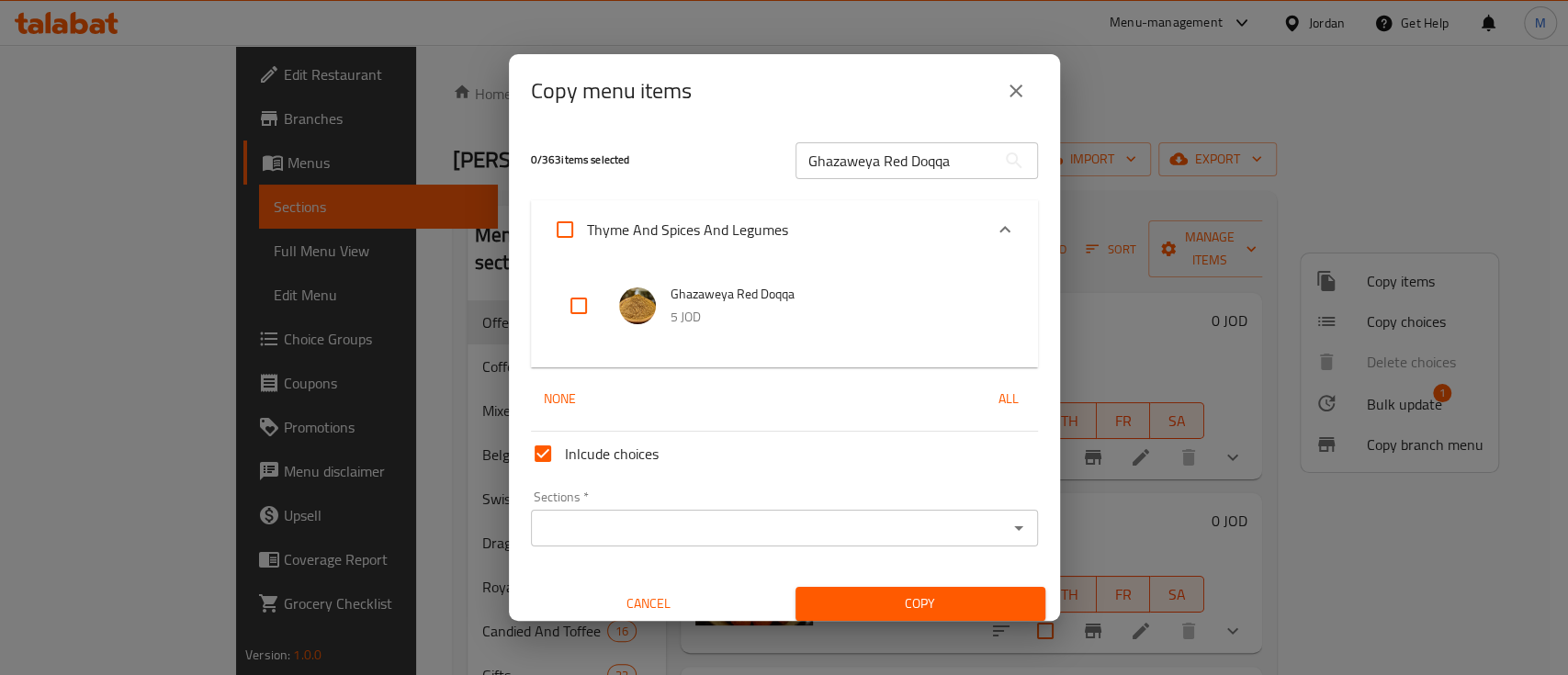
click at [582, 311] on input "checkbox" at bounding box center [578, 306] width 44 height 44
checkbox input "true"
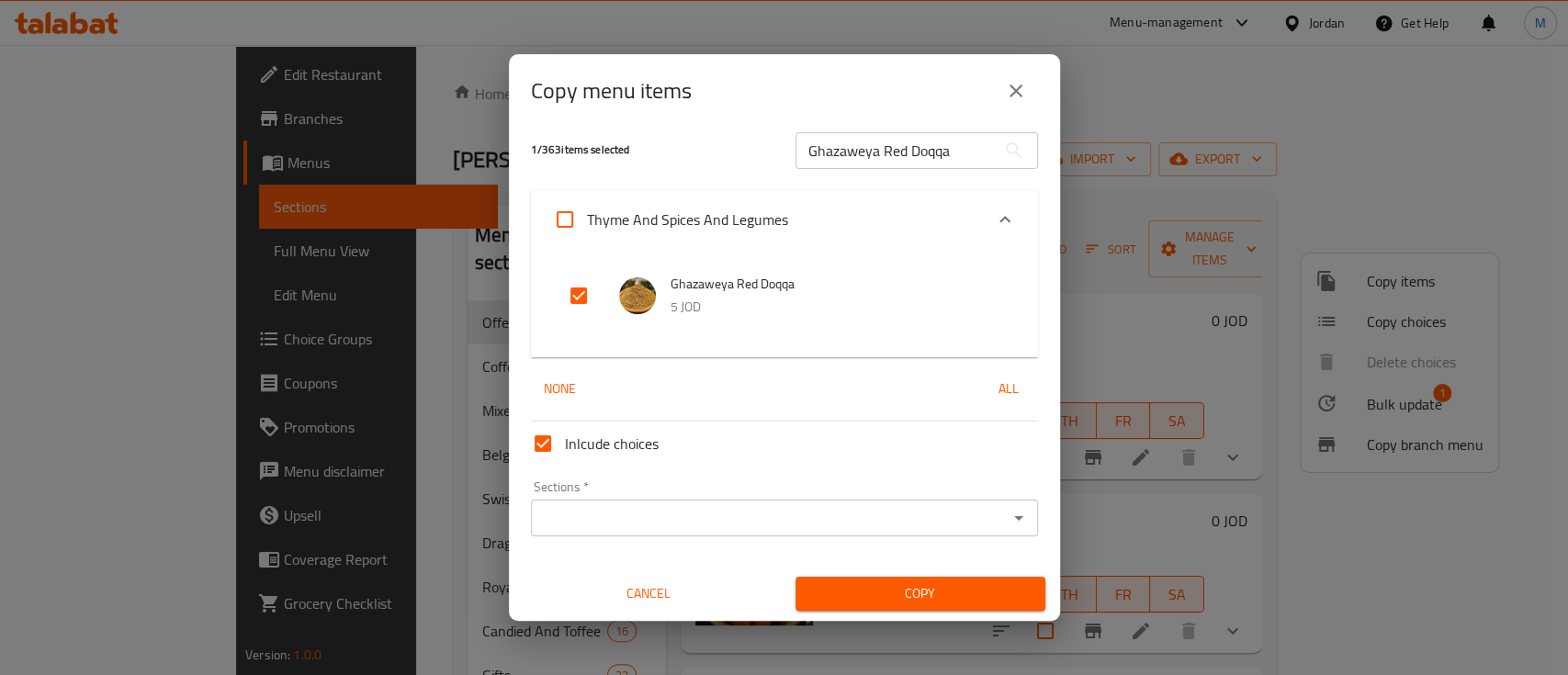
click at [530, 444] on input "Inlcude choices" at bounding box center [543, 443] width 44 height 44
checkbox input "false"
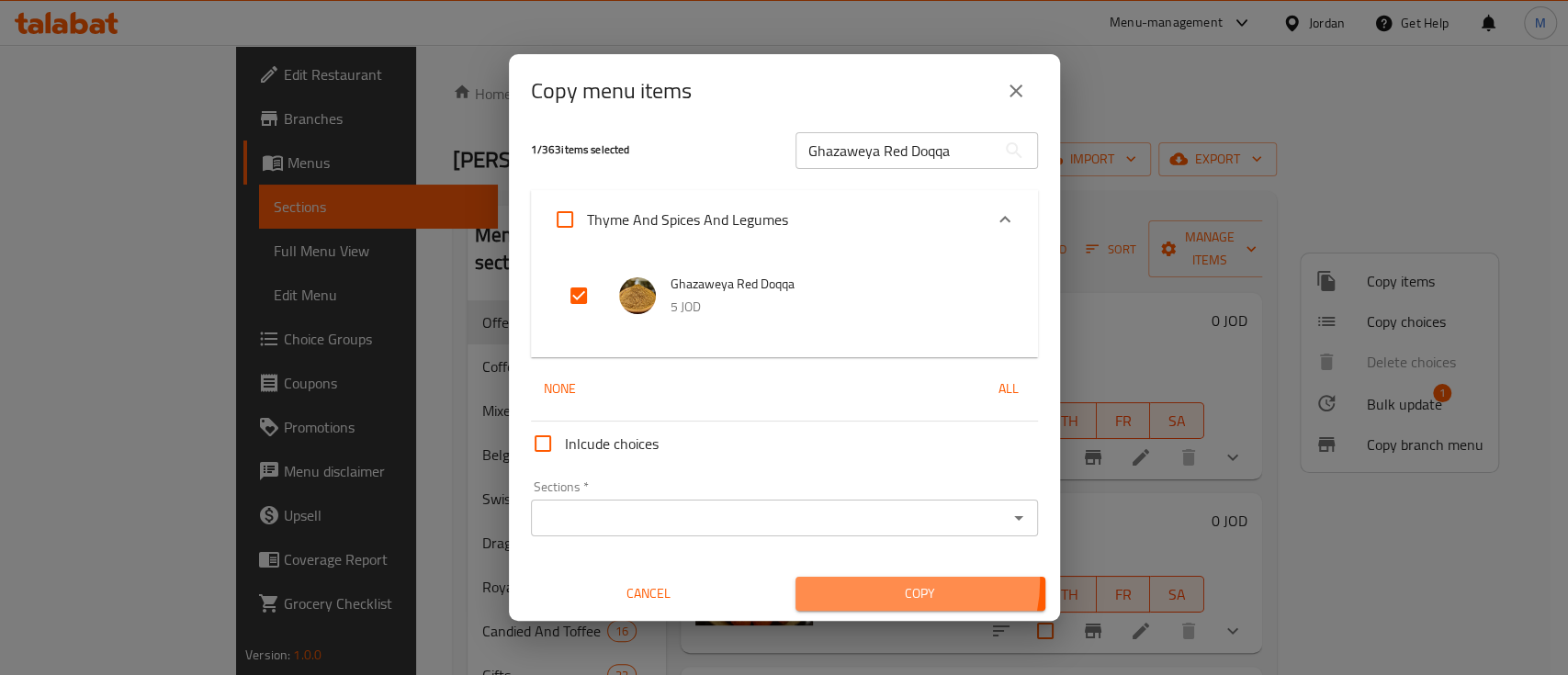
click at [876, 581] on button "Copy" at bounding box center [921, 594] width 250 height 34
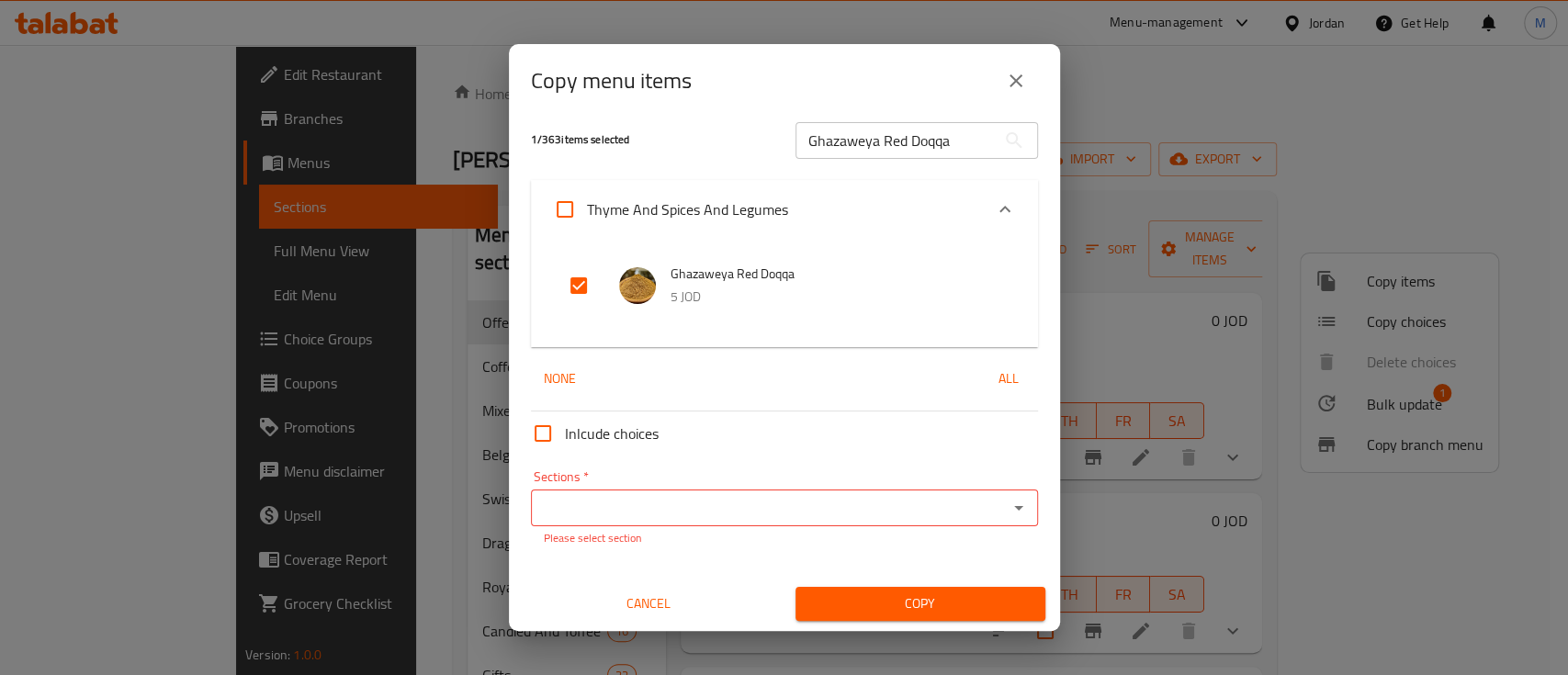
scroll to position [11, 0]
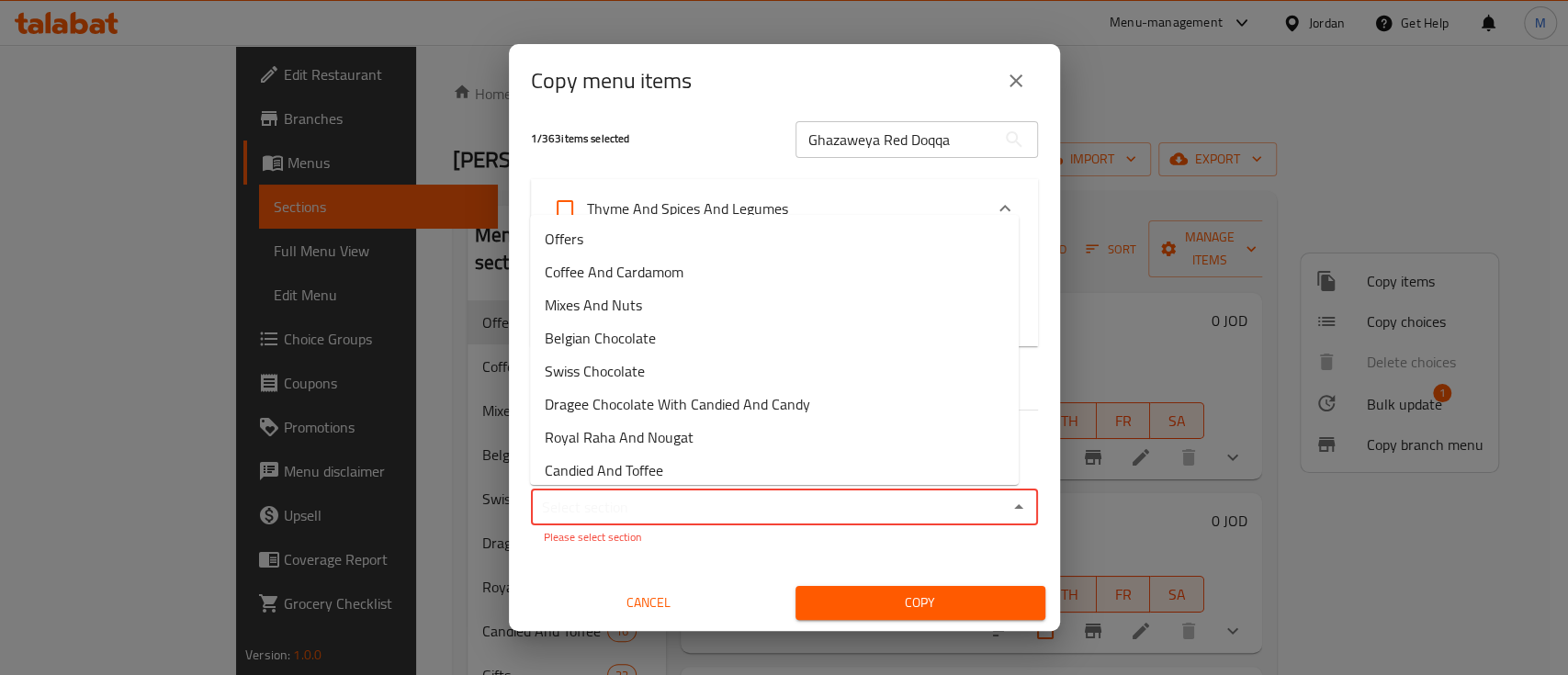
click at [860, 497] on input "Sections   *" at bounding box center [770, 507] width 466 height 26
click at [722, 230] on li "Offers" at bounding box center [775, 239] width 488 height 33
type input "Offers"
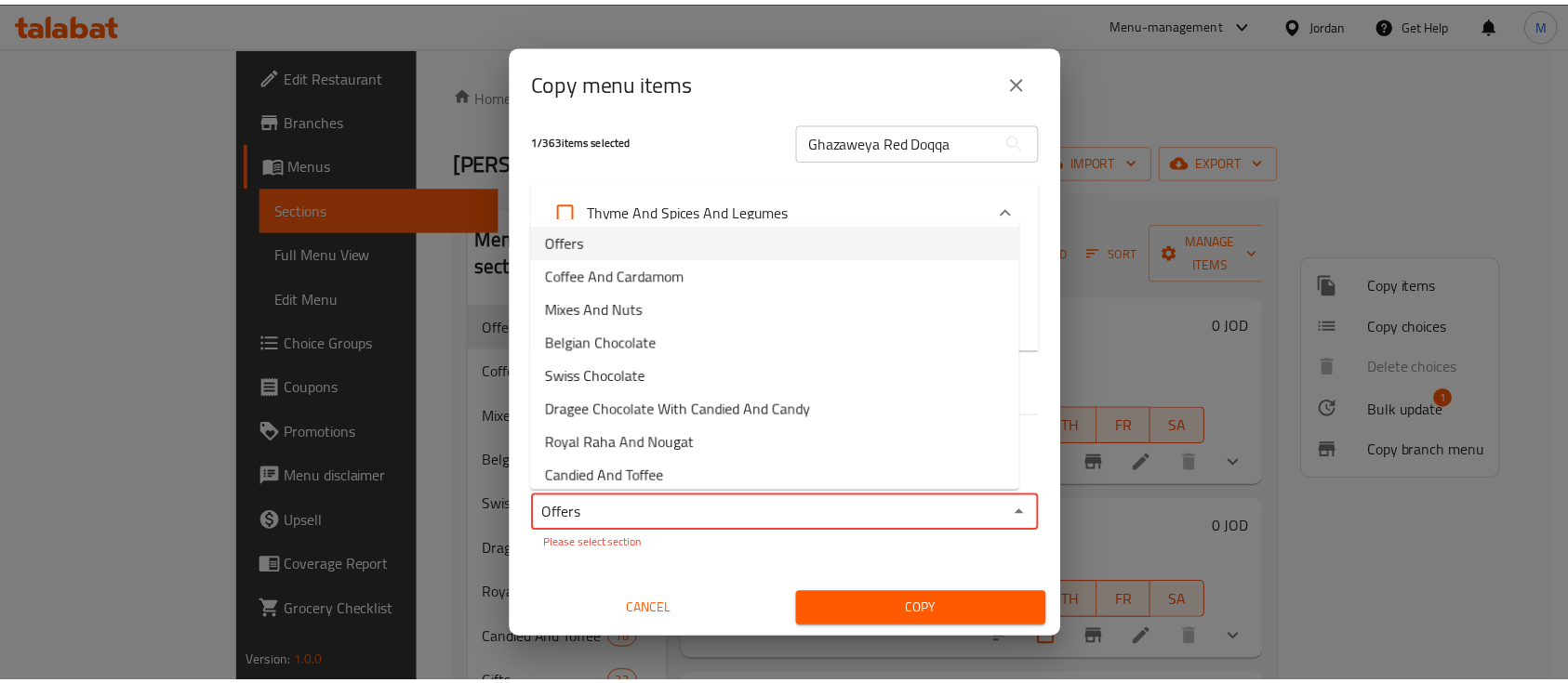
scroll to position [10, 0]
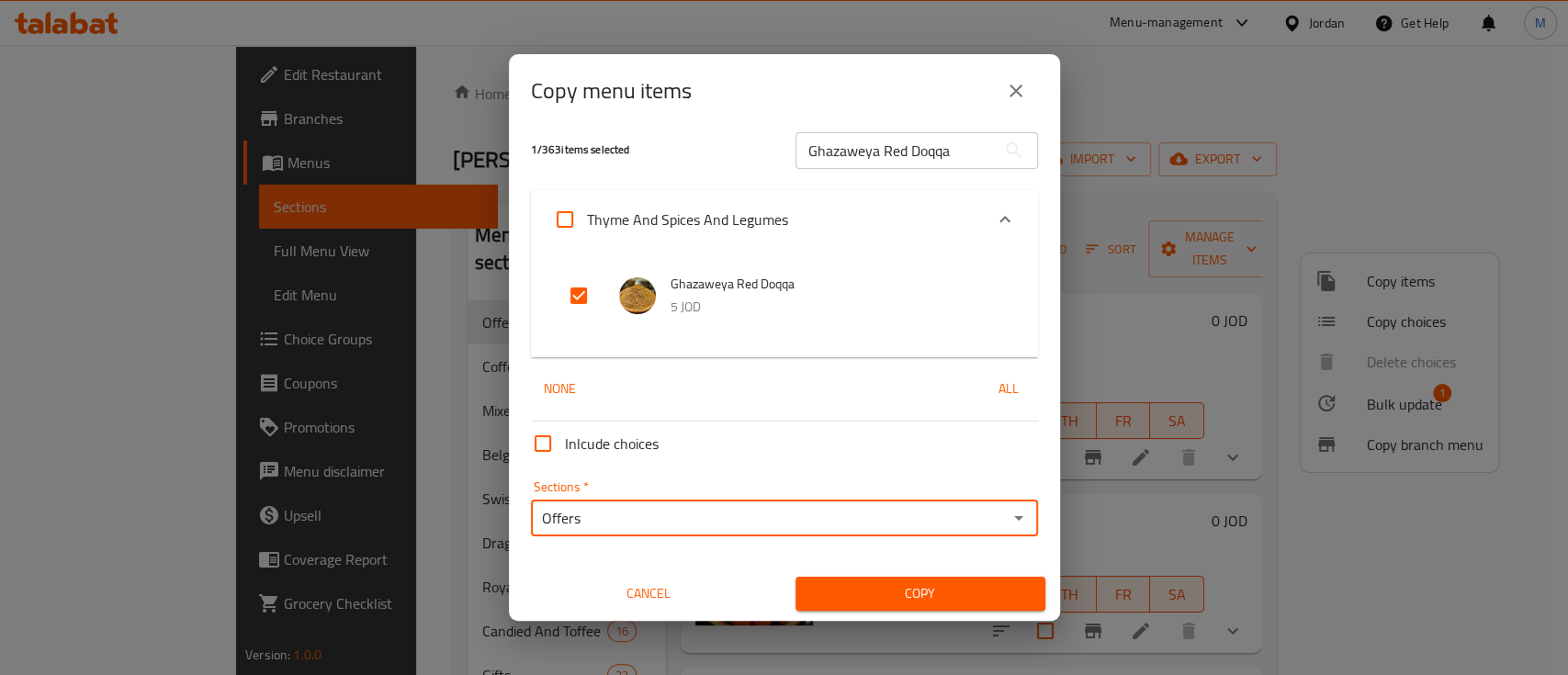
click at [891, 585] on span "Copy" at bounding box center [920, 594] width 221 height 23
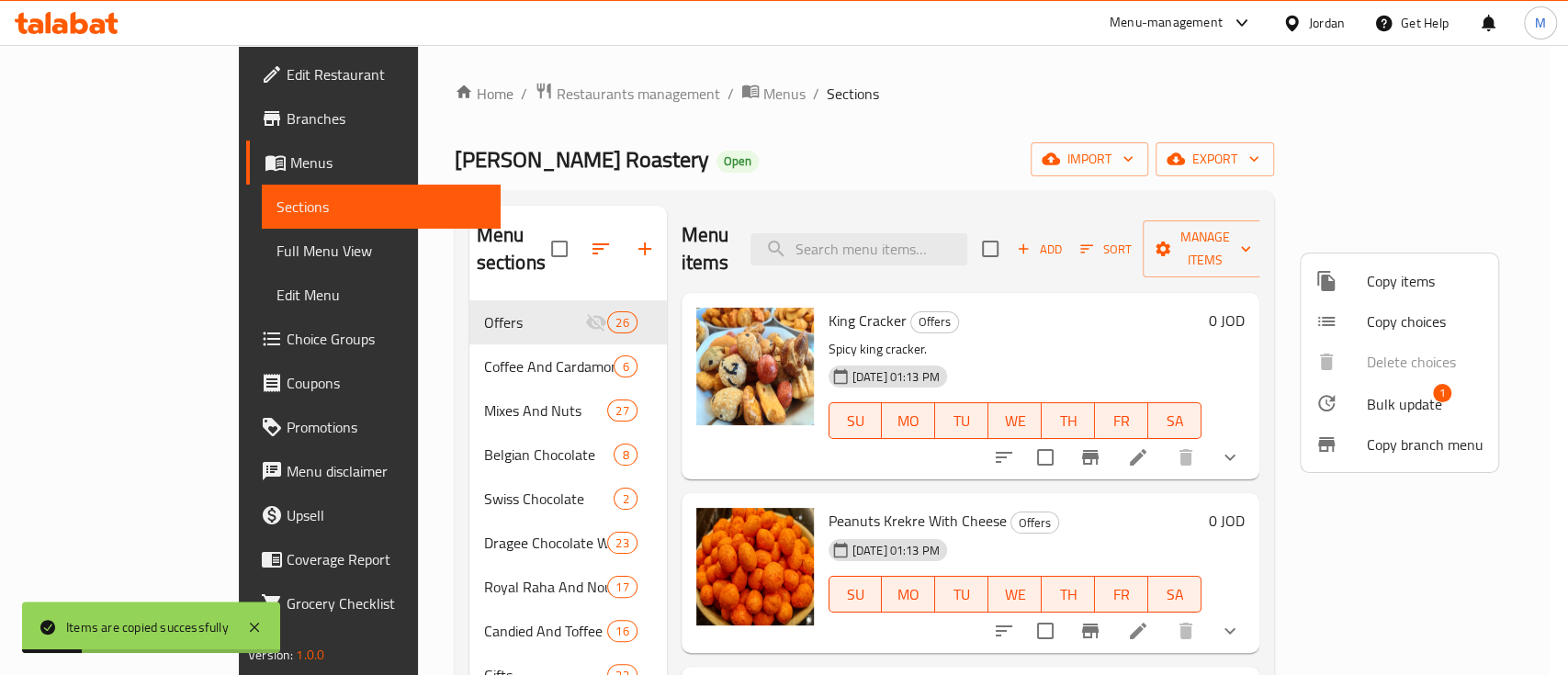
click at [963, 237] on div at bounding box center [784, 338] width 1568 height 675
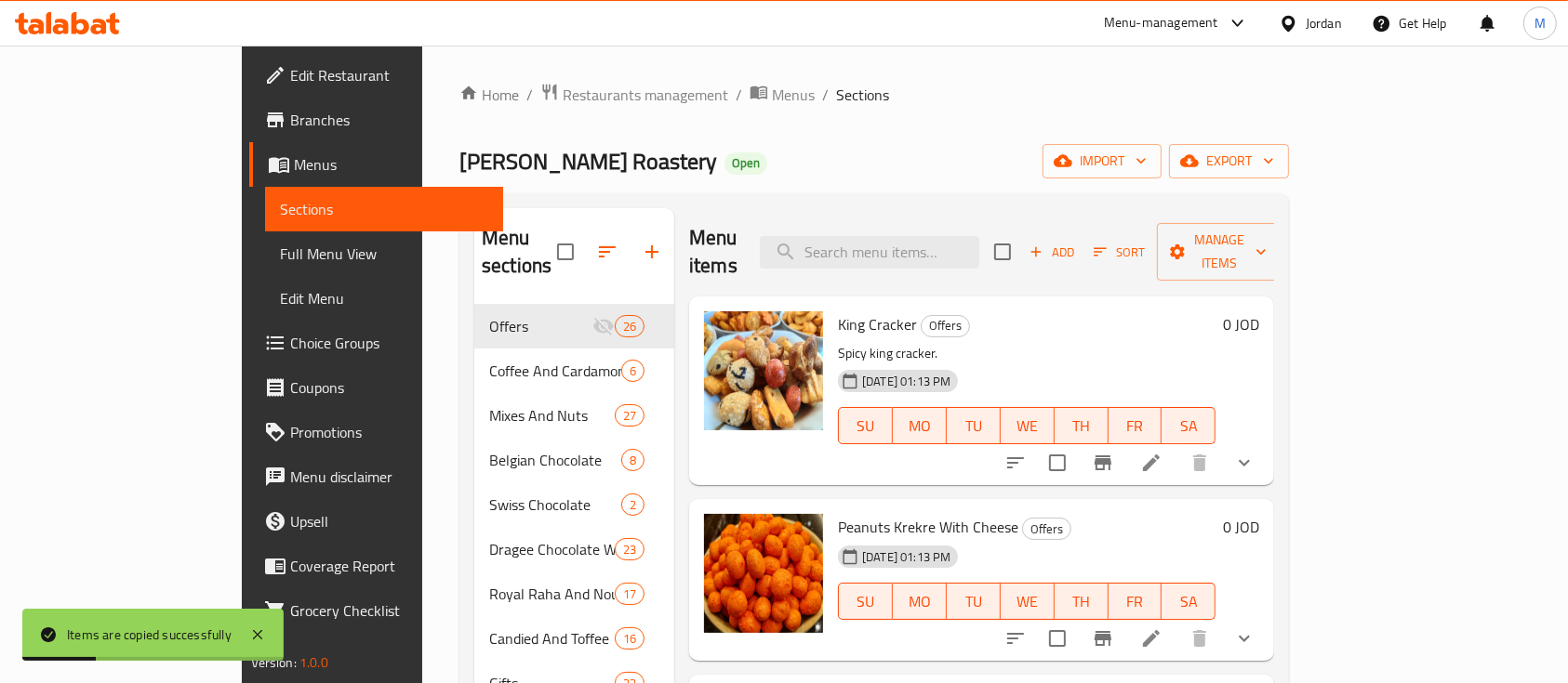
click at [975, 240] on input "search" at bounding box center [869, 252] width 220 height 32
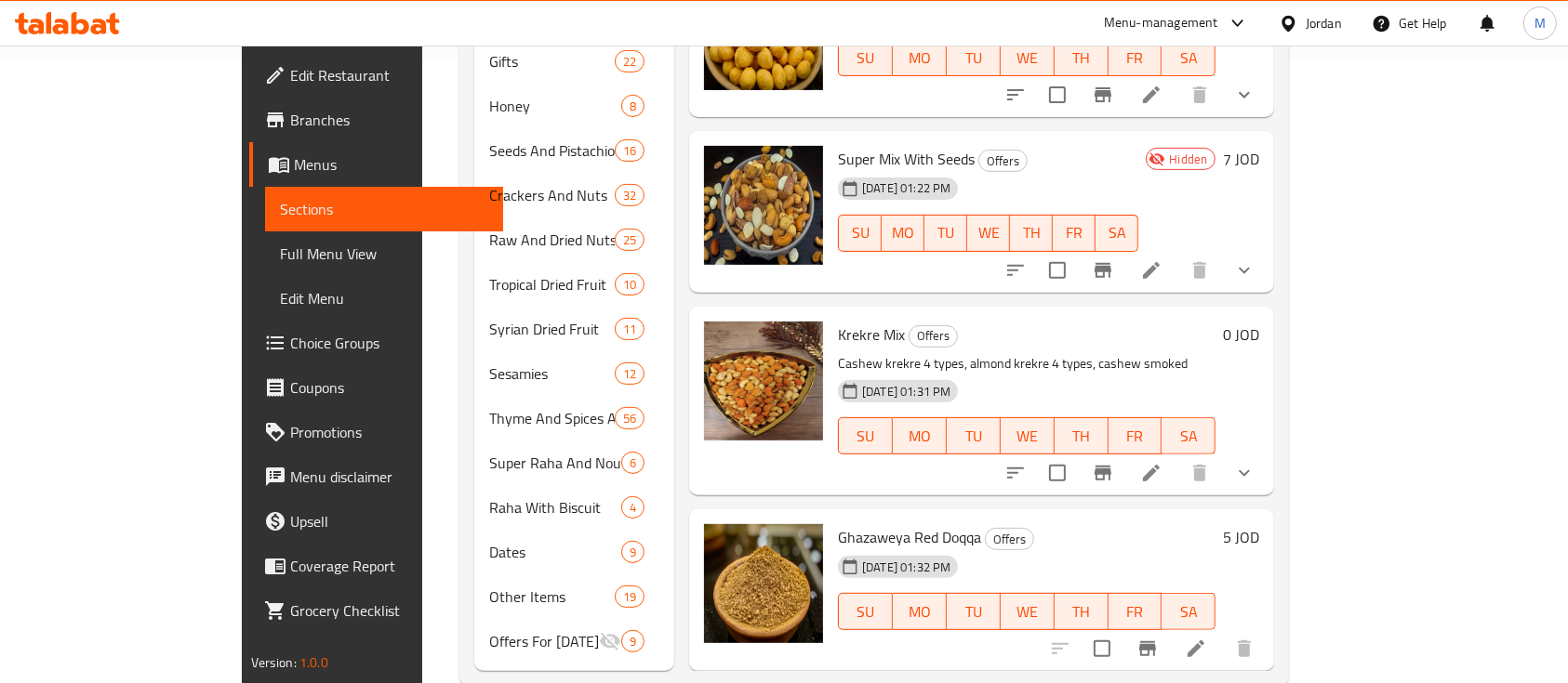
scroll to position [633, 0]
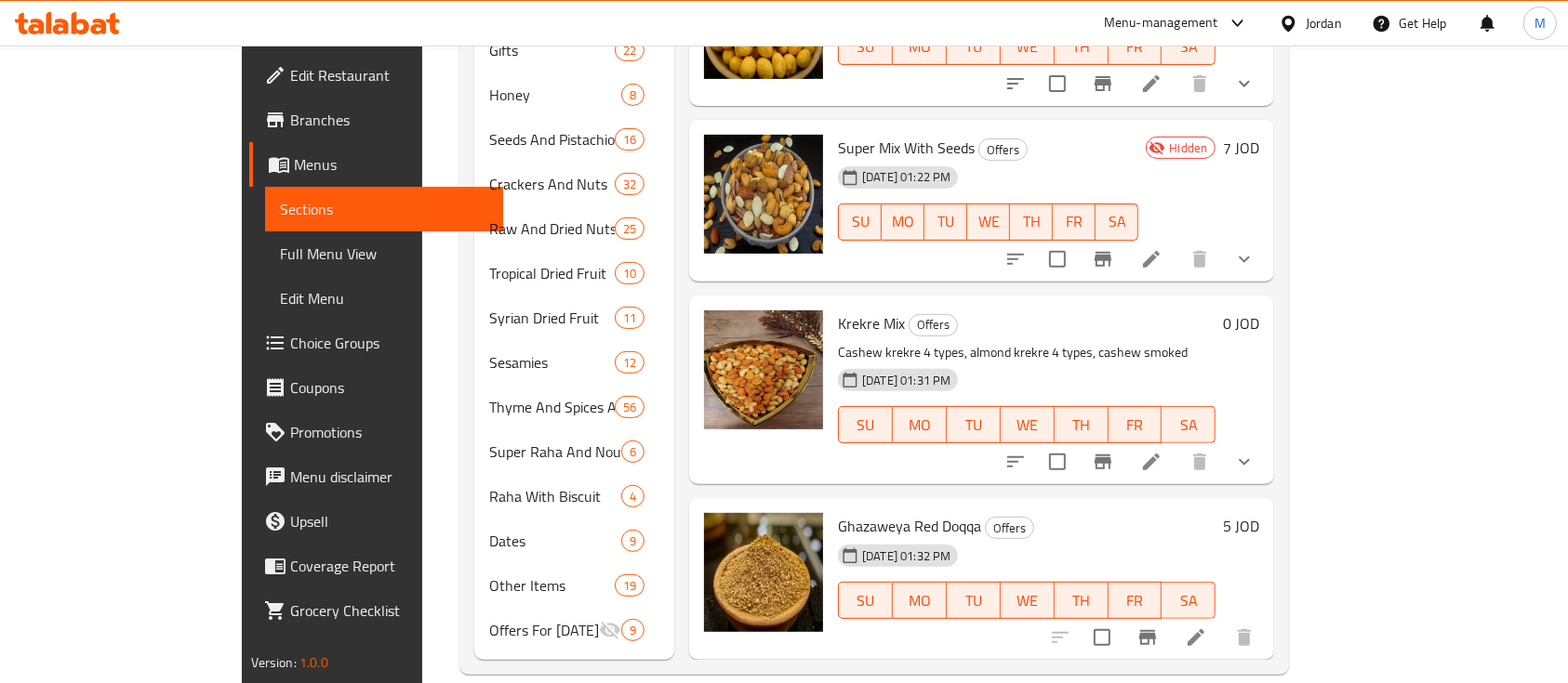
click at [1222, 621] on li at bounding box center [1195, 637] width 52 height 33
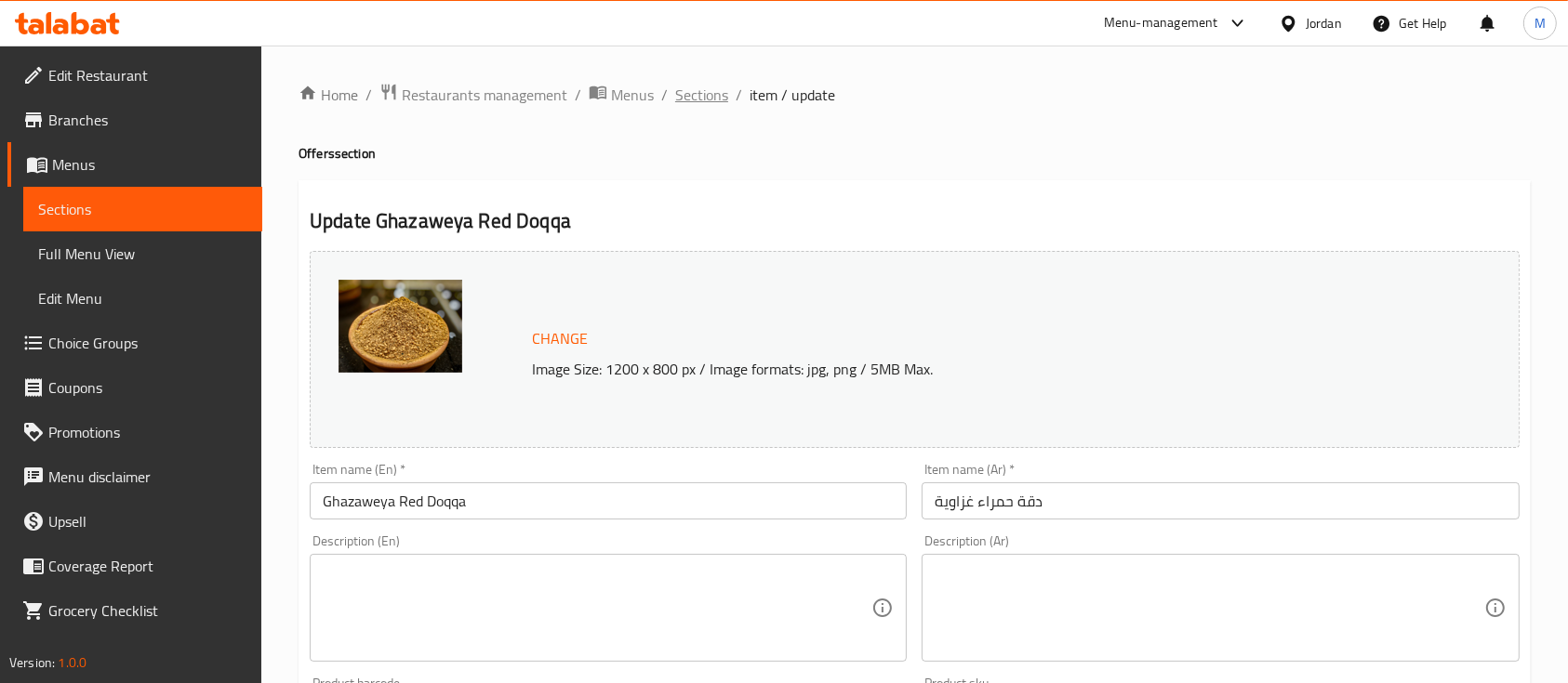
click at [703, 93] on span "Sections" at bounding box center [702, 95] width 53 height 23
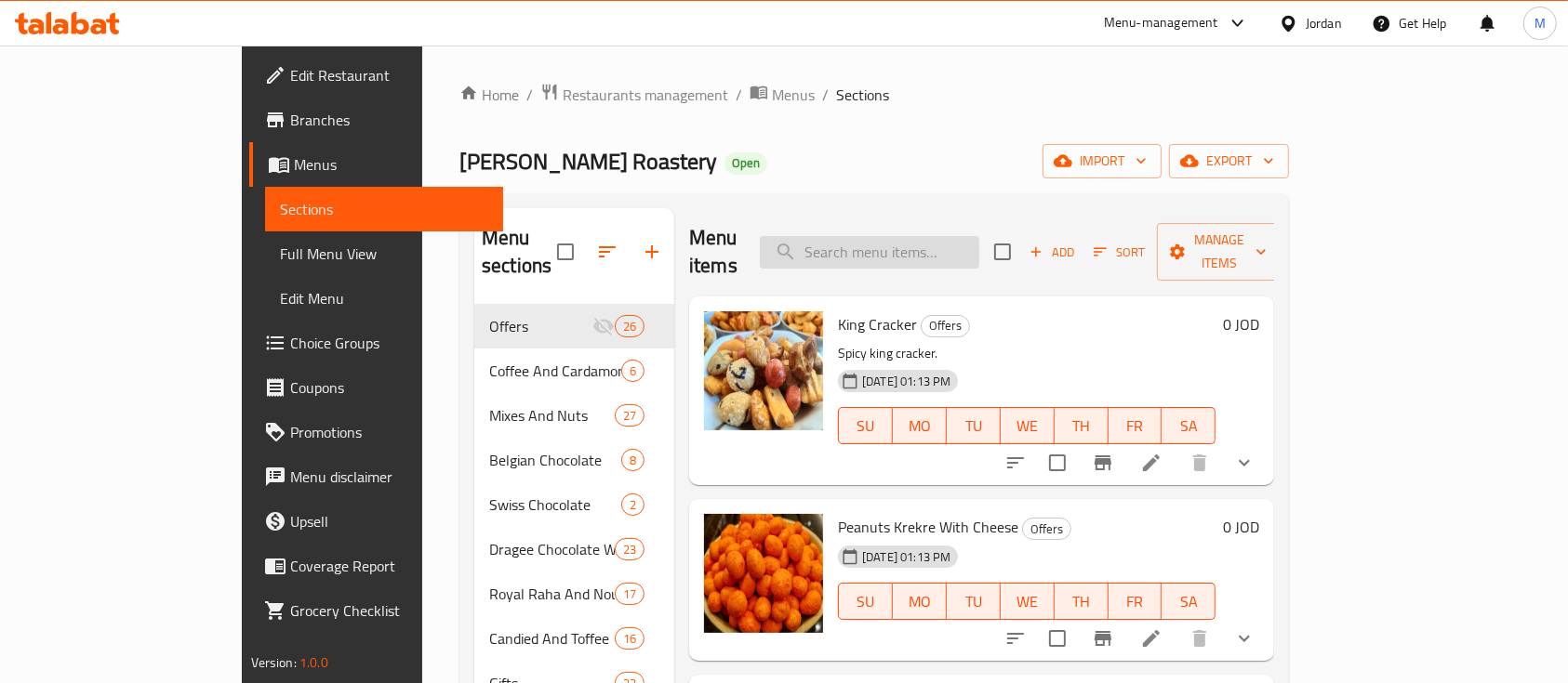
click at [952, 238] on input "search" at bounding box center [869, 252] width 220 height 32
paste input "Ghazaweya Red Doqqa"
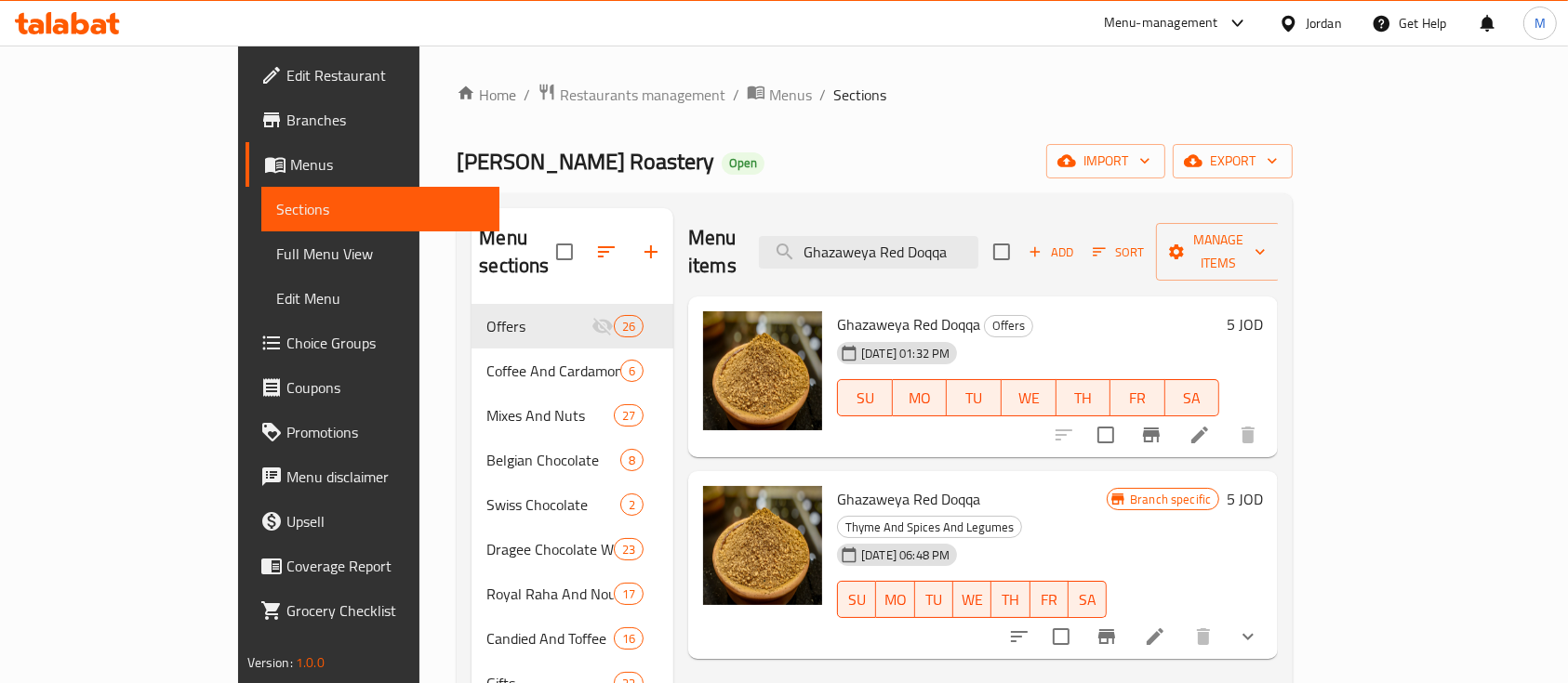
type input "Ghazaweya Red Doqqa"
click at [1259, 625] on icon "show more" at bounding box center [1248, 637] width 23 height 23
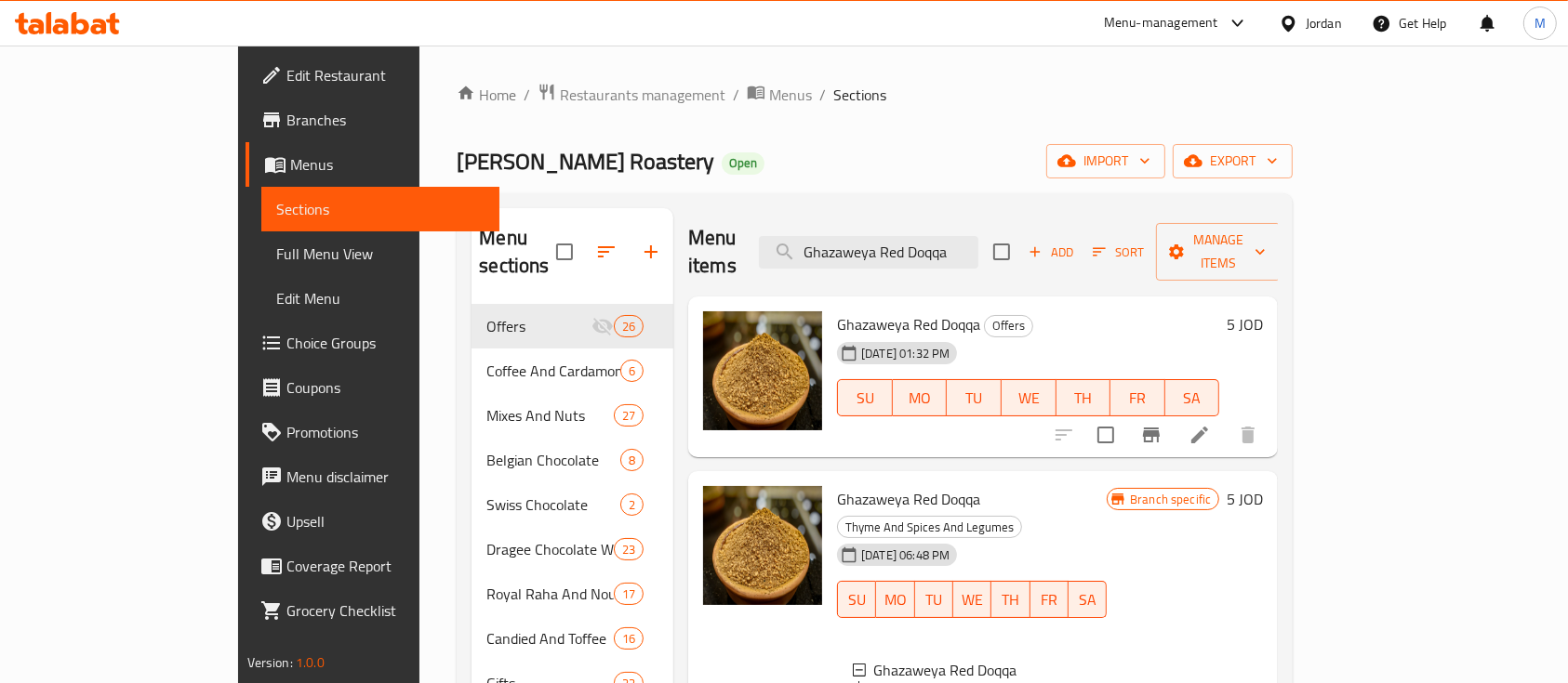
scroll to position [124, 0]
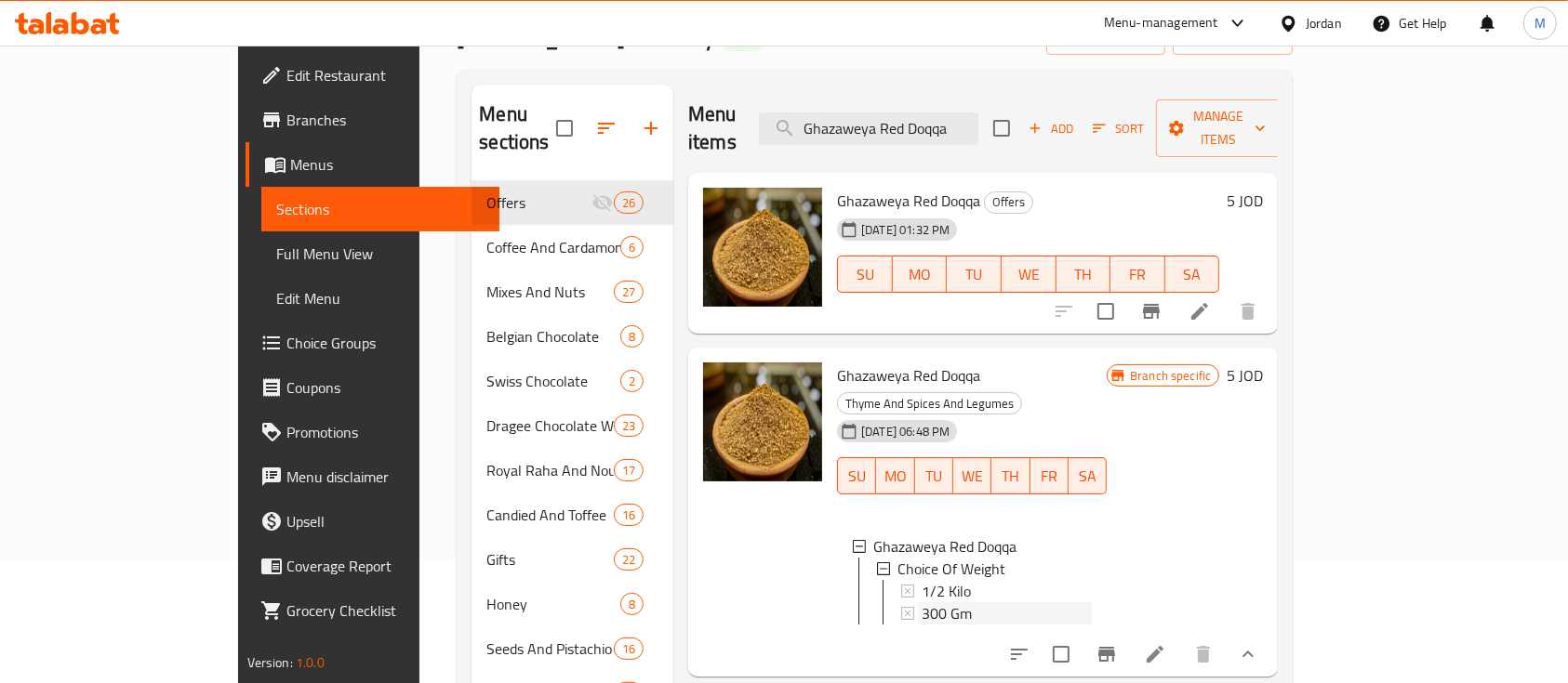
click at [959, 603] on div "300 Gm" at bounding box center [1007, 614] width 170 height 23
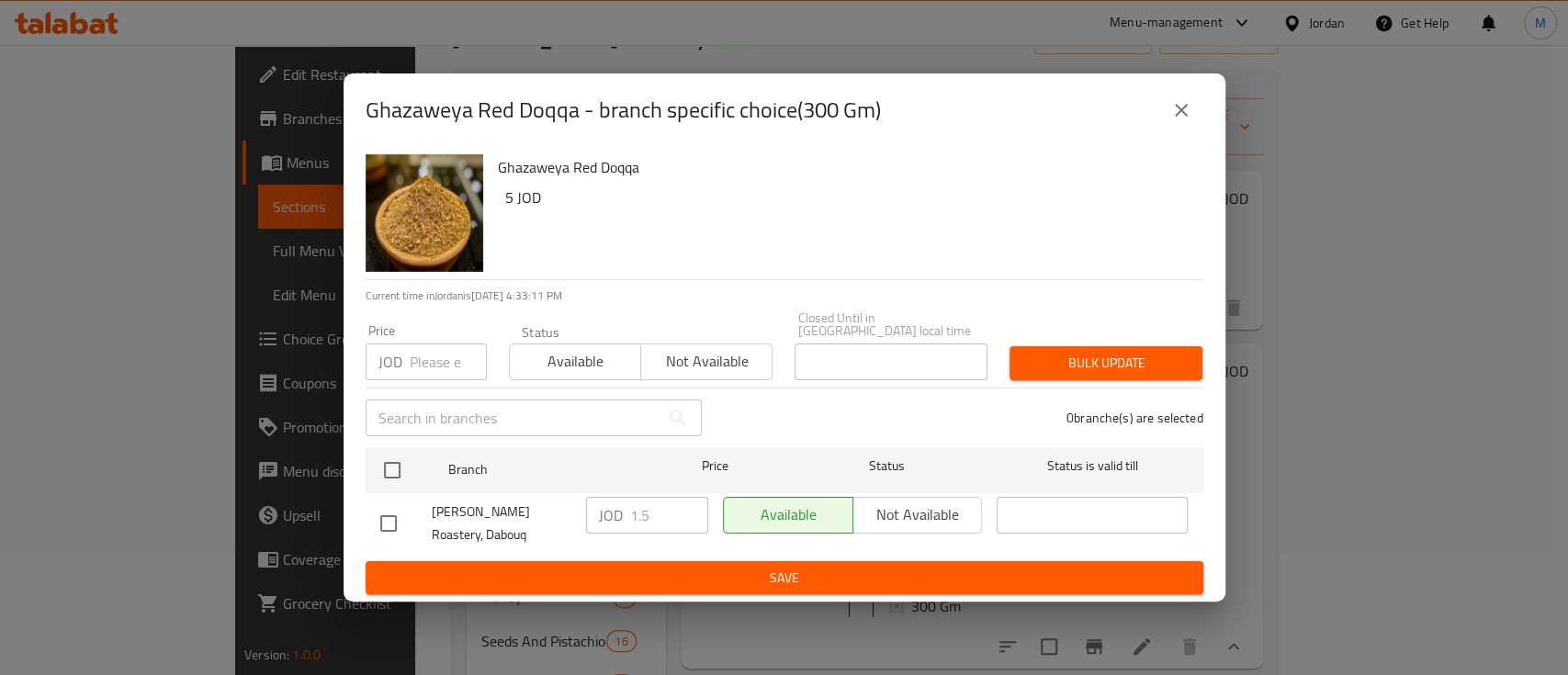
click at [1179, 108] on icon "close" at bounding box center [1182, 110] width 22 height 22
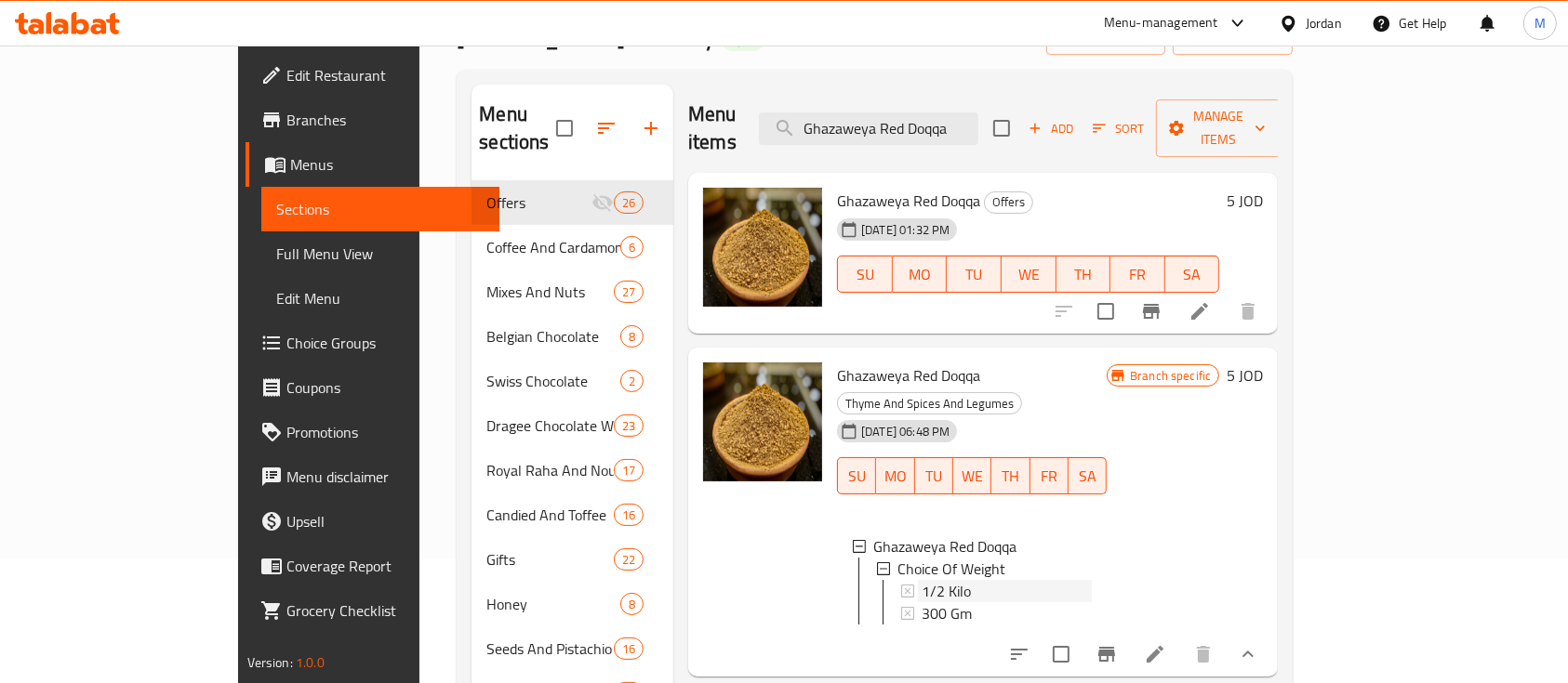
click at [956, 580] on div "1/2 Kilo" at bounding box center [1007, 591] width 170 height 23
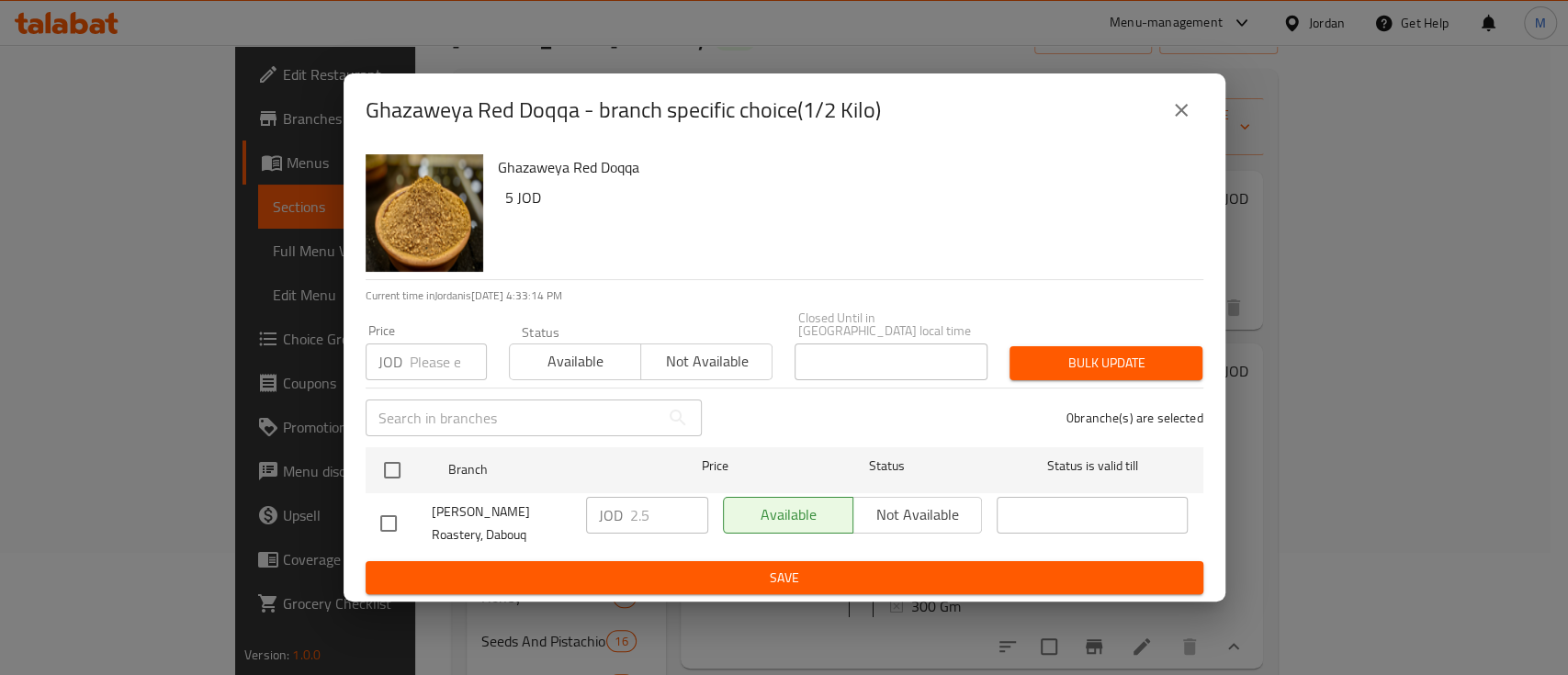
click at [1174, 113] on icon "close" at bounding box center [1182, 110] width 22 height 22
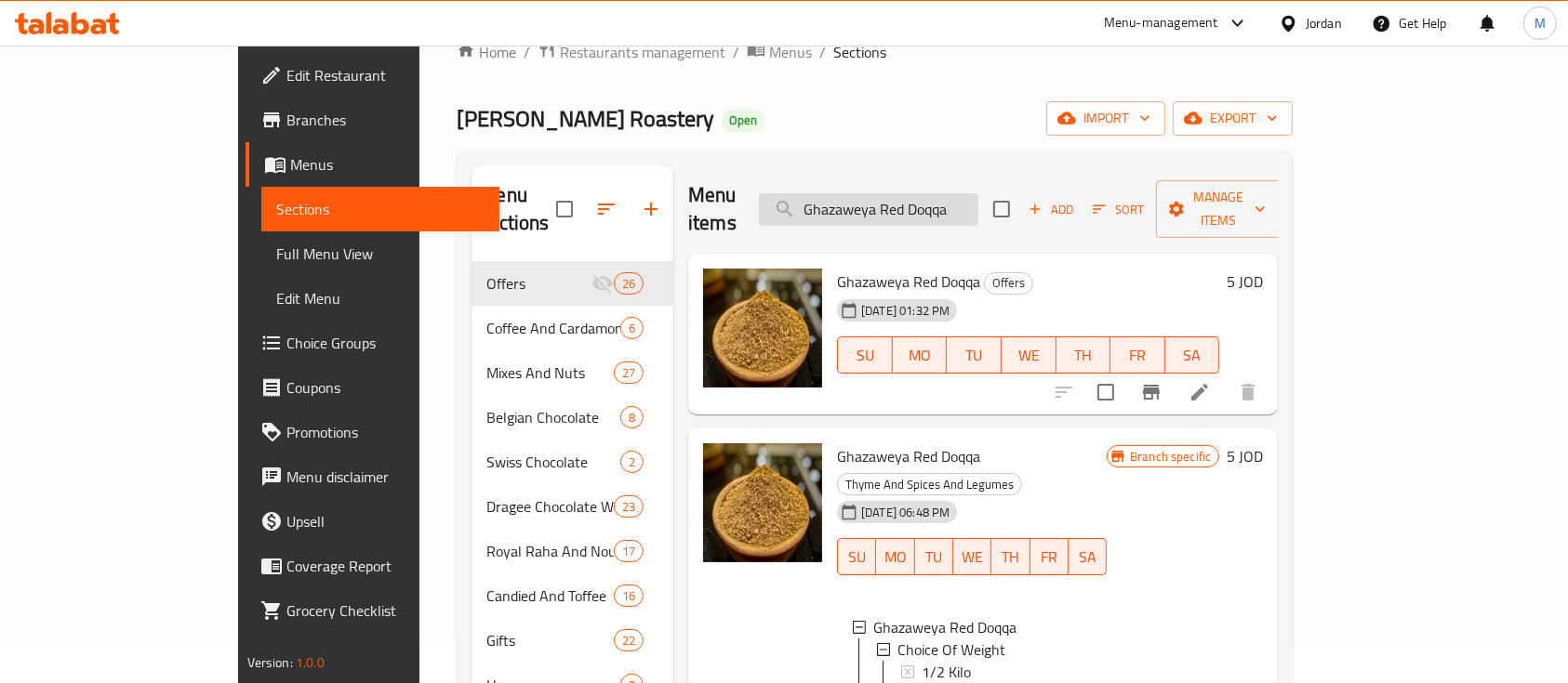
scroll to position [0, 0]
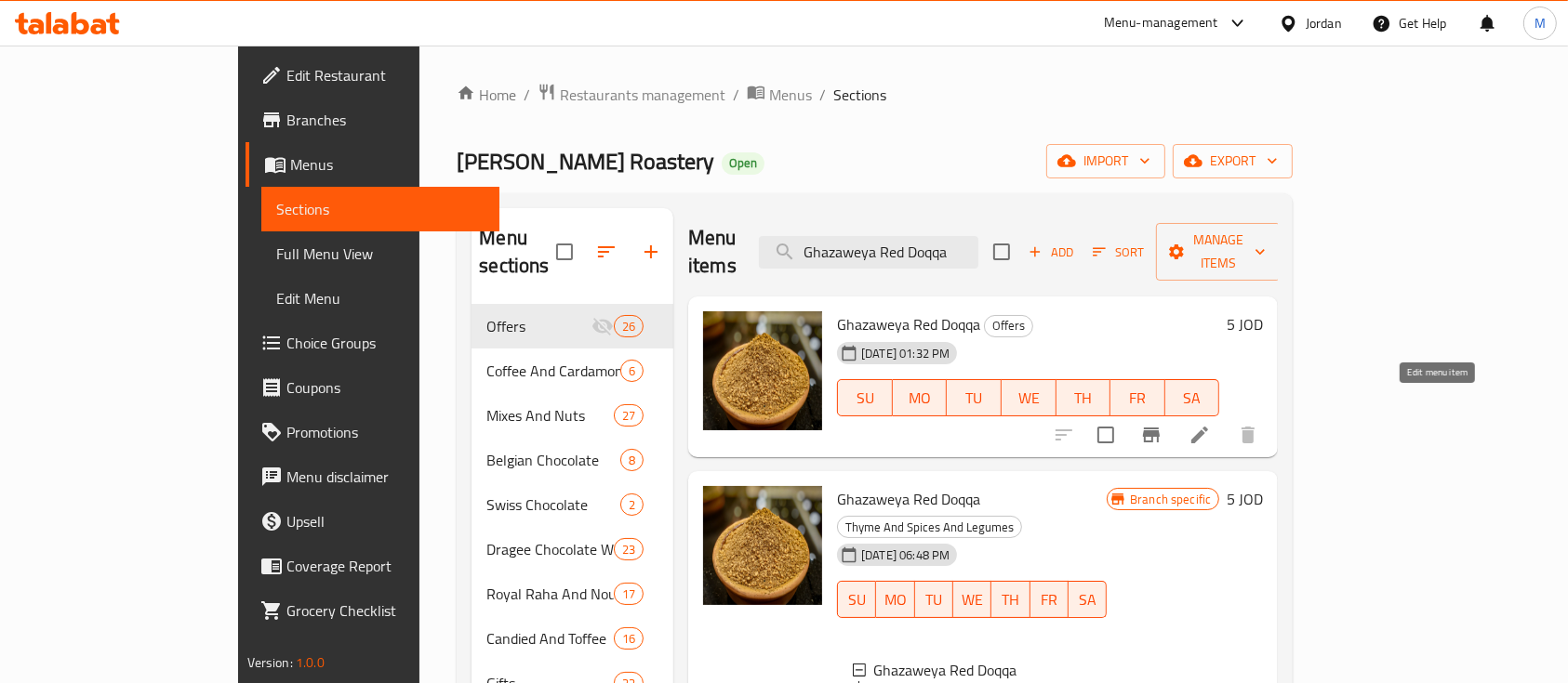
click at [1210, 424] on icon at bounding box center [1200, 435] width 23 height 23
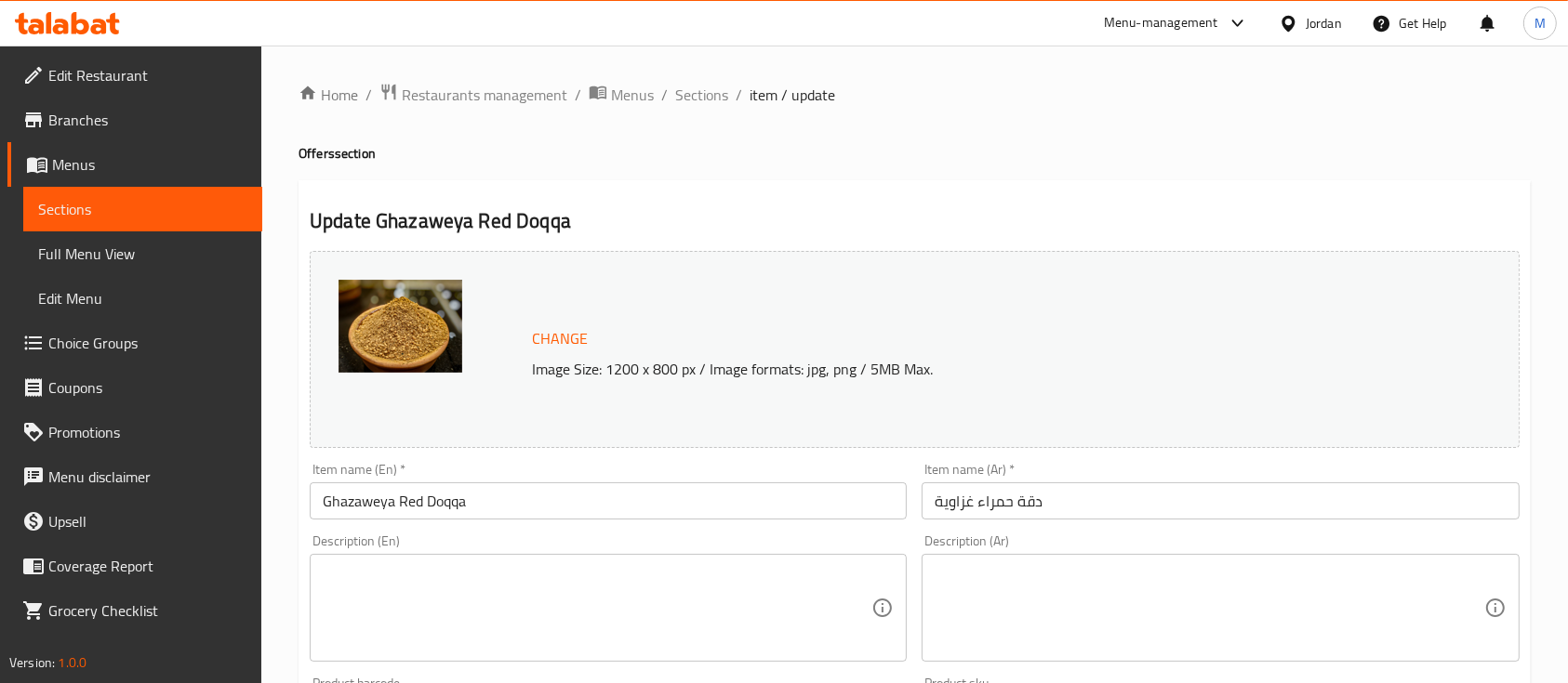
click at [689, 490] on input "Ghazaweya Red Doqqa" at bounding box center [608, 501] width 597 height 37
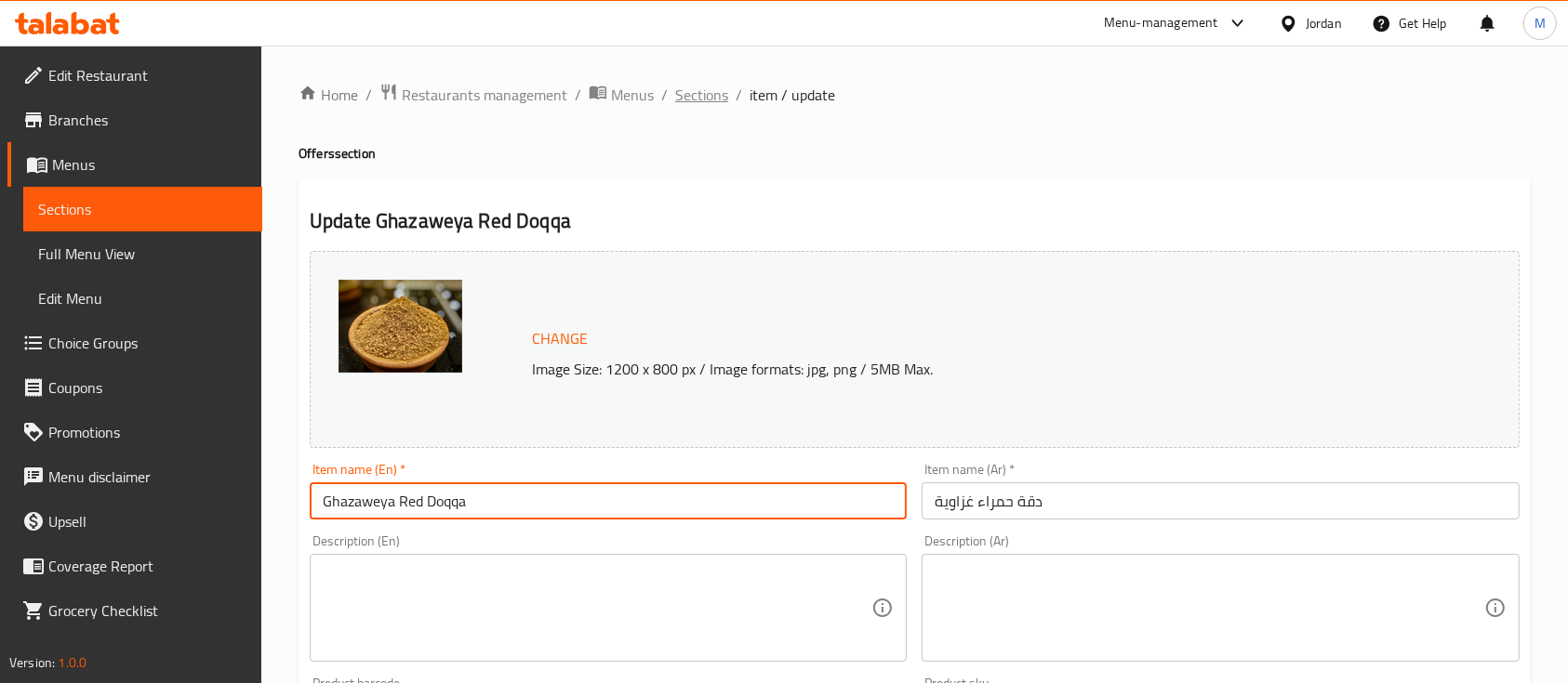
click at [701, 92] on span "Sections" at bounding box center [702, 95] width 53 height 23
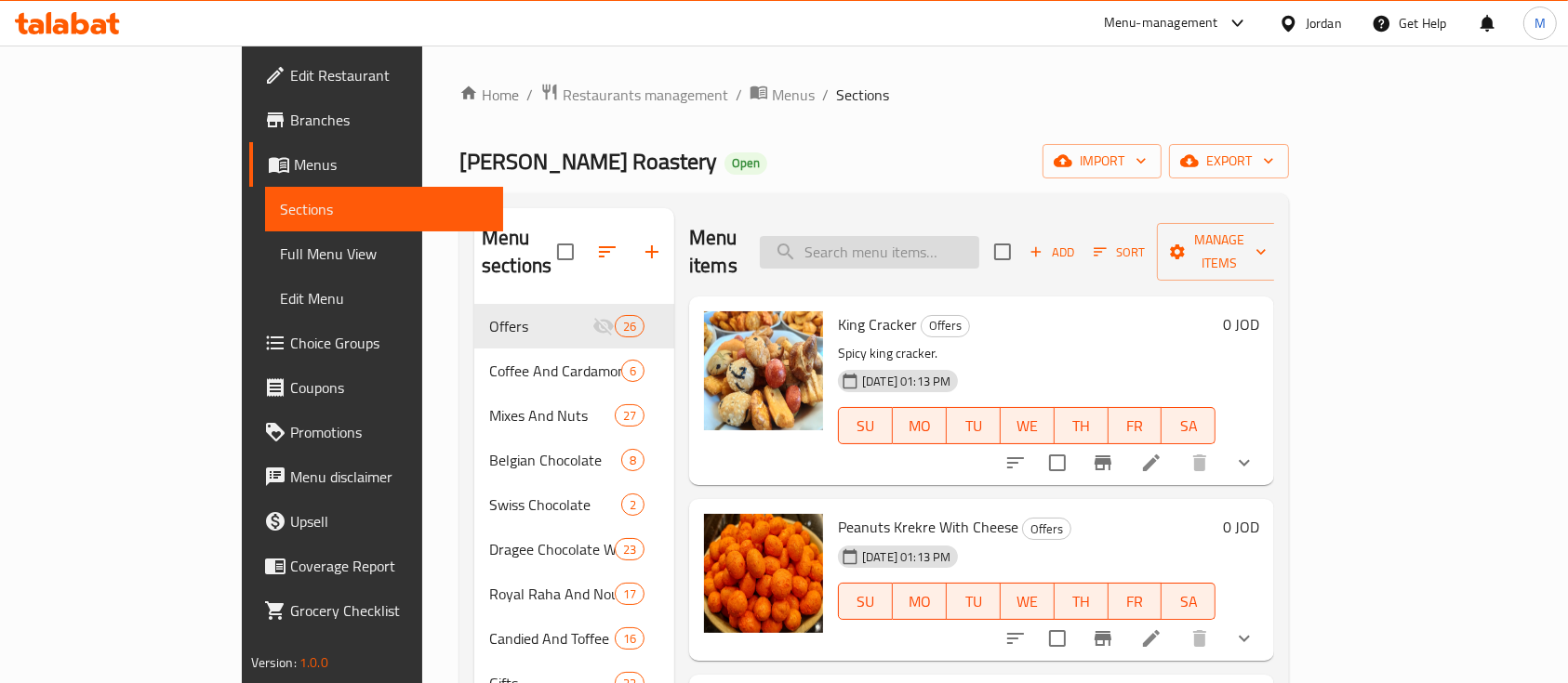
click at [946, 236] on input "search" at bounding box center [869, 252] width 220 height 32
paste input "[PERSON_NAME]"
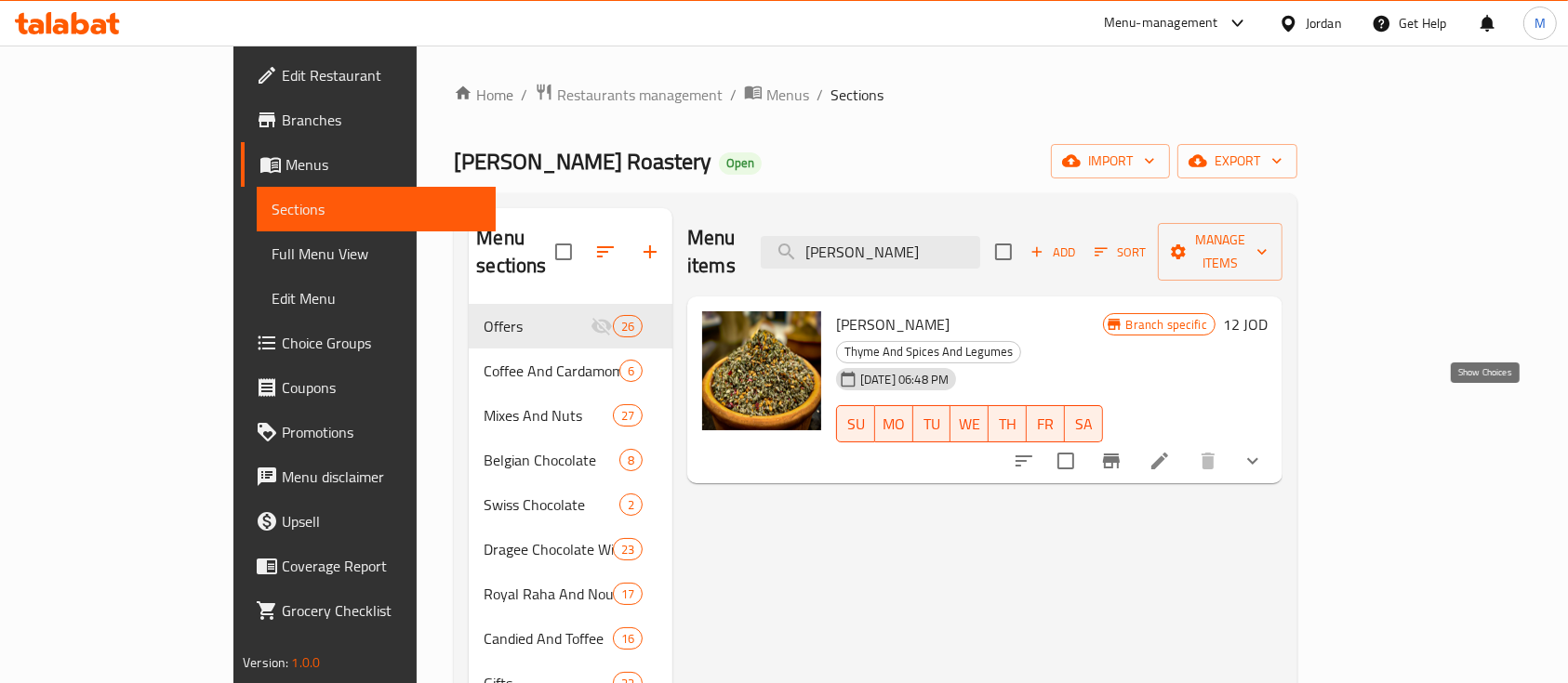
type input "[PERSON_NAME]"
click at [1263, 450] on icon "show more" at bounding box center [1253, 461] width 23 height 23
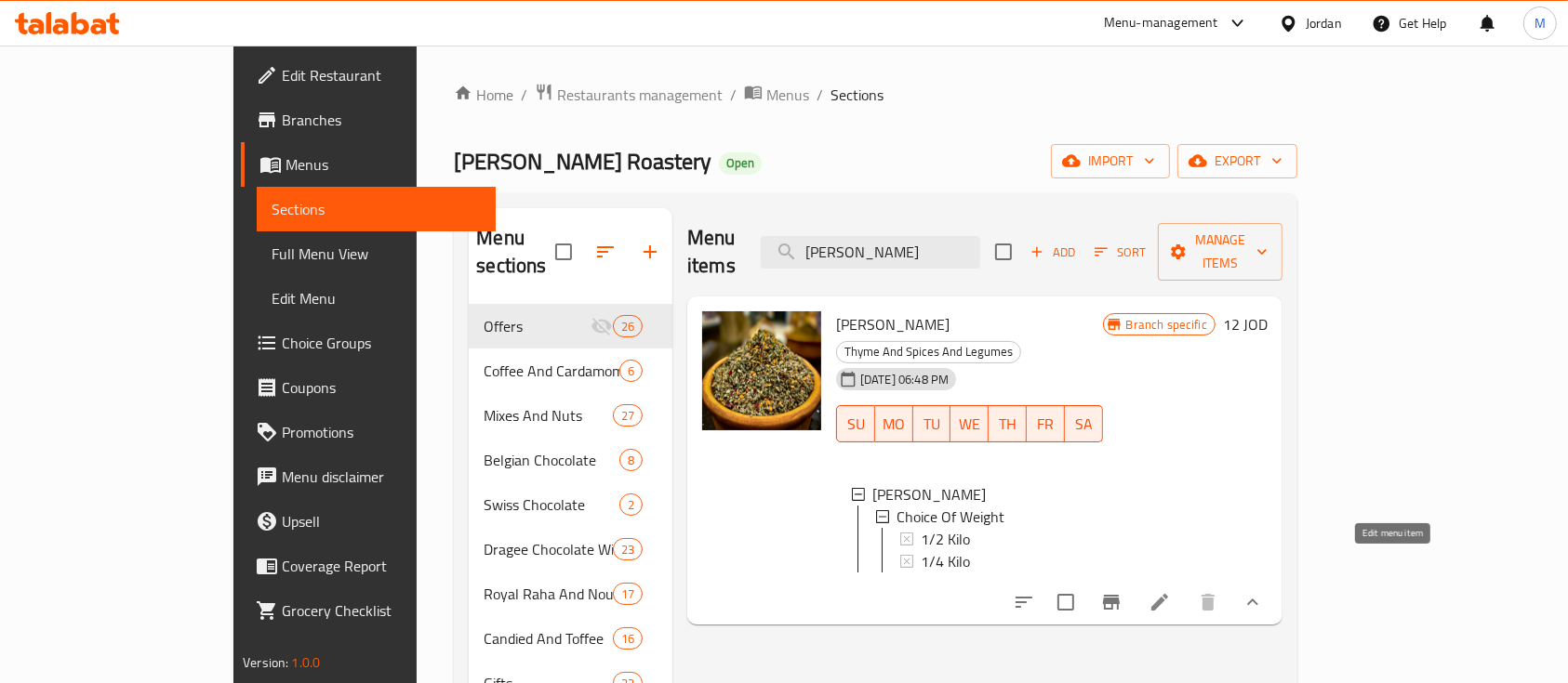
click at [1171, 591] on icon at bounding box center [1159, 603] width 23 height 23
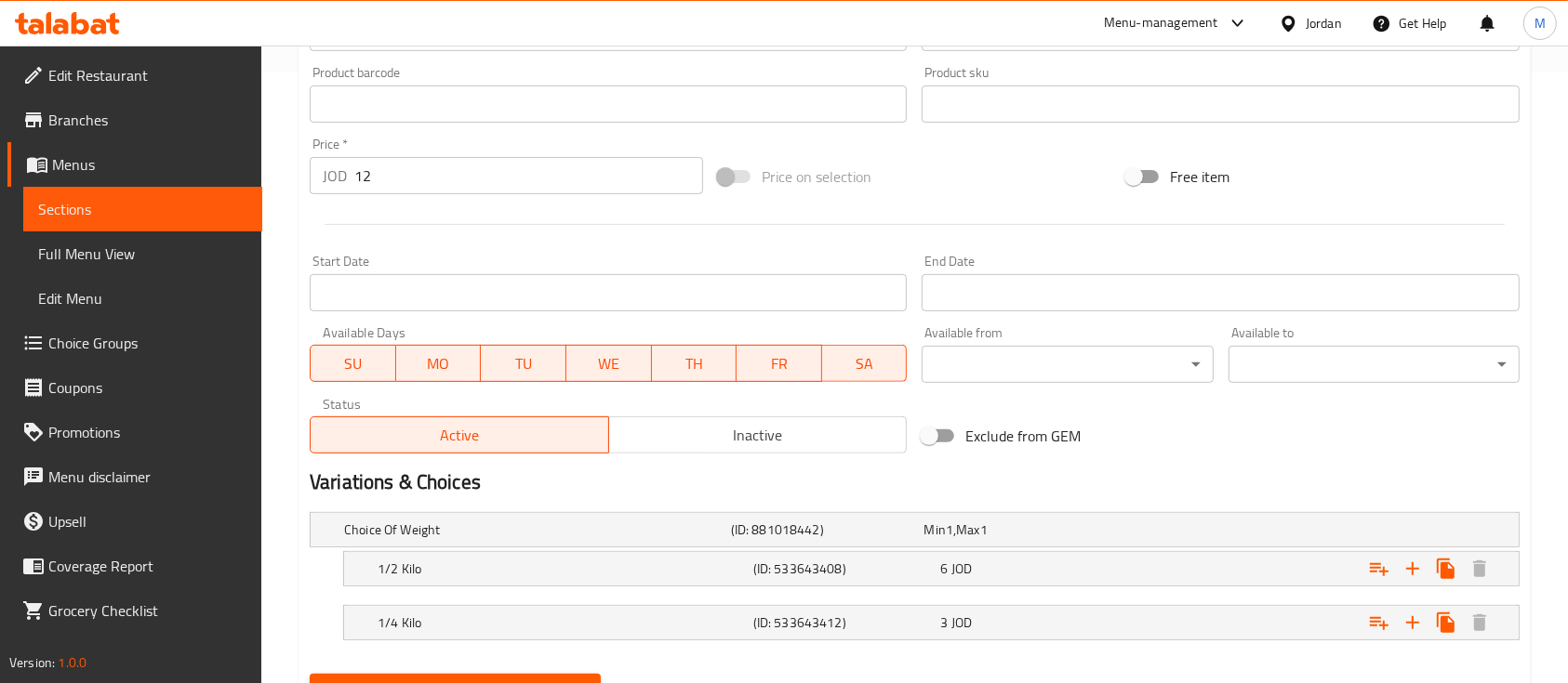
scroll to position [450, 0]
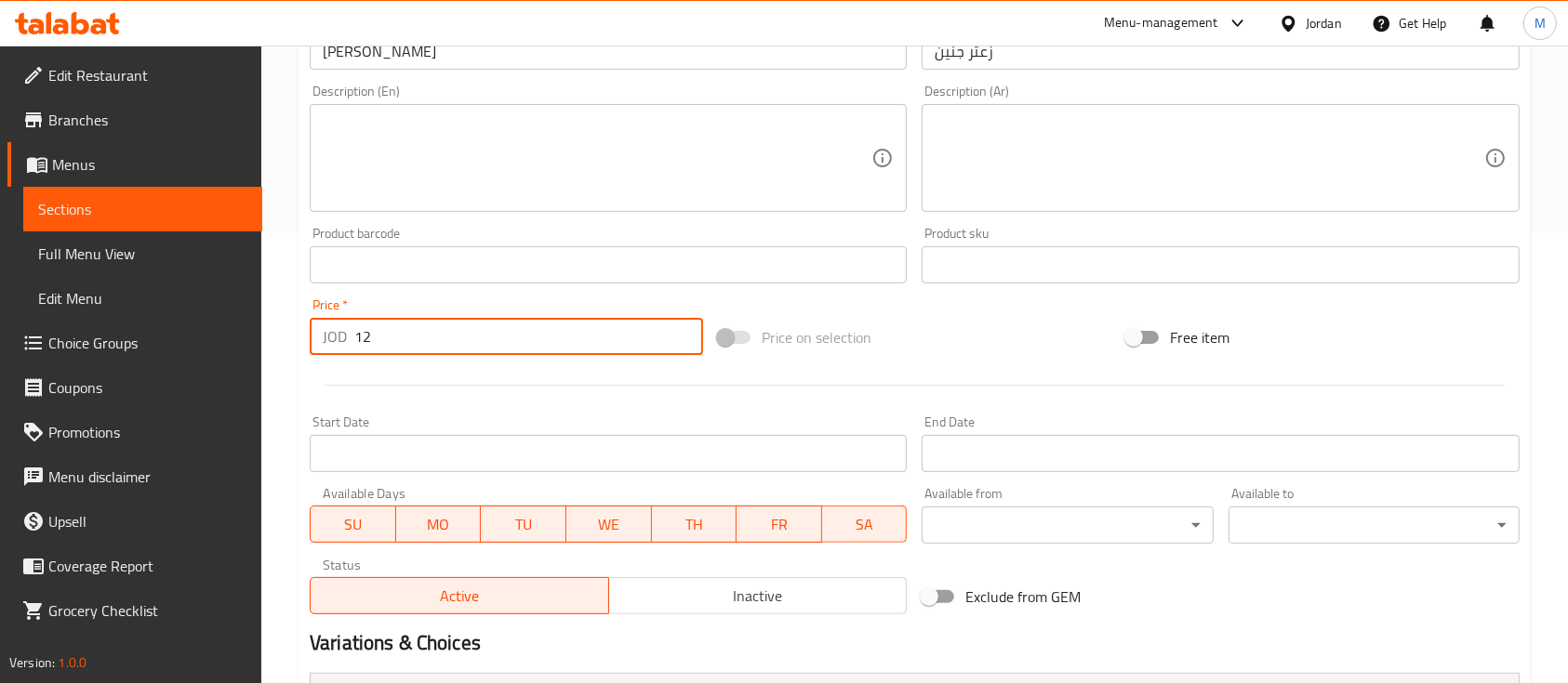
click at [276, 335] on div "Home / Restaurants management / Menus / Sections / item / update Thyme And Spic…" at bounding box center [914, 263] width 1307 height 1337
type input "0"
click at [662, 293] on div "Price   * JOD 0 Price *" at bounding box center [506, 327] width 409 height 72
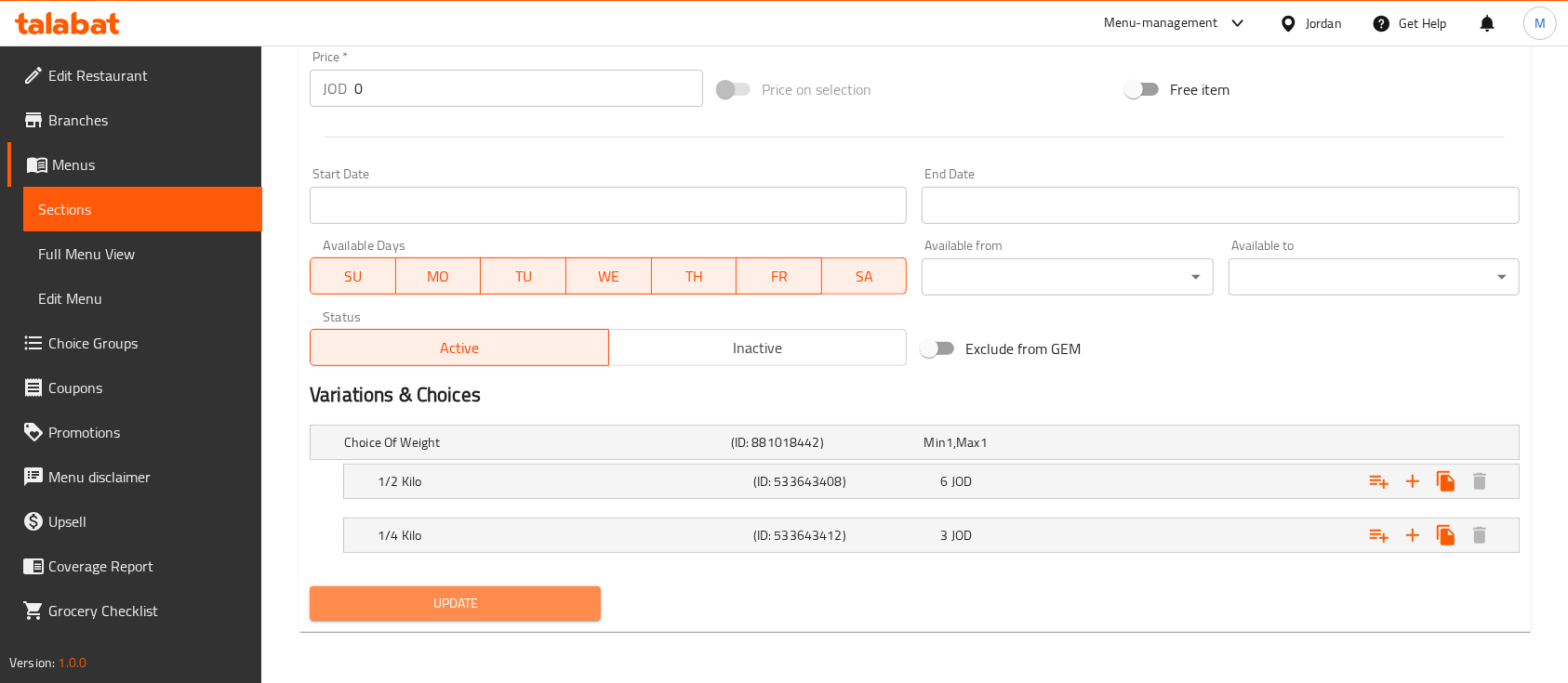
click at [580, 592] on span "Update" at bounding box center [455, 604] width 261 height 24
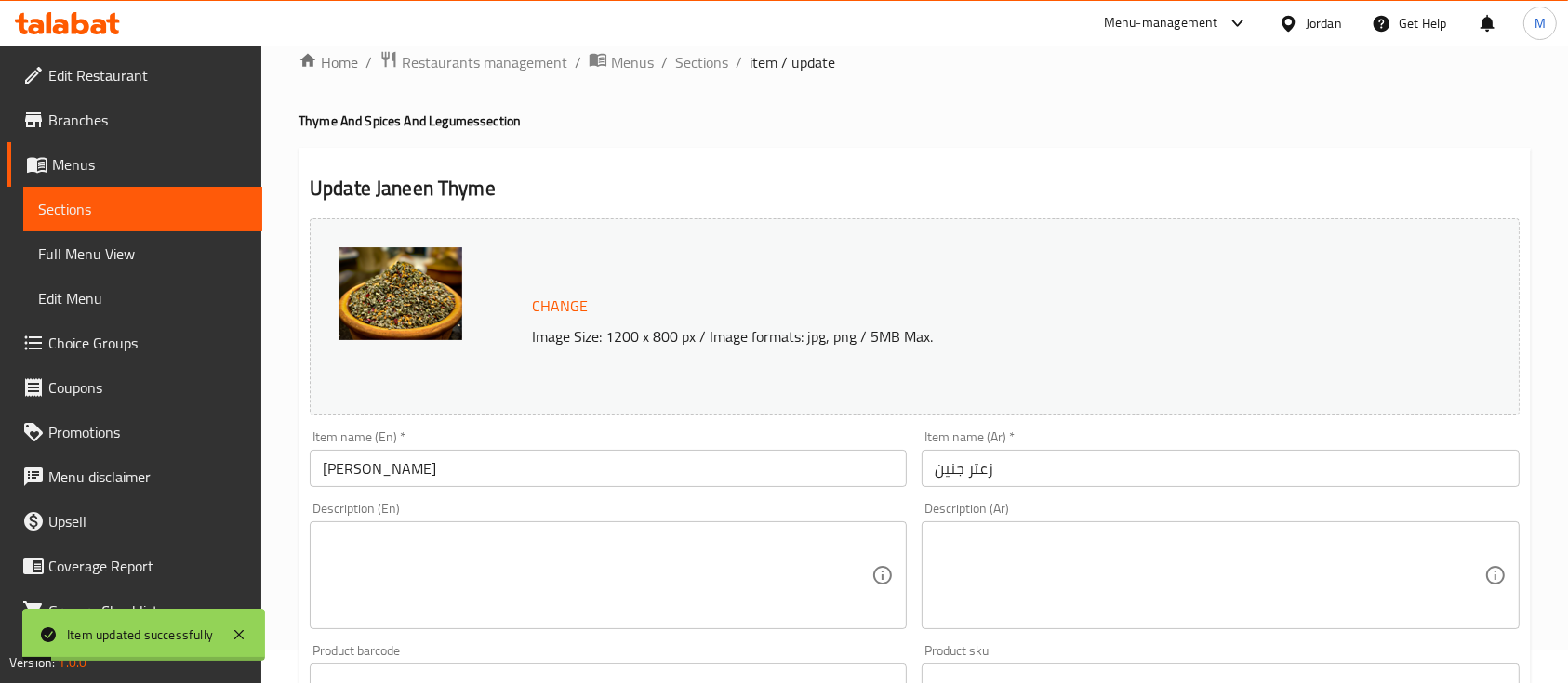
scroll to position [0, 0]
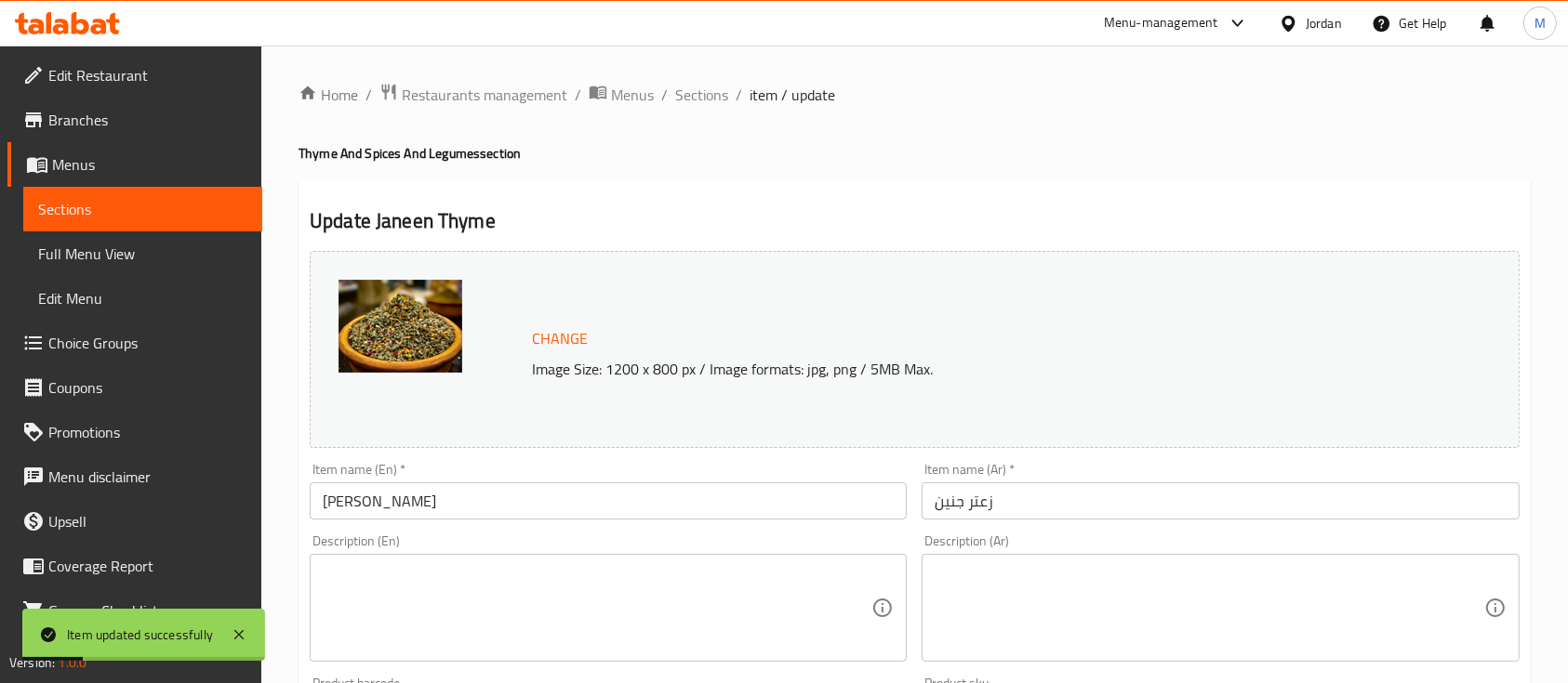
drag, startPoint x: 706, startPoint y: 85, endPoint x: 792, endPoint y: 126, distance: 95.3
click at [706, 85] on span "Sections" at bounding box center [702, 95] width 53 height 23
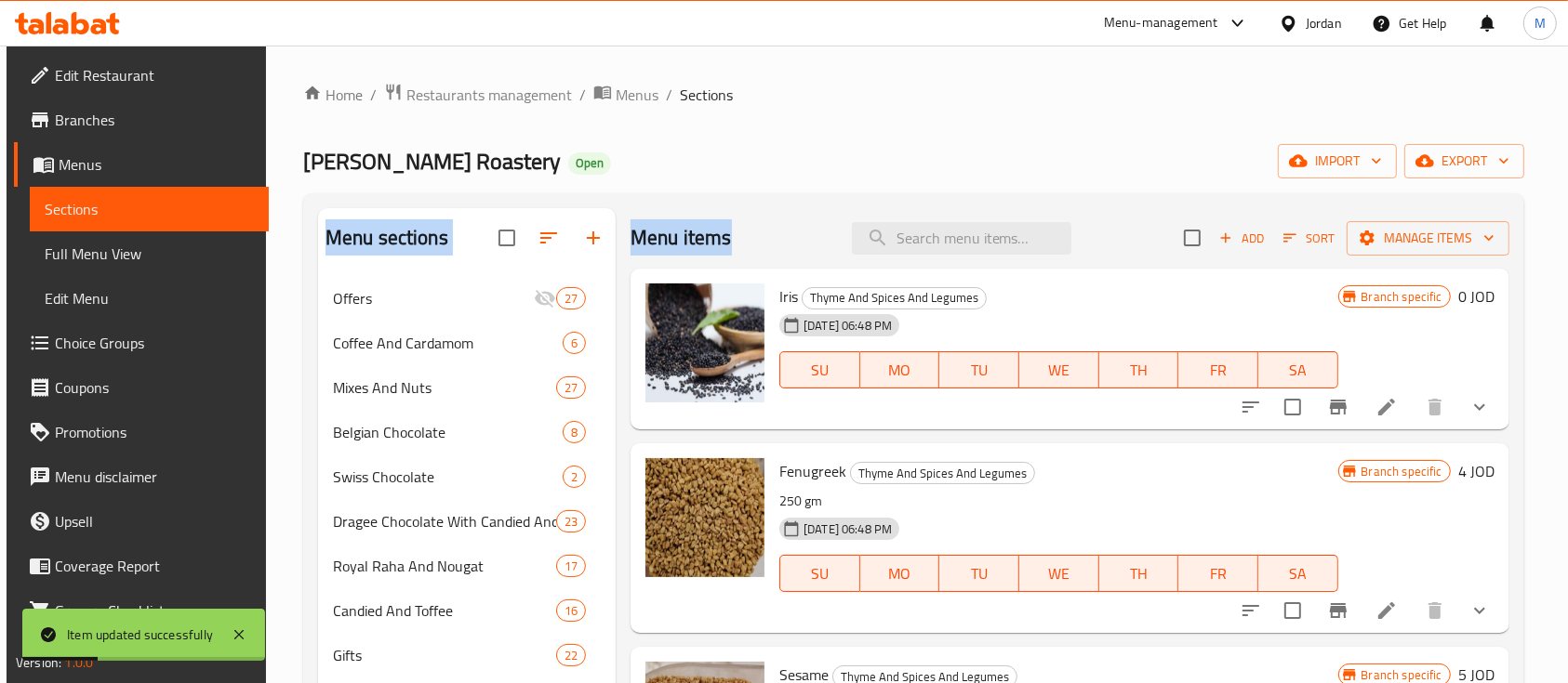
click at [1068, 126] on div "Home / Restaurants management / Menus / Sections Wesam Shaheen Roastery Open im…" at bounding box center [913, 682] width 1221 height 1198
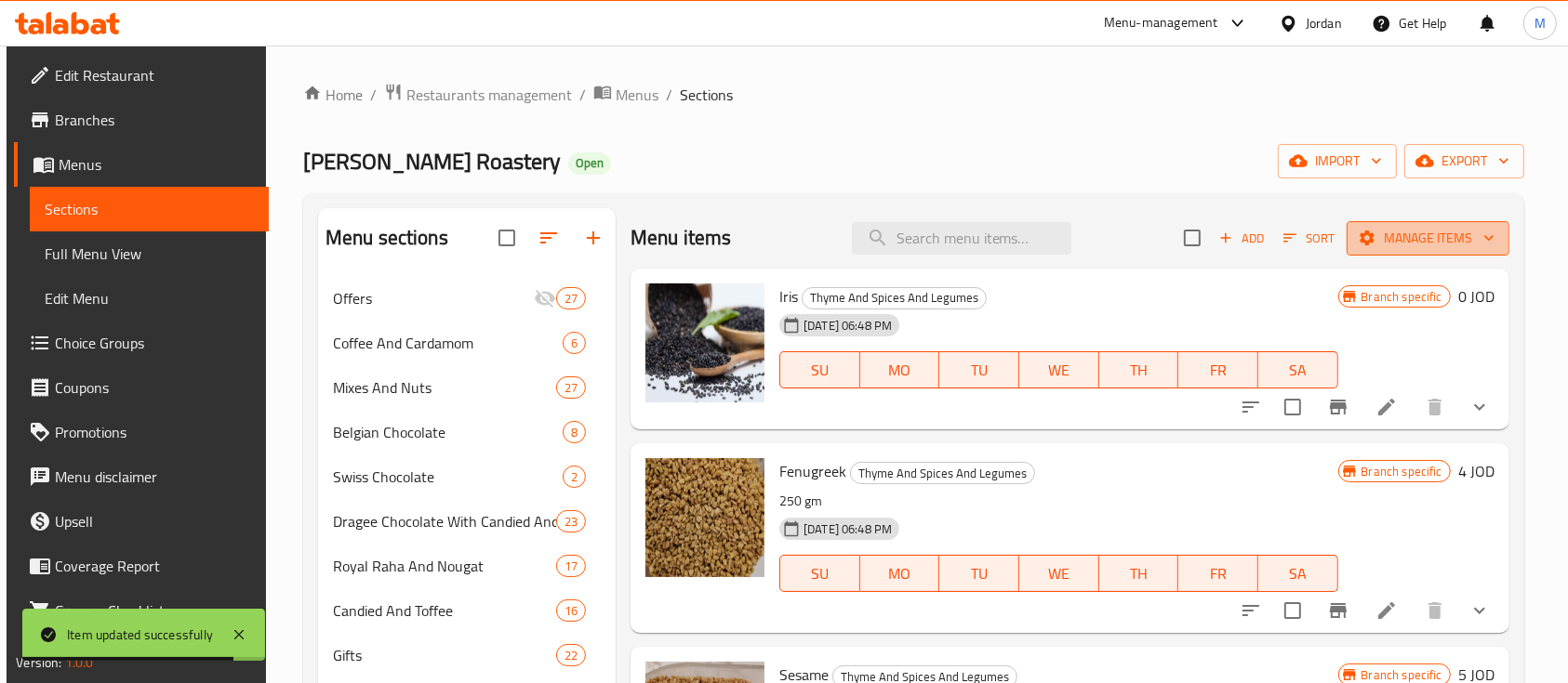
click at [1376, 240] on span "Manage items" at bounding box center [1427, 238] width 133 height 24
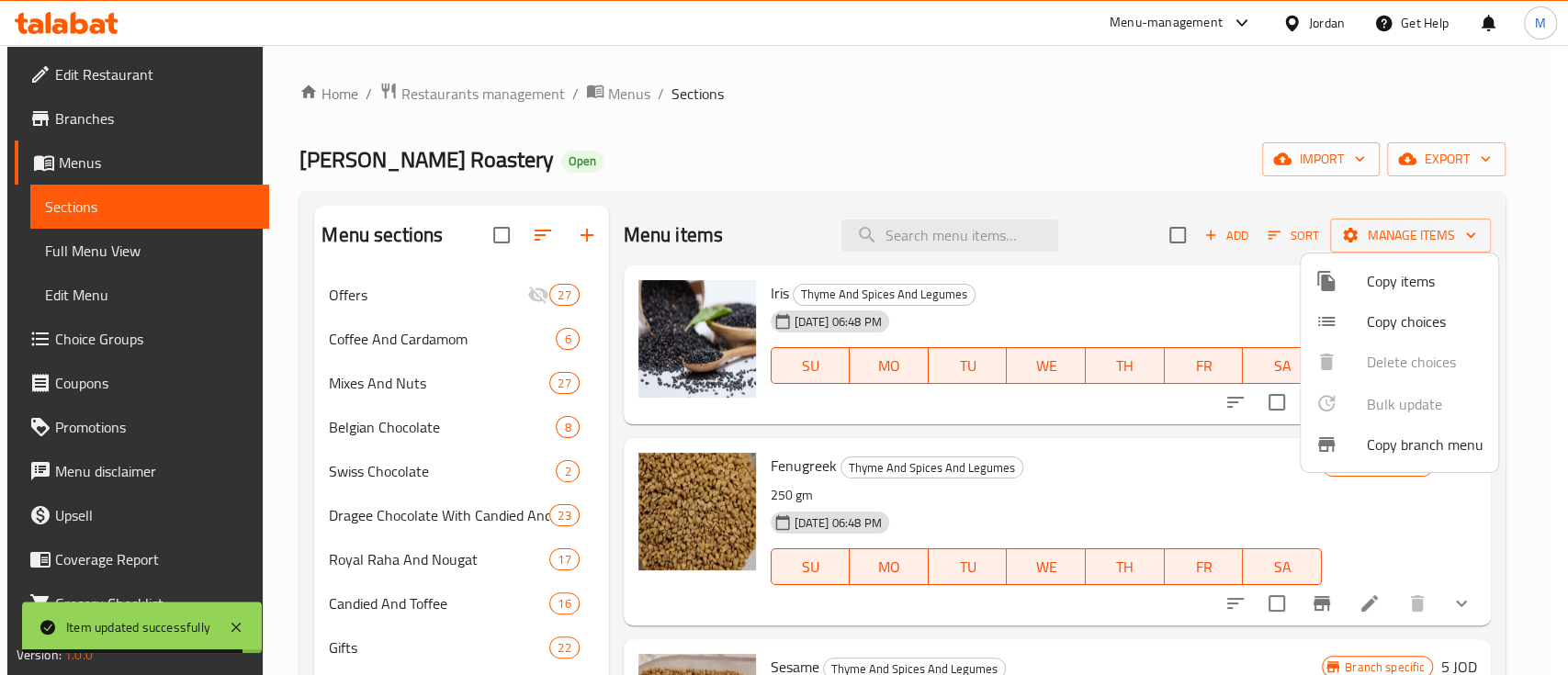
click at [1382, 287] on span "Copy items" at bounding box center [1425, 282] width 117 height 22
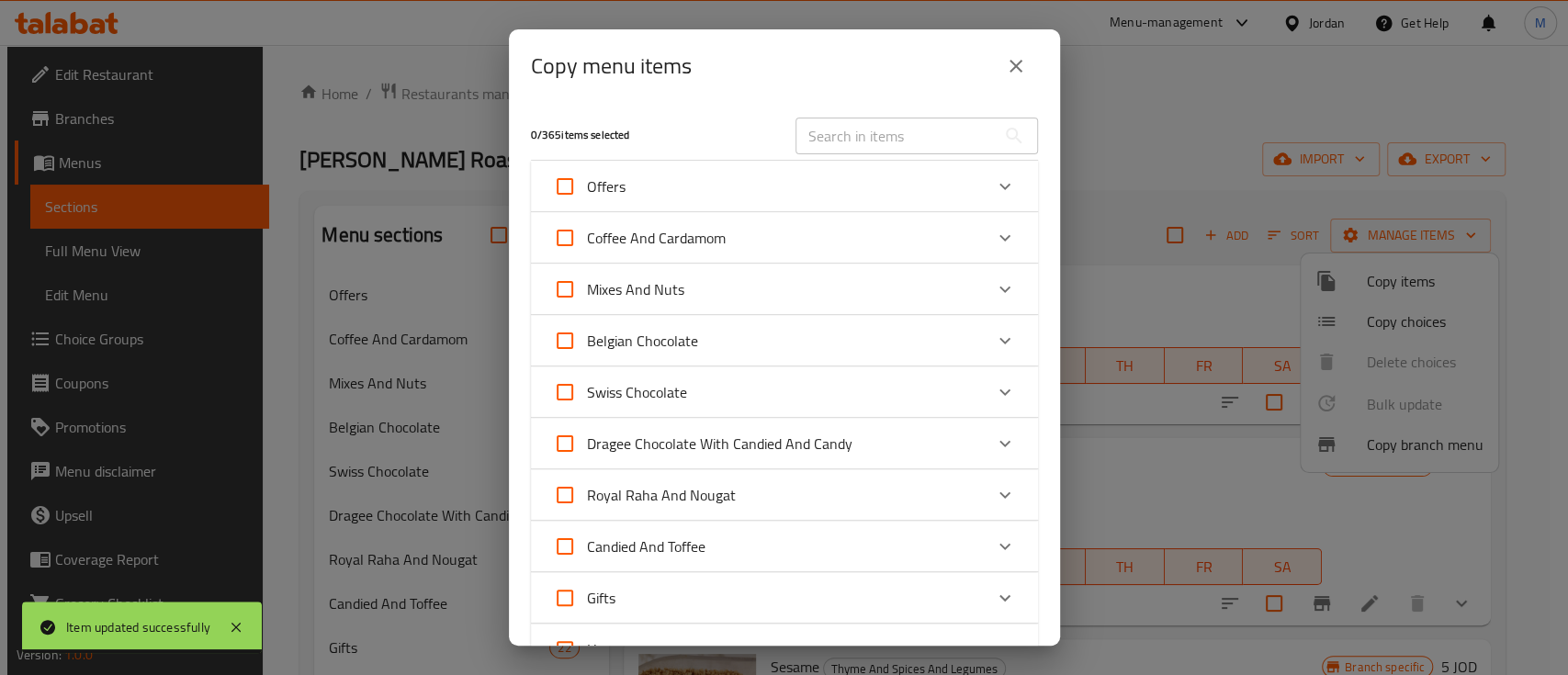
click at [873, 138] on input "text" at bounding box center [896, 135] width 200 height 36
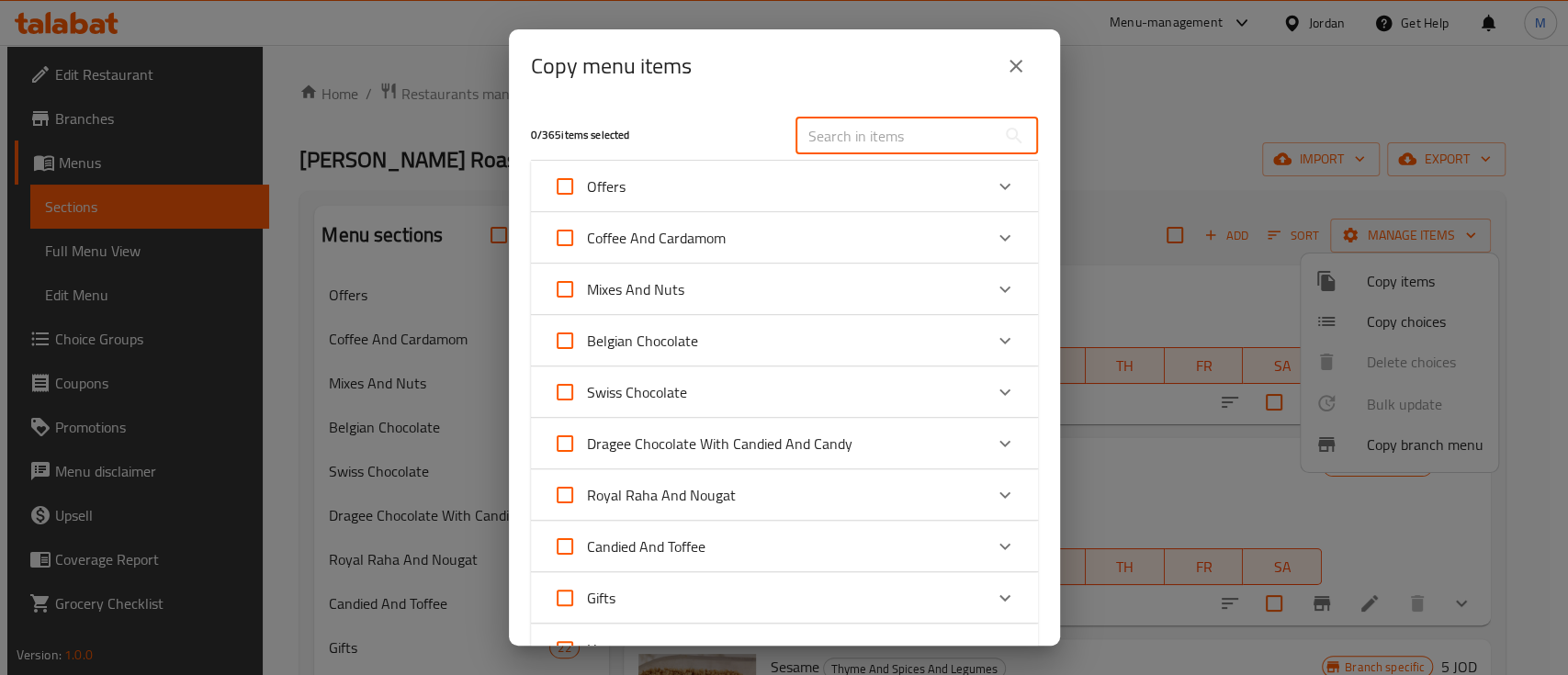
paste input "Janeen Thyme"
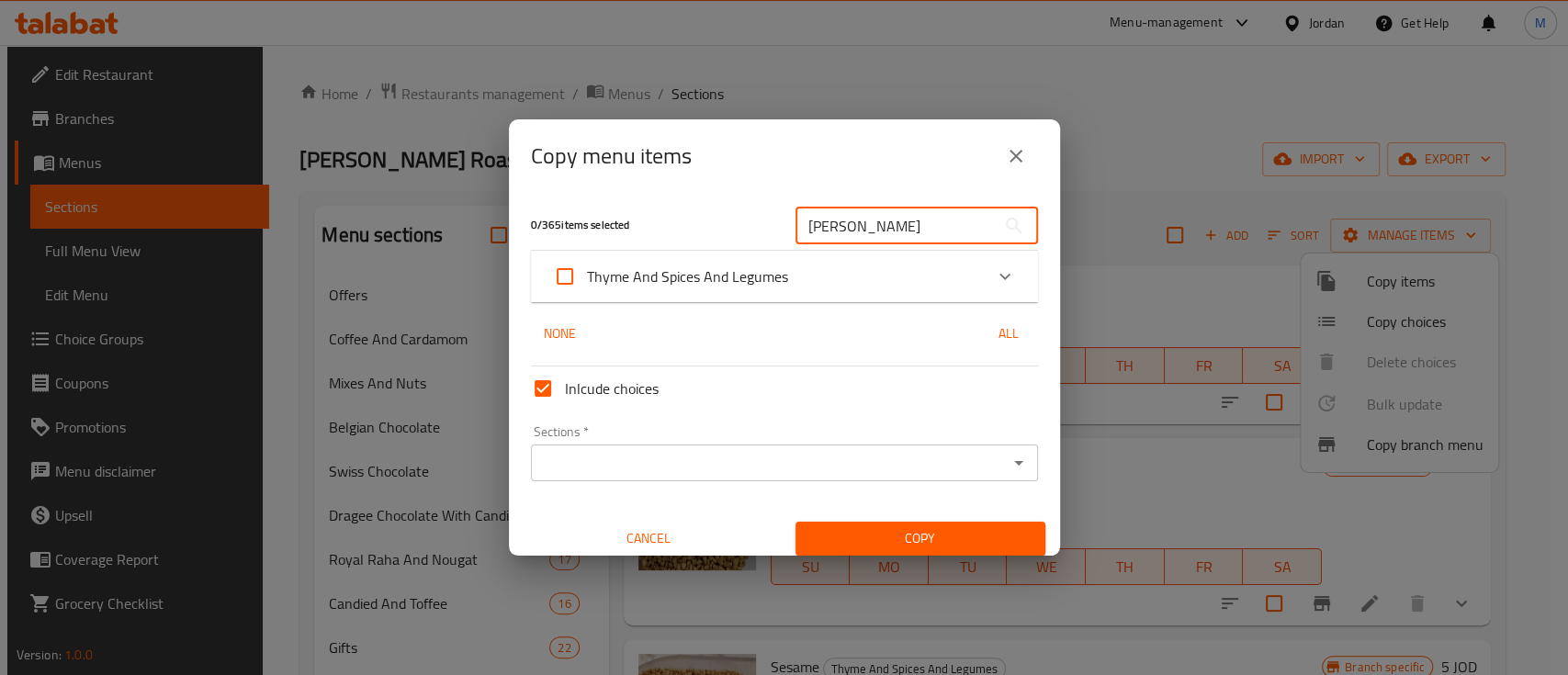
type input "Janeen Thyme"
click at [994, 269] on icon "Expand" at bounding box center [1005, 277] width 22 height 22
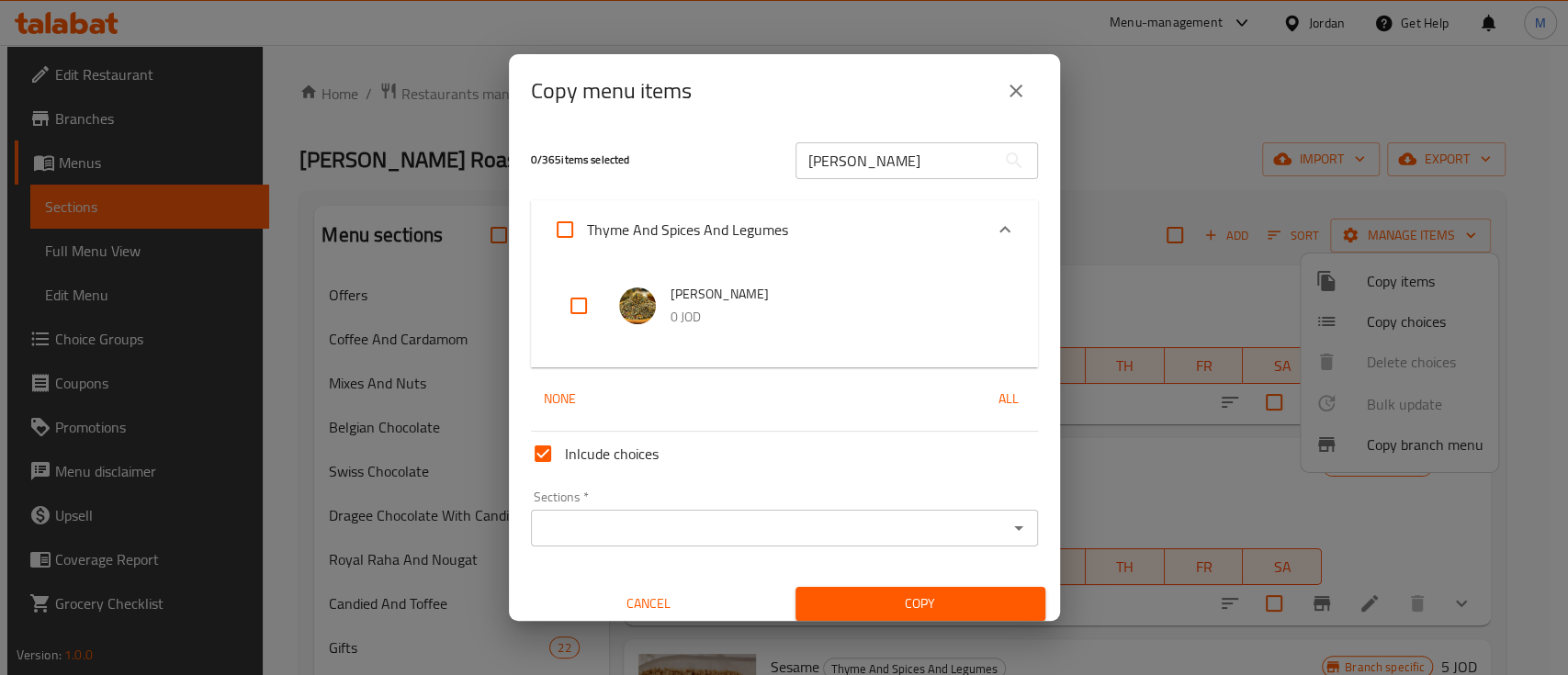
click at [584, 306] on input "checkbox" at bounding box center [578, 306] width 44 height 44
checkbox input "true"
click at [857, 534] on input "Sections   *" at bounding box center [770, 529] width 466 height 26
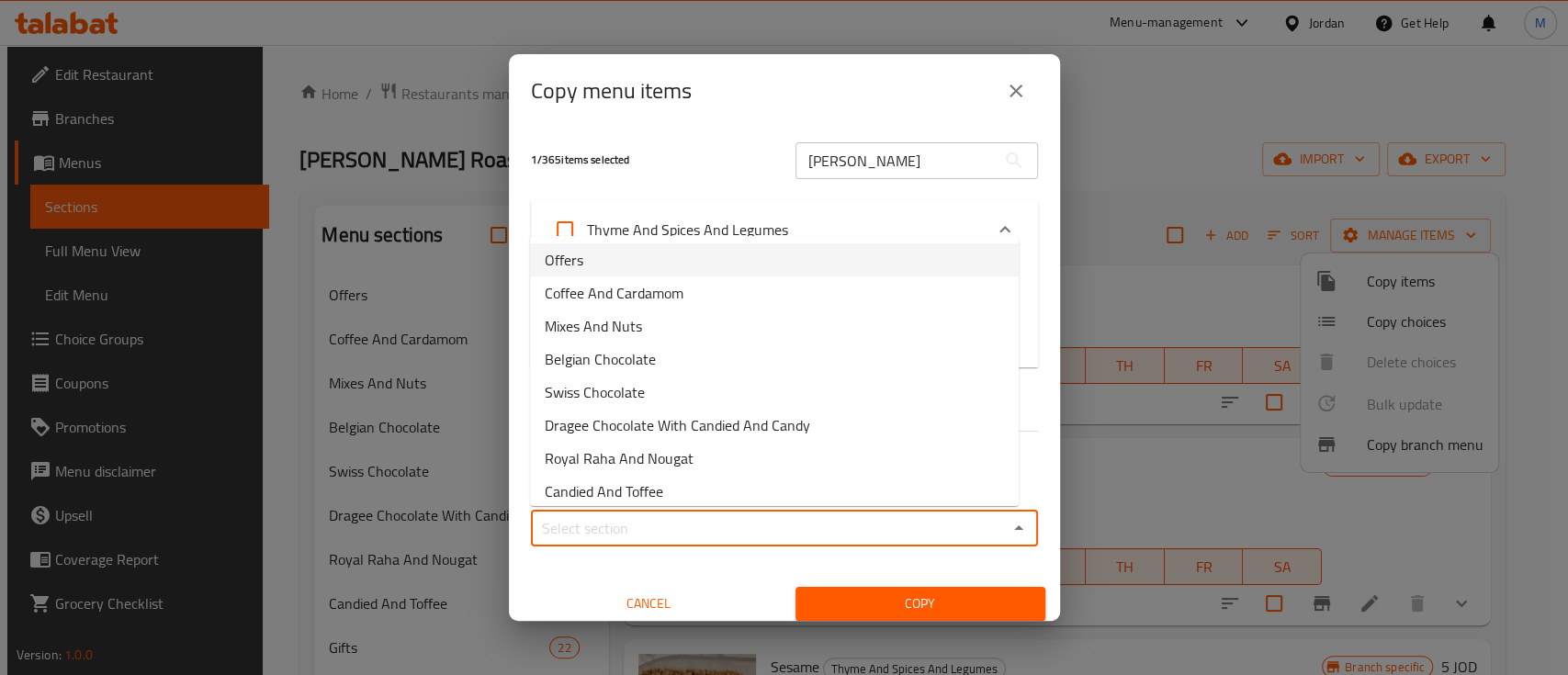
click at [676, 269] on li "Offers" at bounding box center [775, 259] width 488 height 33
type input "Offers"
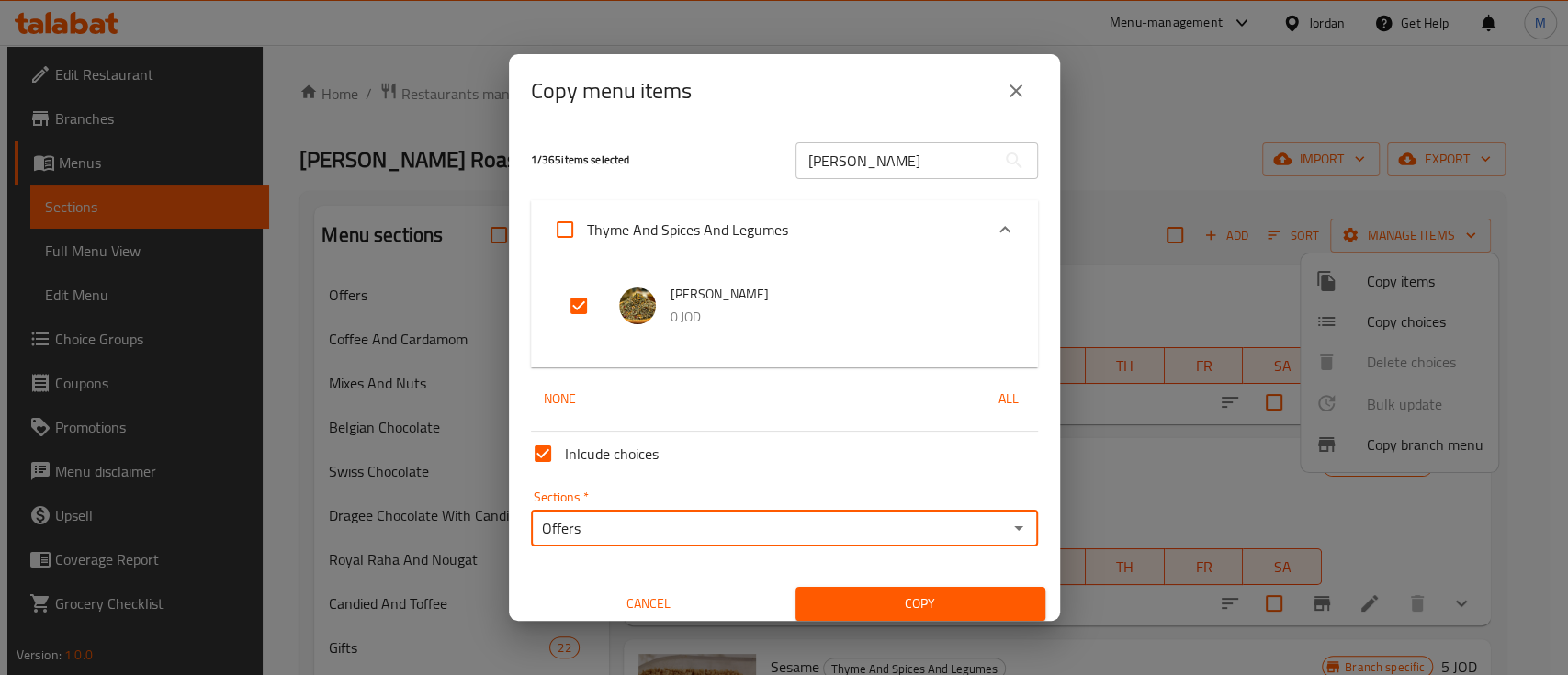
click at [919, 600] on span "Copy" at bounding box center [920, 604] width 221 height 23
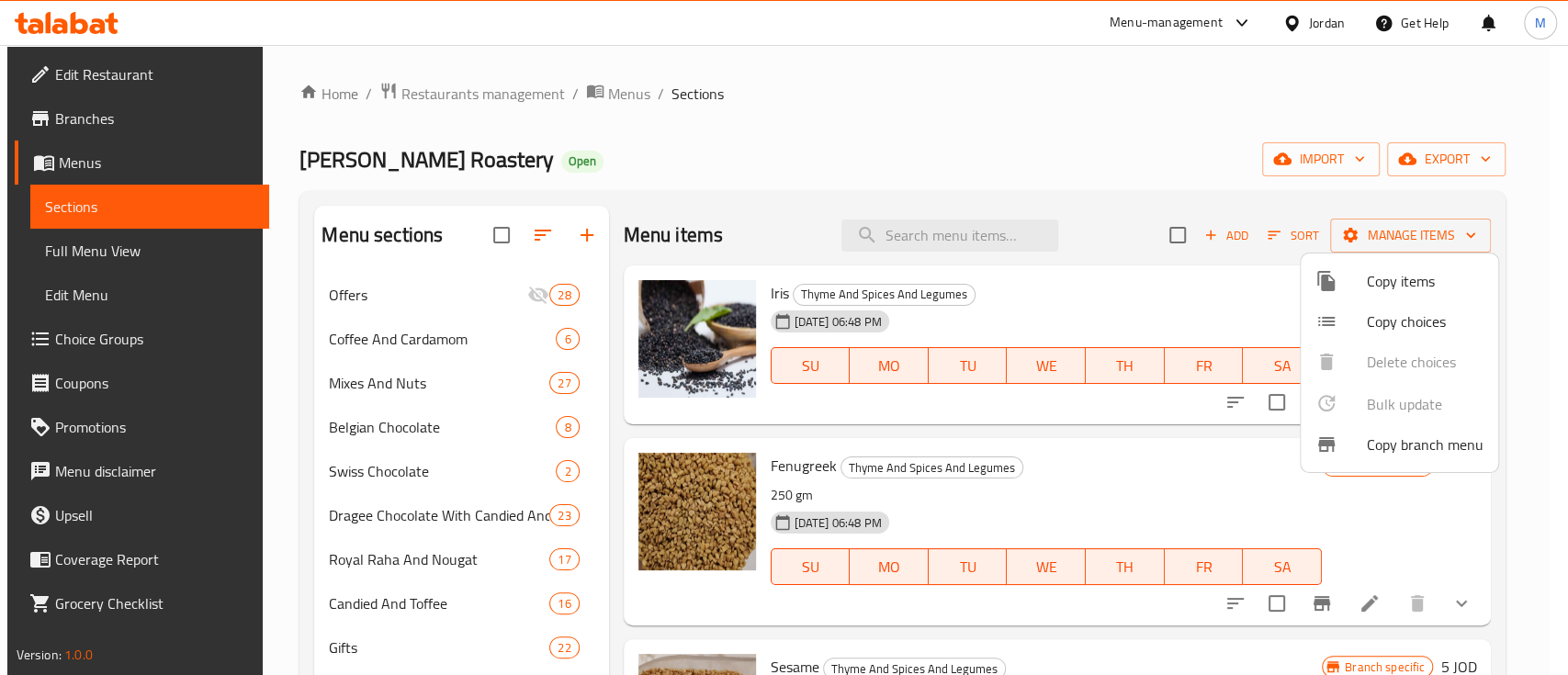
click at [911, 238] on div at bounding box center [784, 338] width 1568 height 675
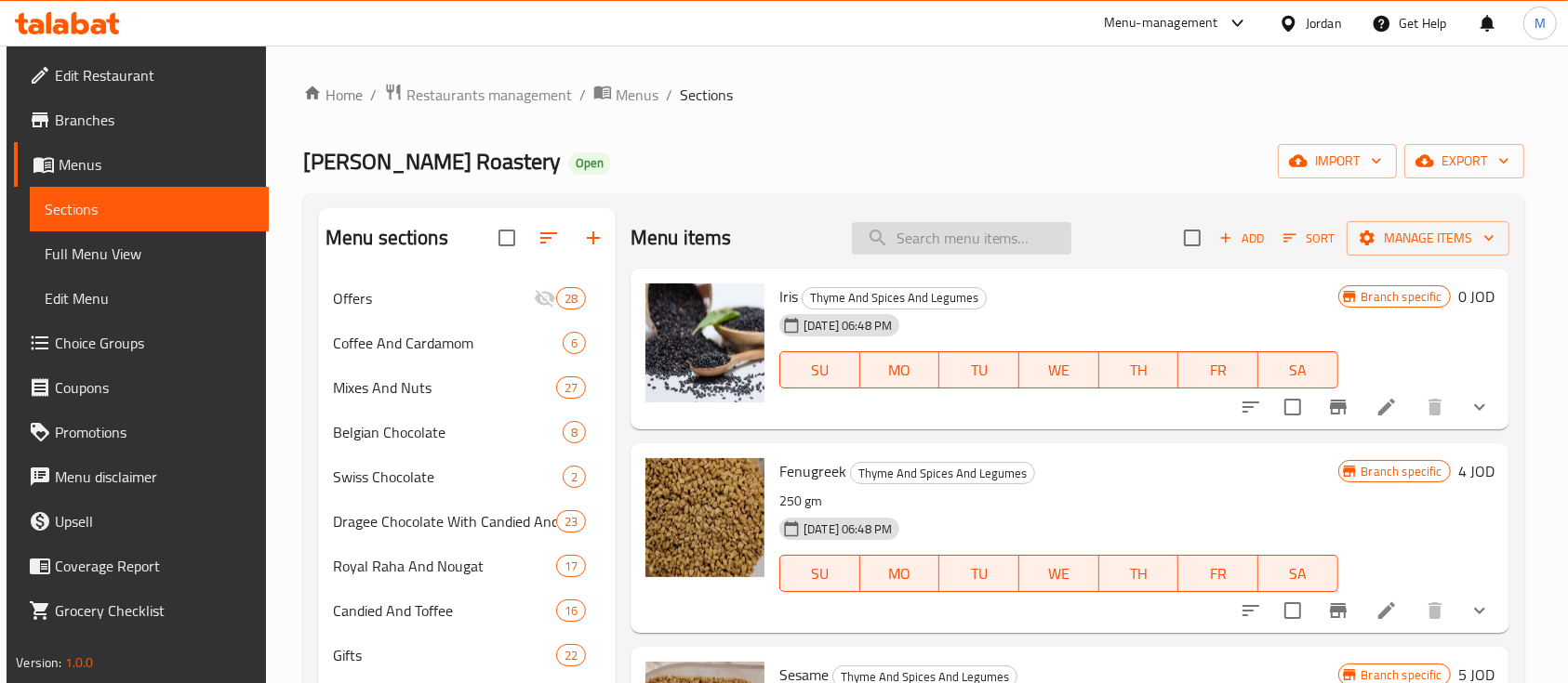
click at [930, 240] on input "search" at bounding box center [961, 239] width 220 height 32
paste input "Janeen Thyme"
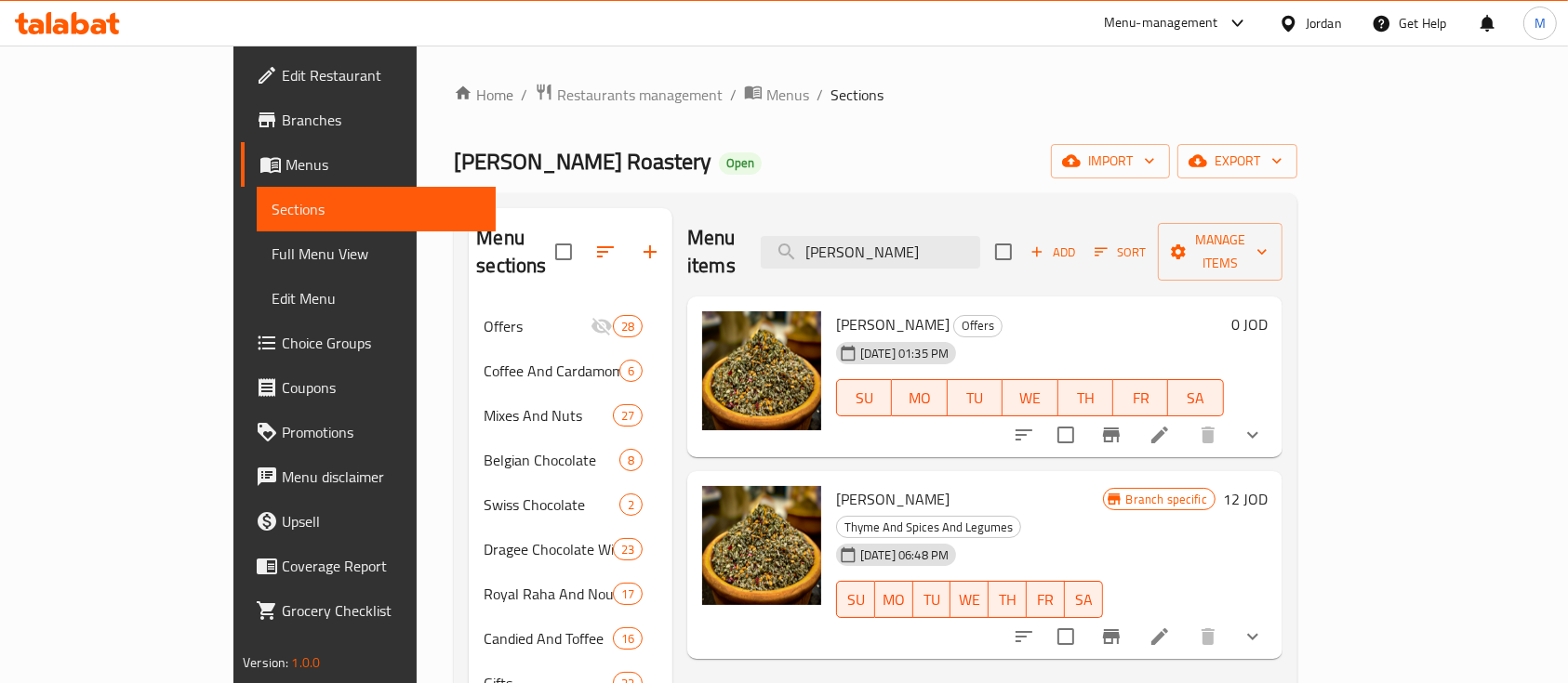
drag, startPoint x: 965, startPoint y: 239, endPoint x: 851, endPoint y: 246, distance: 114.2
click at [851, 246] on div "Menu items Janeen Thyme Add Sort Manage items" at bounding box center [984, 253] width 595 height 89
paste input "Frekeh"
type input "Janeen Frekeh"
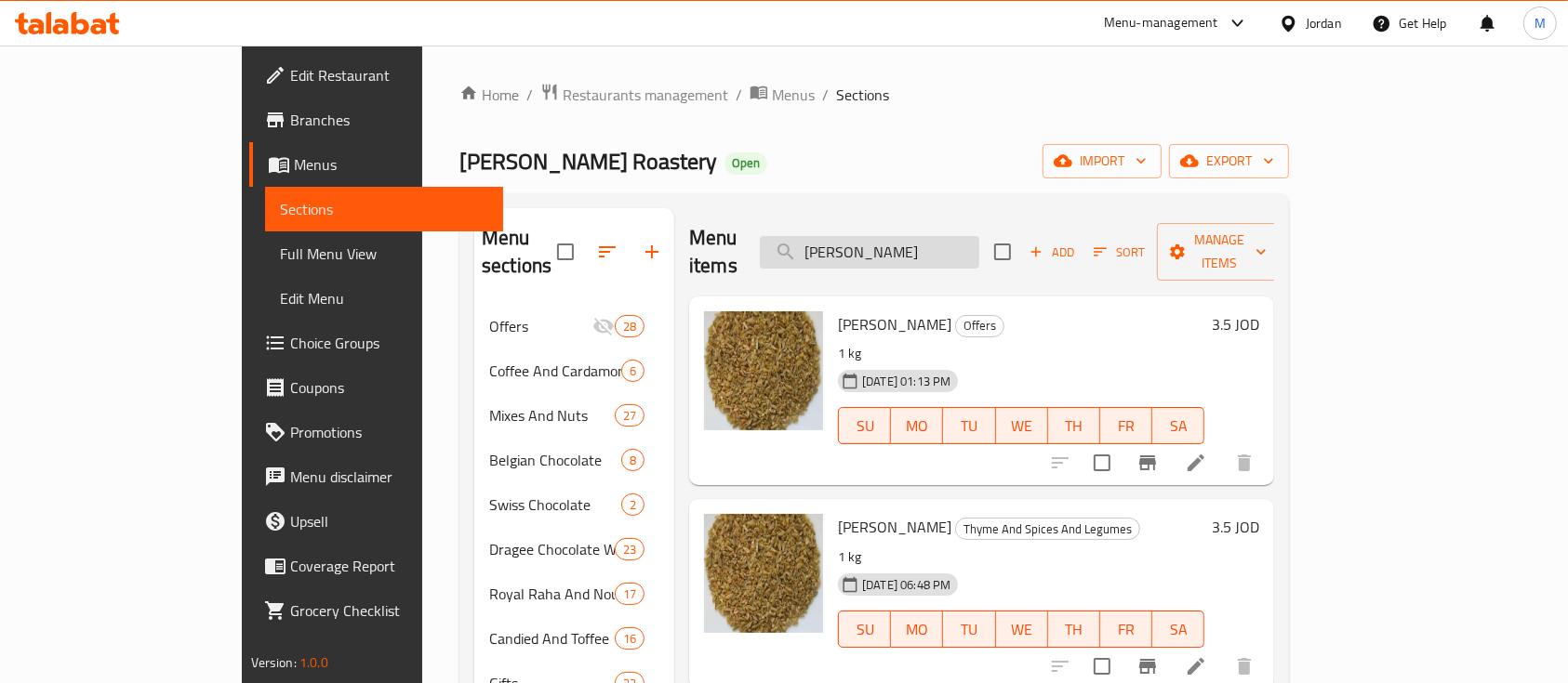
drag, startPoint x: 1019, startPoint y: 244, endPoint x: 871, endPoint y: 241, distance: 148.0
click at [871, 241] on input "Janeen Frekeh" at bounding box center [869, 252] width 220 height 32
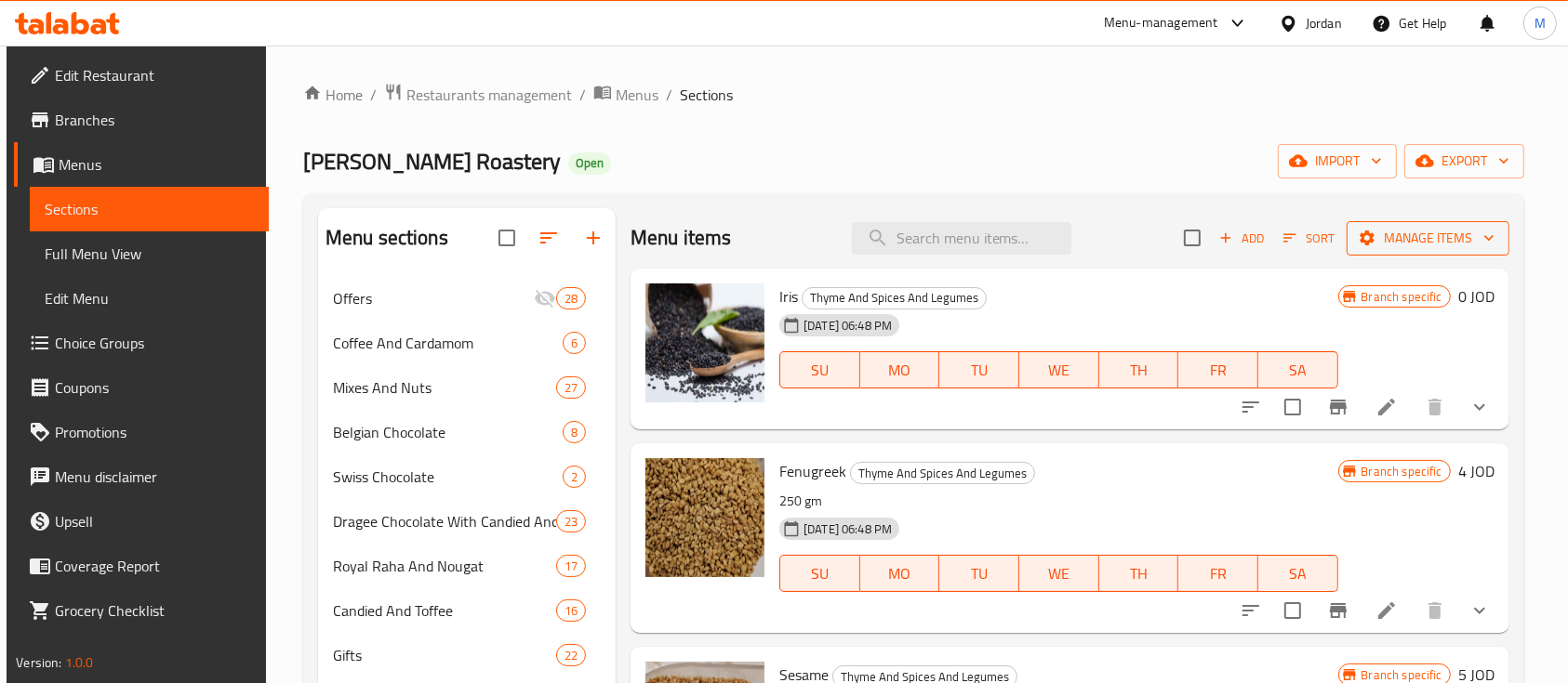
click at [1395, 238] on span "Manage items" at bounding box center [1427, 238] width 133 height 24
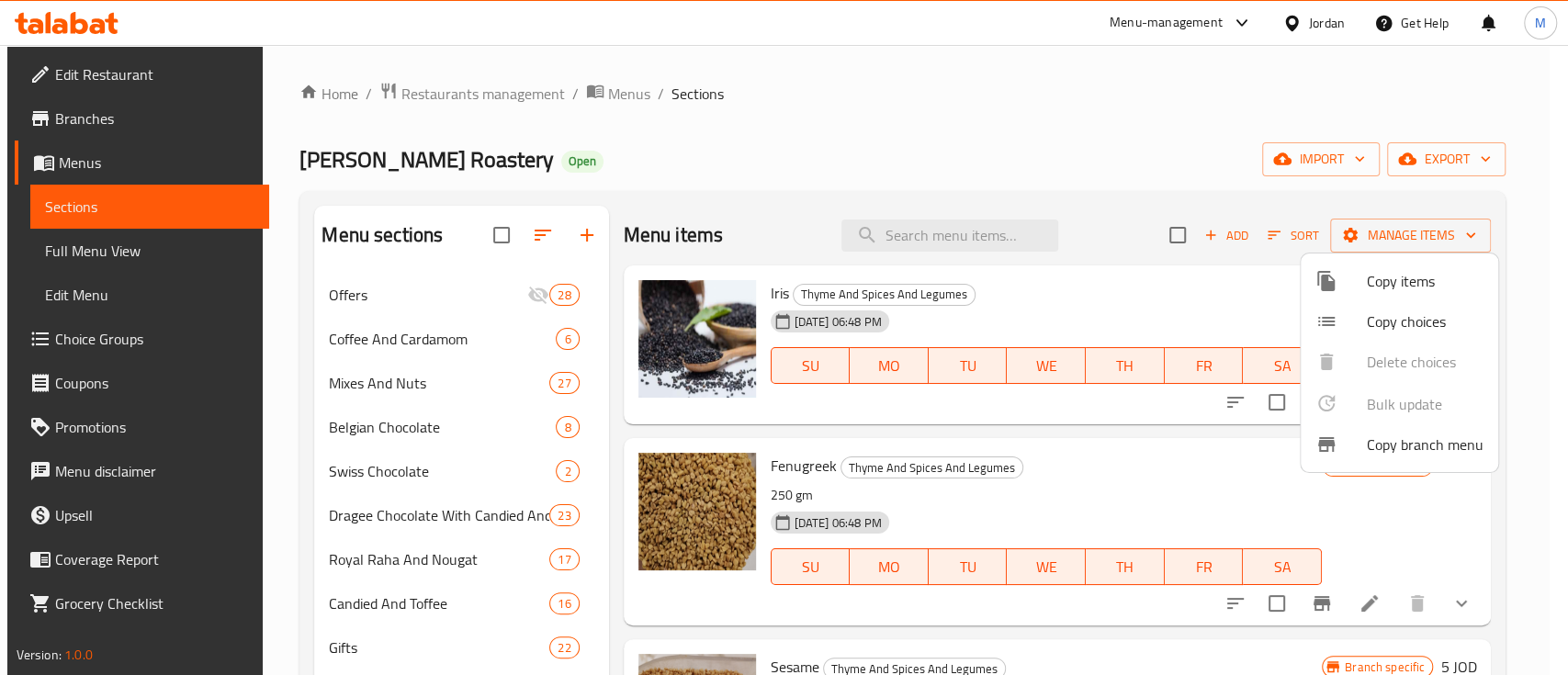
click at [1395, 285] on span "Copy items" at bounding box center [1425, 282] width 117 height 22
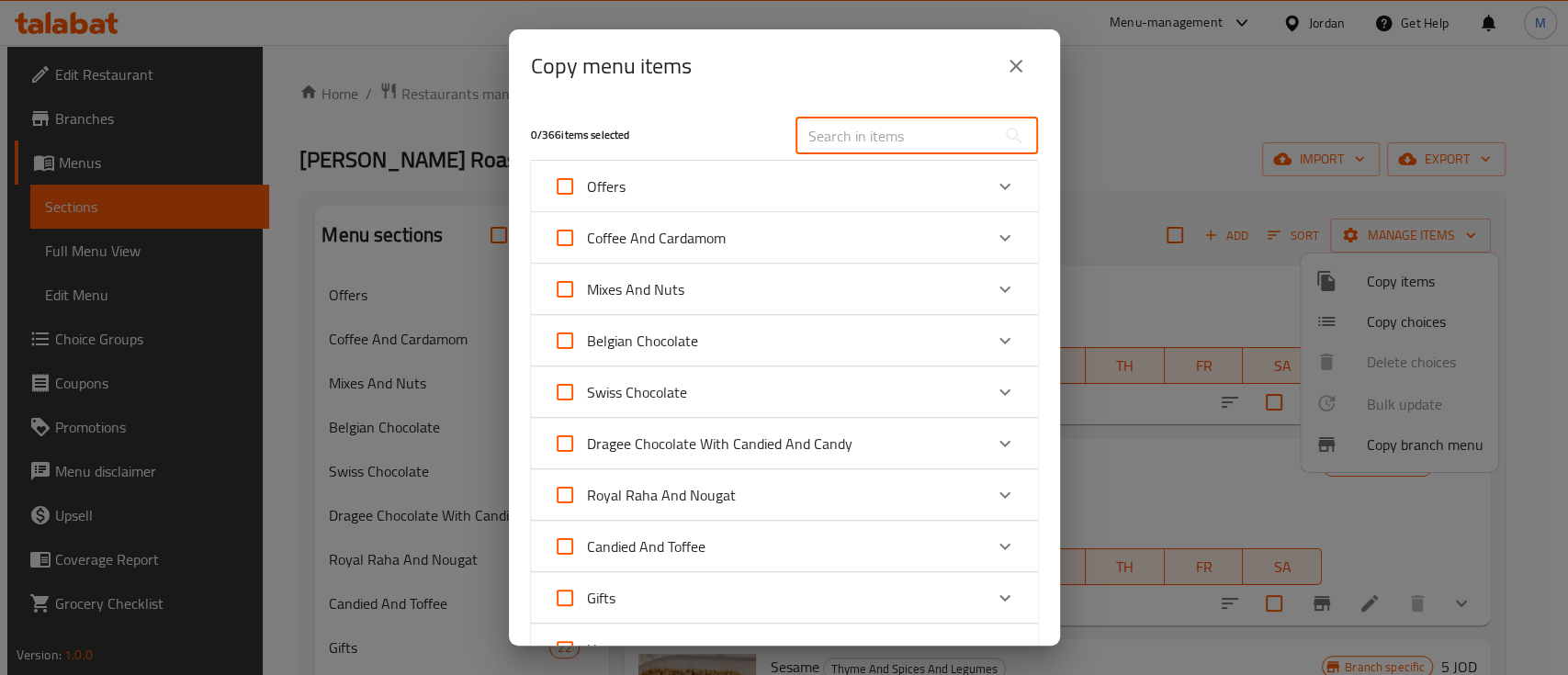
click at [846, 145] on input "text" at bounding box center [896, 135] width 200 height 36
paste input "Janeen Frekeh"
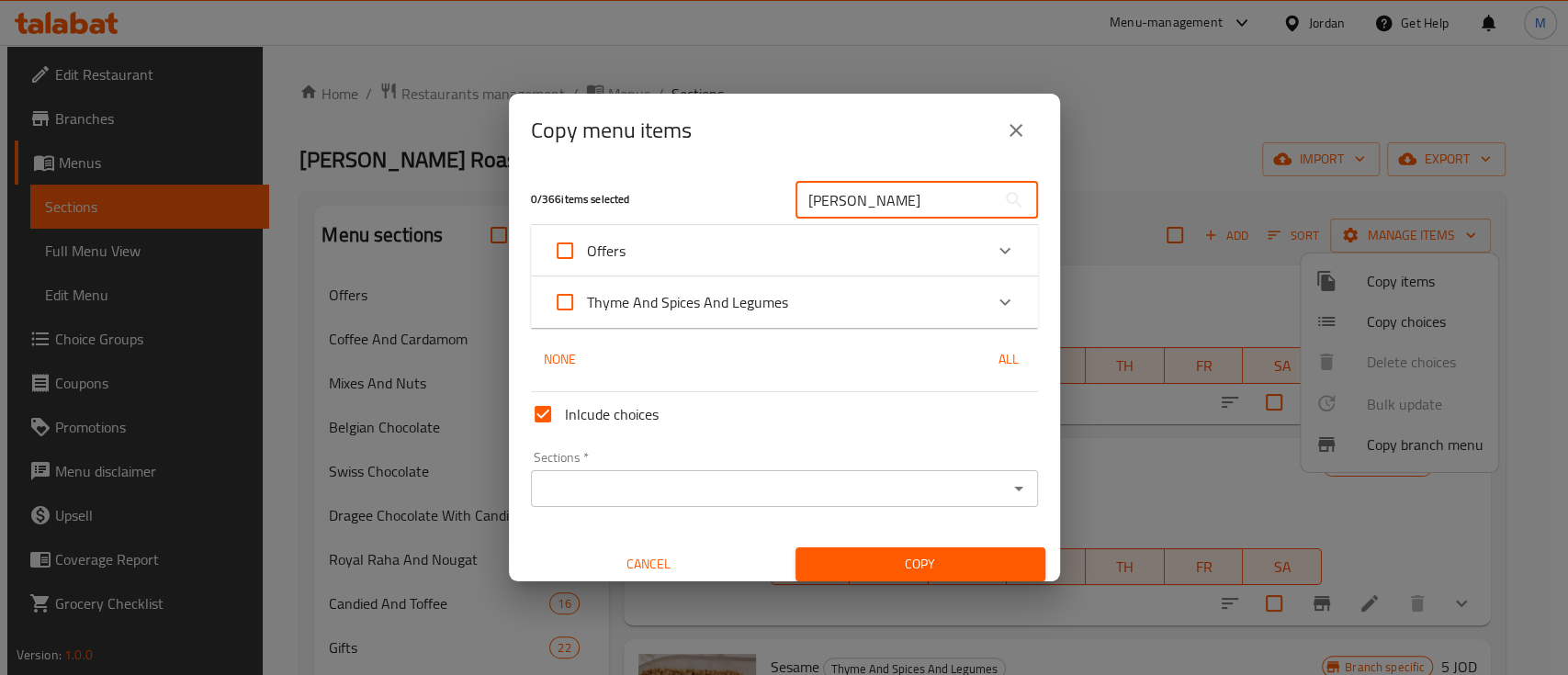
drag, startPoint x: 901, startPoint y: 204, endPoint x: 755, endPoint y: 209, distance: 146.1
click at [755, 209] on div "0 / 366 items selected Janeen Frekeh ​" at bounding box center [785, 200] width 530 height 73
paste input "Sweet Lupine"
drag, startPoint x: 833, startPoint y: 201, endPoint x: 786, endPoint y: 201, distance: 47.0
click at [796, 201] on input "Sweet Lupine" at bounding box center [896, 200] width 200 height 36
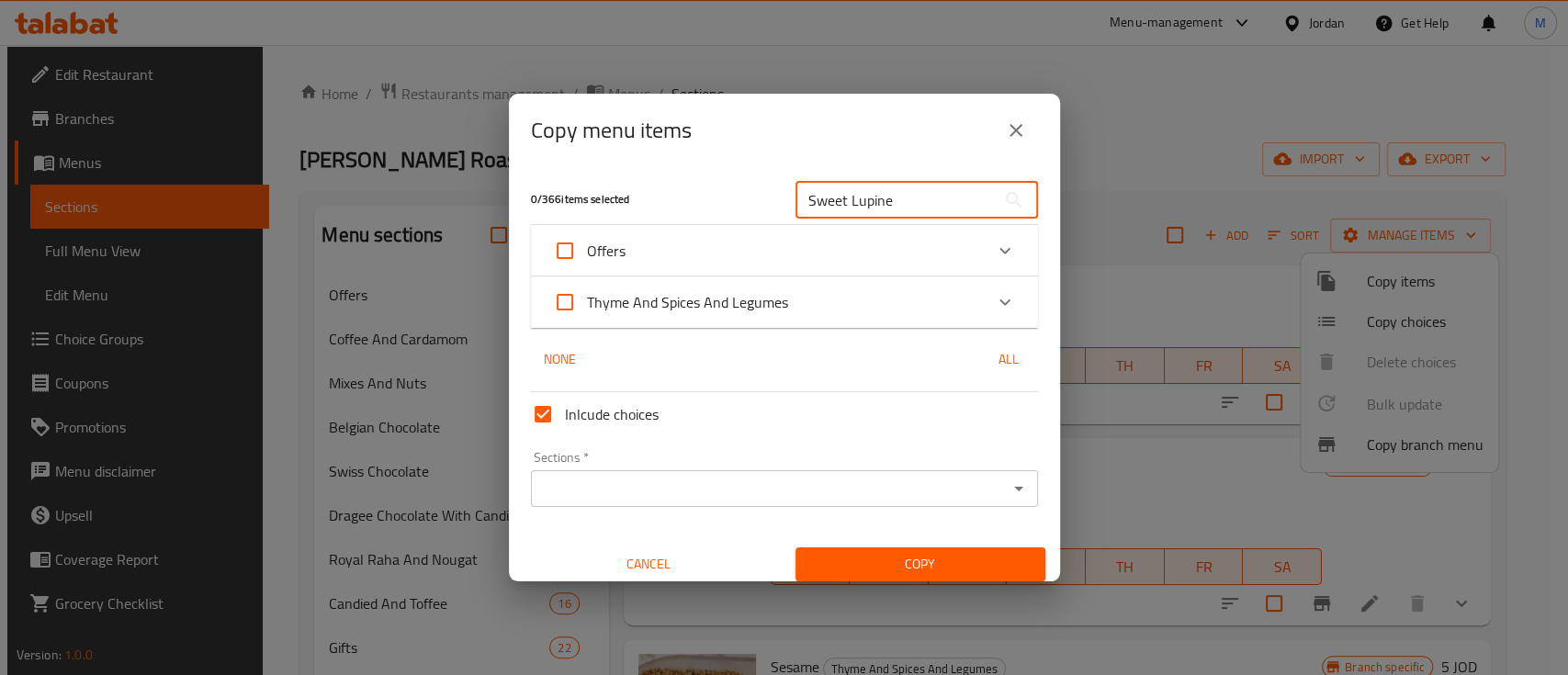
paste input "Brouwn Lintel"
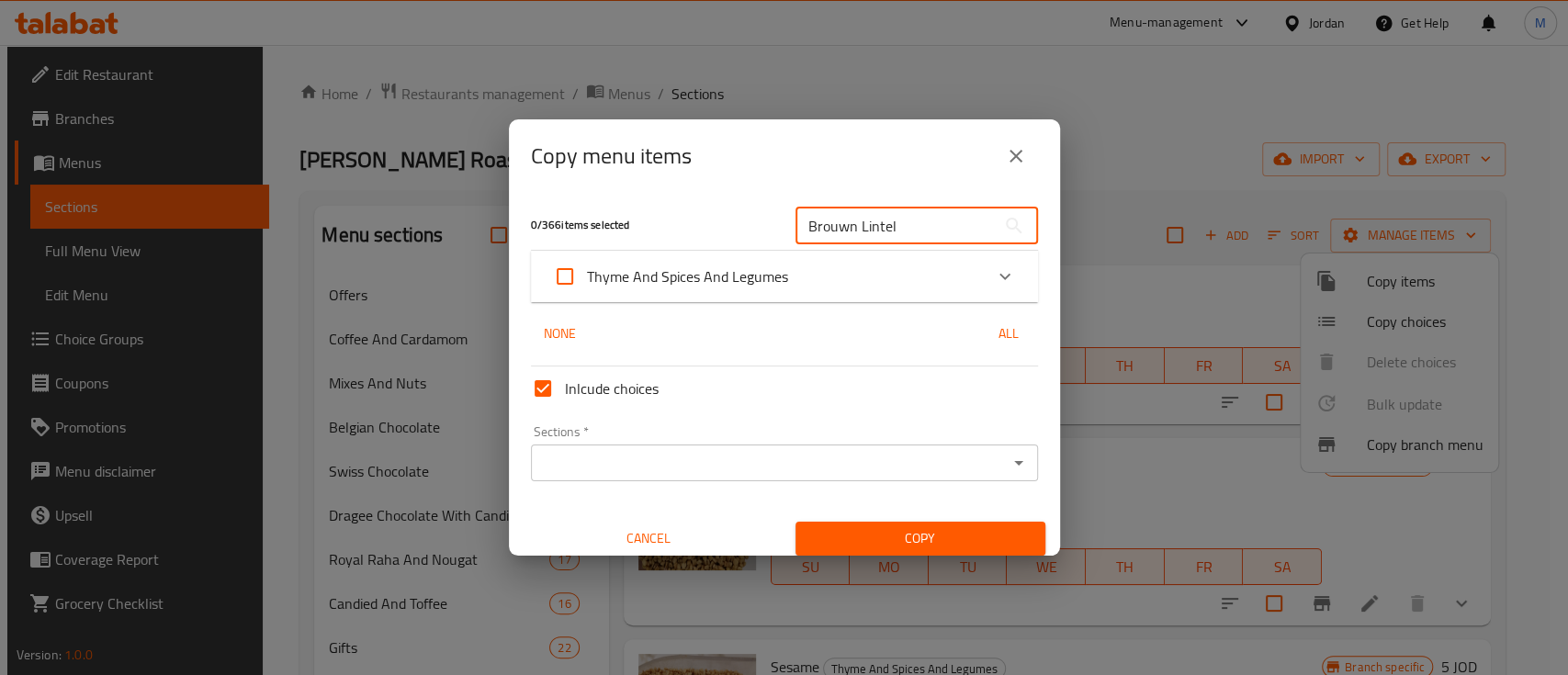
type input "Brouwn Lintel"
click at [994, 272] on icon "Expand" at bounding box center [1005, 277] width 22 height 22
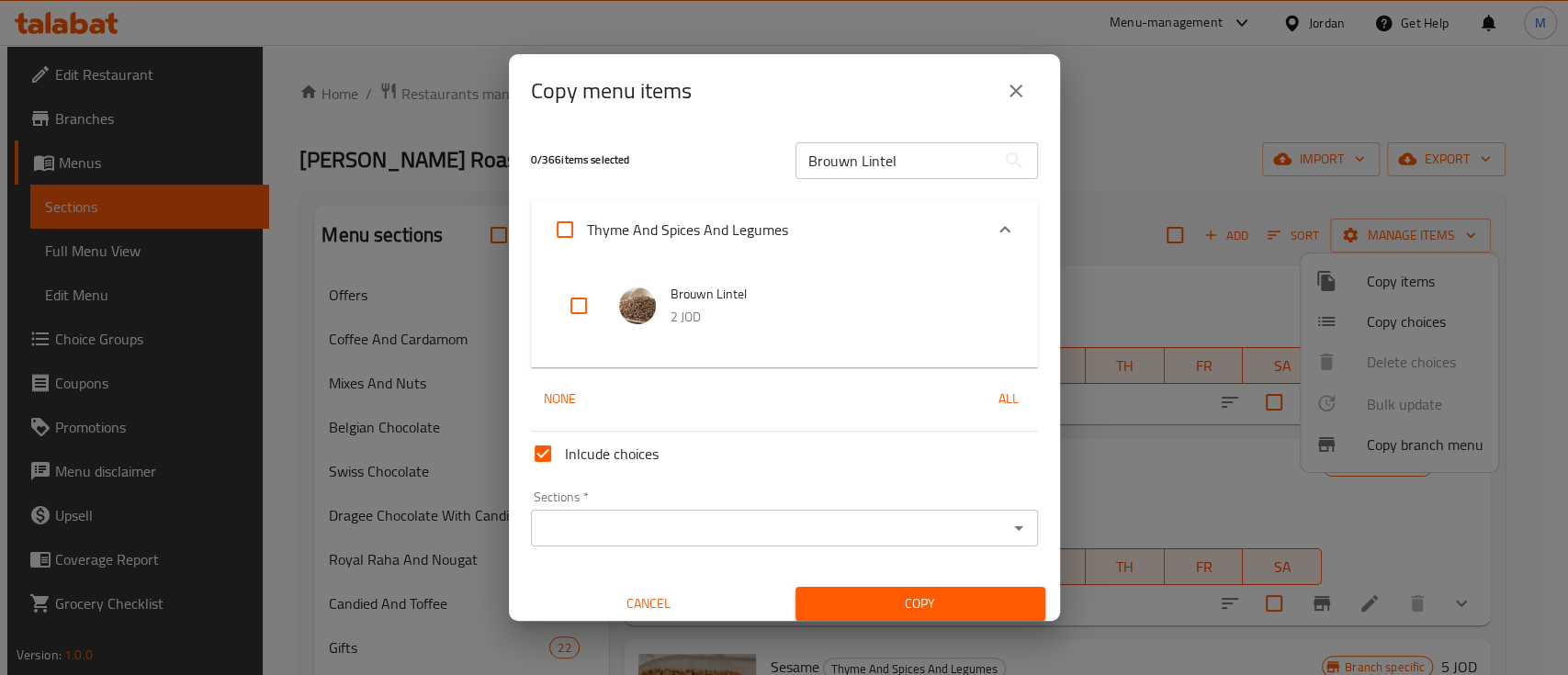
click at [1019, 89] on icon "close" at bounding box center [1016, 91] width 22 height 22
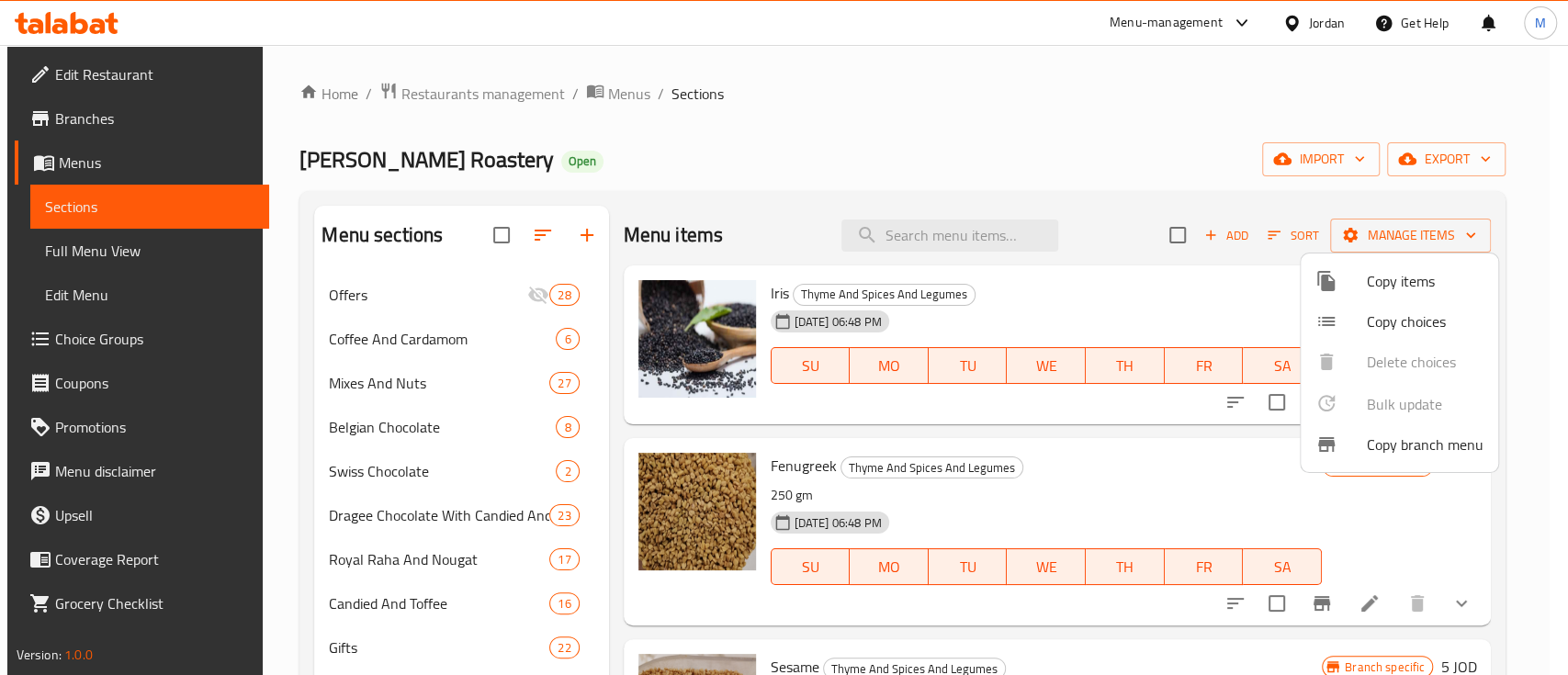
click at [983, 241] on div at bounding box center [784, 338] width 1568 height 675
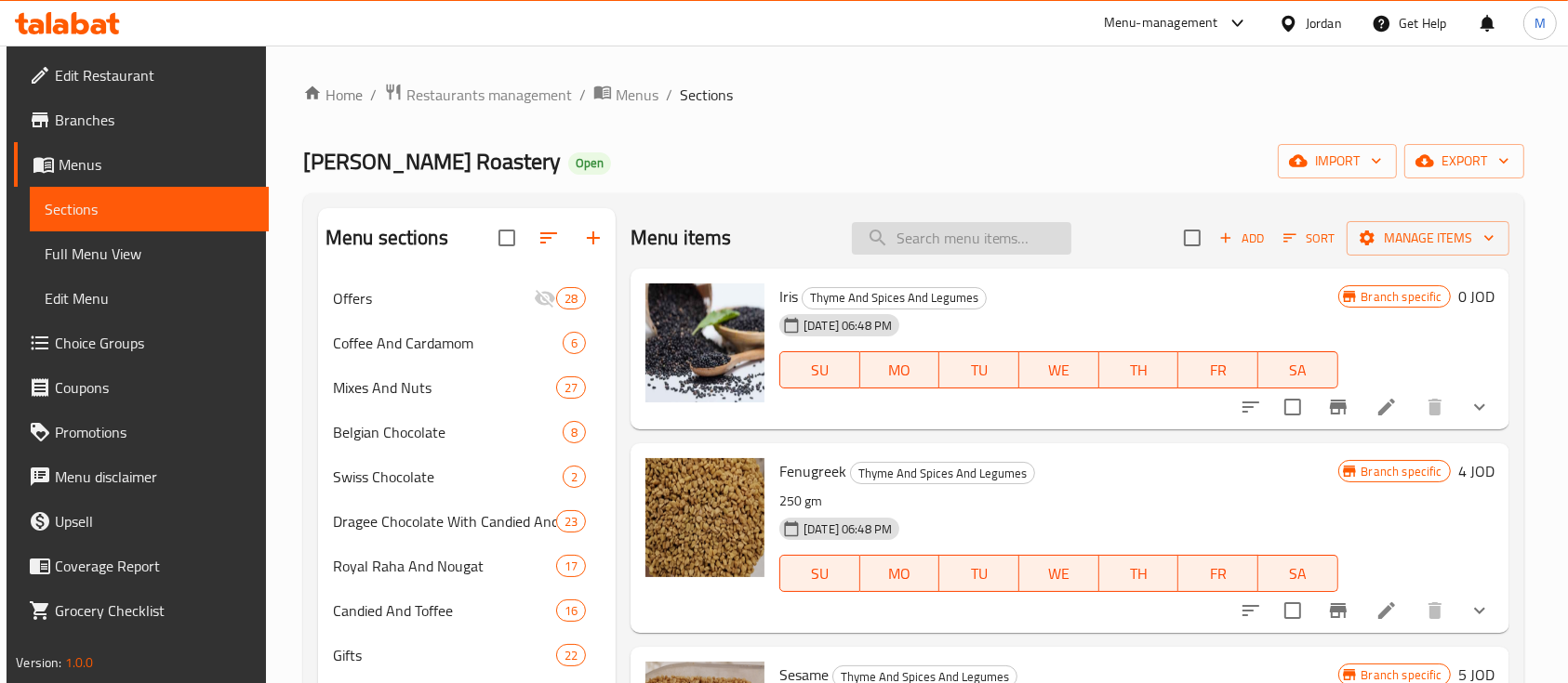
click at [982, 242] on input "search" at bounding box center [961, 239] width 220 height 32
paste input "Brouwn Lintel"
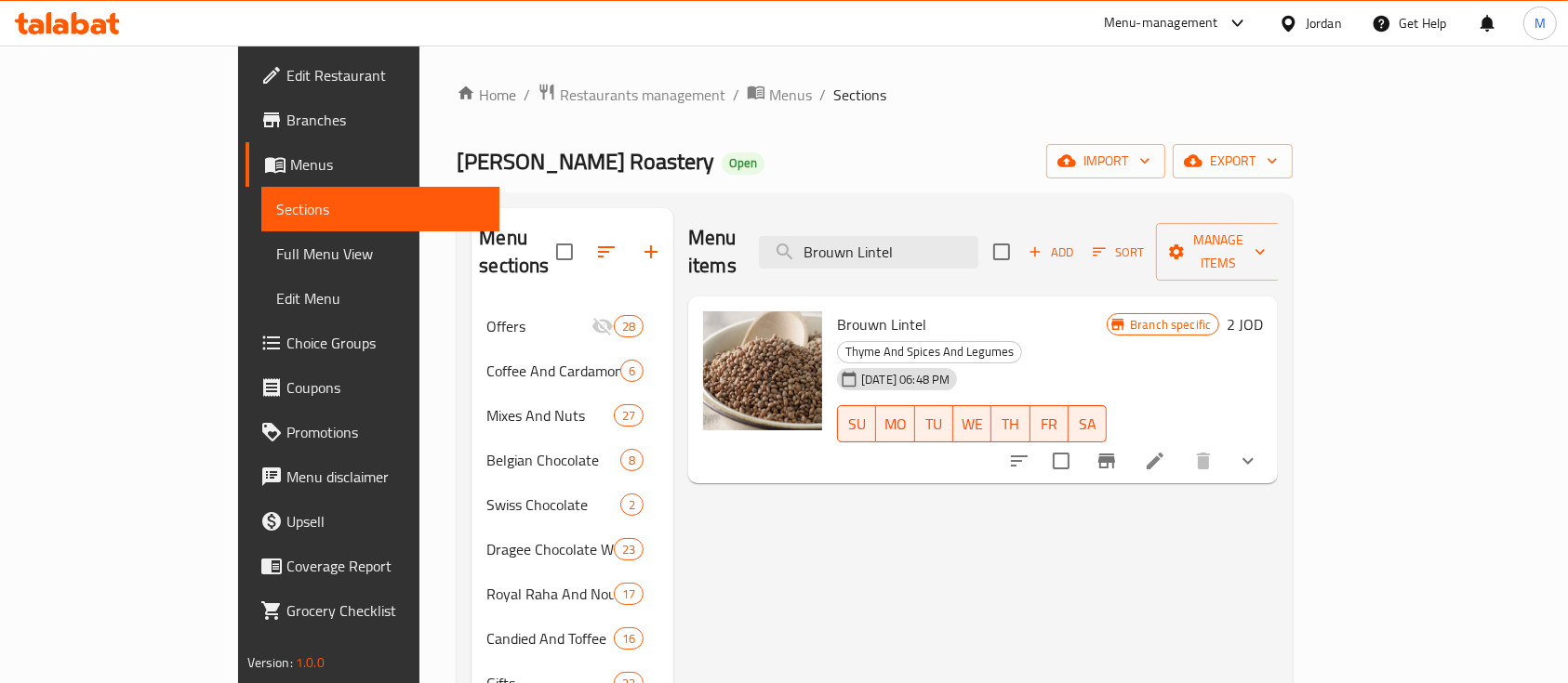
type input "Brouwn Lintel"
click at [1181, 444] on li at bounding box center [1155, 460] width 52 height 33
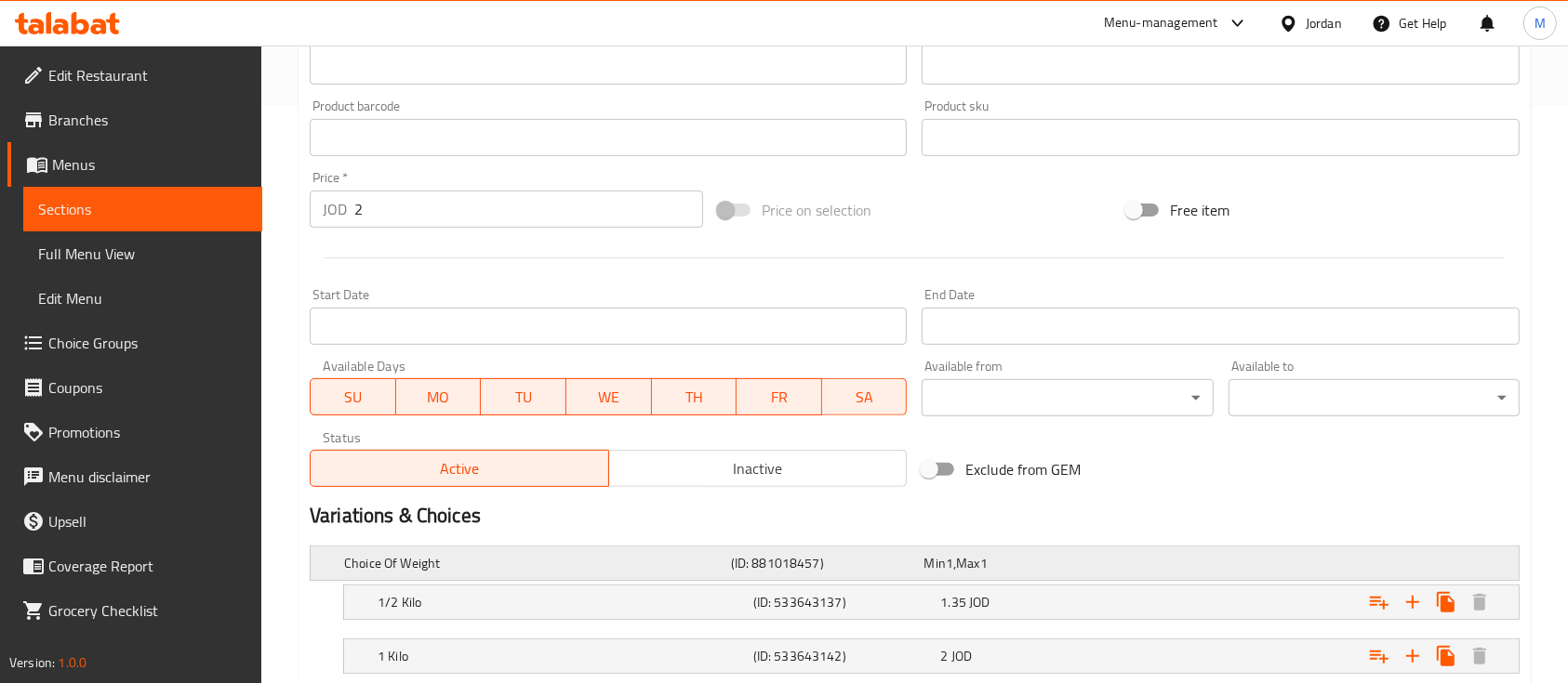
scroll to position [450, 0]
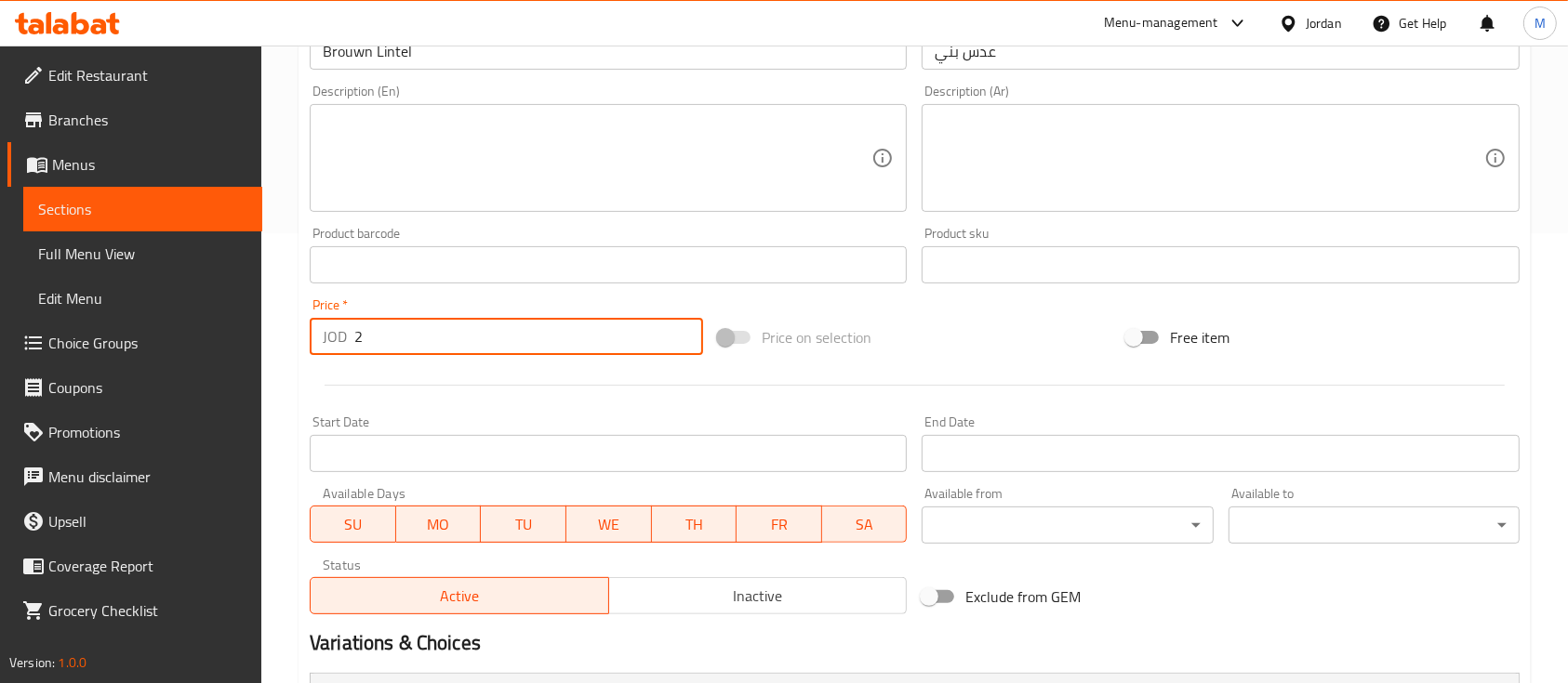
drag, startPoint x: 315, startPoint y: 341, endPoint x: 309, endPoint y: 354, distance: 14.3
click at [308, 343] on div "Price   * JOD 2 Price *" at bounding box center [506, 327] width 409 height 72
type input "0"
click at [433, 282] on input "text" at bounding box center [608, 264] width 597 height 37
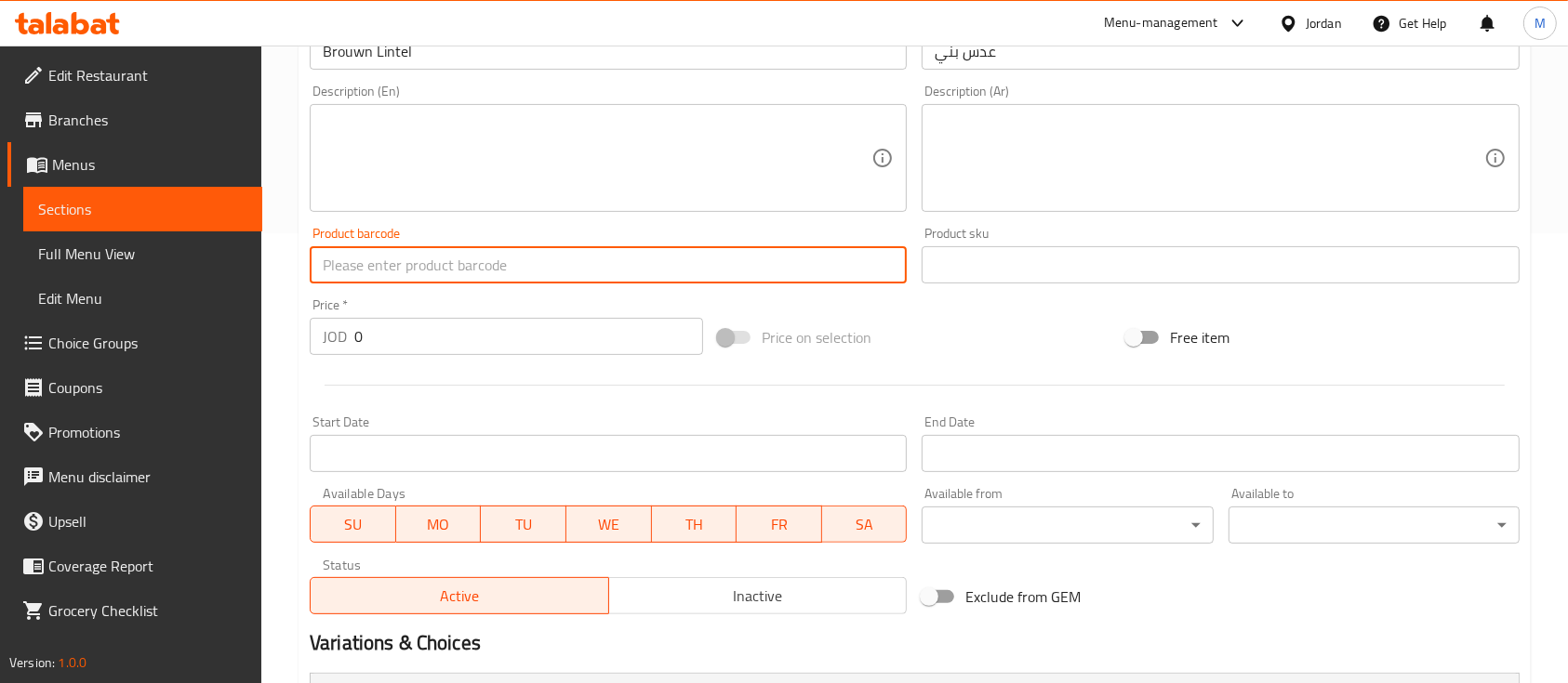
click at [415, 301] on div "Price   * JOD 0 Price *" at bounding box center [506, 326] width 393 height 57
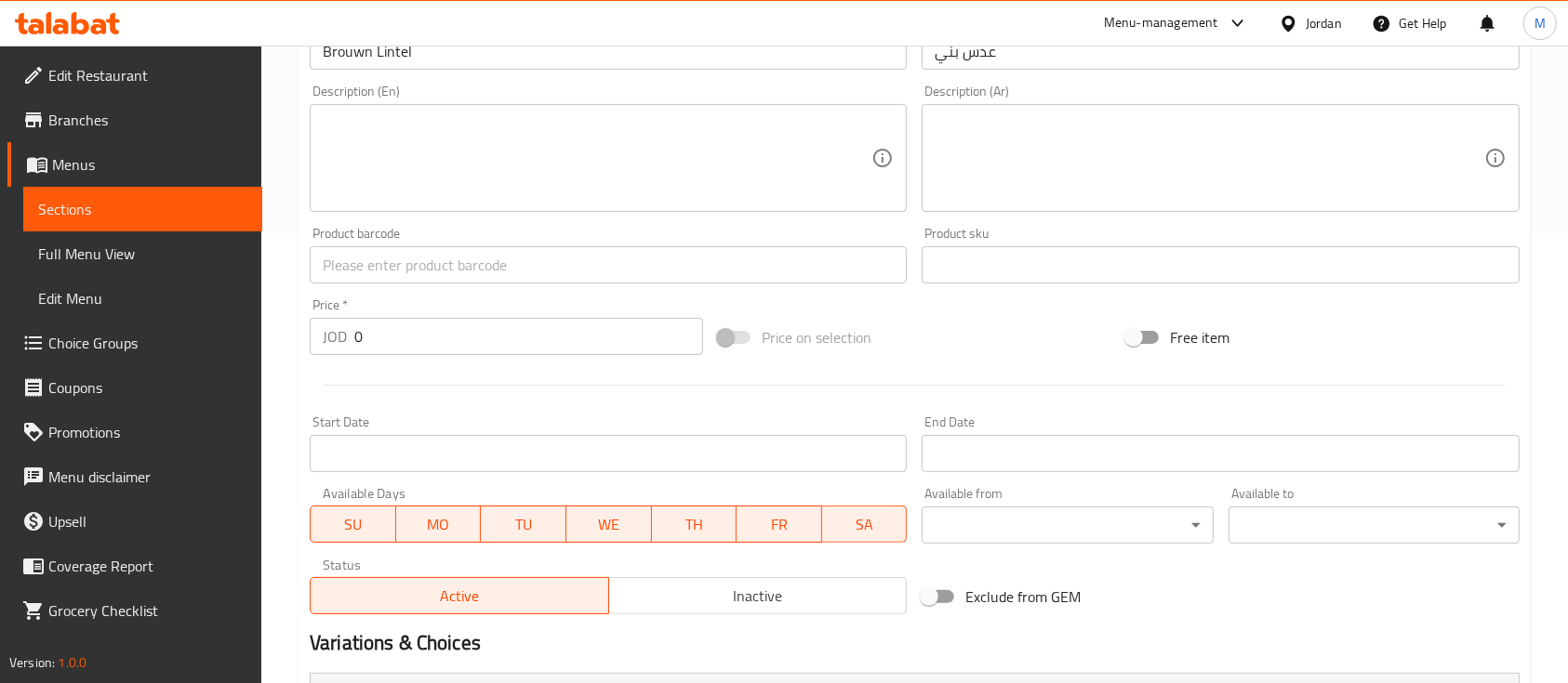
scroll to position [698, 0]
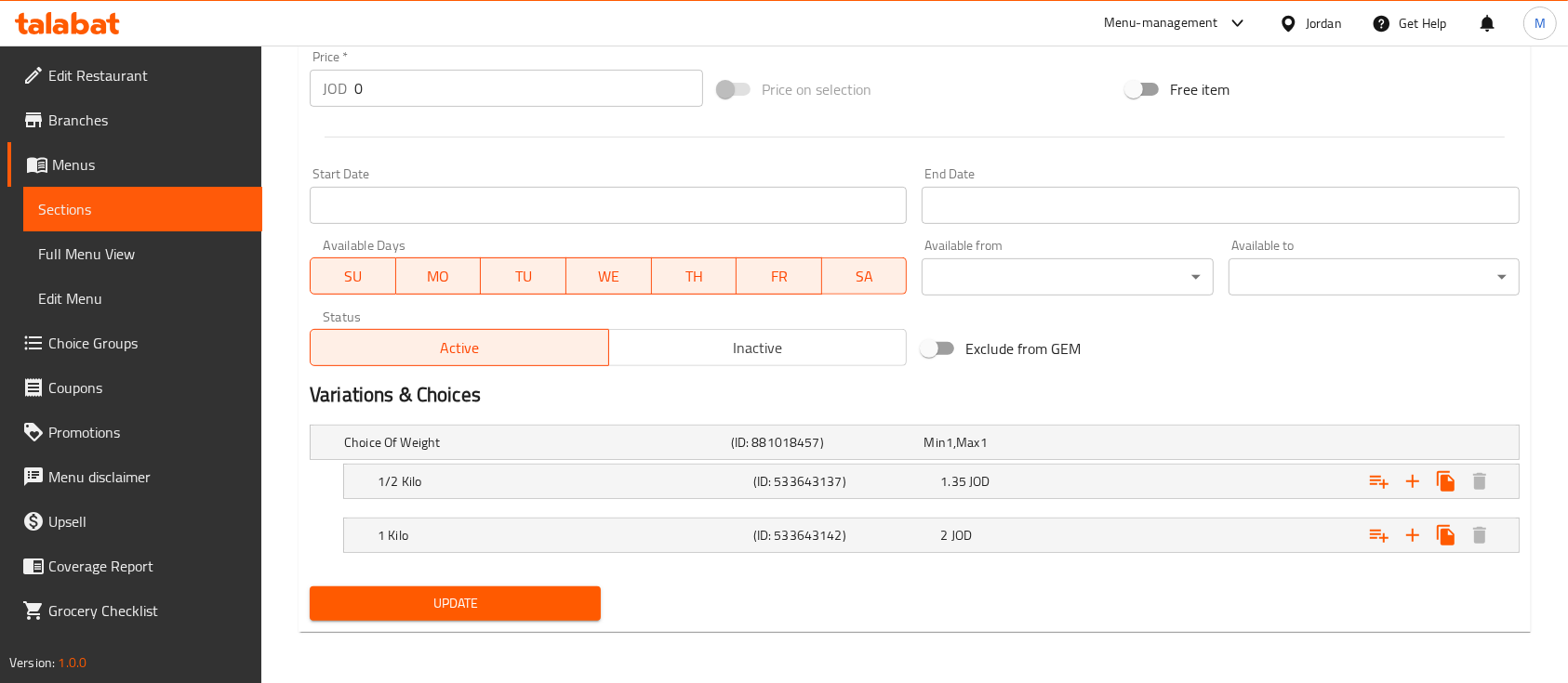
click at [535, 597] on span "Update" at bounding box center [455, 604] width 261 height 24
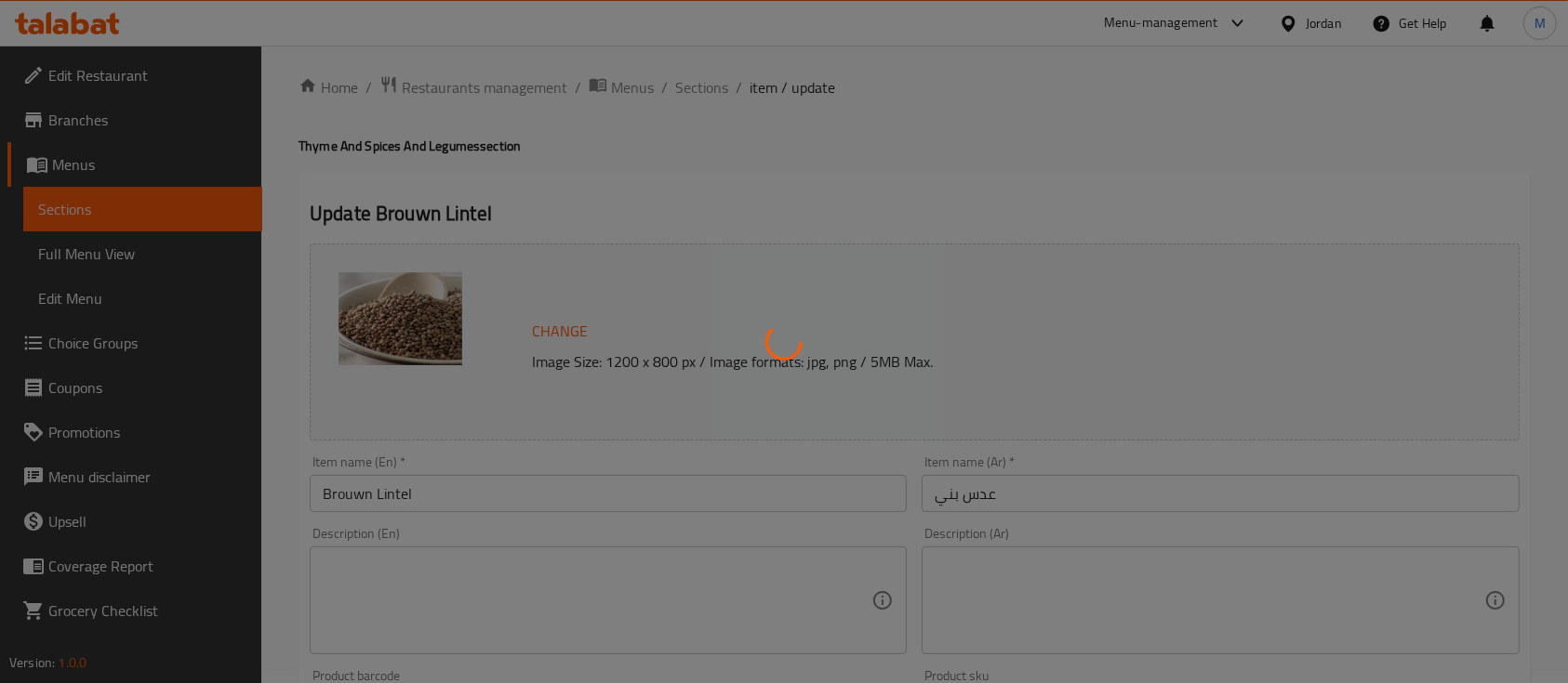
scroll to position [0, 0]
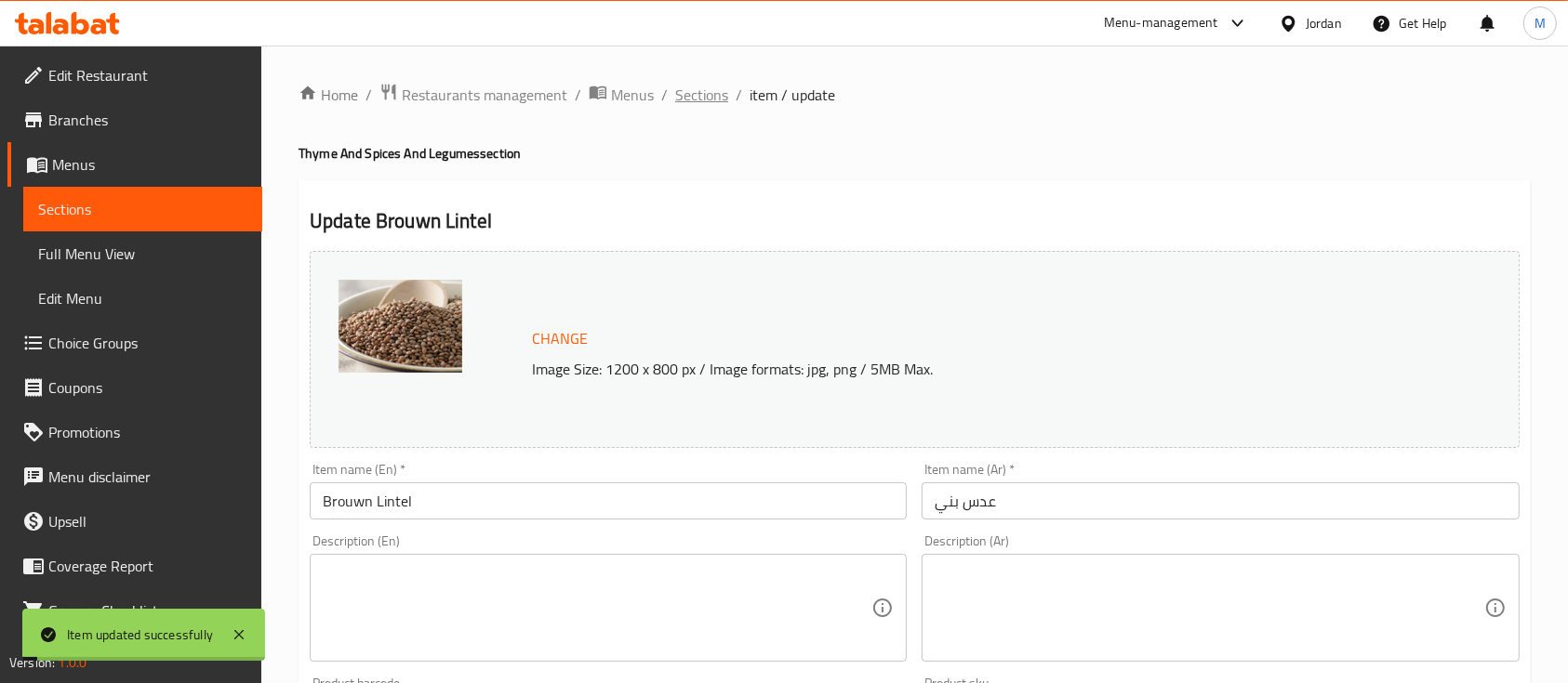
click at [691, 102] on span "Sections" at bounding box center [702, 95] width 53 height 23
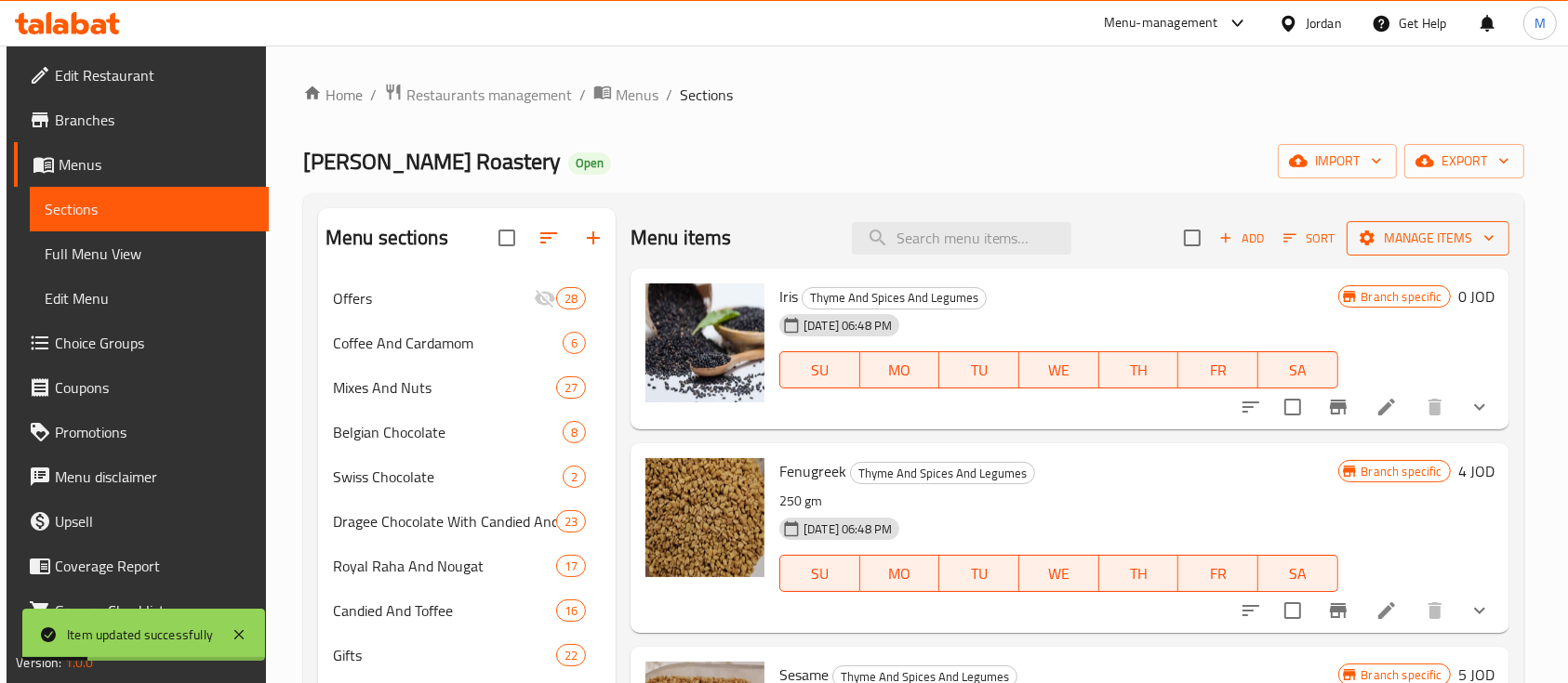
click at [1378, 248] on span "Manage items" at bounding box center [1427, 238] width 133 height 24
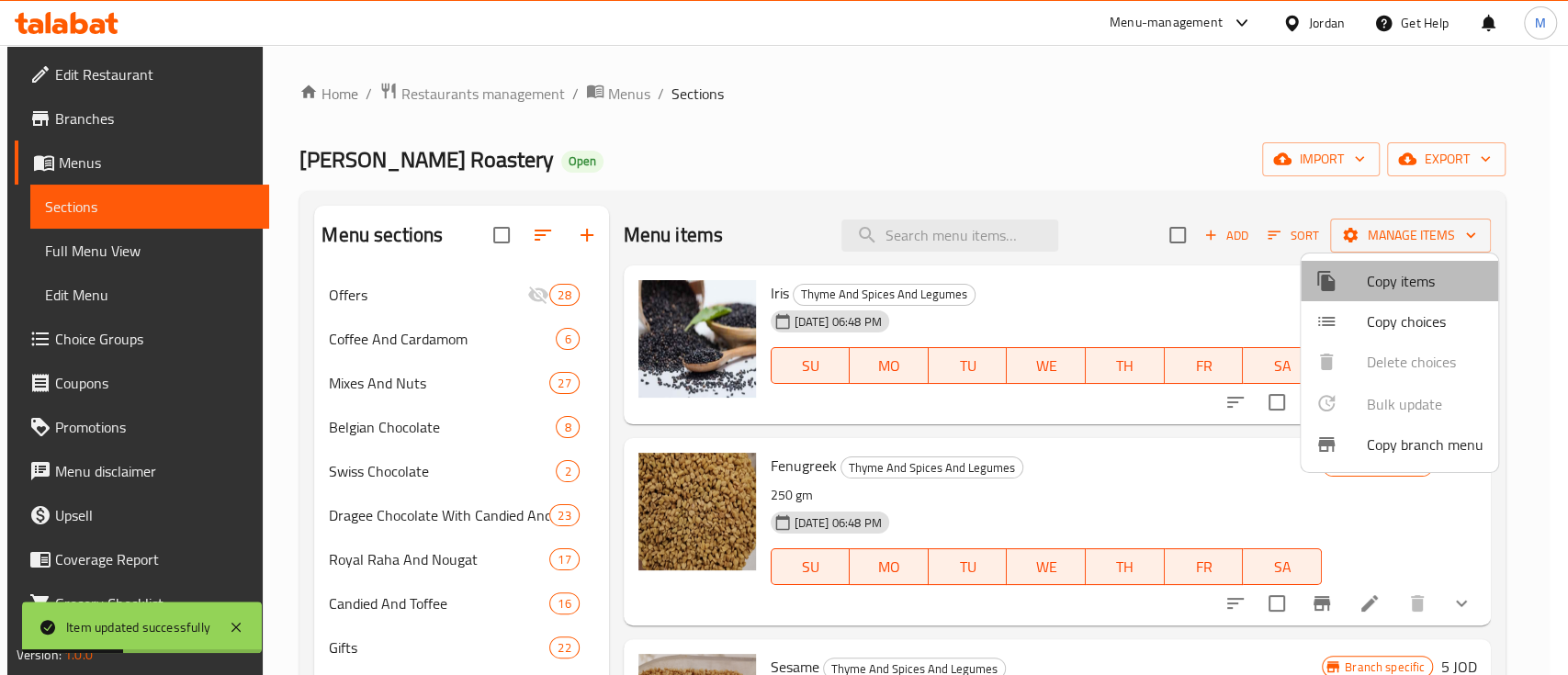
click at [1393, 290] on span "Copy items" at bounding box center [1425, 282] width 117 height 22
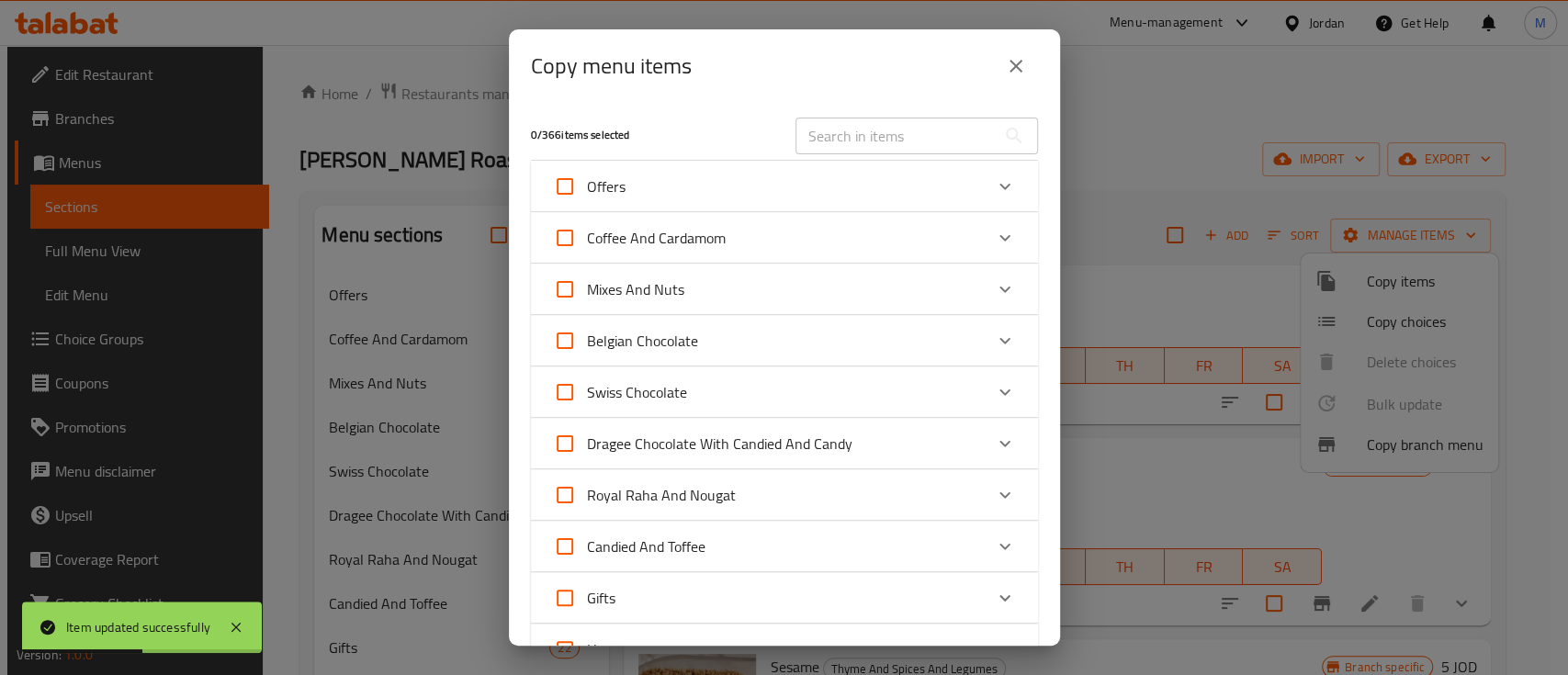
click at [876, 131] on input "text" at bounding box center [896, 135] width 200 height 36
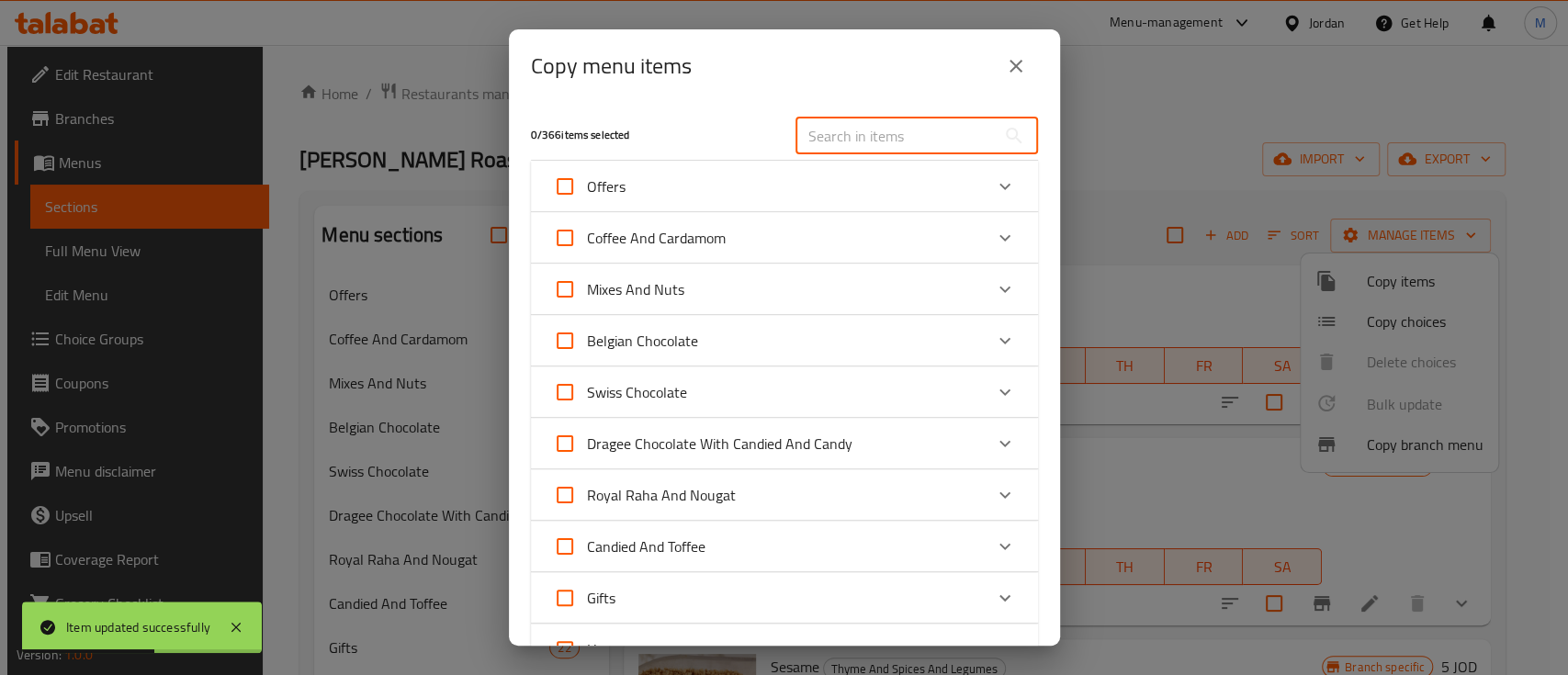
paste input "Brouwn Lintel"
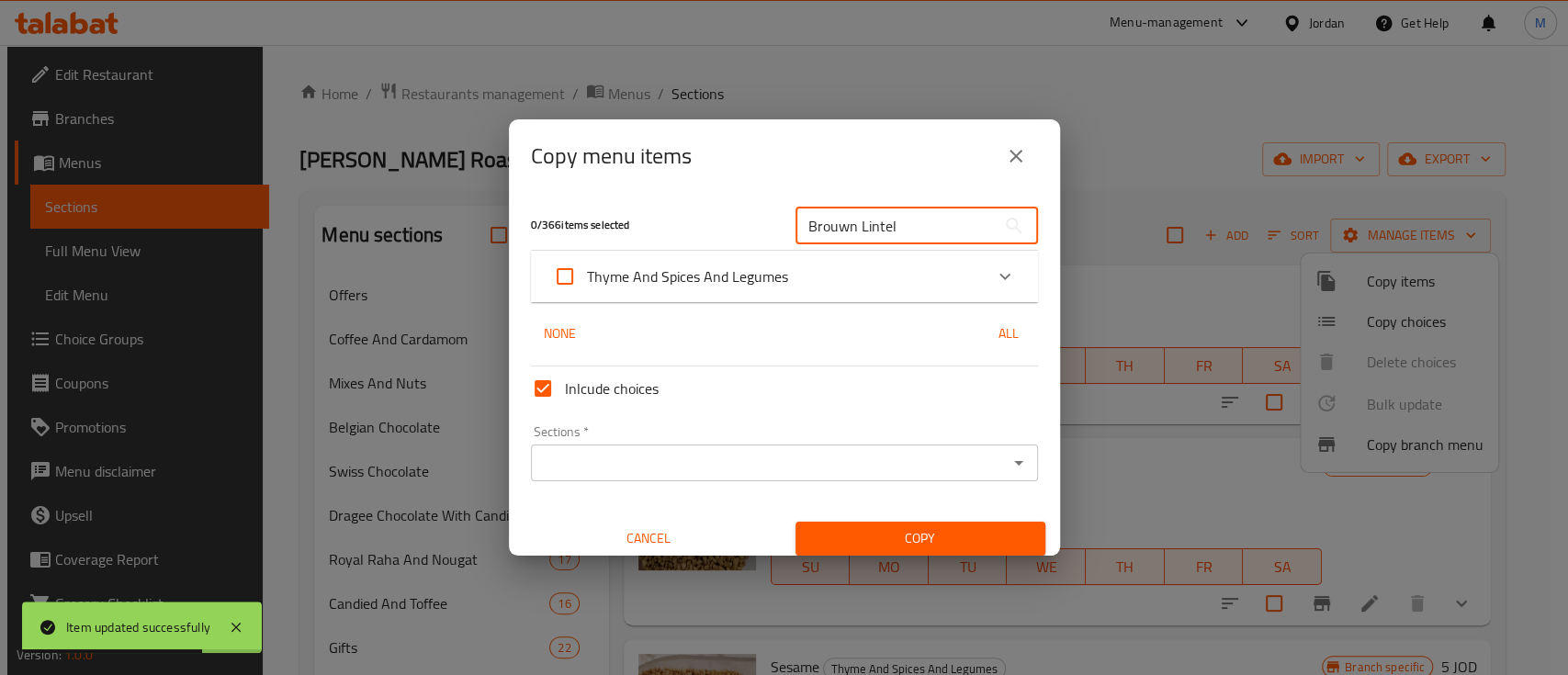
type input "Brouwn Lintel"
click at [994, 267] on icon "Expand" at bounding box center [1005, 277] width 22 height 22
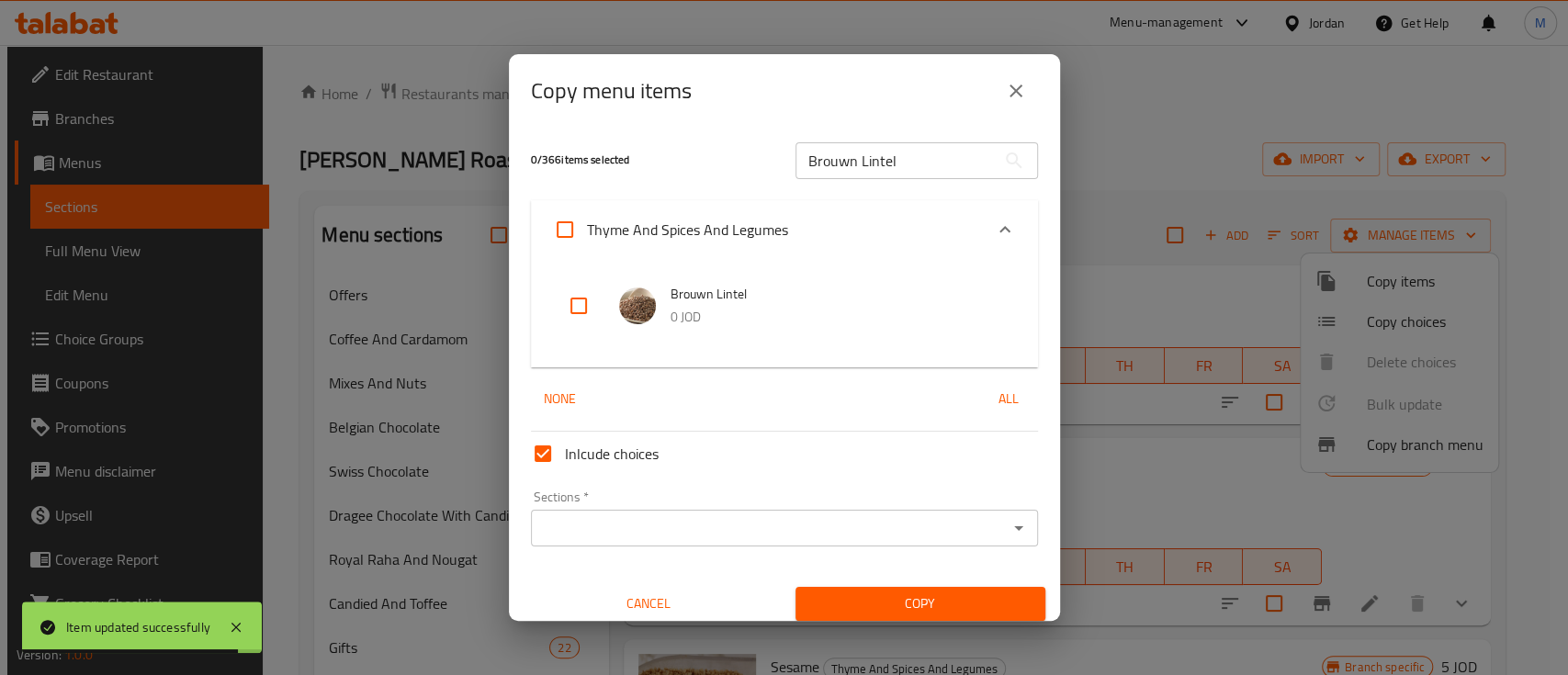
click at [590, 296] on input "checkbox" at bounding box center [578, 306] width 44 height 44
checkbox input "true"
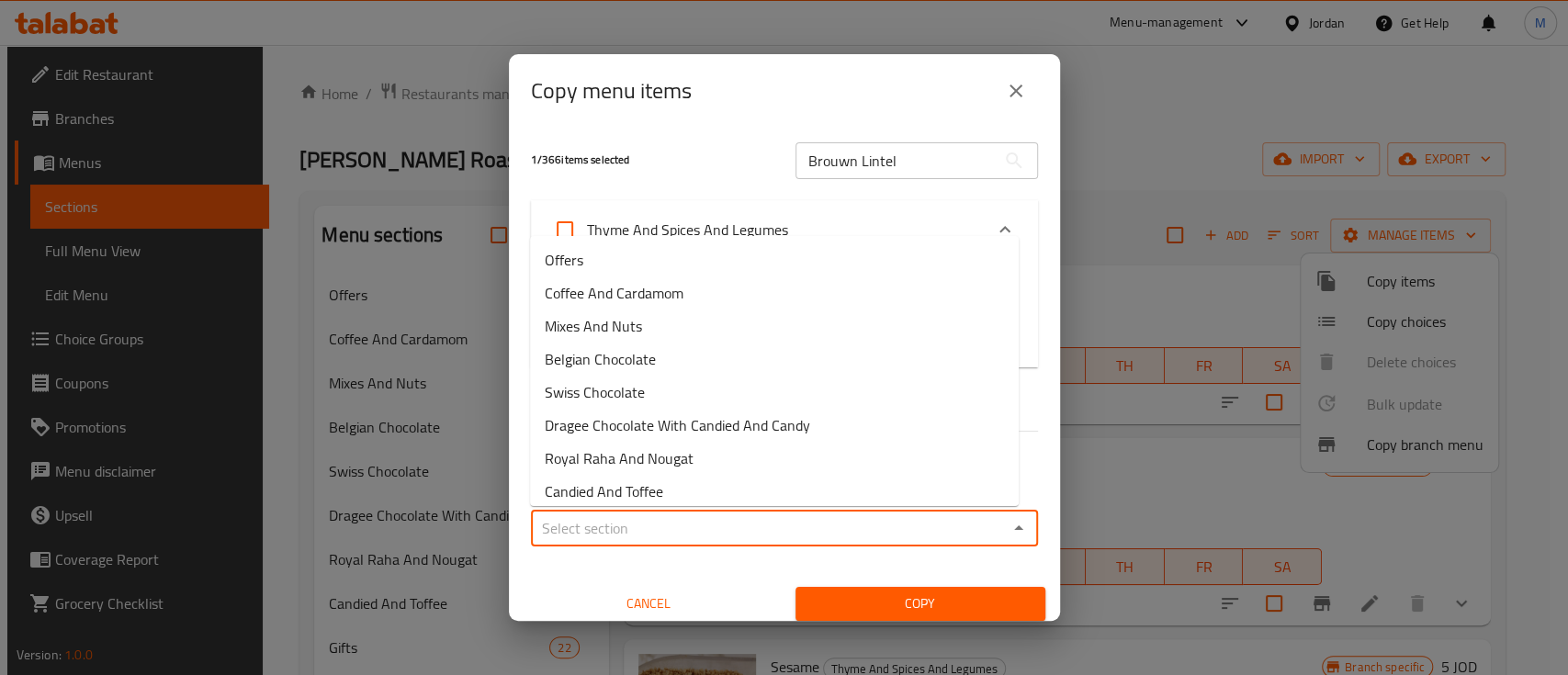
click at [885, 535] on input "Sections   *" at bounding box center [770, 529] width 466 height 26
click at [675, 260] on li "Offers" at bounding box center [775, 259] width 488 height 33
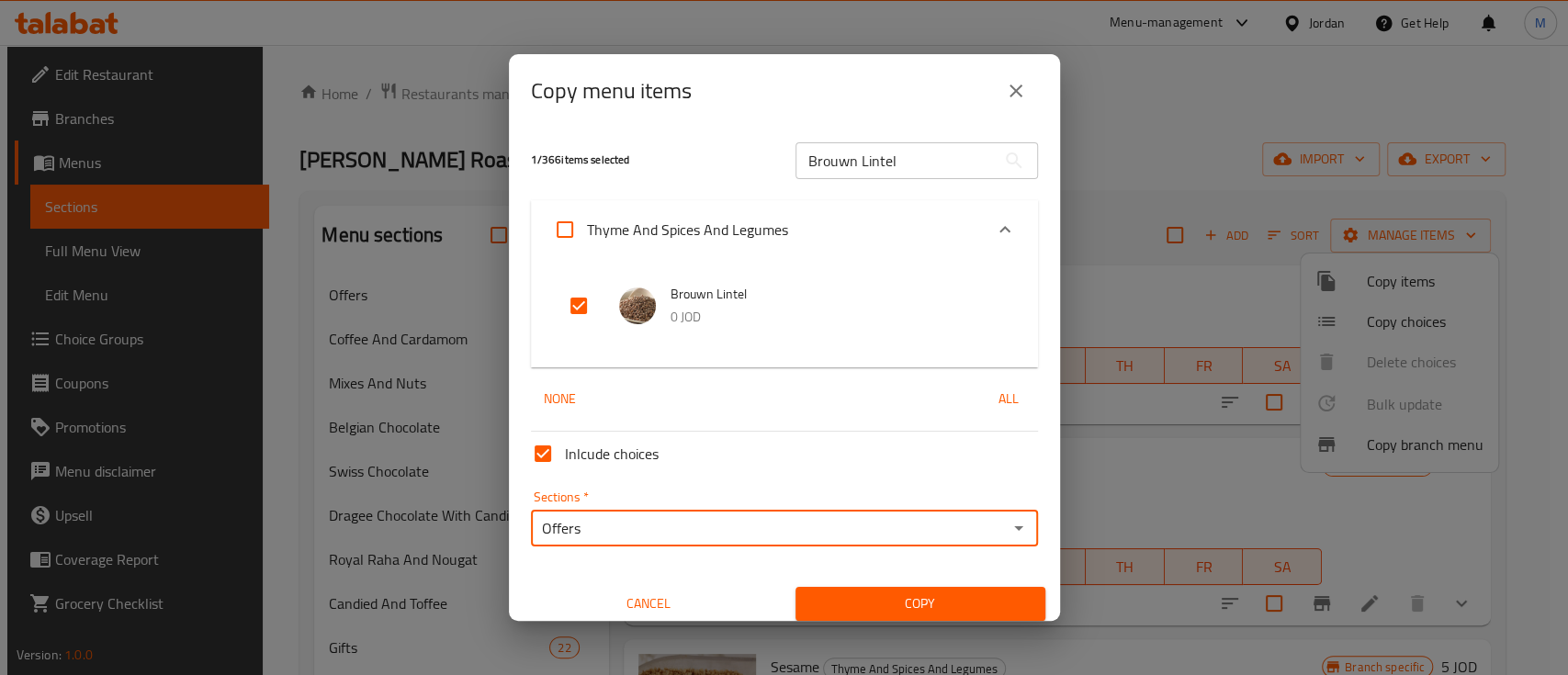
type input "Offers"
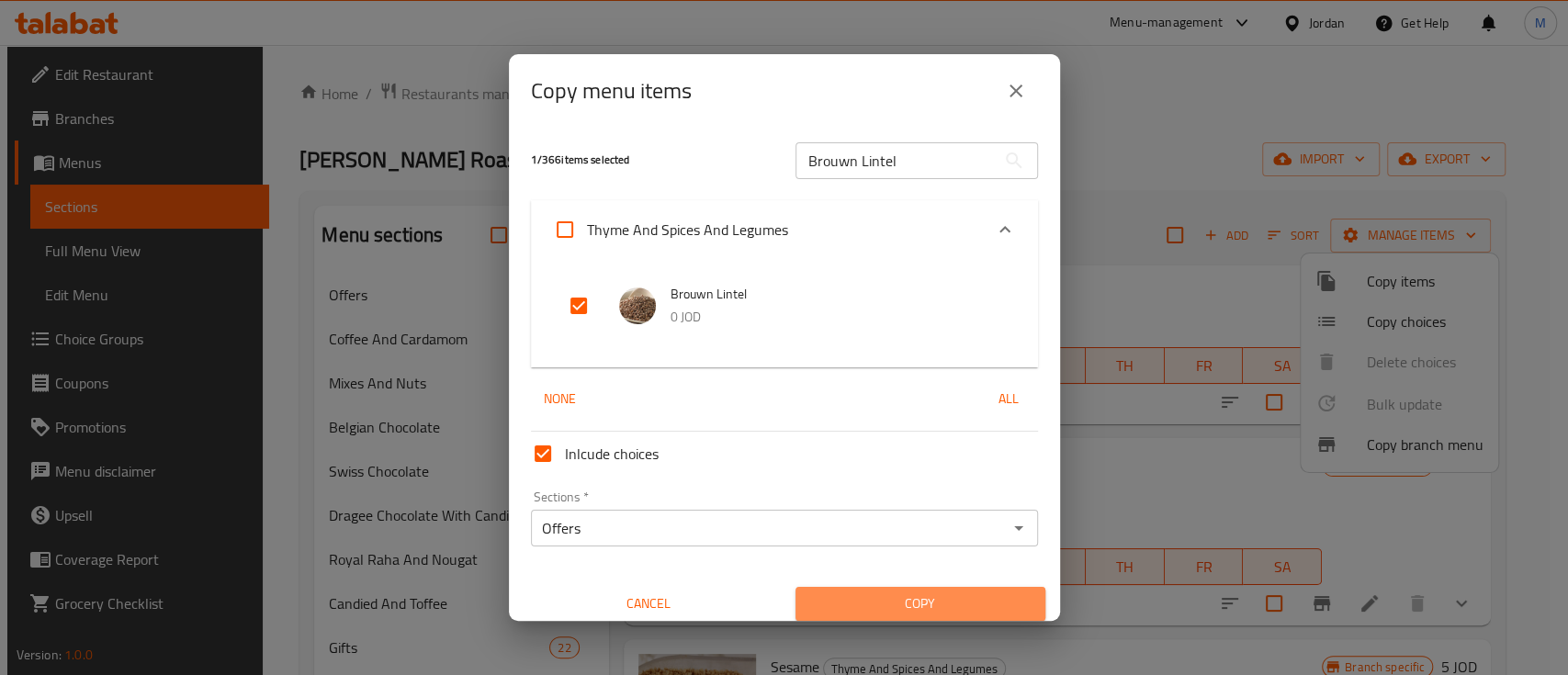
click at [914, 607] on span "Copy" at bounding box center [920, 604] width 221 height 23
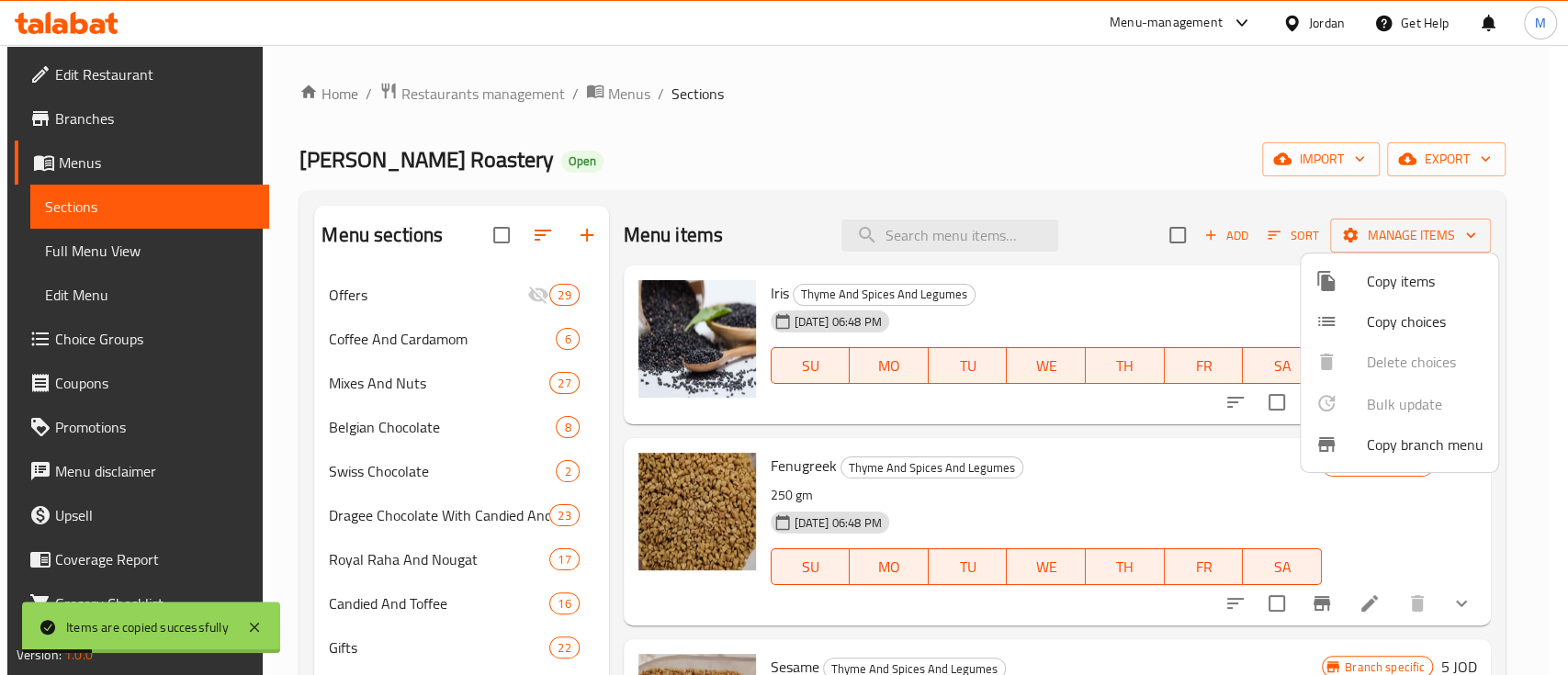
click at [1428, 295] on li "Copy items" at bounding box center [1400, 281] width 198 height 40
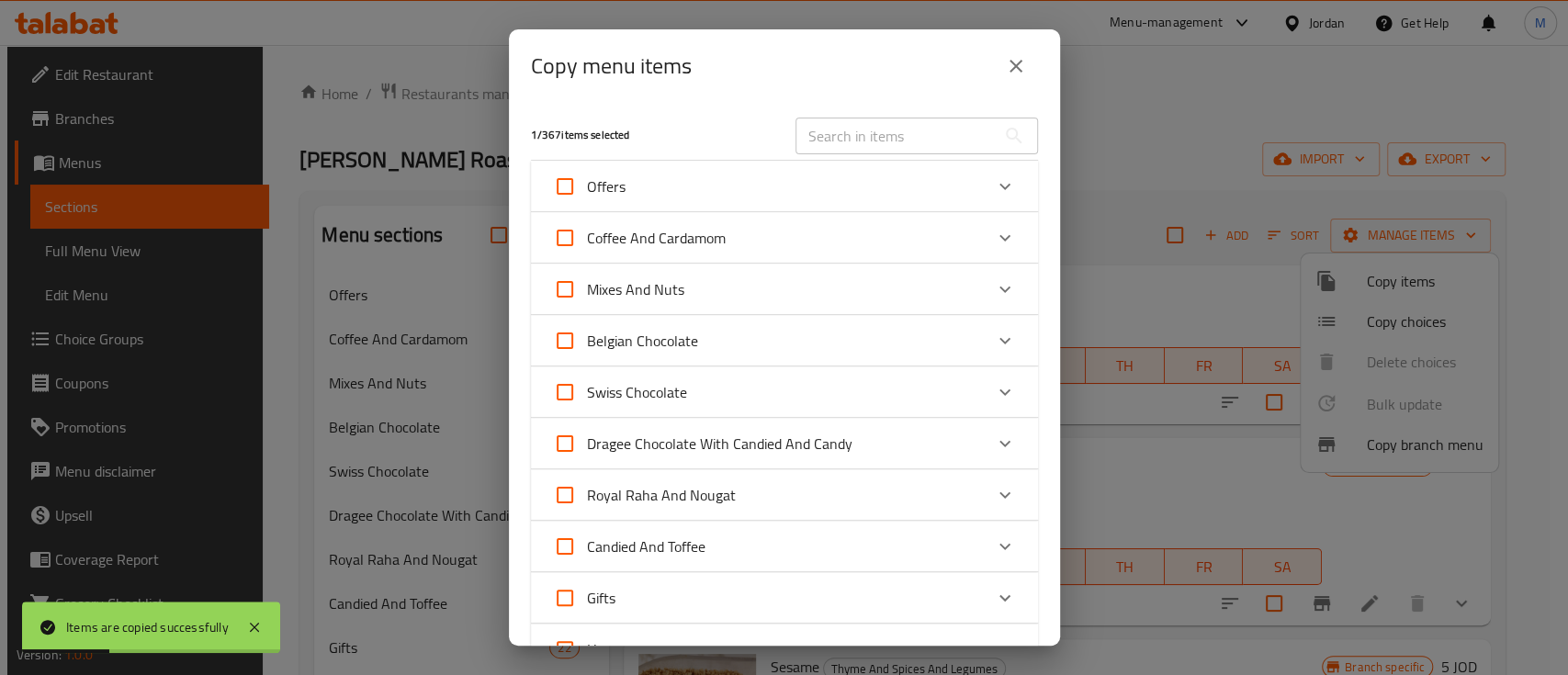
click at [865, 141] on input "text" at bounding box center [896, 135] width 200 height 36
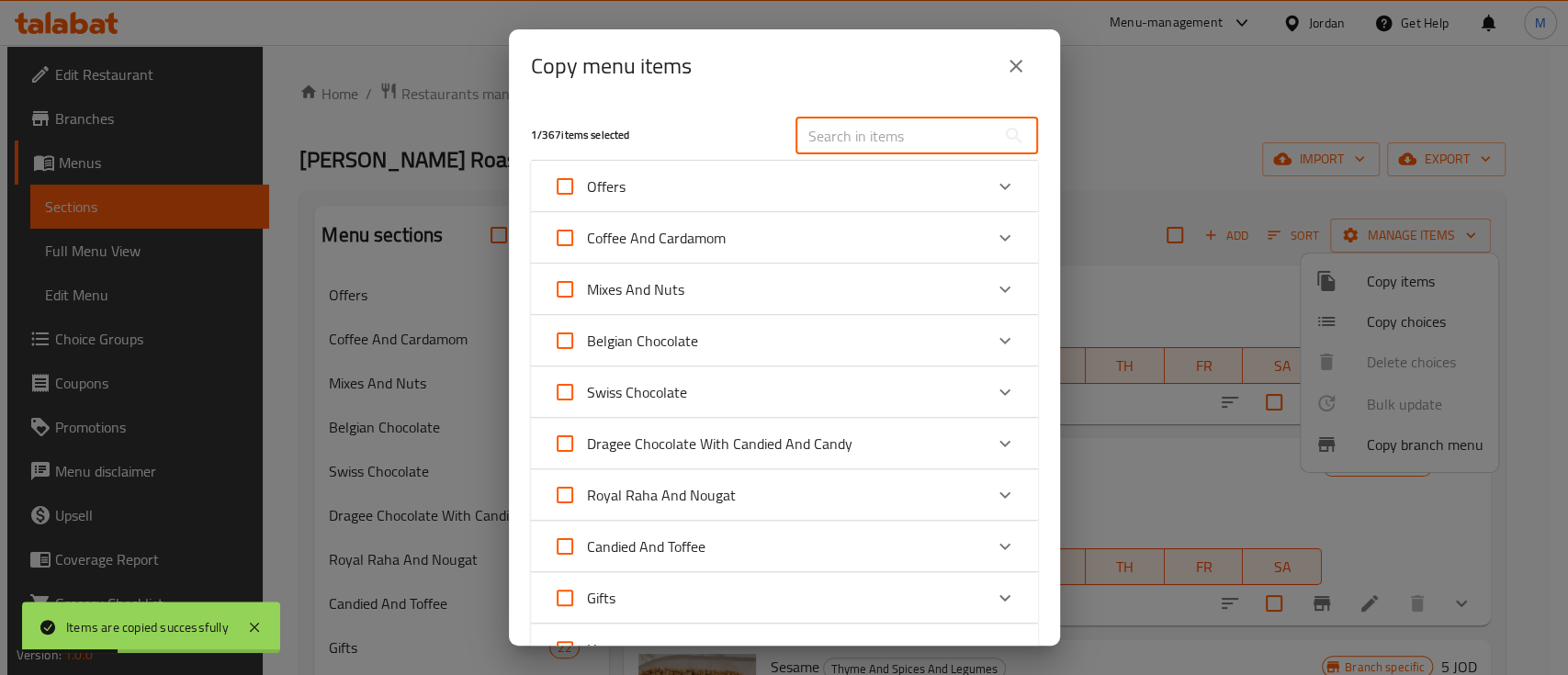
paste input "Red Lentil"
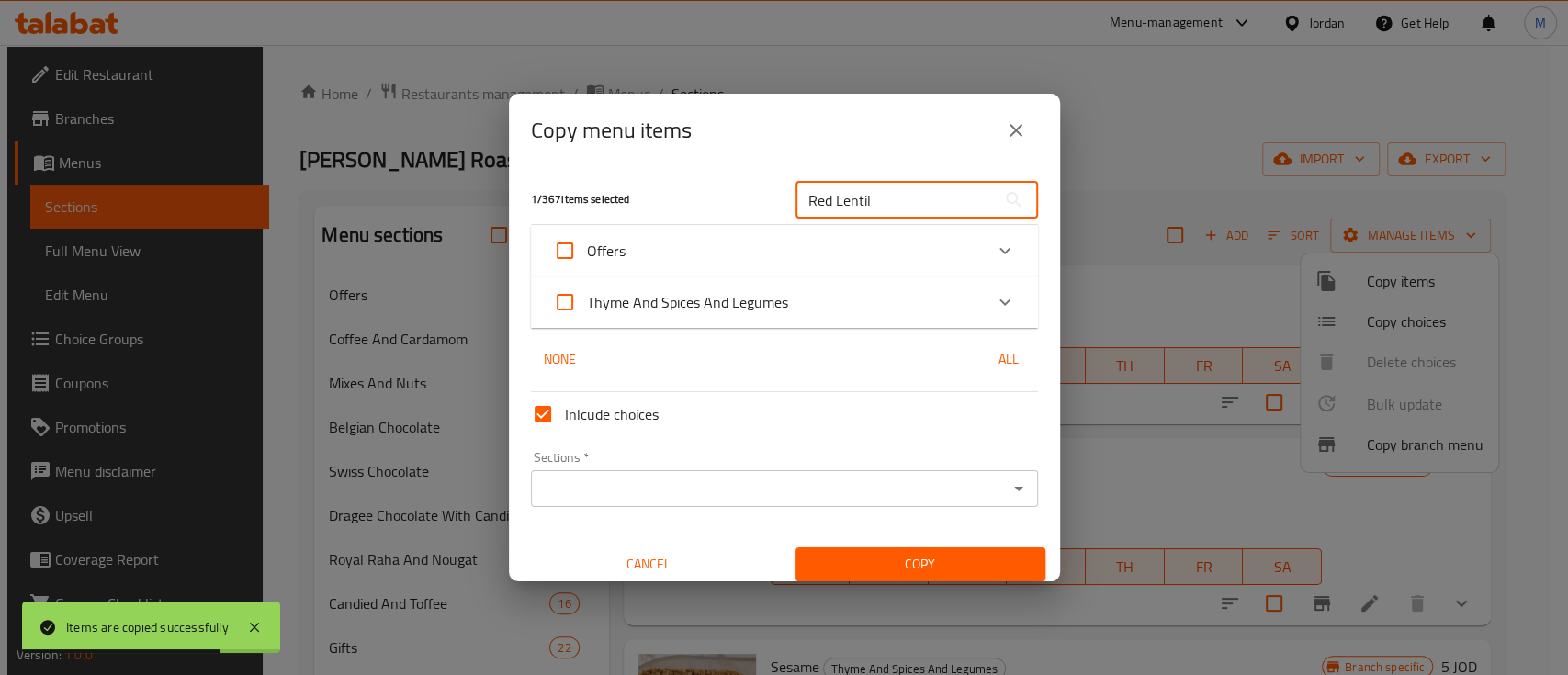
drag, startPoint x: 898, startPoint y: 196, endPoint x: 734, endPoint y: 202, distance: 164.1
click at [734, 202] on div "1 / 367 items selected Red Lentil ​" at bounding box center [785, 200] width 530 height 73
paste input "Bulgur"
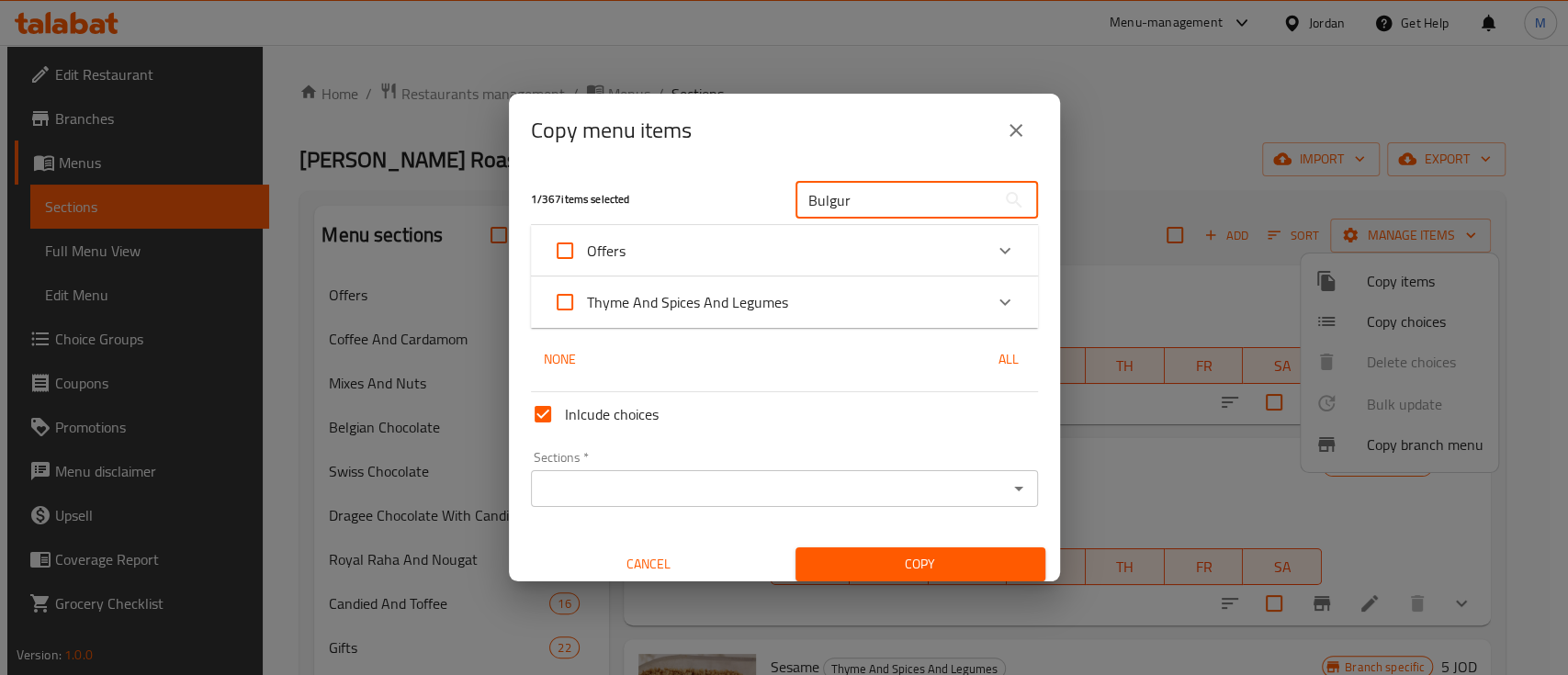
drag, startPoint x: 835, startPoint y: 206, endPoint x: 702, endPoint y: 208, distance: 133.0
click at [711, 207] on div "1 / 367 items selected Bulgur ​" at bounding box center [785, 200] width 530 height 73
paste input "Shya Seeds"
drag, startPoint x: 915, startPoint y: 186, endPoint x: 770, endPoint y: 190, distance: 145.1
click at [772, 190] on div "1 / 367 items selected Shya Seeds ​" at bounding box center [785, 200] width 530 height 73
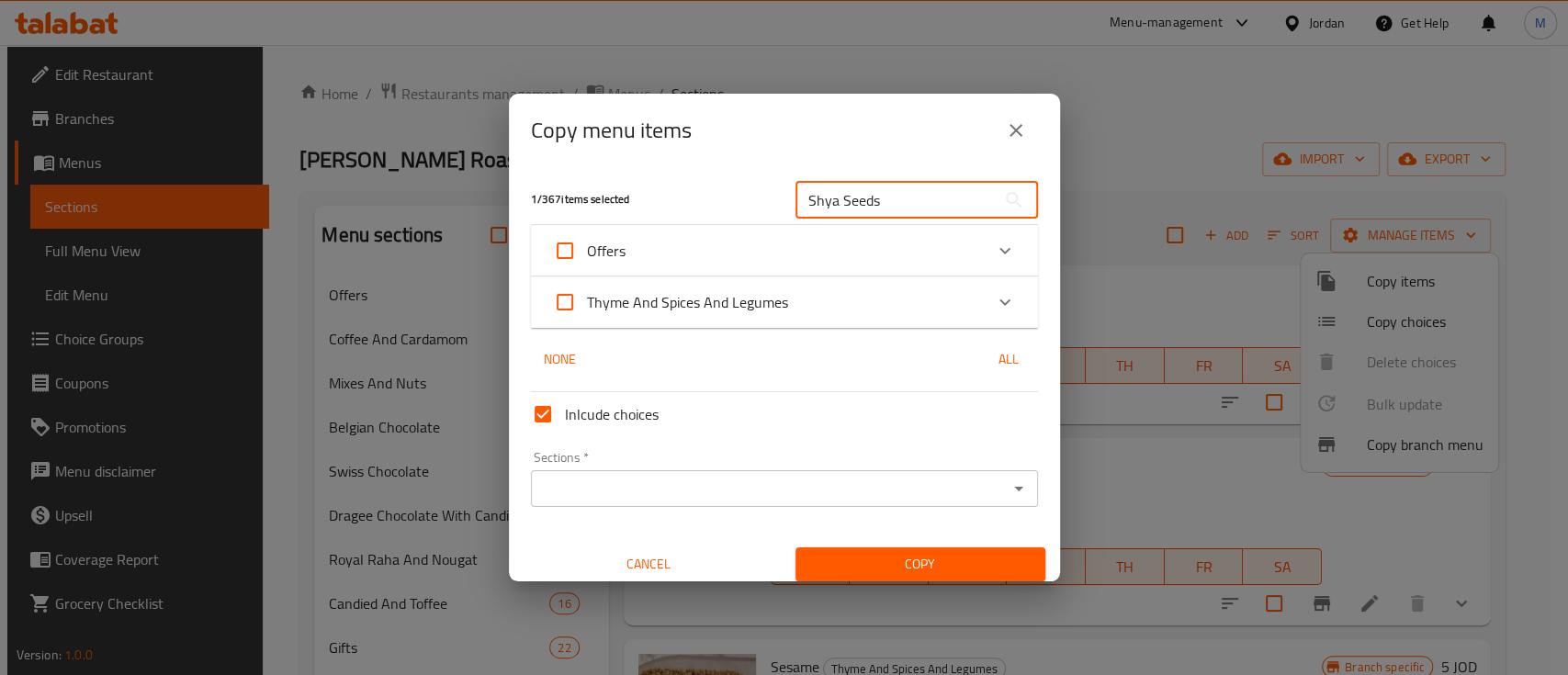
paste input "Qamar El Din"
drag, startPoint x: 892, startPoint y: 192, endPoint x: 750, endPoint y: 199, distance: 142.2
click at [748, 195] on div "1 / 367 items selected Qamar El Din ​" at bounding box center [785, 200] width 530 height 73
paste input "Syrian Mixed Fruits"
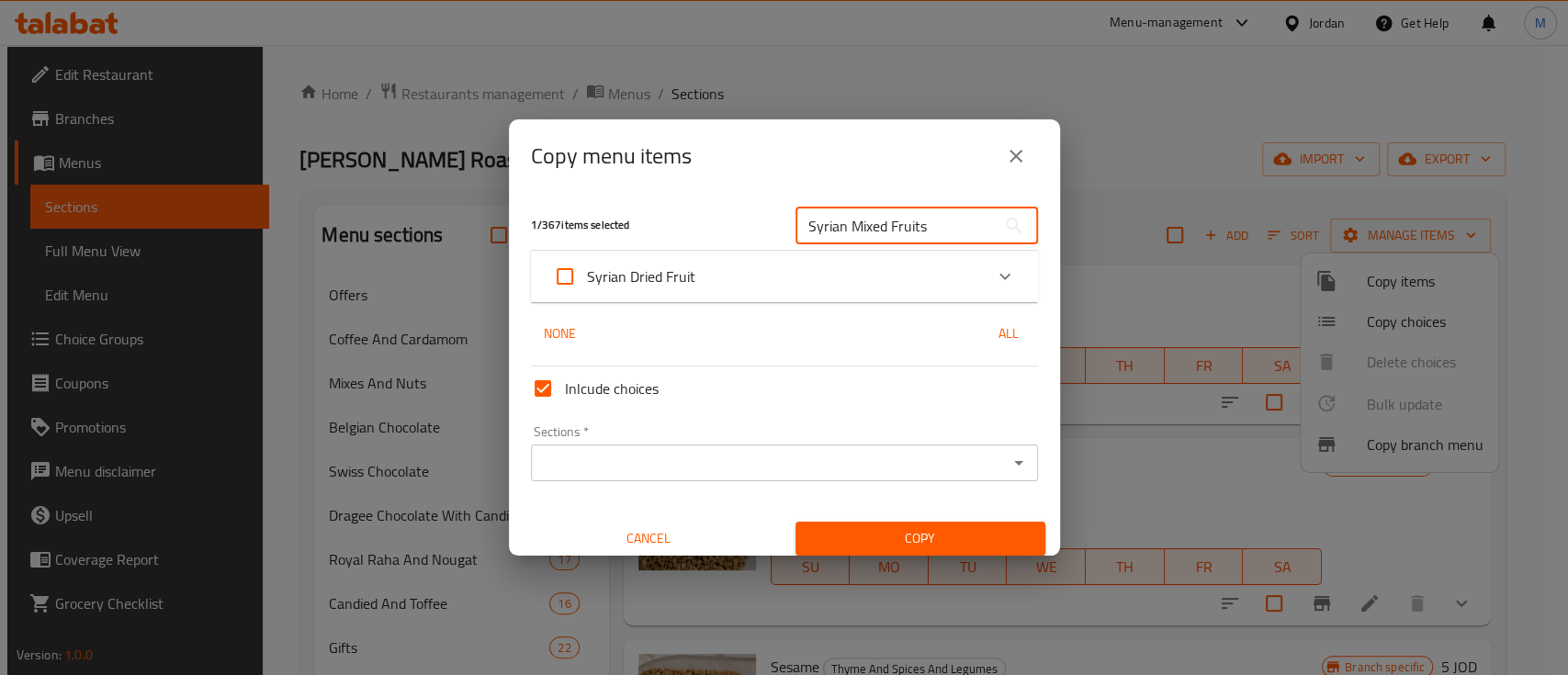
type input "Syrian Mixed Fruits"
click at [999, 276] on icon "Expand" at bounding box center [1005, 277] width 11 height 7
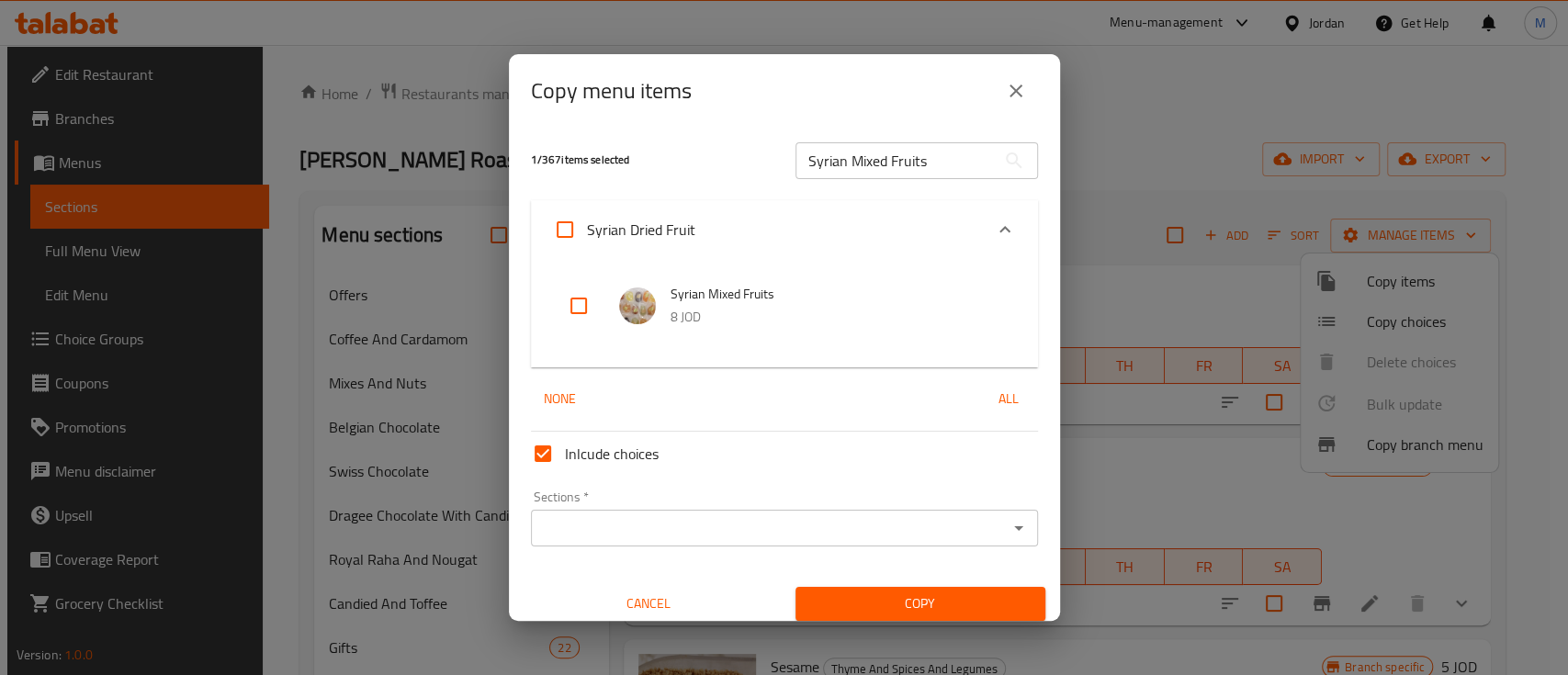
click at [1005, 96] on icon "close" at bounding box center [1016, 91] width 22 height 22
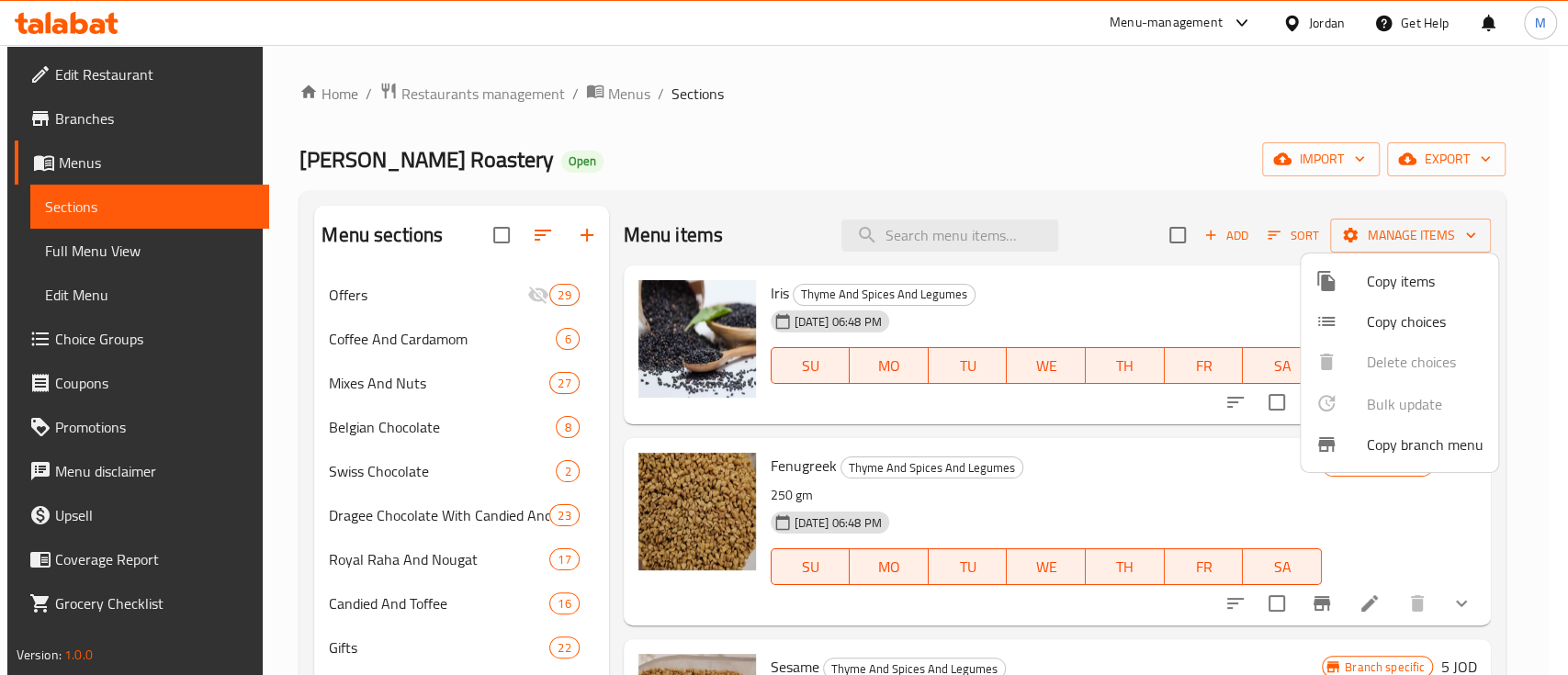
click at [952, 238] on div at bounding box center [784, 338] width 1568 height 675
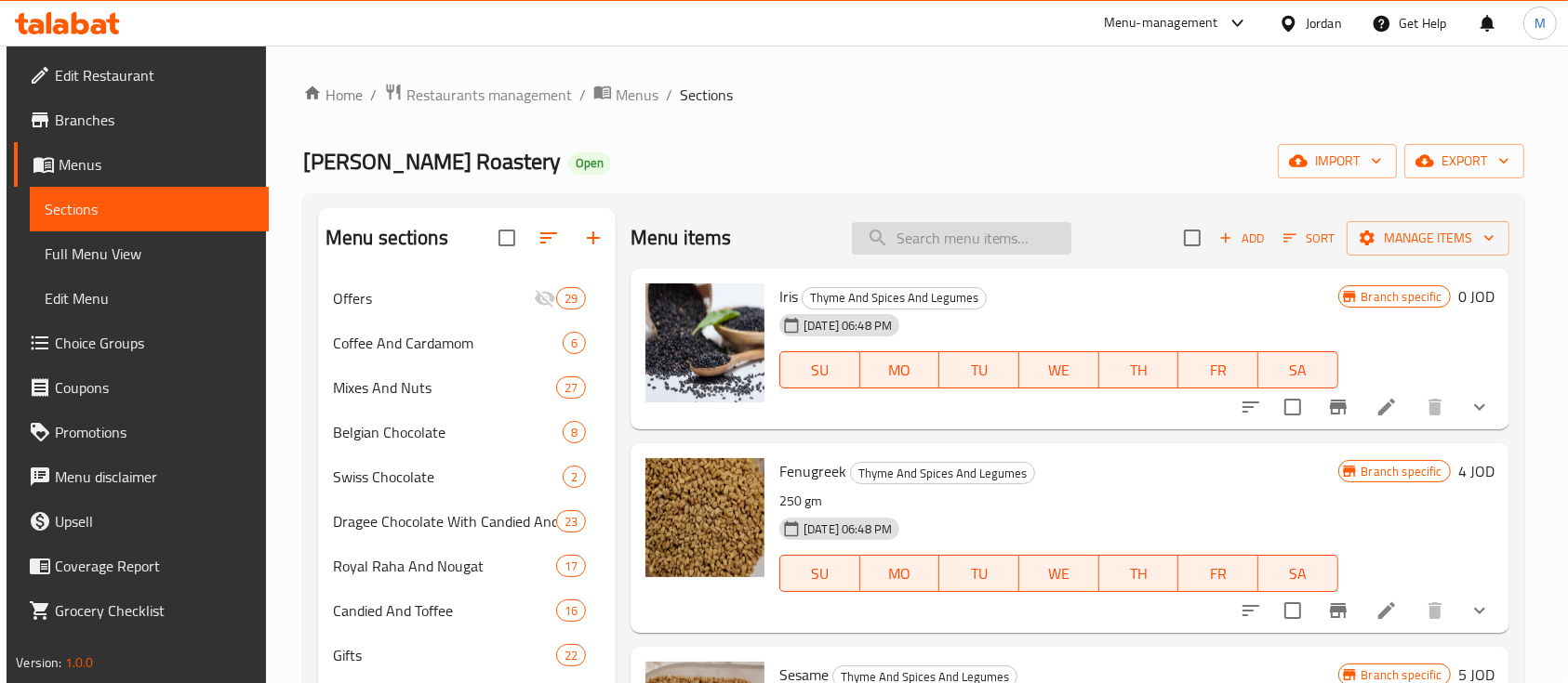
click at [959, 237] on input "search" at bounding box center [961, 239] width 220 height 32
paste input "Syrian Mixed Fruits"
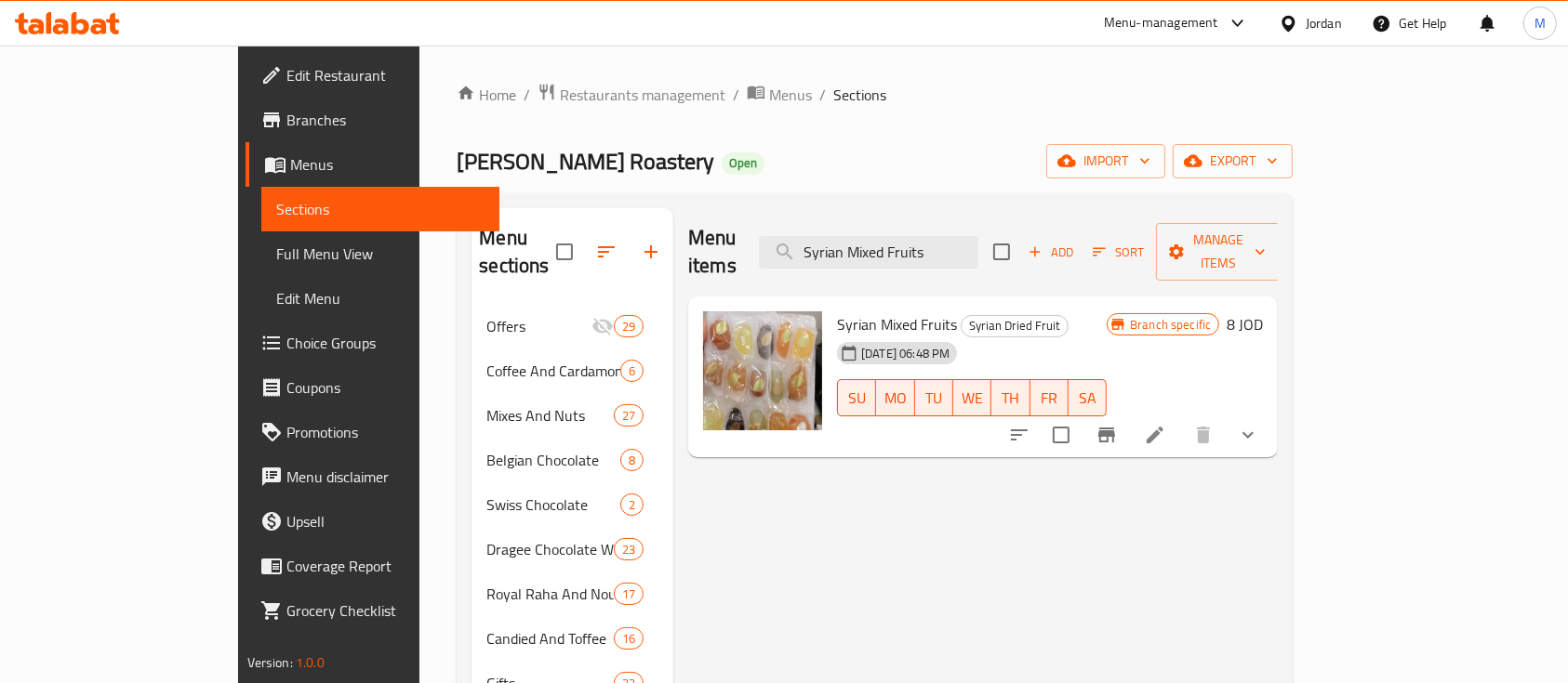
type input "Syrian Mixed Fruits"
click at [1166, 424] on icon at bounding box center [1155, 435] width 23 height 23
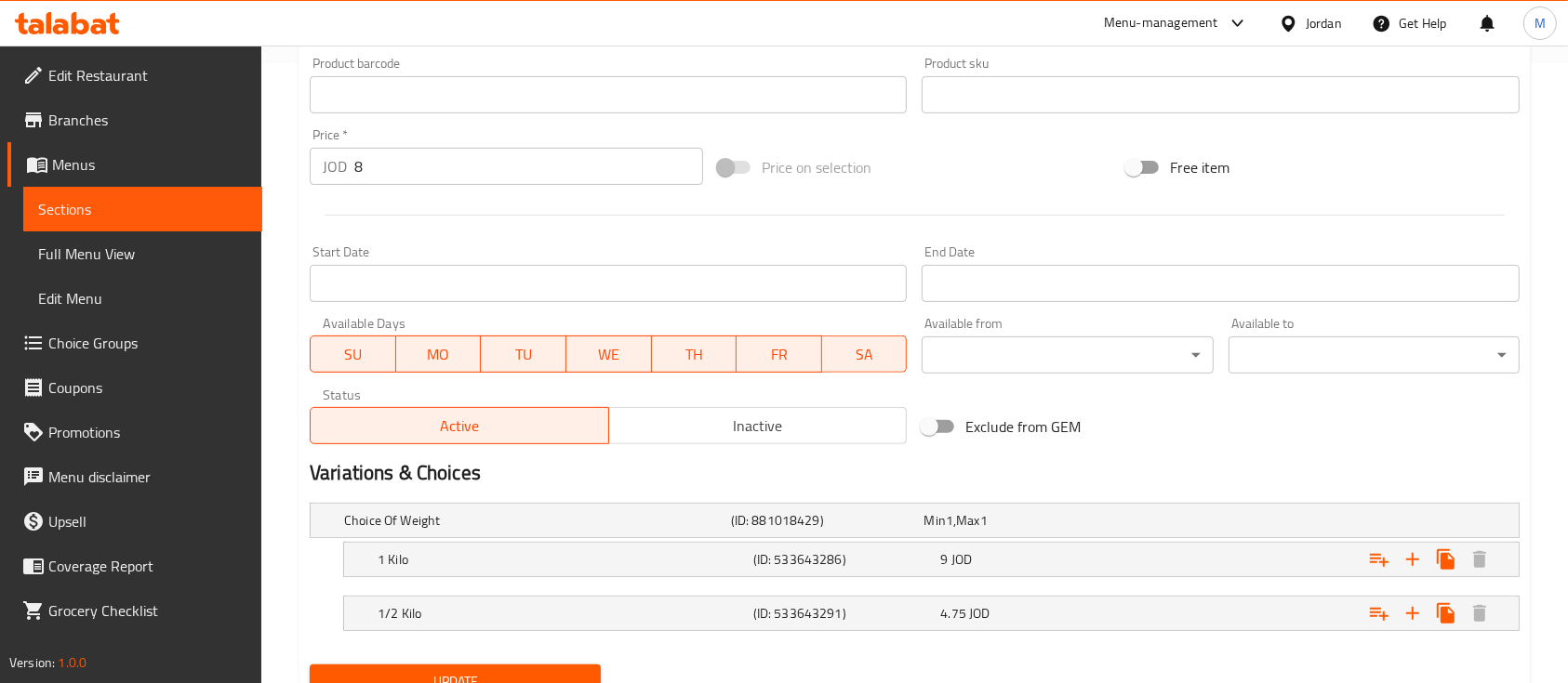
scroll to position [574, 0]
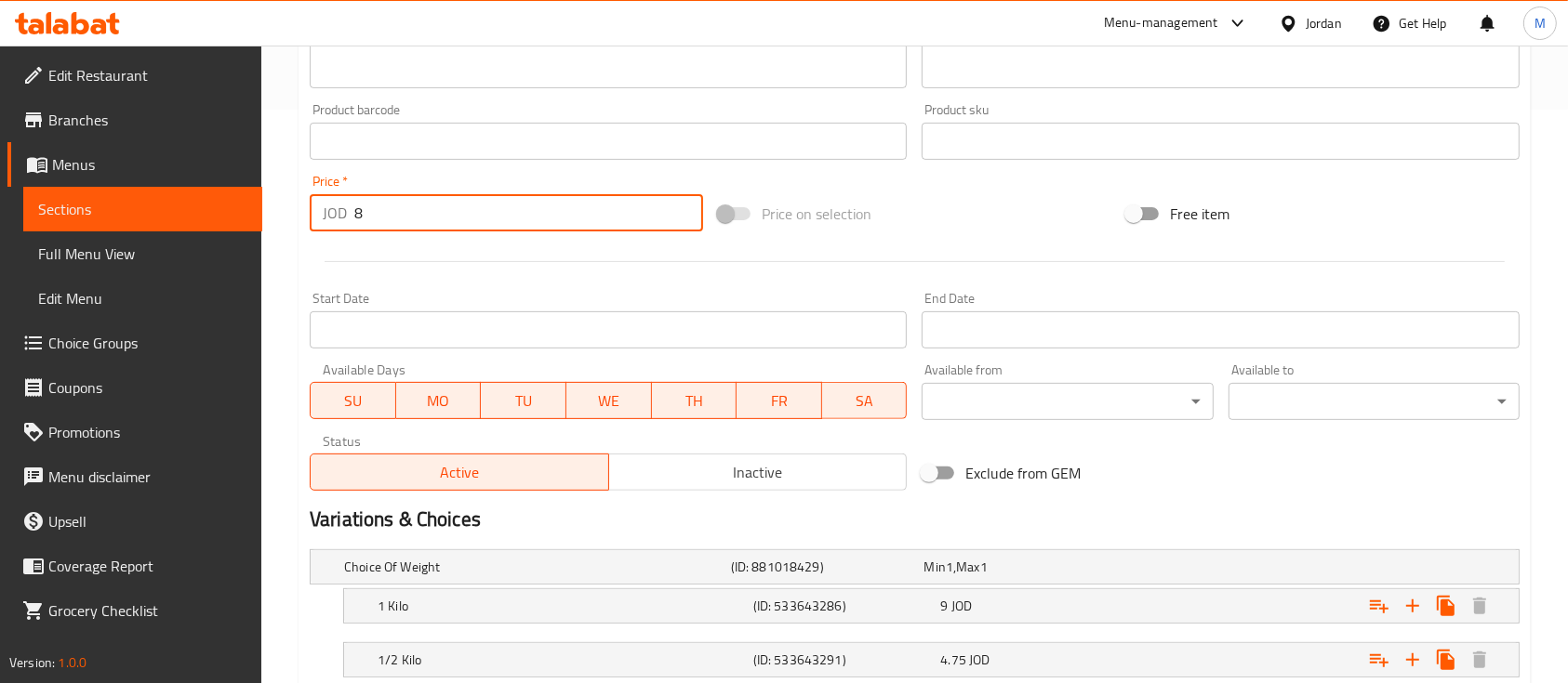
drag, startPoint x: 364, startPoint y: 212, endPoint x: 314, endPoint y: 212, distance: 50.0
click at [314, 212] on div "JOD 8 Price *" at bounding box center [506, 212] width 393 height 37
type input "0"
click at [461, 182] on div "Price   * JOD 0 Price *" at bounding box center [506, 203] width 393 height 57
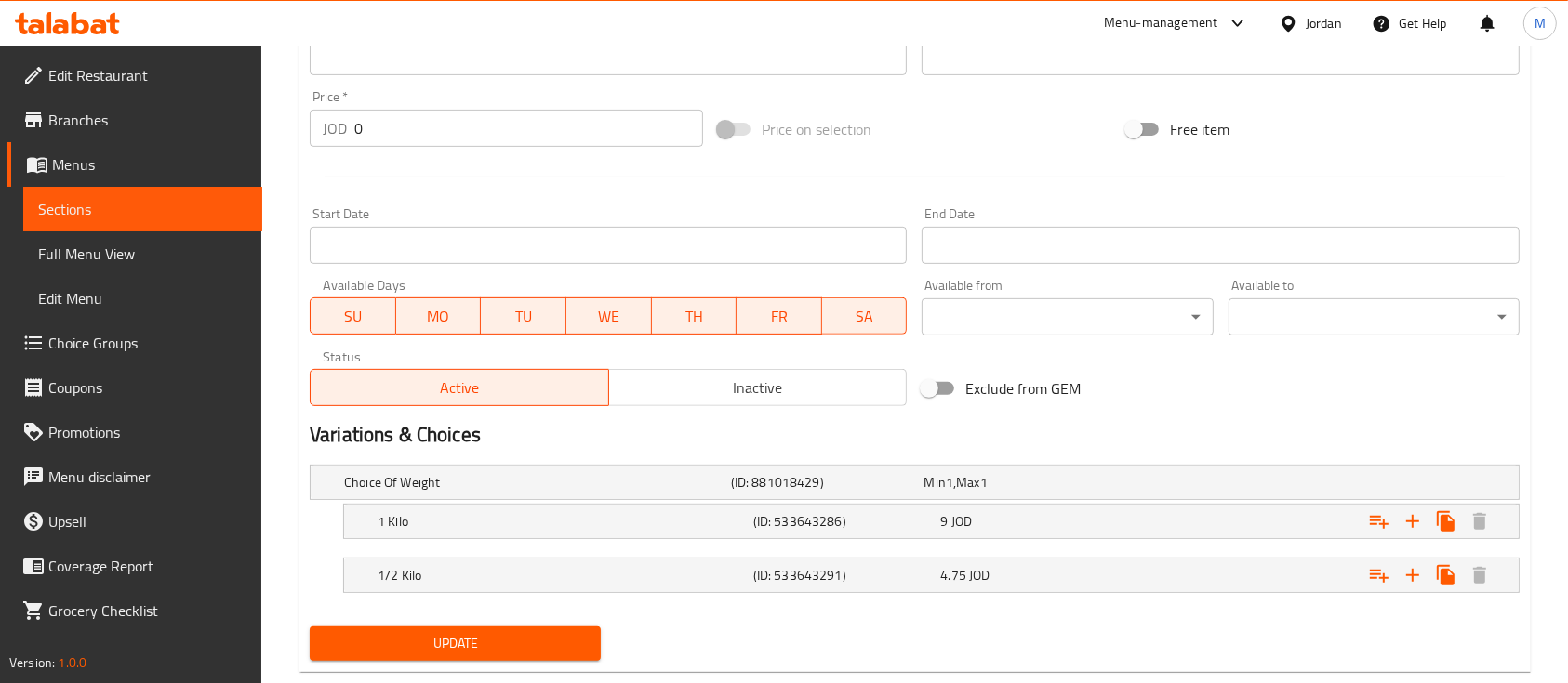
scroll to position [698, 0]
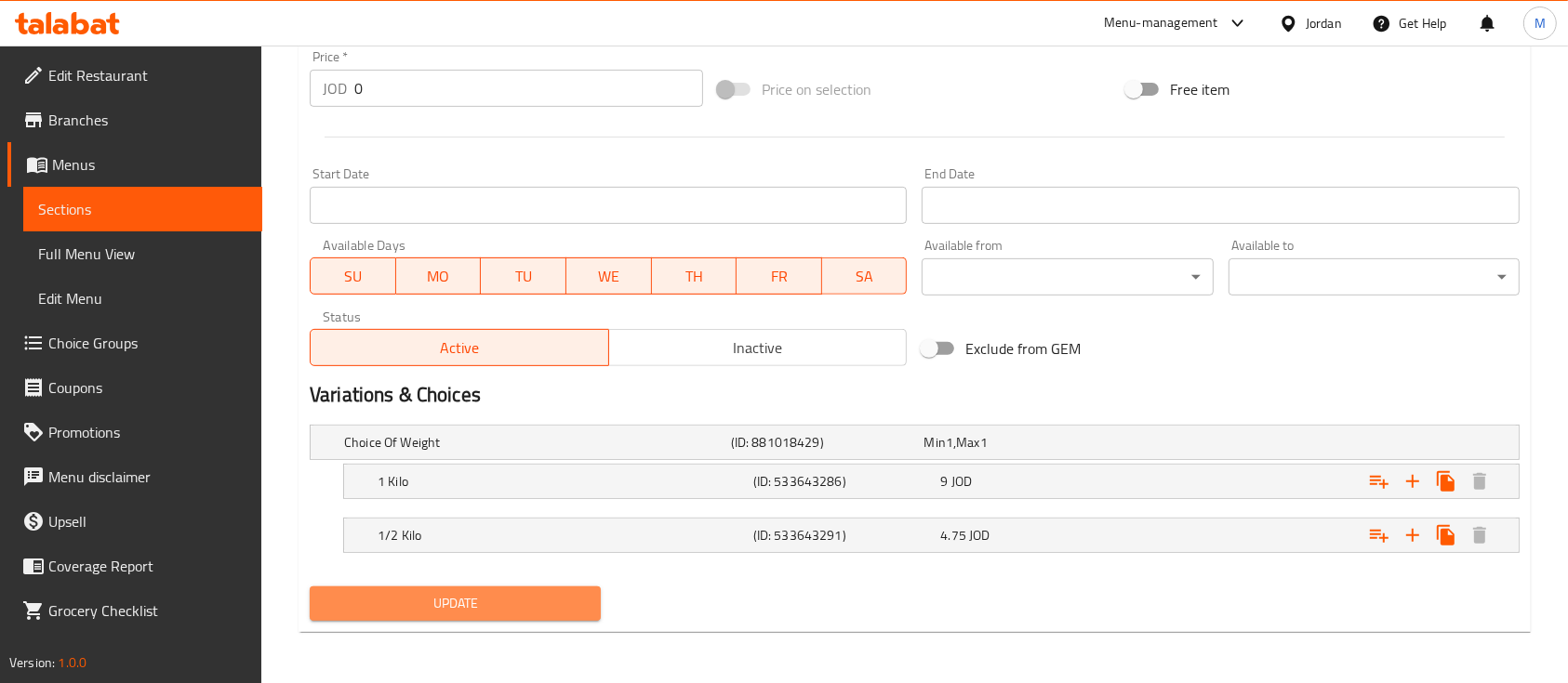
click at [487, 604] on span "Update" at bounding box center [455, 604] width 261 height 24
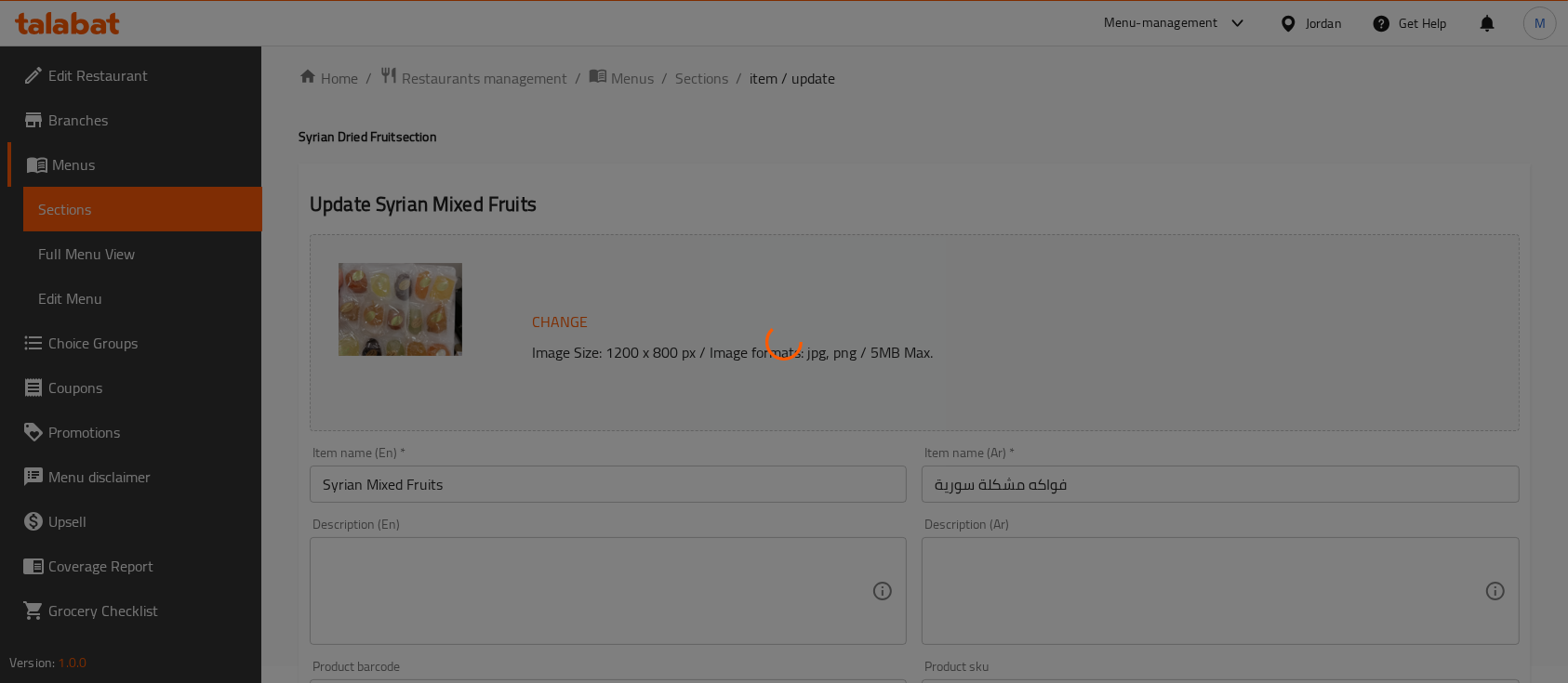
scroll to position [0, 0]
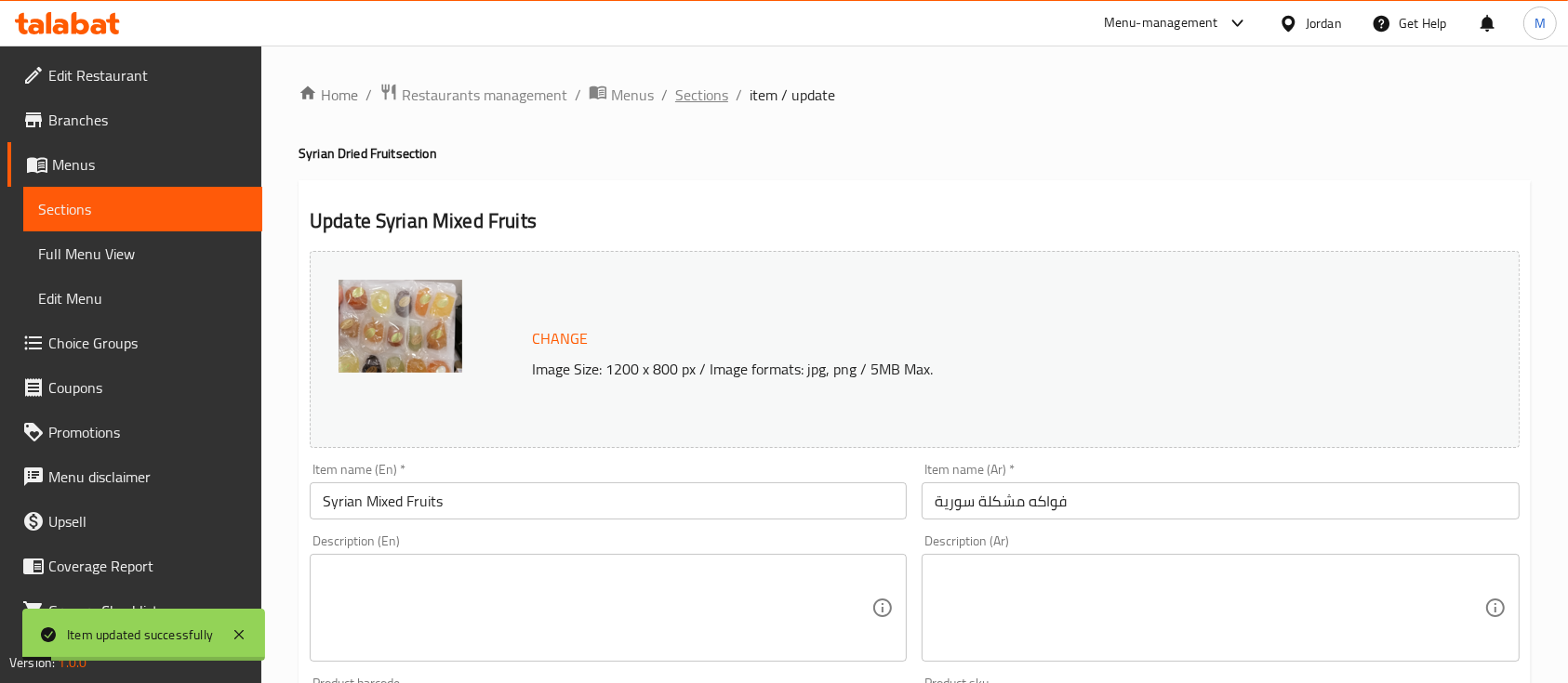
click at [696, 96] on span "Sections" at bounding box center [702, 95] width 53 height 23
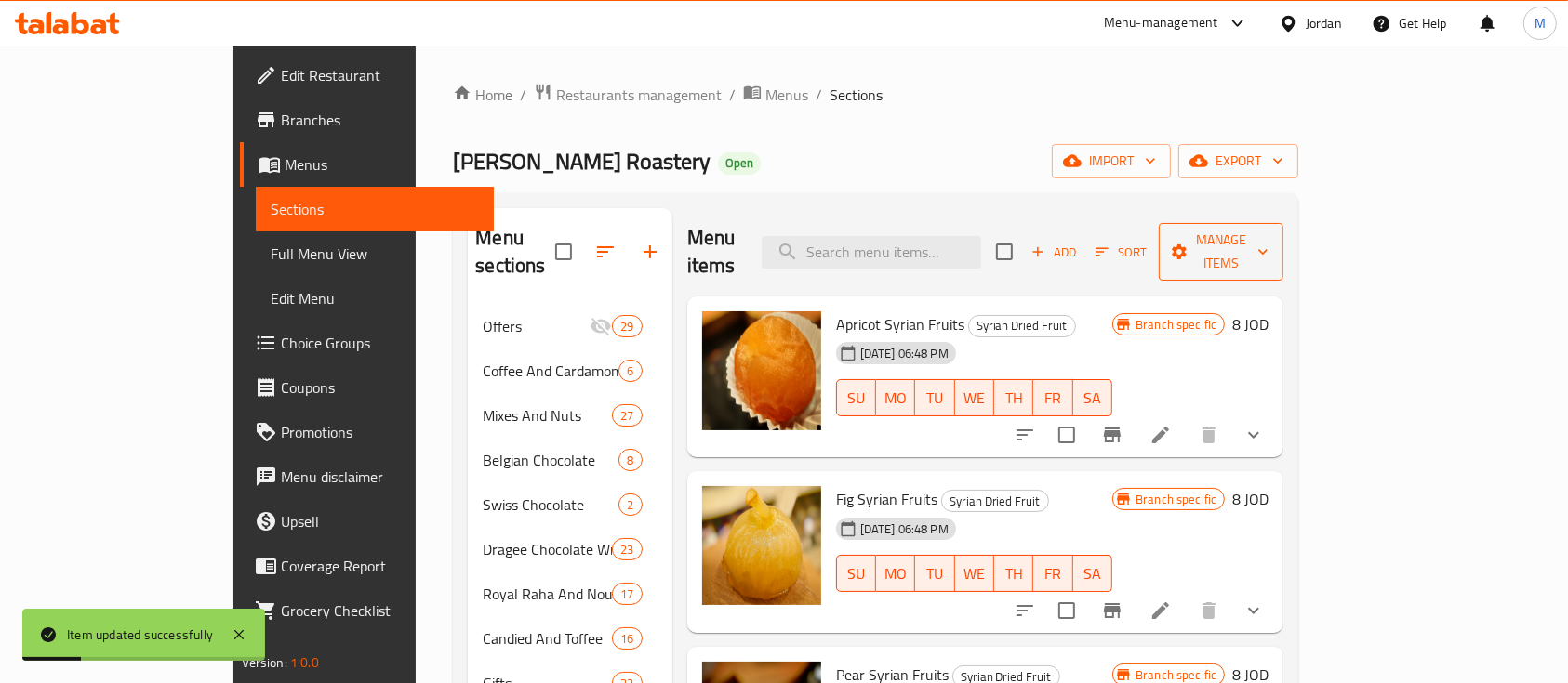
click at [1268, 234] on span "Manage items" at bounding box center [1221, 251] width 95 height 46
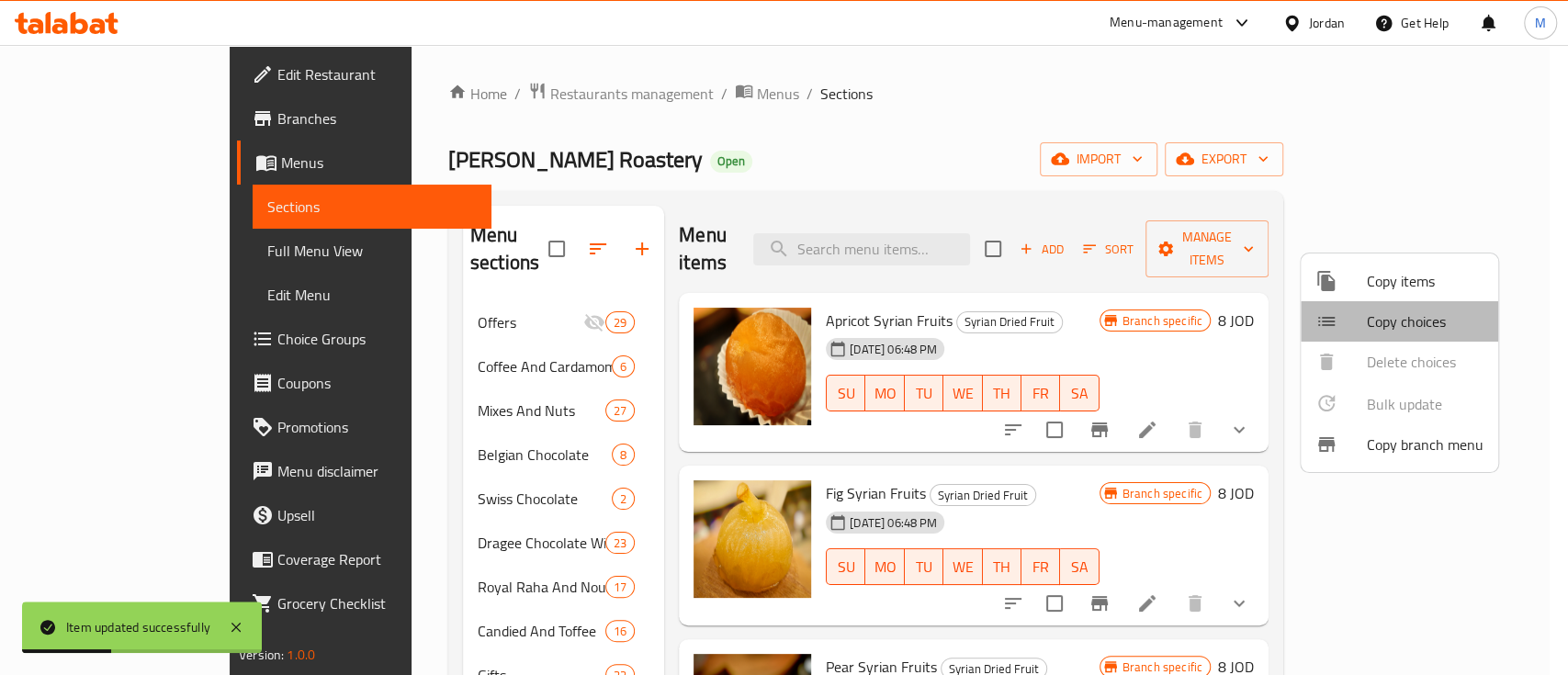
click at [1394, 301] on li "Copy choices" at bounding box center [1400, 321] width 198 height 40
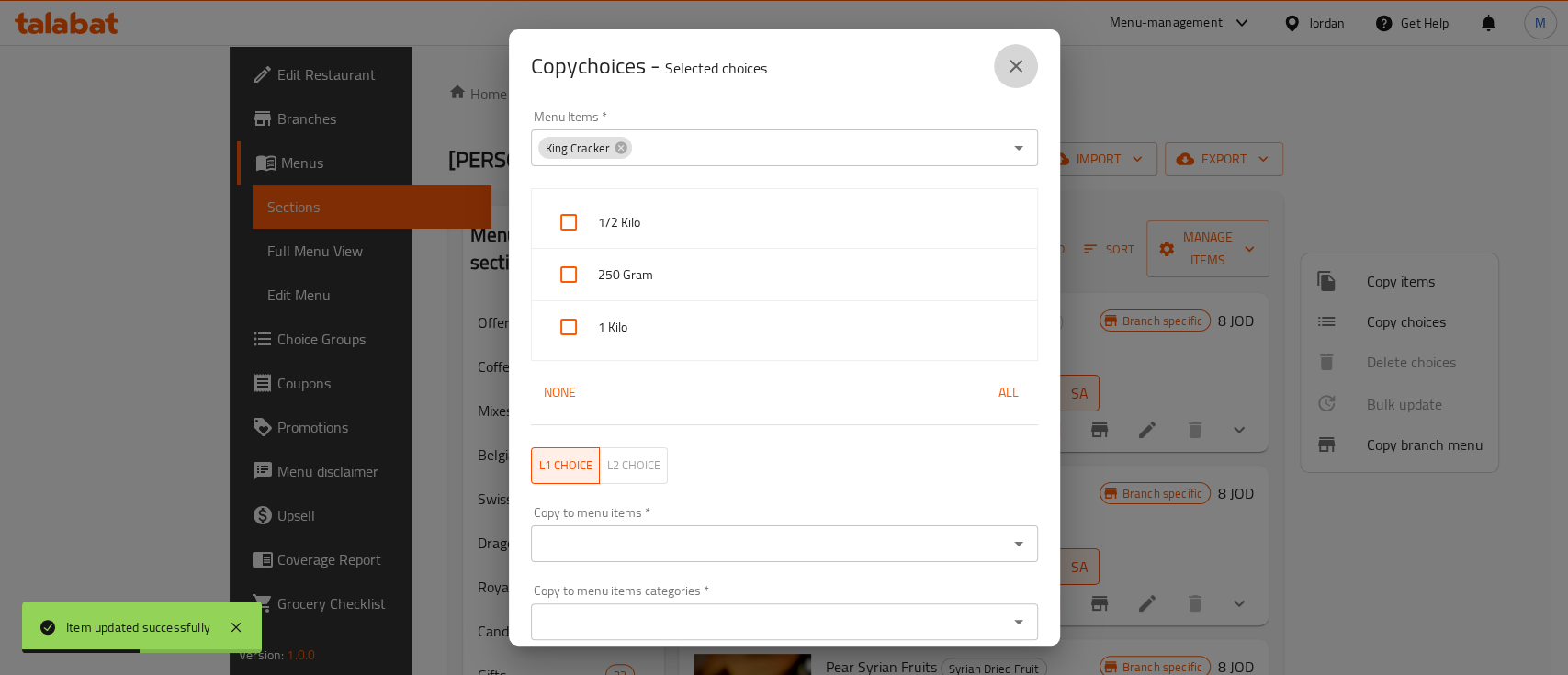
click at [1007, 73] on icon "close" at bounding box center [1016, 66] width 22 height 22
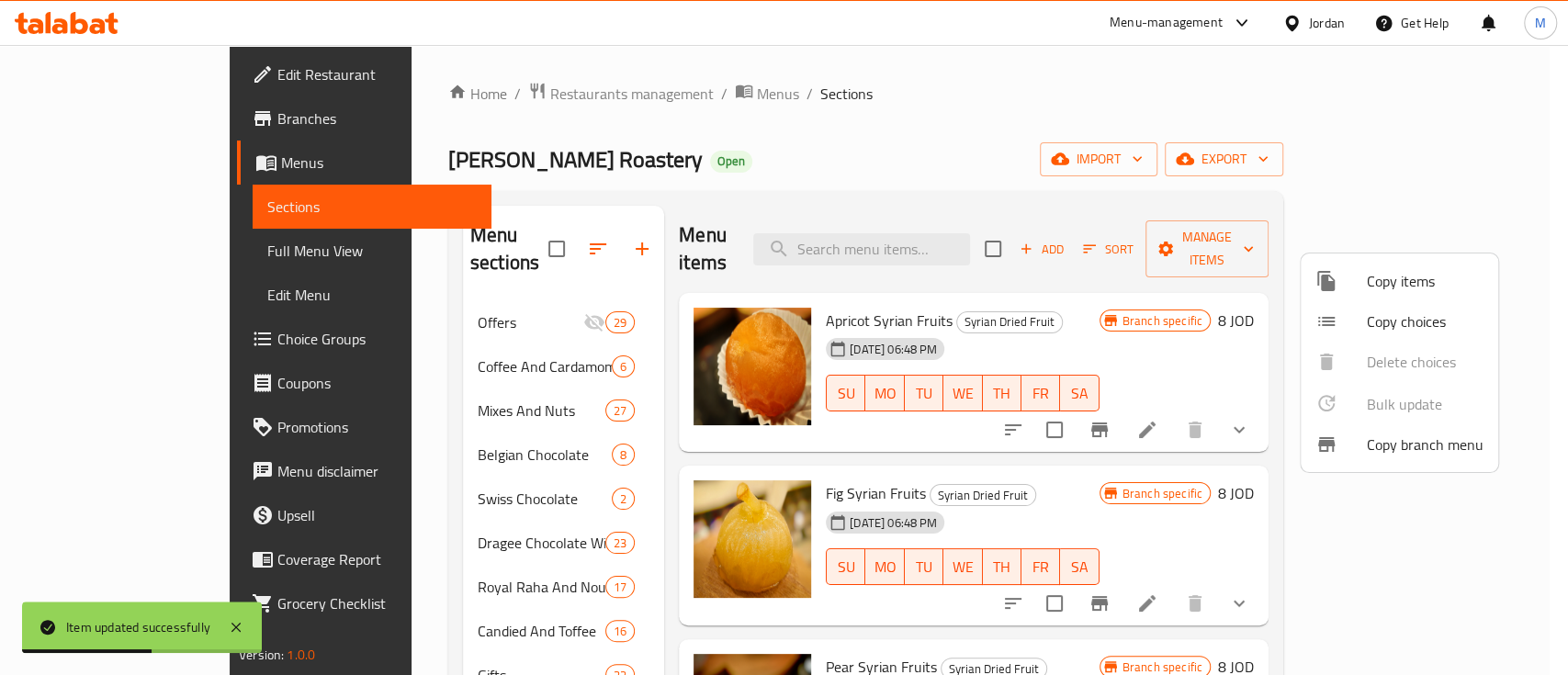
click at [1392, 284] on span "Copy items" at bounding box center [1425, 282] width 117 height 22
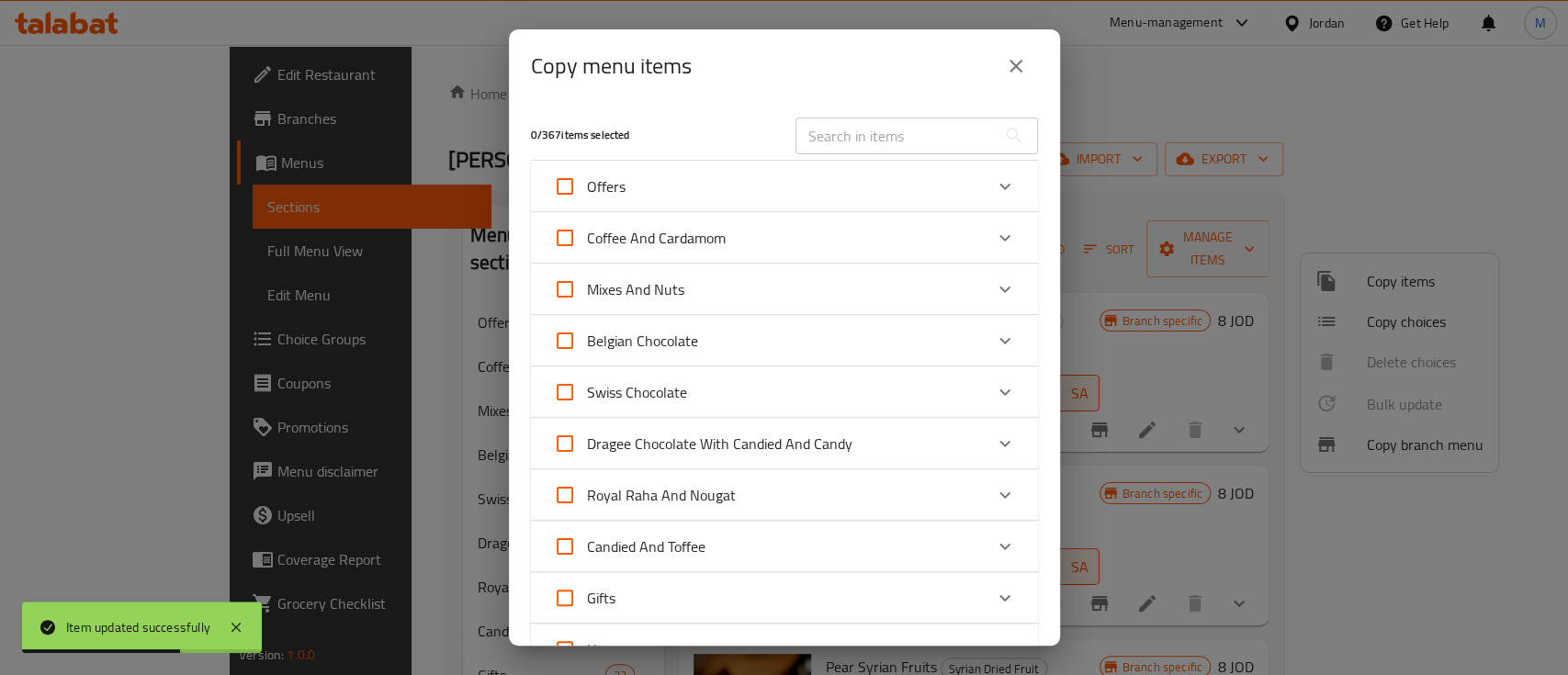
click at [831, 133] on input "text" at bounding box center [896, 135] width 200 height 36
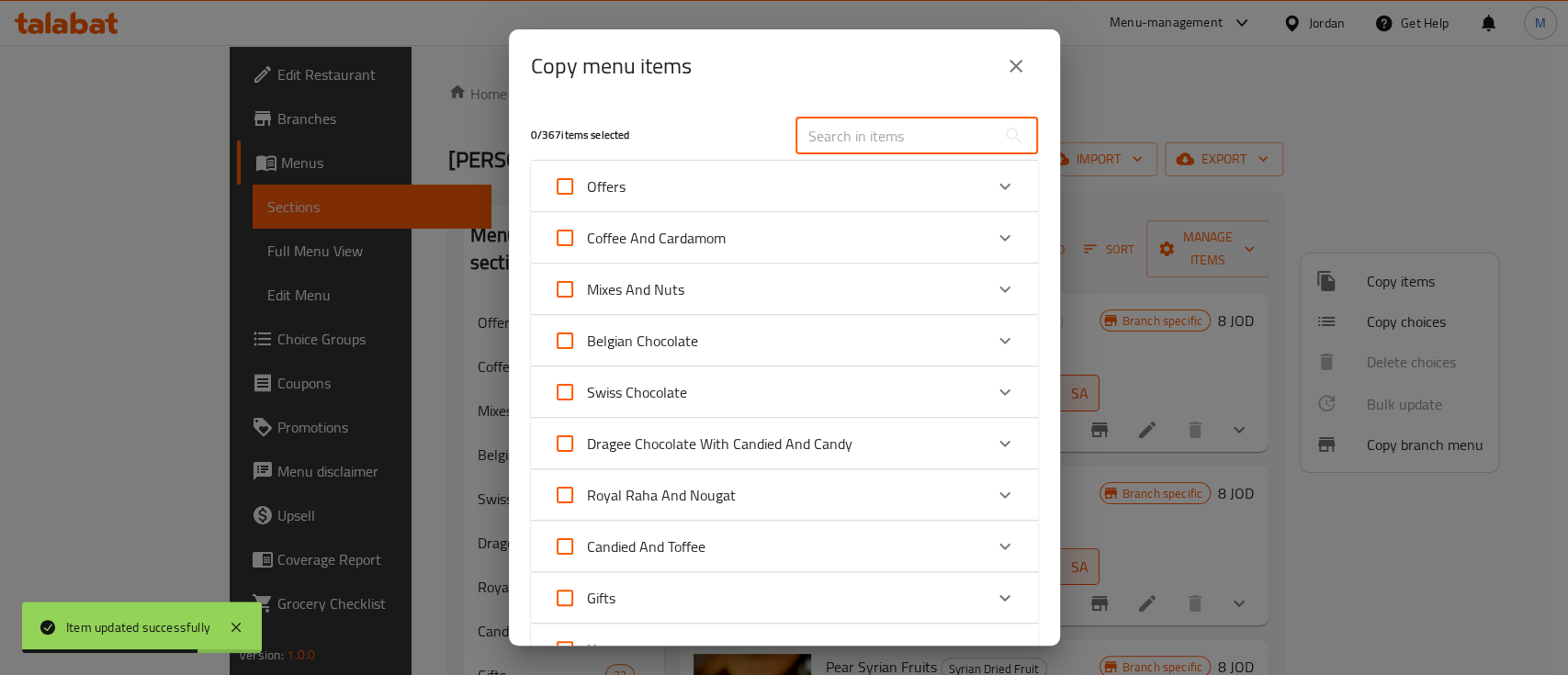
paste input "Syrian Mixed Fruits"
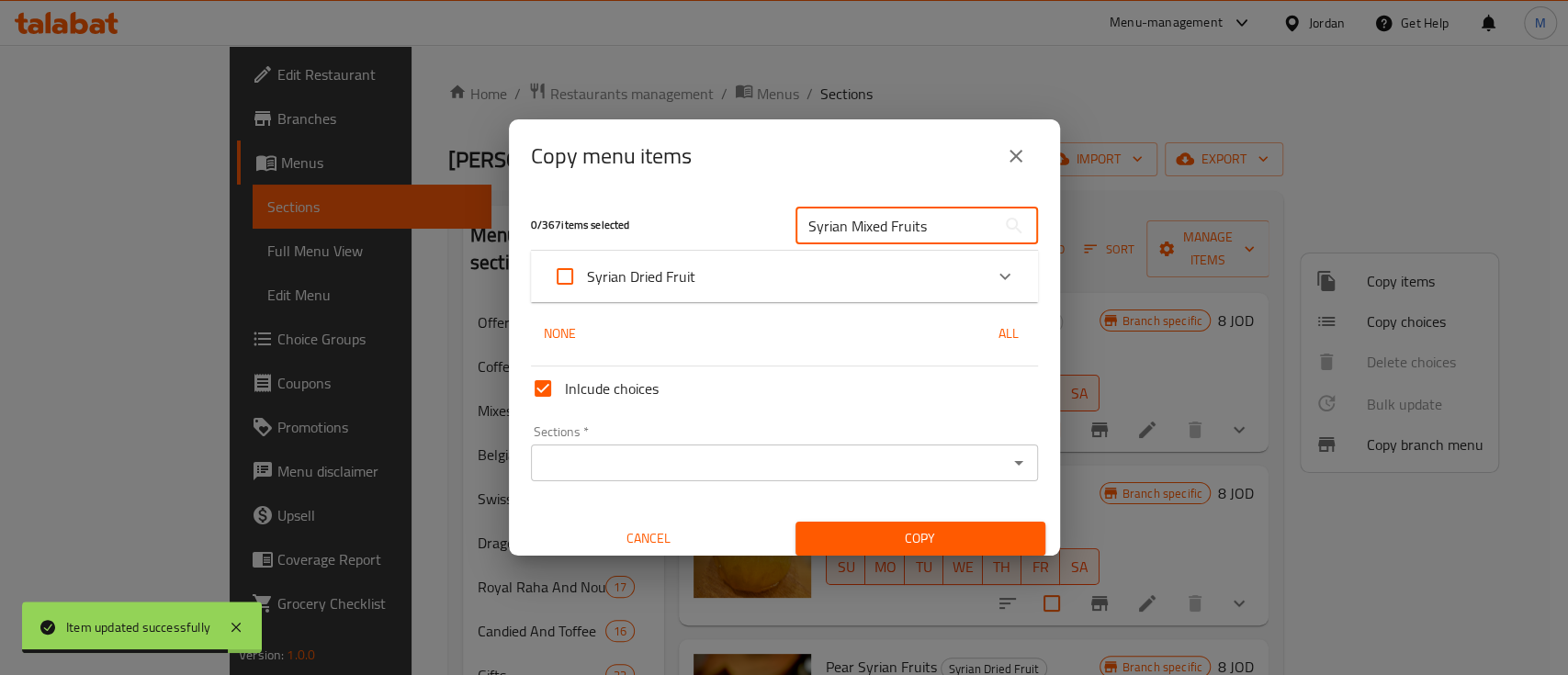
type input "Syrian Mixed Fruits"
click at [995, 269] on icon "Expand" at bounding box center [1005, 277] width 22 height 22
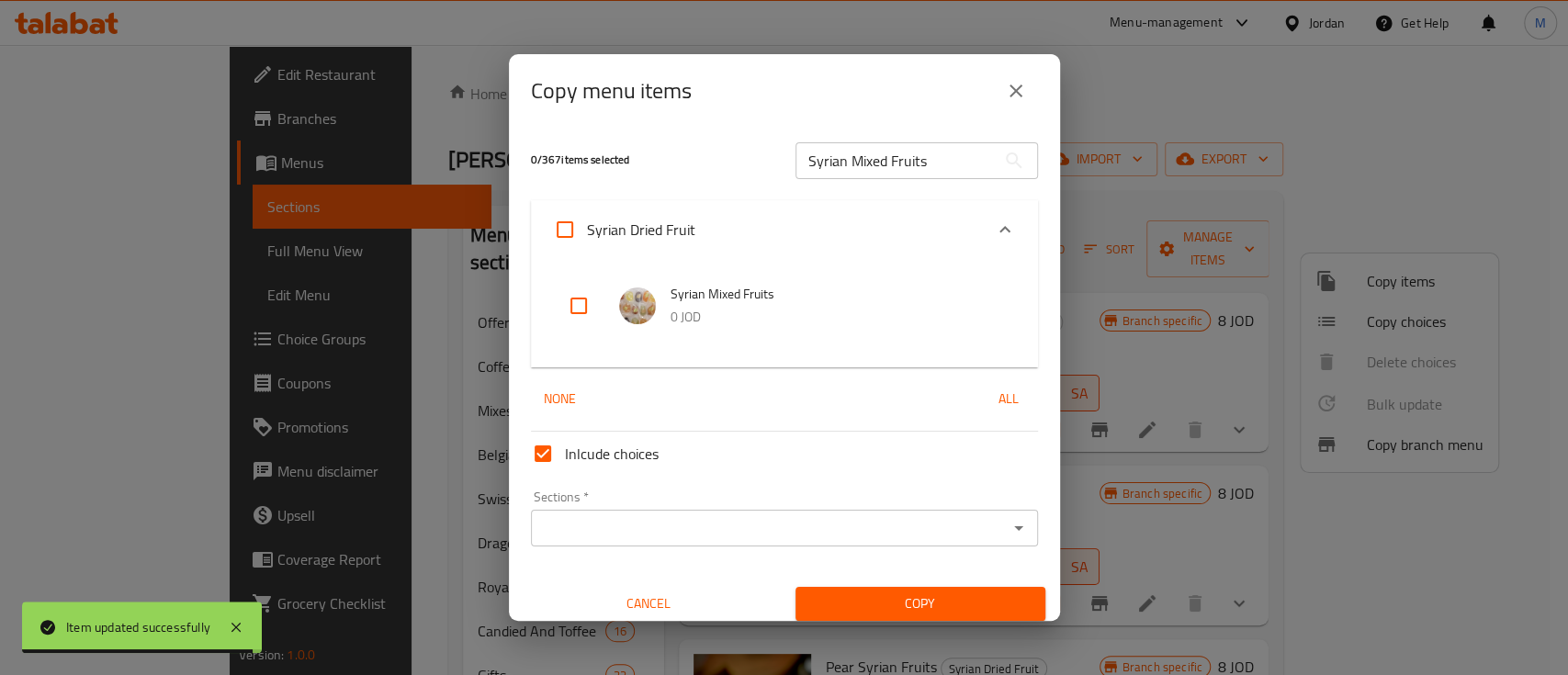
click at [588, 305] on input "checkbox" at bounding box center [578, 306] width 44 height 44
checkbox input "true"
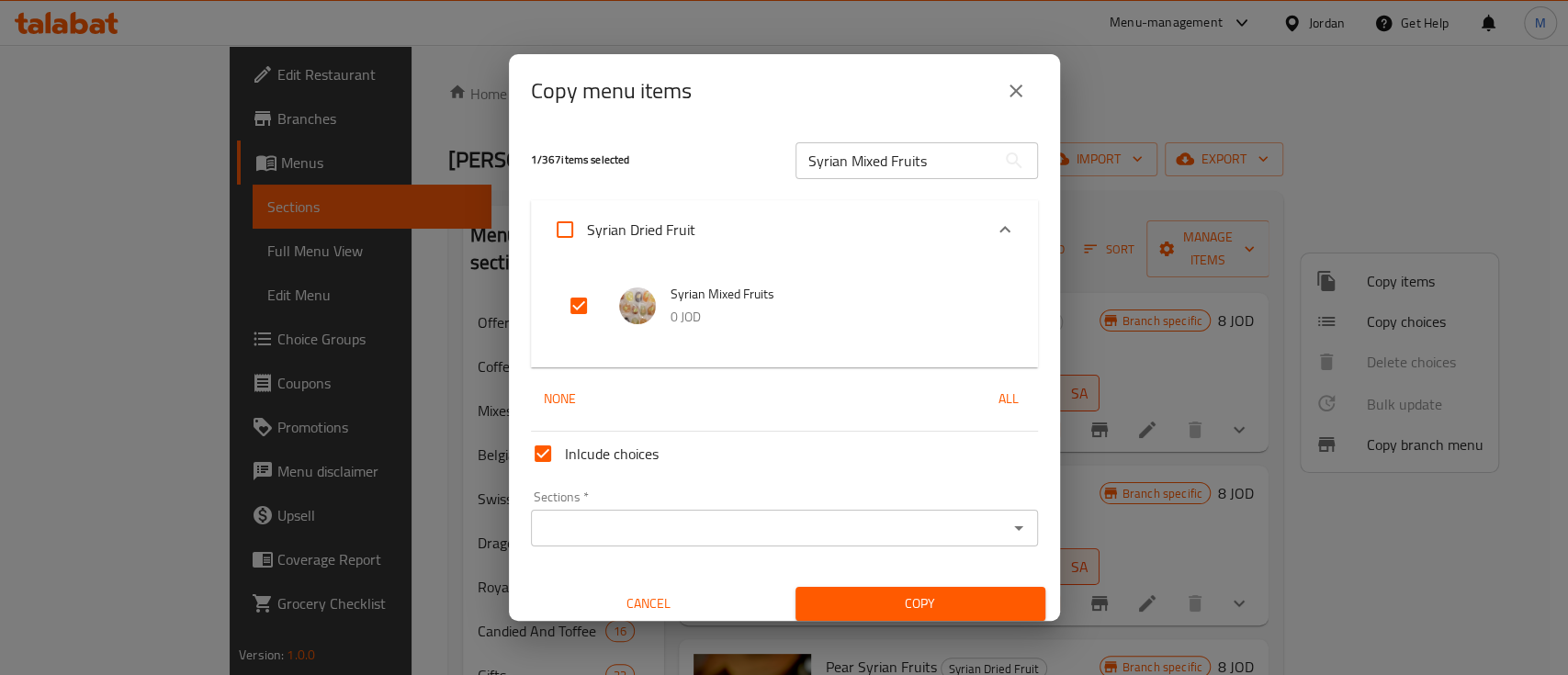
click at [642, 522] on input "Sections   *" at bounding box center [770, 529] width 466 height 26
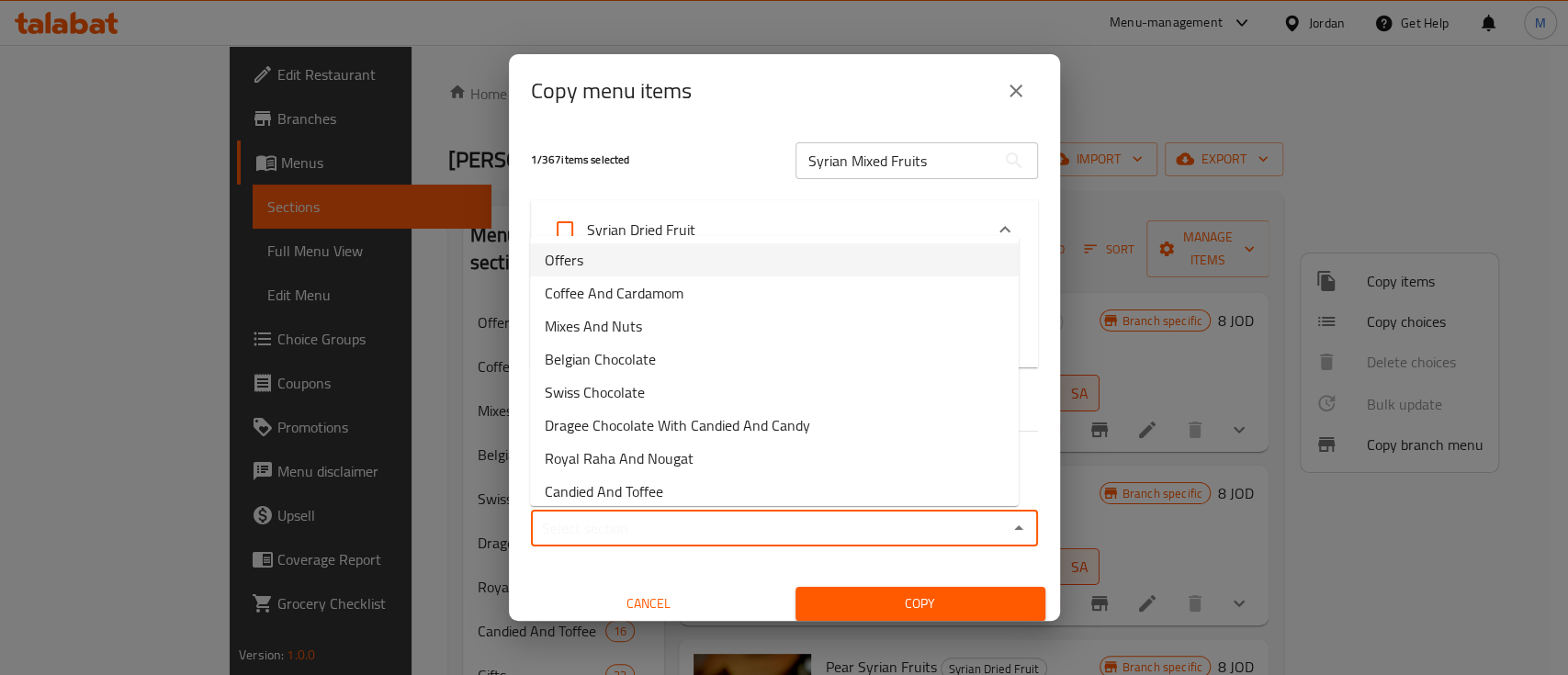
click at [645, 243] on li "Offers" at bounding box center [775, 259] width 488 height 33
type input "Offers"
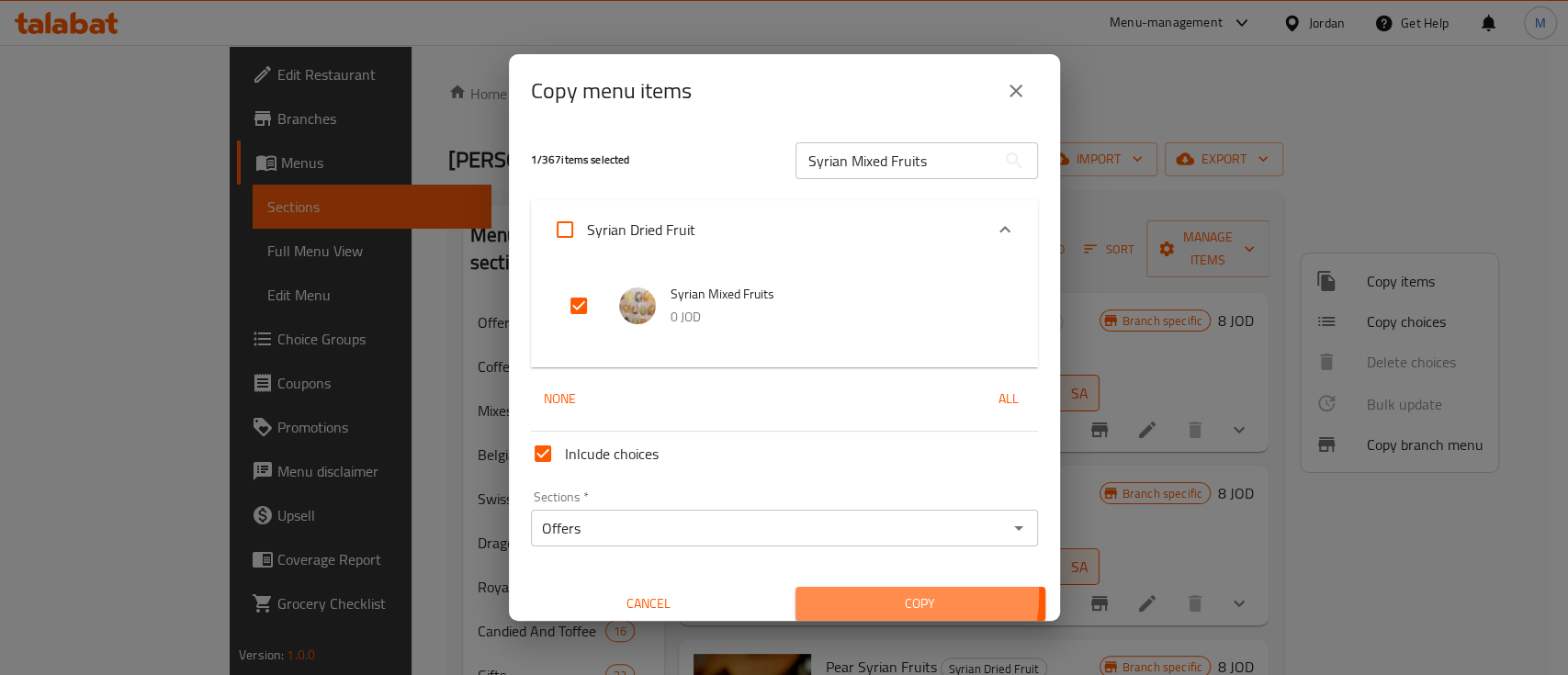
click at [864, 595] on span "Copy" at bounding box center [920, 604] width 221 height 23
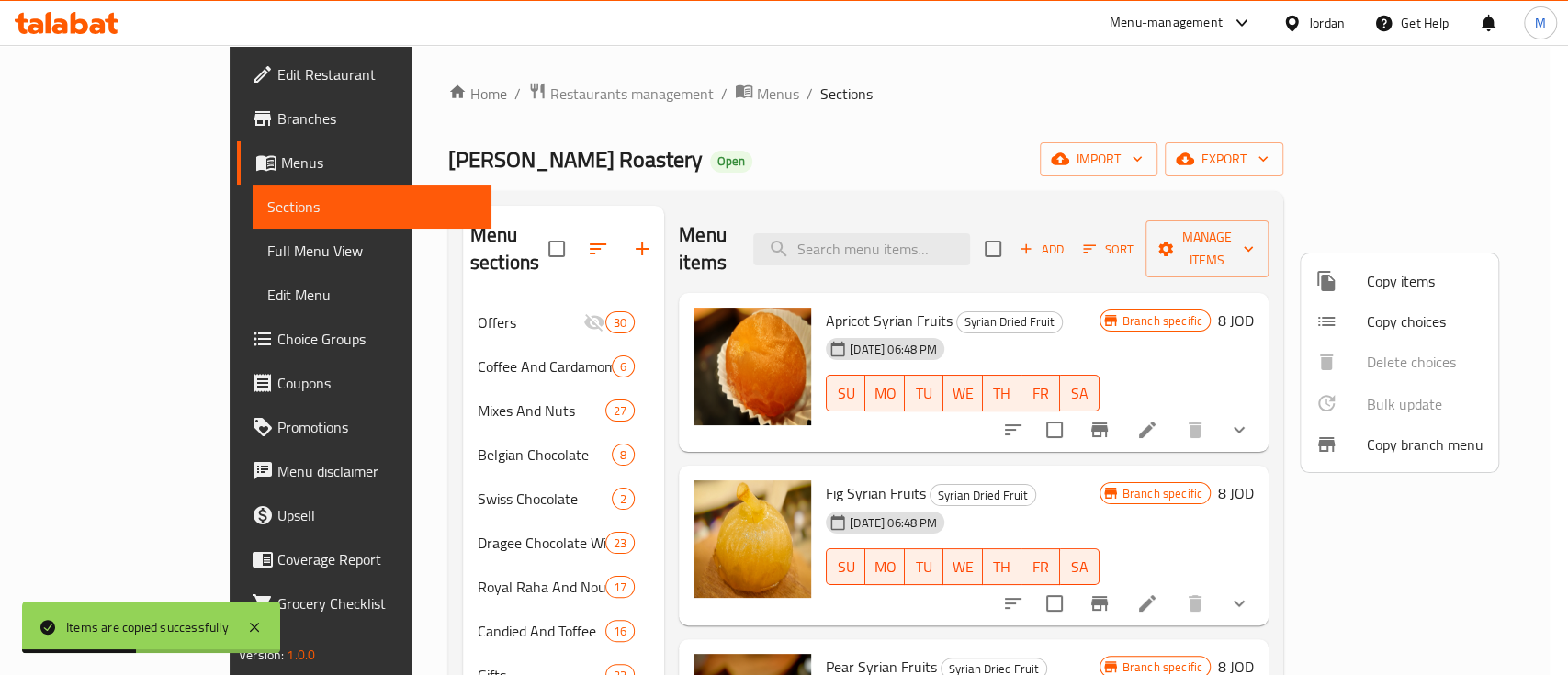
click at [1373, 276] on span "Copy items" at bounding box center [1425, 282] width 117 height 22
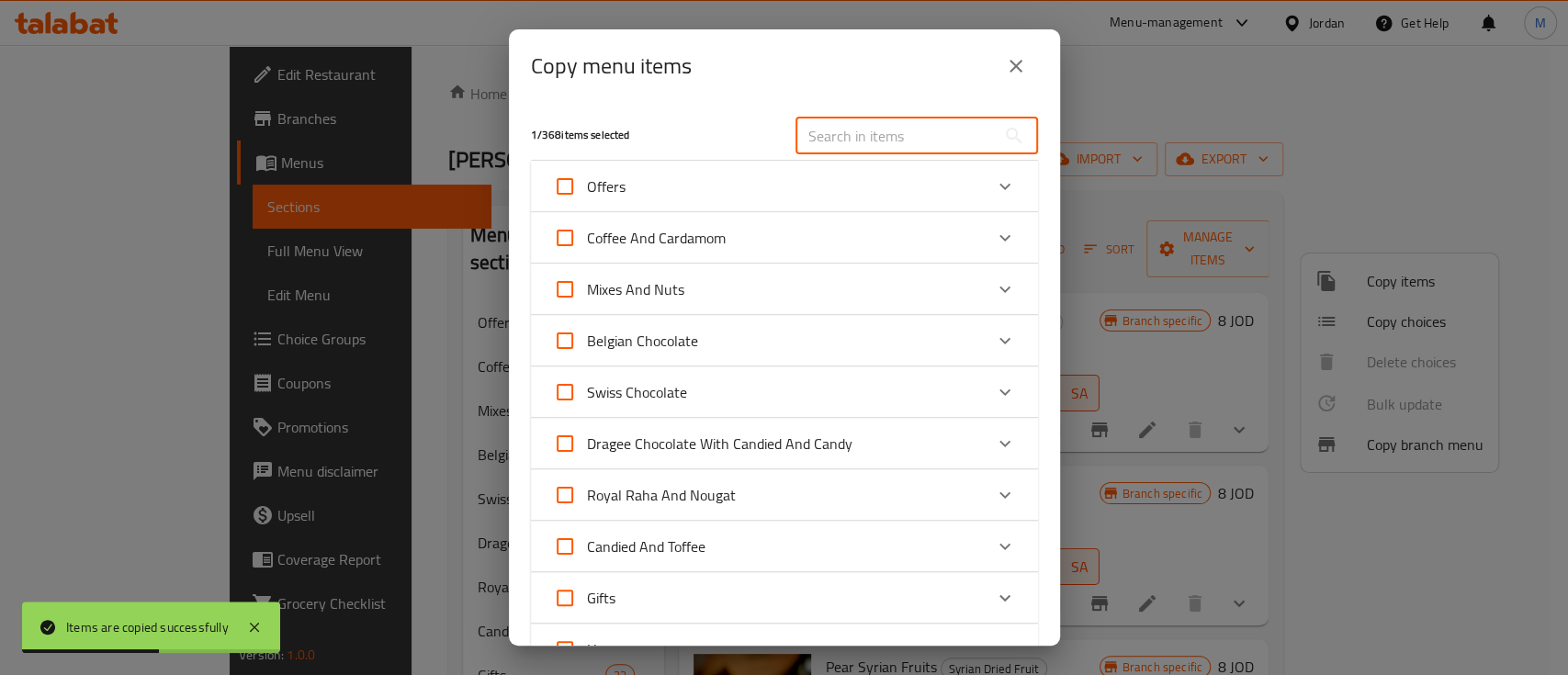
click at [831, 136] on input "text" at bounding box center [896, 135] width 200 height 36
paste input "Tropical Mixed Fruit"
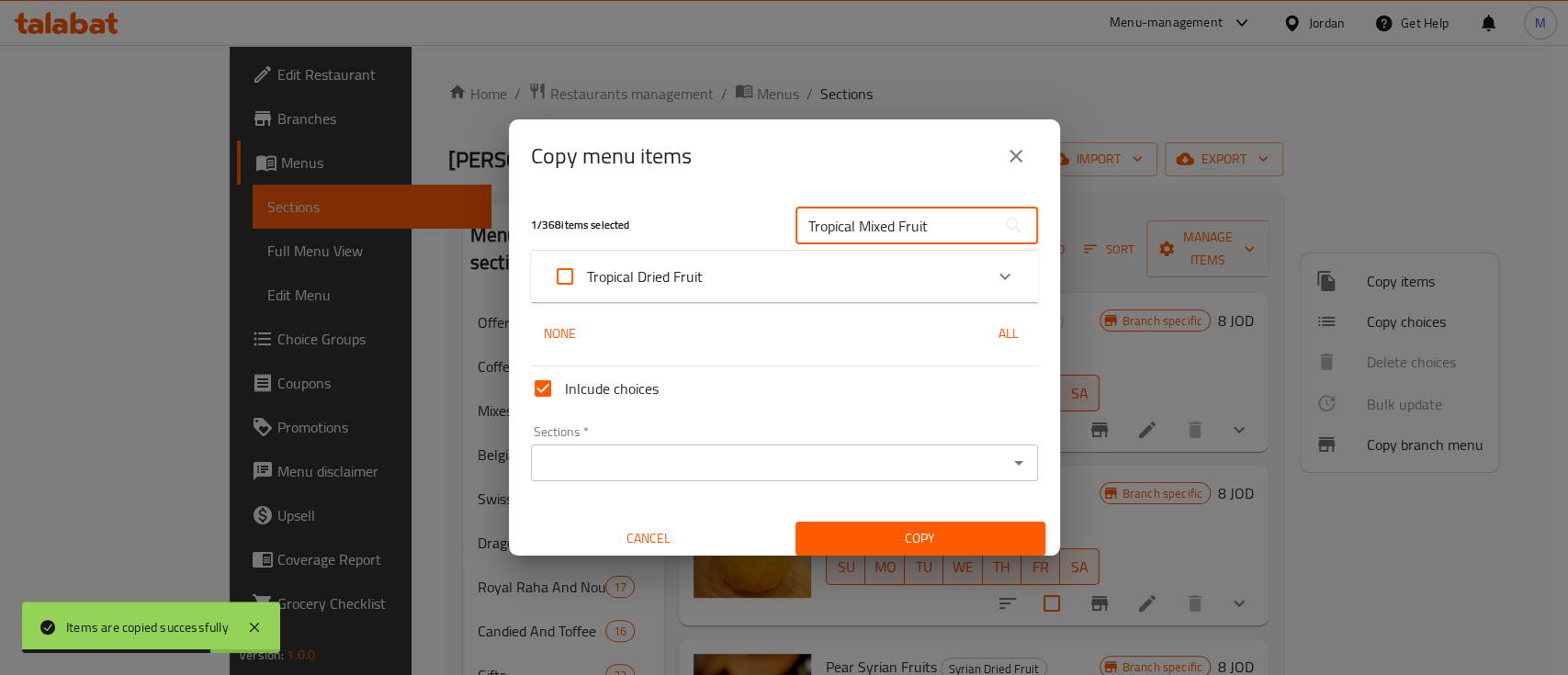
type input "Tropical Mixed Fruit"
click at [1014, 163] on icon "close" at bounding box center [1016, 157] width 22 height 22
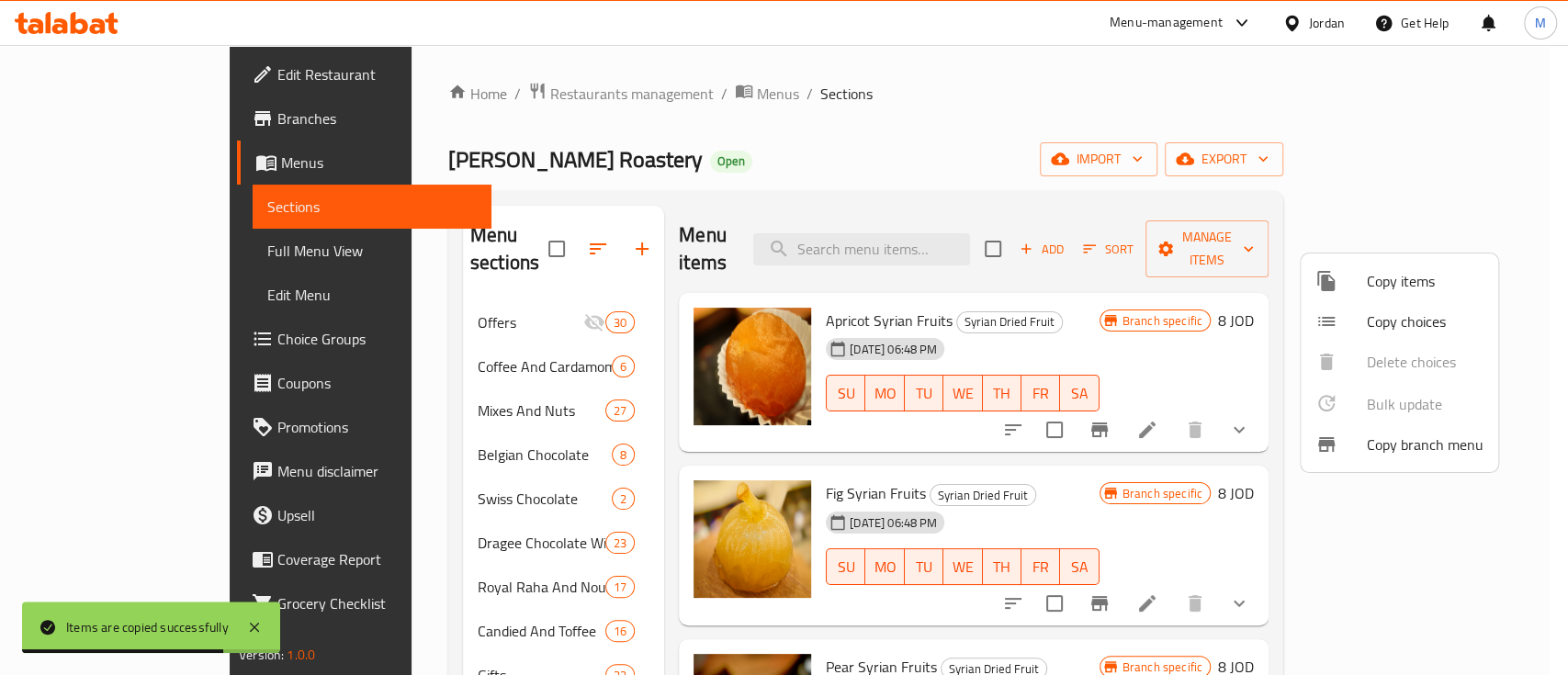
click at [962, 233] on div at bounding box center [784, 338] width 1568 height 675
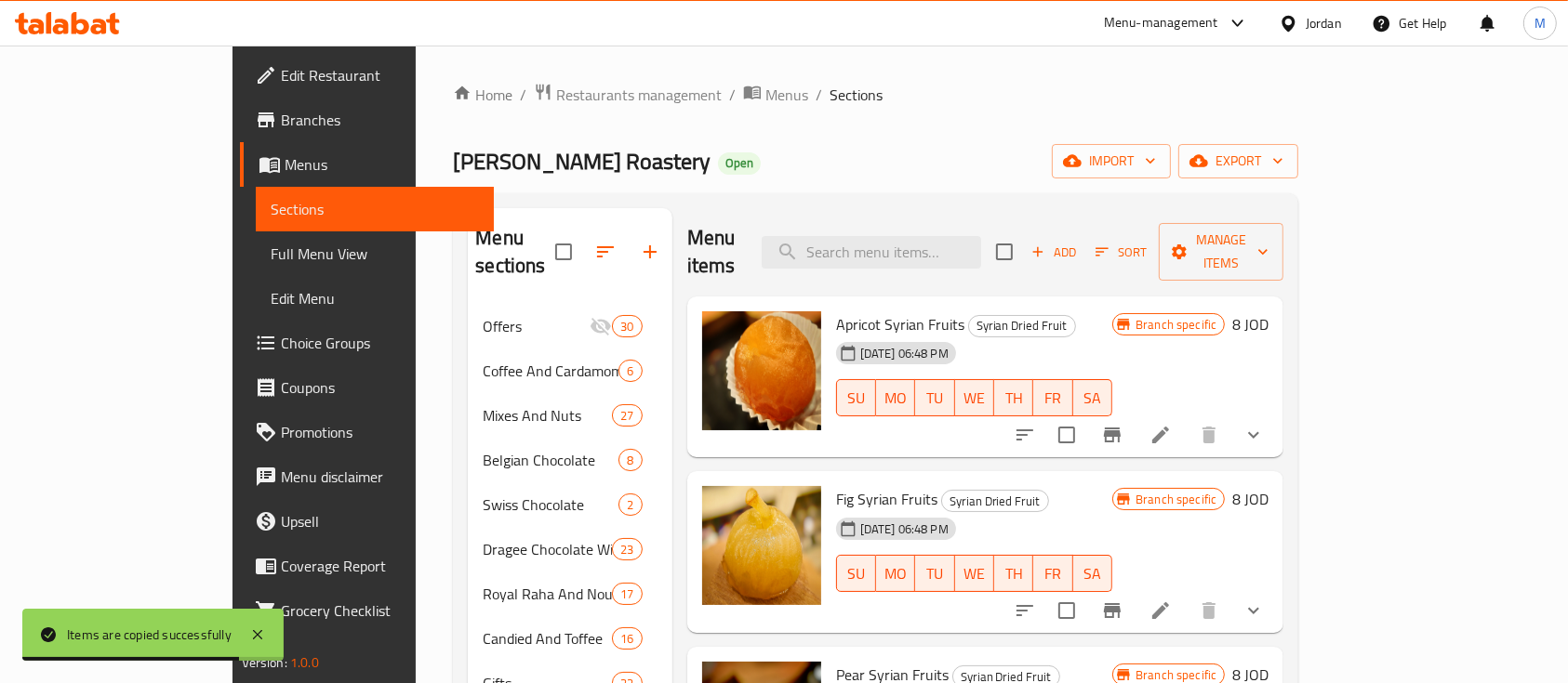
click at [974, 236] on input "search" at bounding box center [871, 252] width 220 height 32
paste input "Tropical Mixed Fruit"
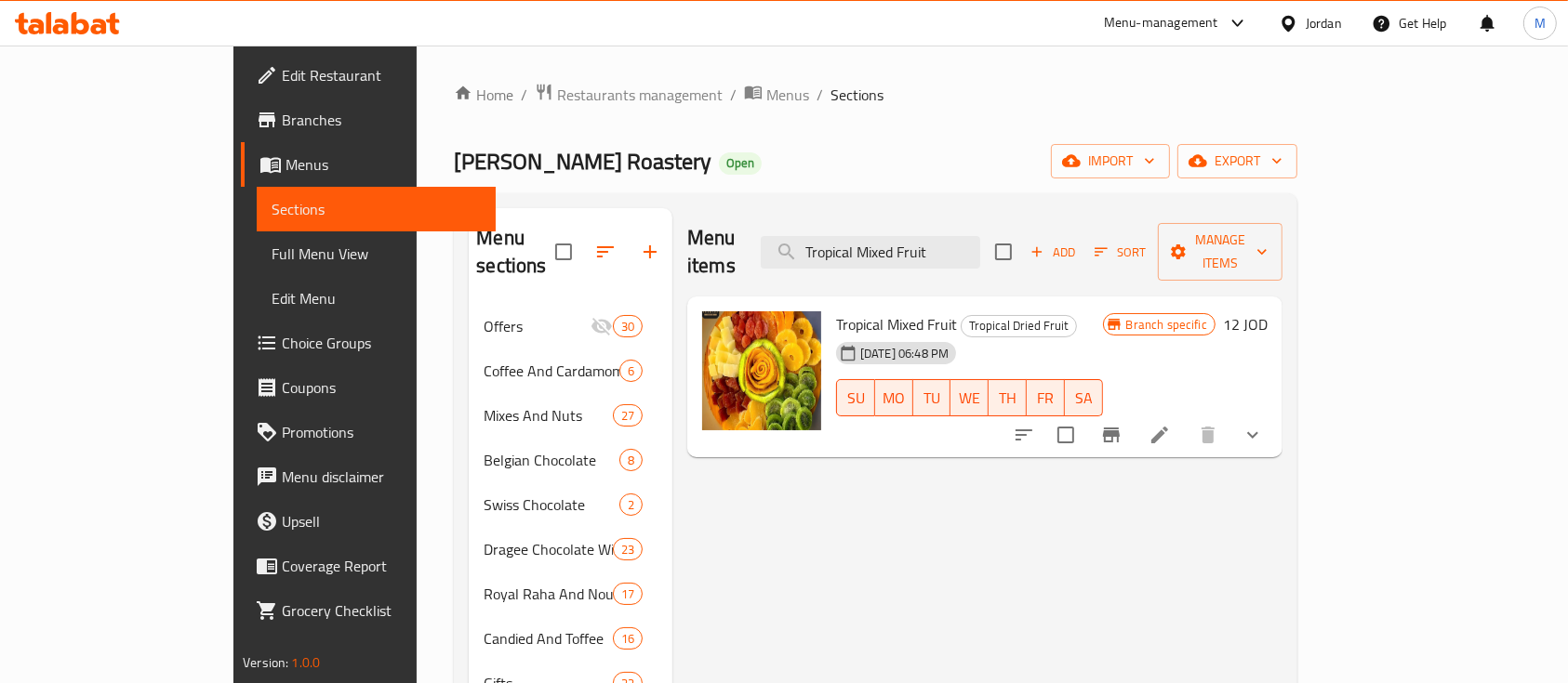
type input "Tropical Mixed Fruit"
click at [1171, 424] on icon at bounding box center [1159, 435] width 23 height 23
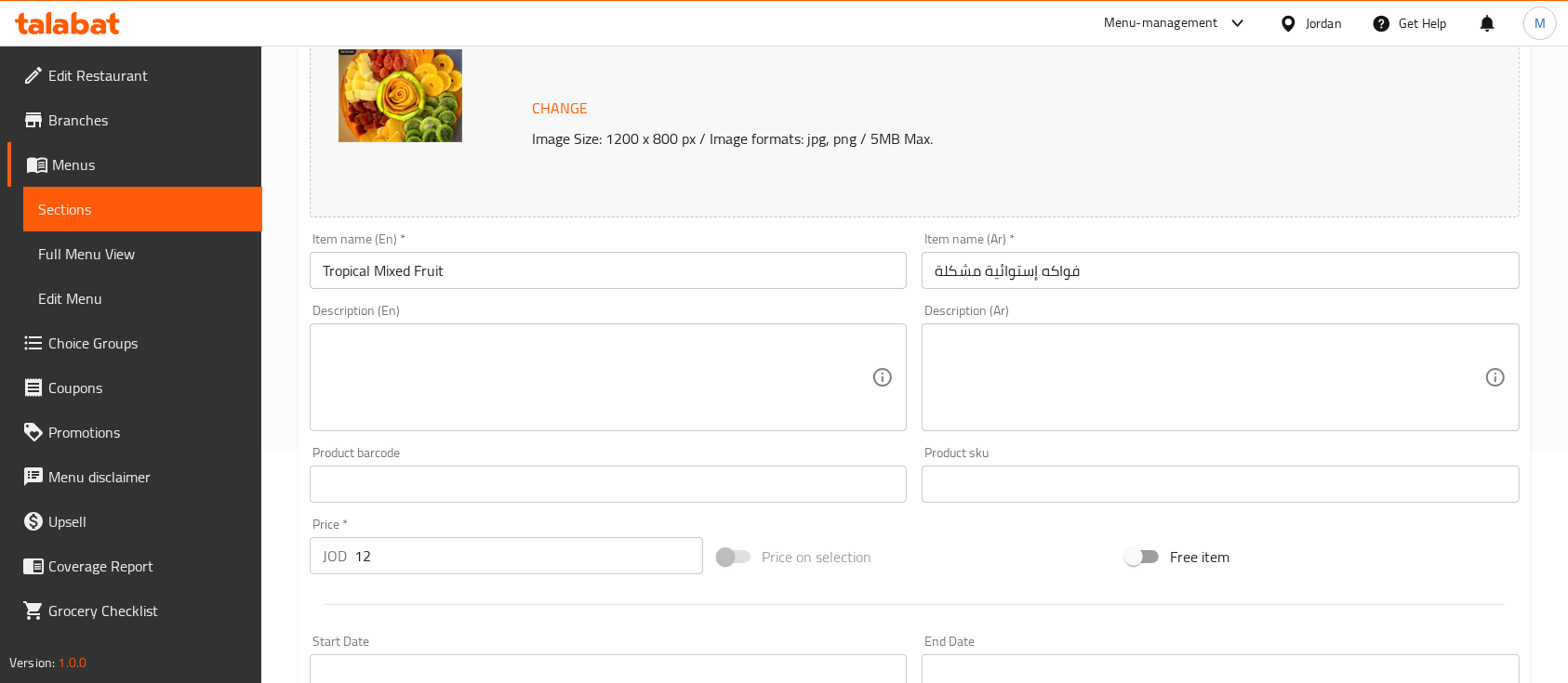
scroll to position [326, 0]
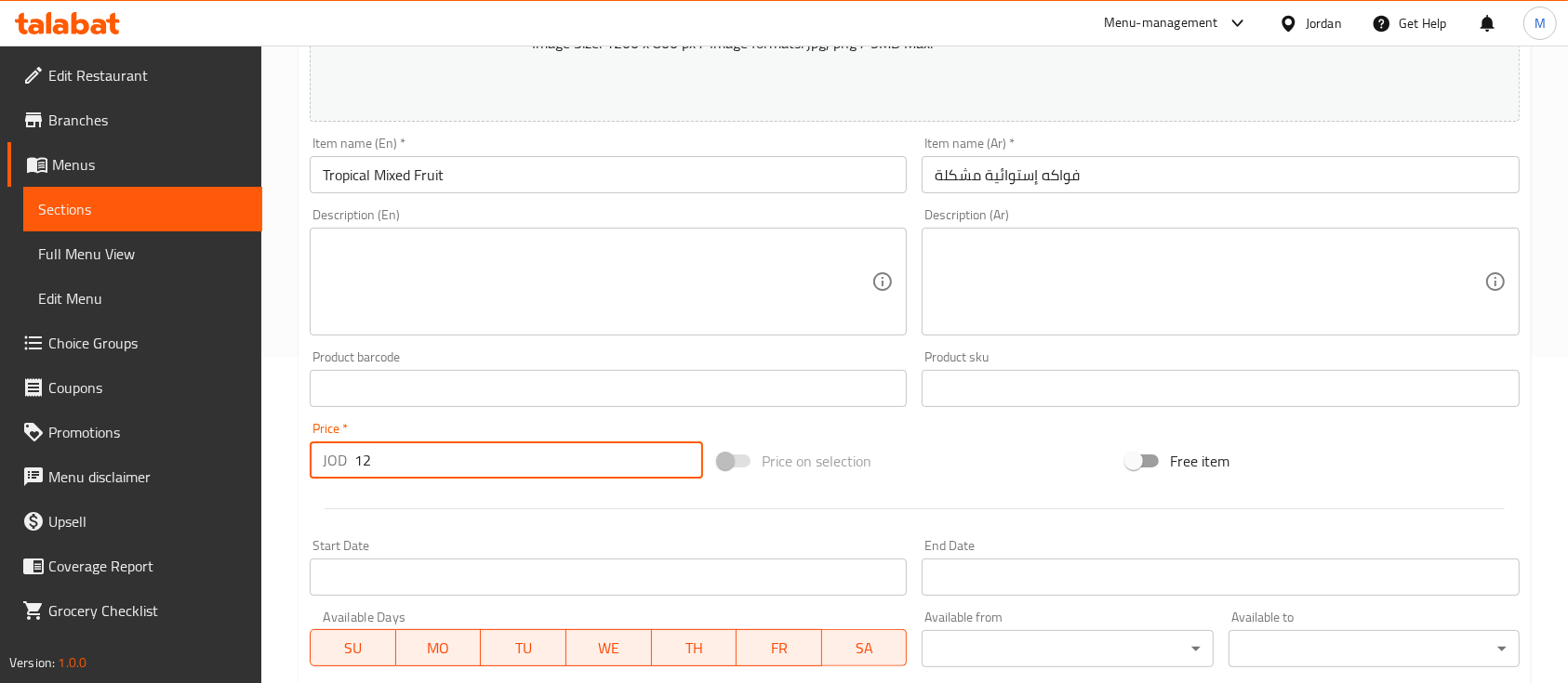
click at [337, 458] on div "JOD 12 Price *" at bounding box center [506, 459] width 393 height 37
type input "0"
drag, startPoint x: 492, startPoint y: 436, endPoint x: 508, endPoint y: 430, distance: 17.1
click at [505, 432] on div "Price   * JOD 0 Price *" at bounding box center [506, 450] width 393 height 57
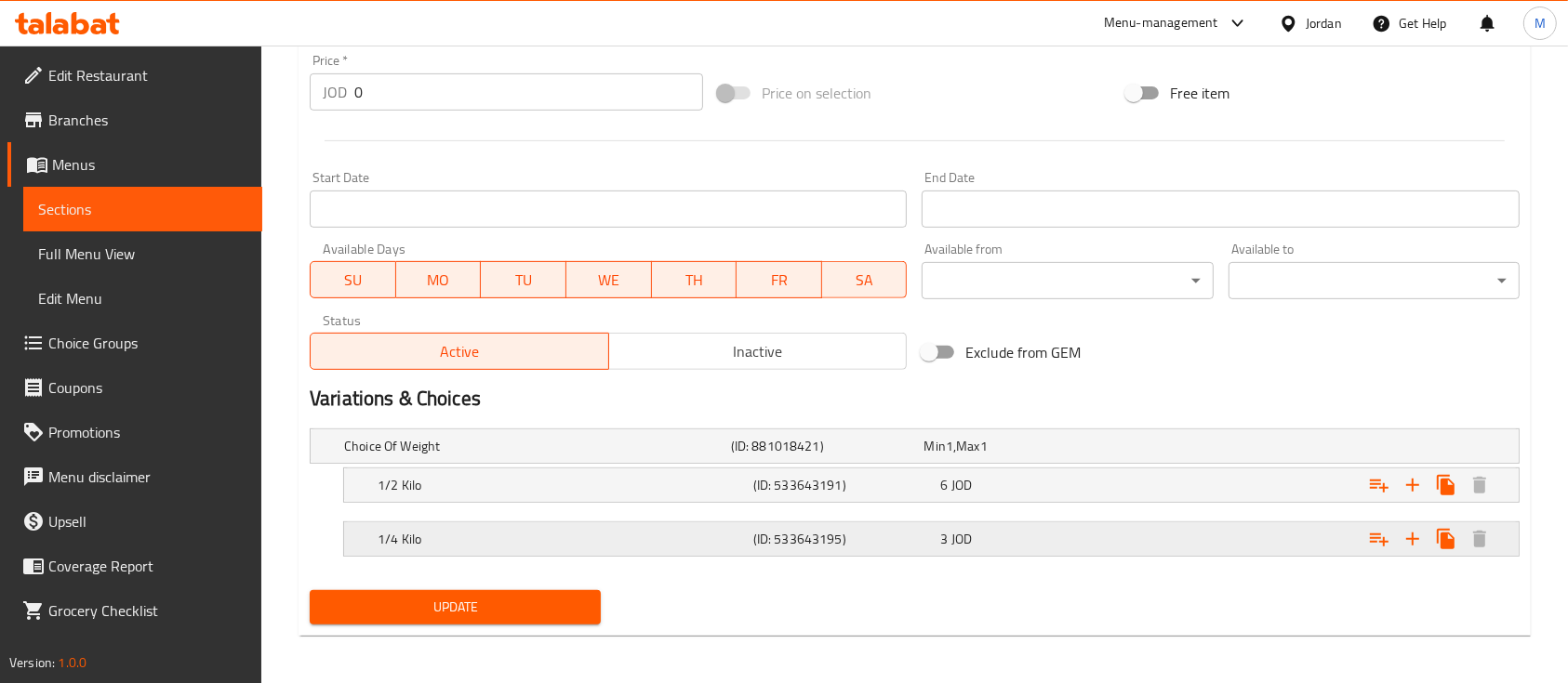
scroll to position [698, 0]
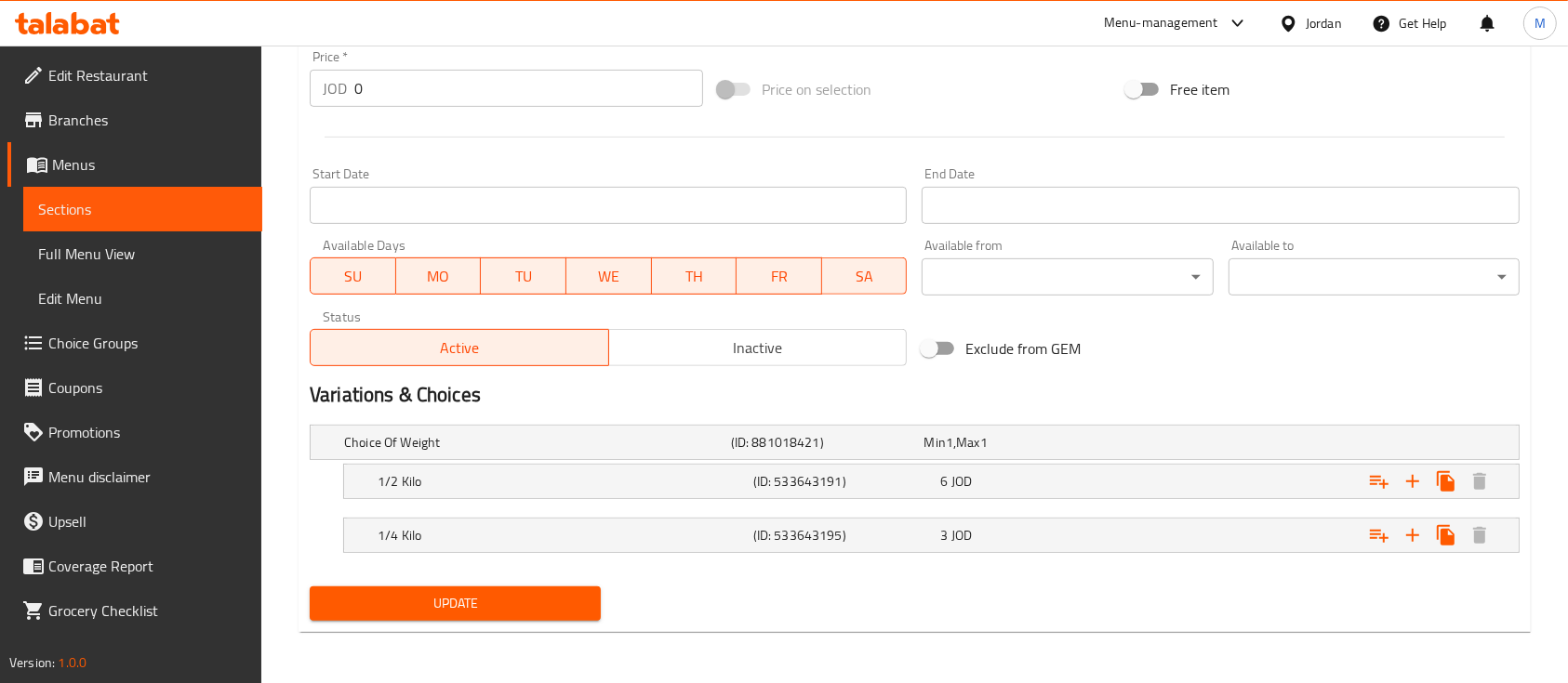
click at [527, 598] on span "Update" at bounding box center [455, 604] width 261 height 24
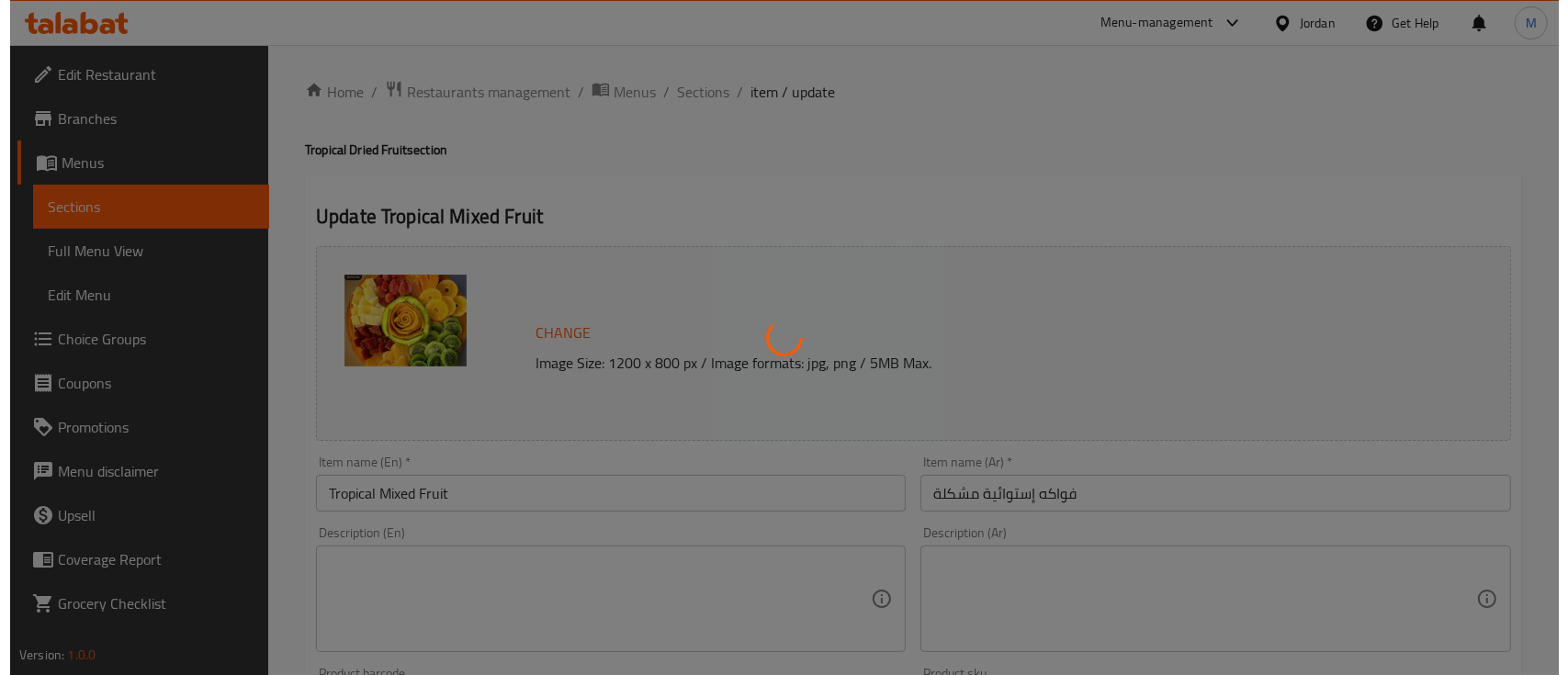
scroll to position [0, 0]
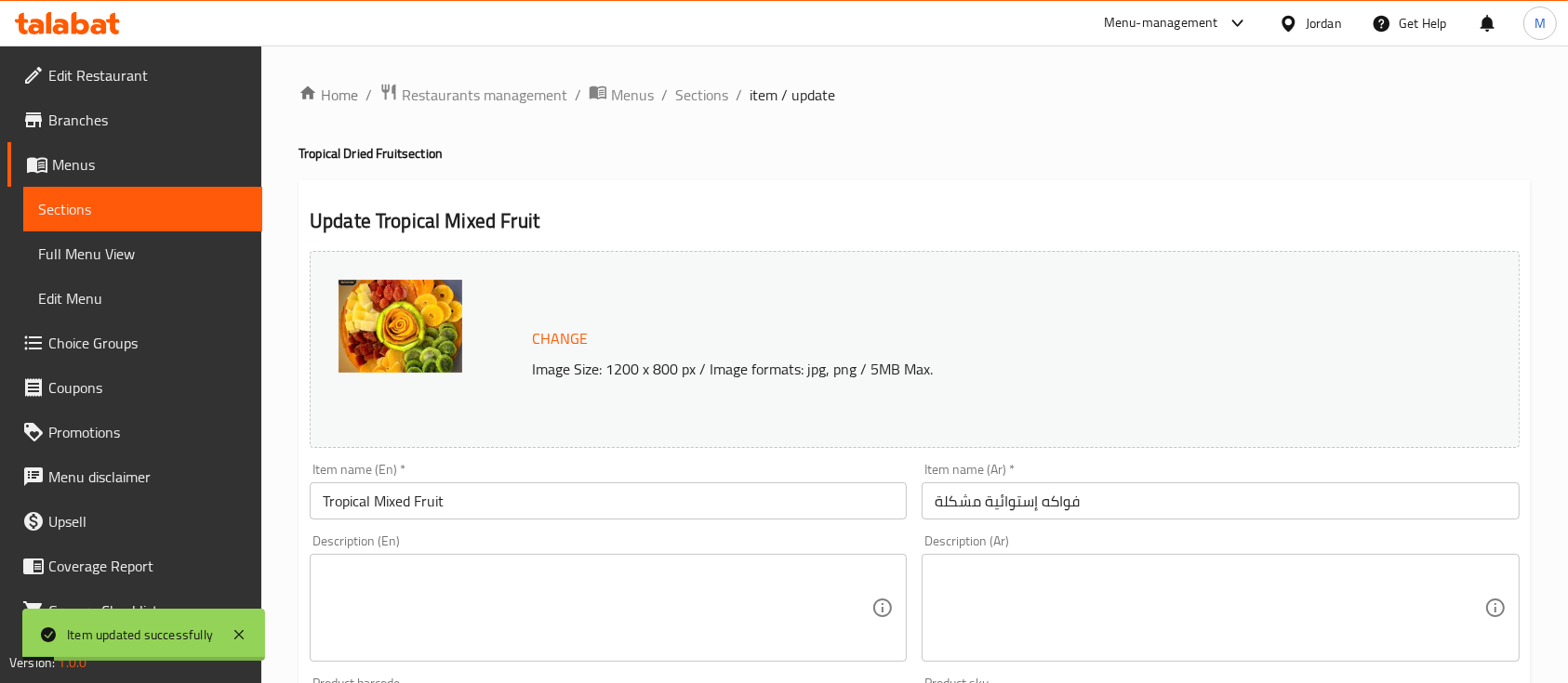
drag, startPoint x: 695, startPoint y: 99, endPoint x: 737, endPoint y: 125, distance: 49.4
click at [695, 99] on span "Sections" at bounding box center [702, 95] width 53 height 23
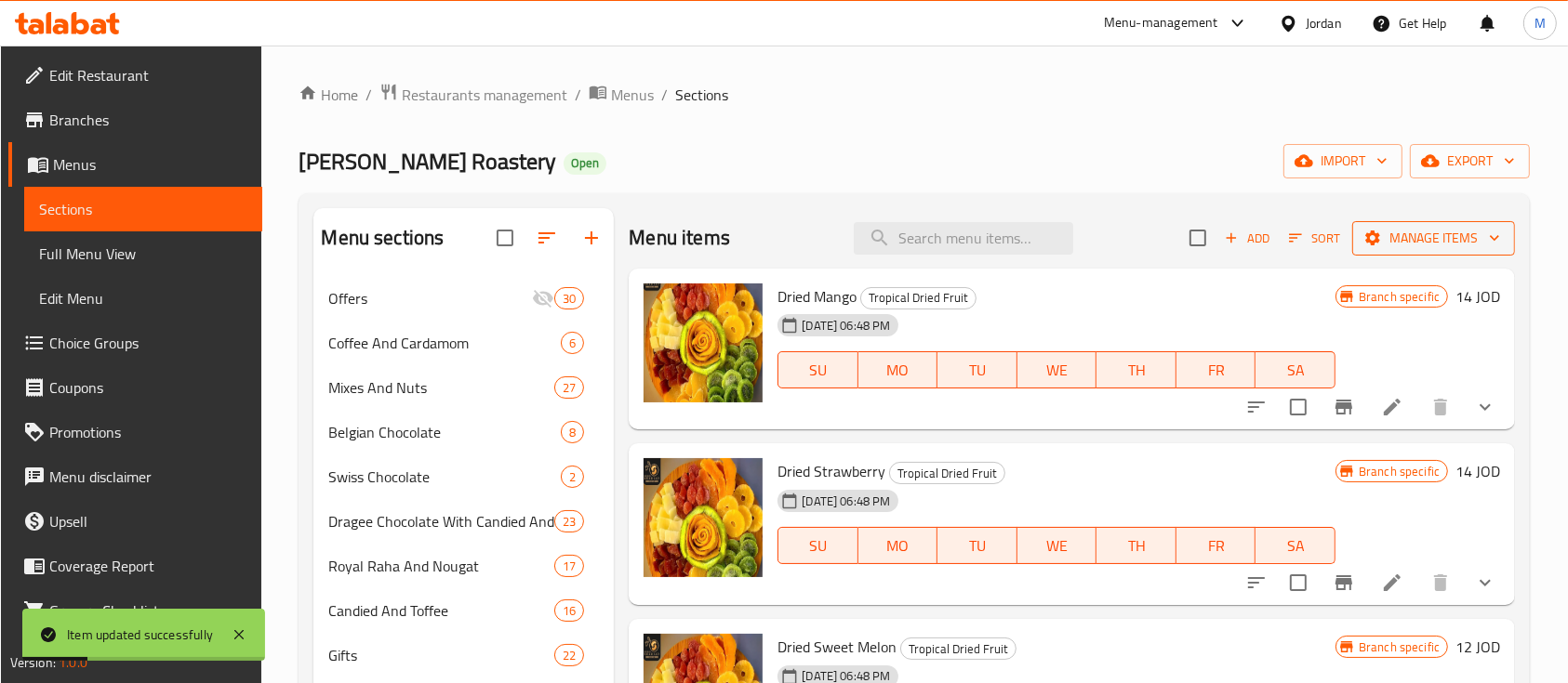
click at [1375, 238] on span "Manage items" at bounding box center [1433, 238] width 133 height 24
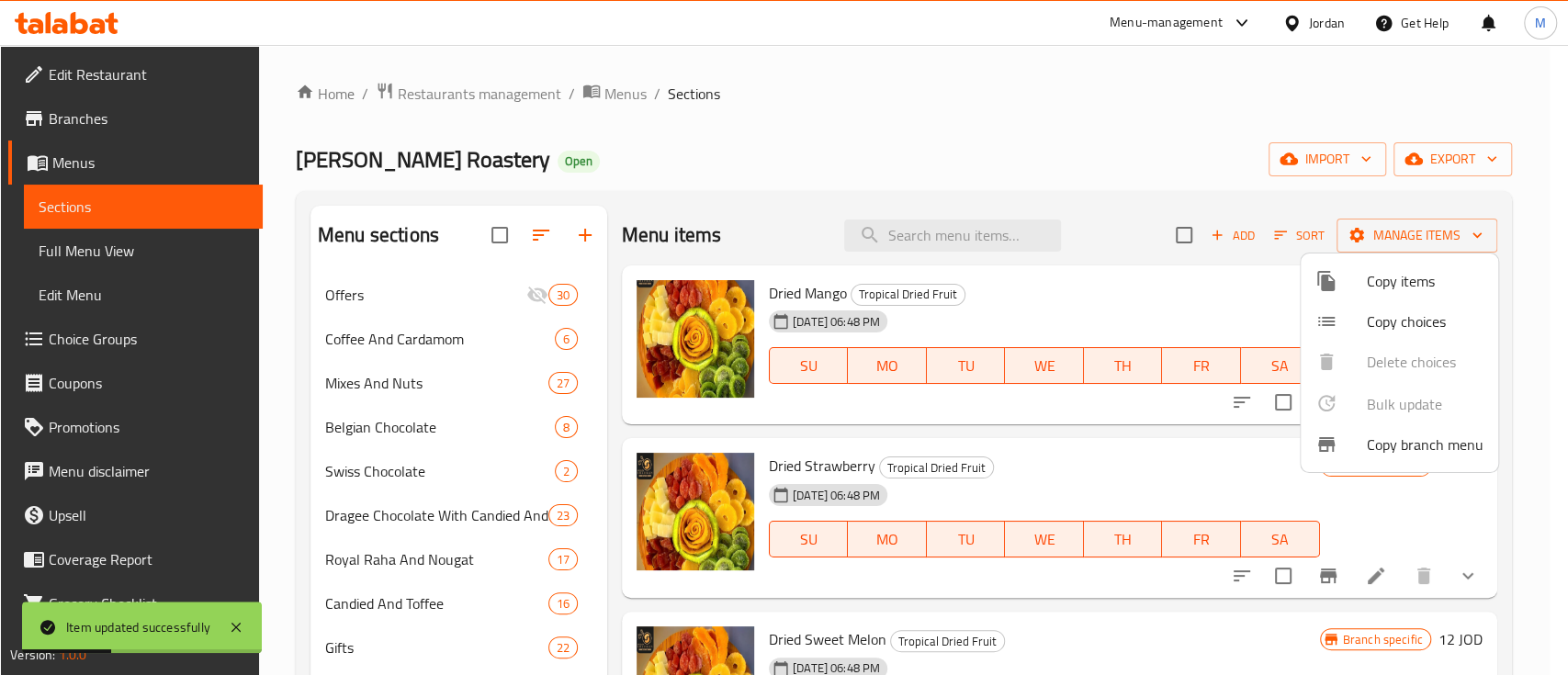
click at [1410, 288] on span "Copy items" at bounding box center [1425, 282] width 117 height 22
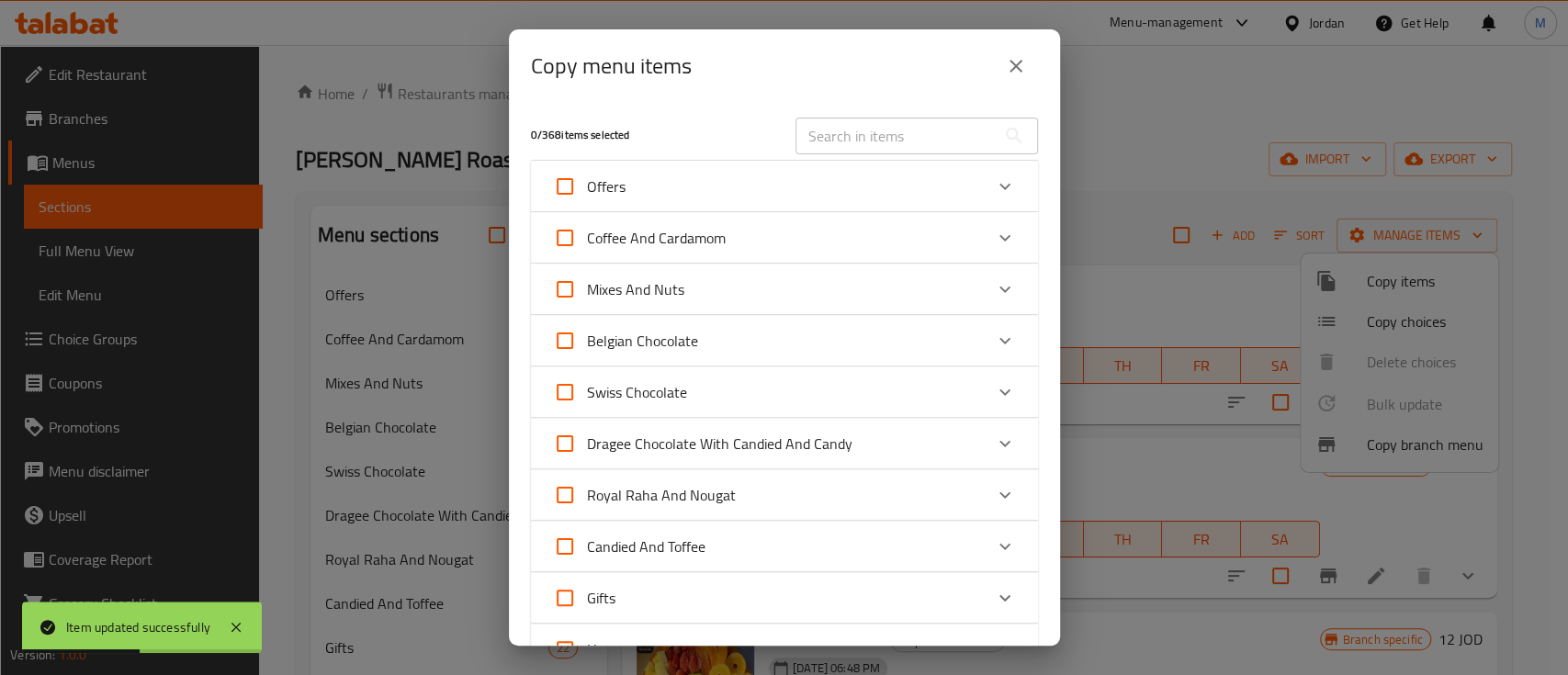
click at [820, 135] on input "text" at bounding box center [896, 135] width 200 height 36
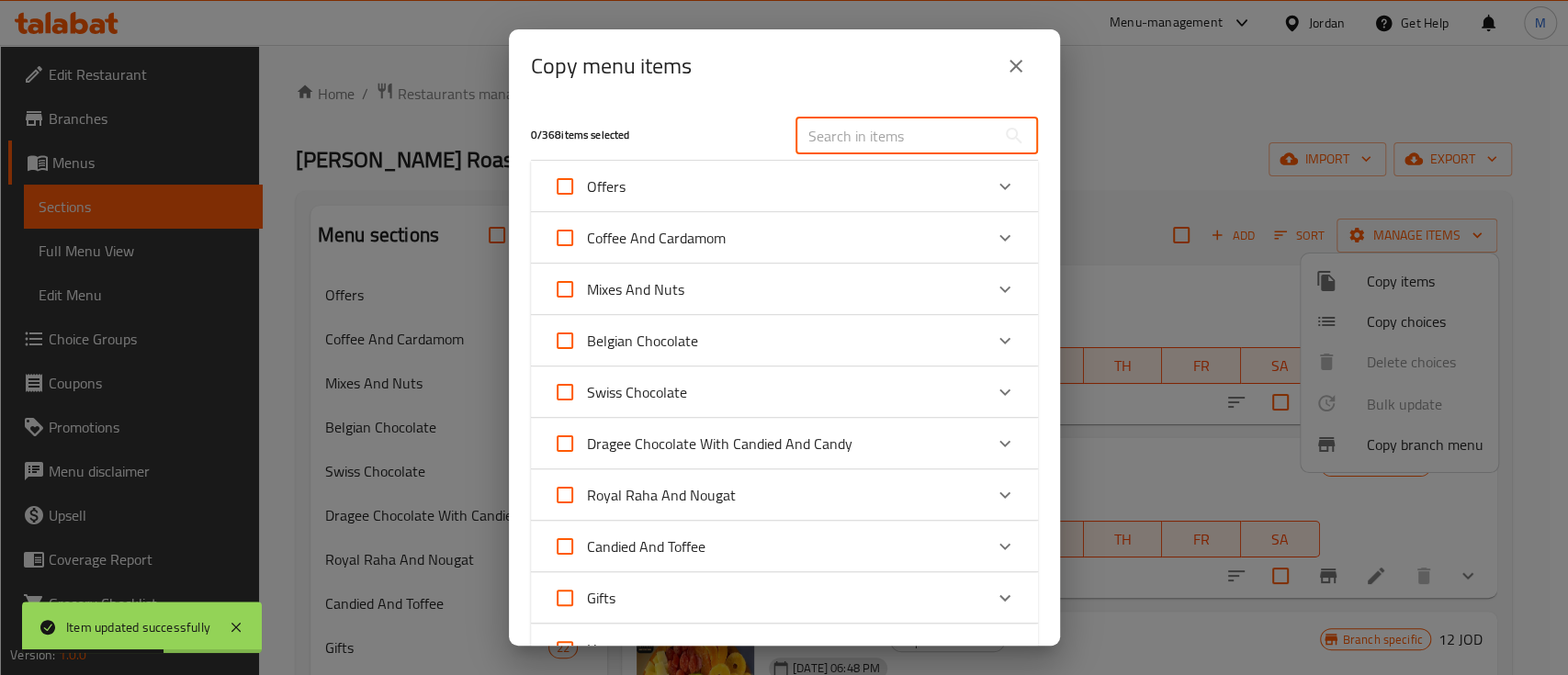
paste input "Tropical Mixed Fruit"
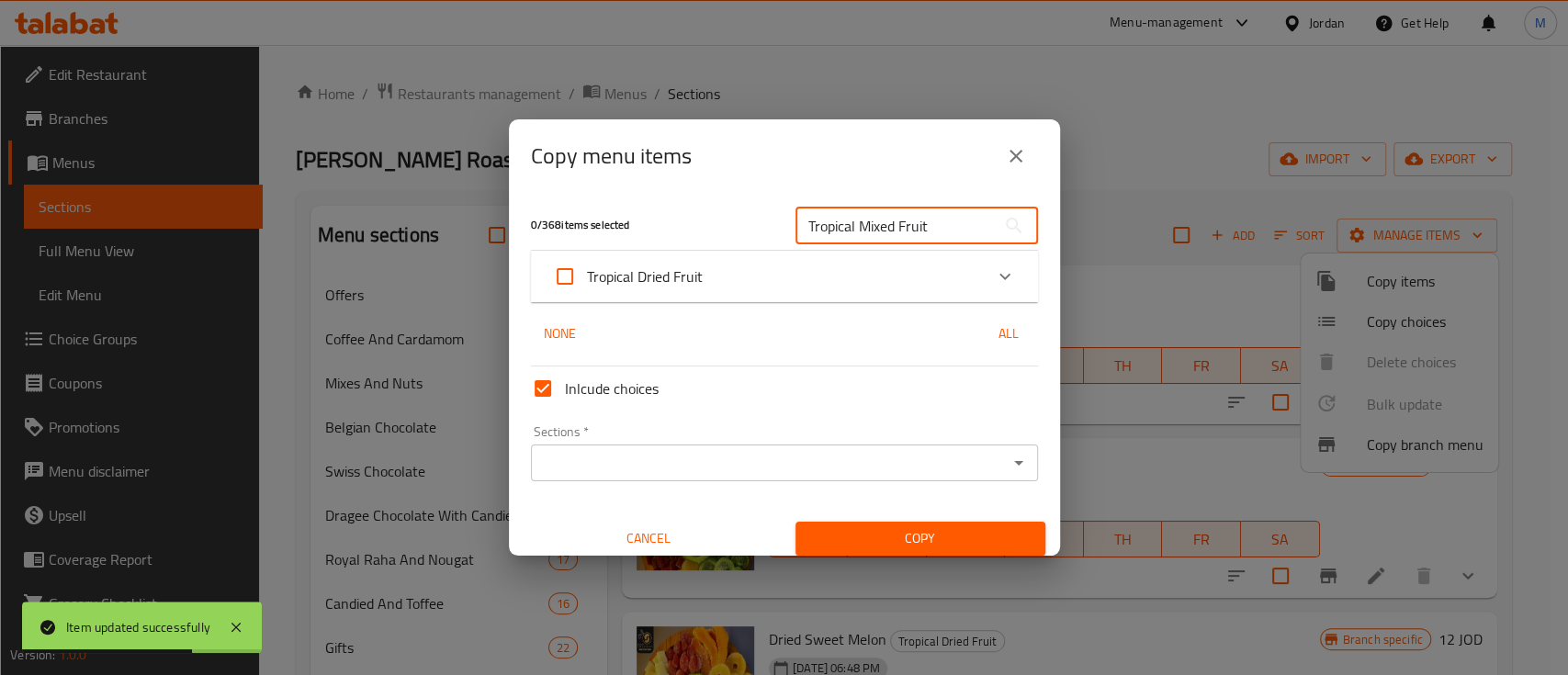
type input "Tropical Mixed Fruit"
click at [994, 273] on icon "Expand" at bounding box center [1005, 277] width 22 height 22
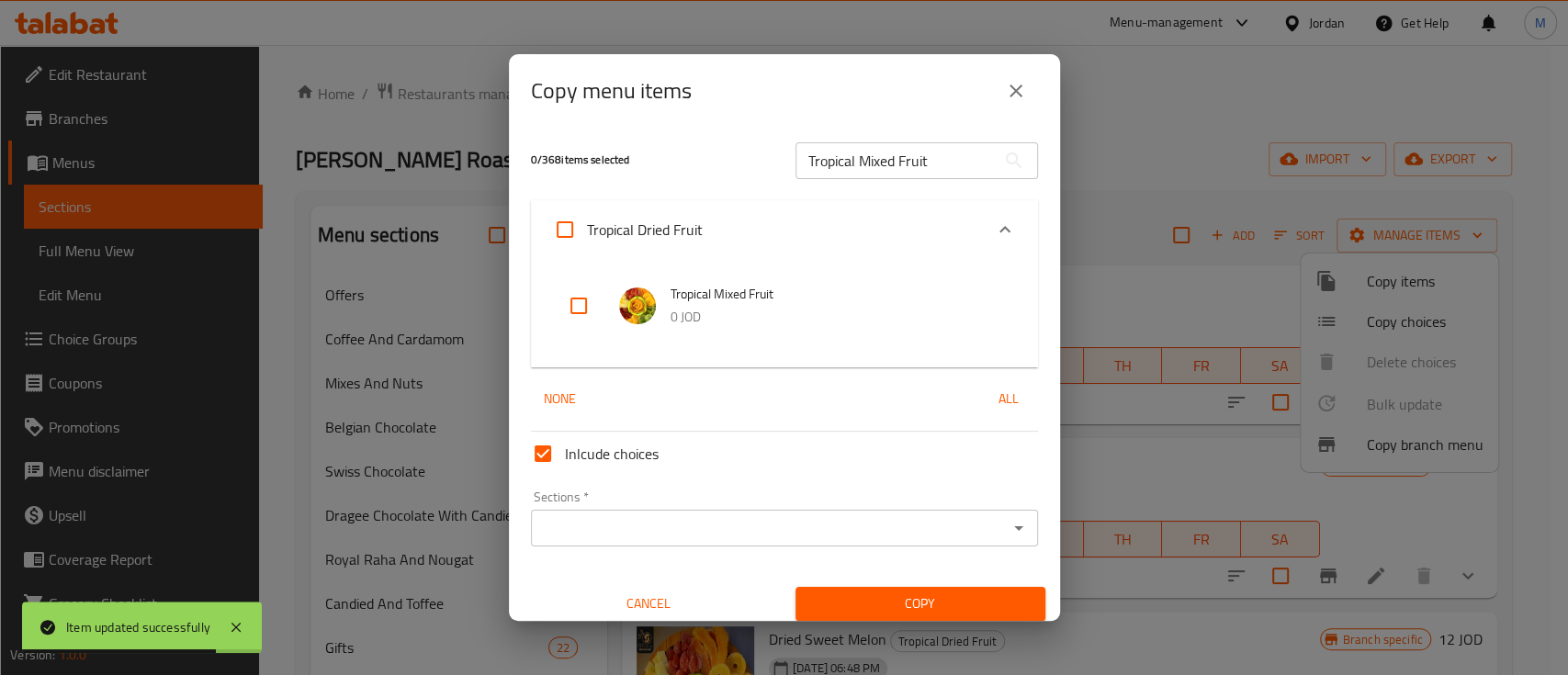
click at [573, 309] on input "checkbox" at bounding box center [578, 306] width 44 height 44
checkbox input "true"
click at [718, 522] on input "Sections   *" at bounding box center [770, 529] width 466 height 26
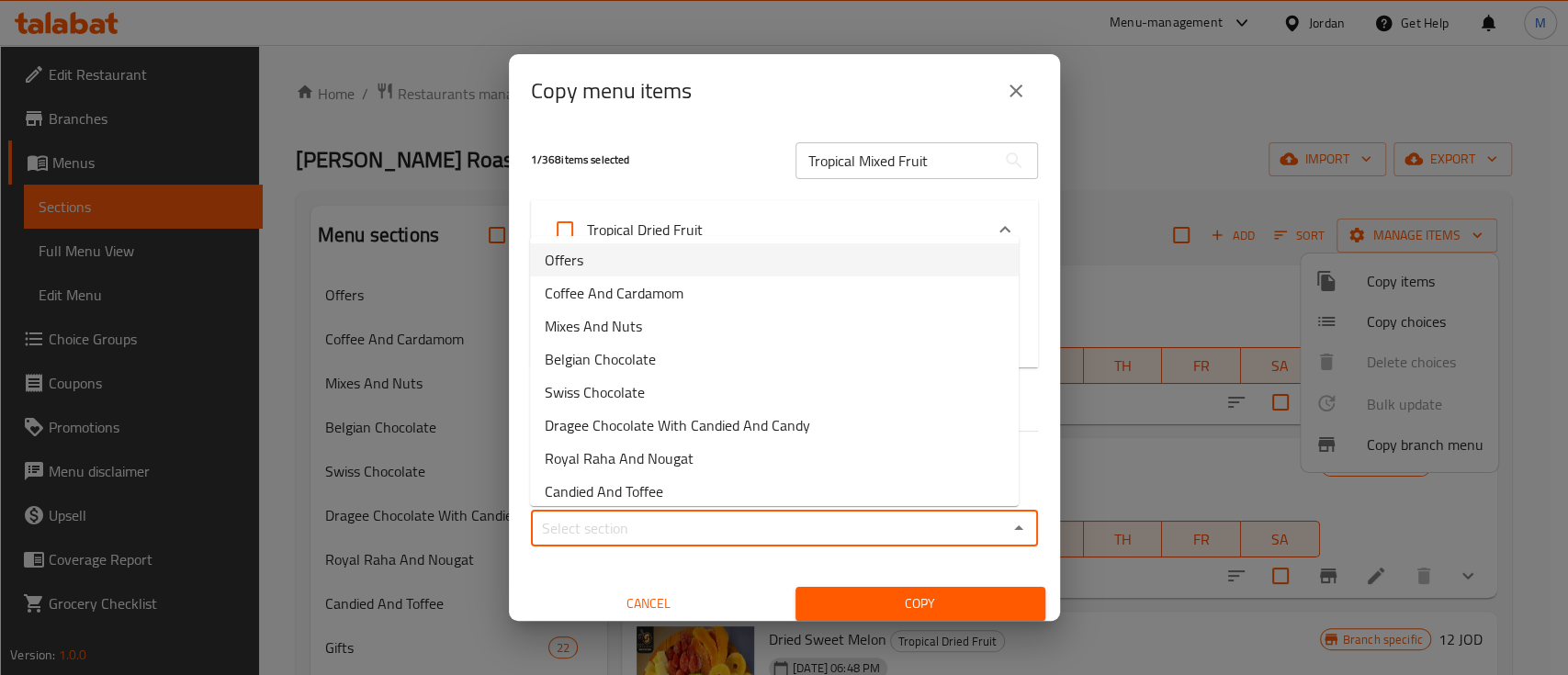
click at [650, 269] on li "Offers" at bounding box center [775, 259] width 488 height 33
type input "Offers"
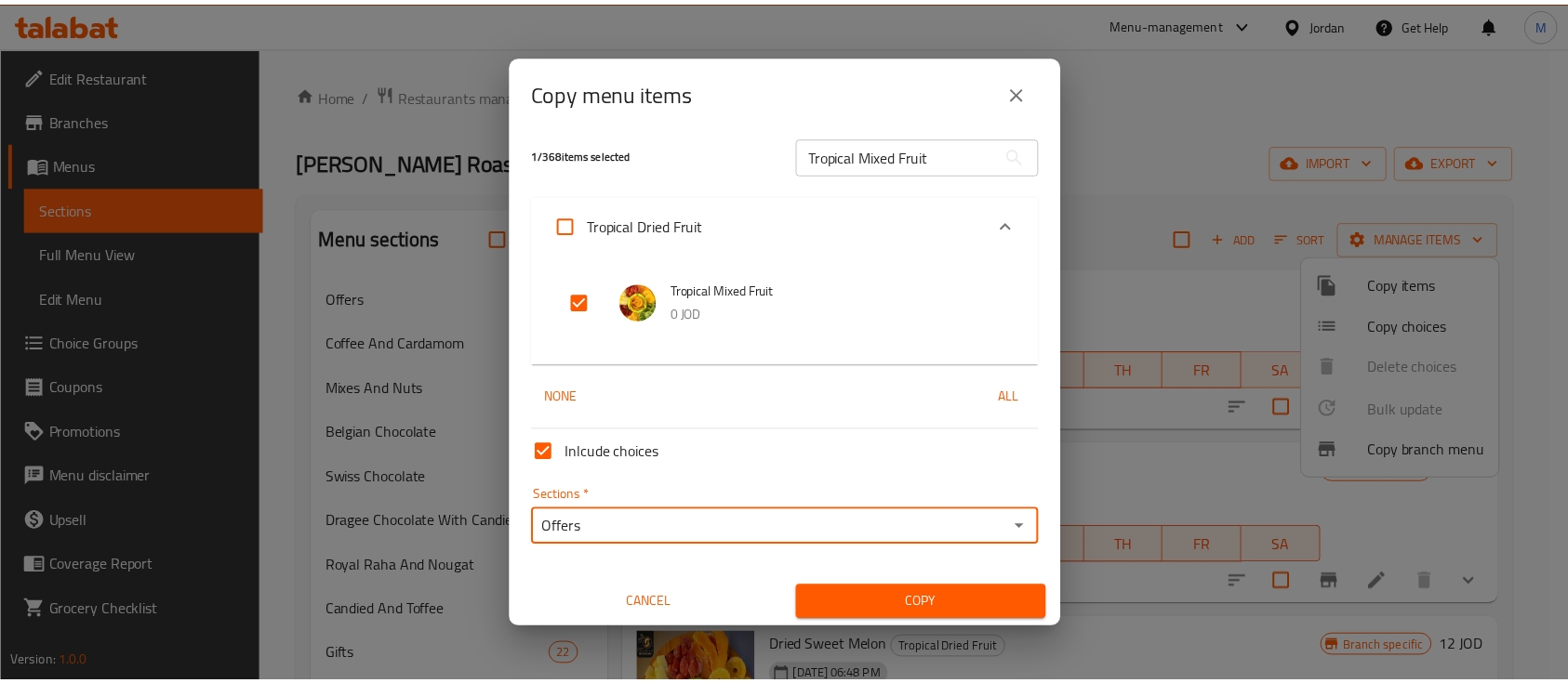
scroll to position [10, 0]
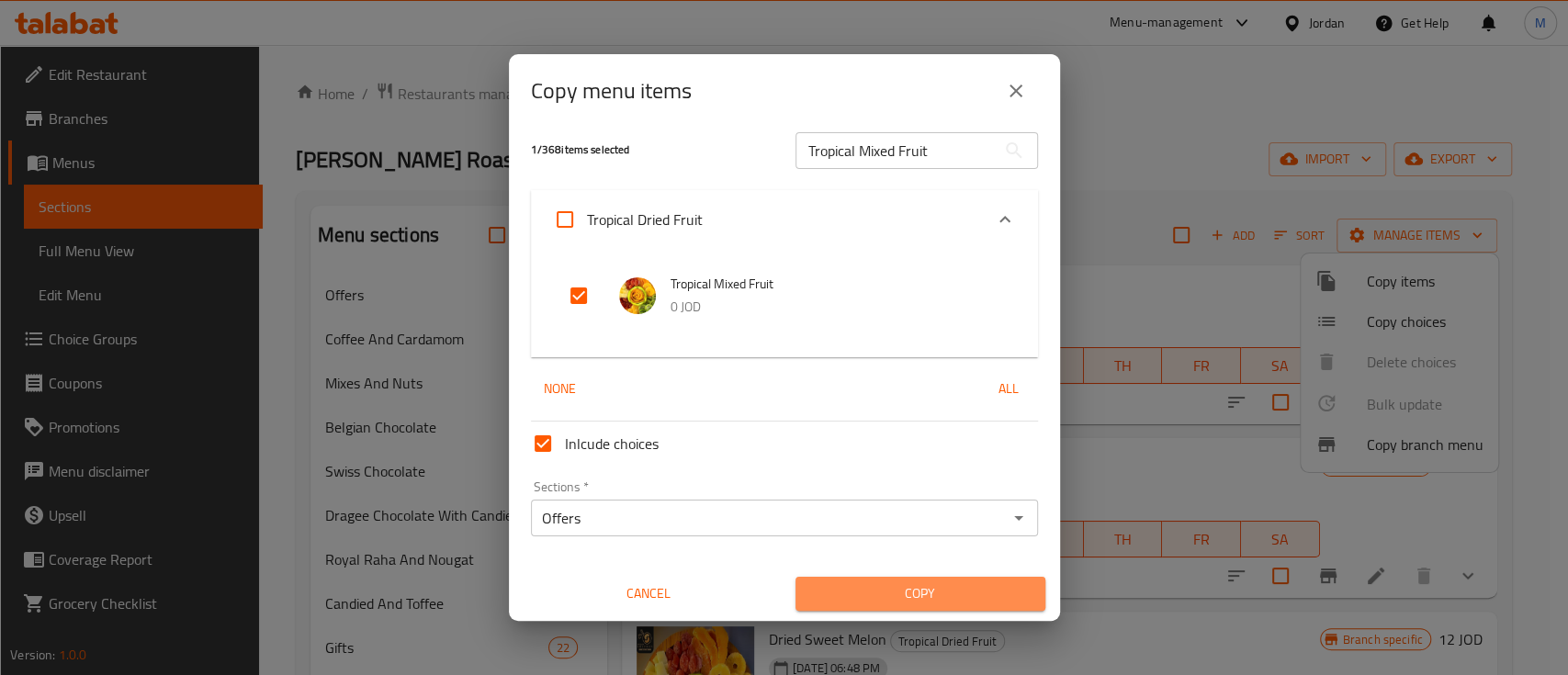
click at [919, 603] on span "Copy" at bounding box center [920, 594] width 221 height 23
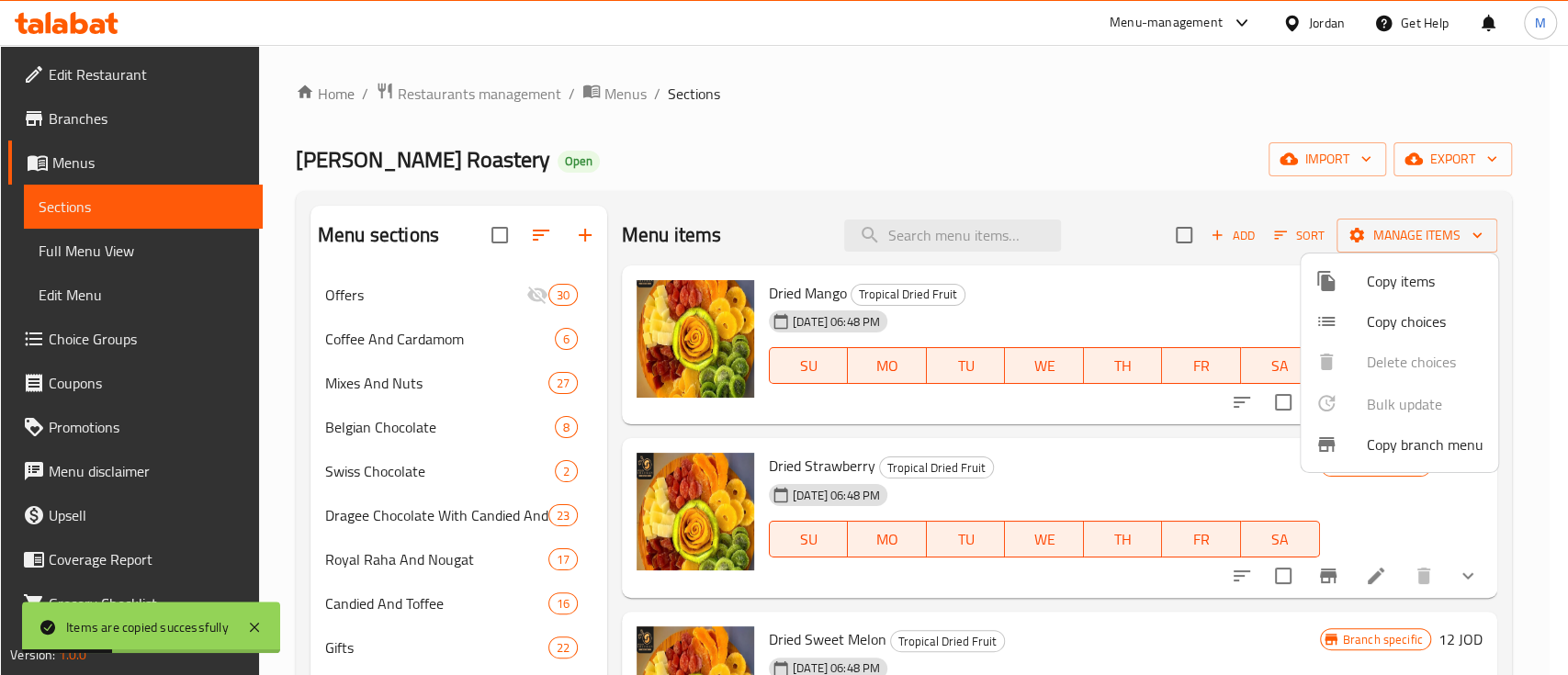
click at [951, 244] on div at bounding box center [784, 338] width 1568 height 675
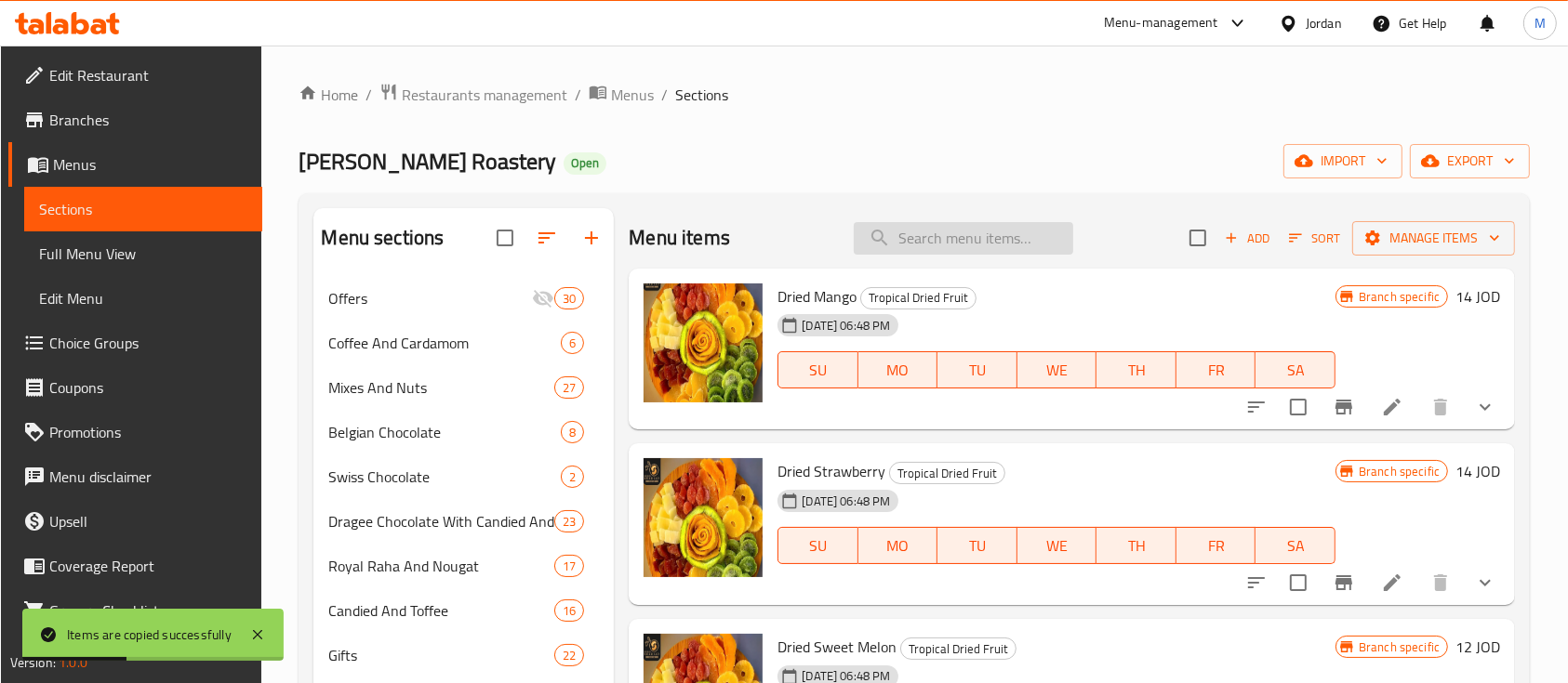
click at [957, 240] on input "search" at bounding box center [963, 239] width 220 height 32
paste input "Jumbo American Blonde Raisin"
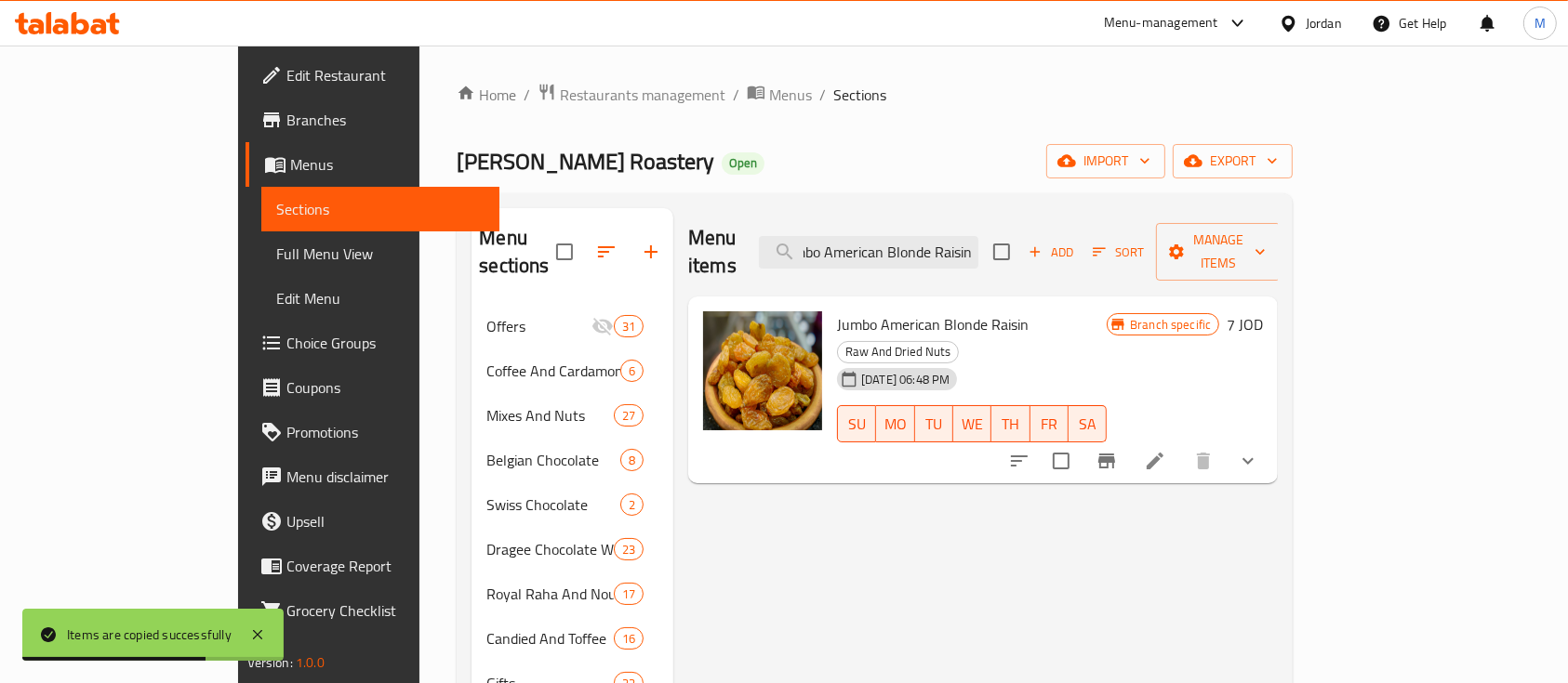
type input "Jumbo American Blonde Raisin"
click at [1270, 439] on button "show more" at bounding box center [1247, 460] width 44 height 44
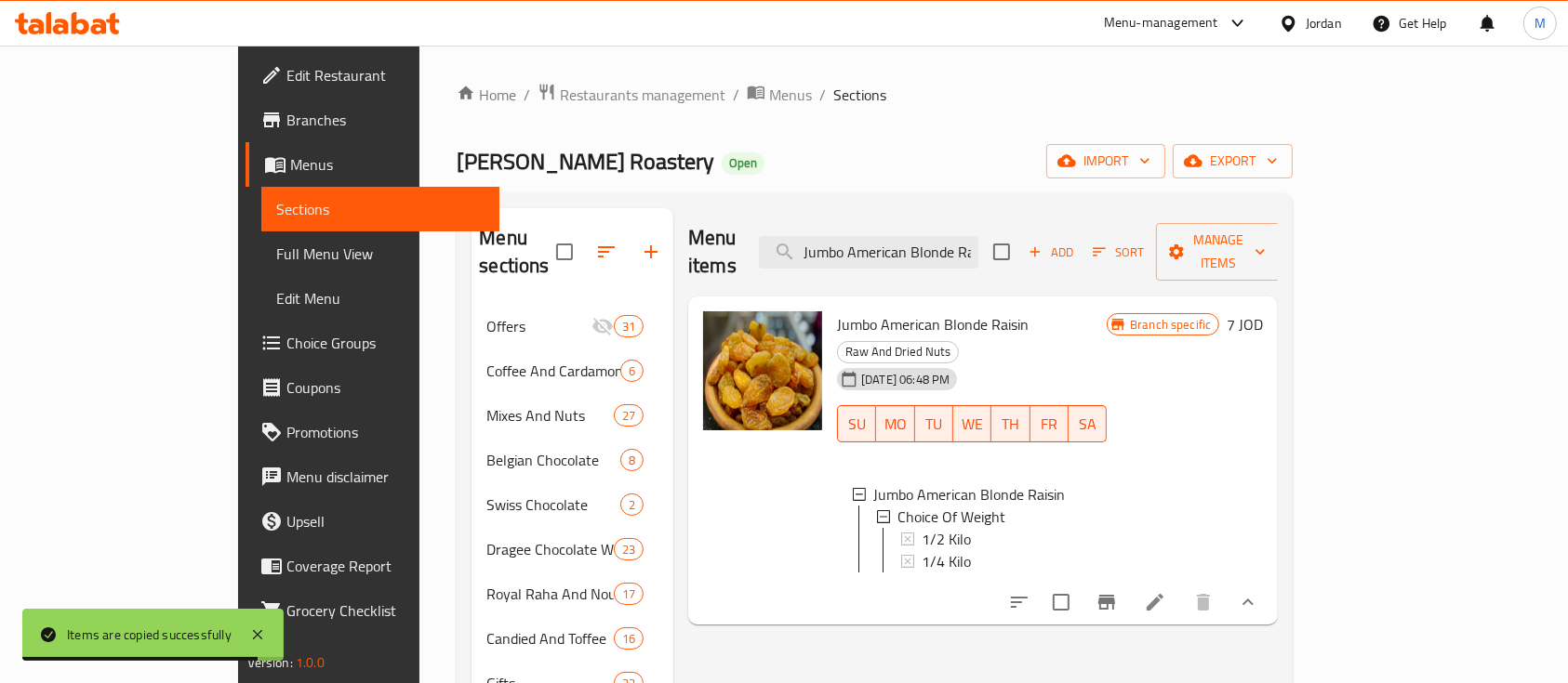
click at [1181, 586] on li at bounding box center [1155, 602] width 52 height 33
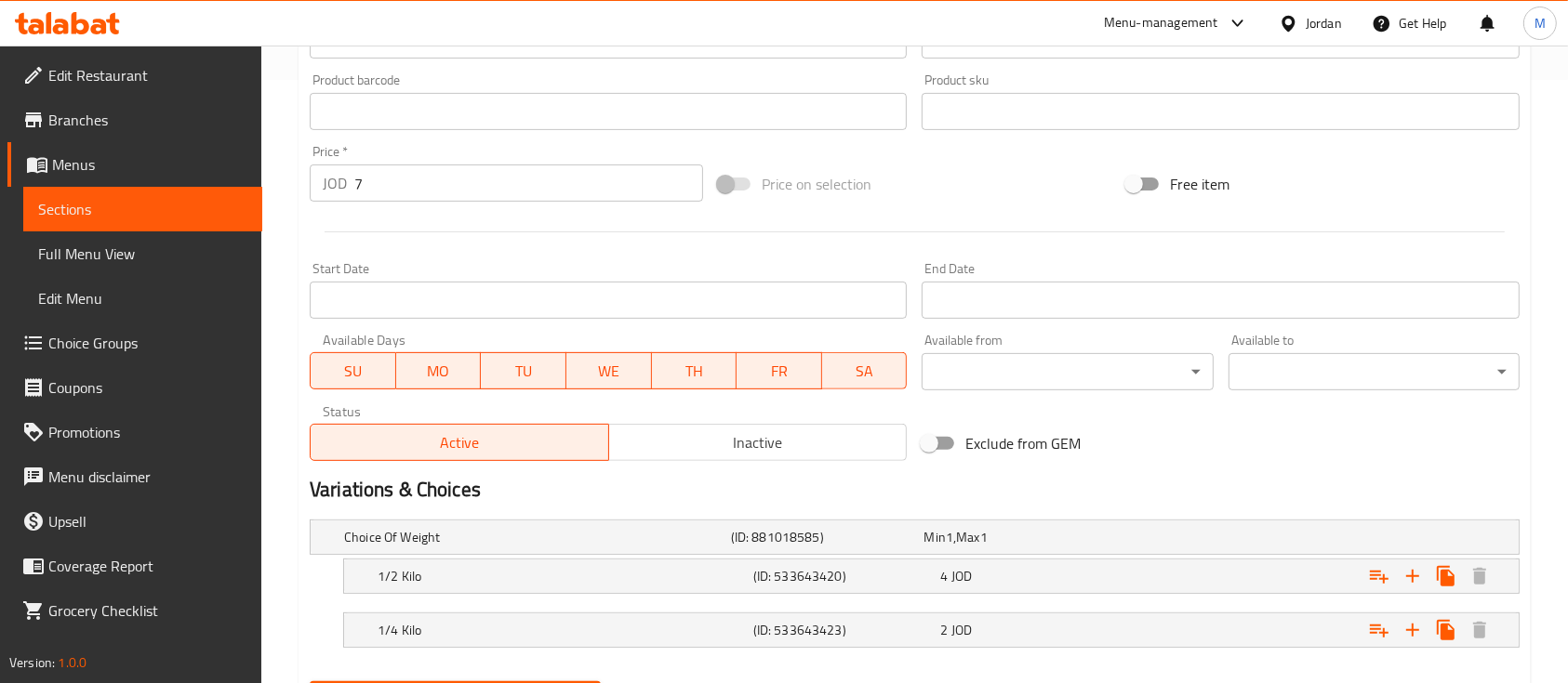
scroll to position [450, 0]
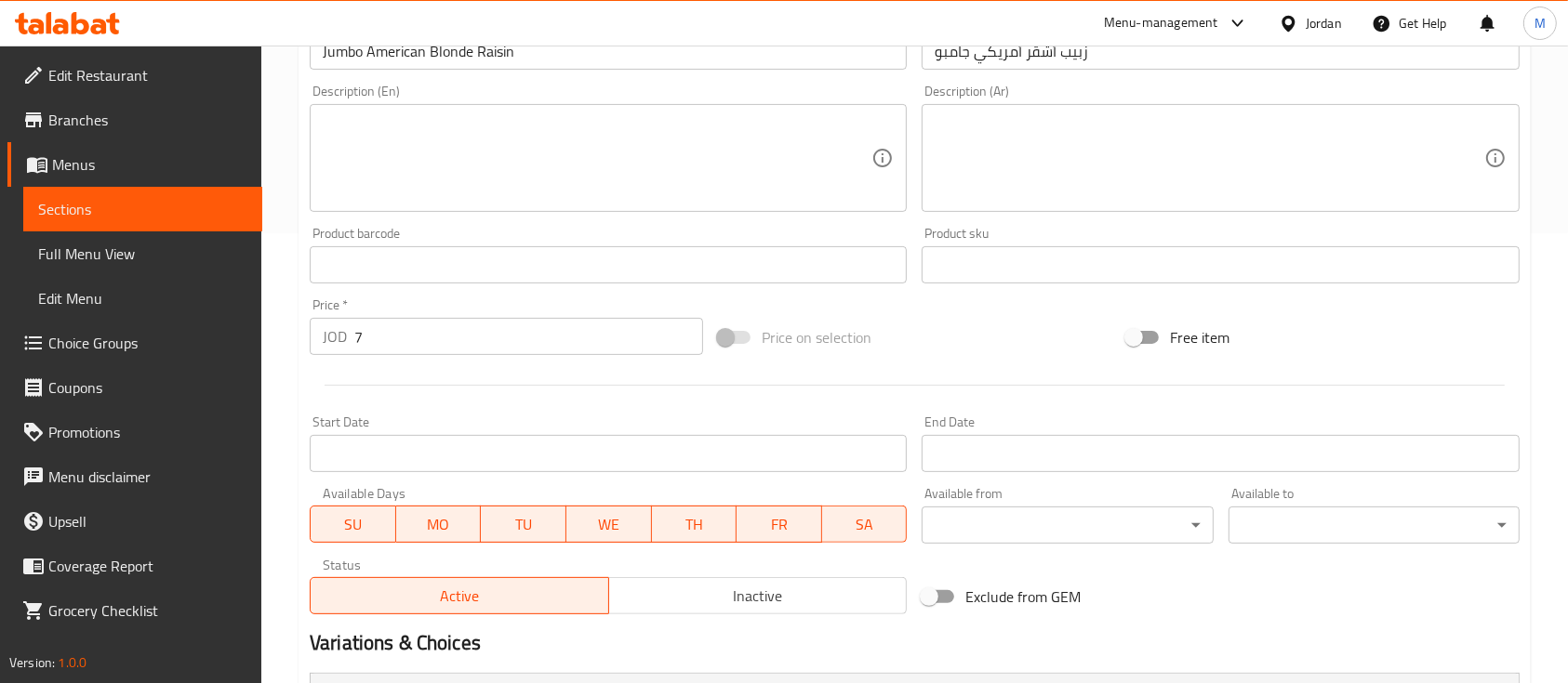
drag, startPoint x: 373, startPoint y: 346, endPoint x: 317, endPoint y: 355, distance: 56.7
click at [327, 352] on div "JOD 7 Price *" at bounding box center [506, 336] width 393 height 37
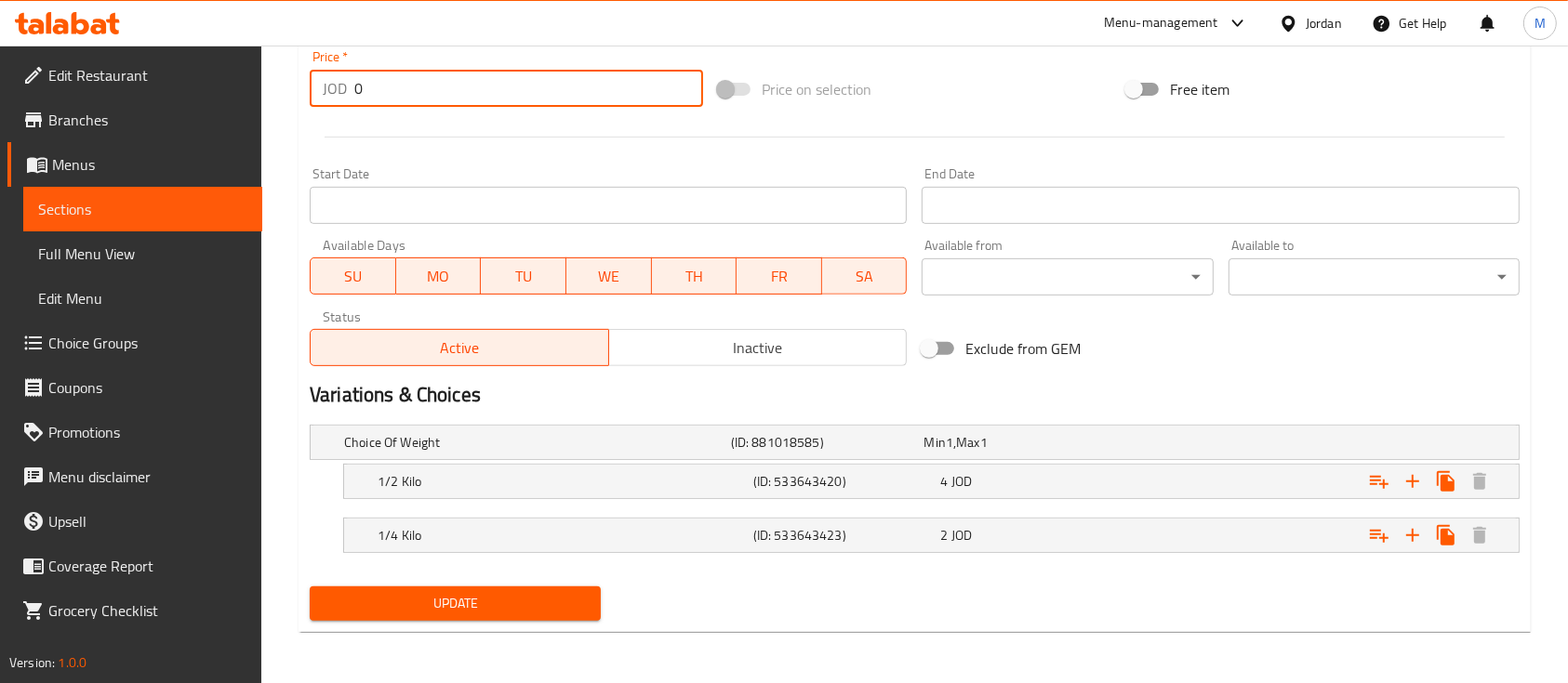
type input "0"
drag, startPoint x: 521, startPoint y: 604, endPoint x: 533, endPoint y: 615, distance: 16.3
click at [521, 607] on span "Update" at bounding box center [455, 604] width 261 height 24
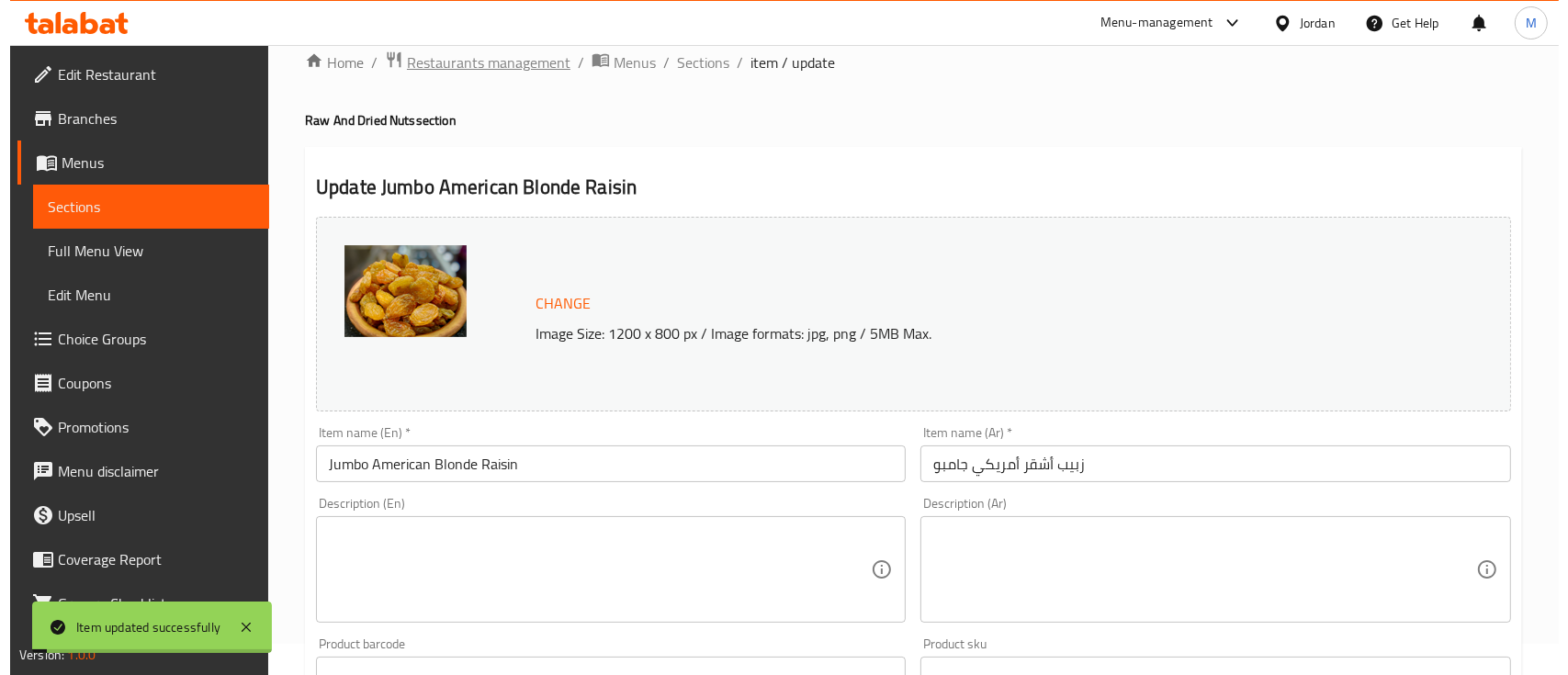
scroll to position [0, 0]
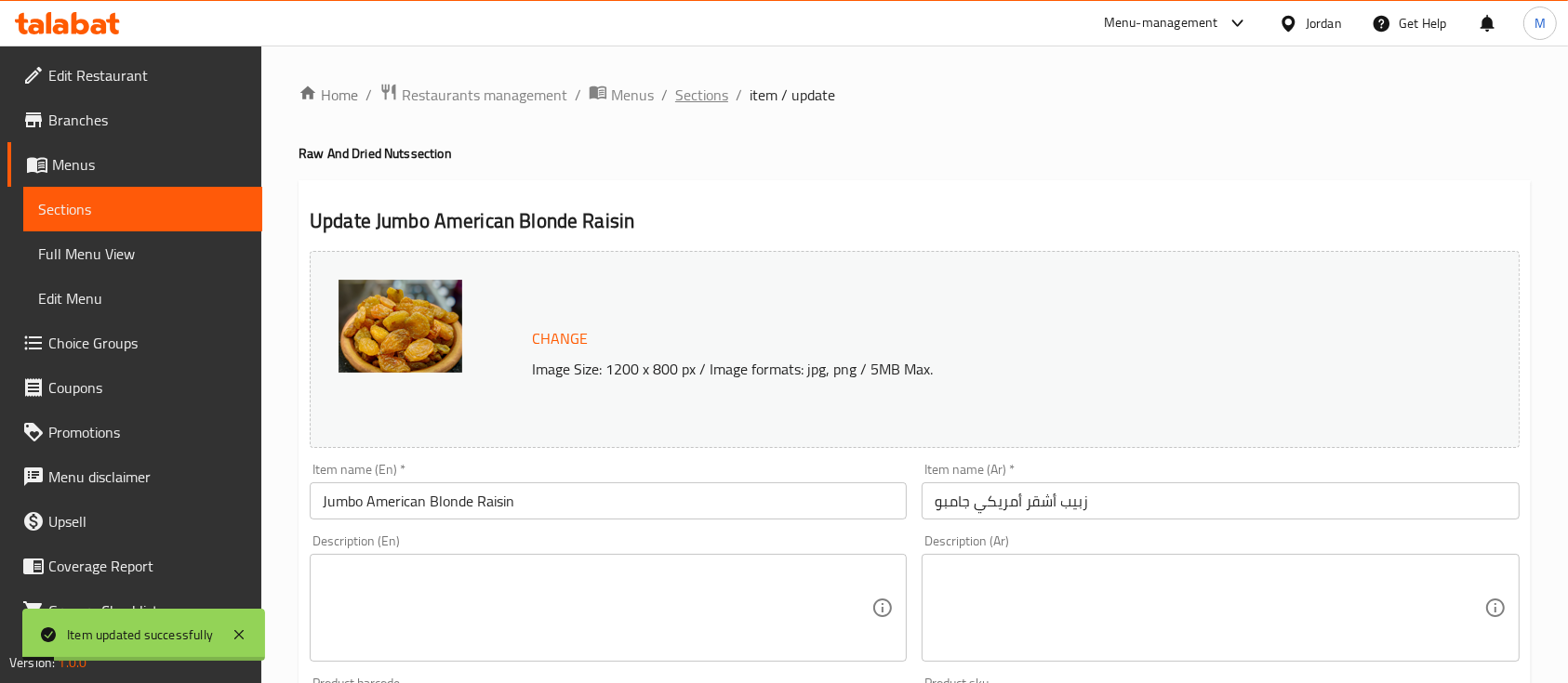
click at [681, 92] on span "Sections" at bounding box center [702, 95] width 53 height 23
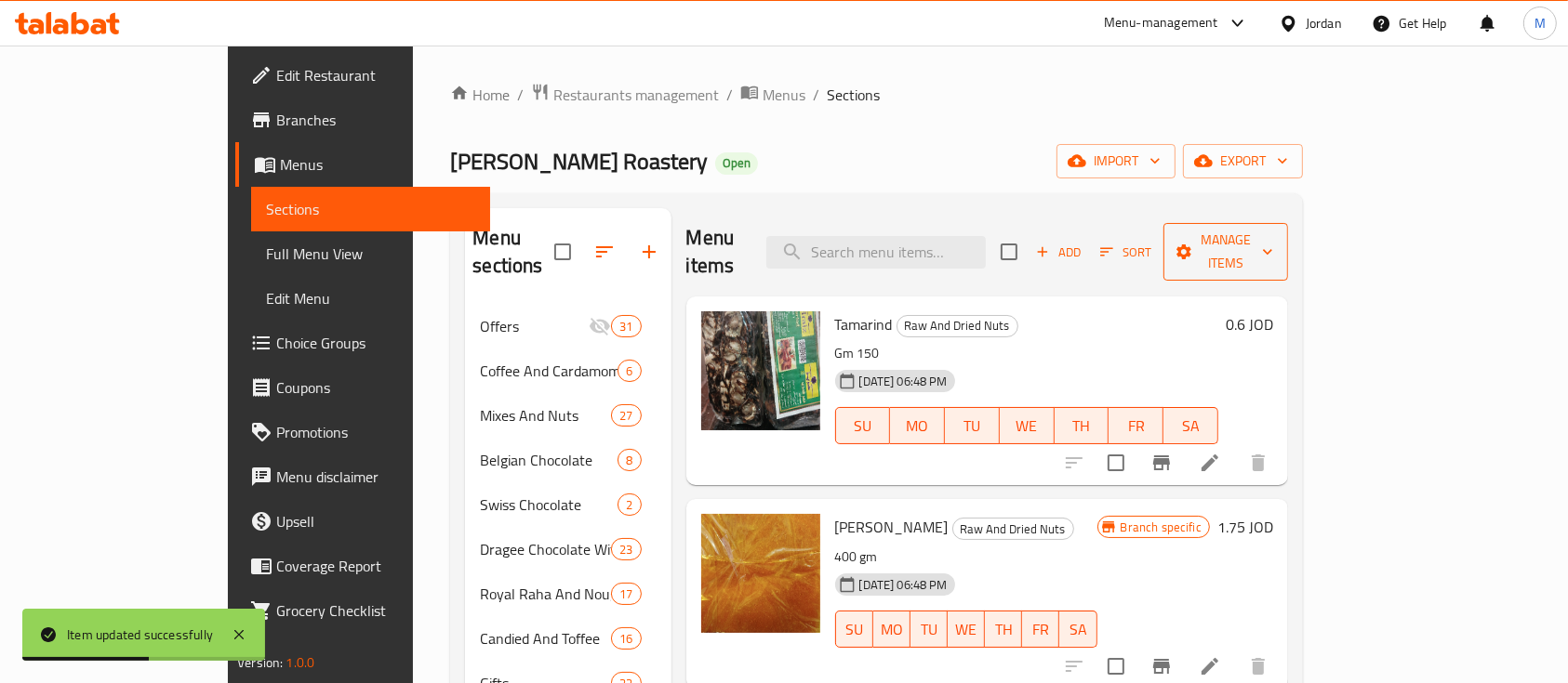
click at [1273, 240] on span "Manage items" at bounding box center [1226, 251] width 95 height 46
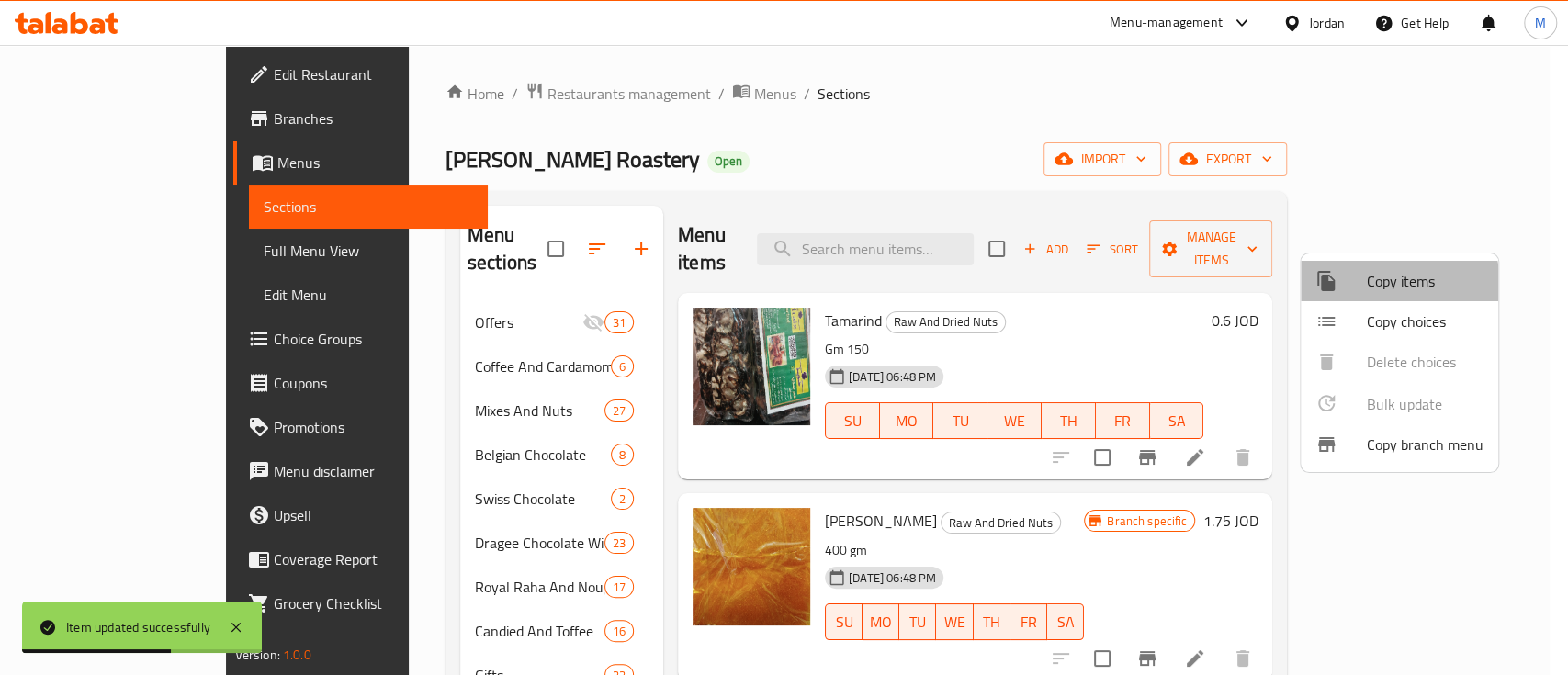
click at [1376, 287] on span "Copy items" at bounding box center [1425, 282] width 117 height 22
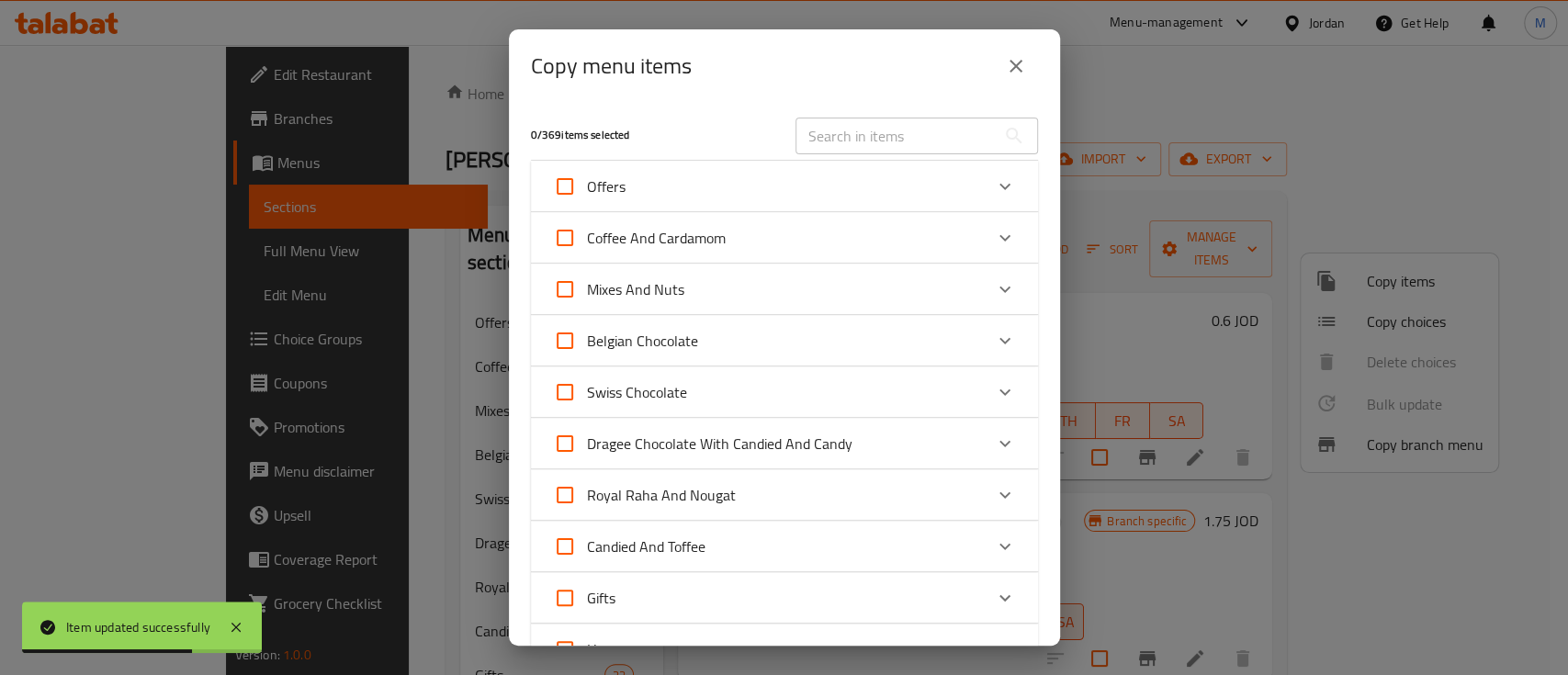
click at [832, 130] on input "text" at bounding box center [896, 135] width 200 height 36
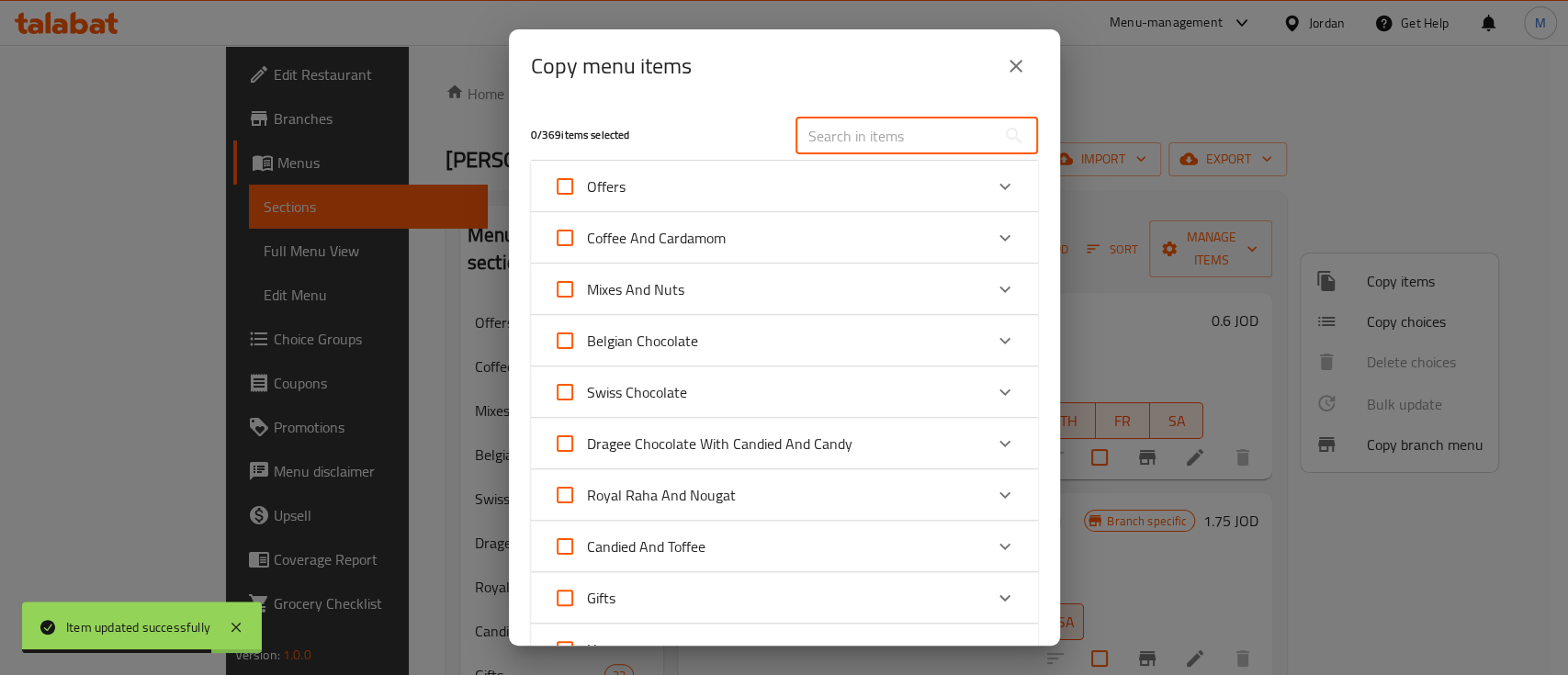
paste input "Jumbo American Blonde Raisin"
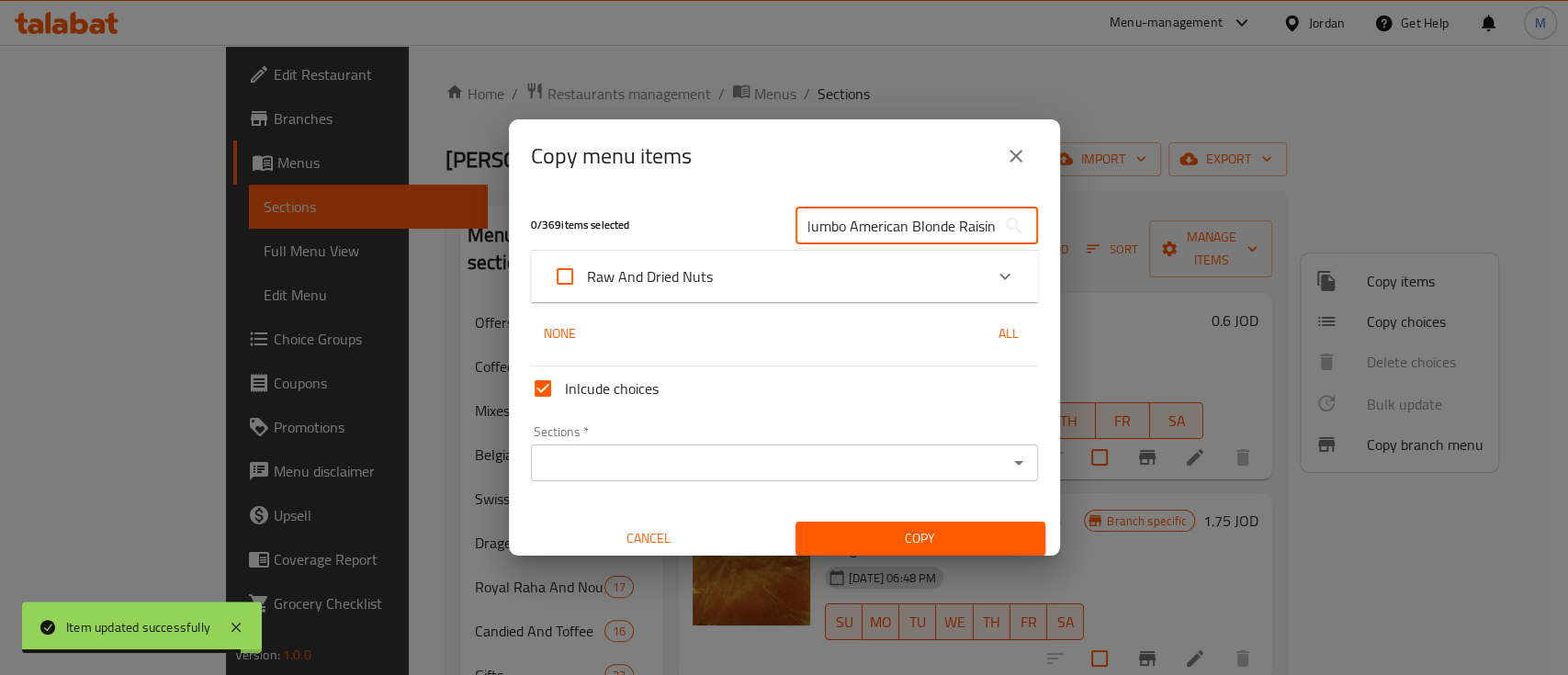
type input "Jumbo American Blonde Raisin"
click at [994, 280] on icon "Expand" at bounding box center [1005, 277] width 22 height 22
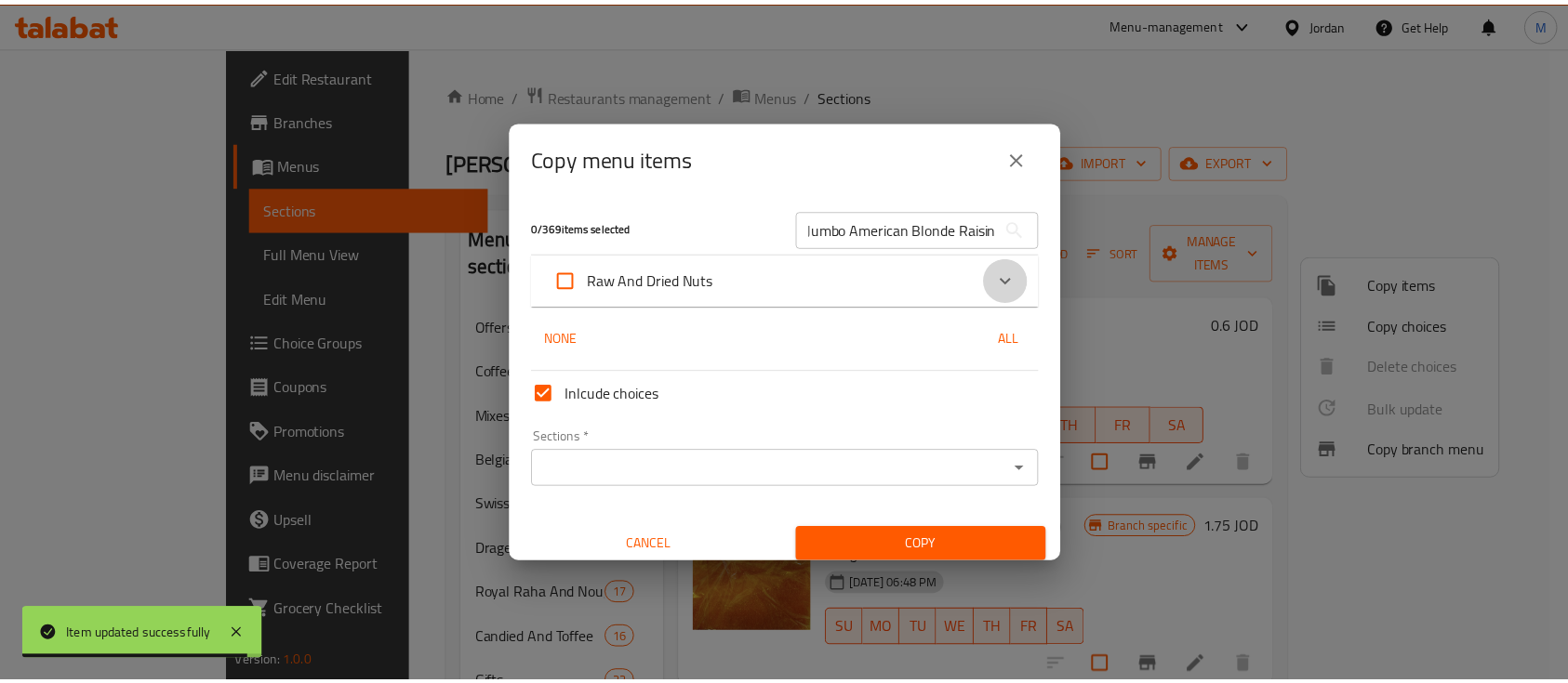
scroll to position [0, 0]
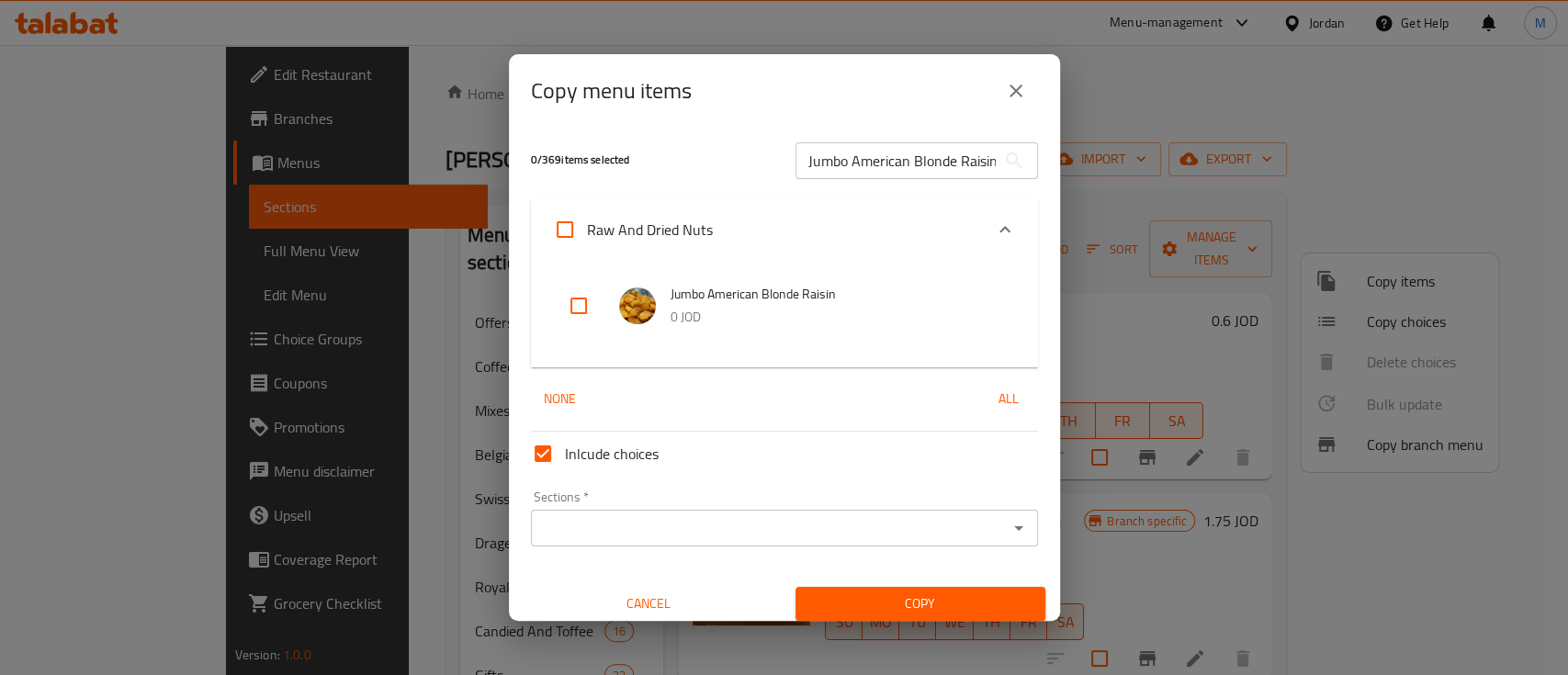
click at [585, 305] on input "checkbox" at bounding box center [578, 306] width 44 height 44
checkbox input "true"
click at [676, 517] on input "Sections   *" at bounding box center [770, 529] width 466 height 26
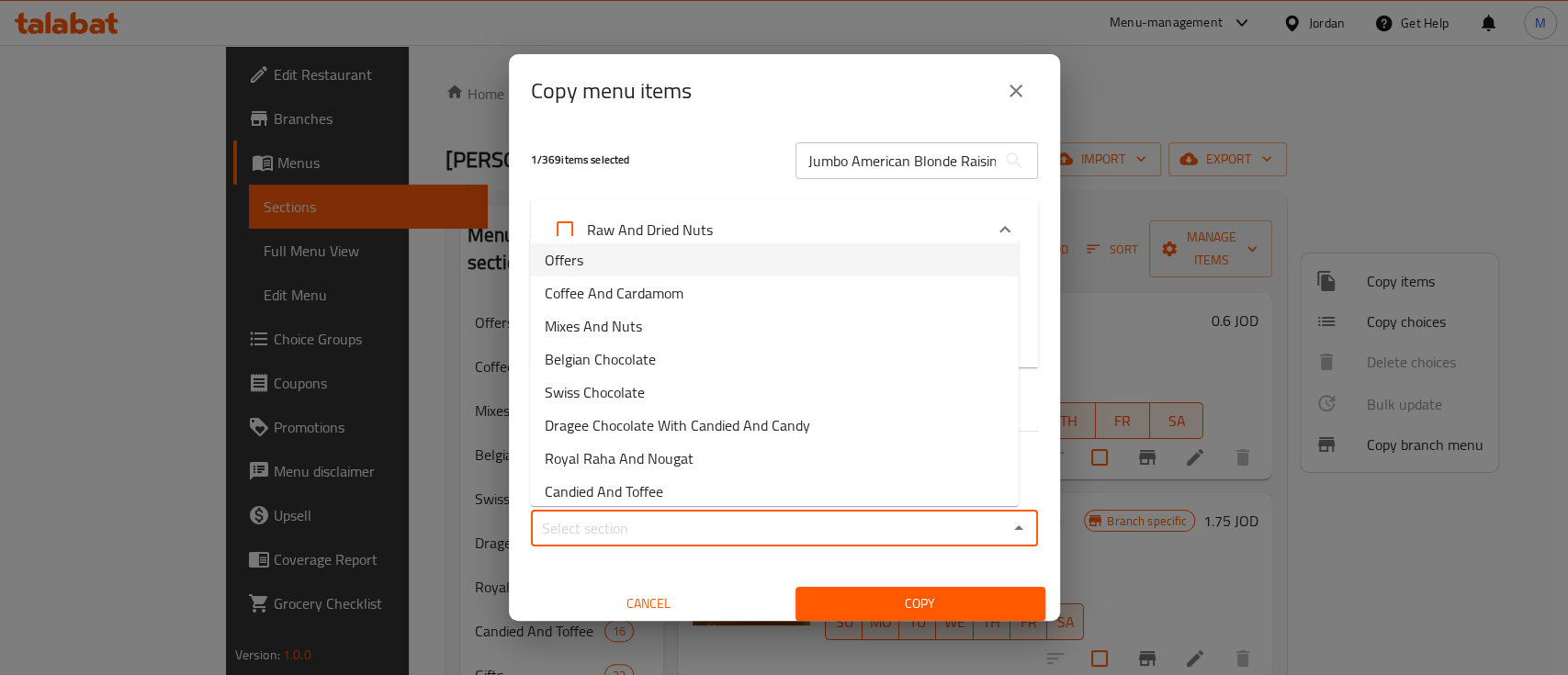
click at [662, 272] on li "Offers" at bounding box center [775, 259] width 488 height 33
type input "Offers"
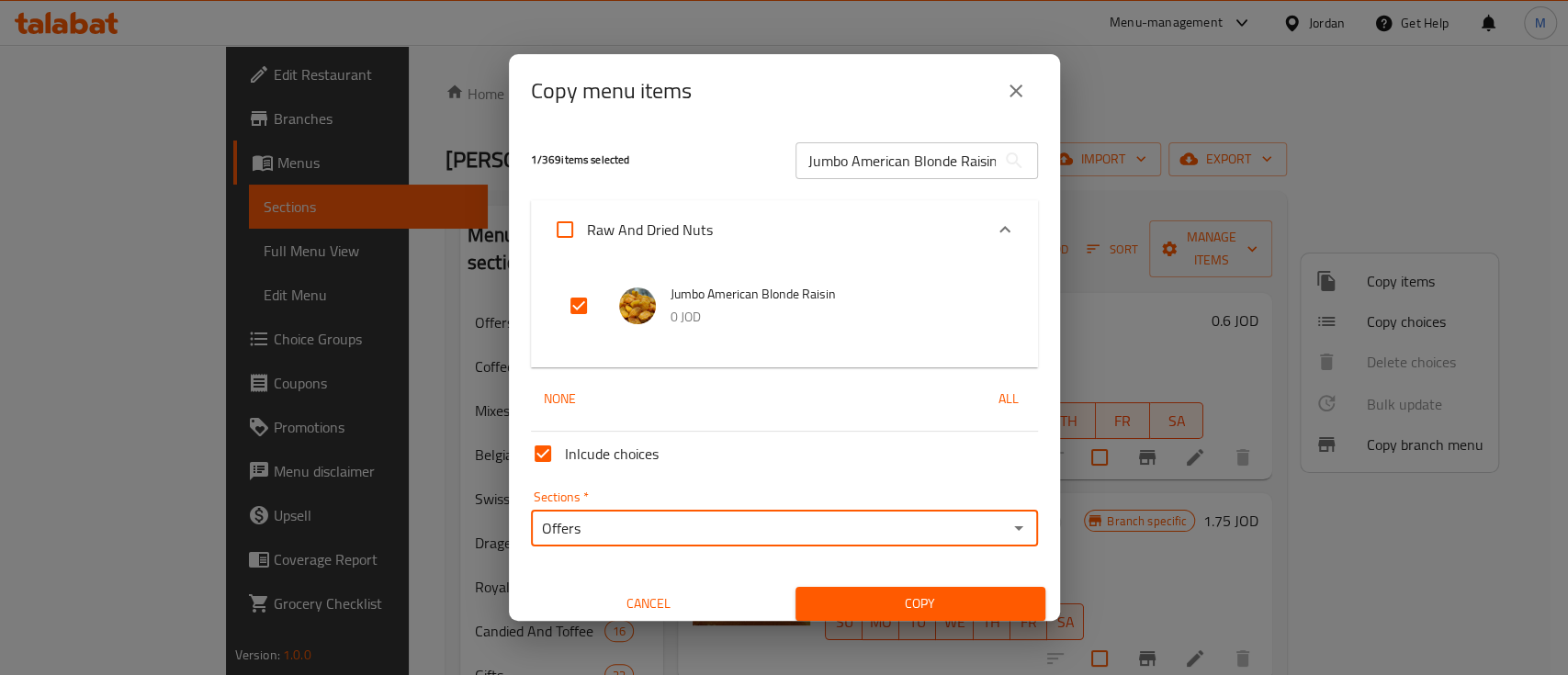
click at [903, 607] on span "Copy" at bounding box center [920, 604] width 221 height 23
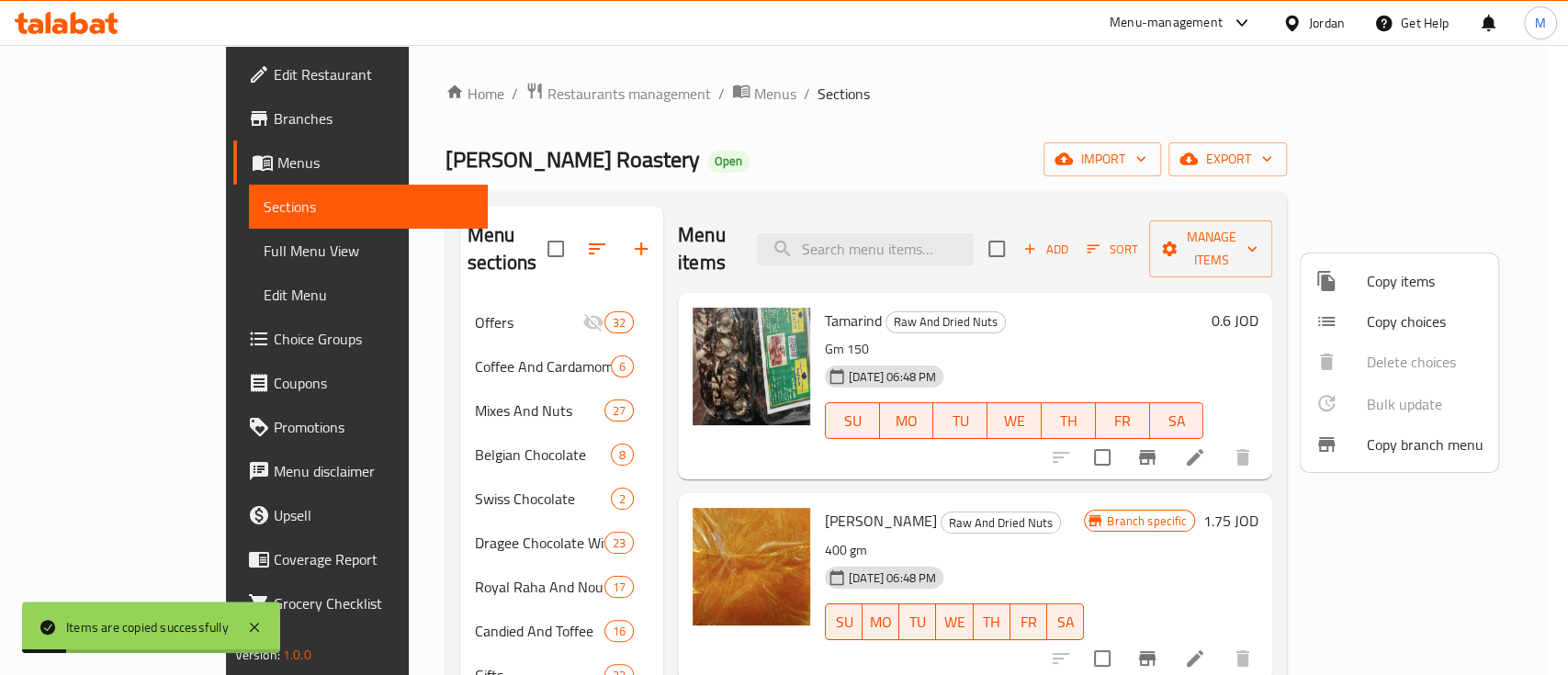
click at [794, 141] on div at bounding box center [784, 338] width 1568 height 675
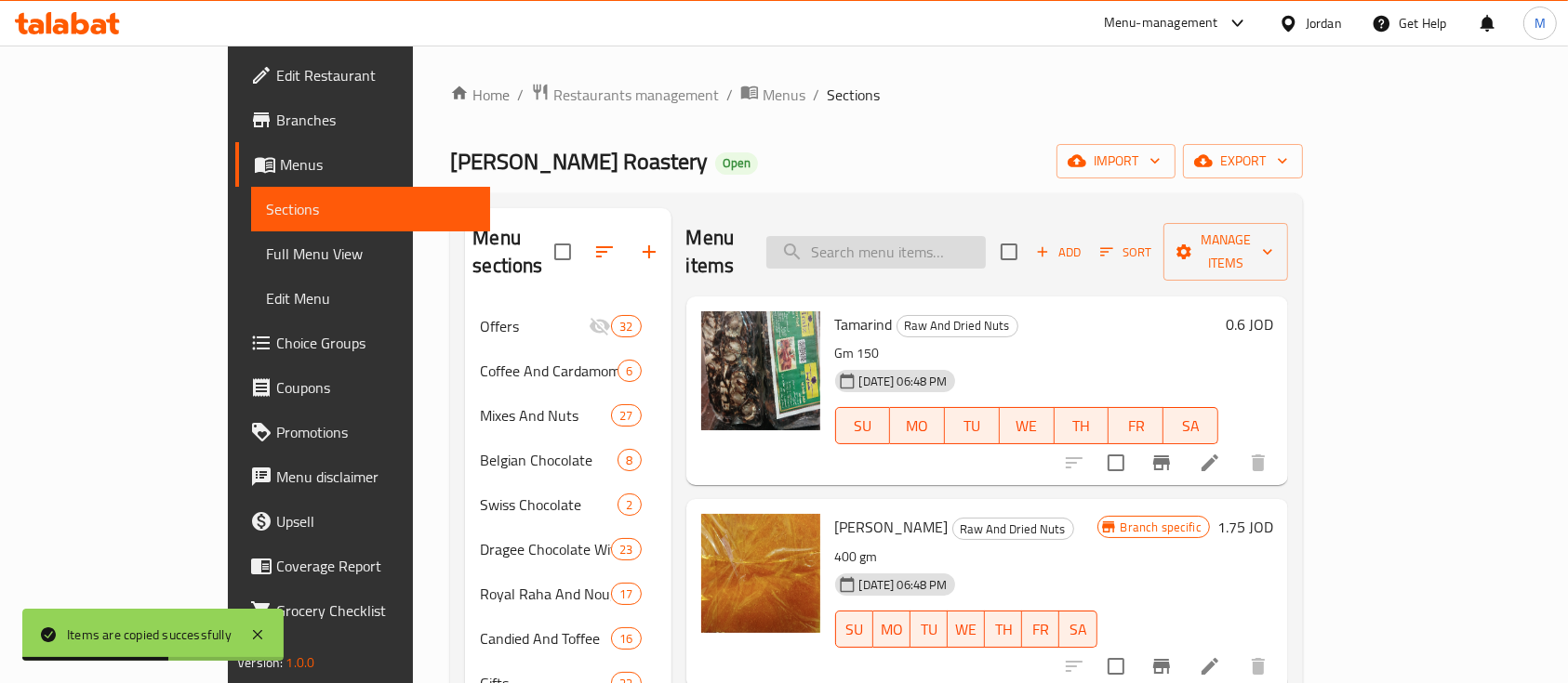
click at [944, 236] on input "search" at bounding box center [876, 252] width 220 height 32
paste input "Pumkin Lub"
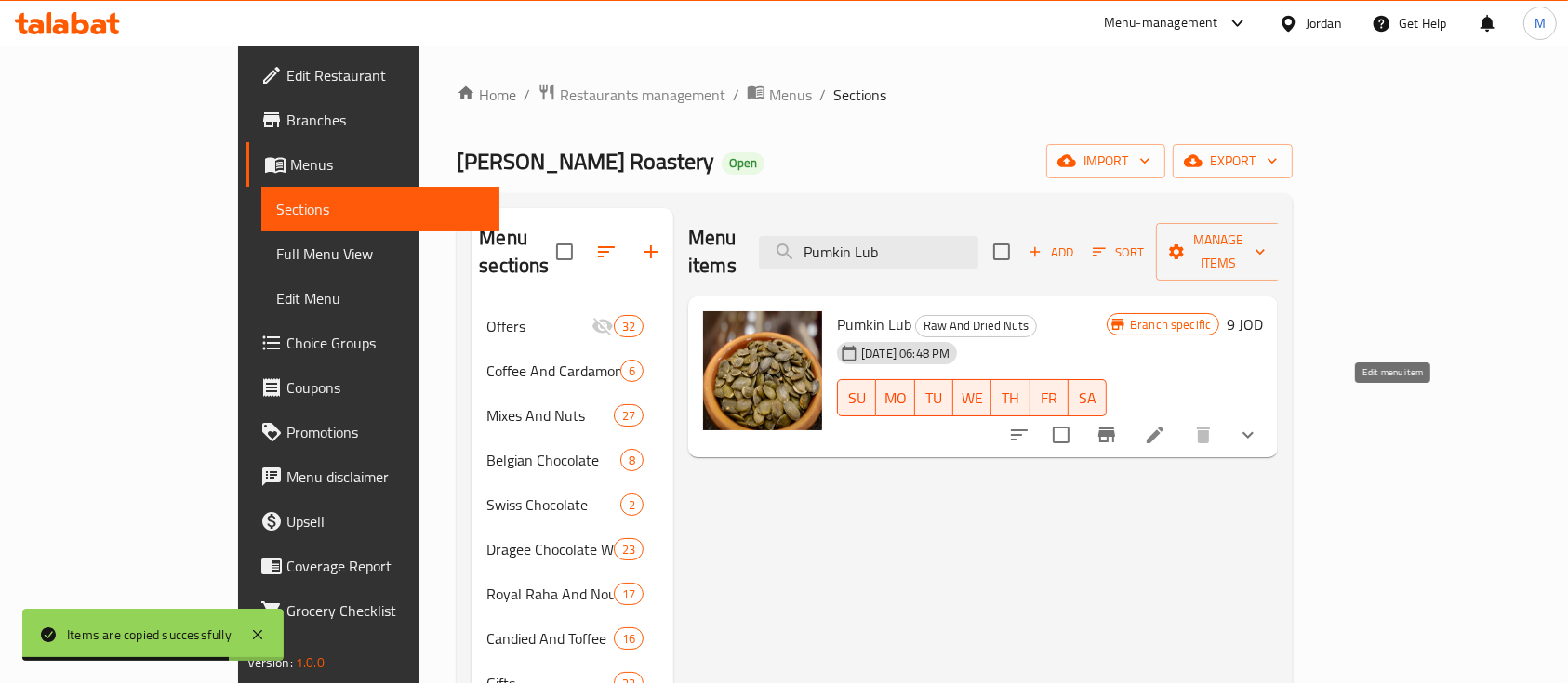
type input "Pumkin Lub"
click at [1166, 424] on icon at bounding box center [1155, 435] width 23 height 23
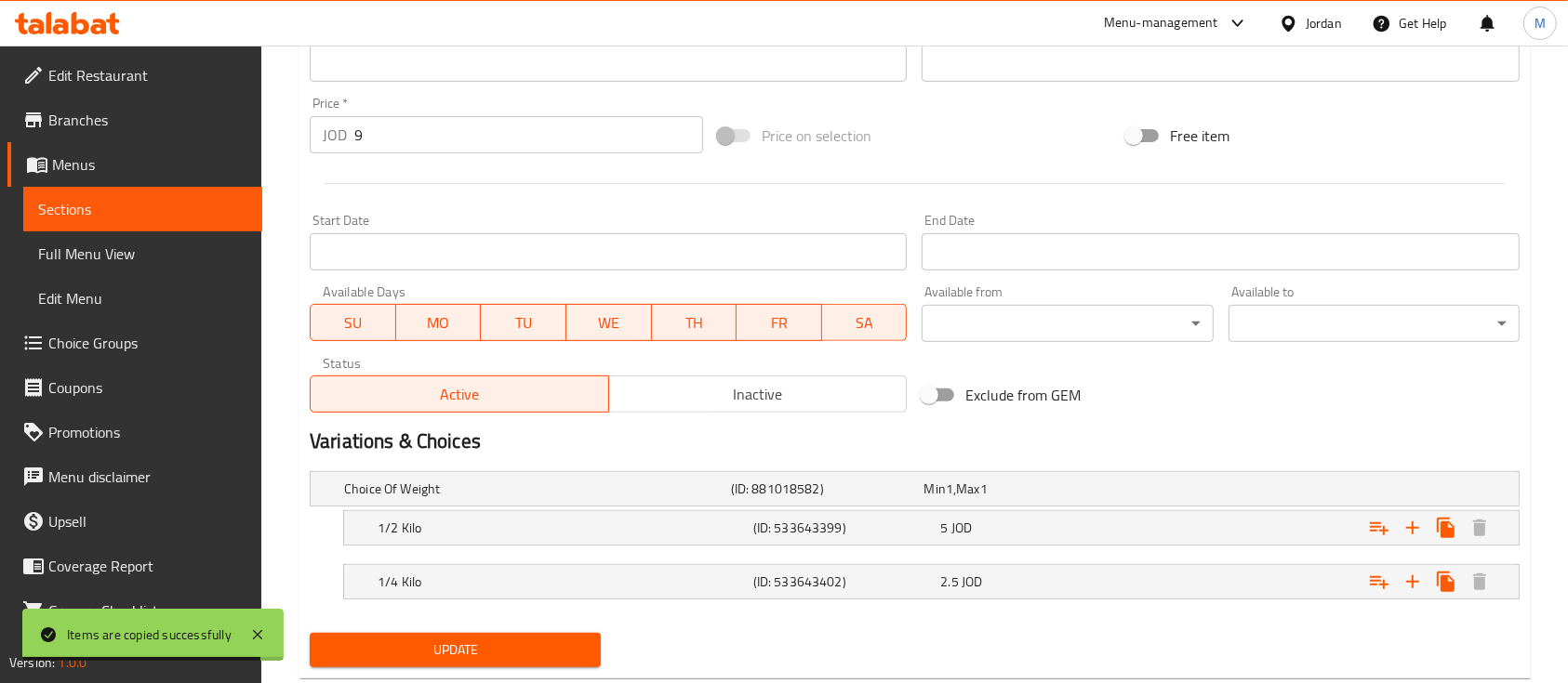
scroll to position [698, 0]
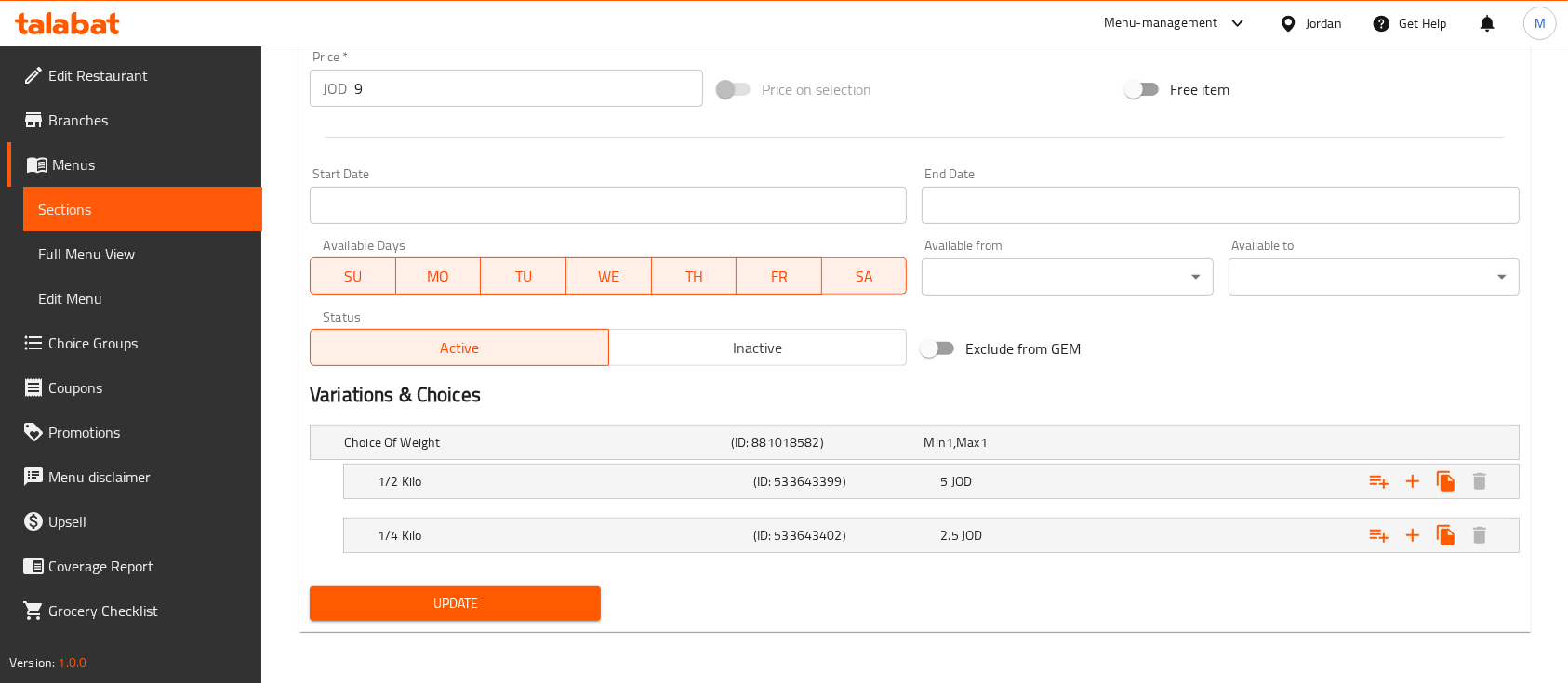
drag, startPoint x: 341, startPoint y: 89, endPoint x: 328, endPoint y: 90, distance: 13.0
click at [329, 90] on div "JOD 9 Price *" at bounding box center [506, 88] width 393 height 37
type input "0"
click at [543, 135] on div at bounding box center [914, 137] width 1225 height 45
click at [526, 582] on div "Update" at bounding box center [455, 604] width 306 height 49
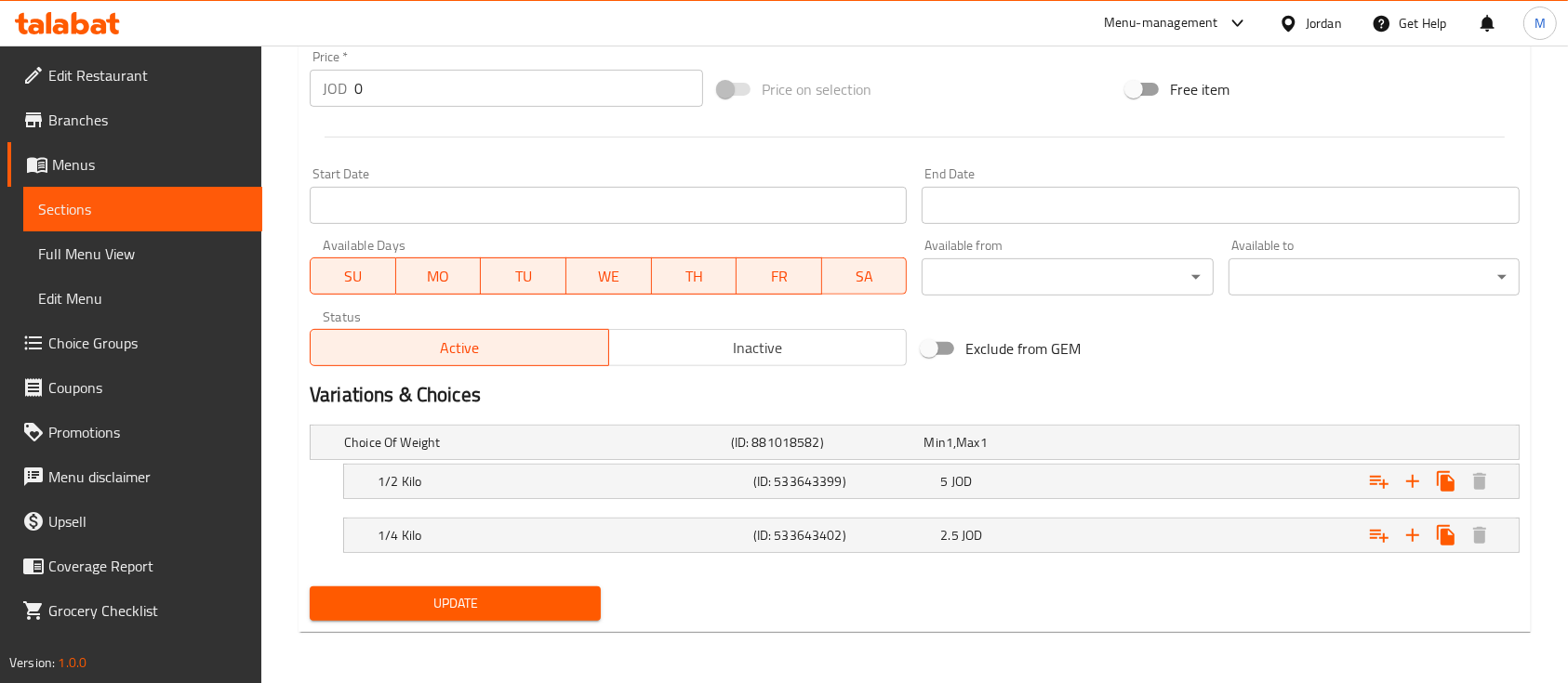
click at [578, 609] on span "Update" at bounding box center [455, 604] width 261 height 24
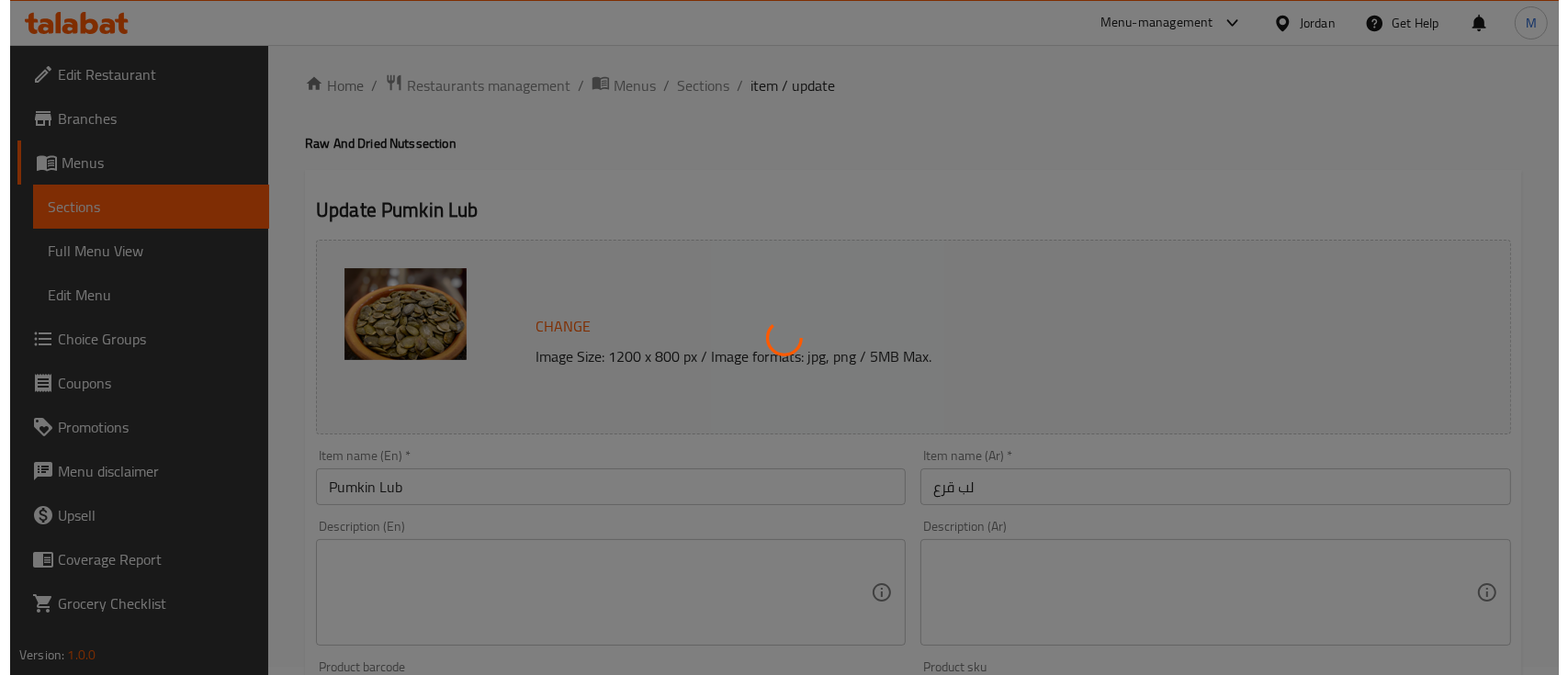
scroll to position [0, 0]
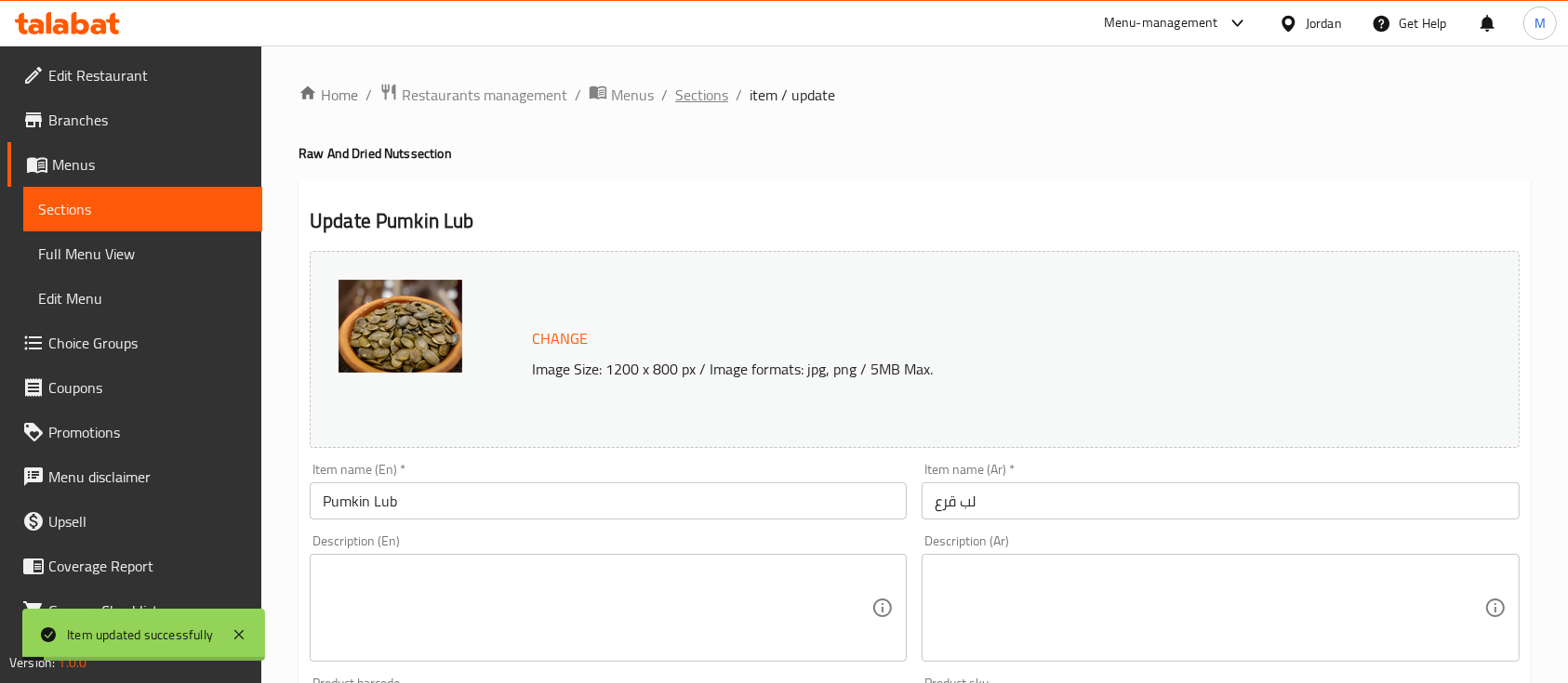
click at [712, 95] on span "Sections" at bounding box center [702, 95] width 53 height 23
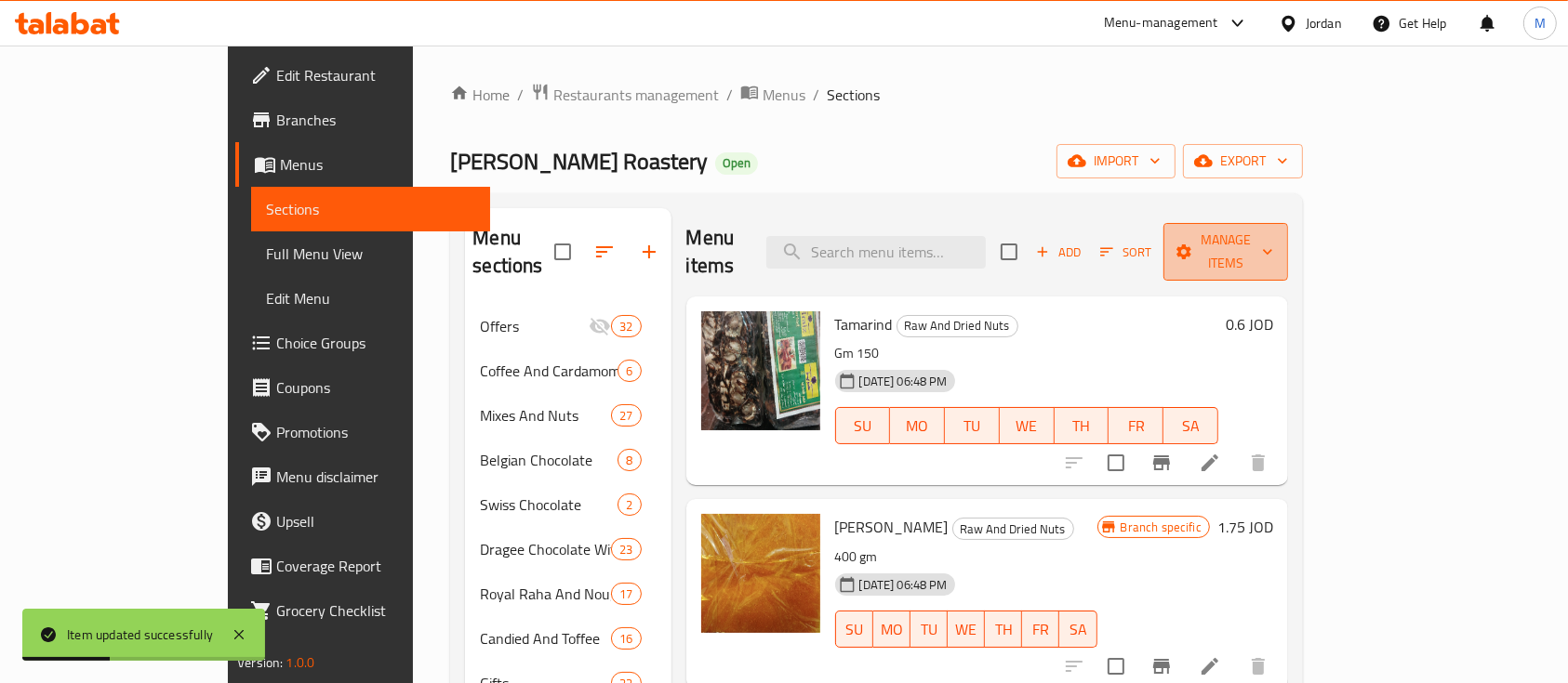
click at [1273, 246] on span "Manage items" at bounding box center [1226, 251] width 95 height 46
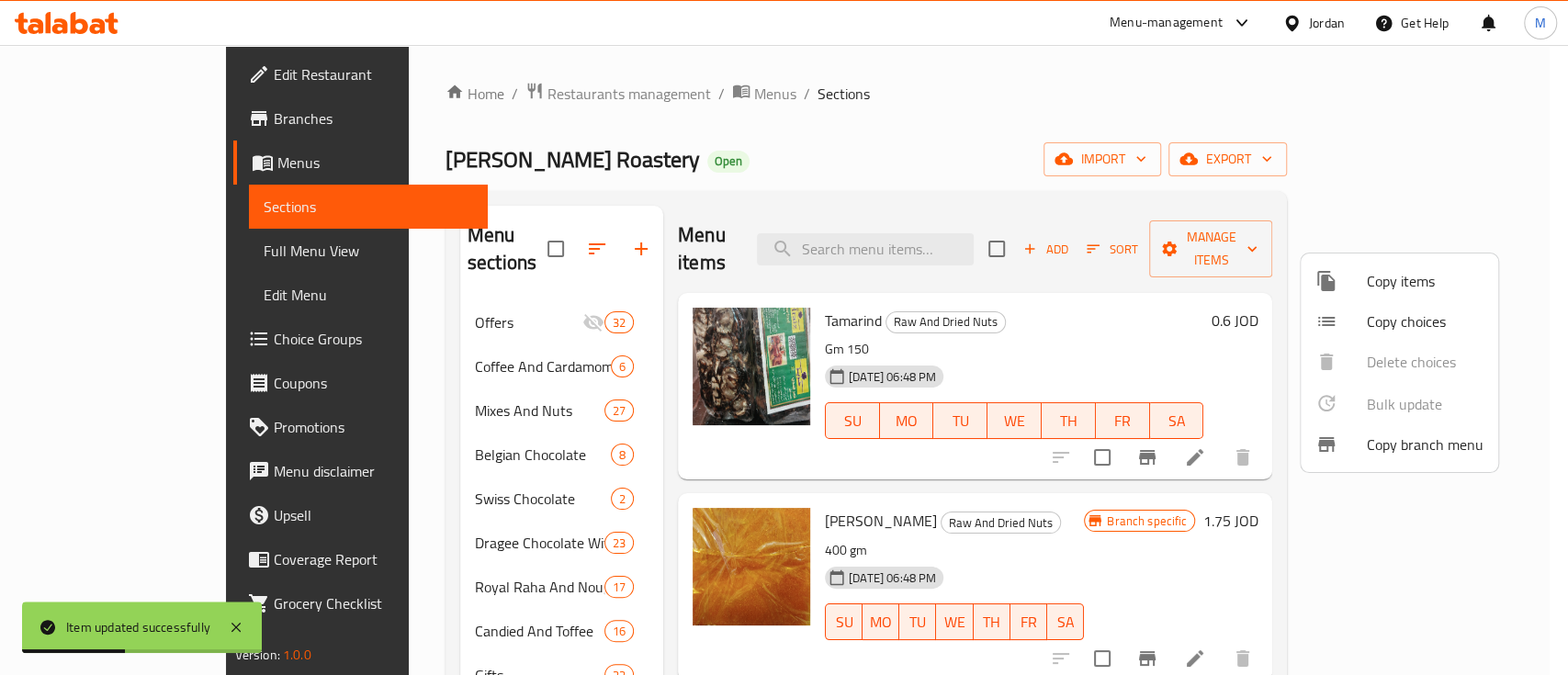
click at [1381, 288] on span "Copy items" at bounding box center [1425, 282] width 117 height 22
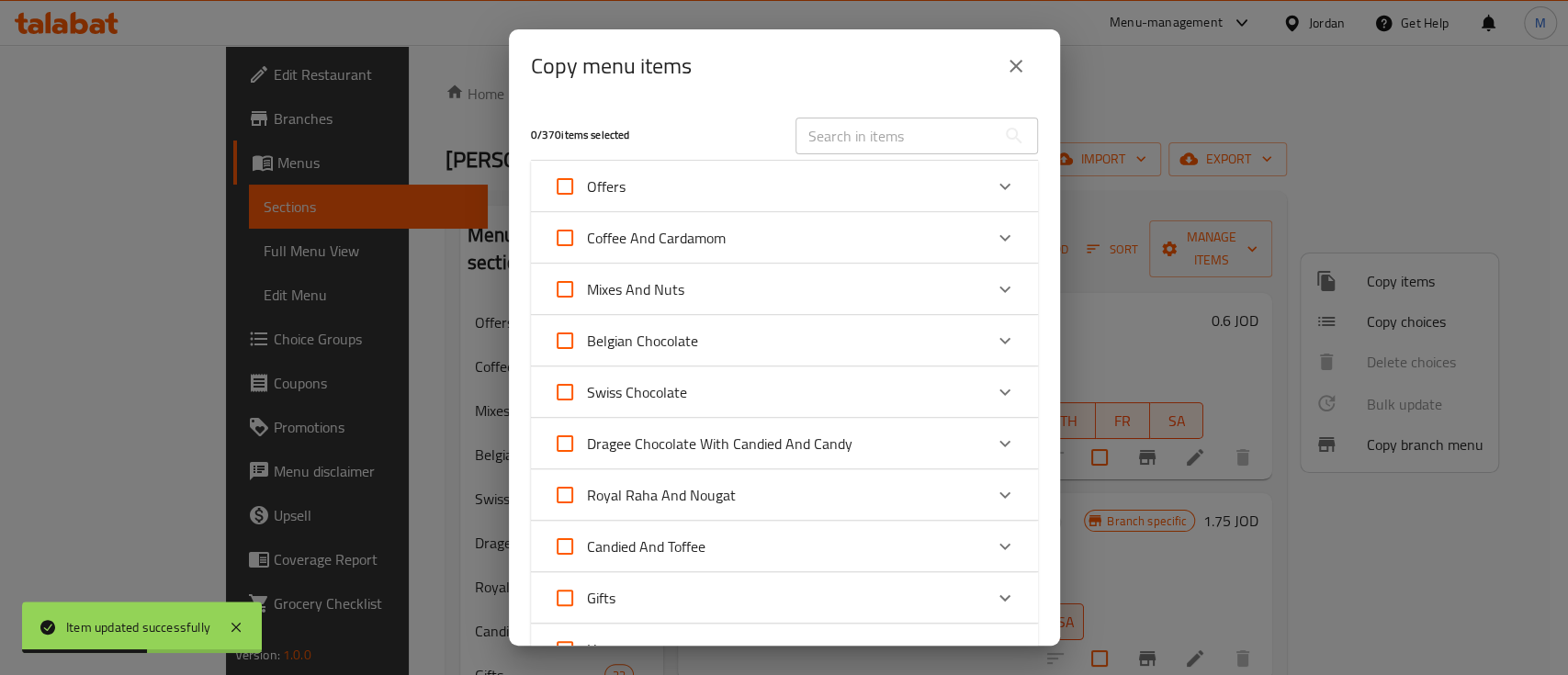
click at [823, 132] on input "text" at bounding box center [896, 135] width 200 height 36
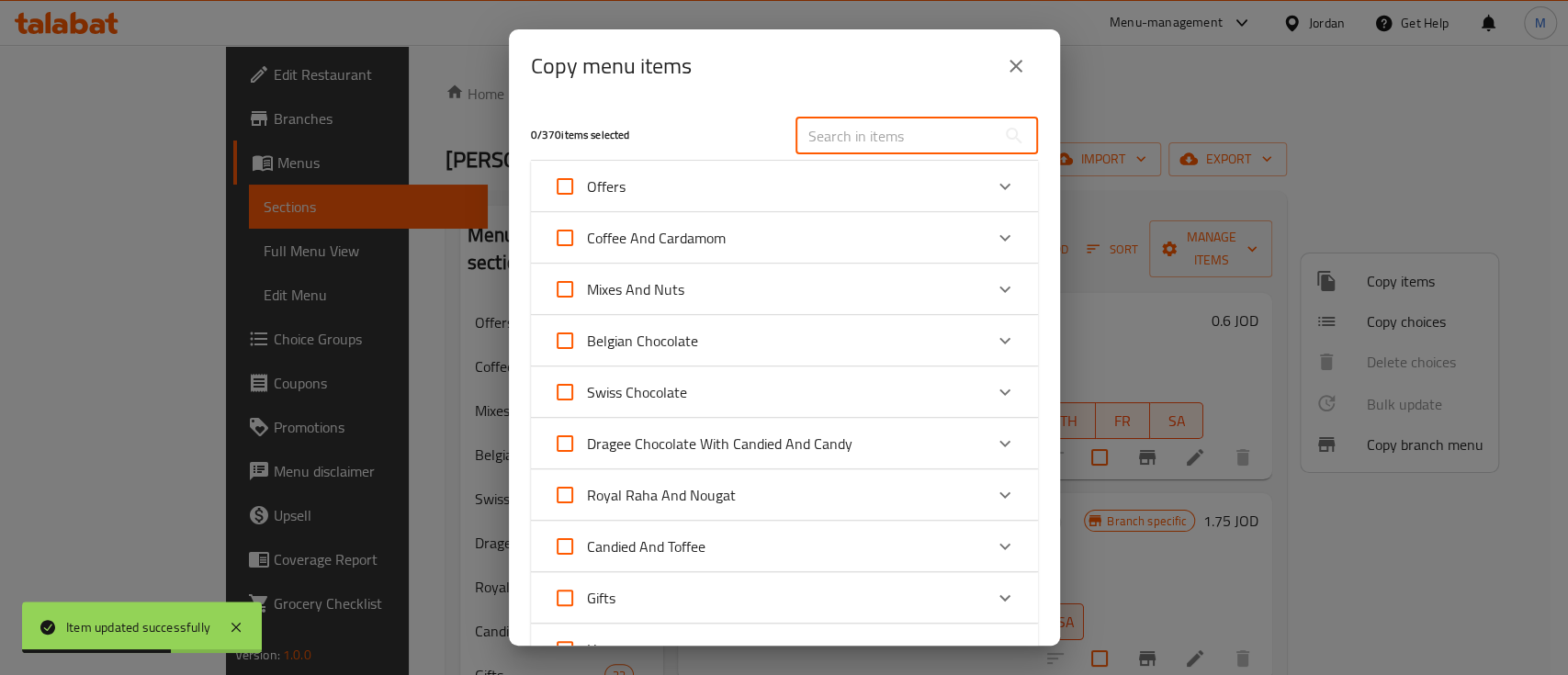
paste input "Pumkin Lub"
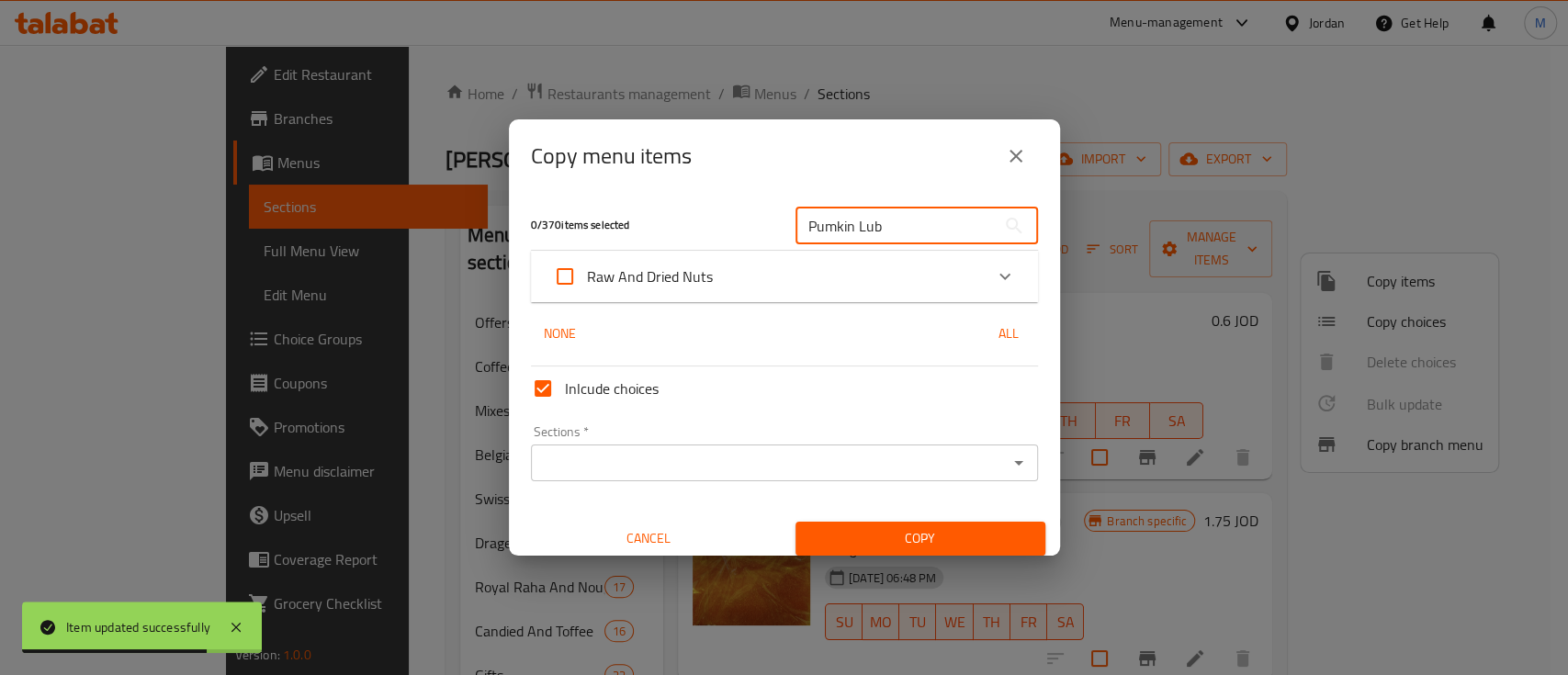
type input "Pumkin Lub"
click at [998, 269] on div "Expand" at bounding box center [1005, 276] width 44 height 44
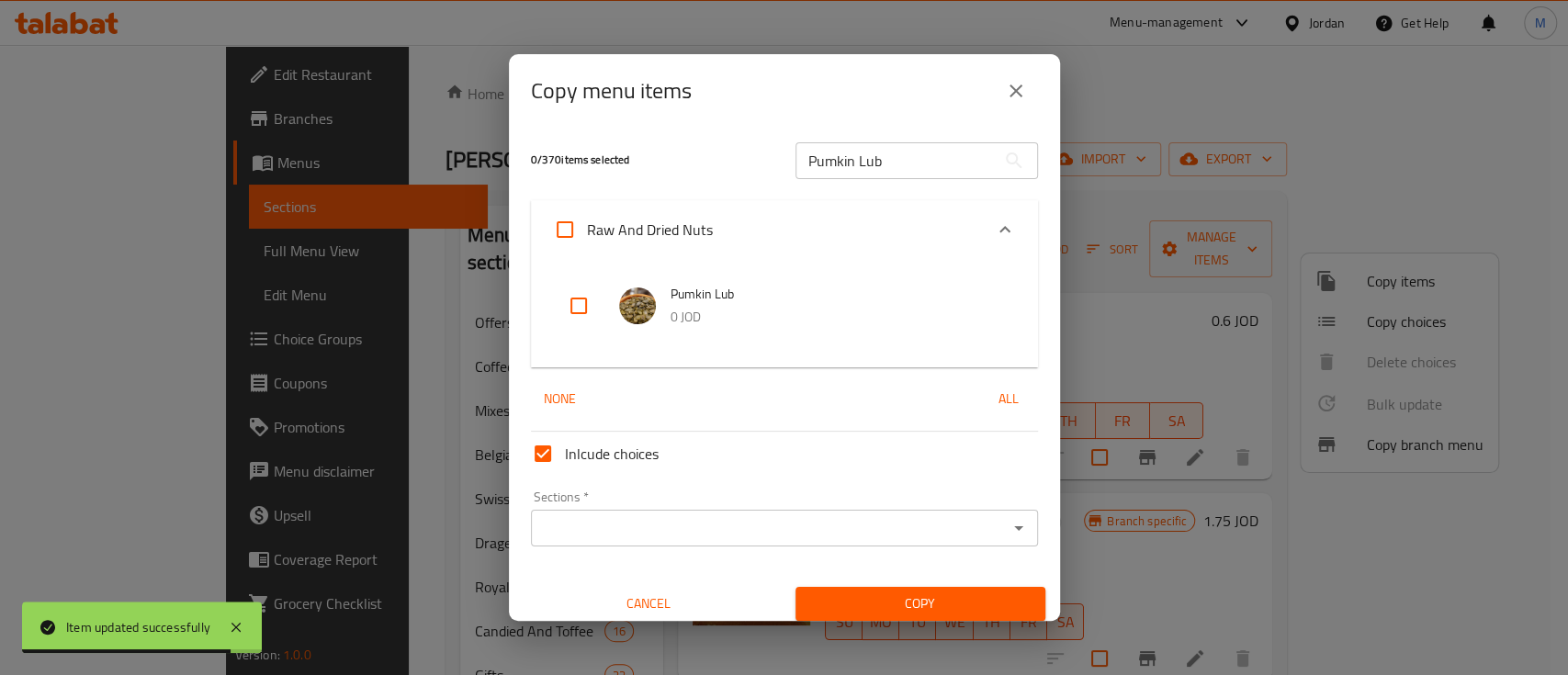
click at [578, 291] on input "checkbox" at bounding box center [578, 306] width 44 height 44
checkbox input "true"
click at [676, 525] on input "Sections   *" at bounding box center [770, 529] width 466 height 26
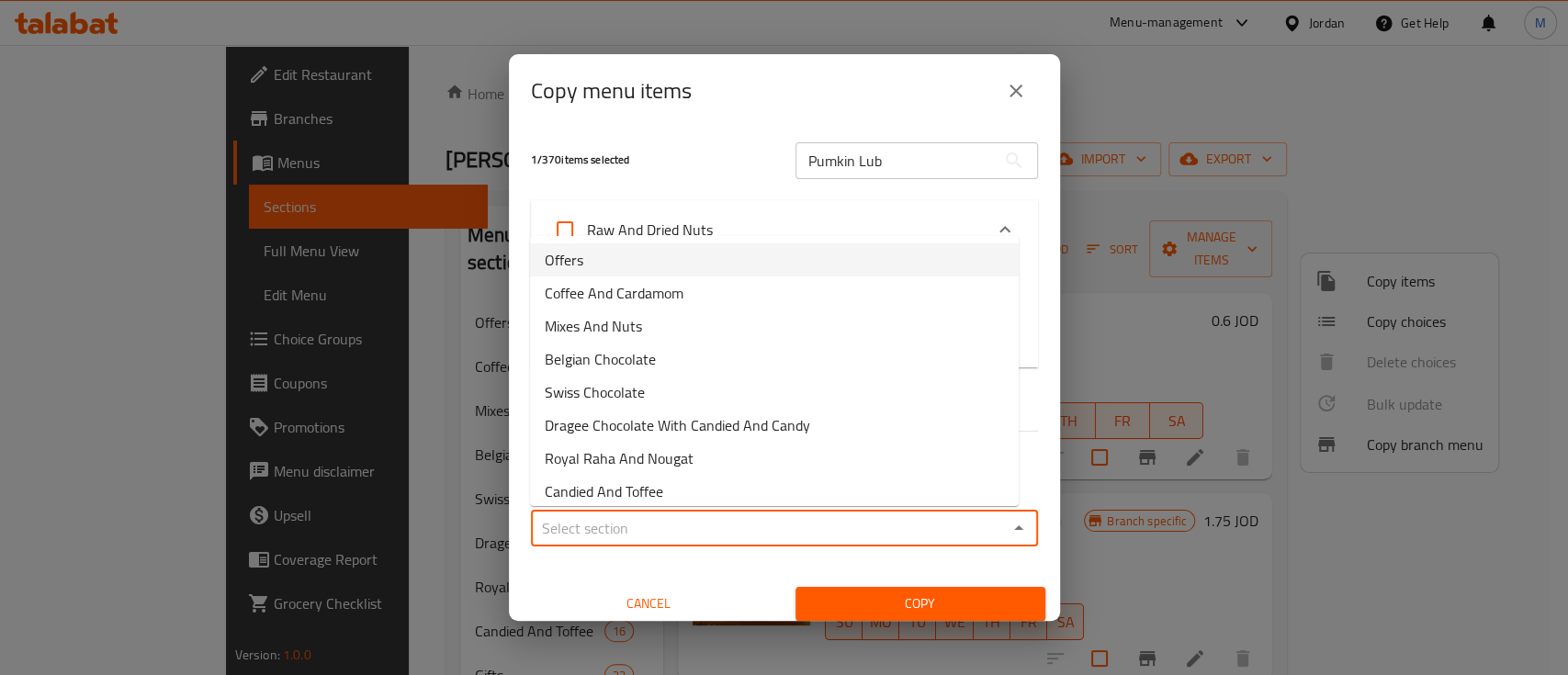
click at [660, 249] on li "Offers" at bounding box center [775, 259] width 488 height 33
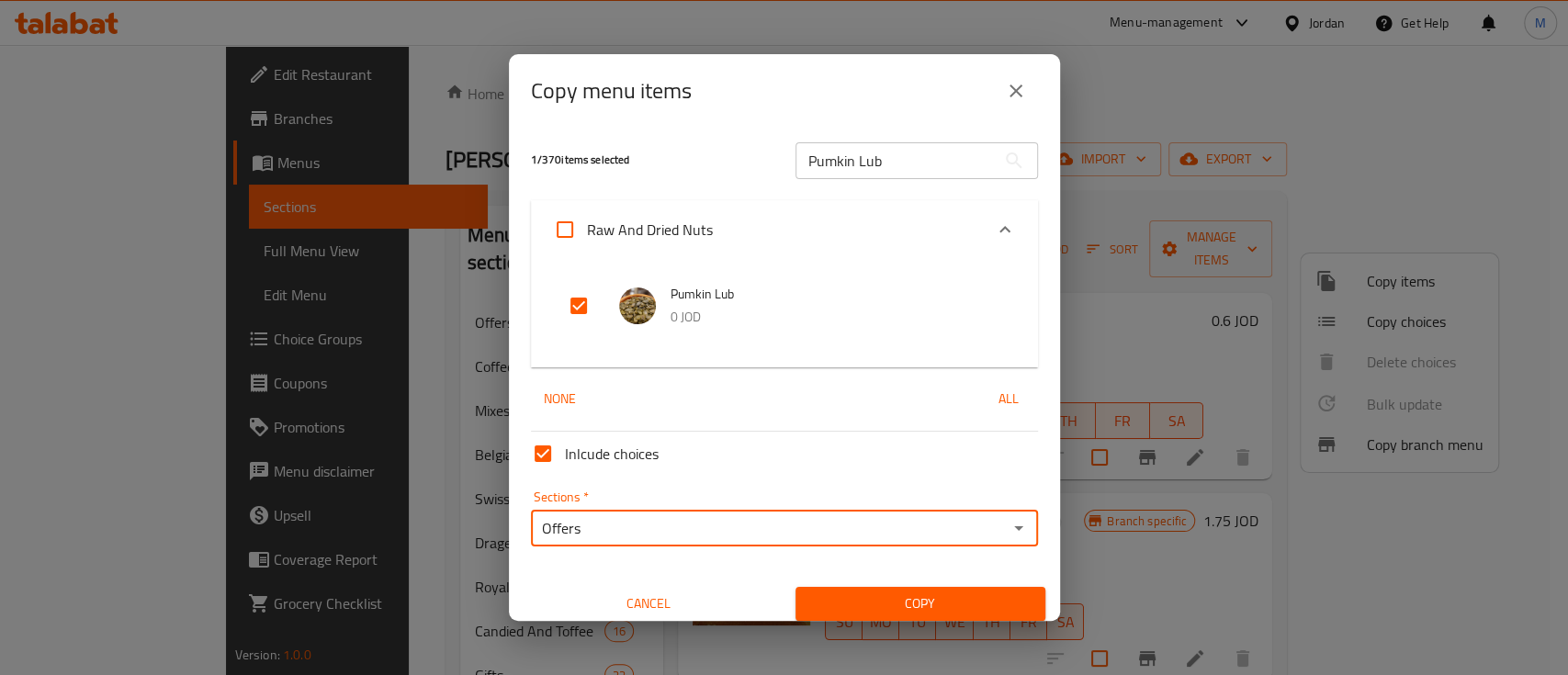
type input "Offers"
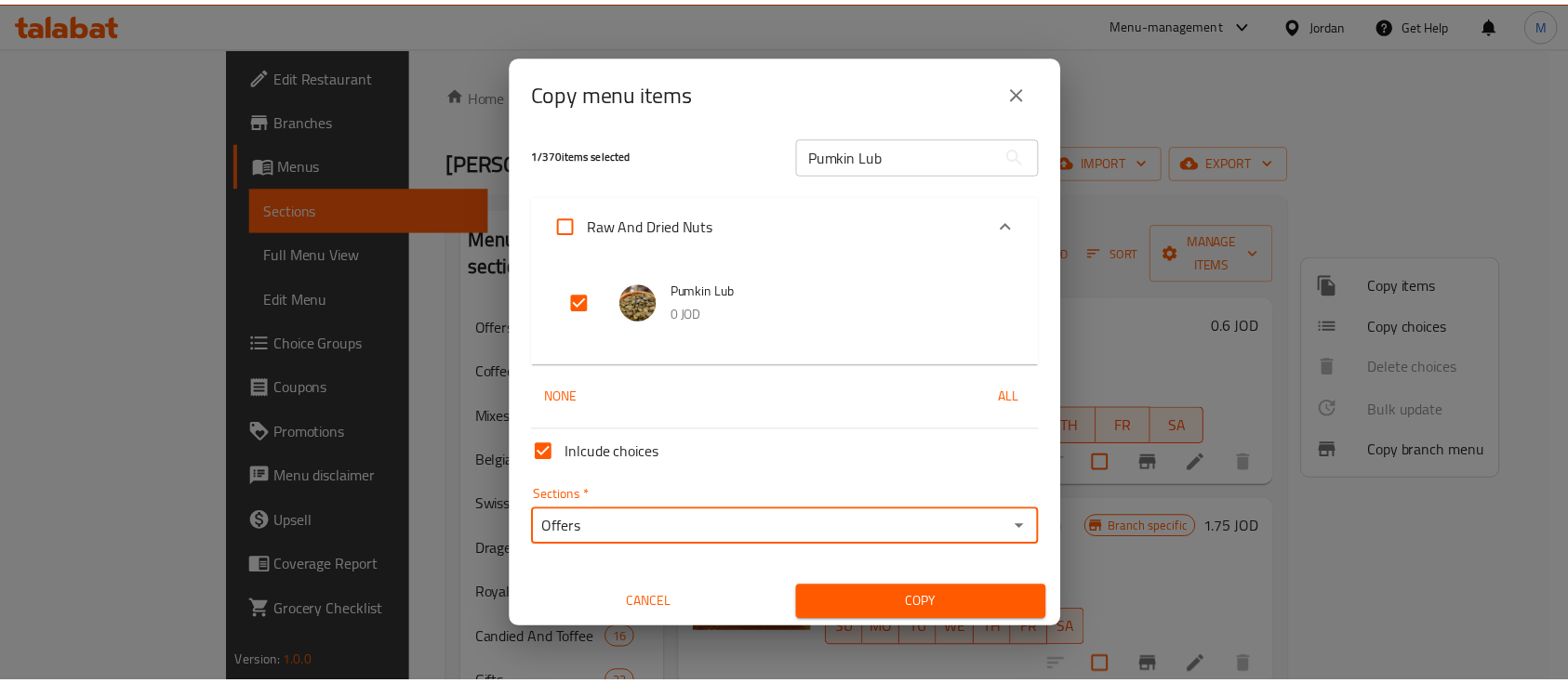
scroll to position [10, 0]
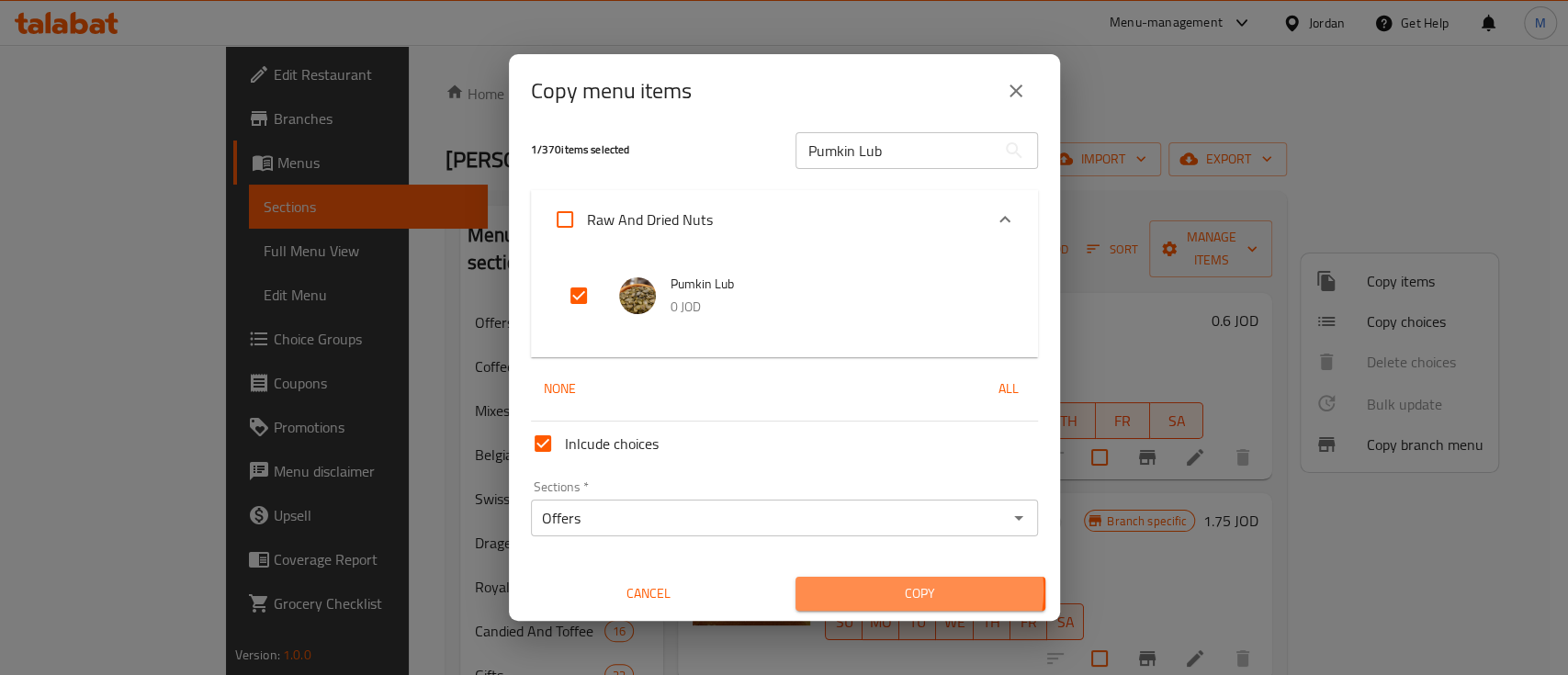
click at [909, 591] on span "Copy" at bounding box center [920, 594] width 221 height 23
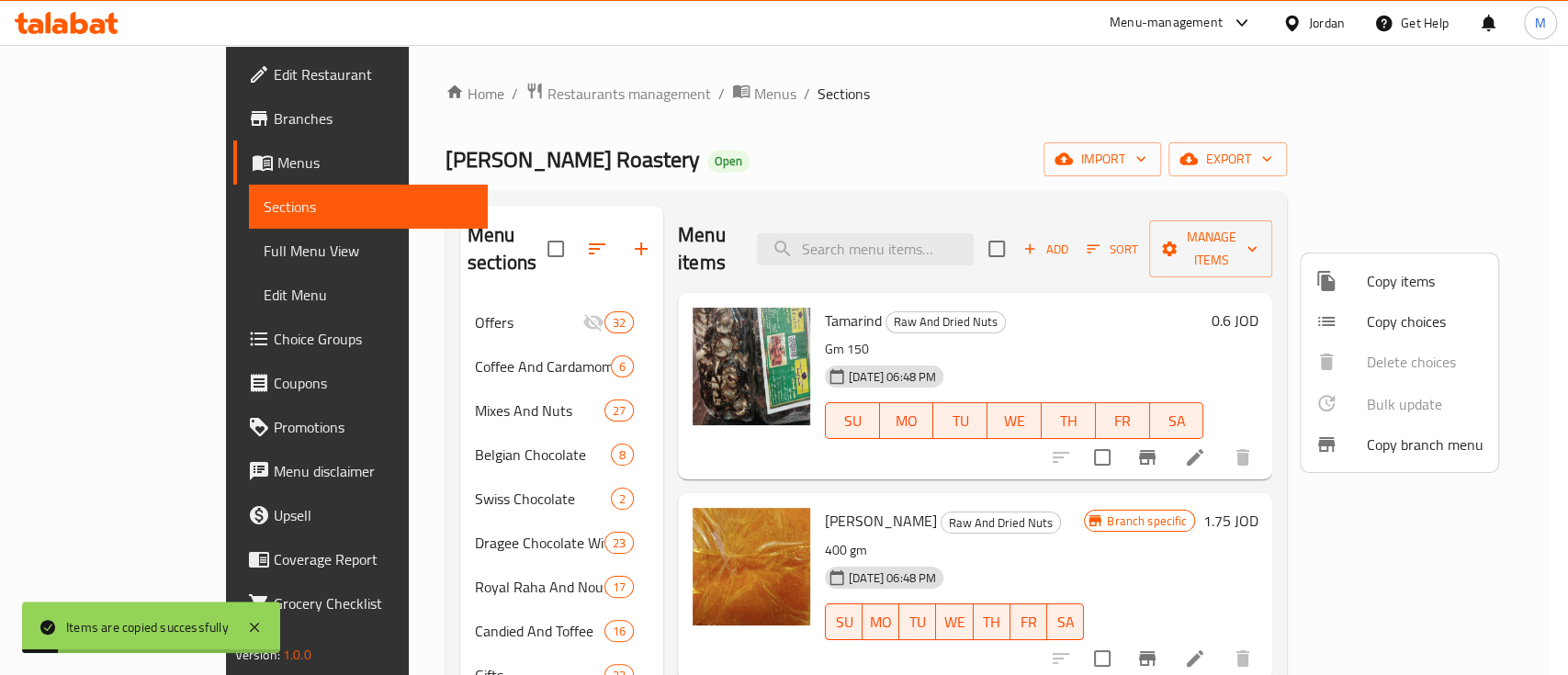
click at [887, 131] on div at bounding box center [784, 338] width 1568 height 675
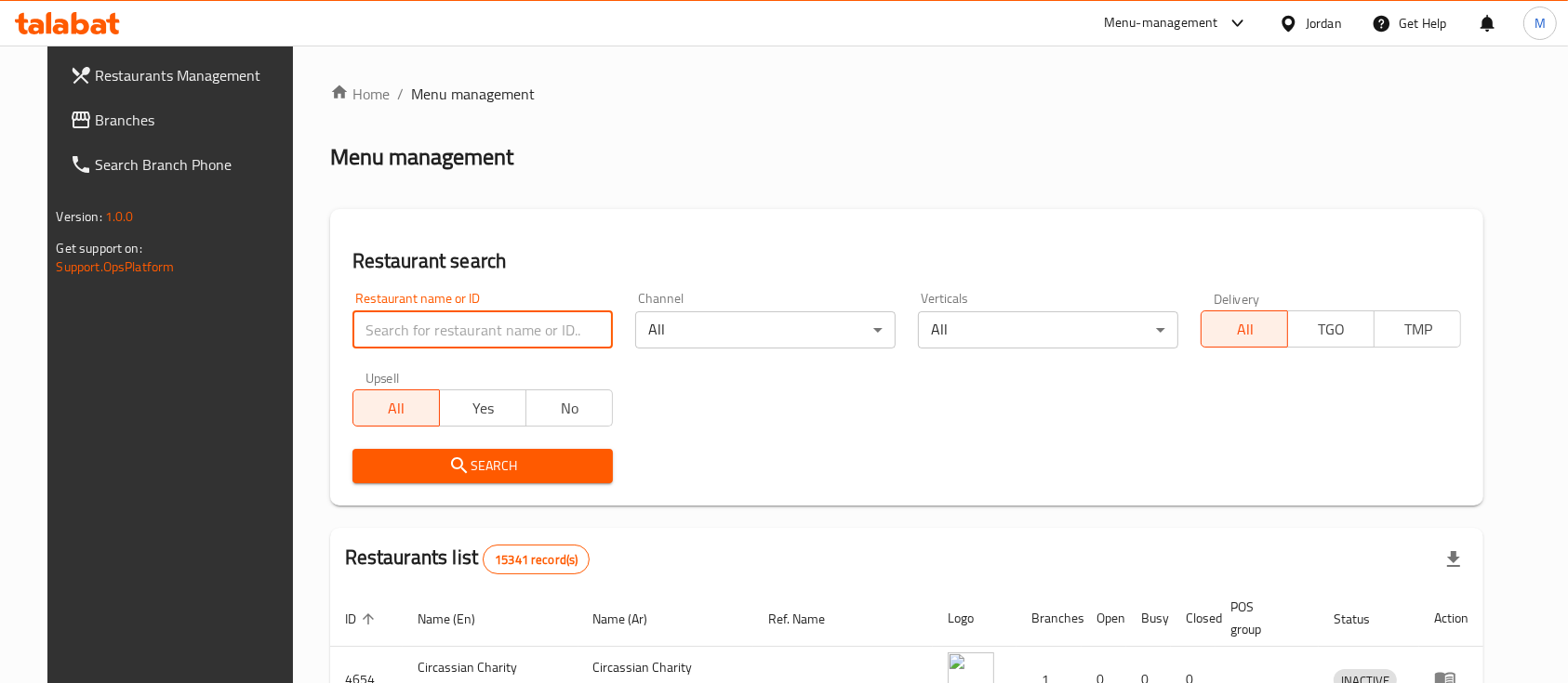
click at [521, 338] on input "search" at bounding box center [483, 329] width 260 height 37
type input "[PERSON_NAME] roastery"
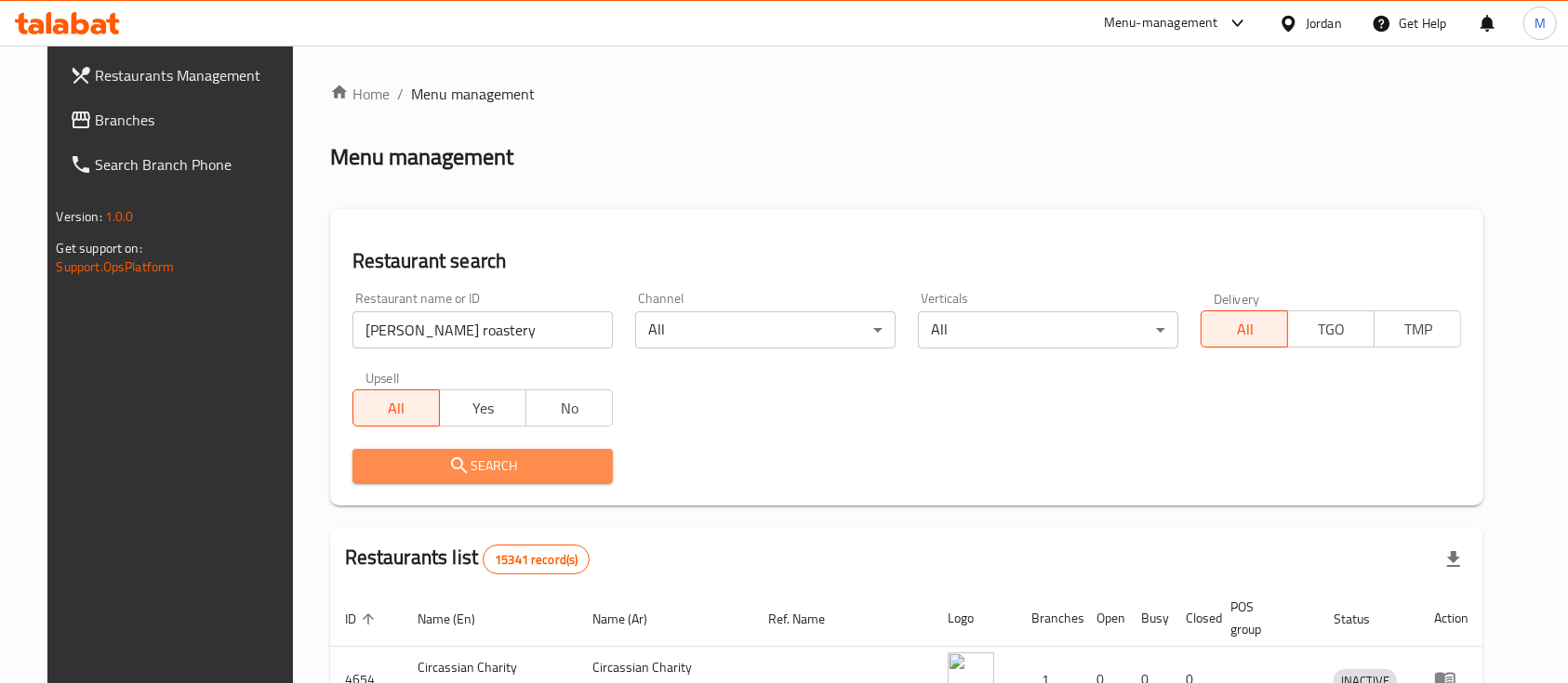
click at [530, 470] on span "Search" at bounding box center [482, 466] width 230 height 24
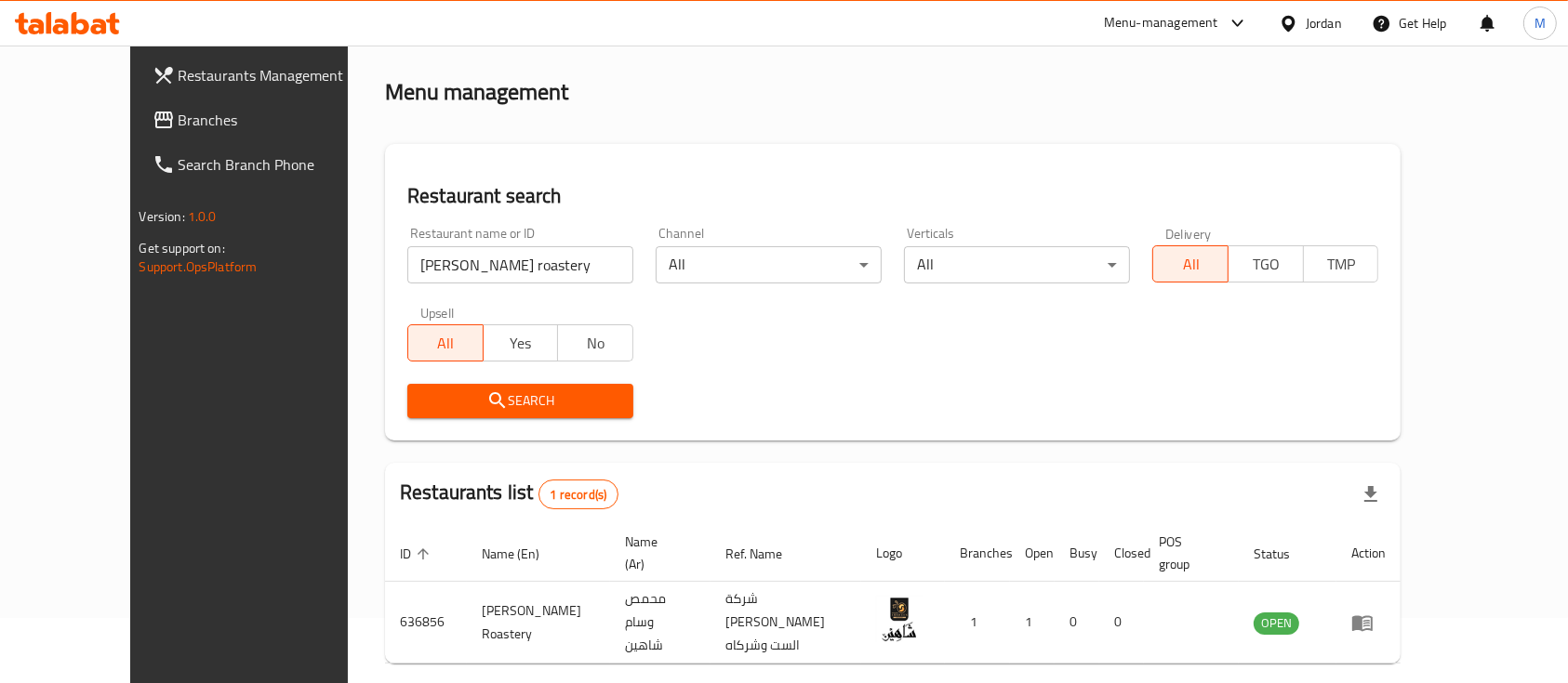
scroll to position [108, 0]
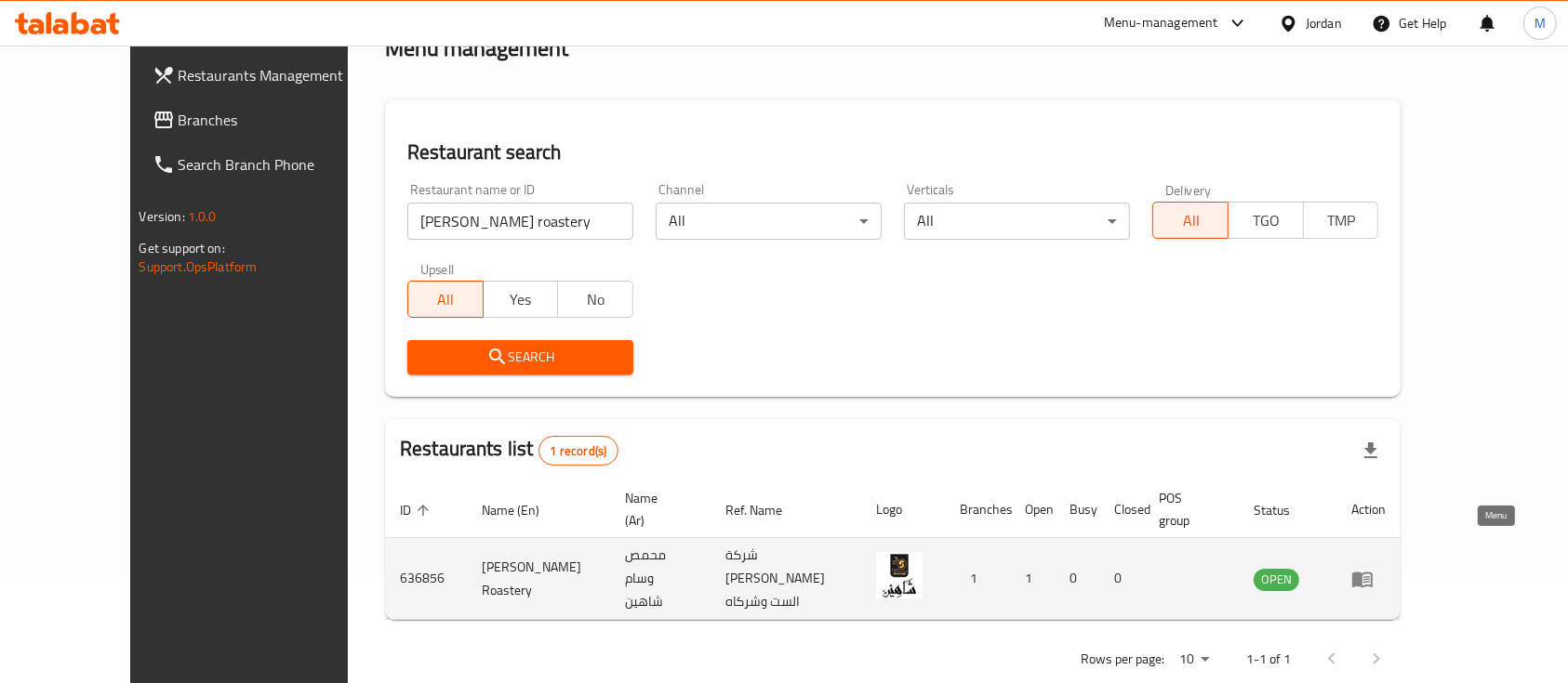
click at [1374, 568] on icon "enhanced table" at bounding box center [1362, 579] width 23 height 23
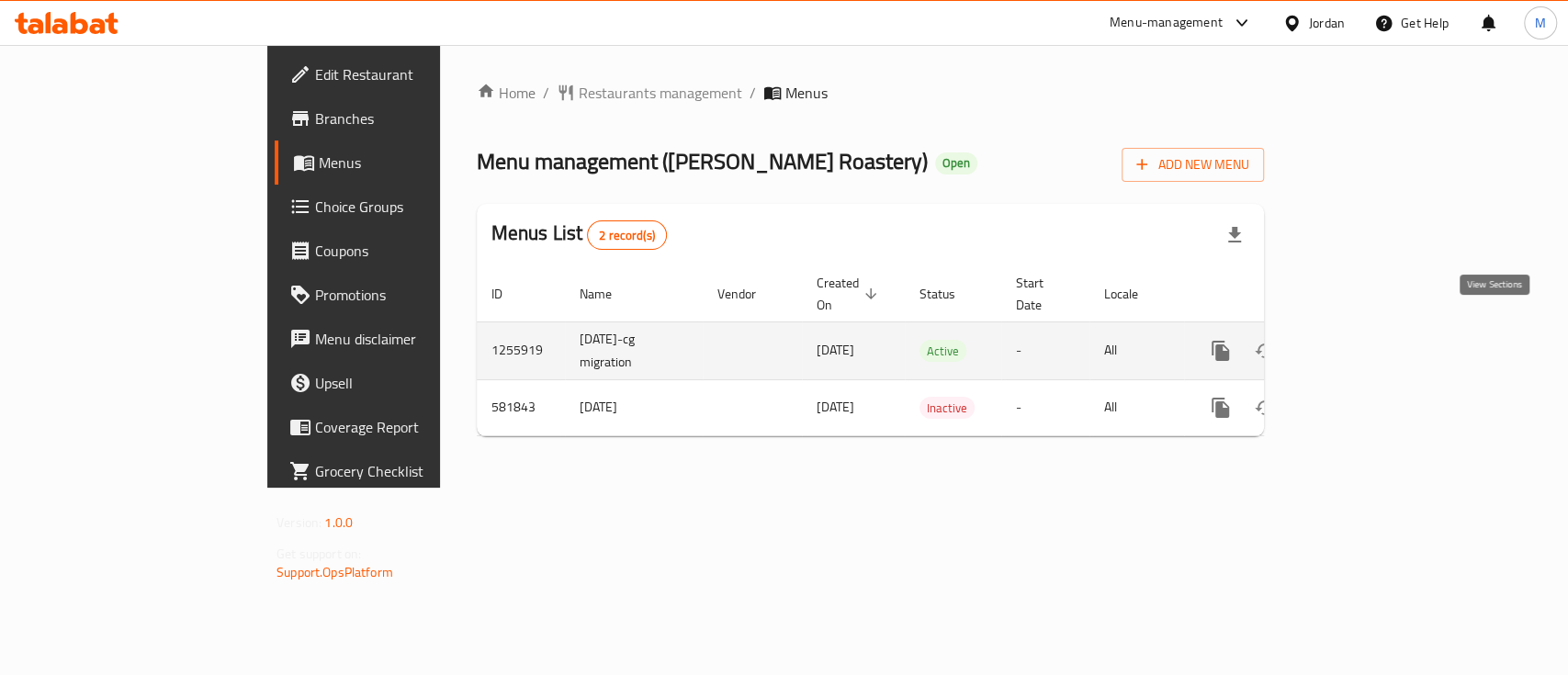
click at [1375, 341] on link "enhanced table" at bounding box center [1353, 351] width 44 height 44
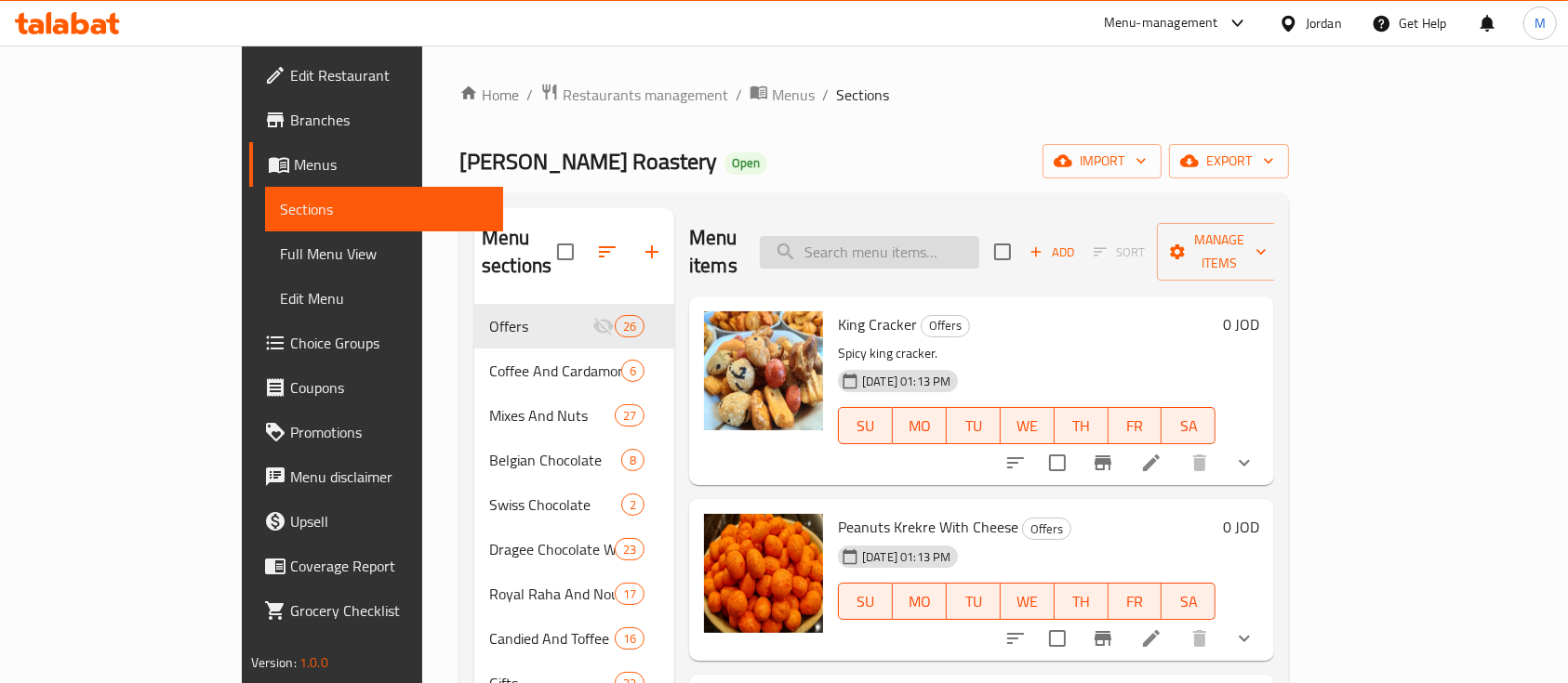
click at [938, 237] on input "search" at bounding box center [869, 252] width 220 height 32
paste input "Ghazaweya Red Doqqa"
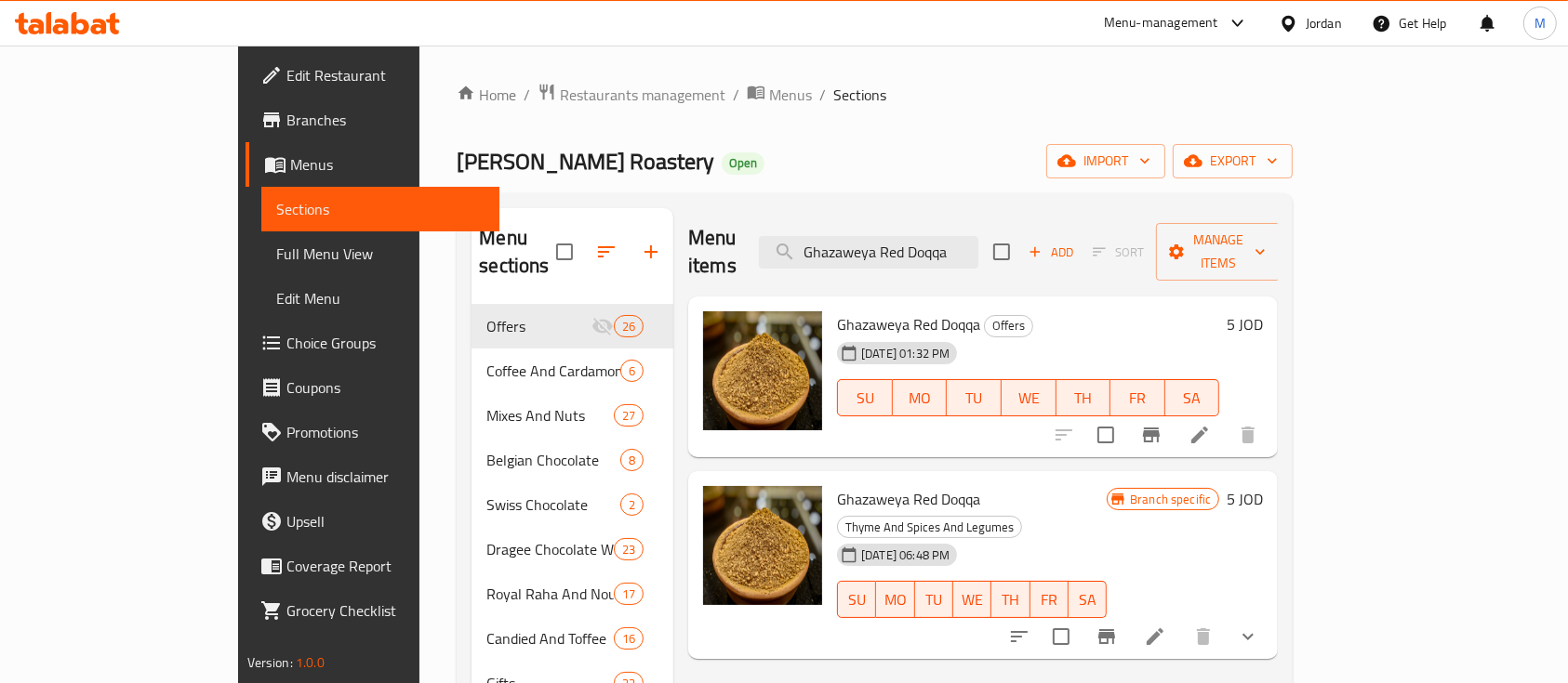
type input "Ghazaweya Red Doqqa"
click at [1166, 625] on icon at bounding box center [1155, 637] width 23 height 23
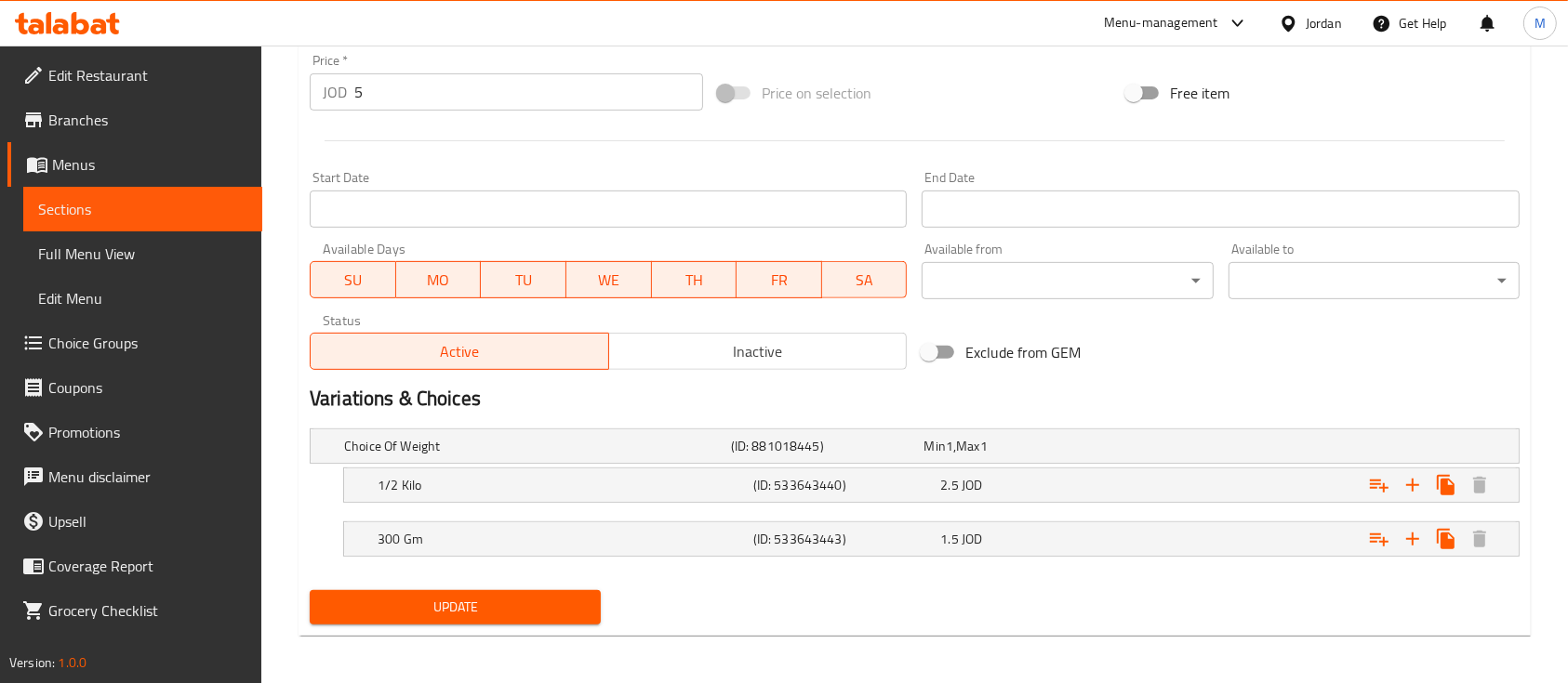
scroll to position [698, 0]
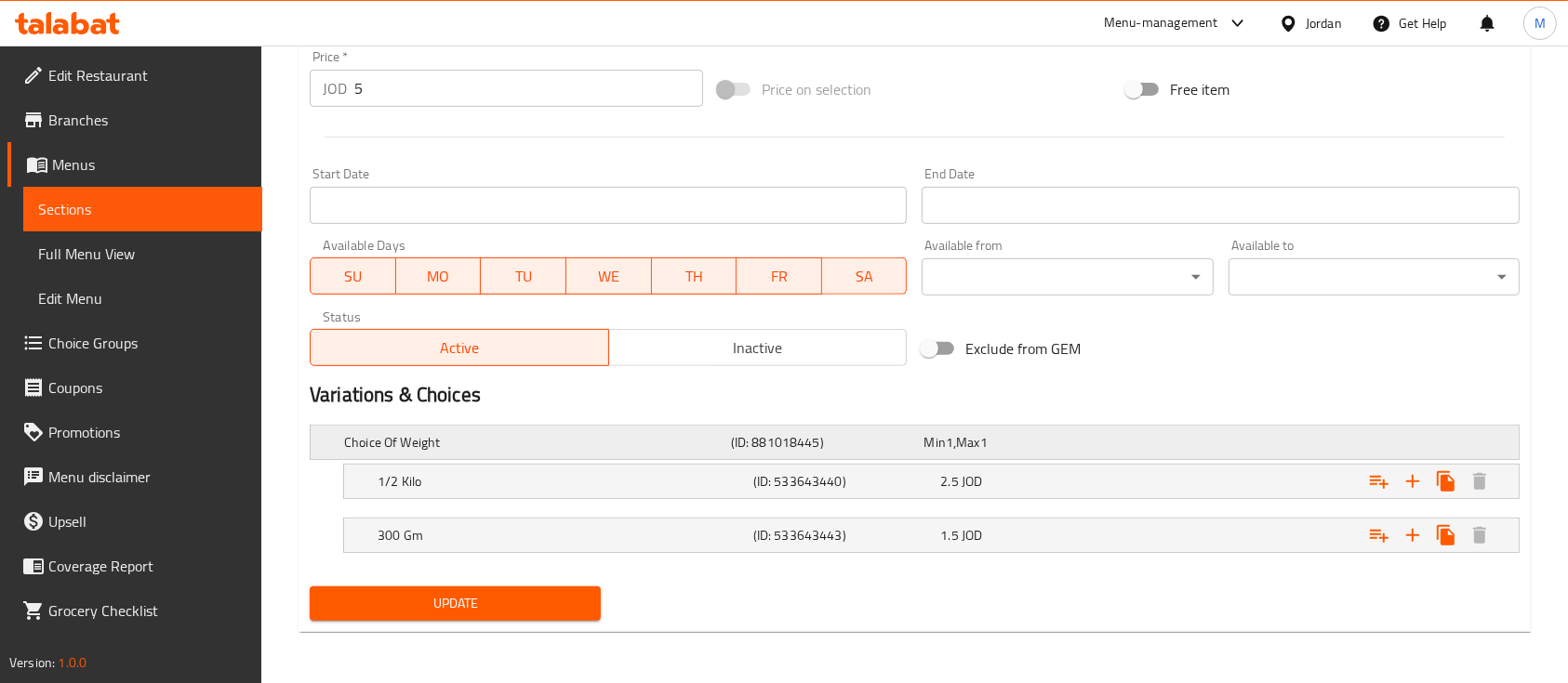
click at [1078, 429] on div "Min 1 , Max 1" at bounding box center [1016, 442] width 193 height 26
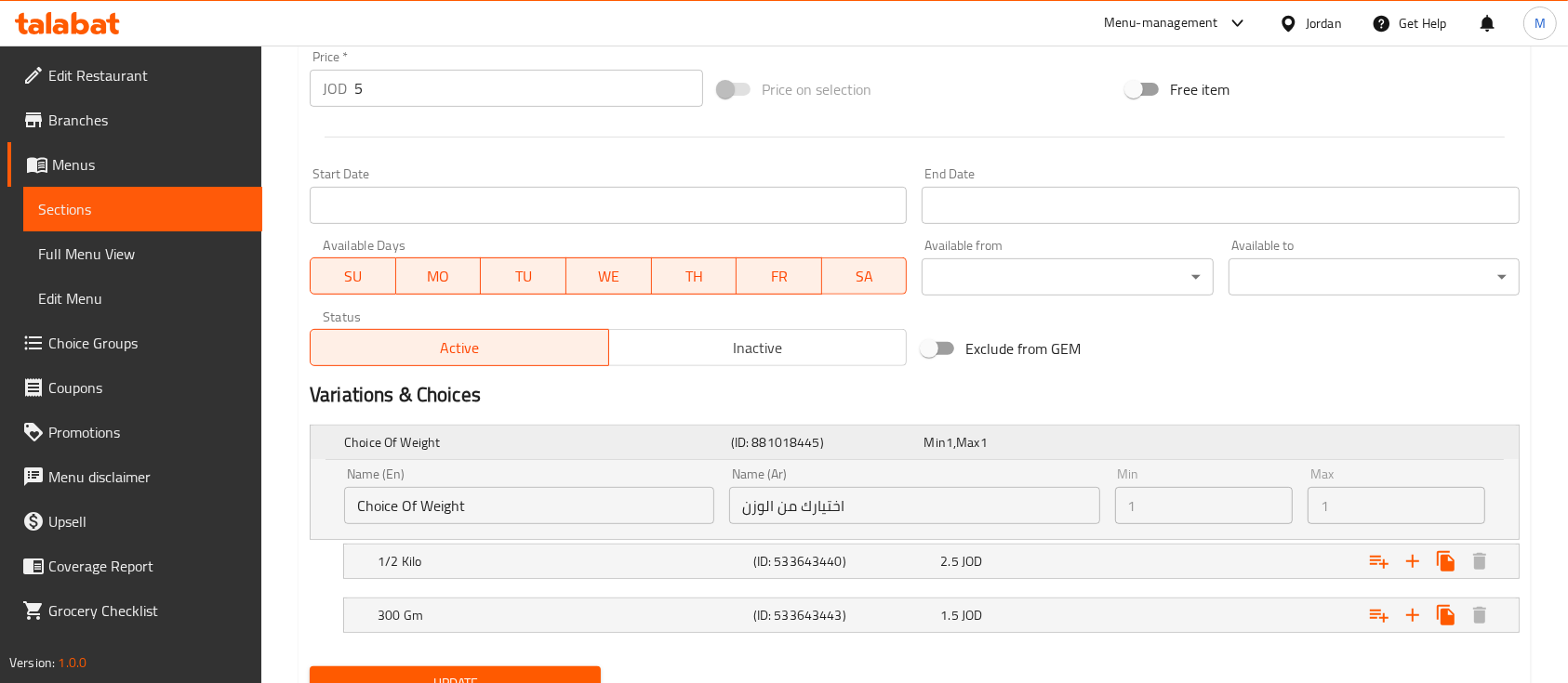
click at [1078, 429] on div "Min 1 , Max 1" at bounding box center [1016, 442] width 193 height 26
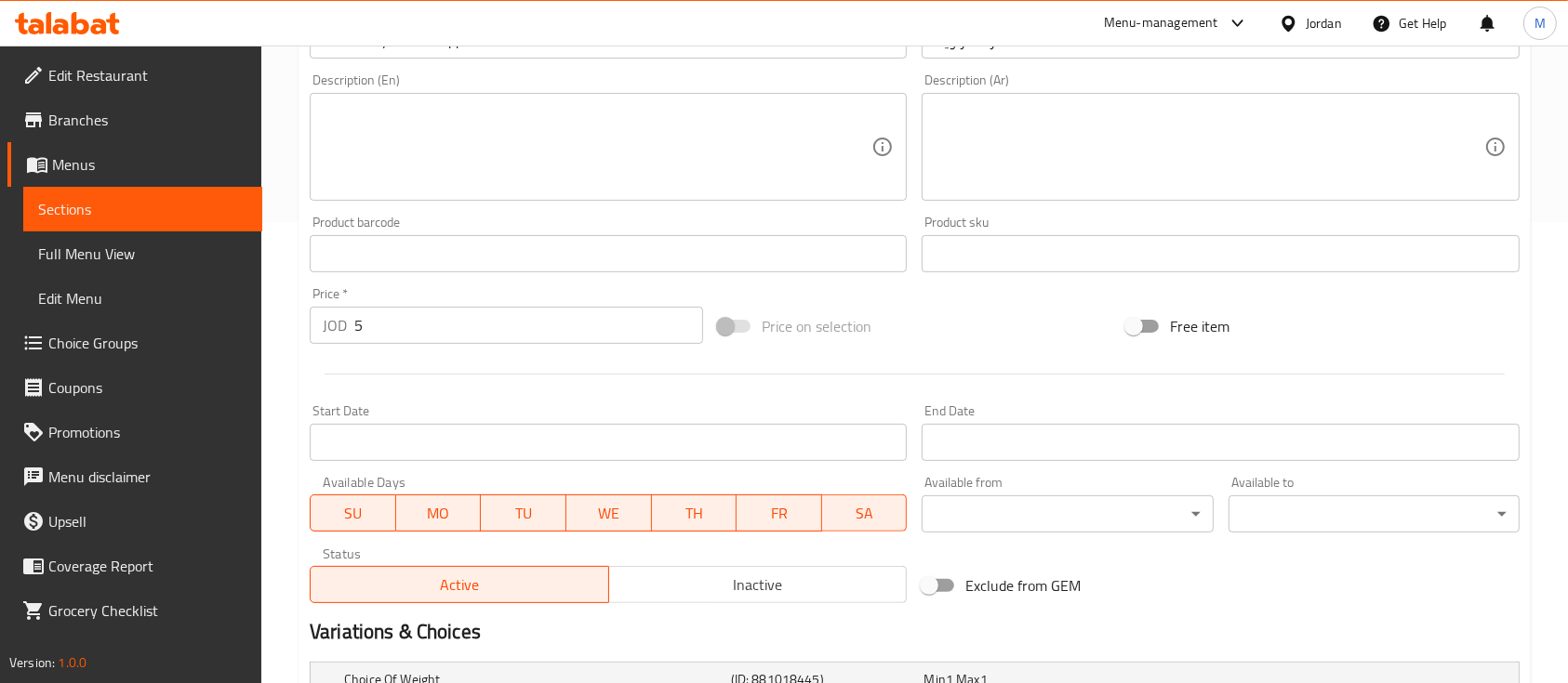
scroll to position [450, 0]
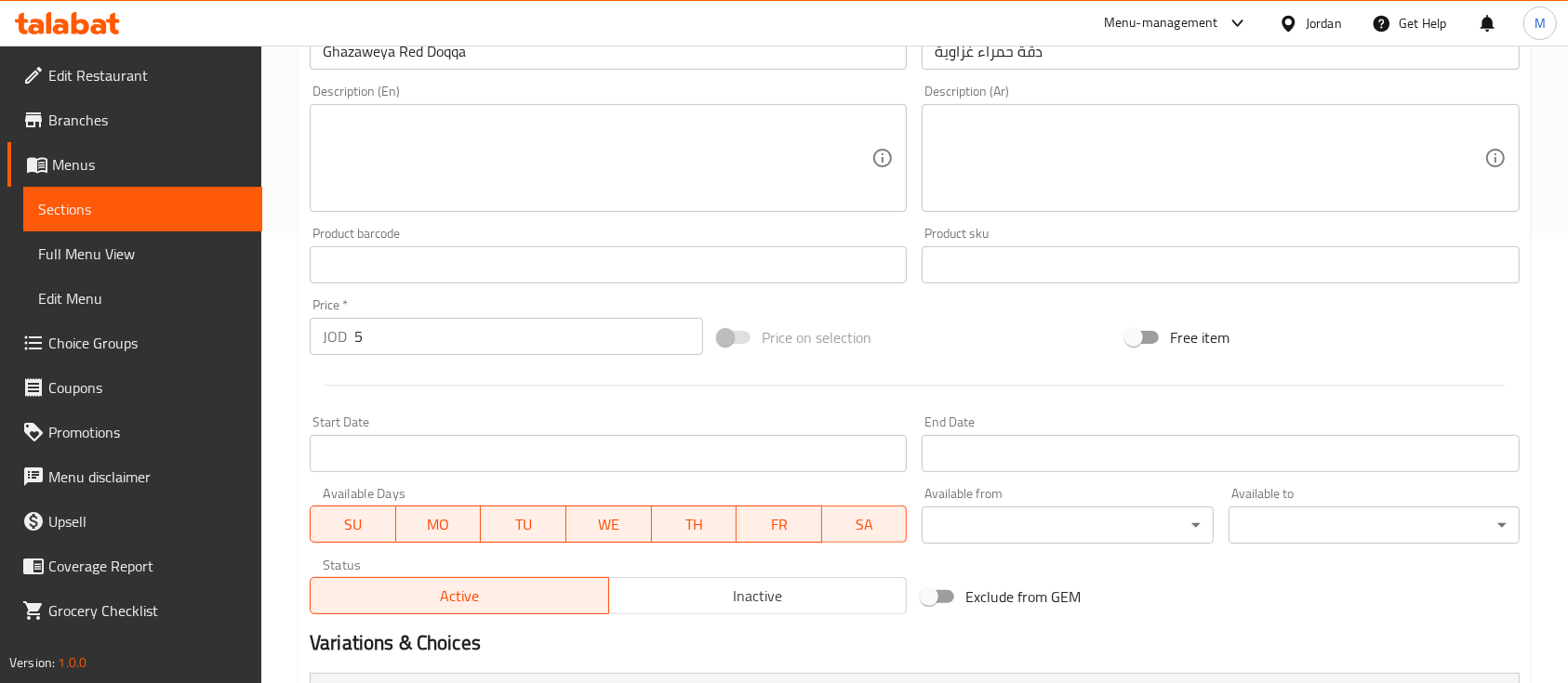
drag, startPoint x: 392, startPoint y: 359, endPoint x: 363, endPoint y: 346, distance: 31.8
click at [347, 354] on div "Price   * JOD 5 Price *" at bounding box center [506, 327] width 409 height 72
drag, startPoint x: 379, startPoint y: 347, endPoint x: 309, endPoint y: 351, distance: 70.1
click at [309, 351] on div "JOD 5 Price *" at bounding box center [506, 336] width 393 height 37
type input "0"
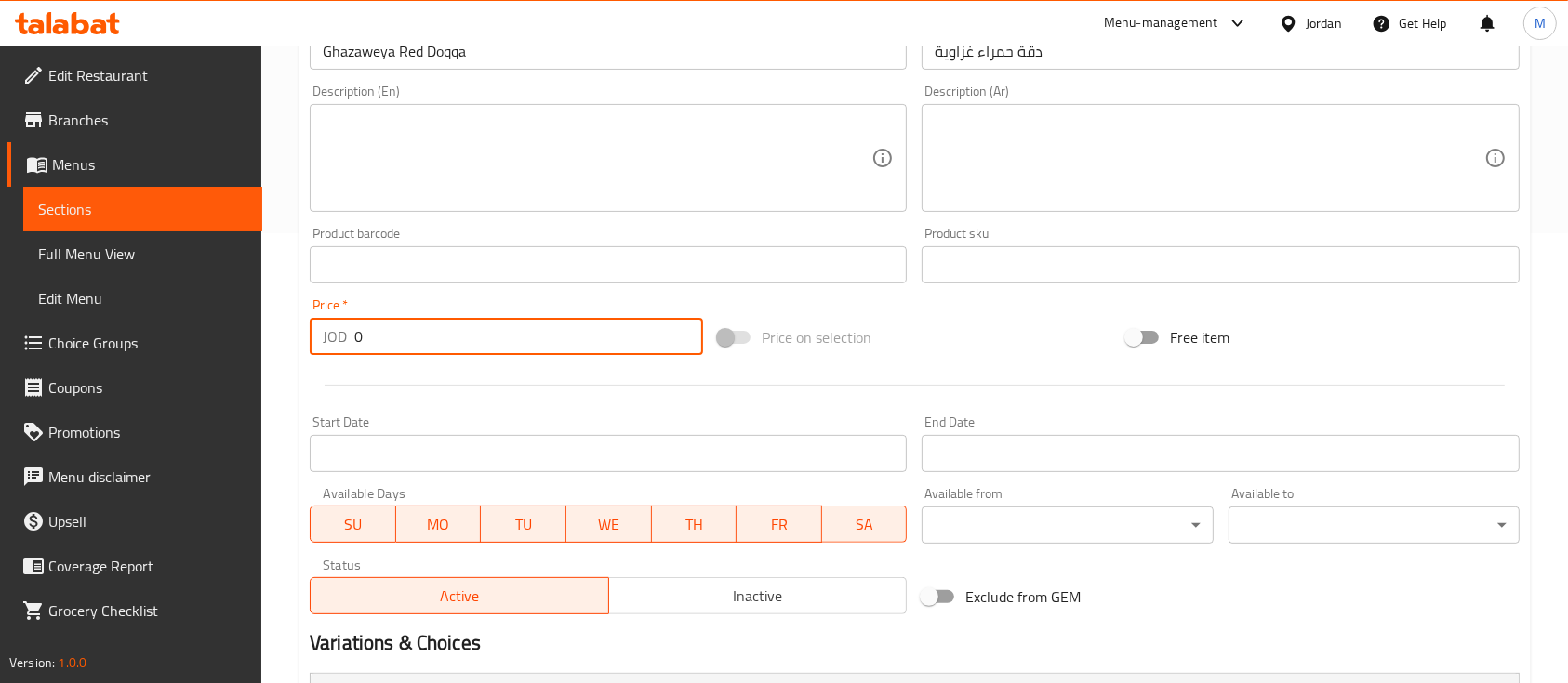
click at [532, 306] on div "Price   * JOD 0 Price *" at bounding box center [506, 326] width 393 height 57
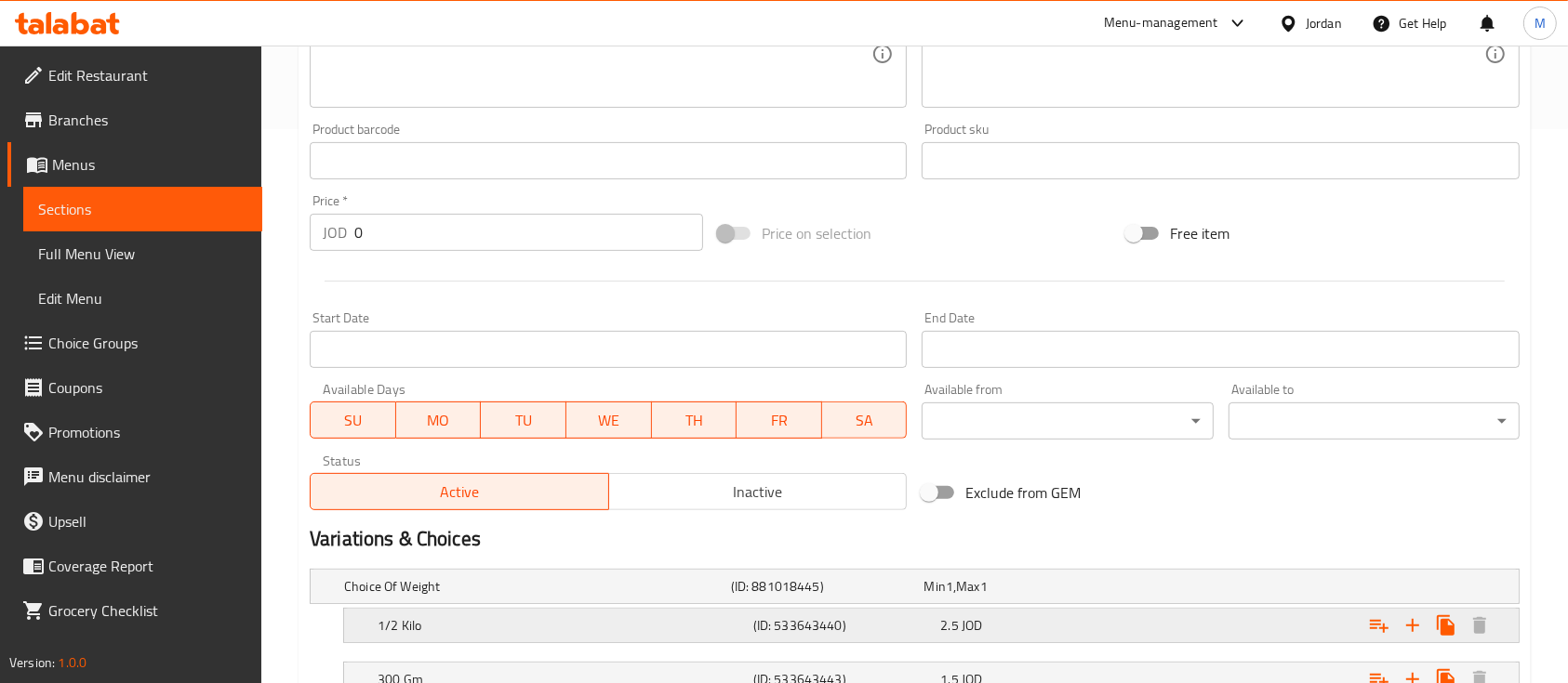
scroll to position [698, 0]
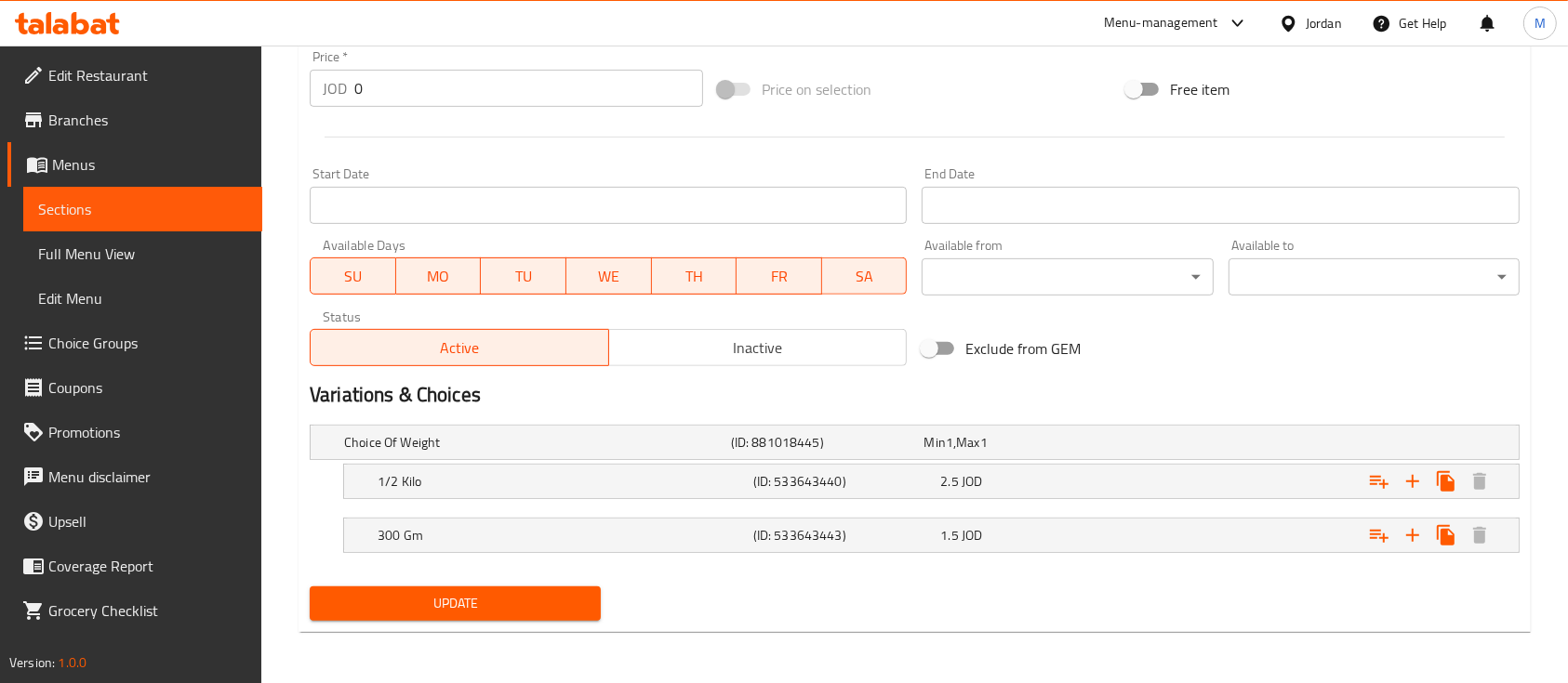
click at [511, 591] on button "Update" at bounding box center [455, 604] width 292 height 34
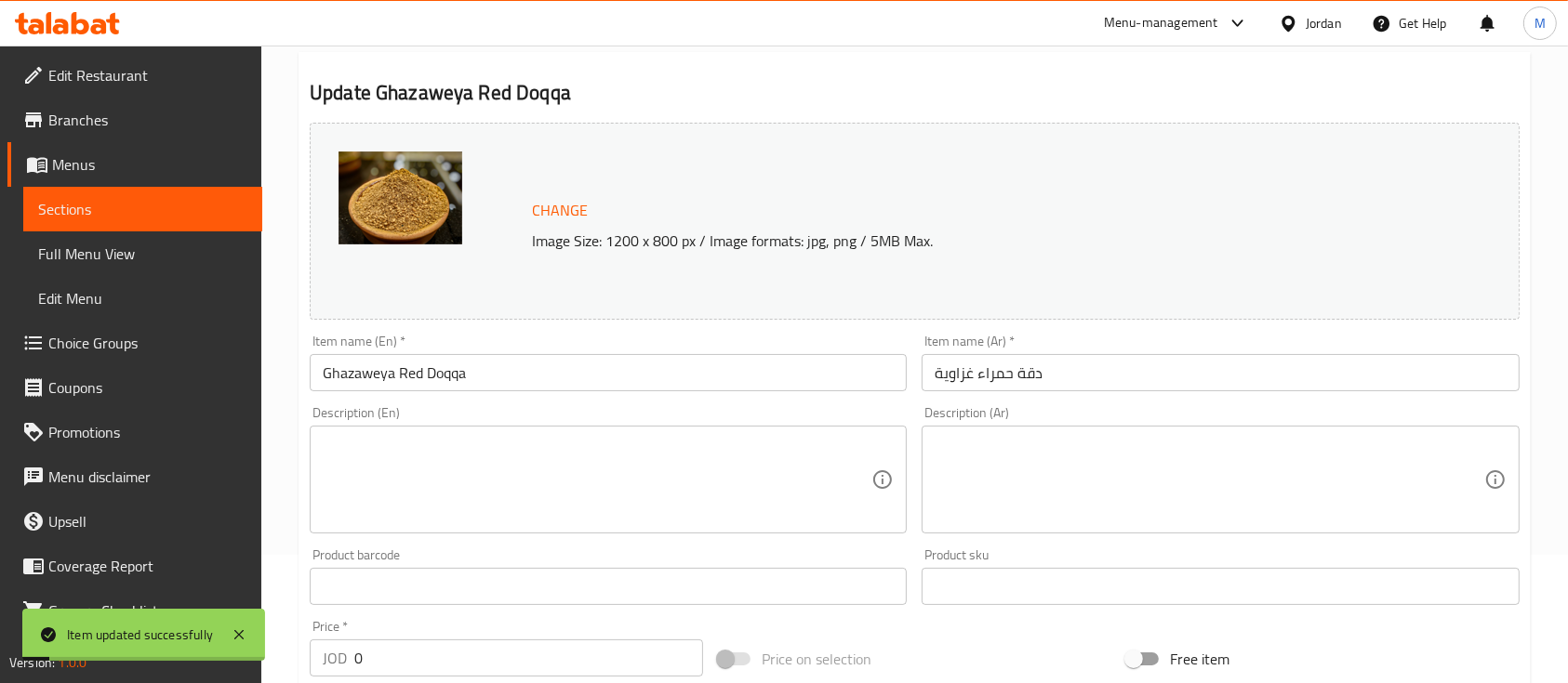
scroll to position [0, 0]
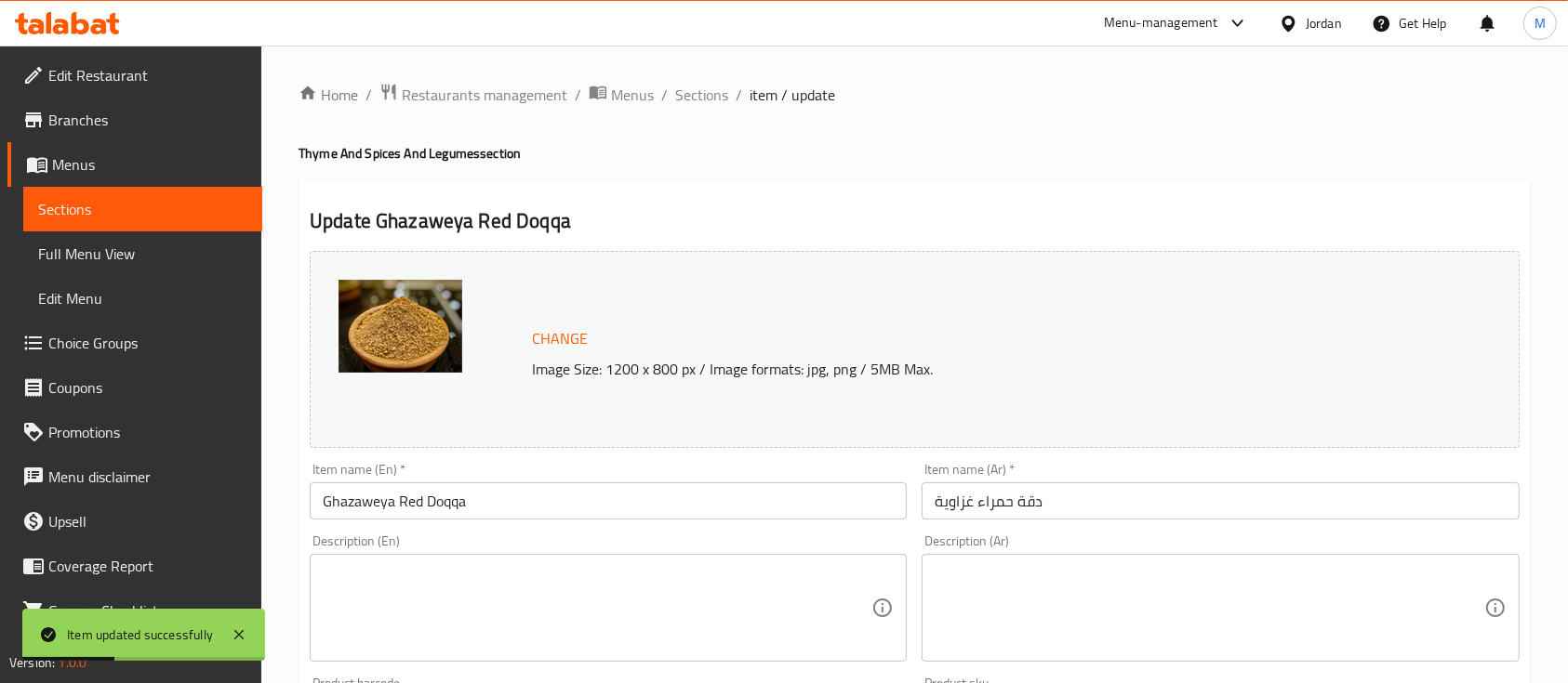
drag, startPoint x: 692, startPoint y: 99, endPoint x: 721, endPoint y: 116, distance: 33.6
click at [692, 99] on span "Sections" at bounding box center [702, 95] width 53 height 23
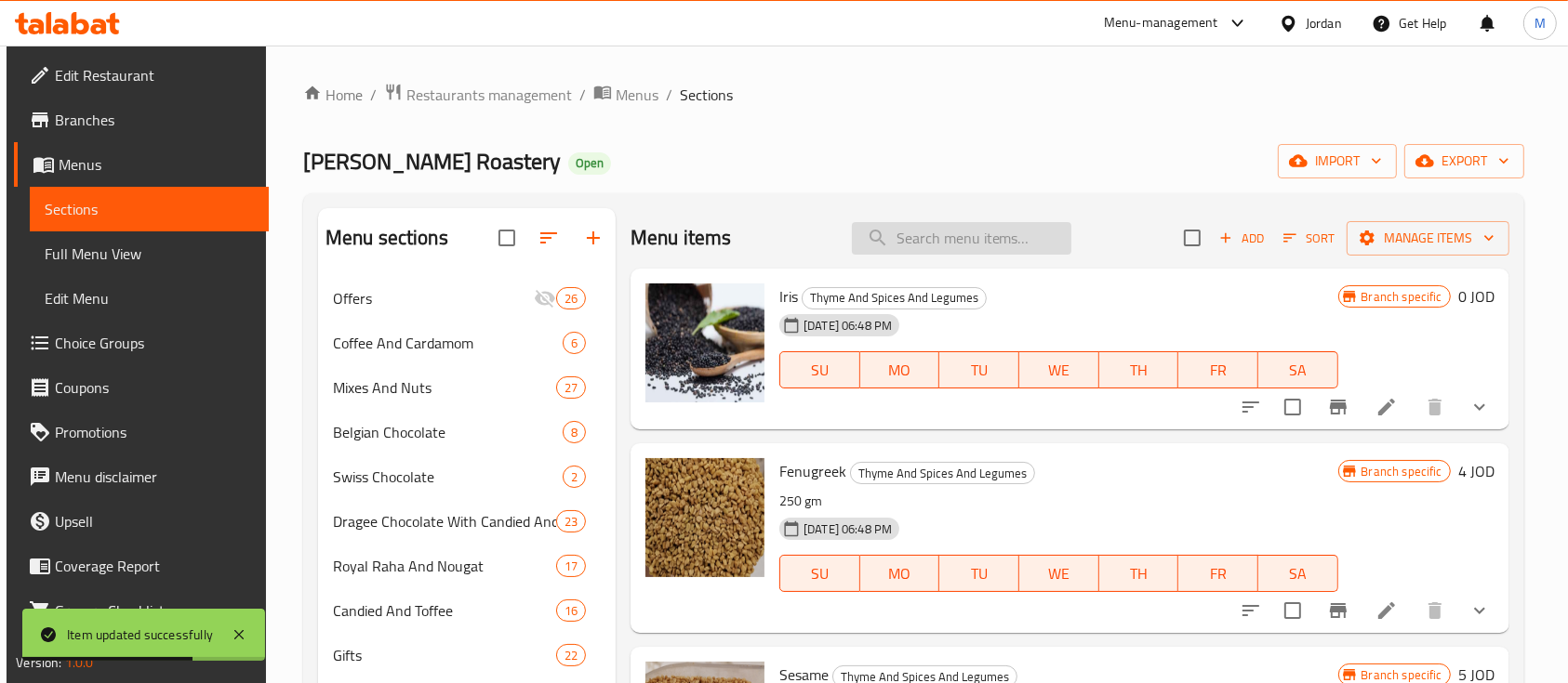
click at [943, 244] on input "search" at bounding box center [961, 239] width 220 height 32
paste input "Ghazaweya Red Doqqa"
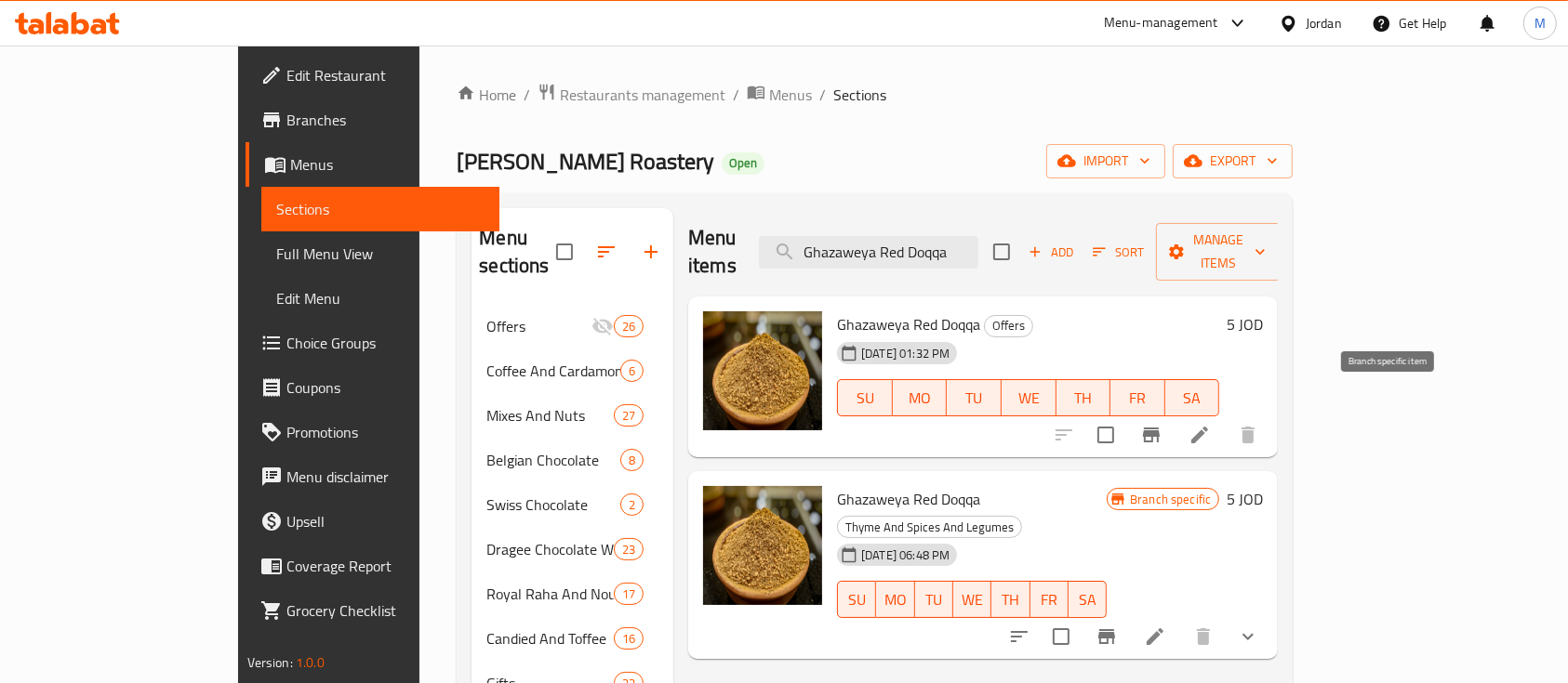
type input "Ghazaweya Red Doqqa"
click at [1159, 427] on icon "Branch-specific-item" at bounding box center [1151, 435] width 17 height 15
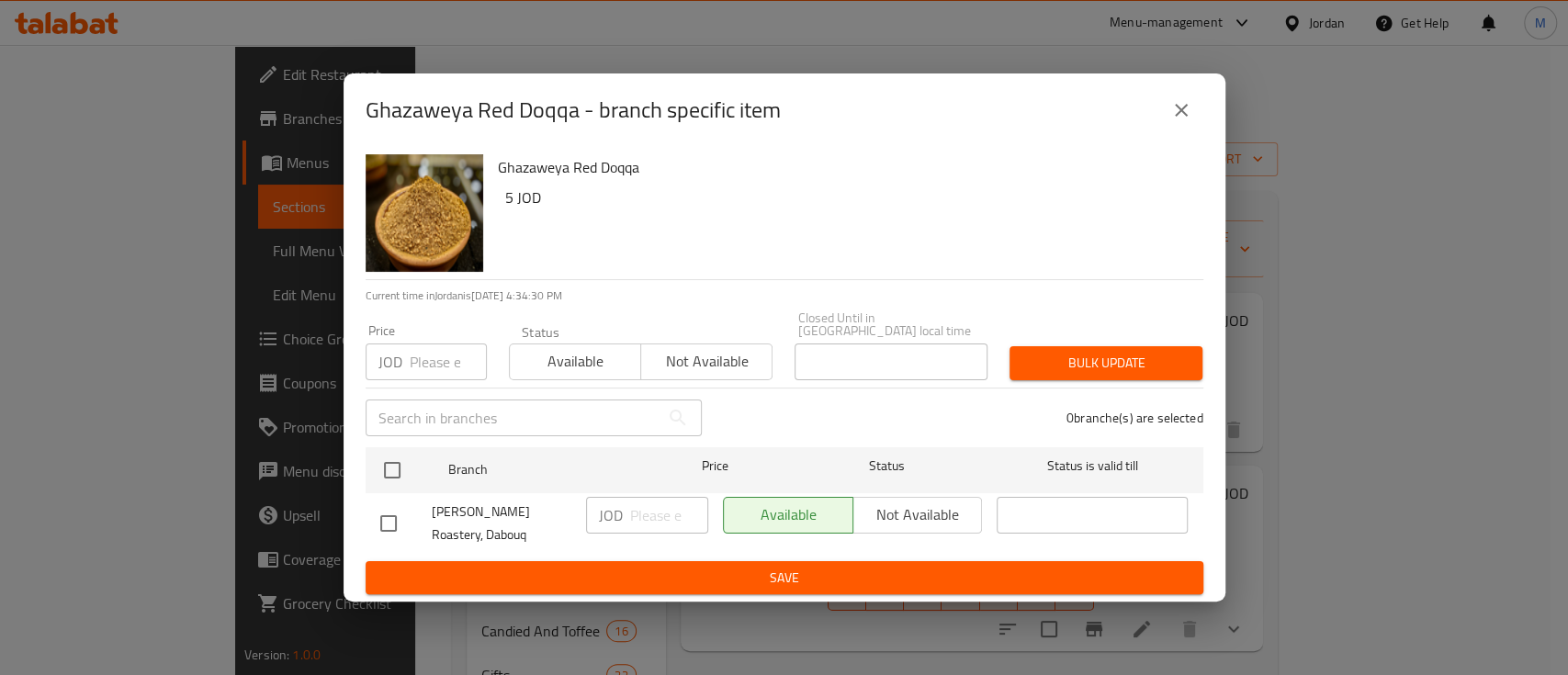
drag, startPoint x: 897, startPoint y: 513, endPoint x: 929, endPoint y: 516, distance: 32.1
click at [898, 513] on div "Available Not available" at bounding box center [853, 515] width 260 height 36
click at [736, 349] on span "Not available" at bounding box center [707, 362] width 117 height 27
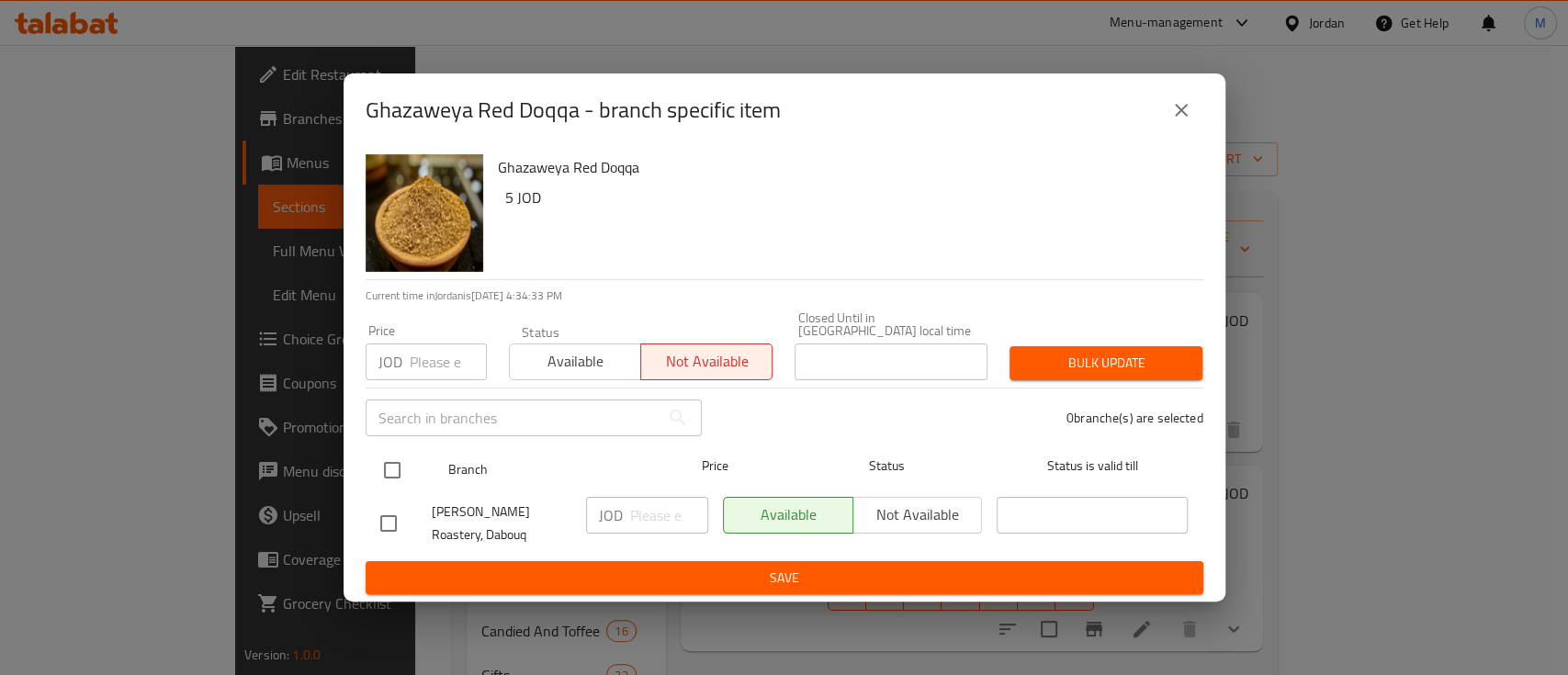
click at [409, 459] on input "checkbox" at bounding box center [392, 470] width 38 height 38
checkbox input "true"
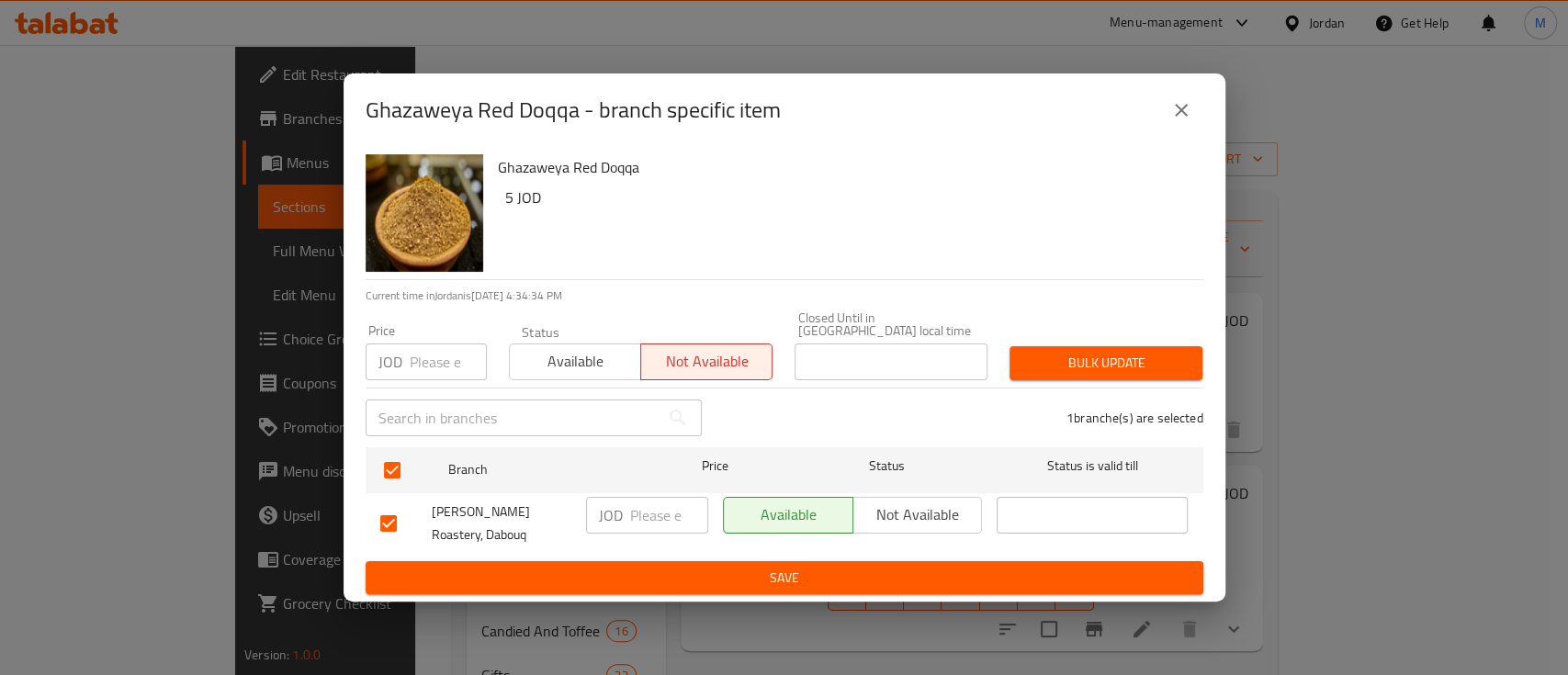
click at [750, 570] on span "Save" at bounding box center [784, 578] width 808 height 23
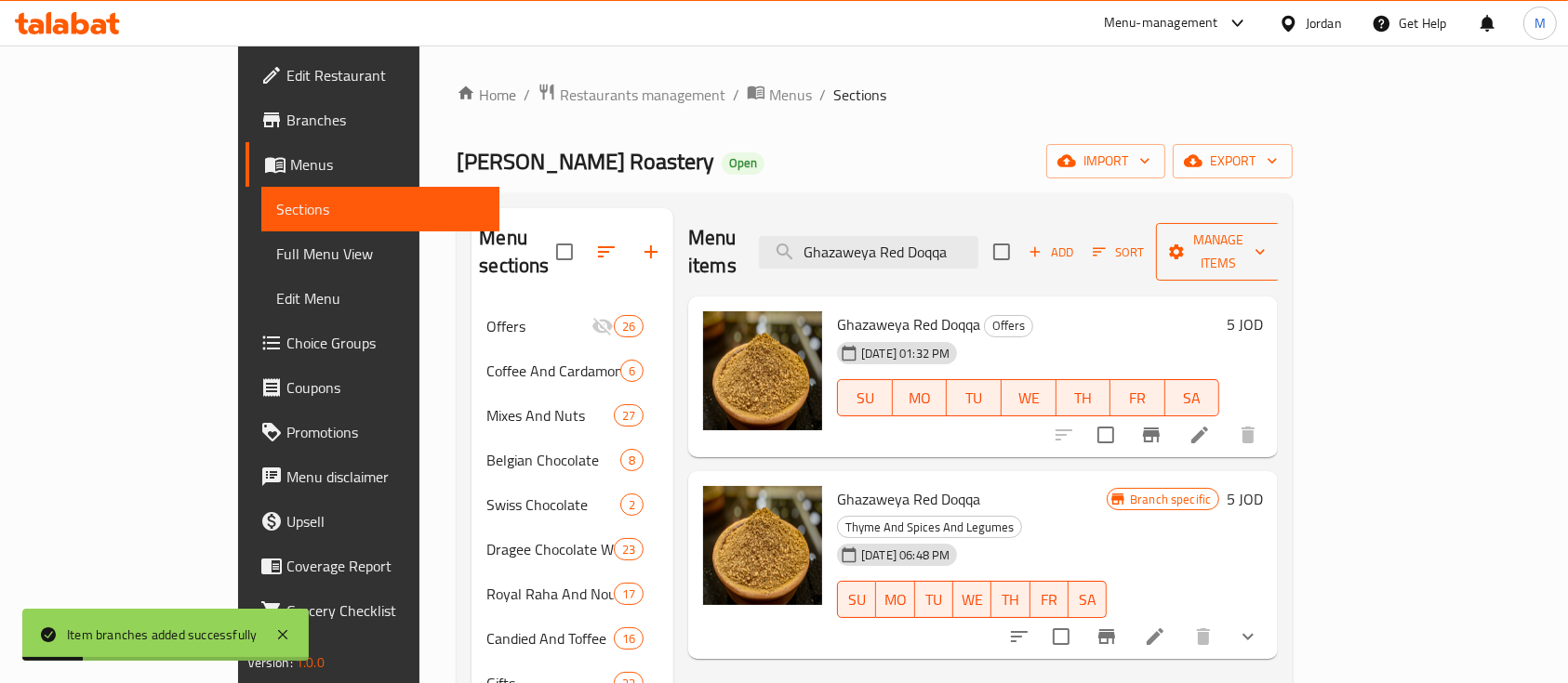
click at [1265, 238] on span "Manage items" at bounding box center [1218, 251] width 95 height 46
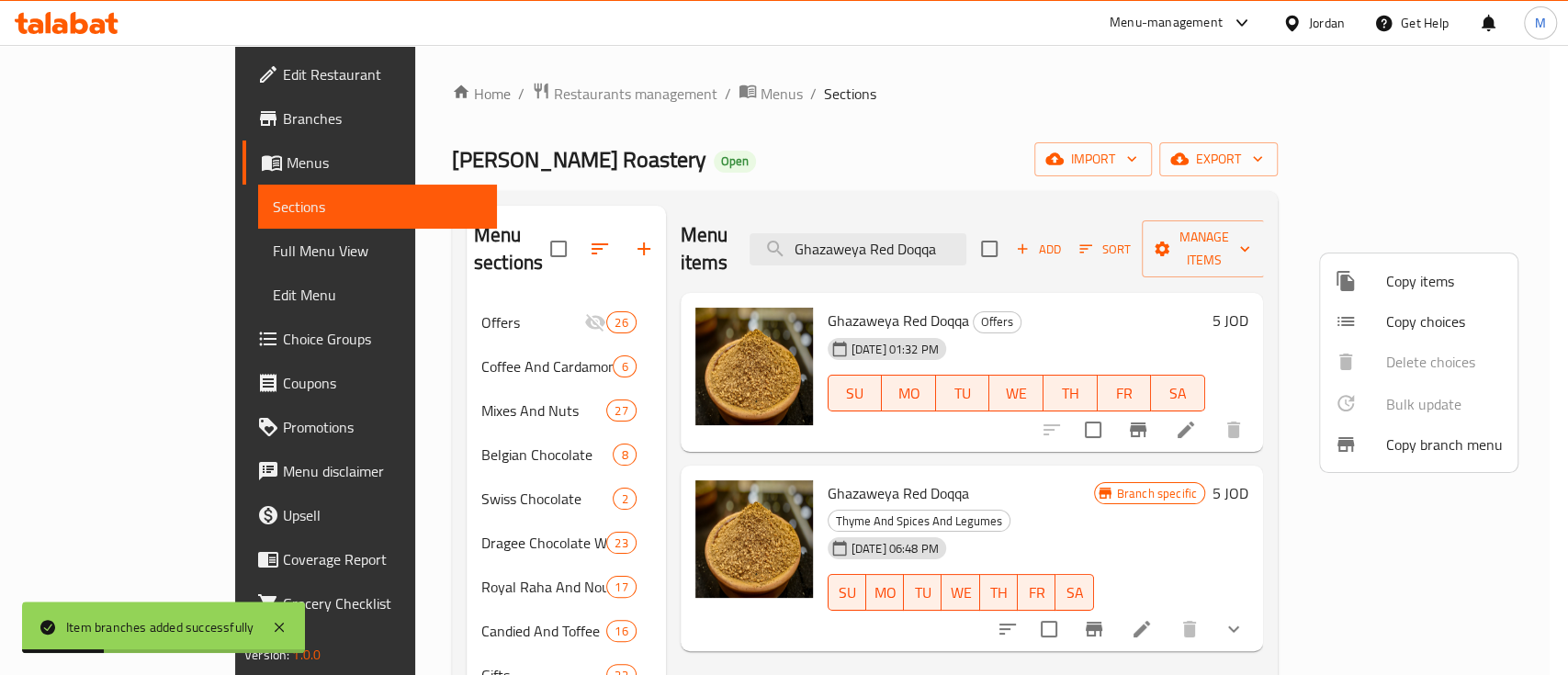
click at [1393, 278] on span "Copy items" at bounding box center [1444, 282] width 117 height 22
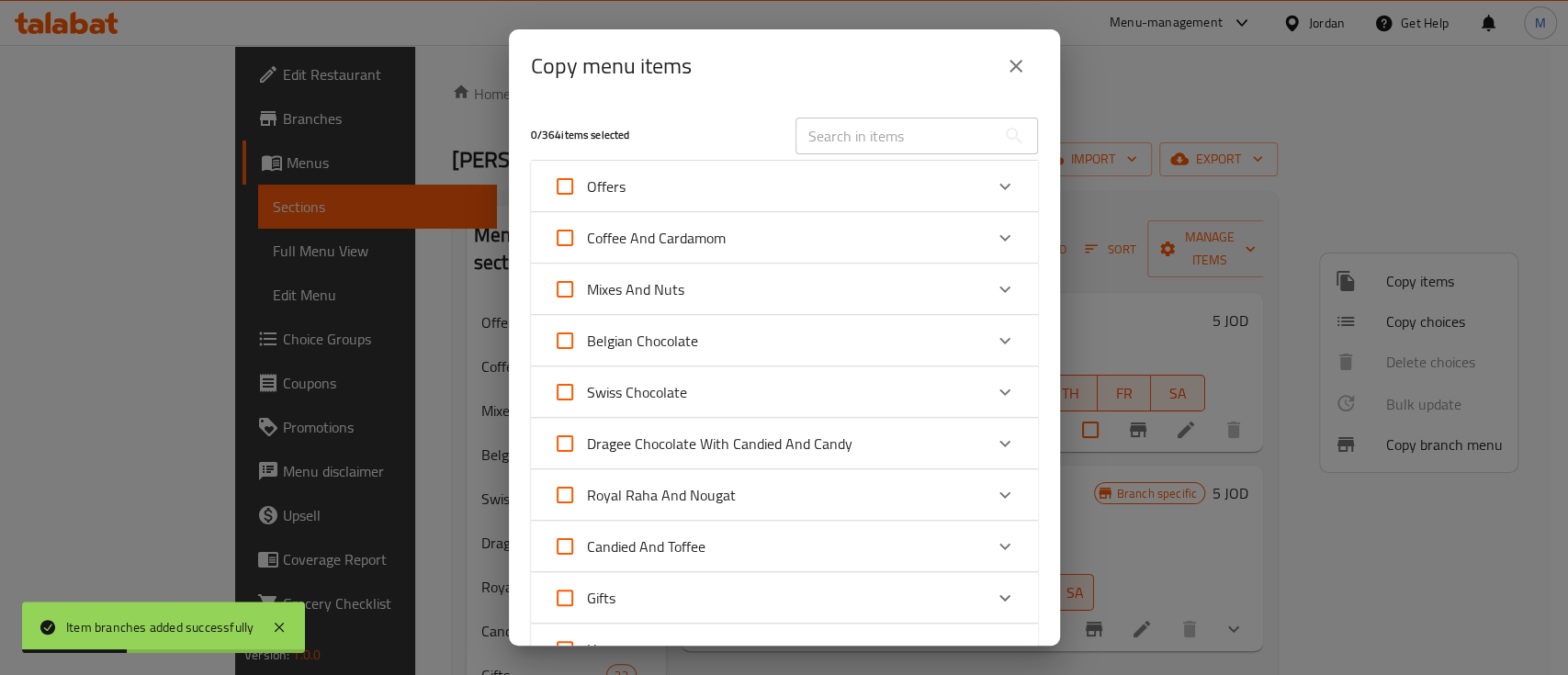
click at [823, 139] on input "text" at bounding box center [896, 135] width 200 height 36
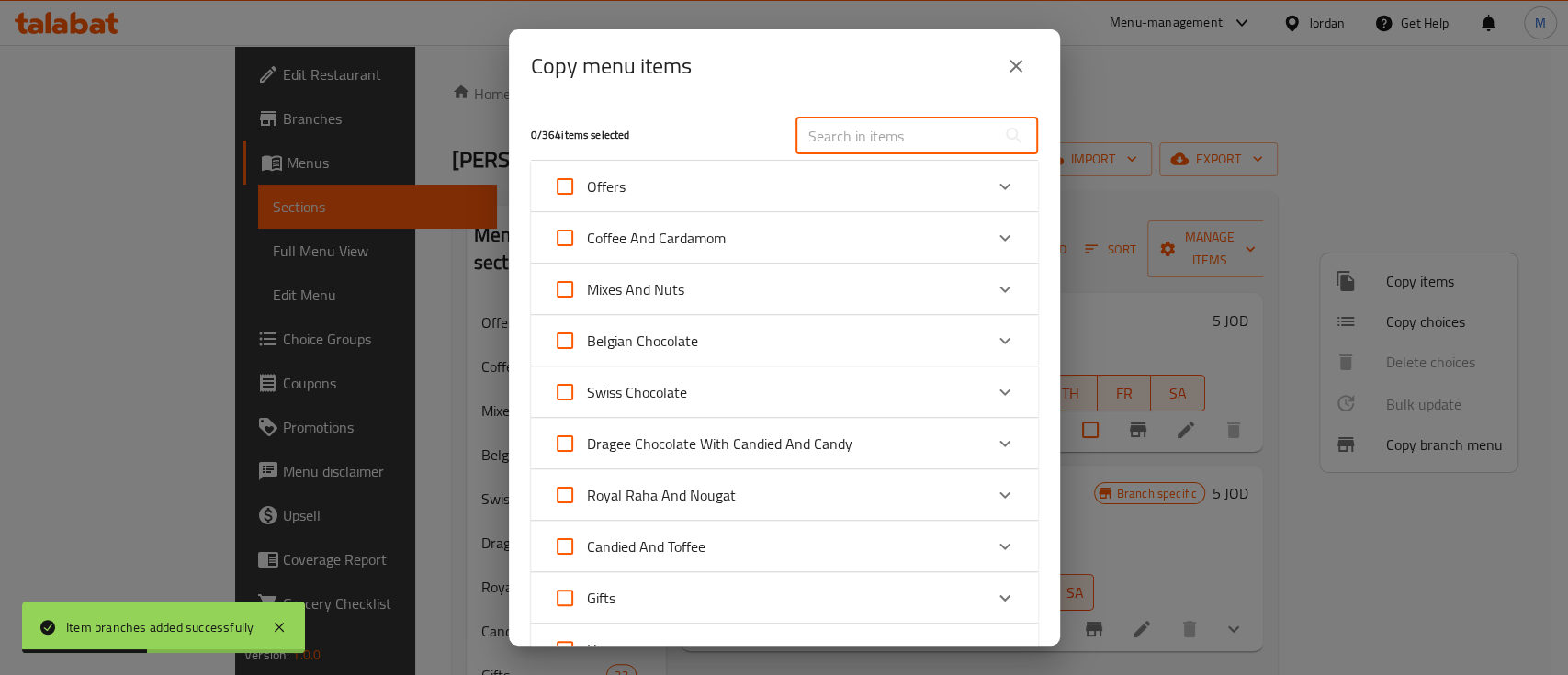
paste input "Ghazaweya Red Doqqa"
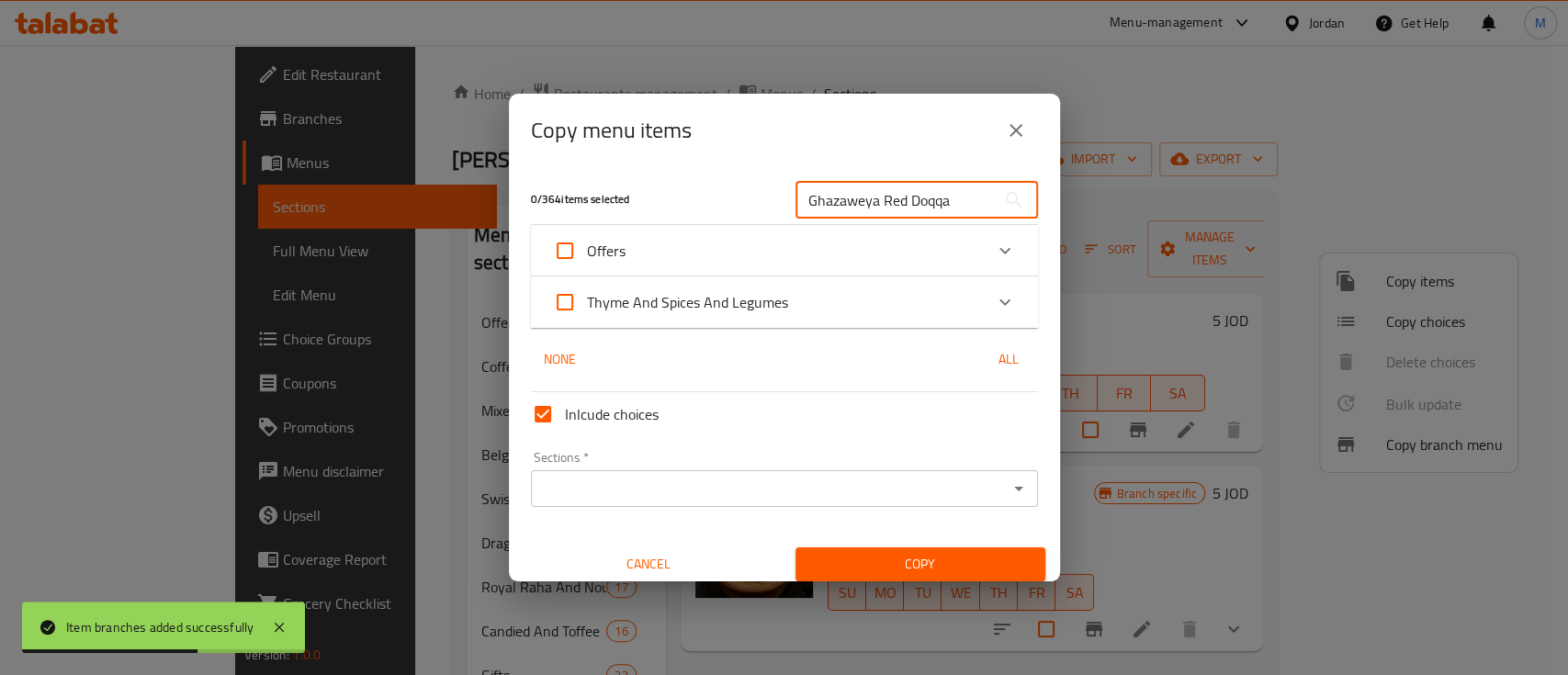
type input "Ghazaweya Red Doqqa"
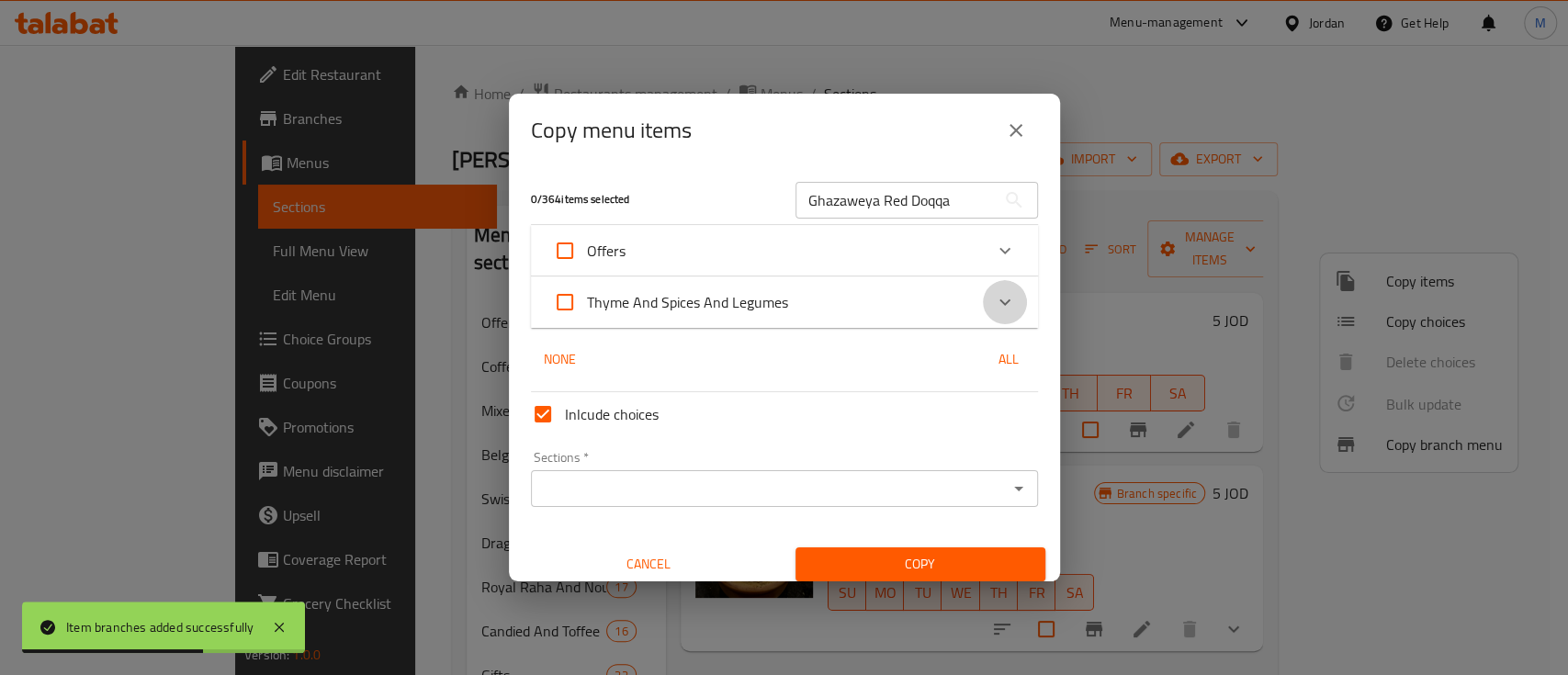
click at [994, 304] on icon "Expand" at bounding box center [1005, 302] width 22 height 22
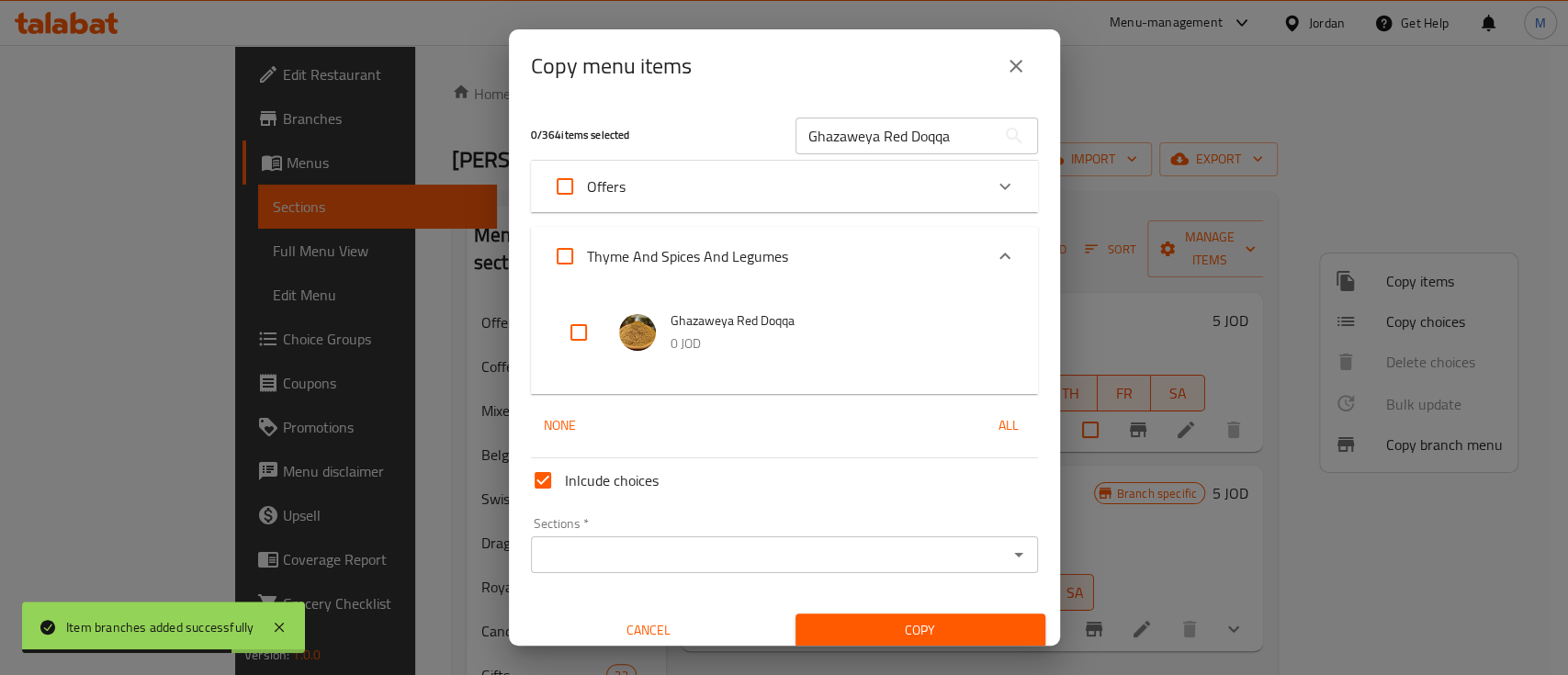
drag, startPoint x: 584, startPoint y: 330, endPoint x: 592, endPoint y: 342, distance: 14.4
click at [584, 331] on input "checkbox" at bounding box center [578, 332] width 44 height 44
checkbox input "true"
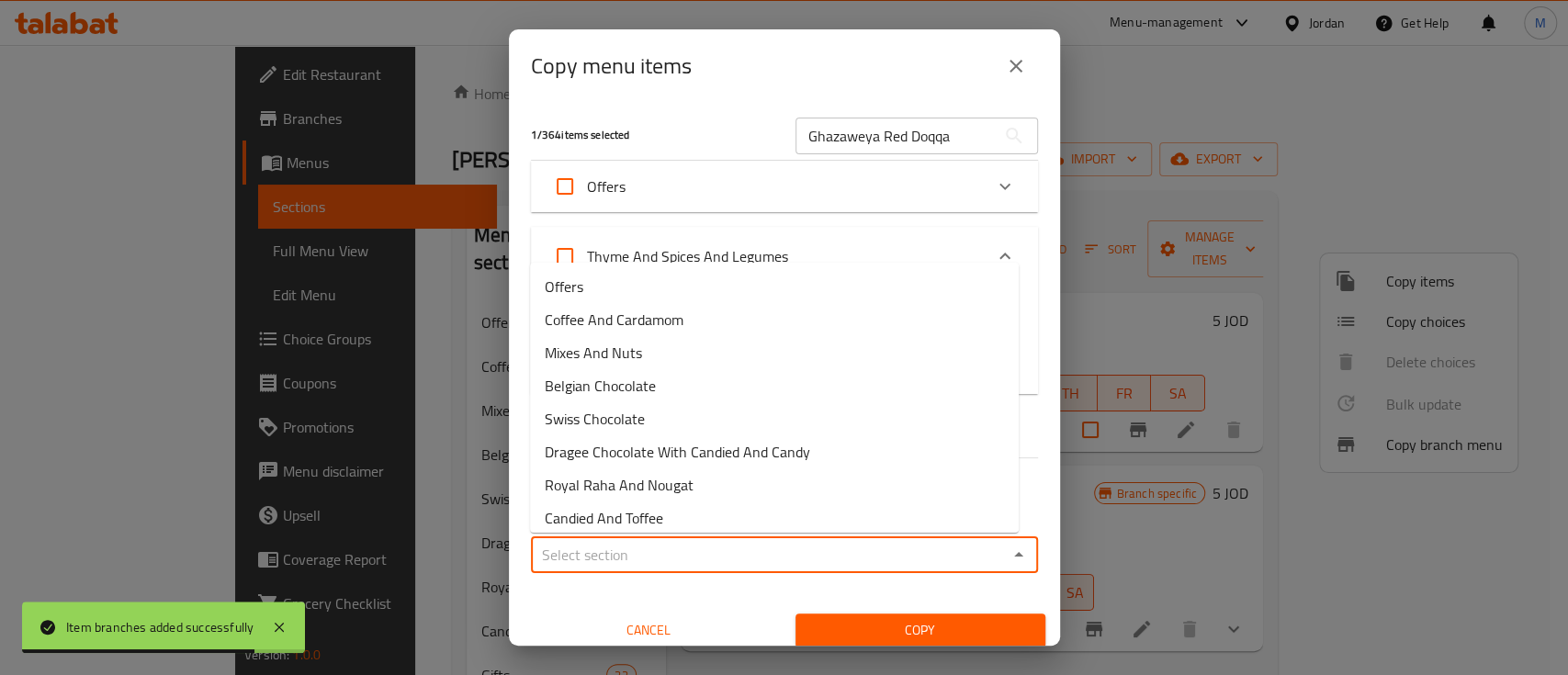
click at [751, 550] on input "Sections   *" at bounding box center [770, 556] width 466 height 26
click at [699, 282] on li "Offers" at bounding box center [775, 286] width 488 height 33
type input "Offers"
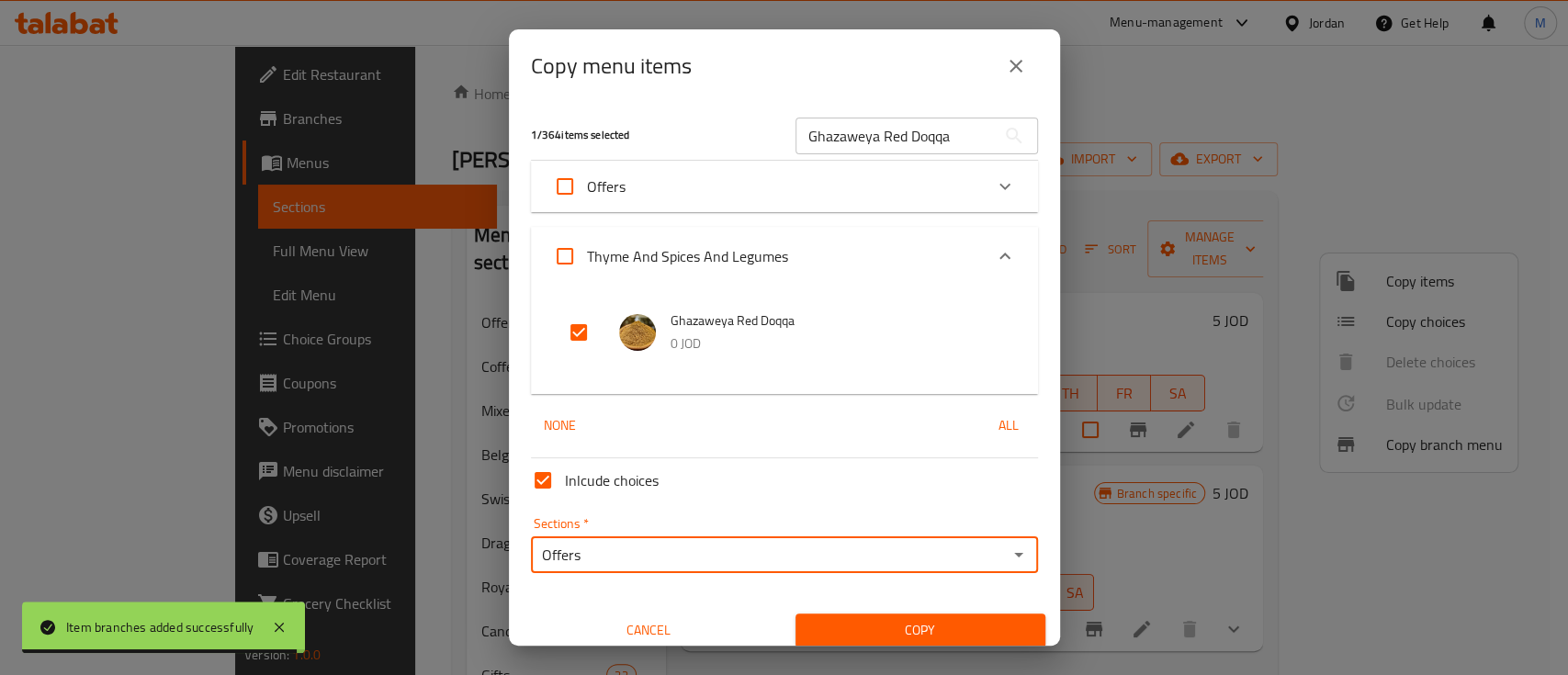
click at [921, 619] on span "Copy" at bounding box center [920, 630] width 221 height 23
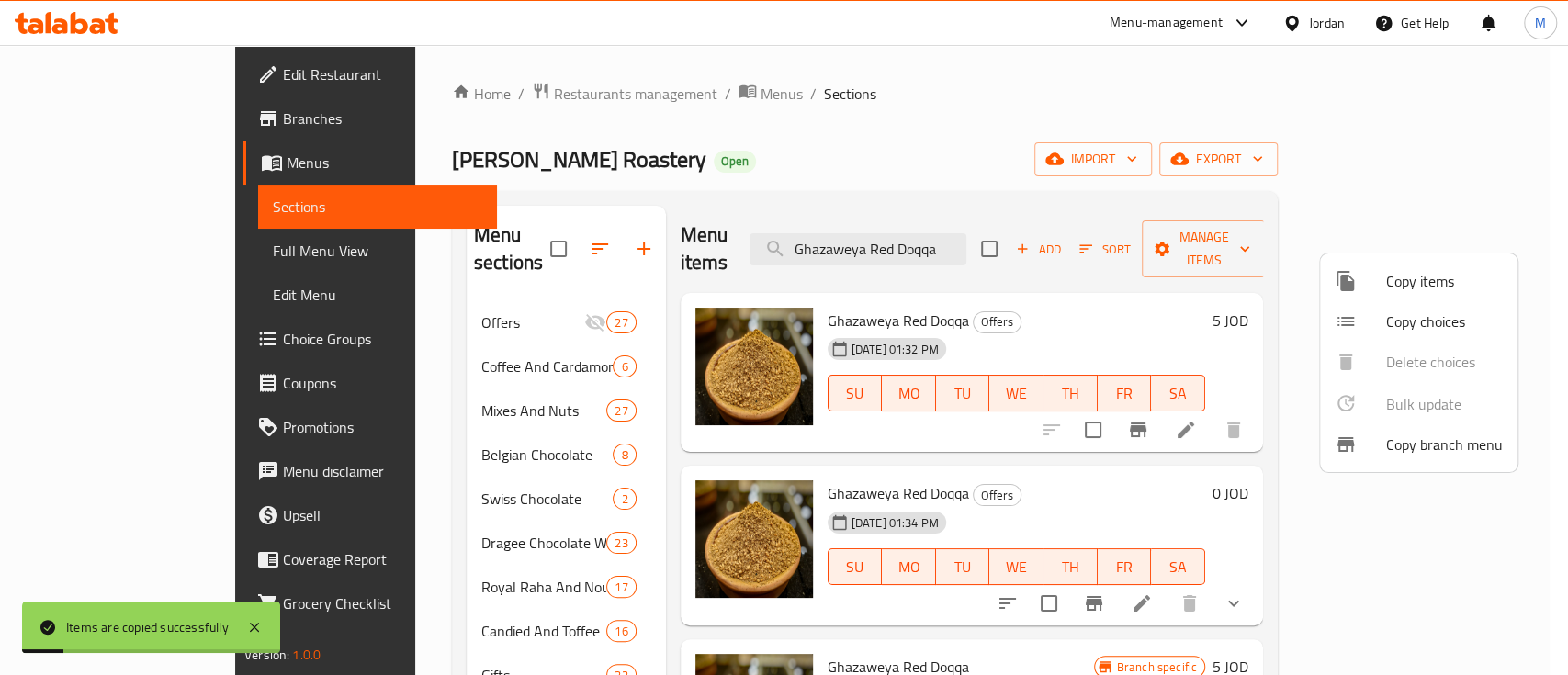
click at [1165, 310] on div at bounding box center [784, 338] width 1568 height 675
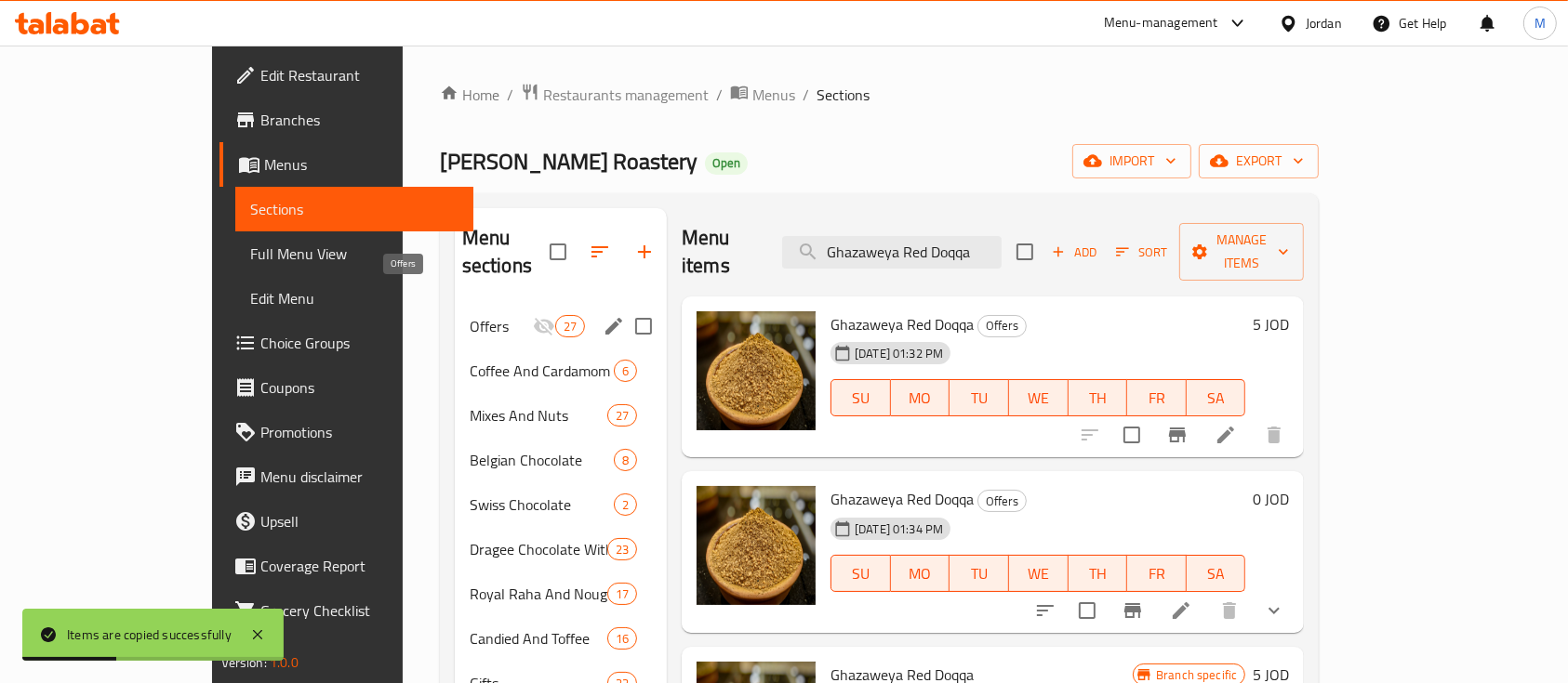
click at [470, 315] on span "Offers" at bounding box center [501, 326] width 63 height 23
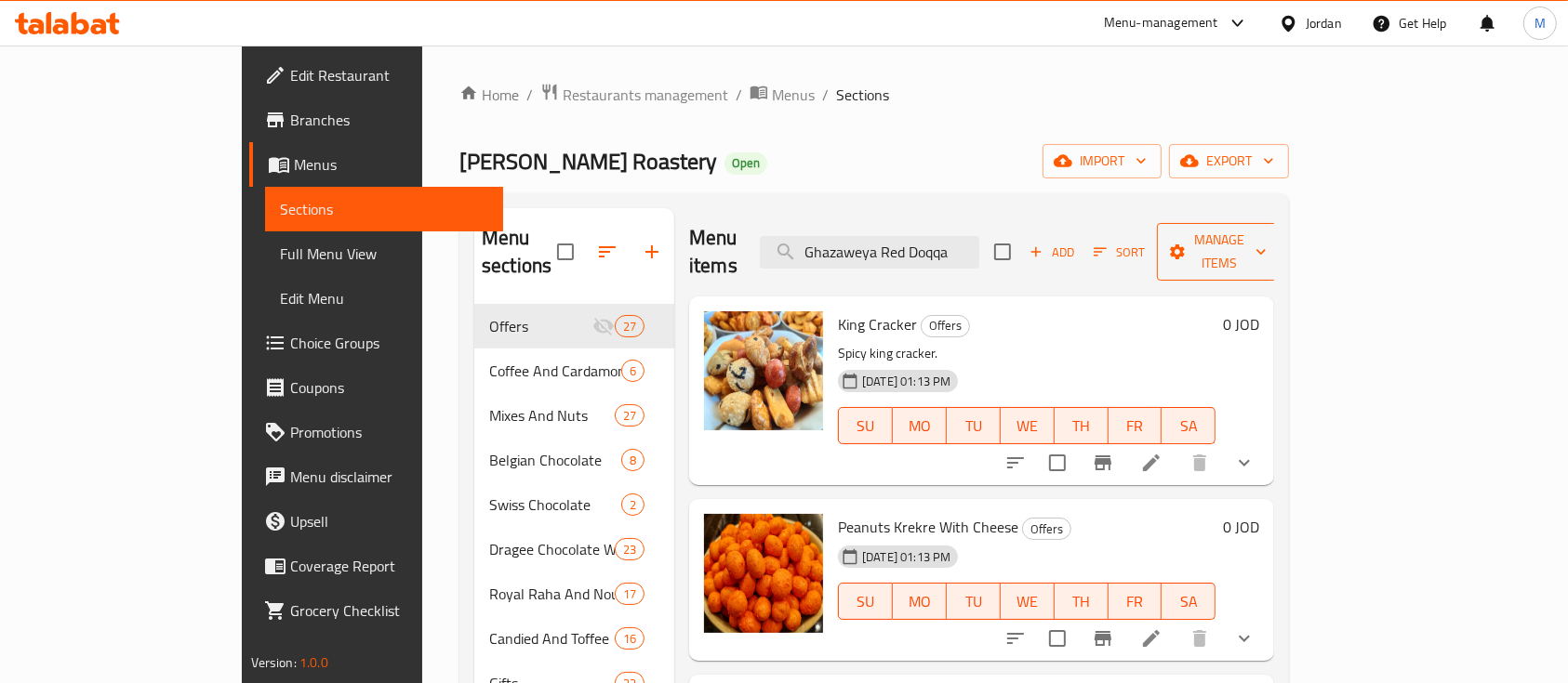
click at [1266, 242] on span "Manage items" at bounding box center [1219, 251] width 95 height 46
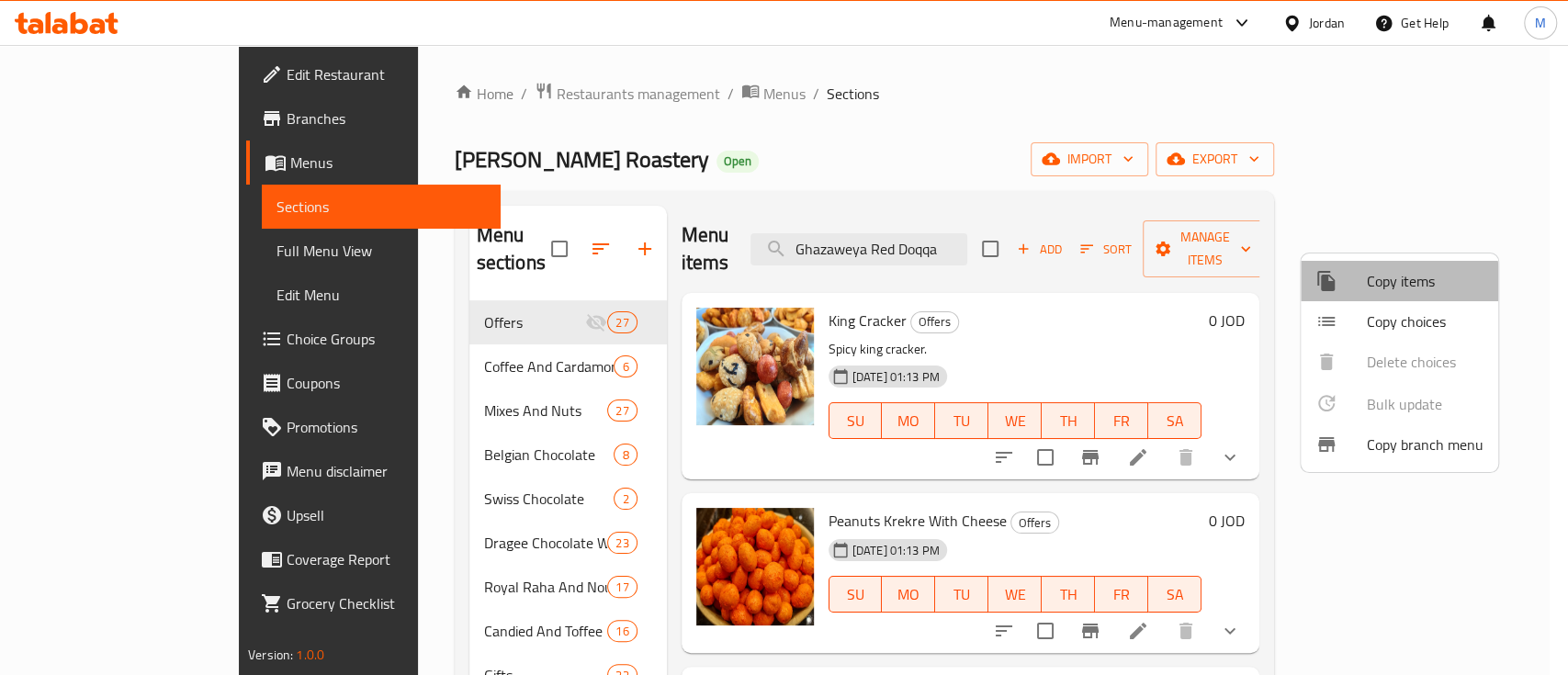
click at [1391, 284] on span "Copy items" at bounding box center [1425, 282] width 117 height 22
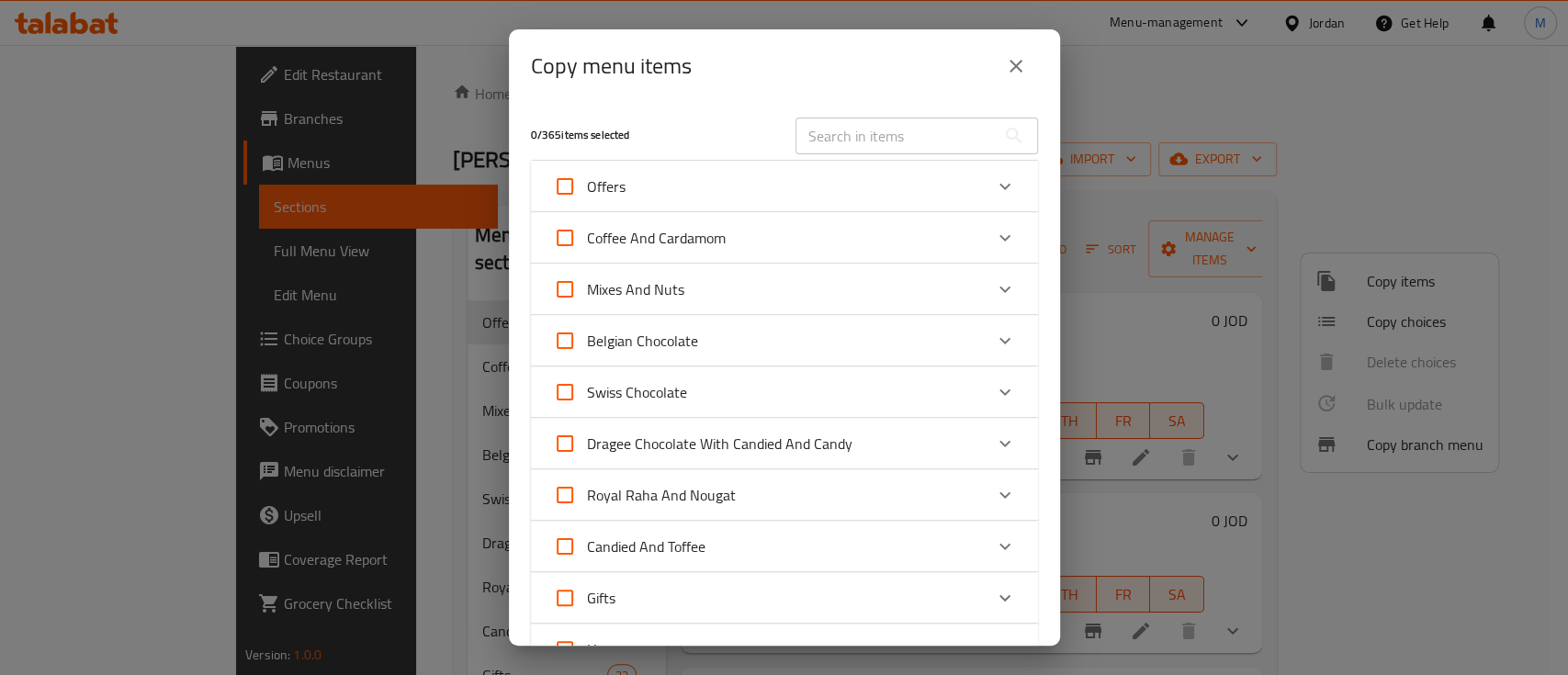
click at [813, 145] on input "text" at bounding box center [896, 135] width 200 height 36
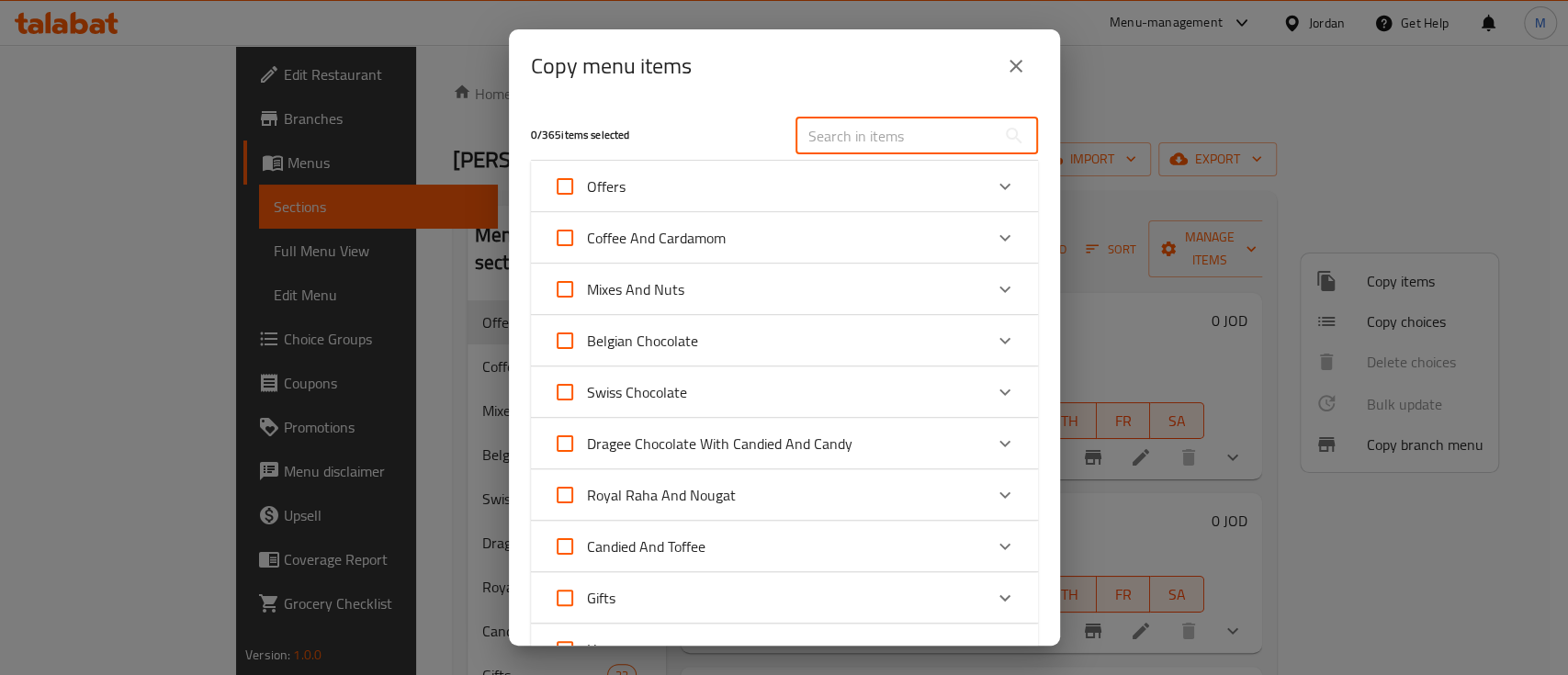
paste input "Pumkin Lub"
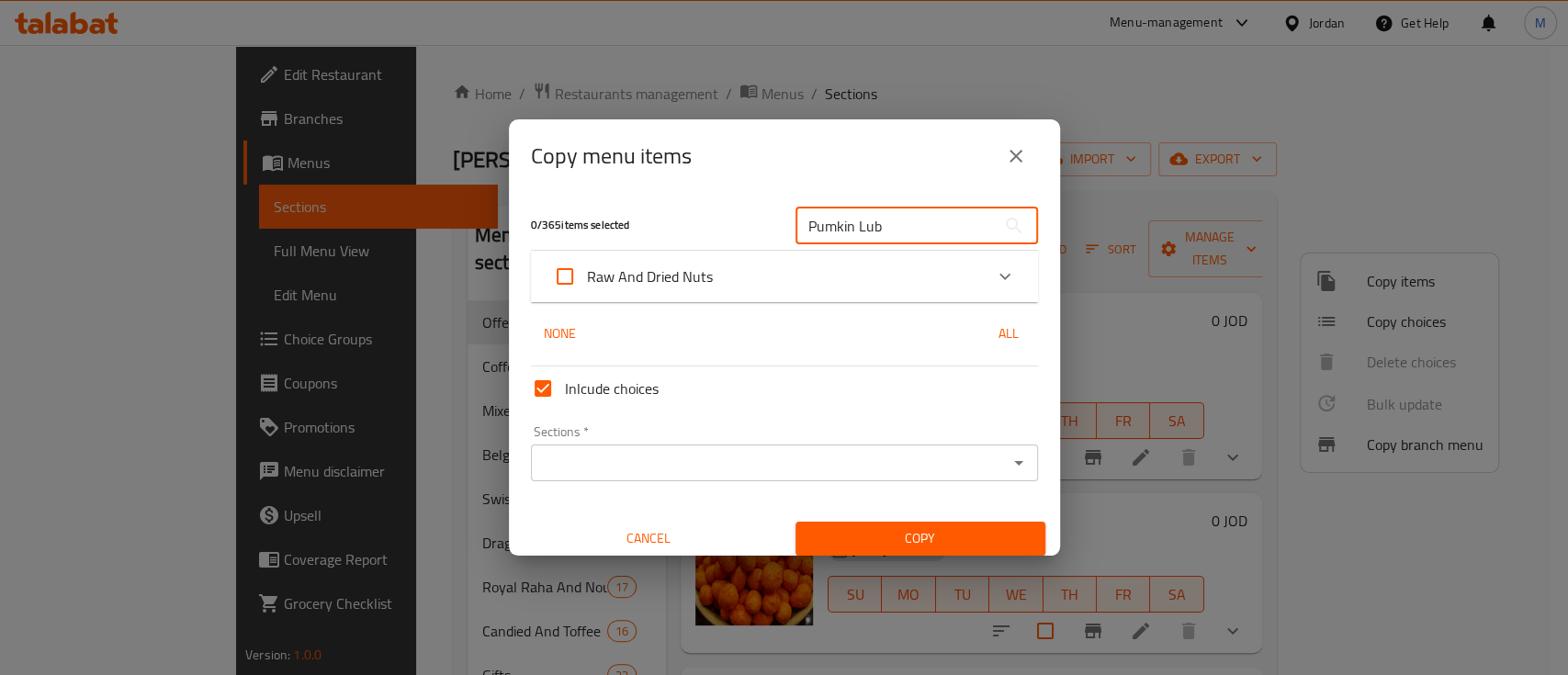
type input "Pumkin Lub"
click at [633, 537] on span "Cancel" at bounding box center [649, 539] width 235 height 23
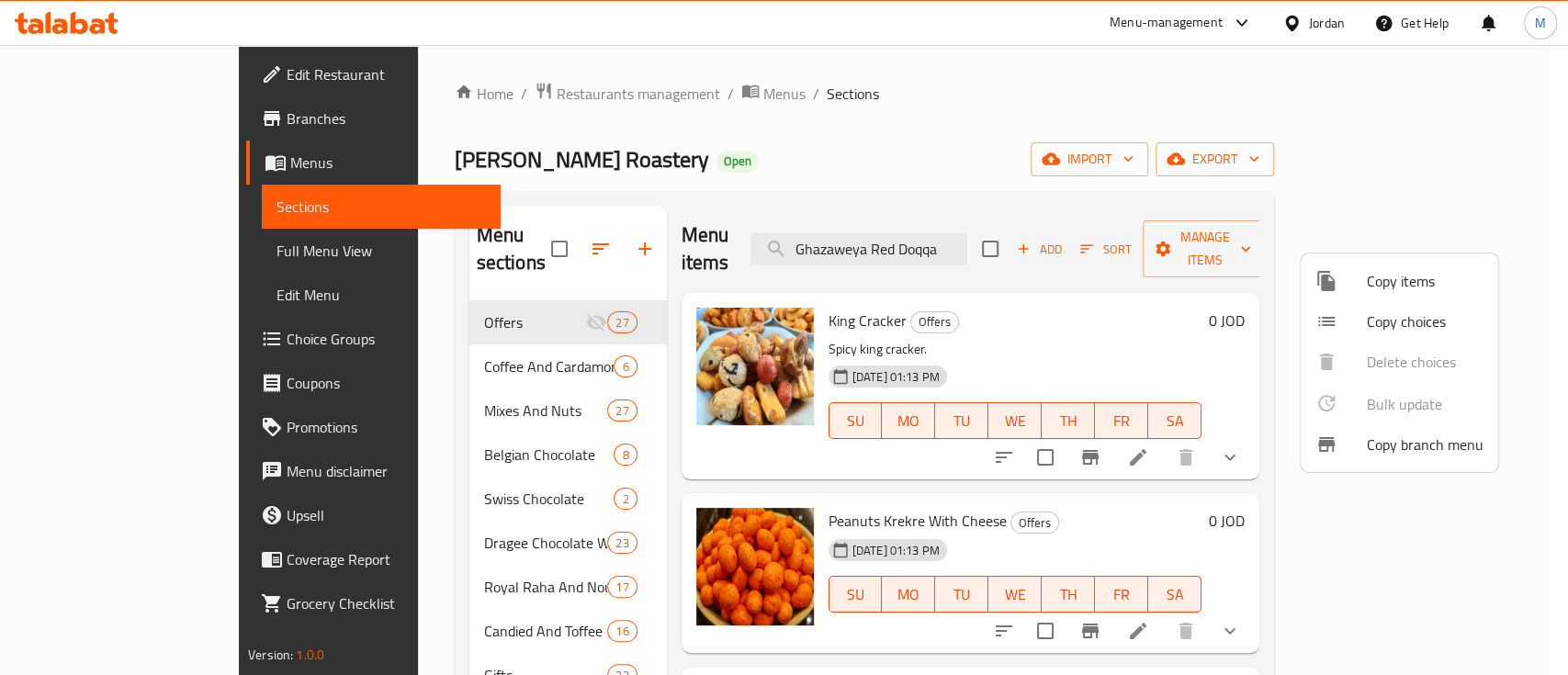
click at [962, 233] on div at bounding box center [784, 338] width 1568 height 675
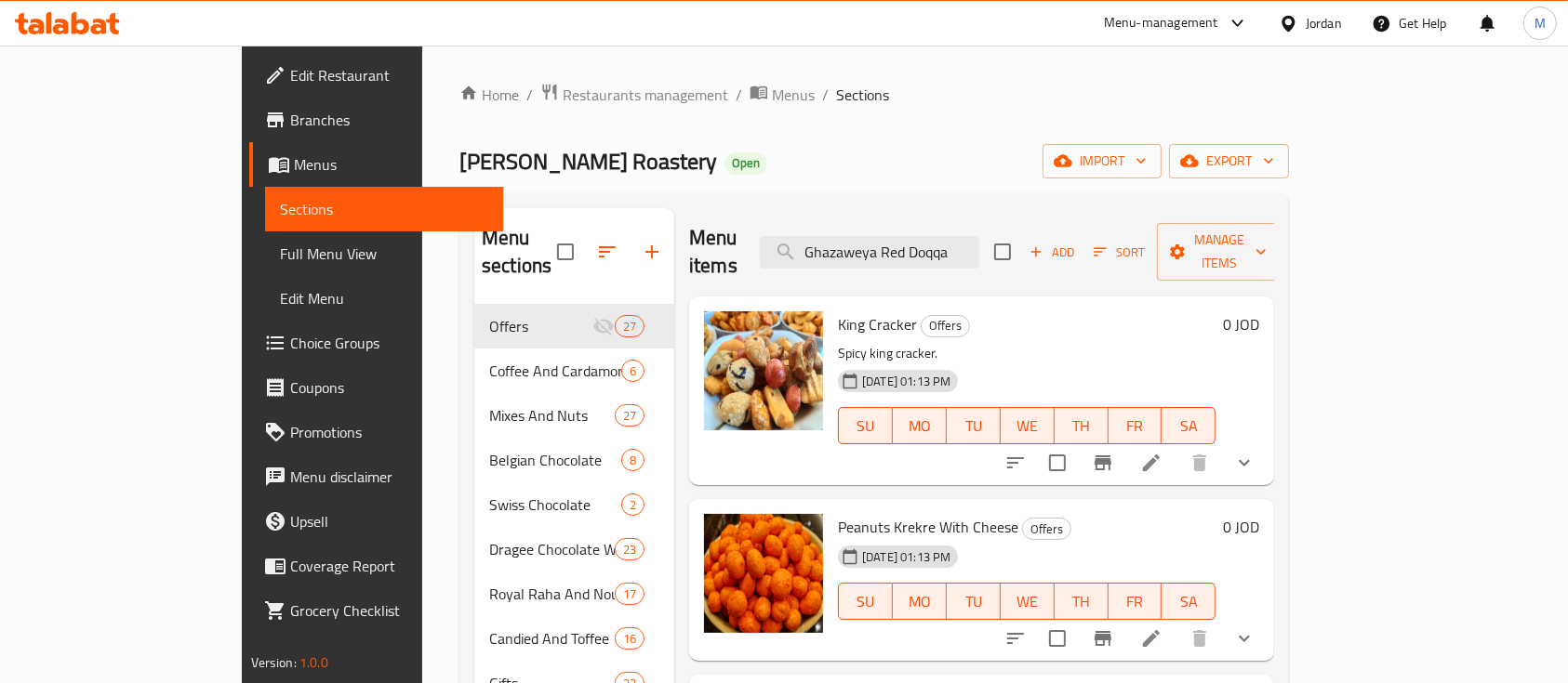
click at [974, 236] on input "Ghazaweya Red Doqqa" at bounding box center [869, 252] width 220 height 32
paste input "Pumkin Lub"
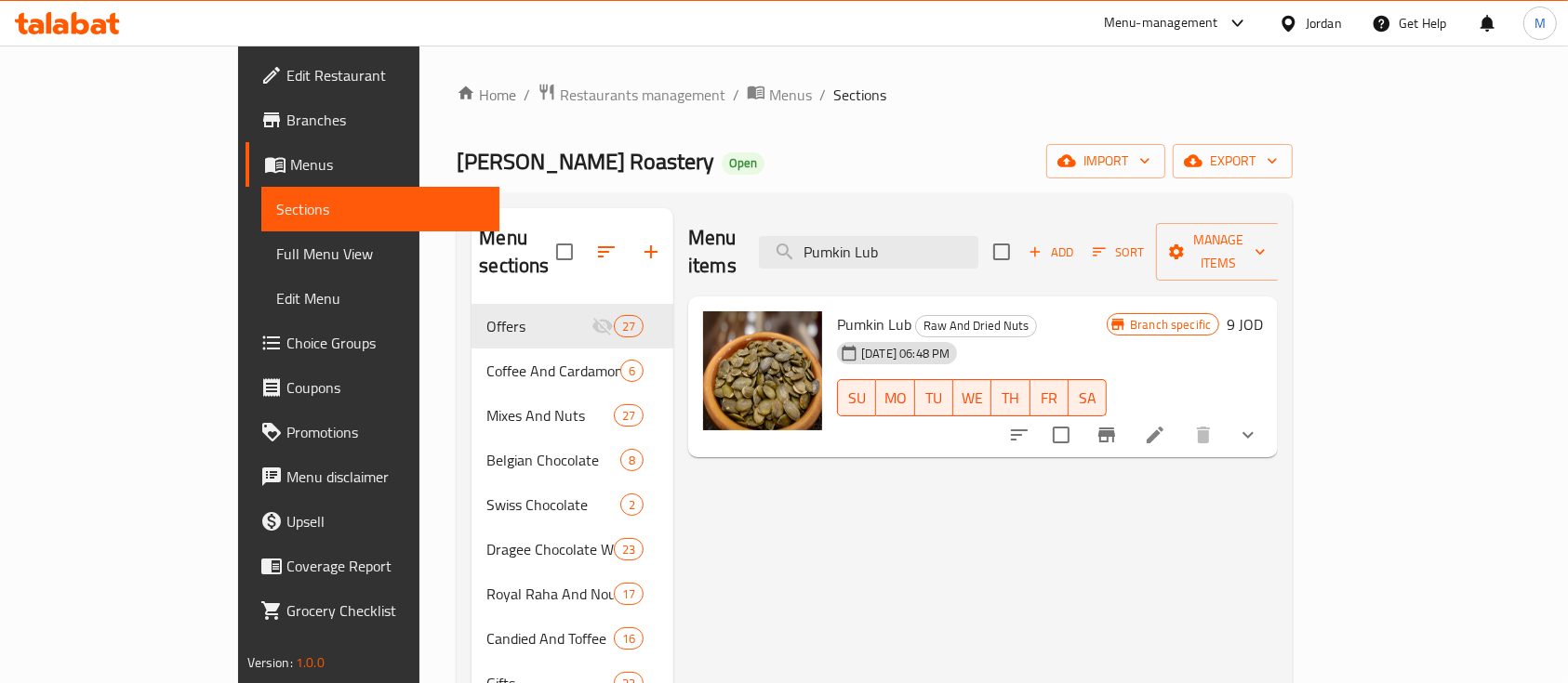
type input "Pumkin Lub"
click at [1204, 26] on div "Menu-management" at bounding box center [1160, 24] width 114 height 23
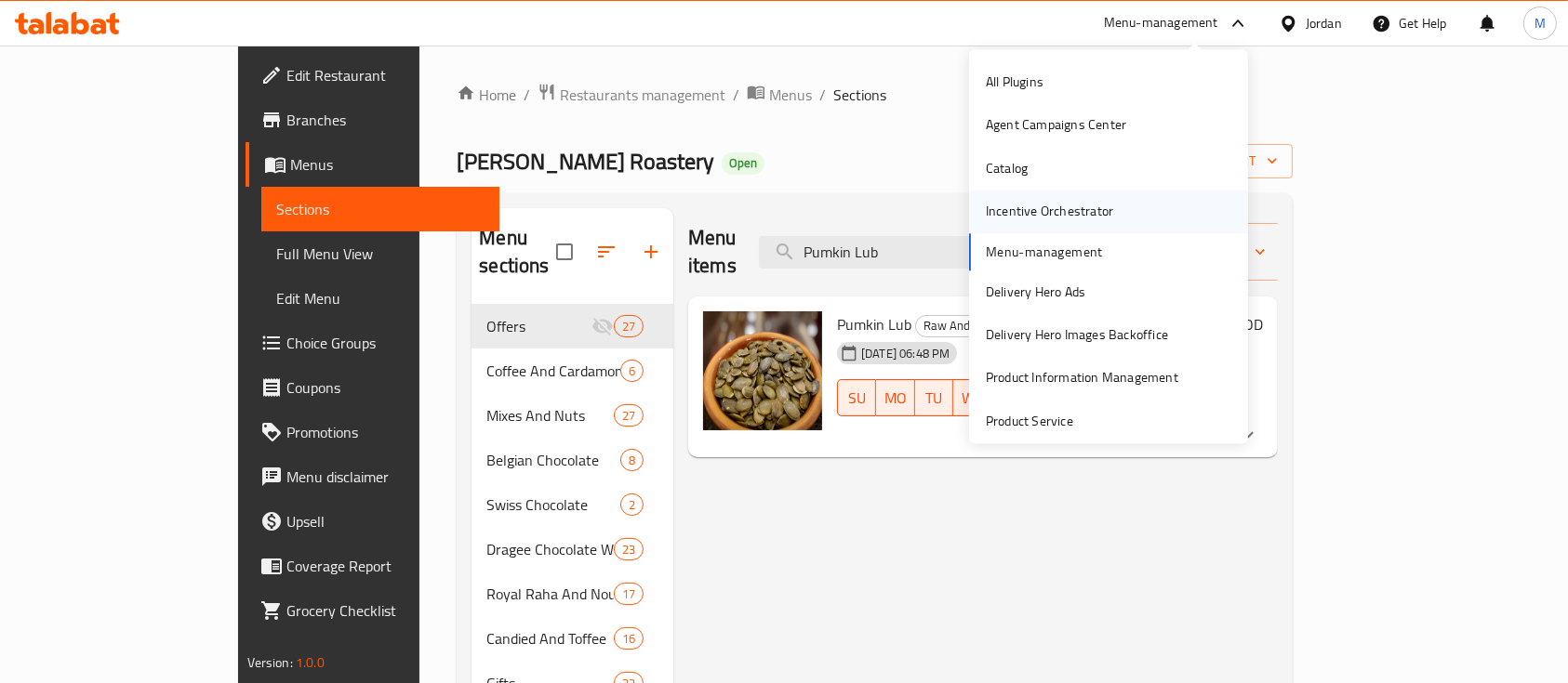
click at [1091, 214] on div "Incentive Orchestrator" at bounding box center [1049, 212] width 127 height 21
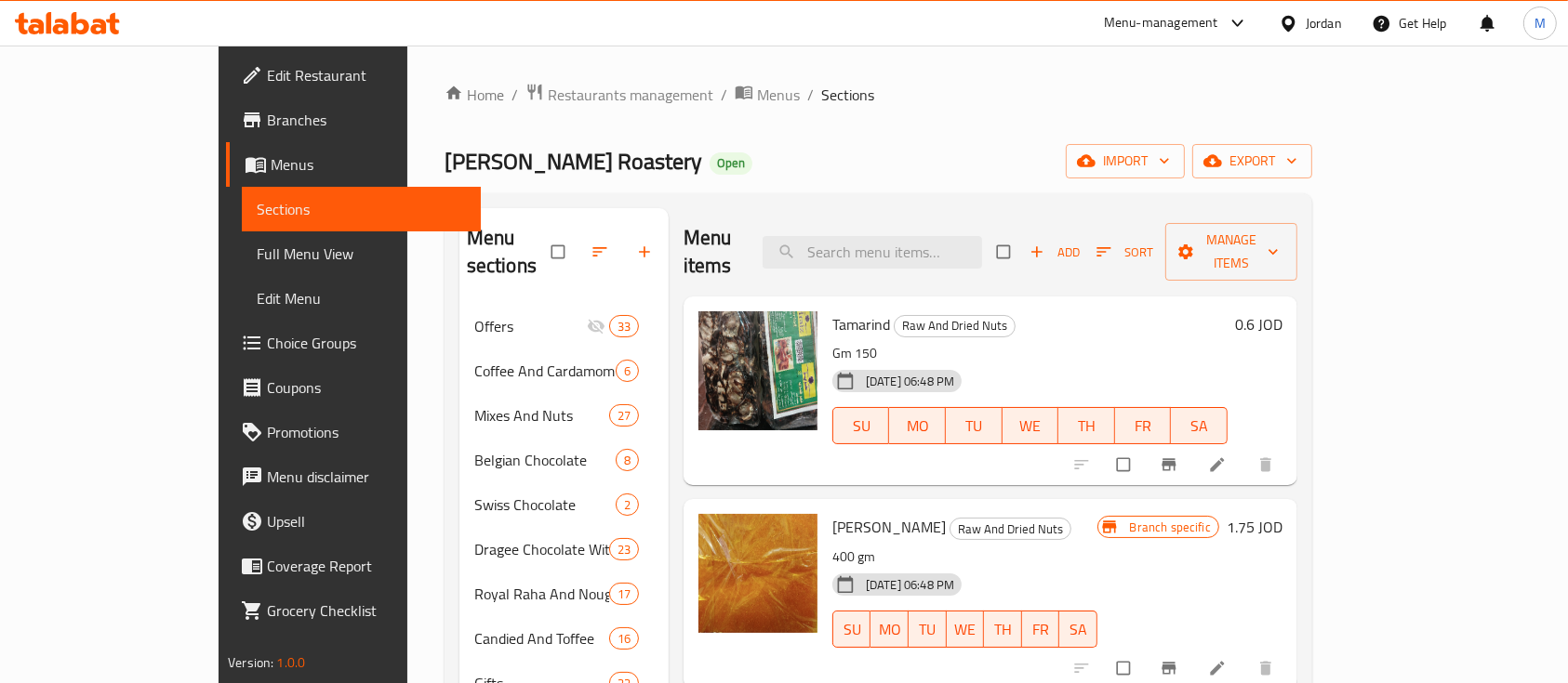
click at [479, 158] on span "[PERSON_NAME] Roastery" at bounding box center [573, 161] width 258 height 42
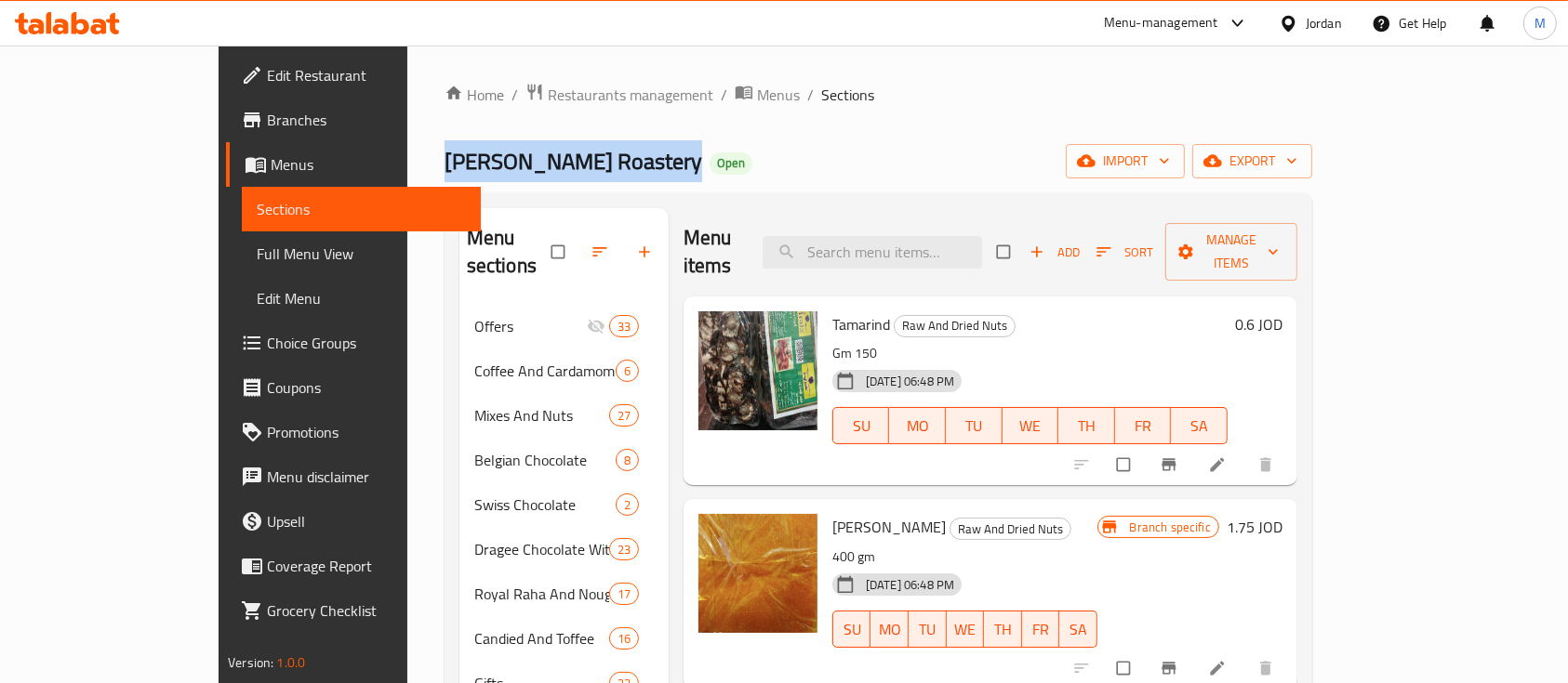
click at [479, 158] on span "[PERSON_NAME] Roastery" at bounding box center [573, 161] width 258 height 42
copy span "[PERSON_NAME] Roastery"
click at [559, 97] on span "Restaurants management" at bounding box center [630, 95] width 165 height 23
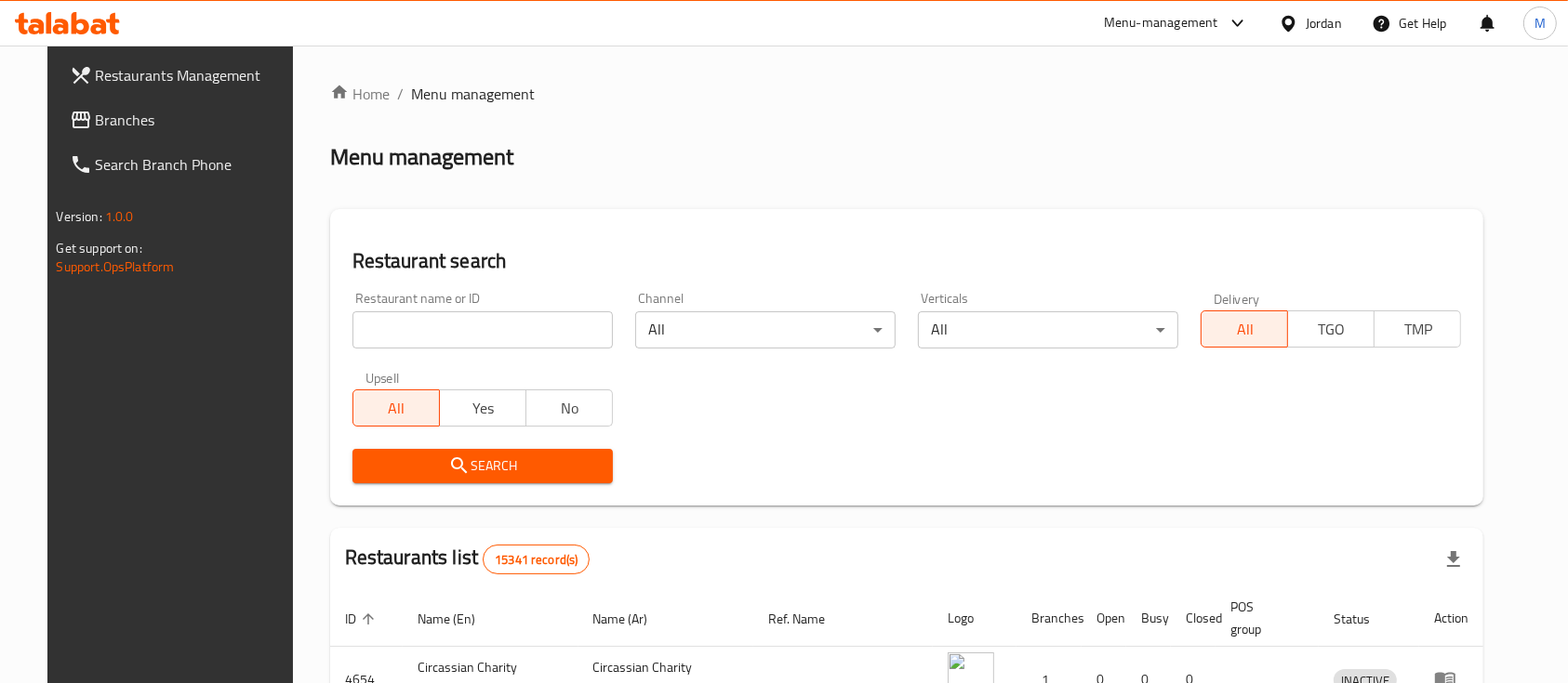
click at [475, 325] on input "search" at bounding box center [483, 329] width 260 height 37
paste input "[PERSON_NAME] Roastery"
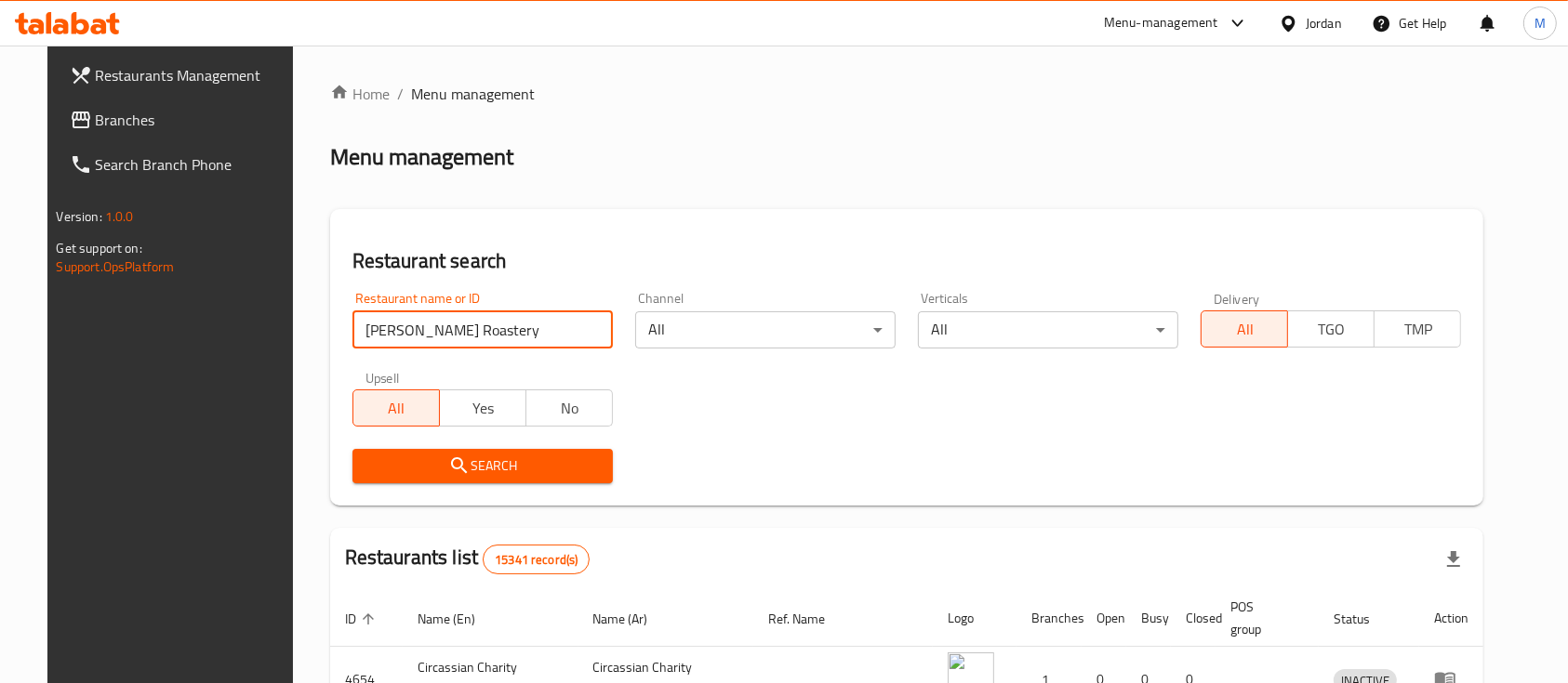
type input "[PERSON_NAME] roastery"
click at [508, 475] on span "Search" at bounding box center [482, 466] width 230 height 24
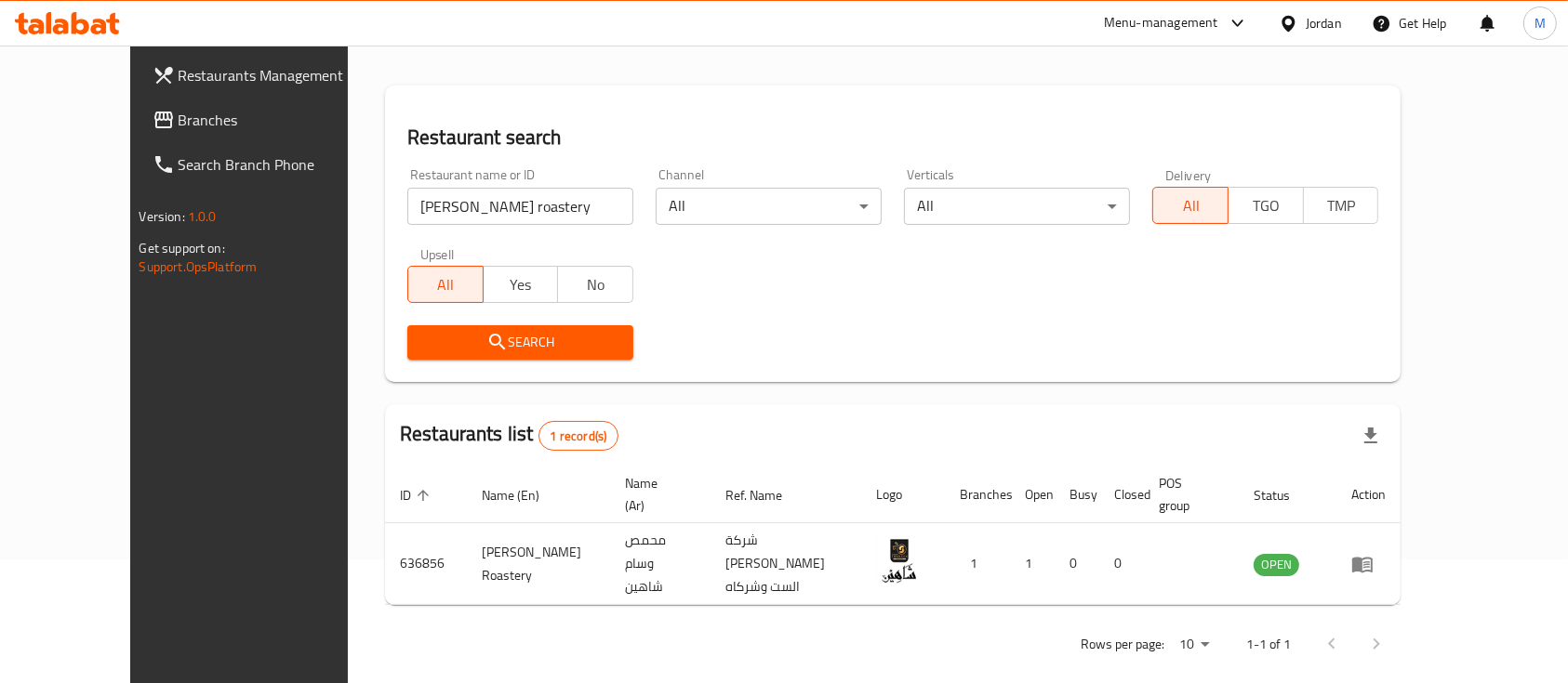
scroll to position [108, 0]
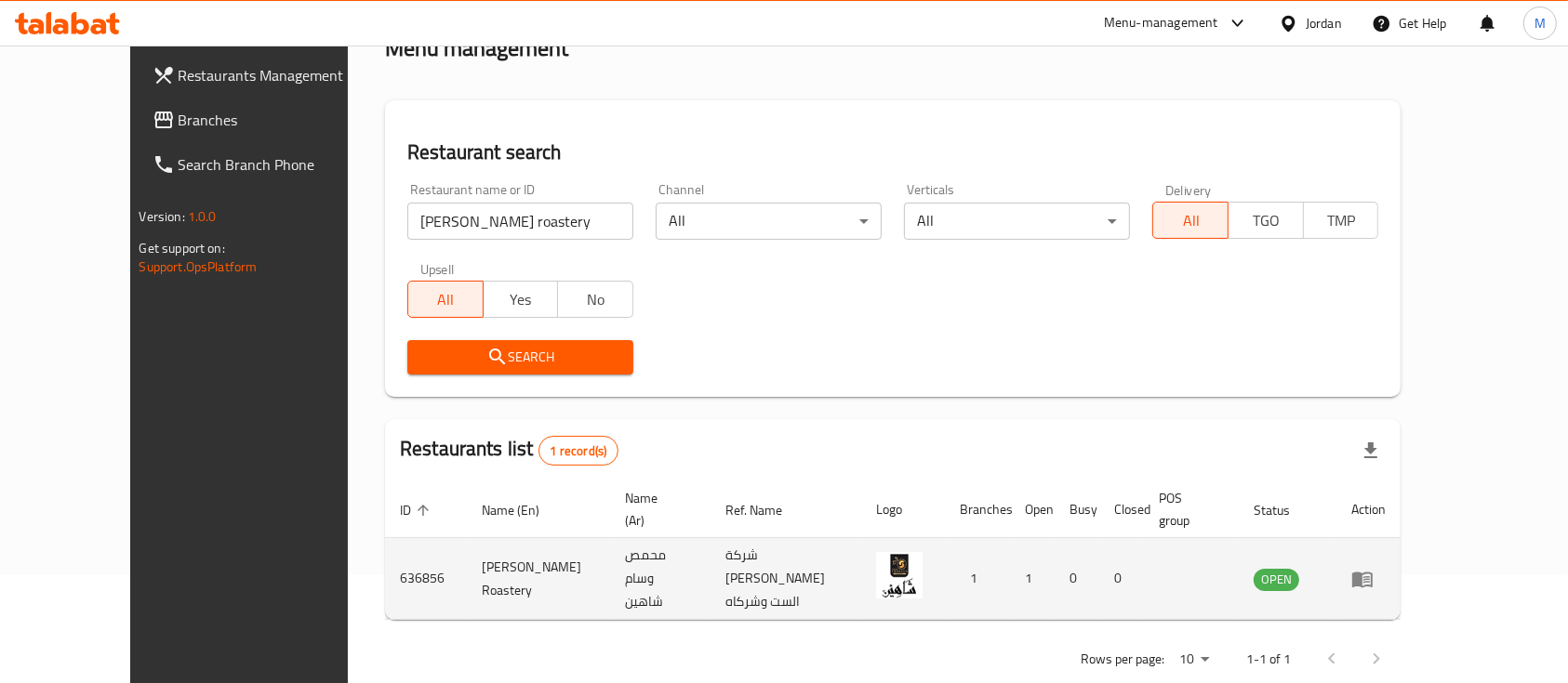
click at [385, 547] on td "636856" at bounding box center [425, 579] width 82 height 82
copy td "636856"
click at [1373, 572] on icon "enhanced table" at bounding box center [1362, 579] width 21 height 16
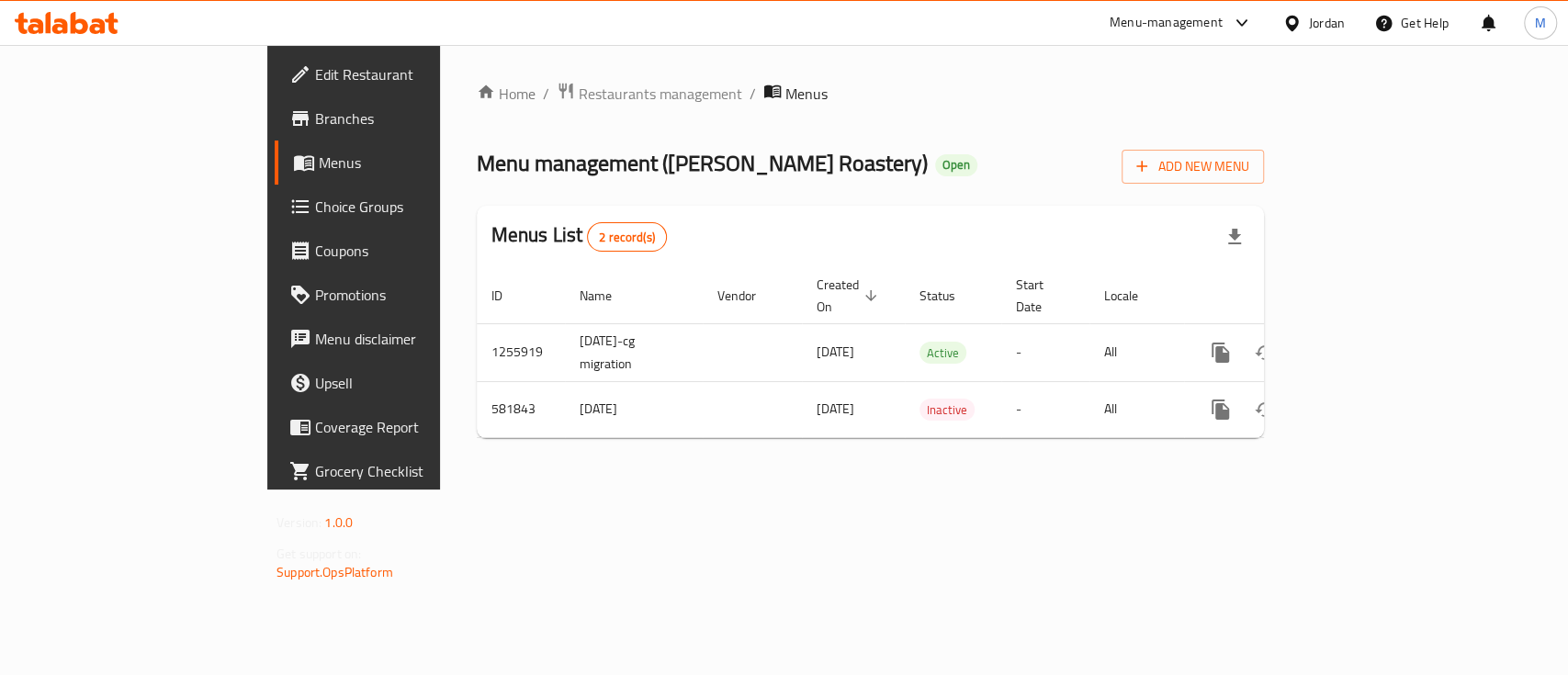
click at [315, 129] on span "Branches" at bounding box center [415, 118] width 199 height 22
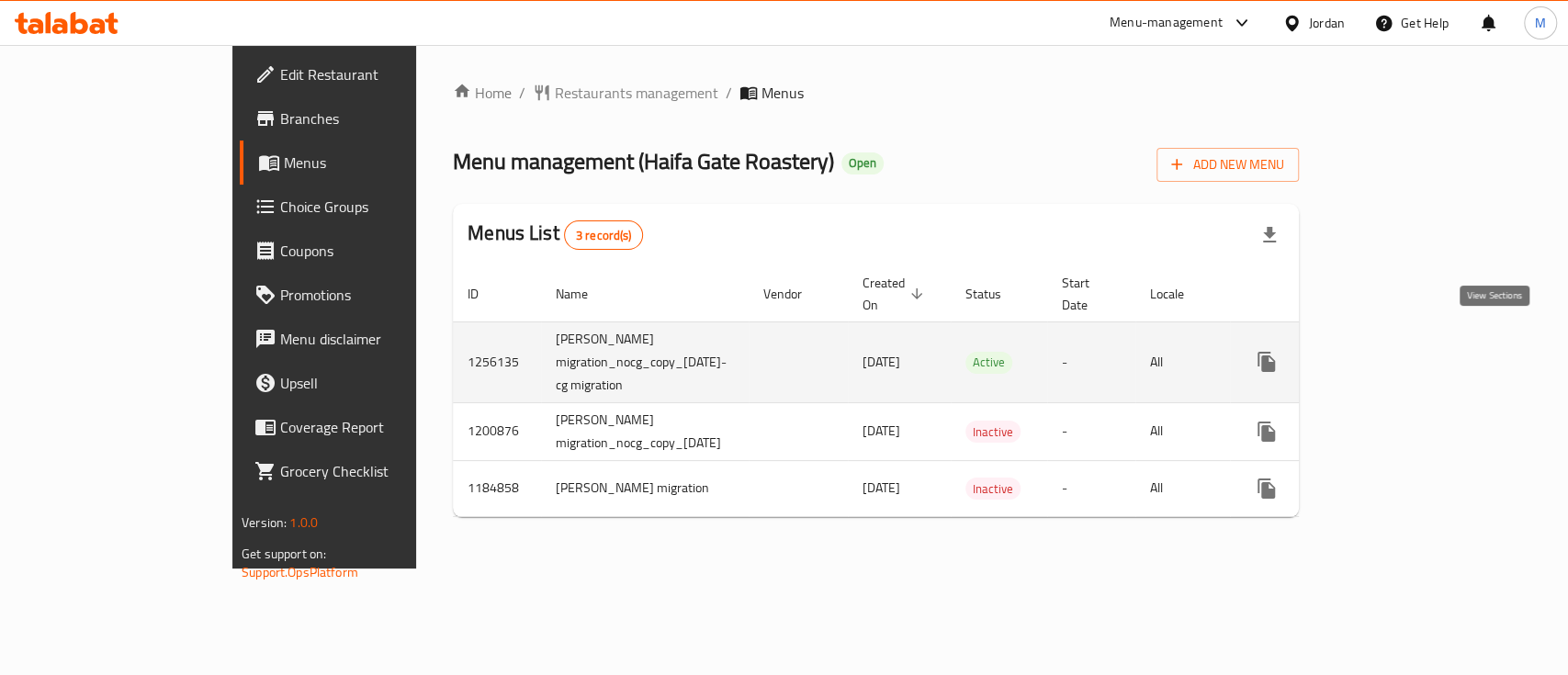
click at [1410, 351] on icon "enhanced table" at bounding box center [1399, 363] width 22 height 22
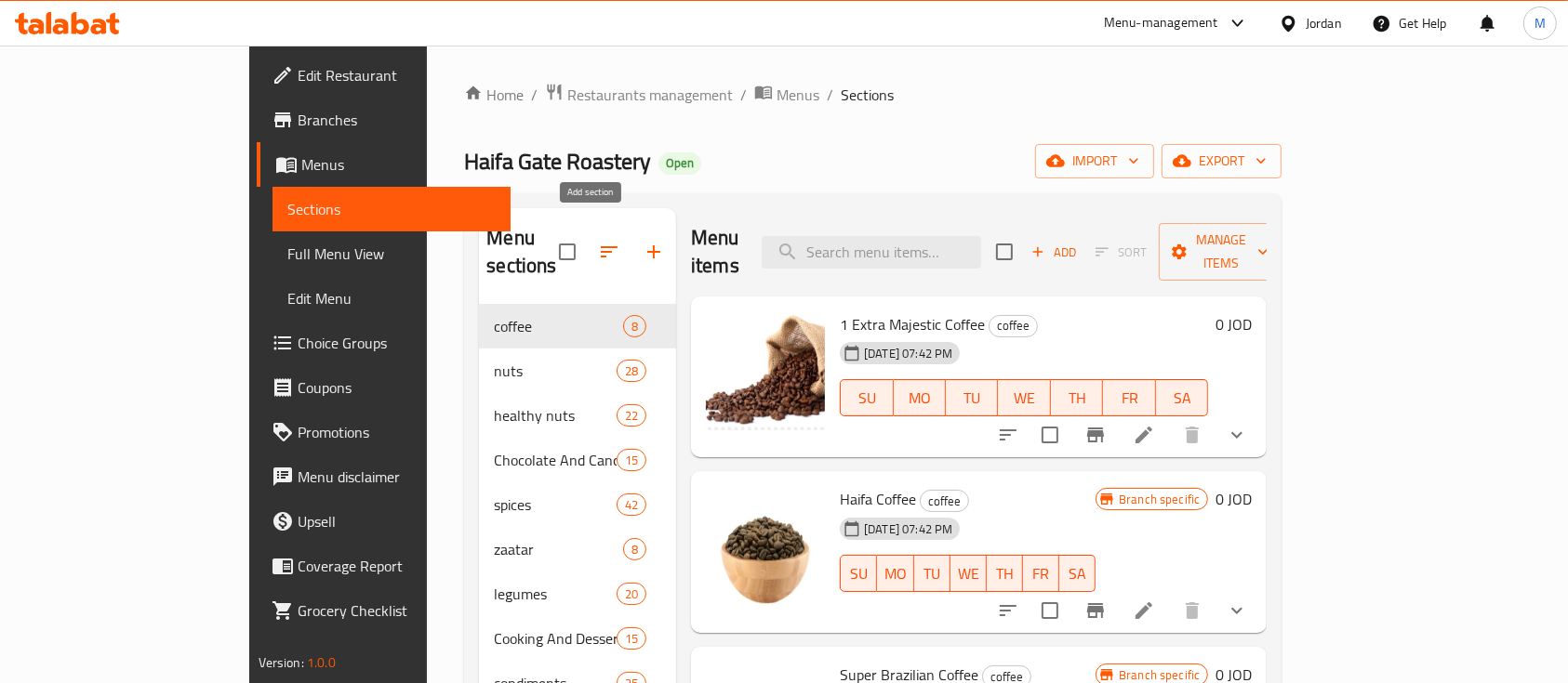
click at [642, 244] on icon "button" at bounding box center [654, 252] width 23 height 23
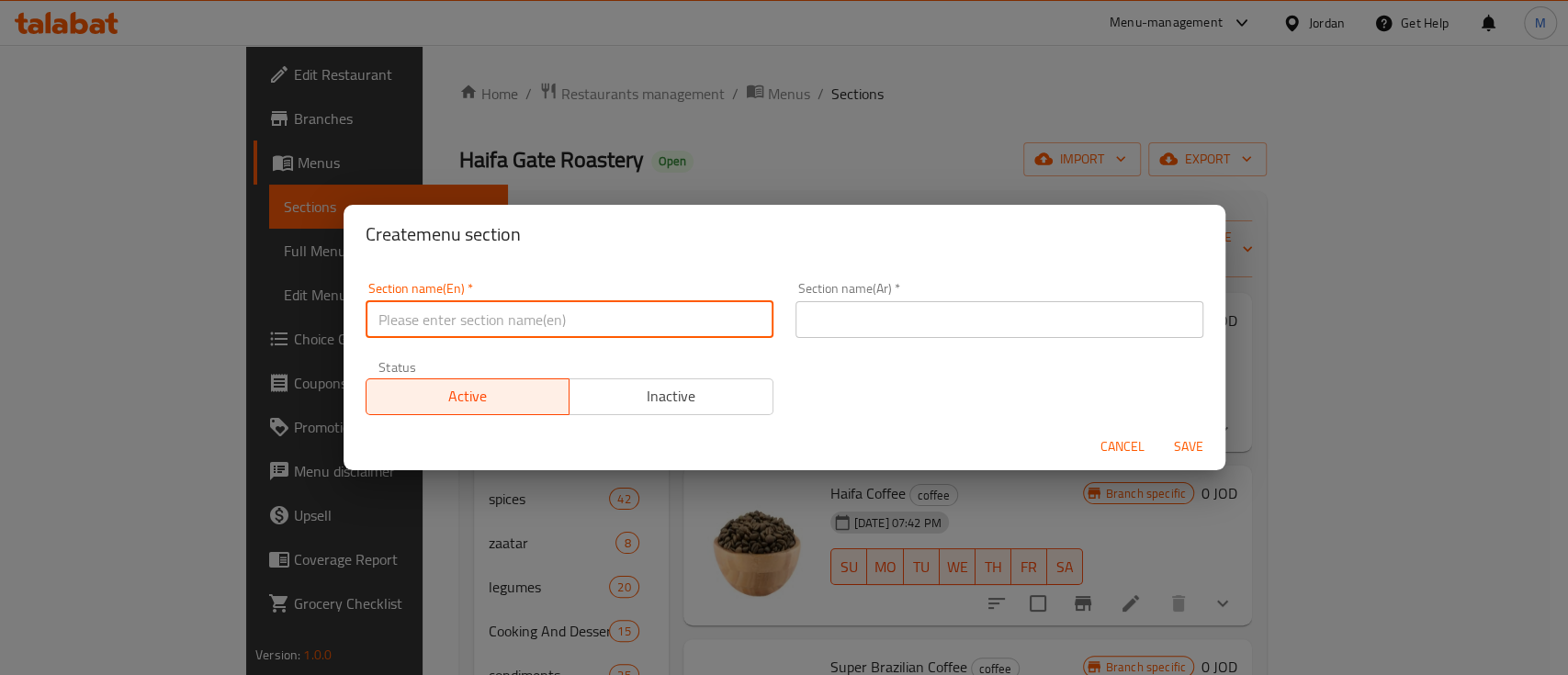
click at [648, 319] on input "text" at bounding box center [570, 319] width 408 height 36
type input "Offers"
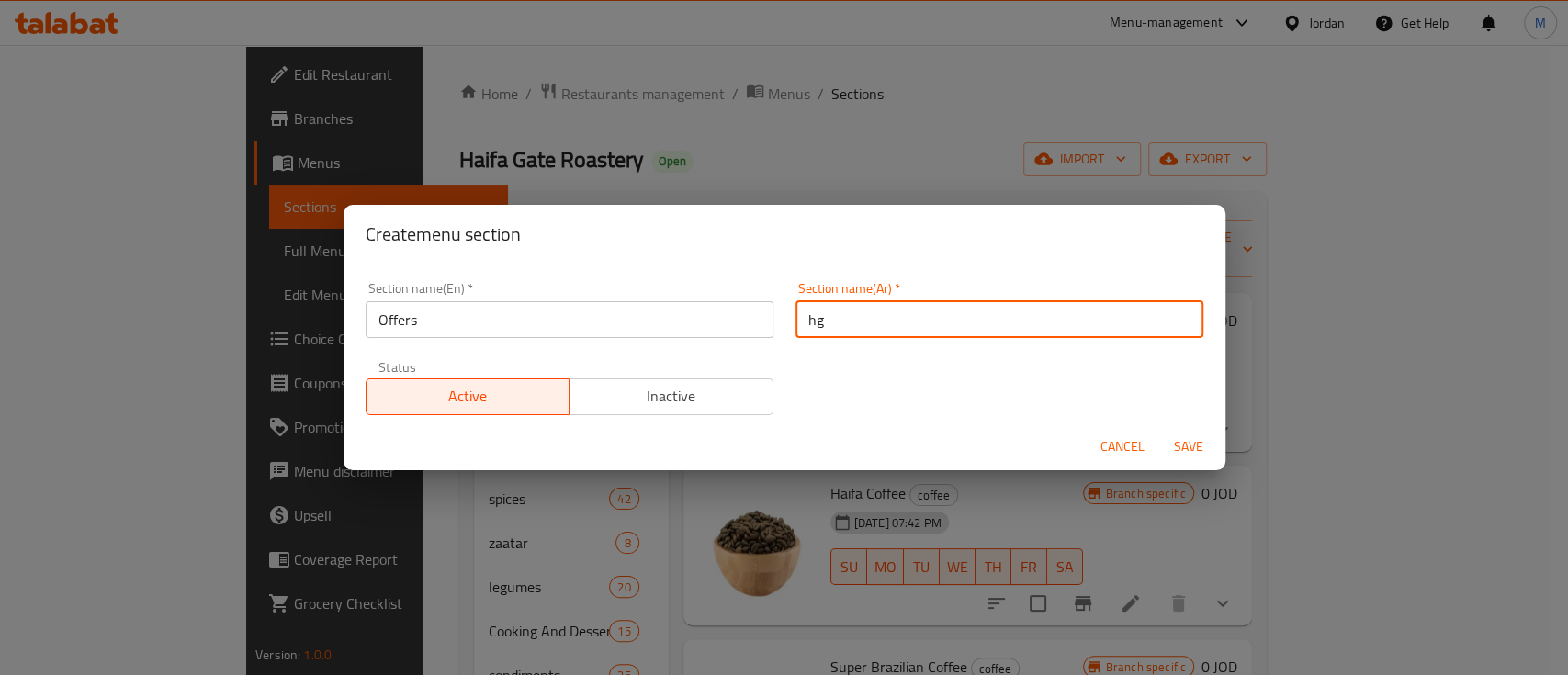
type input "h"
type input "العروض"
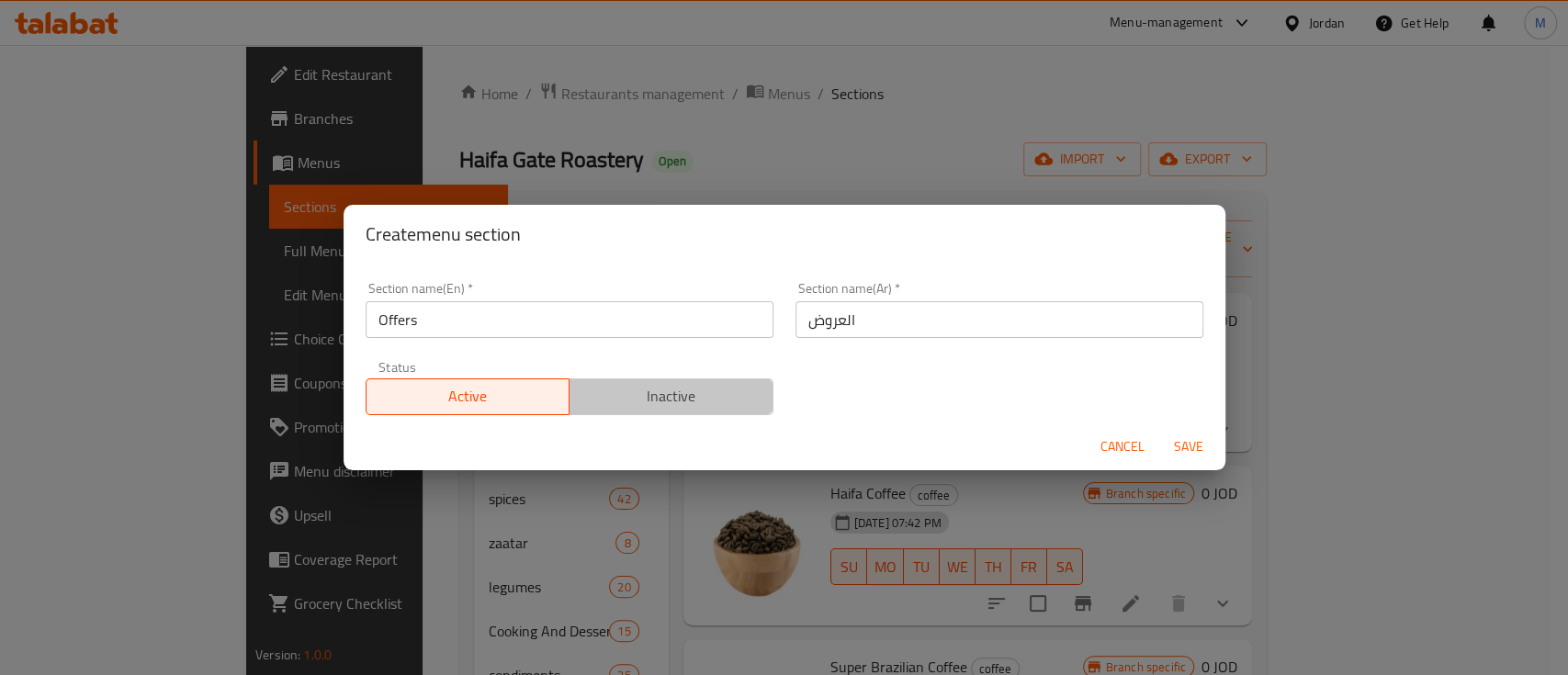
click at [705, 393] on span "Inactive" at bounding box center [671, 396] width 189 height 27
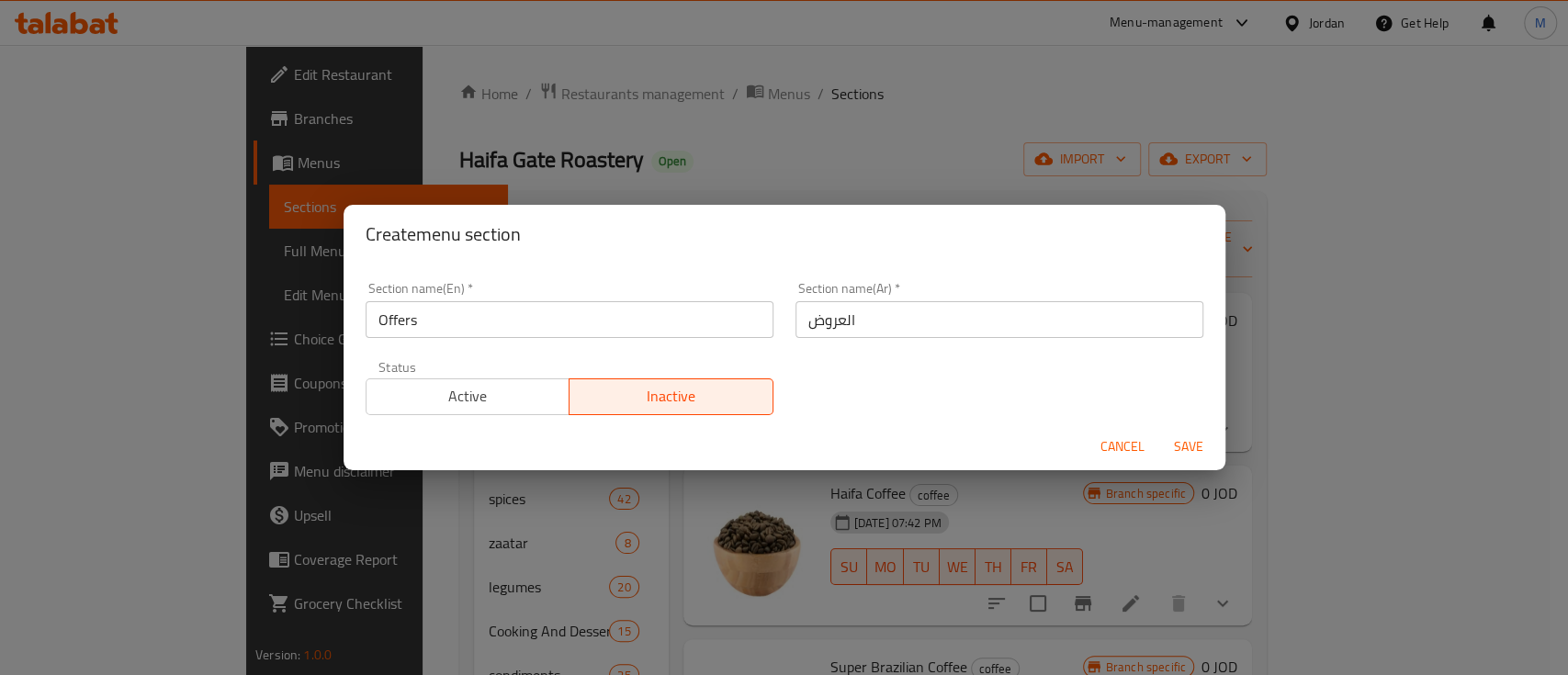
click at [1183, 448] on span "Save" at bounding box center [1189, 447] width 44 height 23
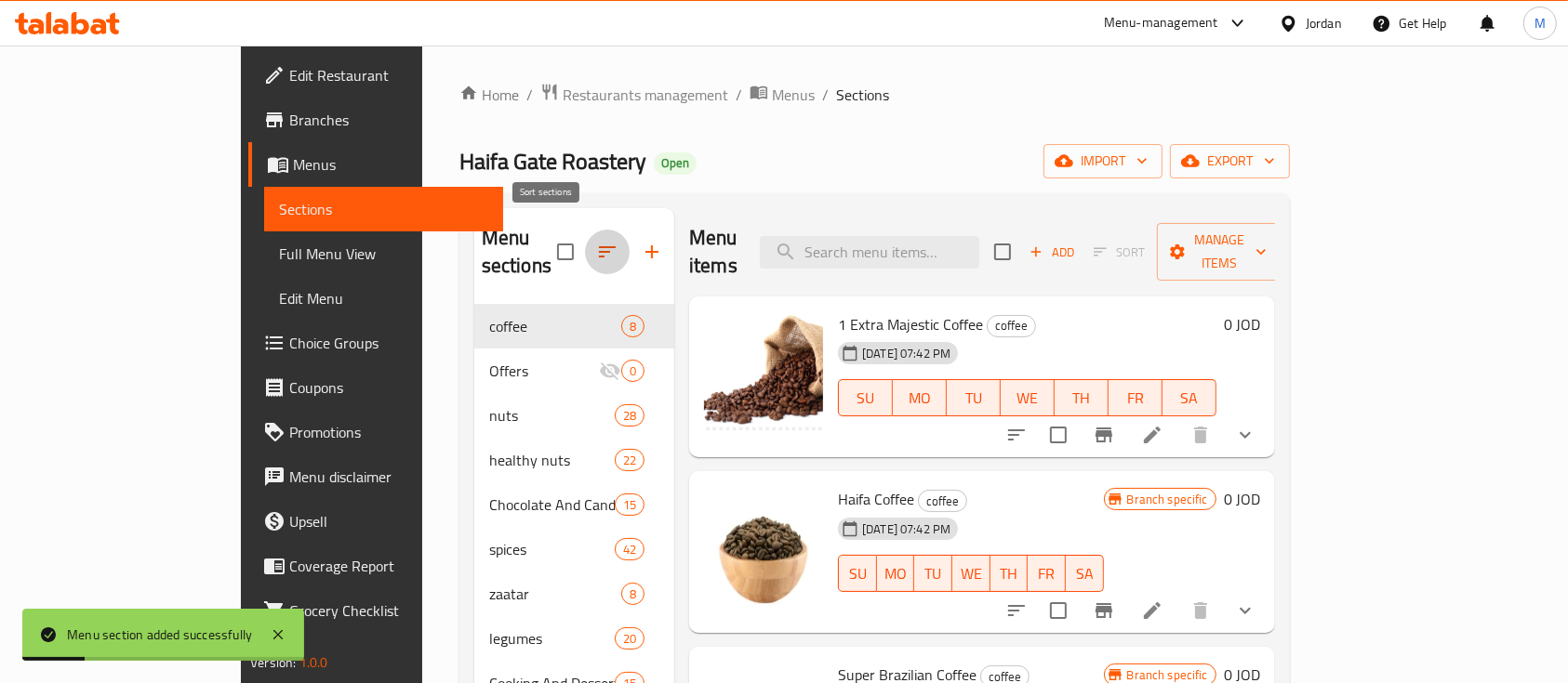
click at [596, 249] on icon "button" at bounding box center [608, 252] width 23 height 23
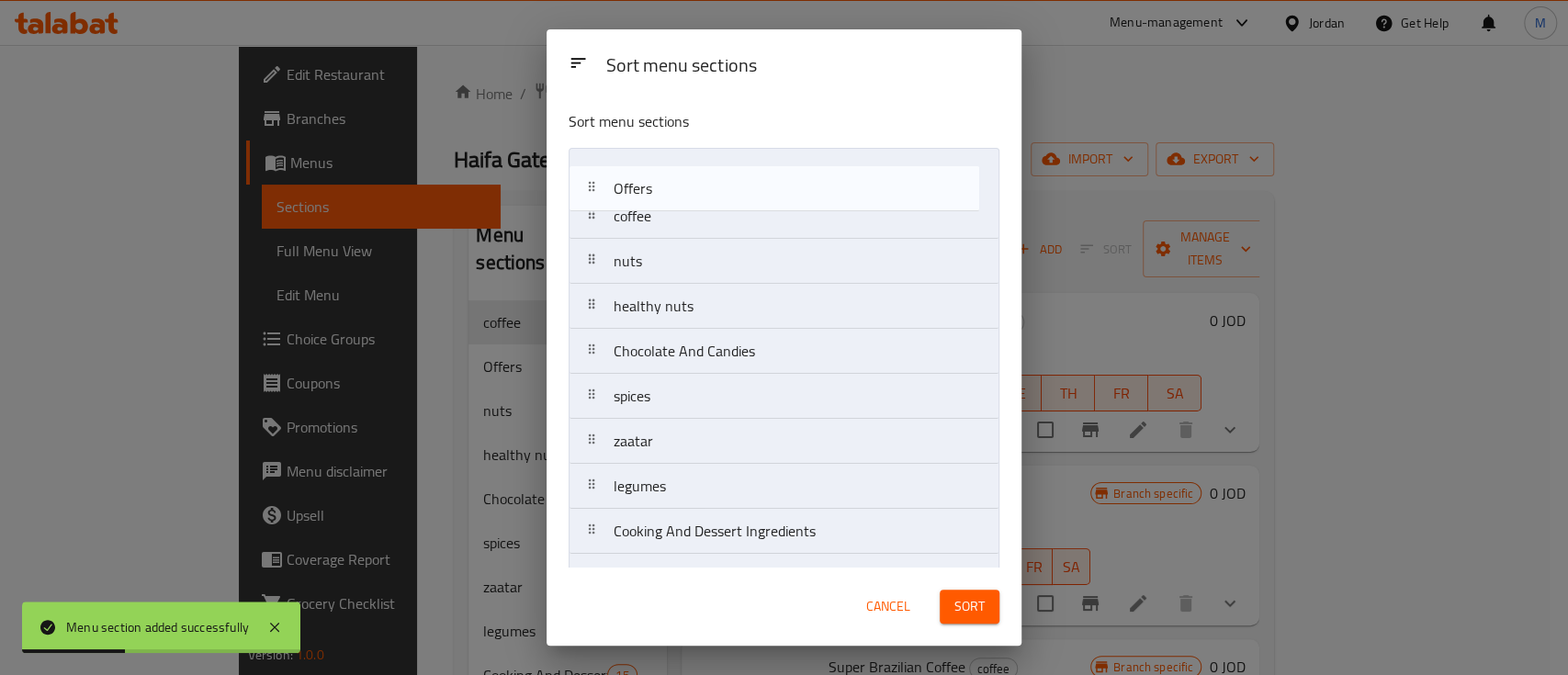
drag, startPoint x: 719, startPoint y: 224, endPoint x: 719, endPoint y: 174, distance: 50.0
click at [719, 174] on nav "coffee Offers nuts healthy nuts Chocolate And Candies spices zaatar legumes Coo…" at bounding box center [784, 420] width 431 height 543
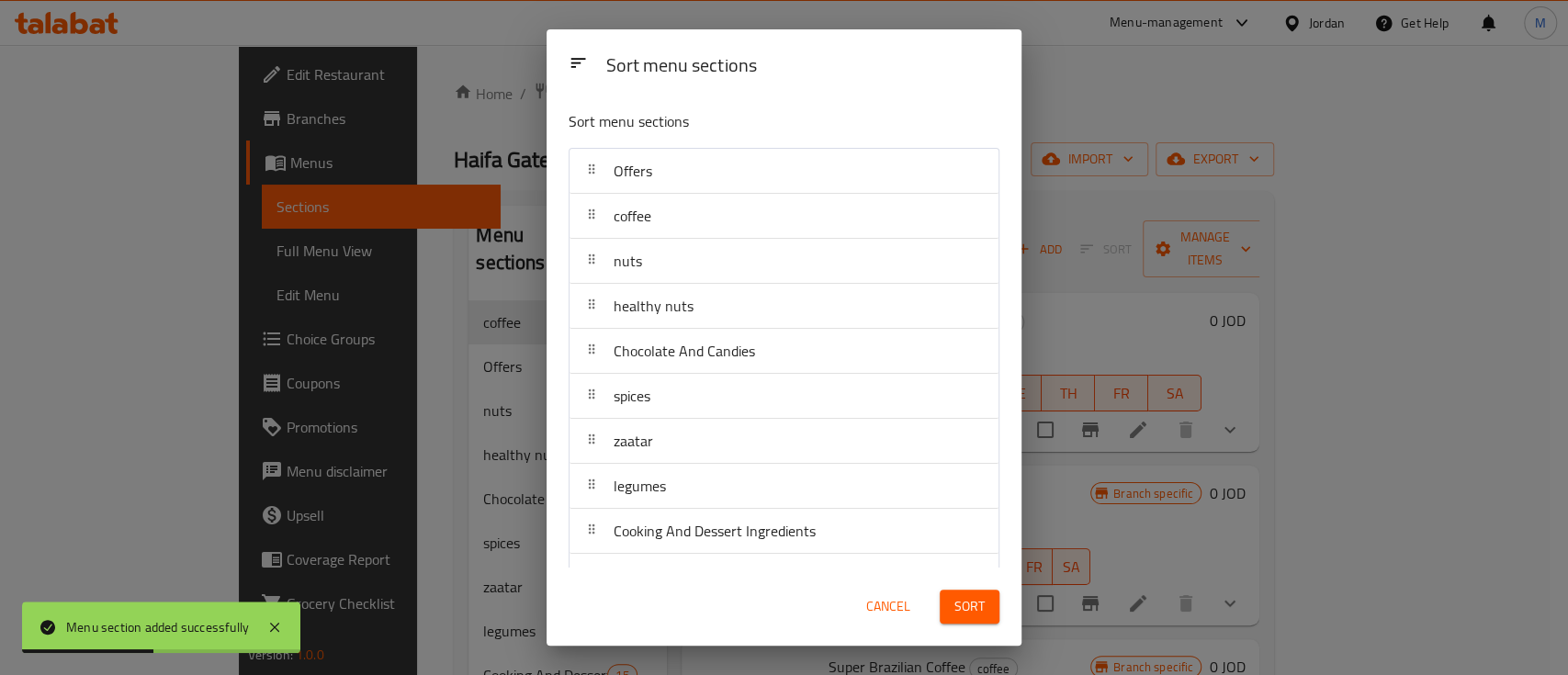
click at [972, 618] on span "Sort" at bounding box center [970, 607] width 31 height 23
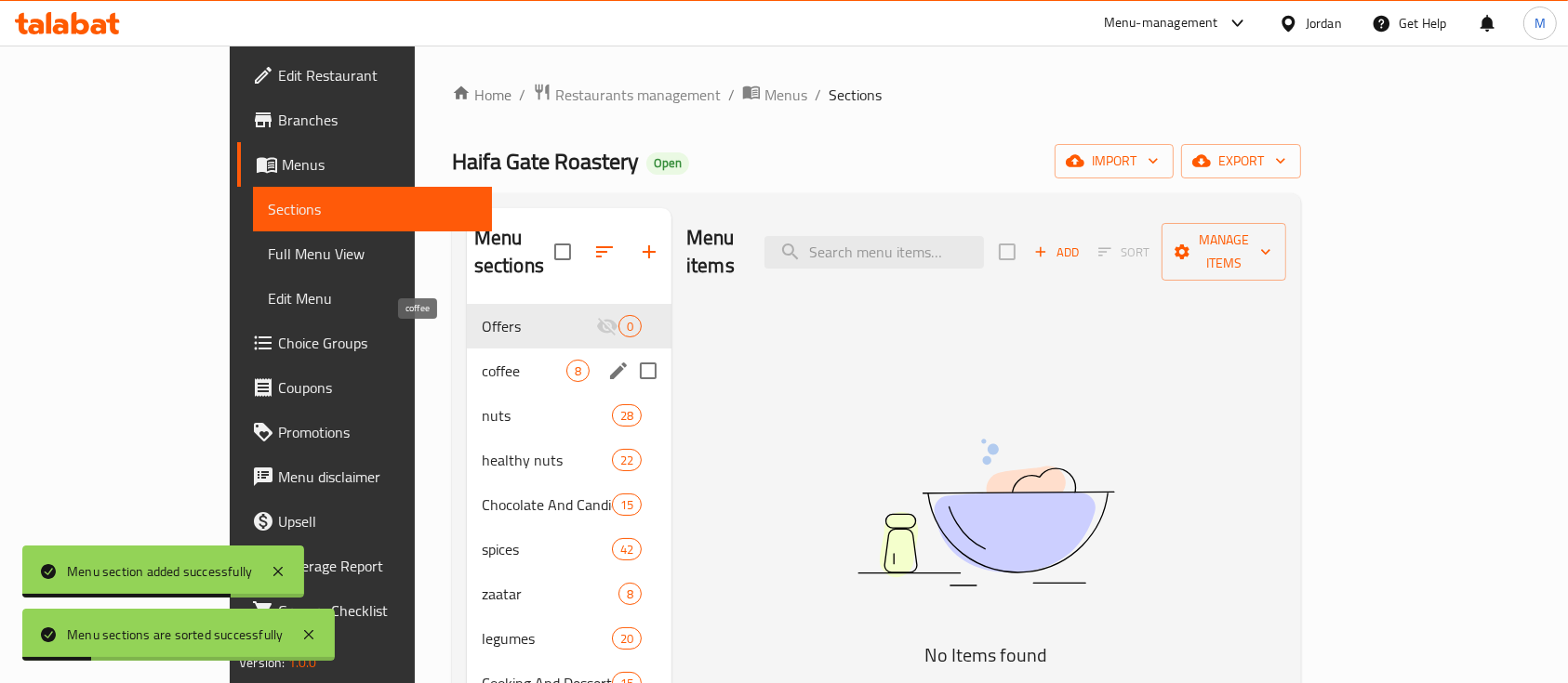
click at [482, 359] on span "coffee" at bounding box center [525, 371] width 85 height 23
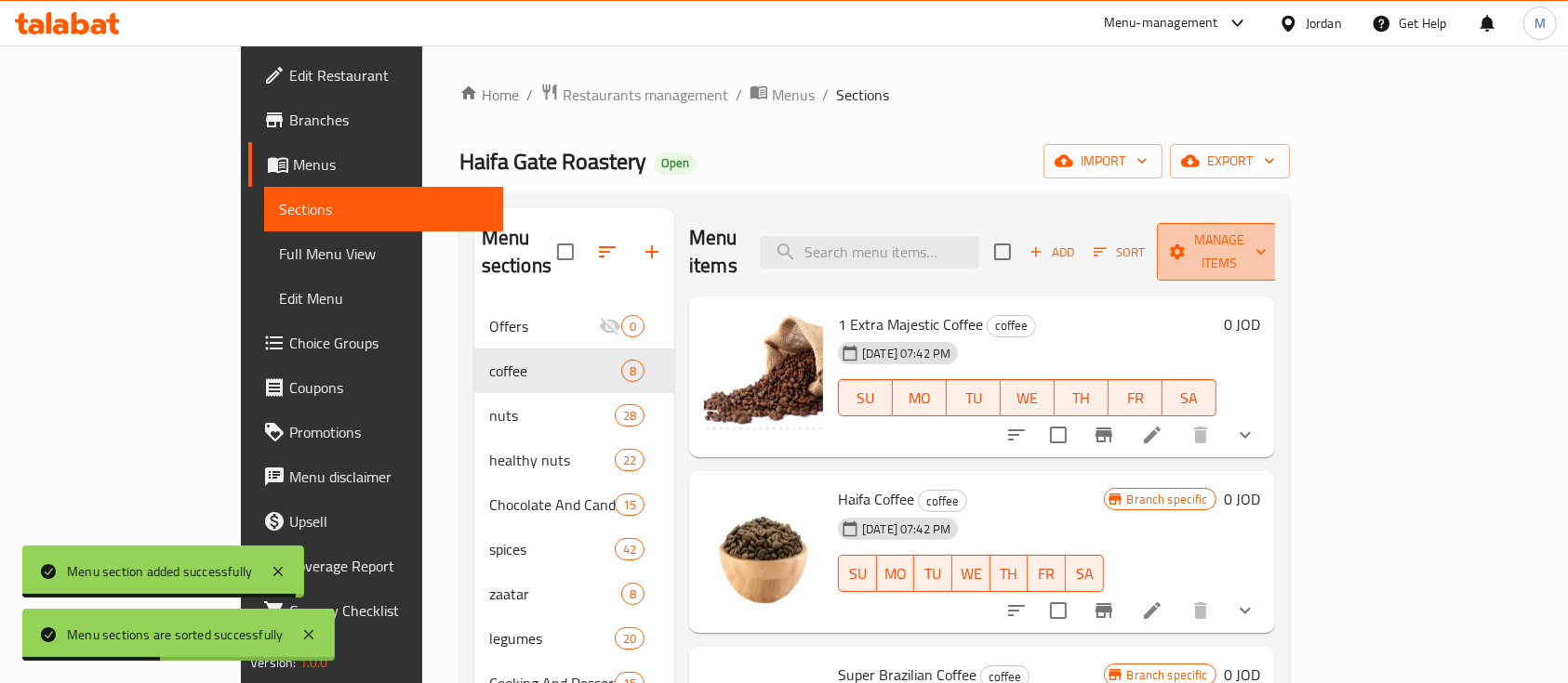
click at [1266, 242] on span "Manage items" at bounding box center [1219, 251] width 95 height 46
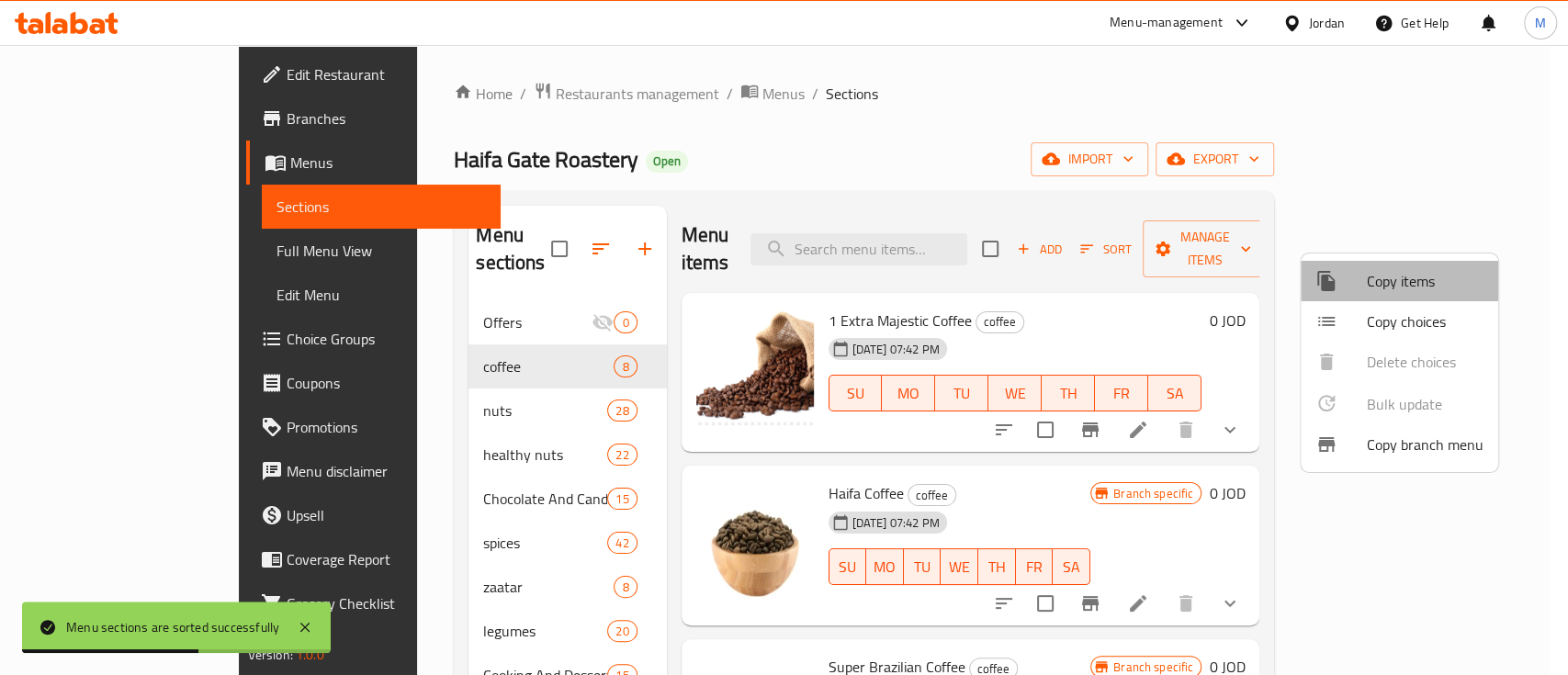
click at [1416, 276] on span "Copy items" at bounding box center [1425, 282] width 117 height 22
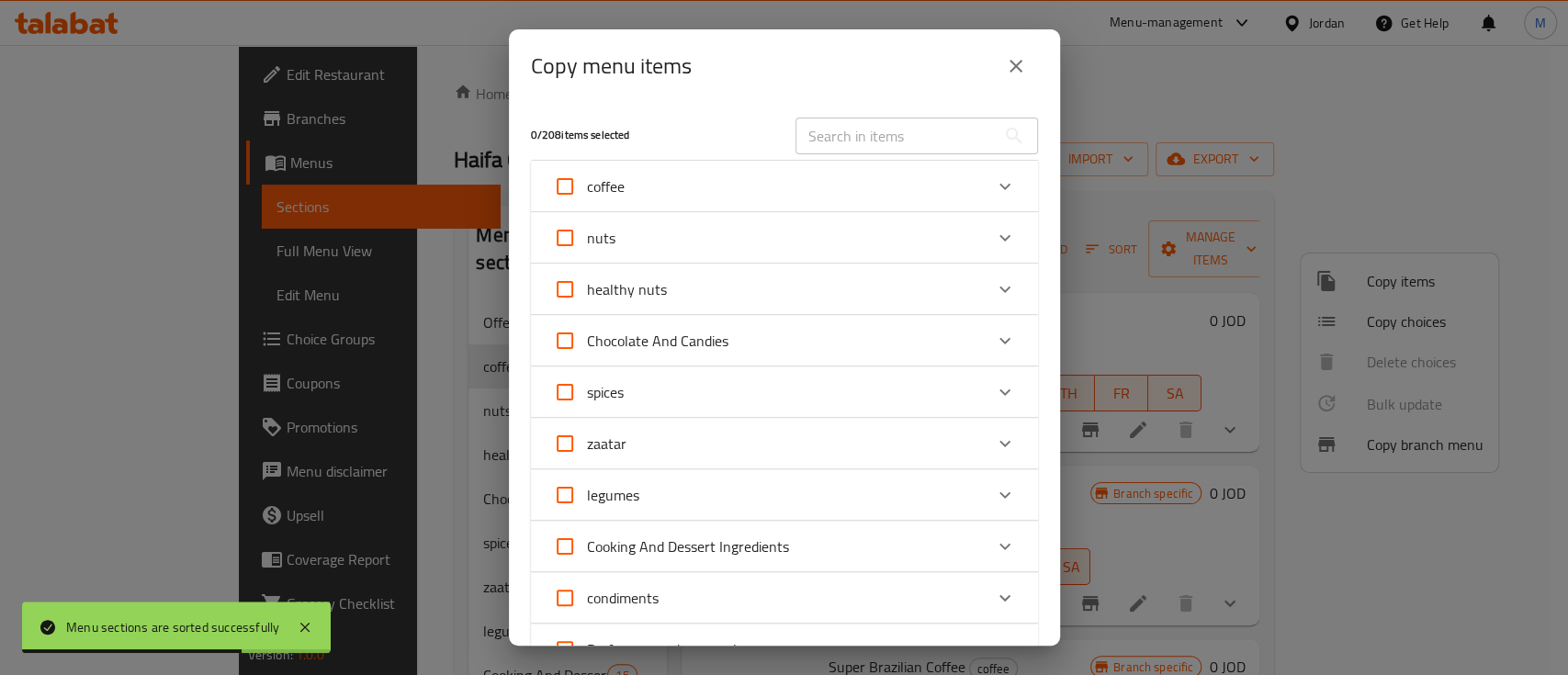
click at [994, 193] on icon "Expand" at bounding box center [1005, 186] width 22 height 22
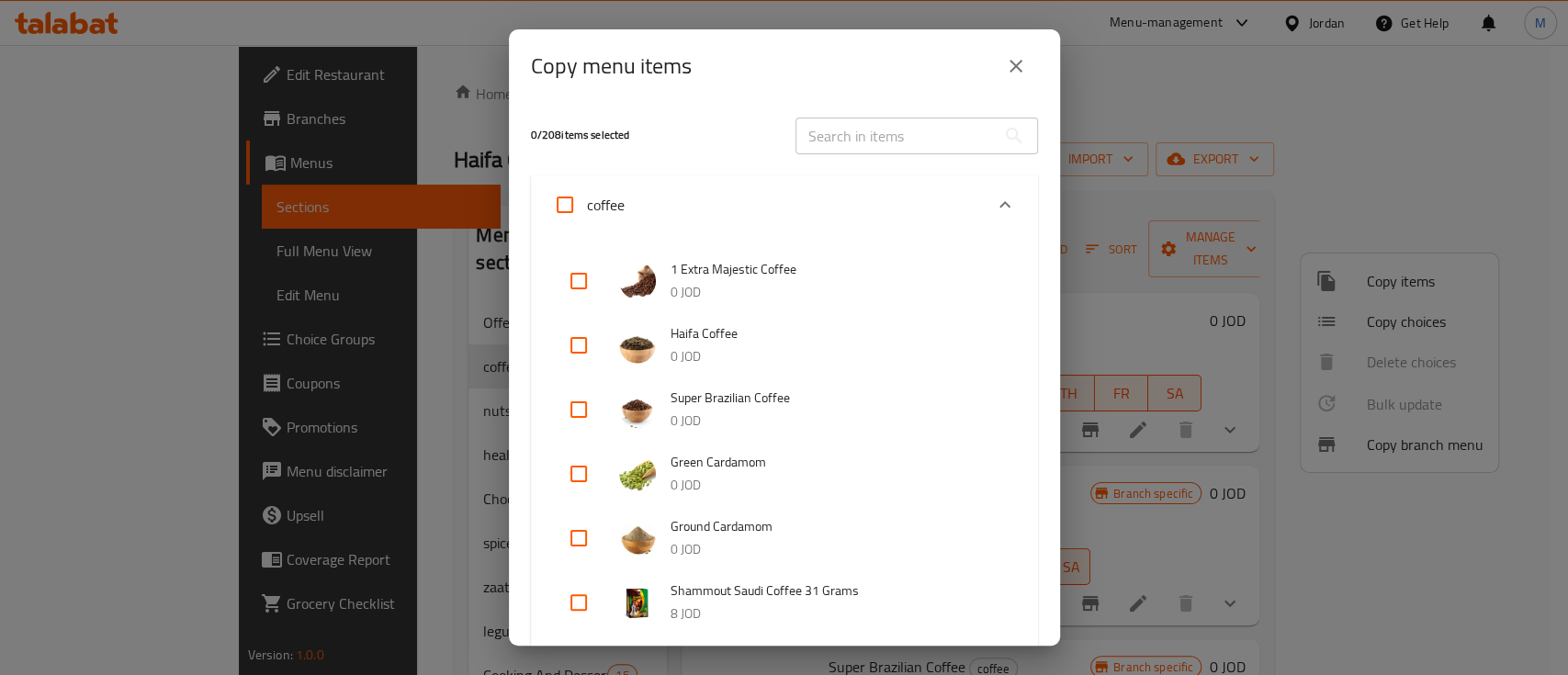
click at [581, 409] on input "checkbox" at bounding box center [578, 409] width 44 height 44
checkbox input "true"
click at [994, 205] on icon "Expand" at bounding box center [1005, 205] width 22 height 22
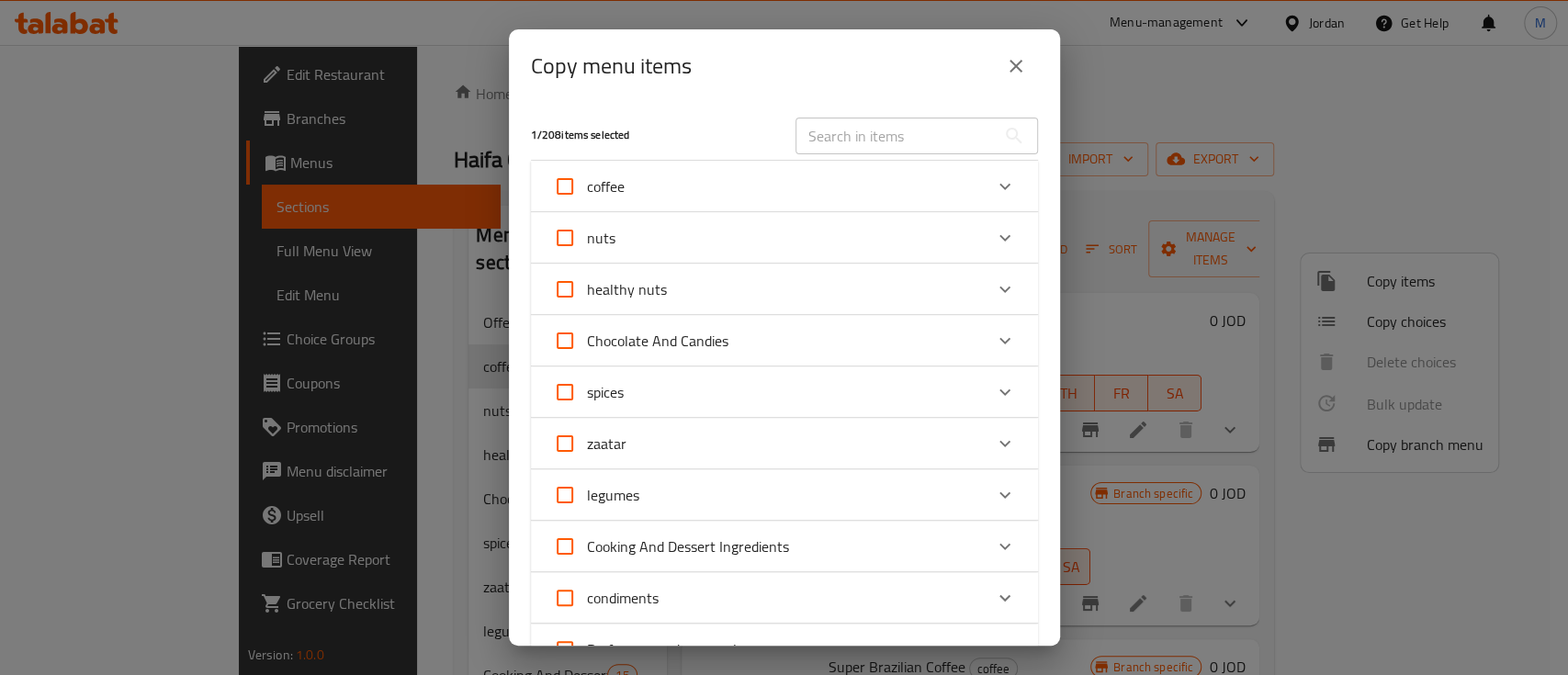
click at [994, 233] on icon "Expand" at bounding box center [1005, 238] width 22 height 22
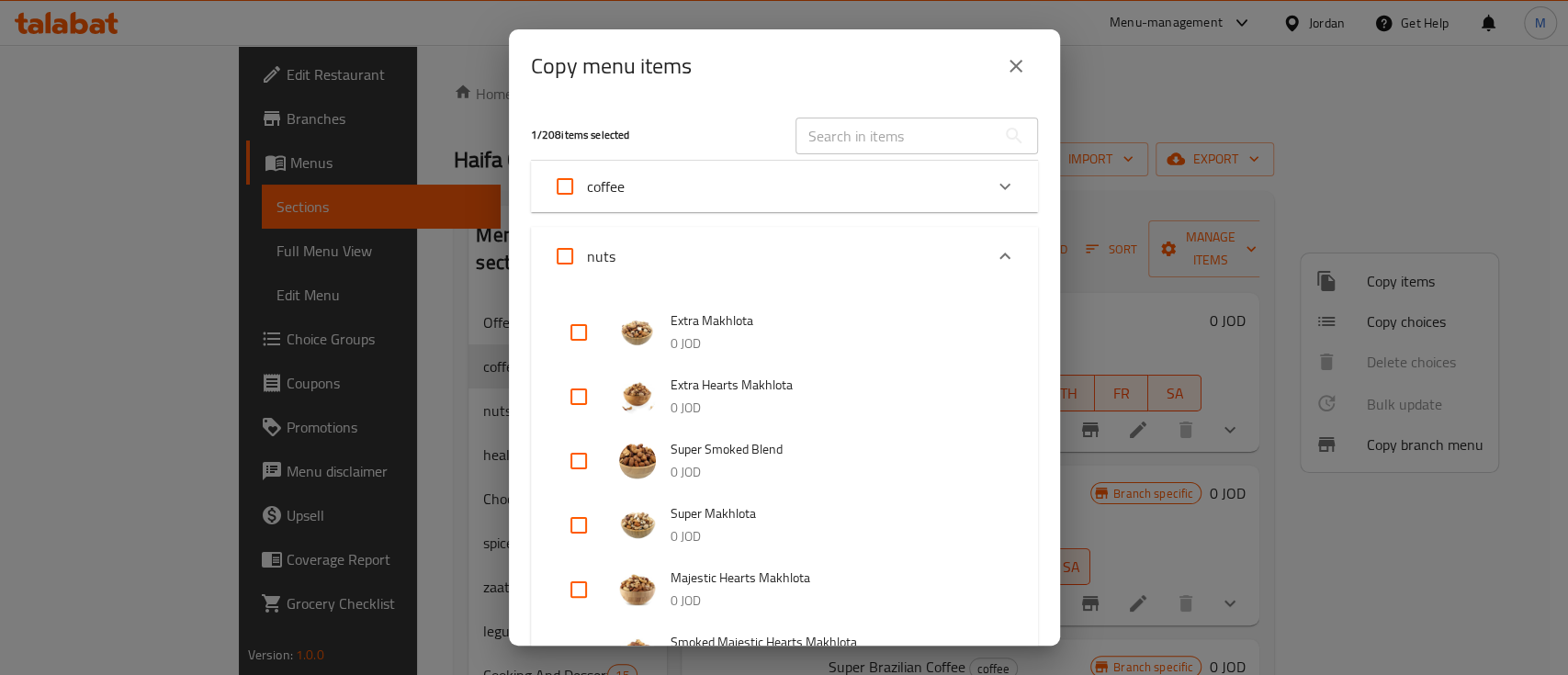
click at [578, 334] on input "checkbox" at bounding box center [578, 332] width 44 height 44
checkbox input "true"
click at [585, 396] on input "checkbox" at bounding box center [578, 396] width 44 height 44
checkbox input "true"
click at [581, 459] on input "checkbox" at bounding box center [578, 461] width 44 height 44
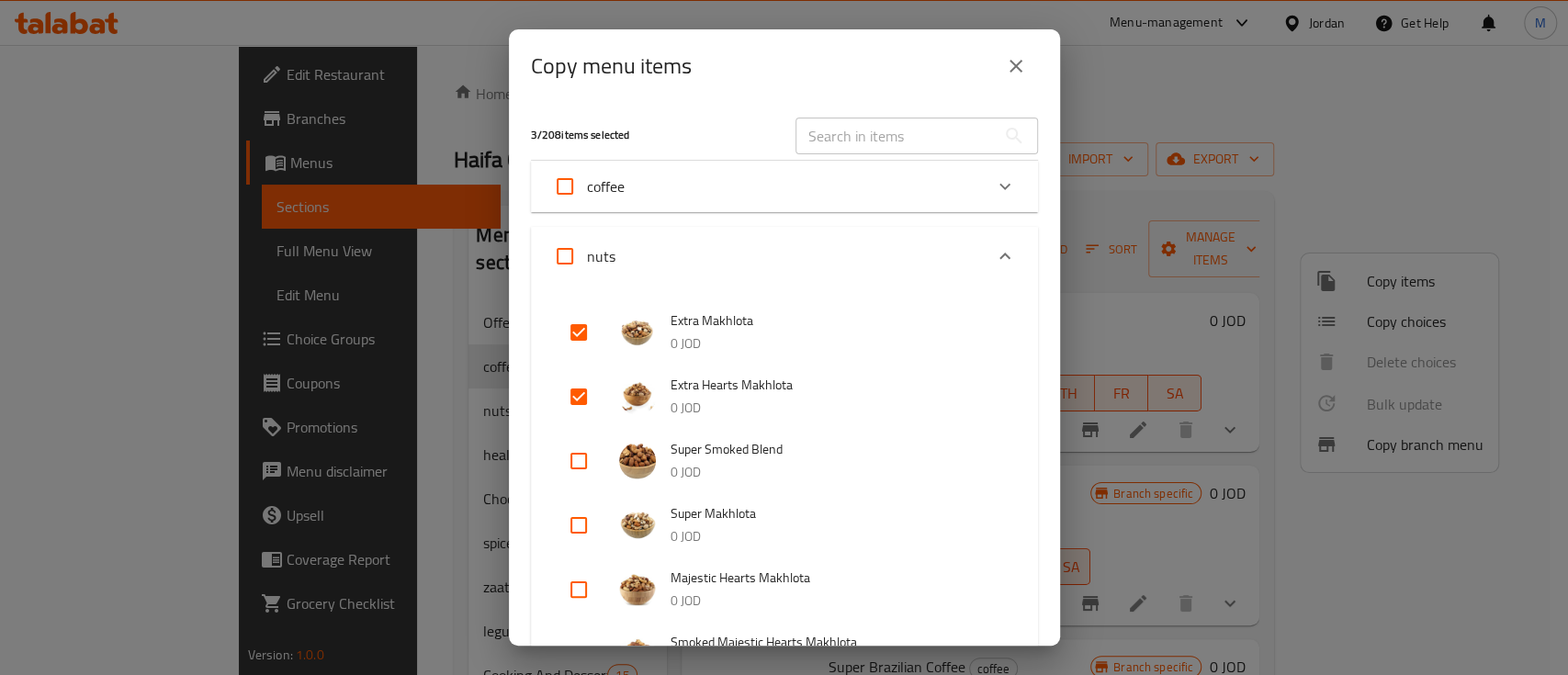
checkbox input "true"
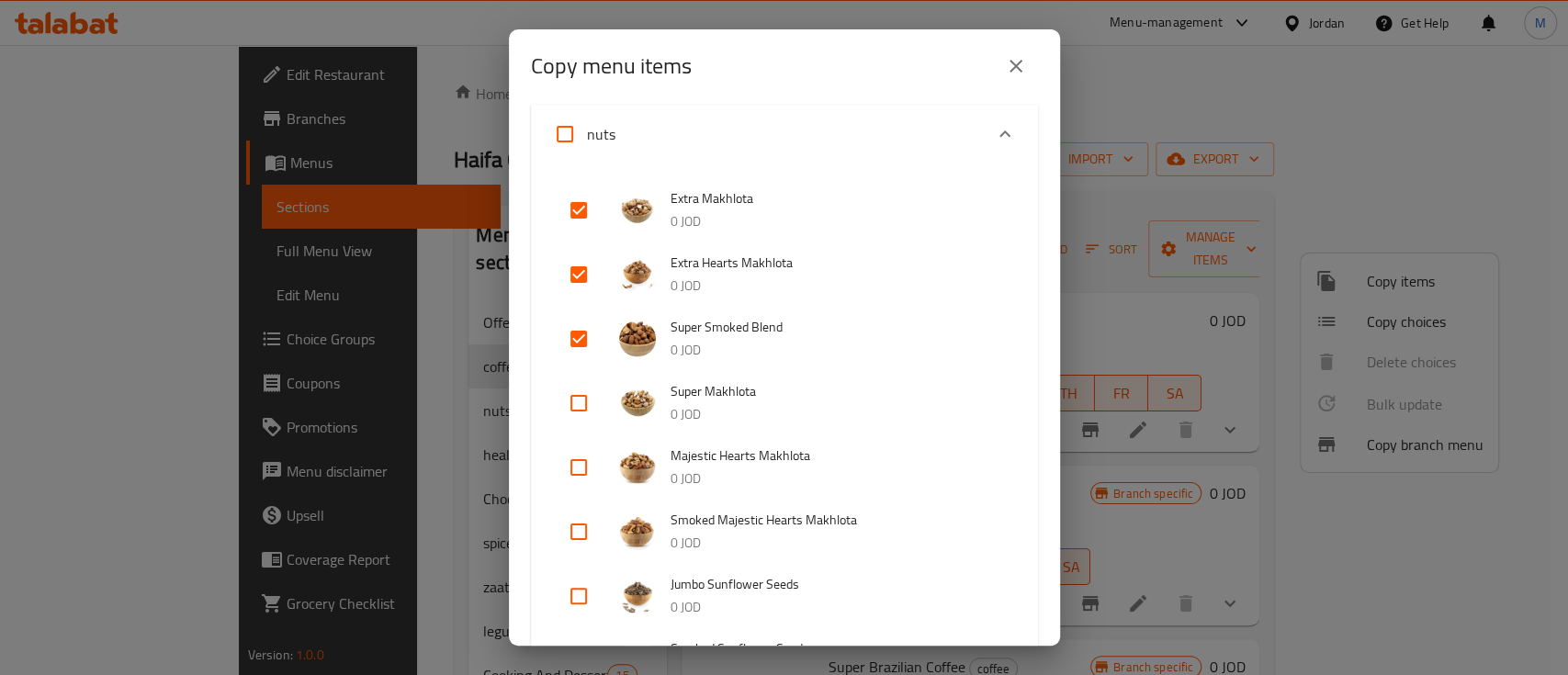
scroll to position [244, 0]
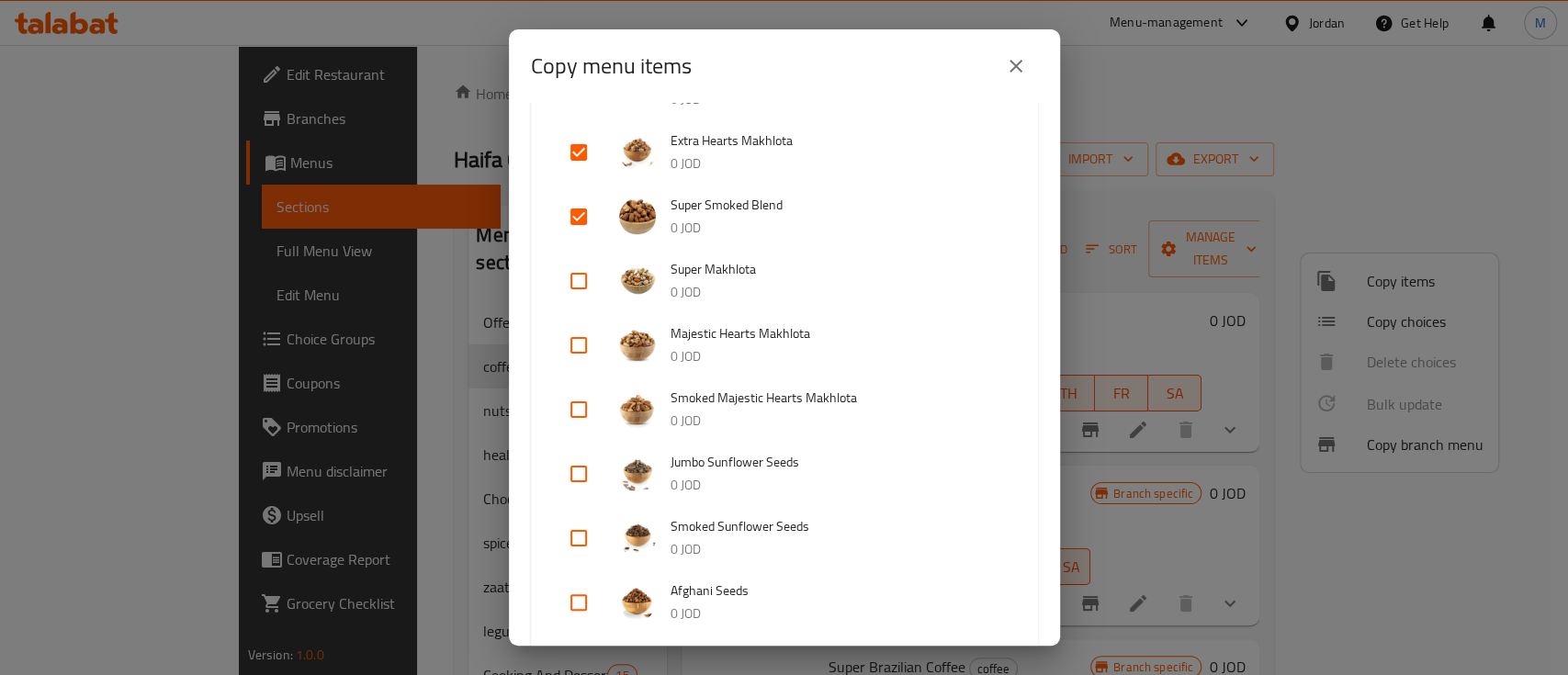
click at [573, 474] on input "checkbox" at bounding box center [578, 474] width 44 height 44
checkbox input "true"
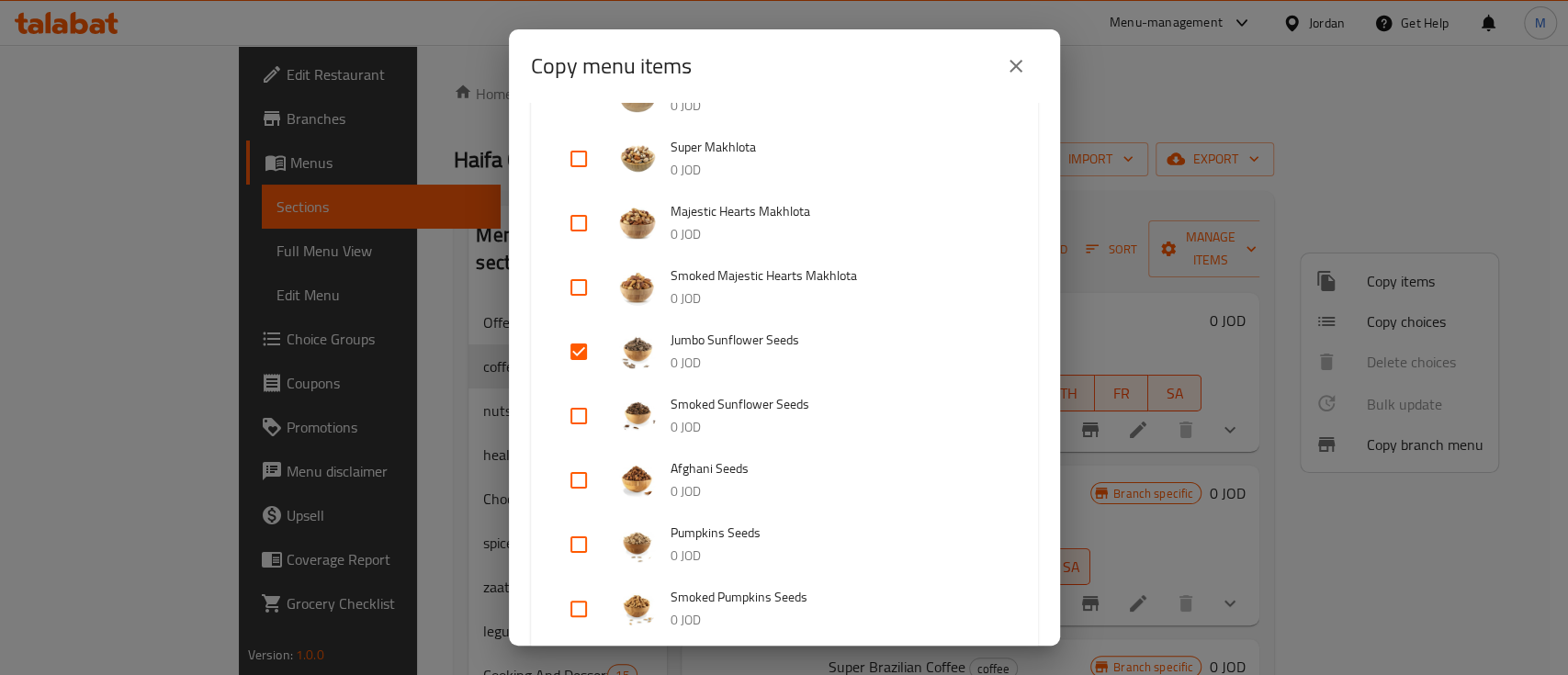
scroll to position [367, 0]
click at [582, 410] on input "checkbox" at bounding box center [578, 415] width 44 height 44
checkbox input "true"
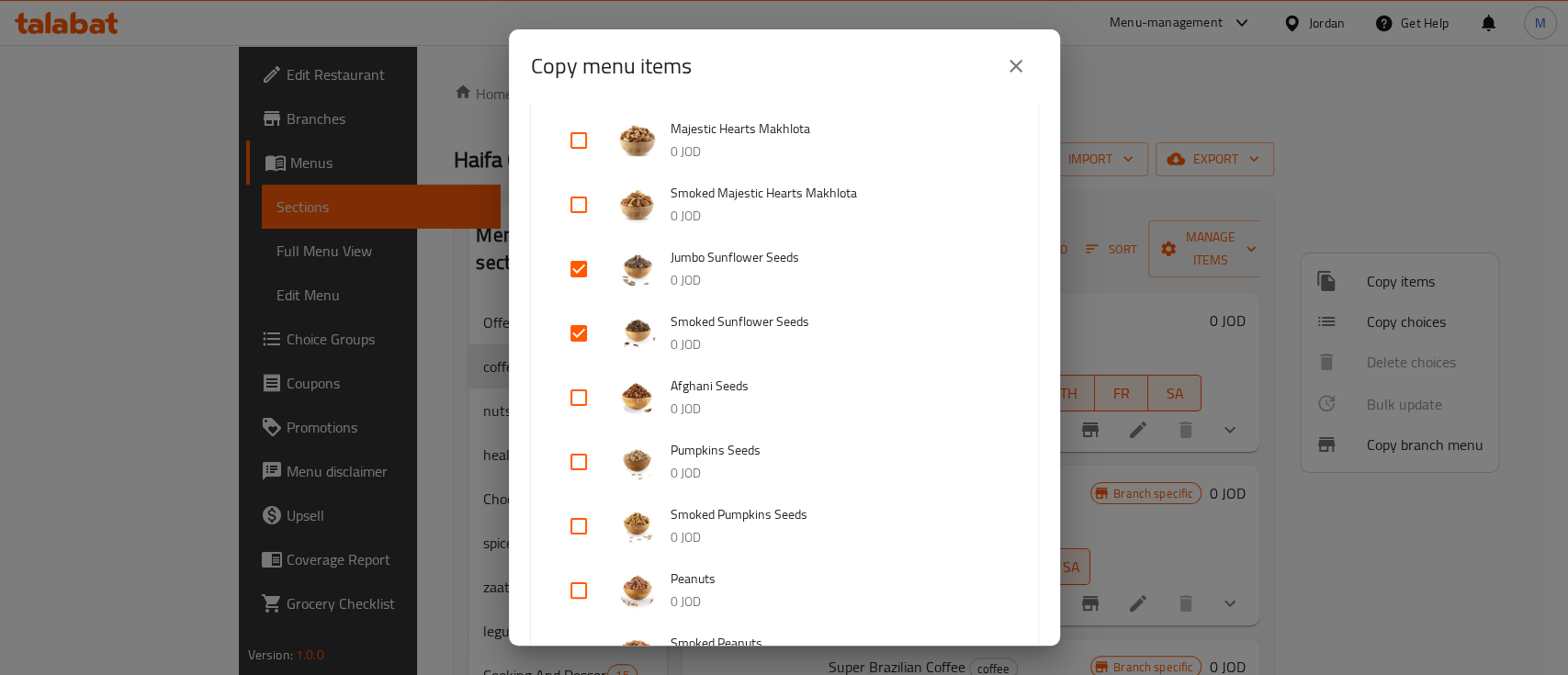
scroll to position [489, 0]
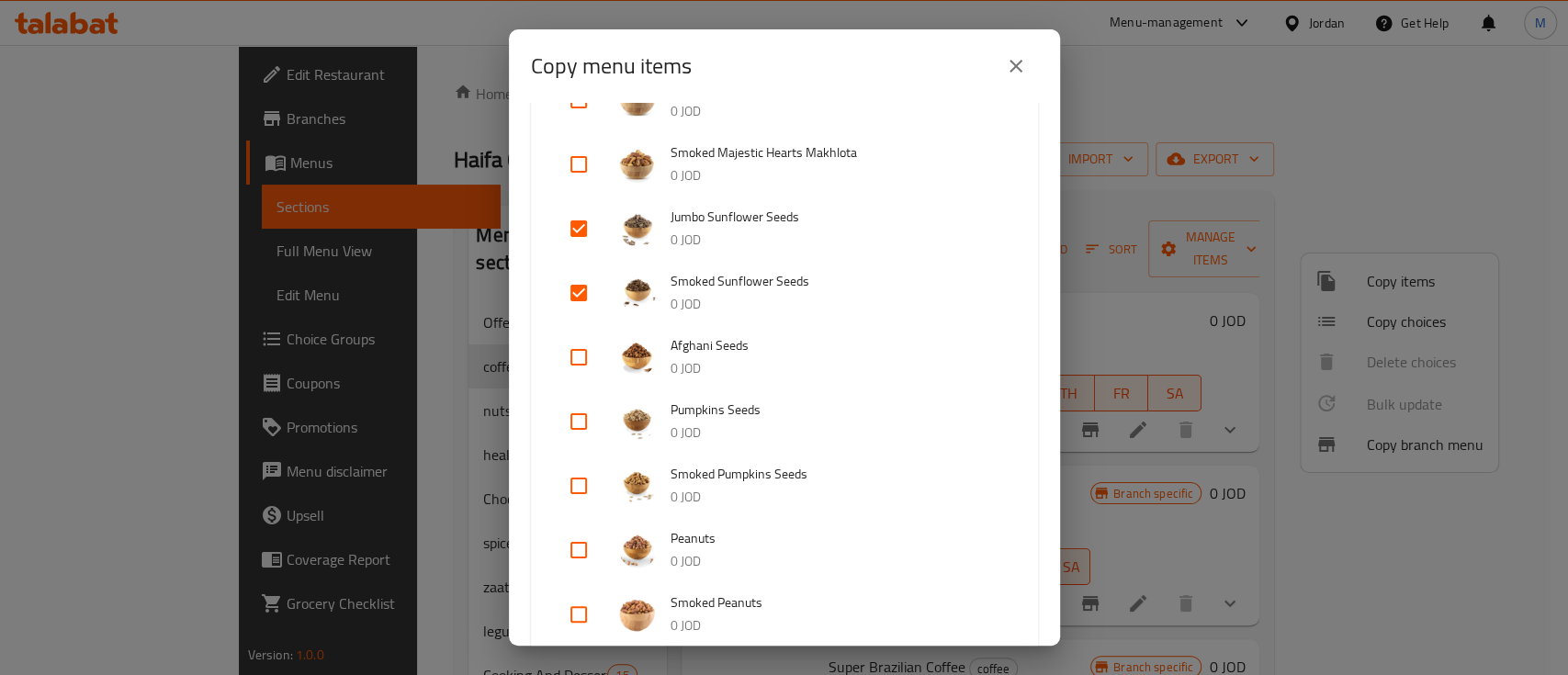
click at [586, 359] on input "checkbox" at bounding box center [578, 357] width 44 height 44
checkbox input "true"
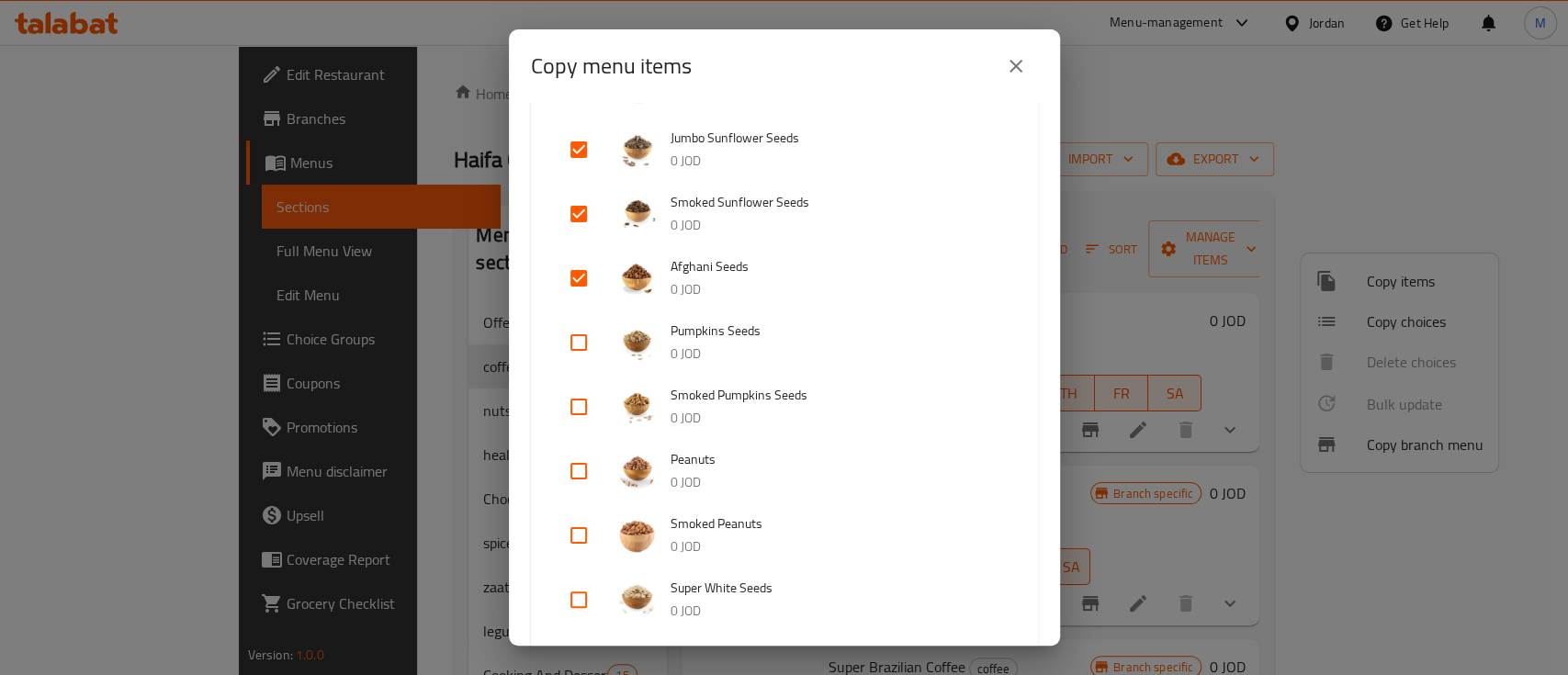
scroll to position [612, 0]
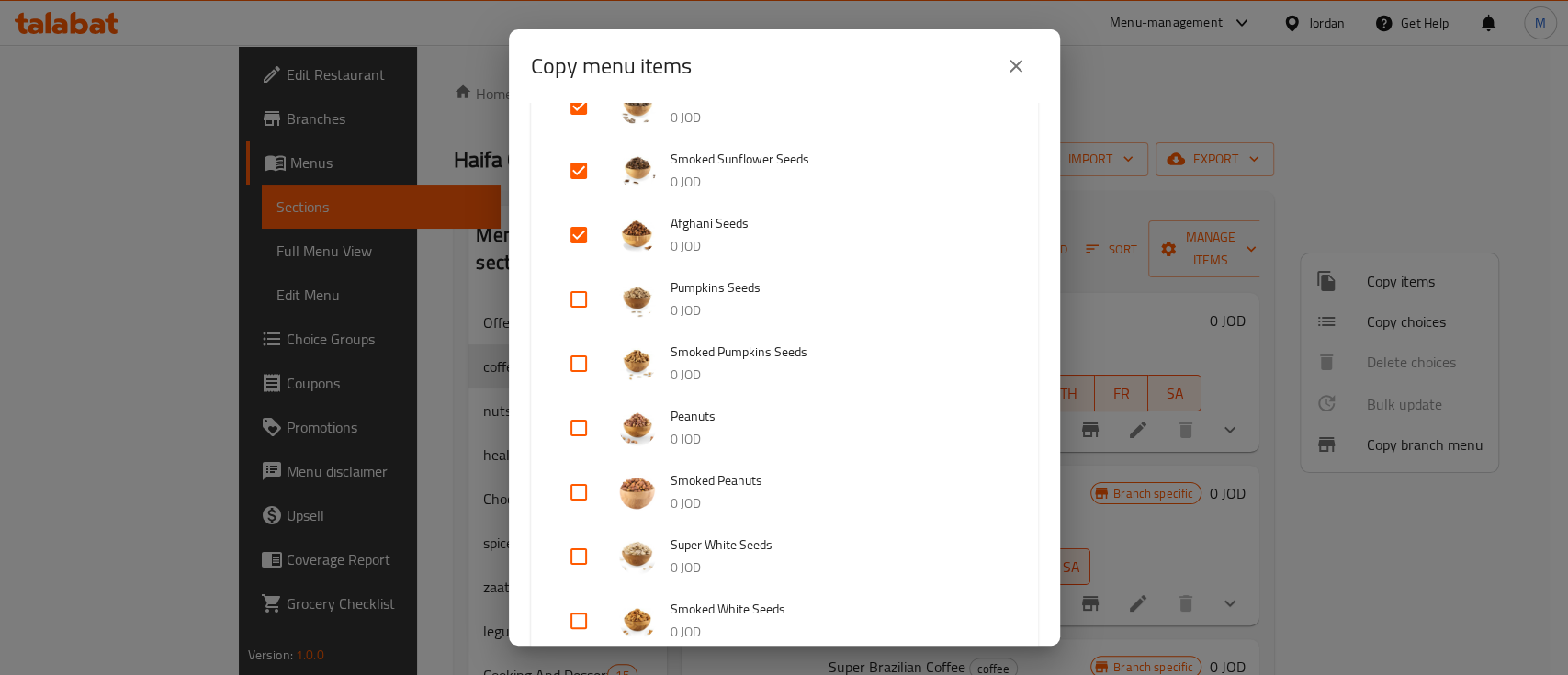
click at [567, 416] on input "checkbox" at bounding box center [578, 428] width 44 height 44
checkbox input "true"
click at [581, 498] on input "checkbox" at bounding box center [578, 492] width 44 height 44
checkbox input "true"
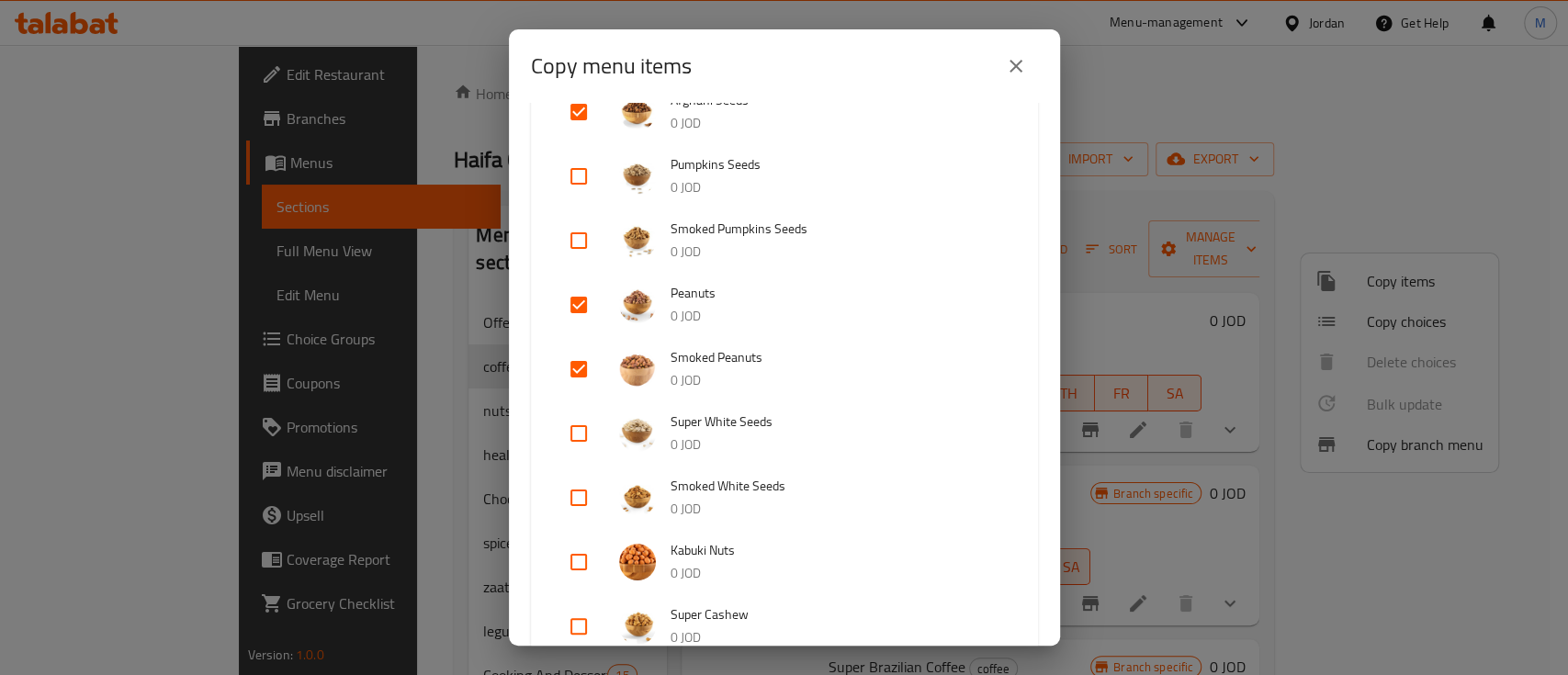
click at [570, 434] on input "checkbox" at bounding box center [578, 434] width 44 height 44
checkbox input "true"
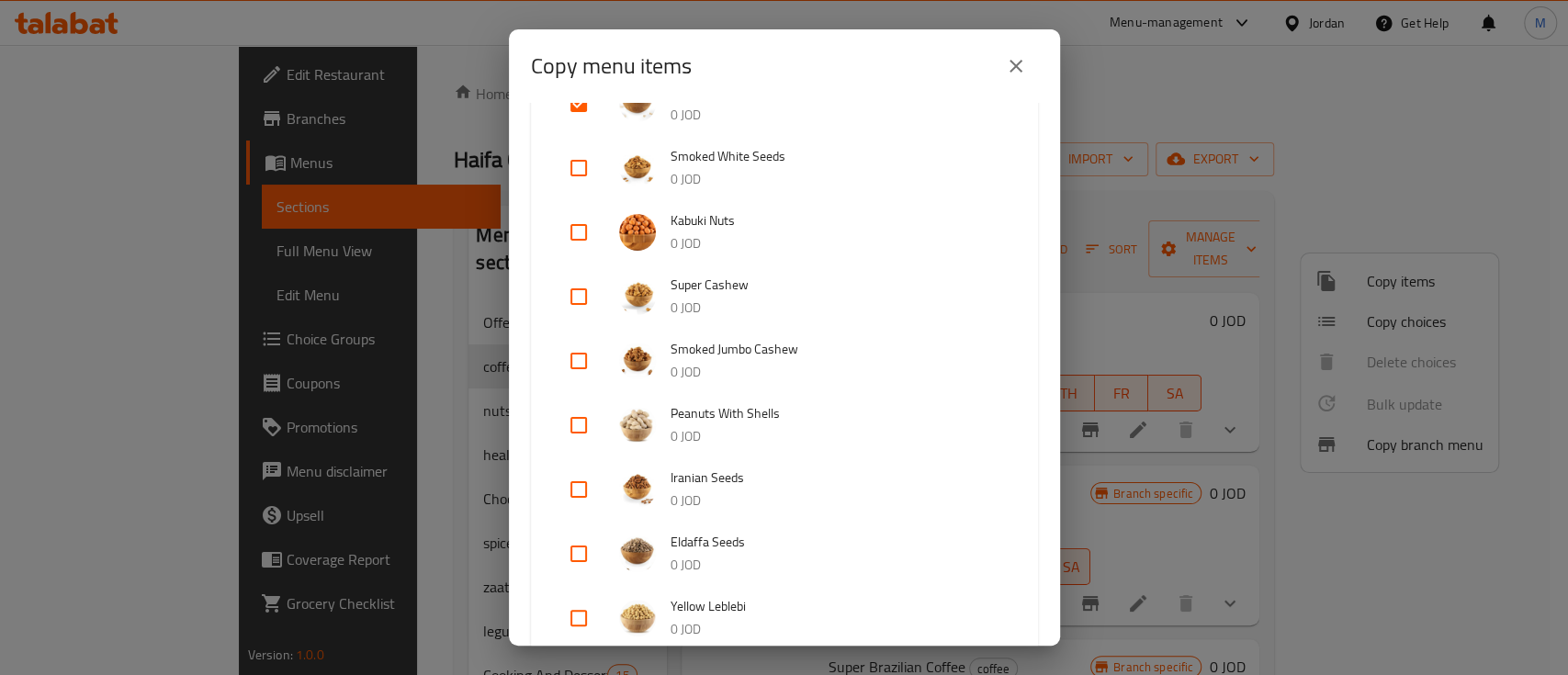
scroll to position [1103, 0]
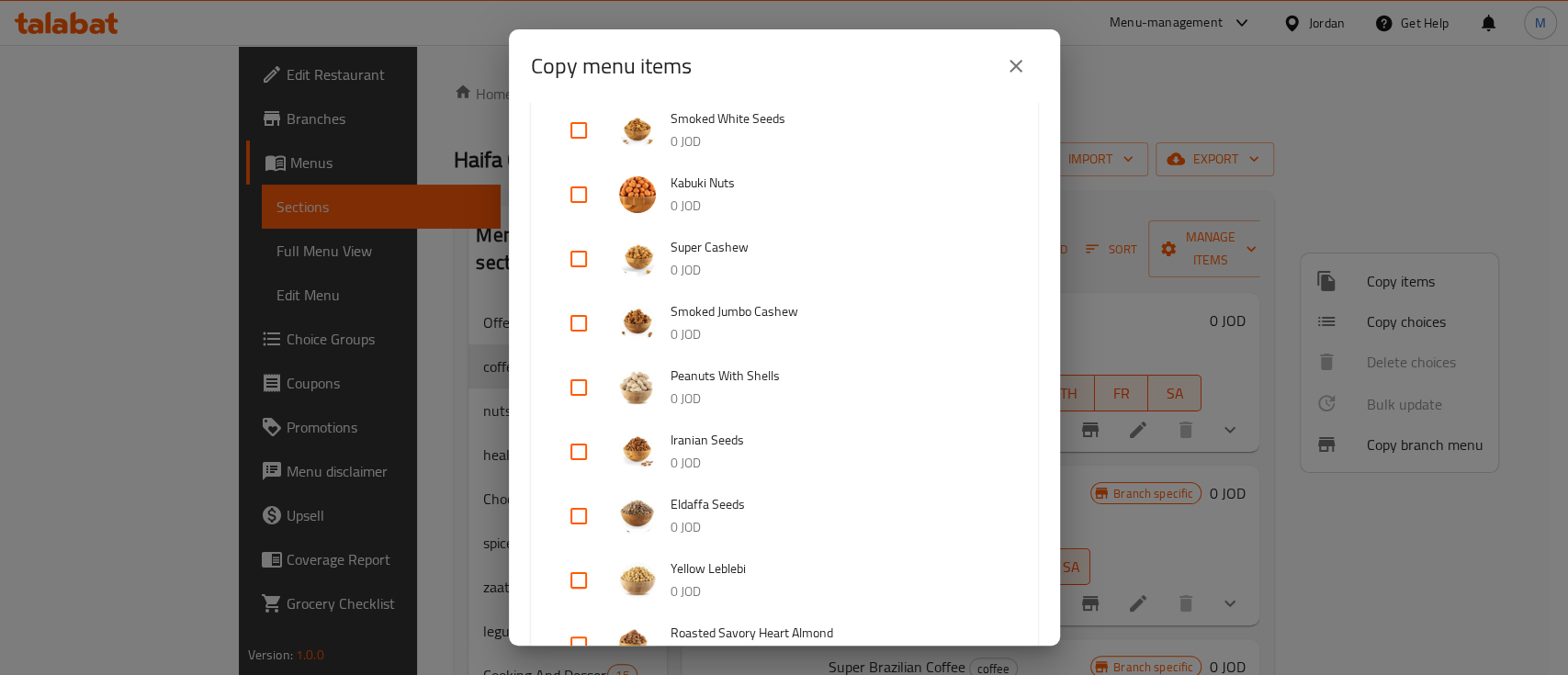
click at [577, 454] on input "checkbox" at bounding box center [578, 451] width 44 height 44
checkbox input "true"
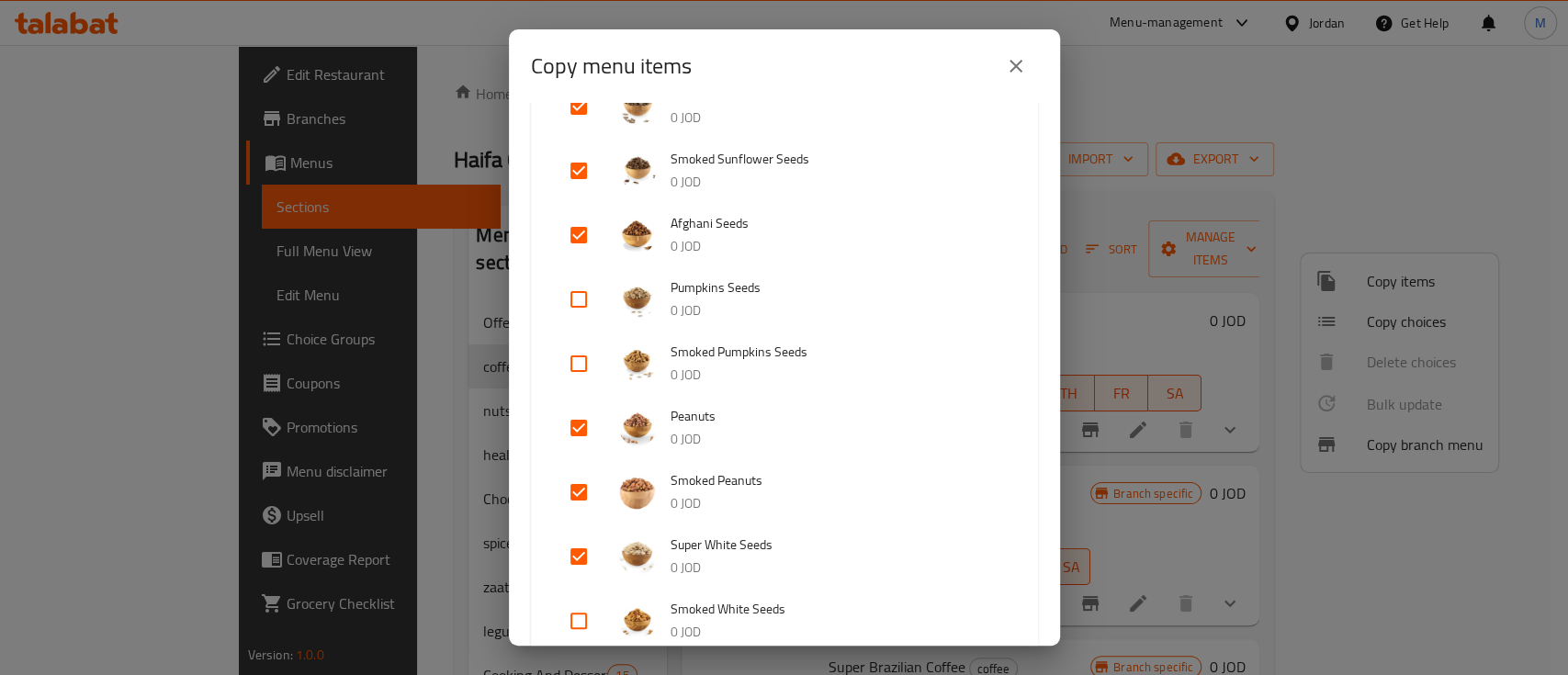
scroll to position [0, 0]
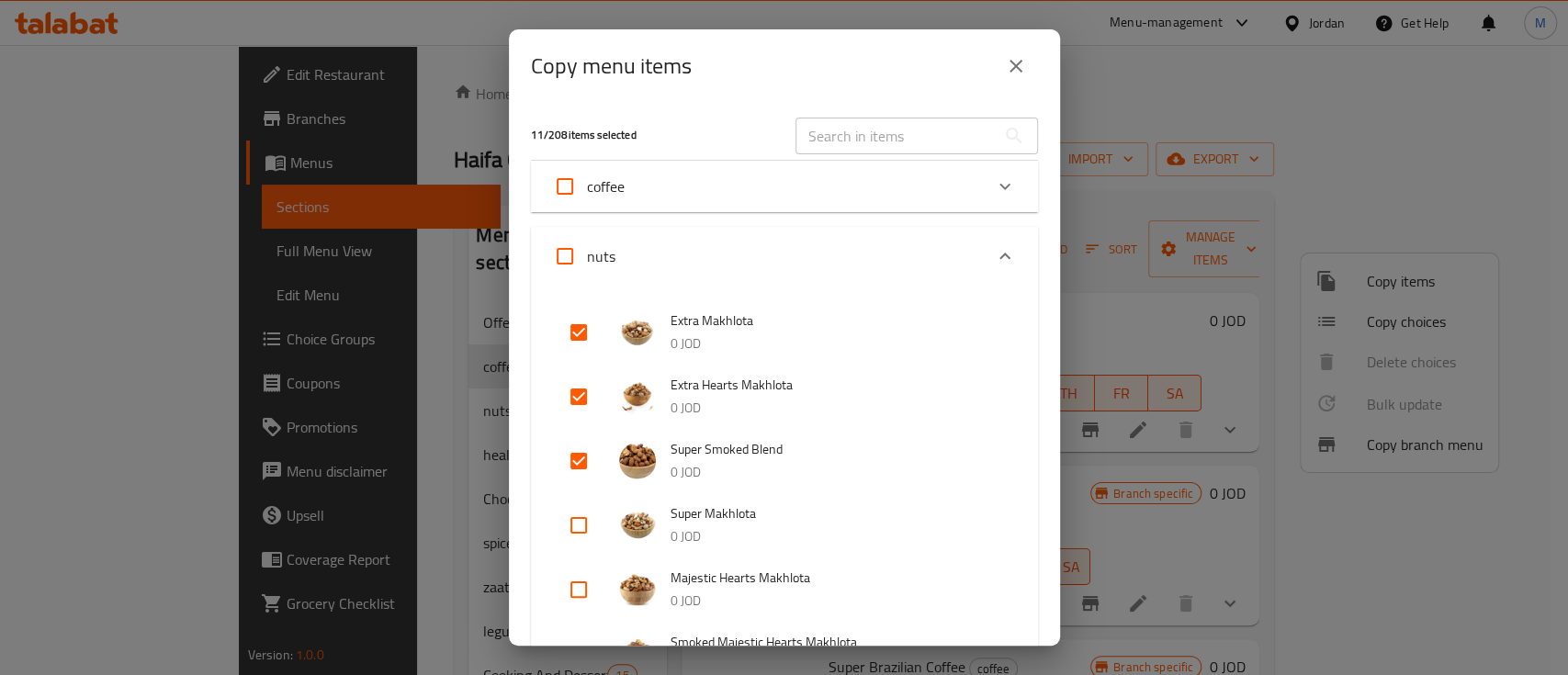
click at [999, 254] on icon "Expand" at bounding box center [1005, 255] width 11 height 7
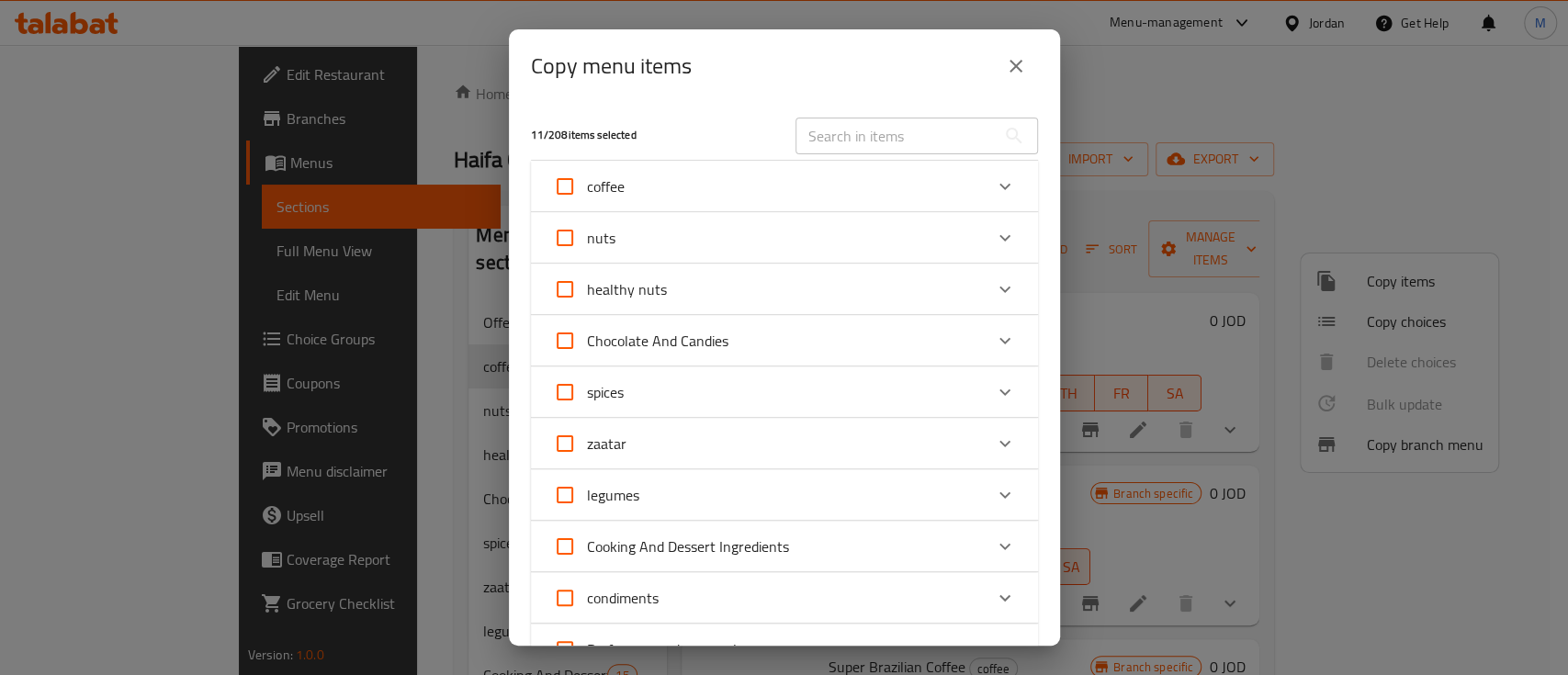
click at [994, 286] on icon "Expand" at bounding box center [1005, 290] width 22 height 22
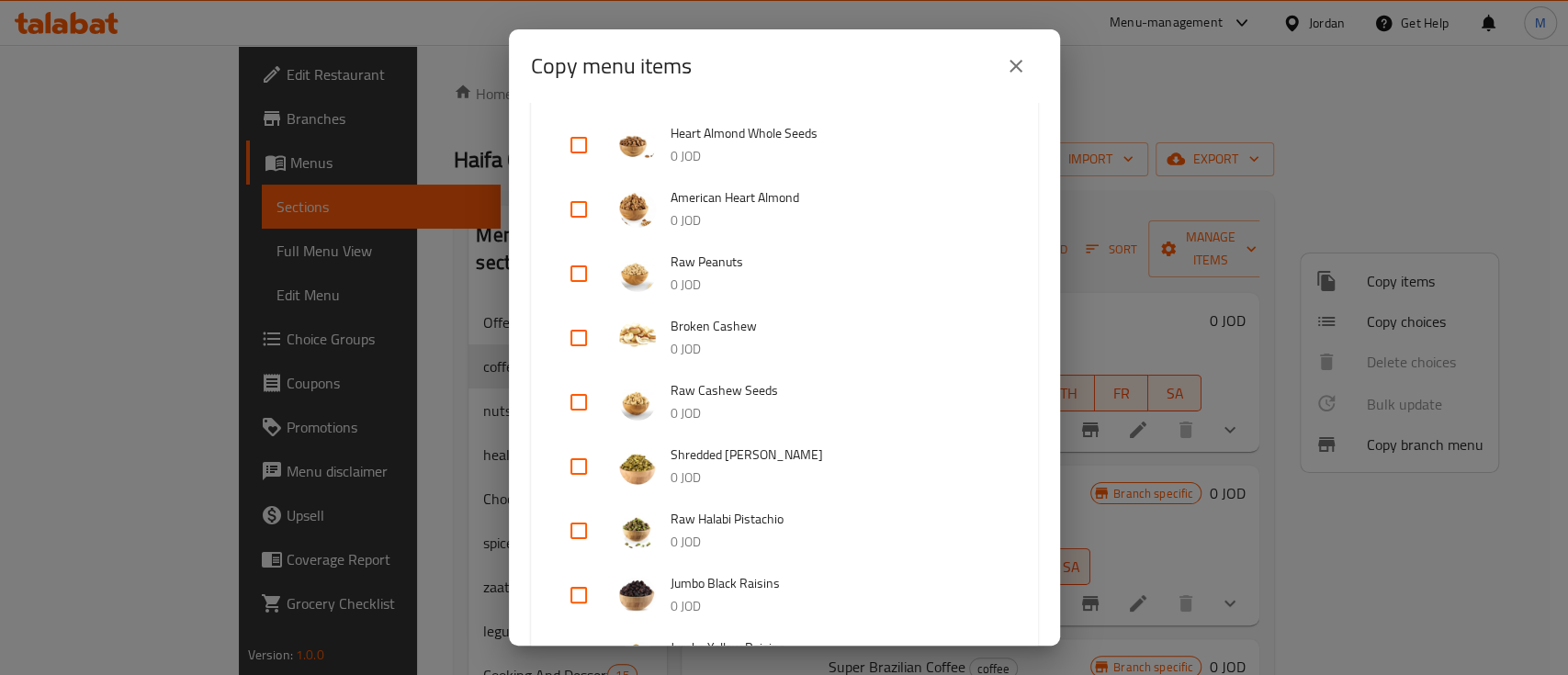
scroll to position [489, 0]
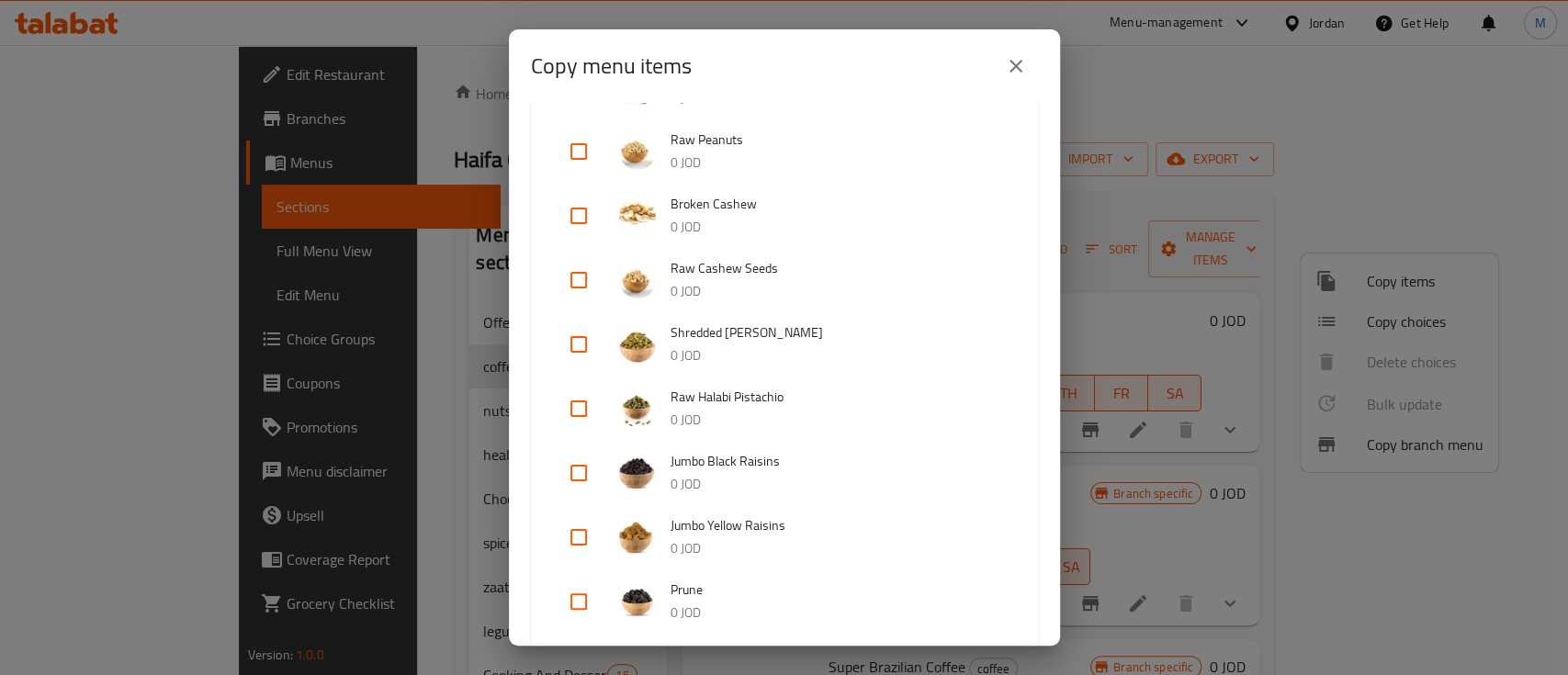
click at [570, 479] on input "checkbox" at bounding box center [578, 473] width 44 height 44
checkbox input "true"
click at [577, 533] on input "checkbox" at bounding box center [578, 537] width 44 height 44
checkbox input "true"
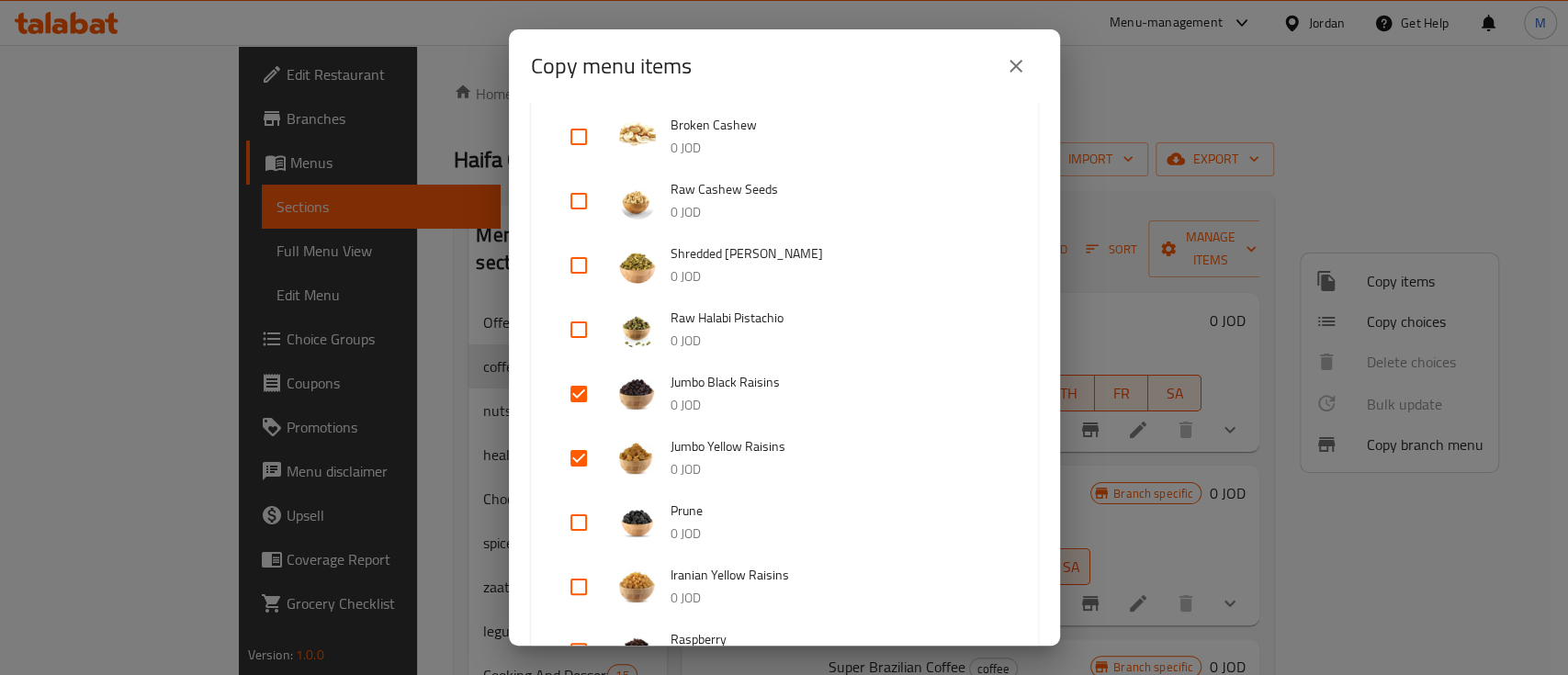
scroll to position [612, 0]
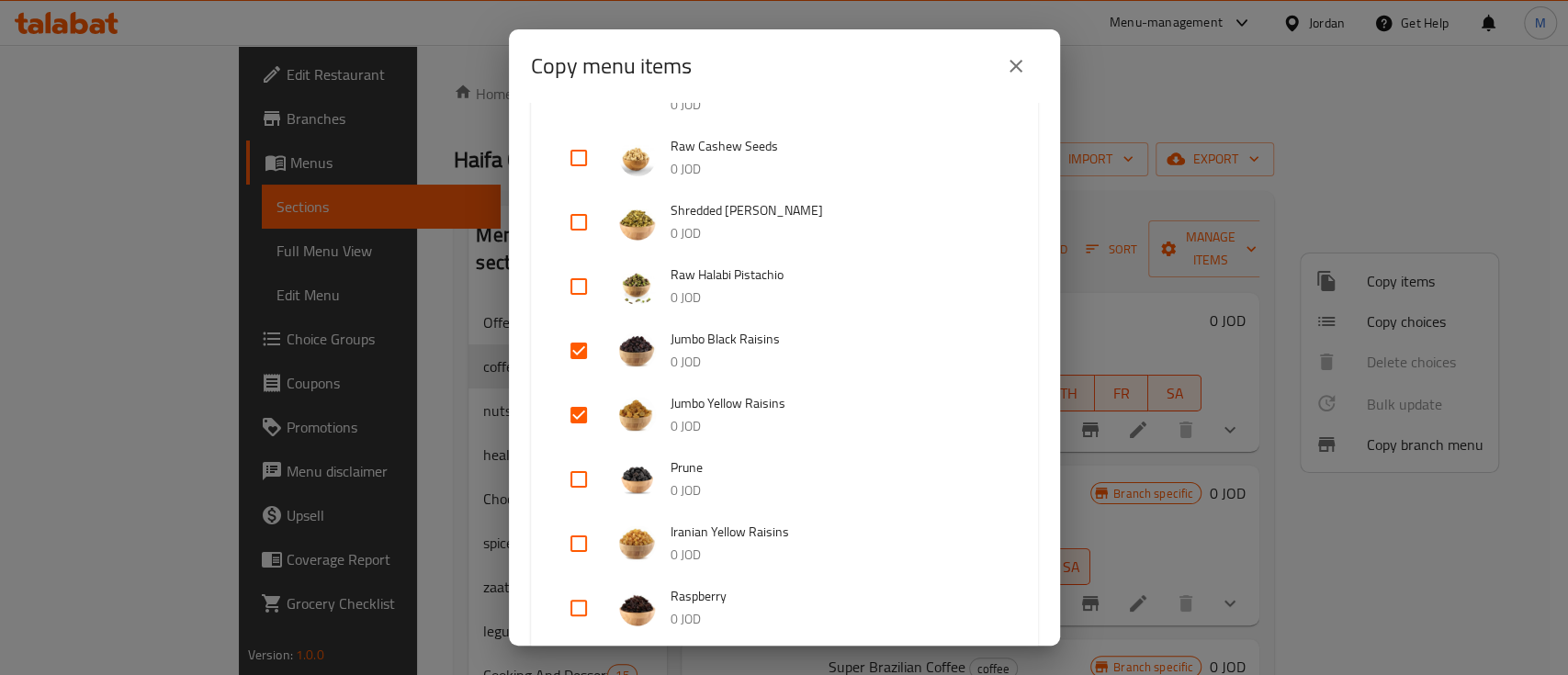
click at [575, 481] on input "checkbox" at bounding box center [578, 479] width 44 height 44
checkbox input "true"
click at [580, 532] on input "checkbox" at bounding box center [578, 544] width 44 height 44
checkbox input "true"
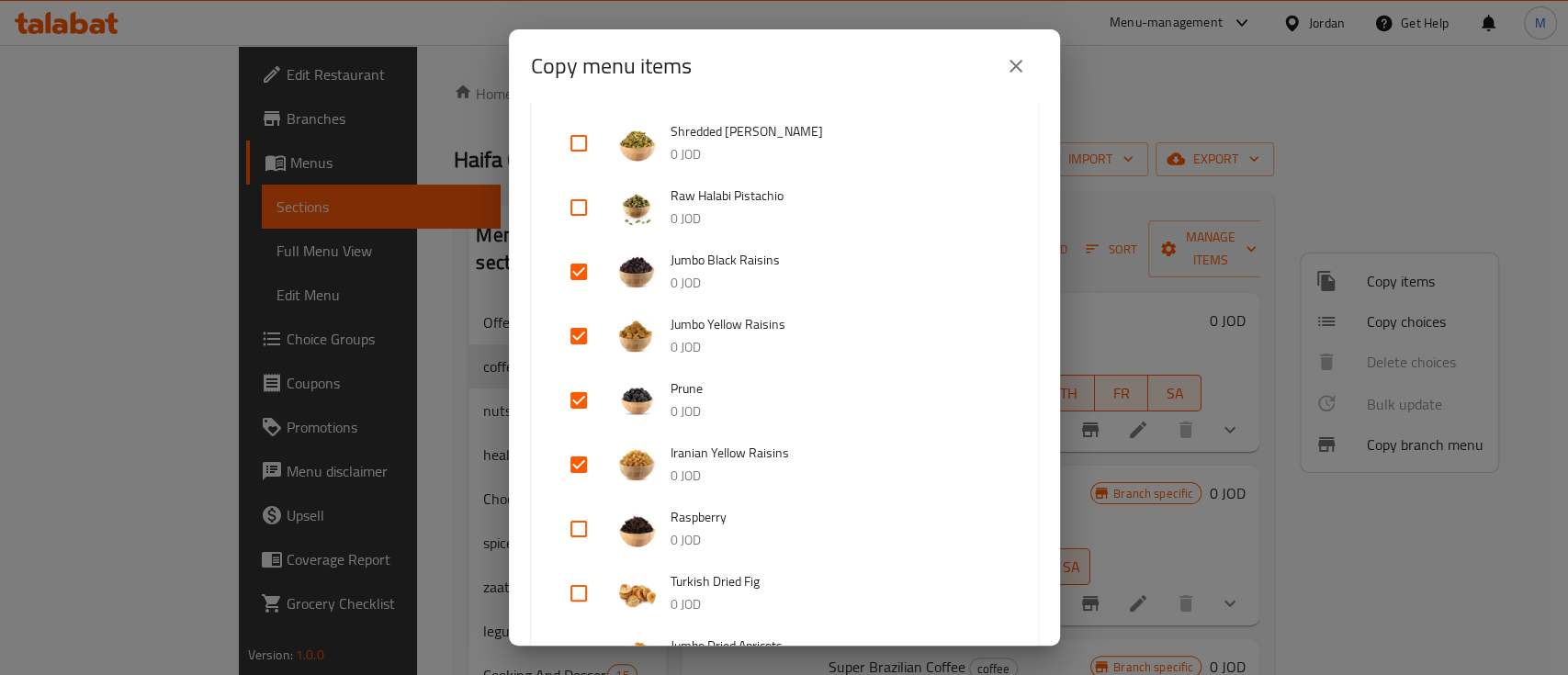
scroll to position [736, 0]
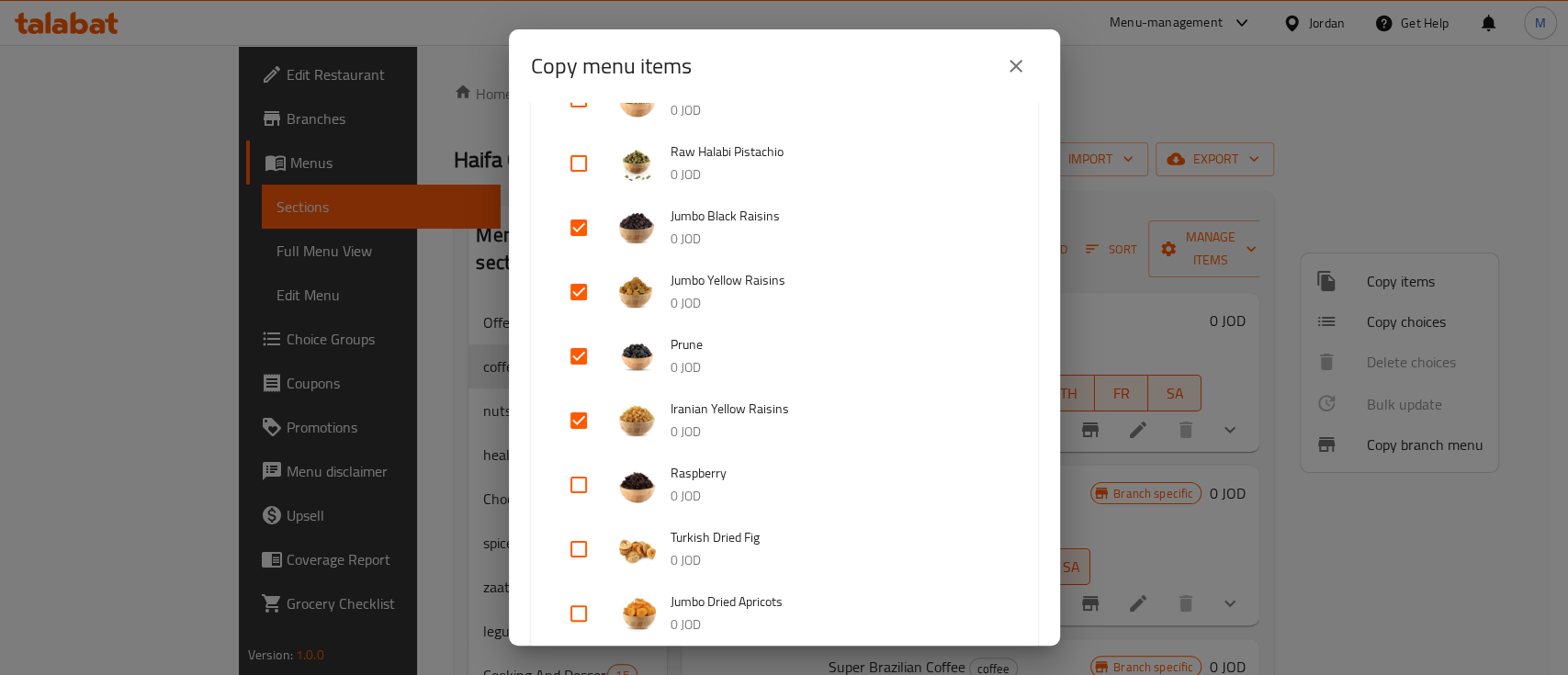
click at [576, 549] on input "checkbox" at bounding box center [578, 549] width 44 height 44
checkbox input "true"
click at [577, 606] on input "checkbox" at bounding box center [578, 613] width 44 height 44
checkbox input "true"
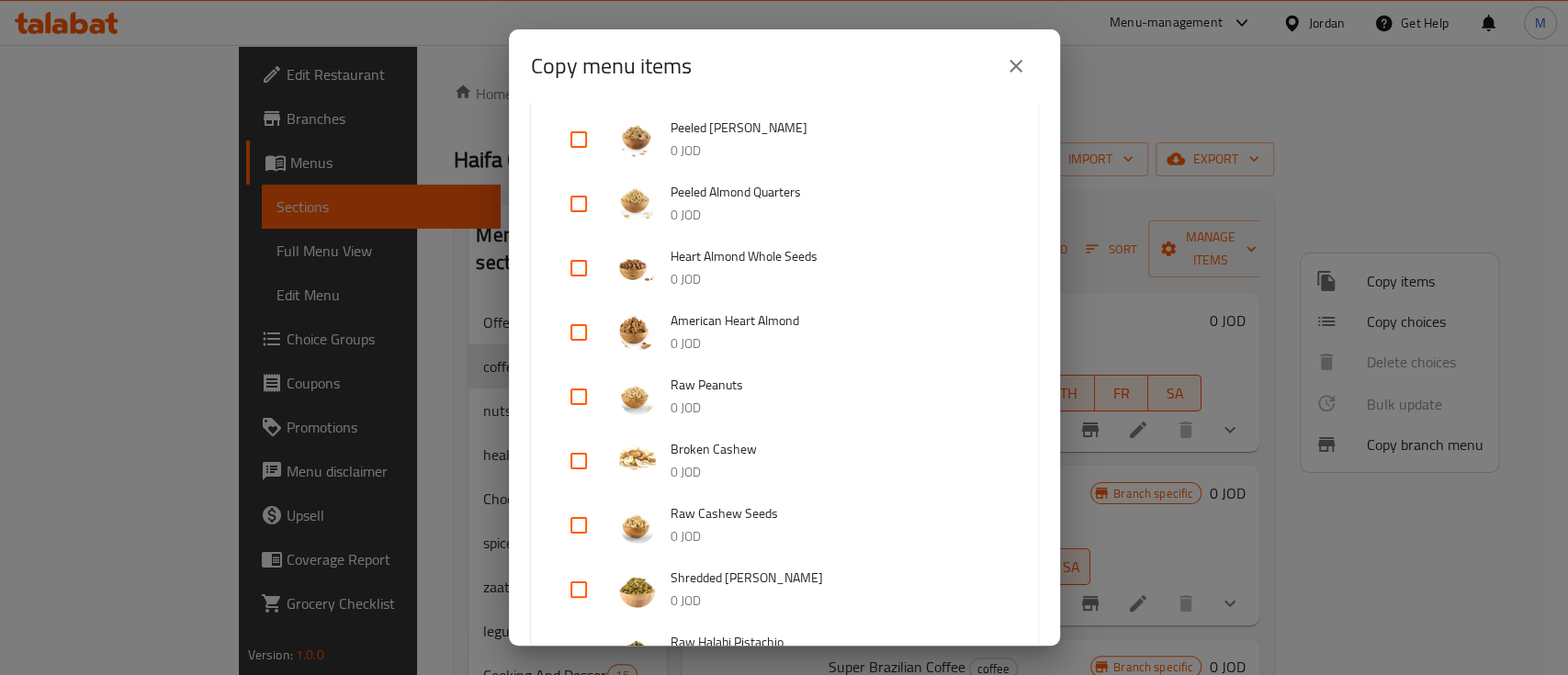
scroll to position [0, 0]
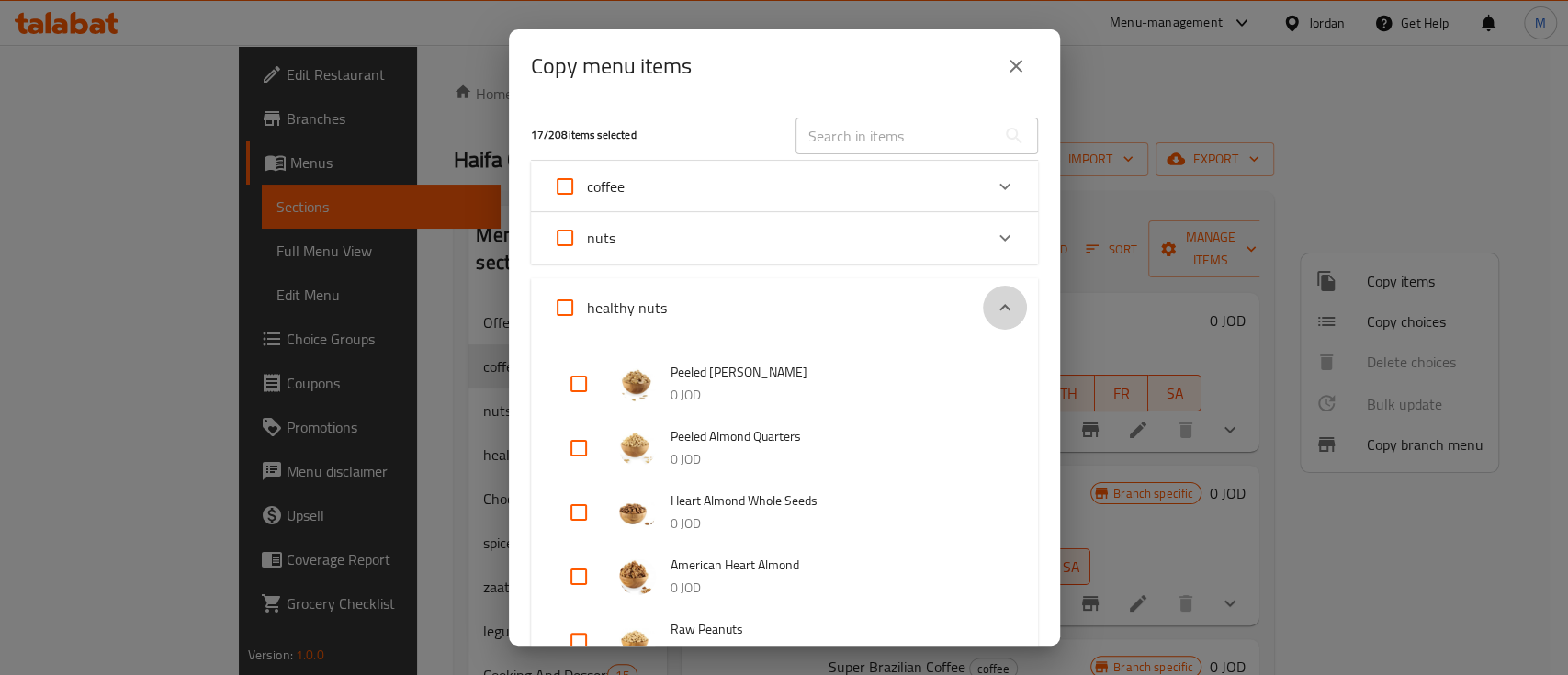
click at [994, 310] on icon "Expand" at bounding box center [1005, 308] width 22 height 22
